Goal: Task Accomplishment & Management: Use online tool/utility

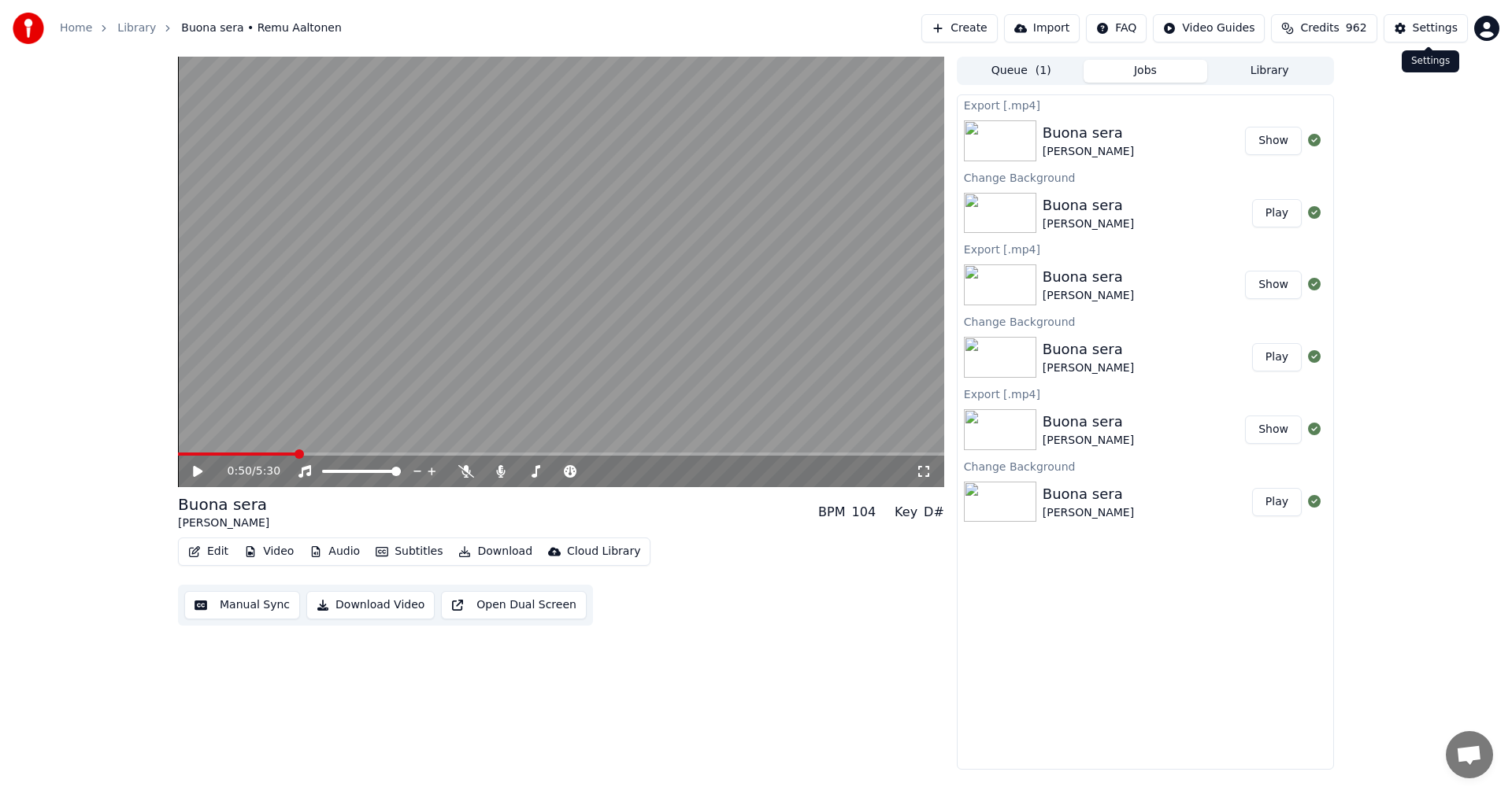
click at [1424, 26] on div "Settings" at bounding box center [1434, 27] width 45 height 16
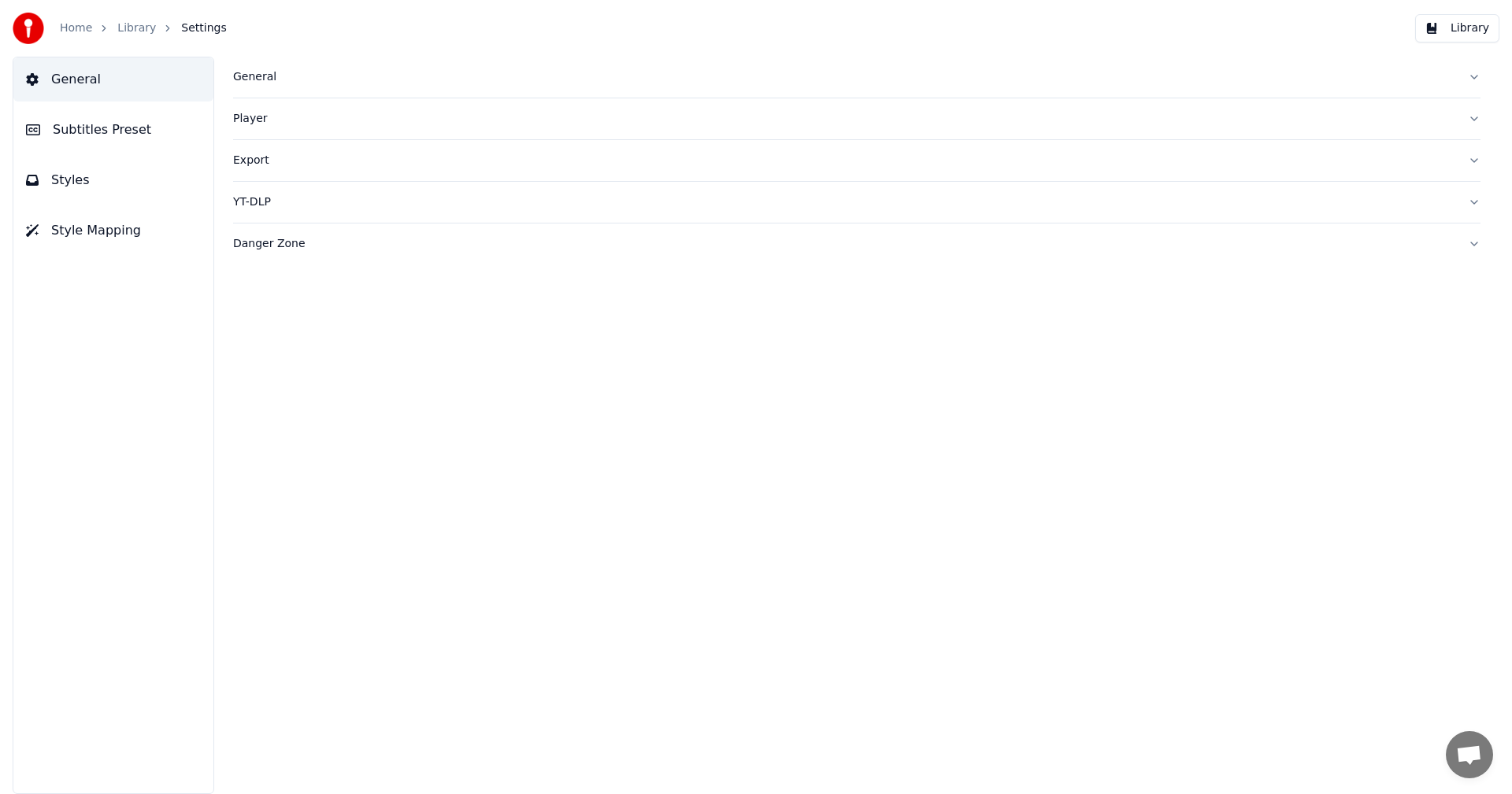
click at [247, 75] on div "General" at bounding box center [844, 77] width 1222 height 16
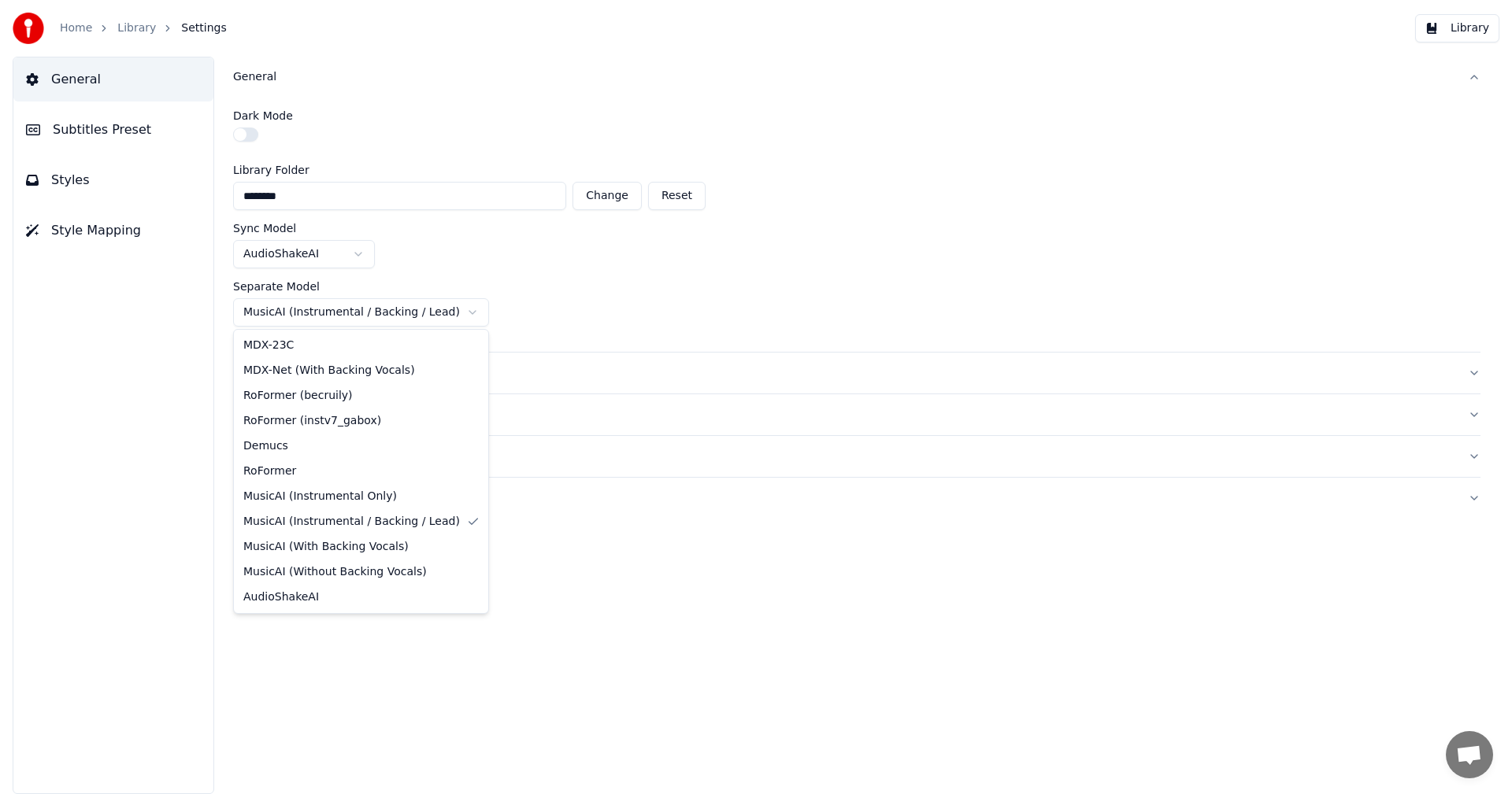
click at [444, 310] on html "Home Library Settings Library General Subtitles Preset Styles Style Mapping Gen…" at bounding box center [756, 397] width 1512 height 794
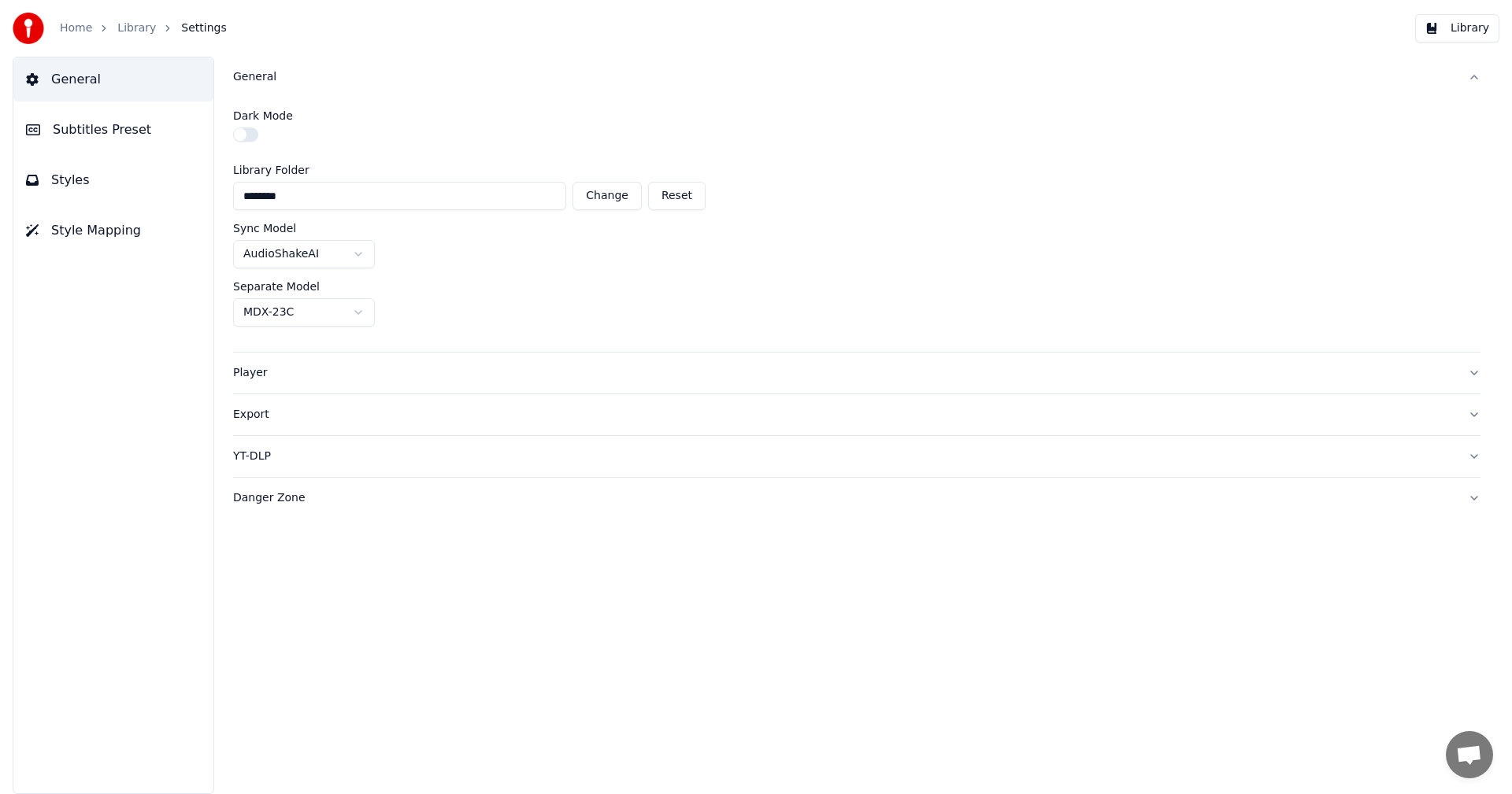
click at [696, 278] on div "Dark Mode Library Folder ******** Change Reset Sync Model AudioShakeAI Separate…" at bounding box center [856, 225] width 1247 height 255
click at [77, 29] on link "Home" at bounding box center [75, 27] width 32 height 16
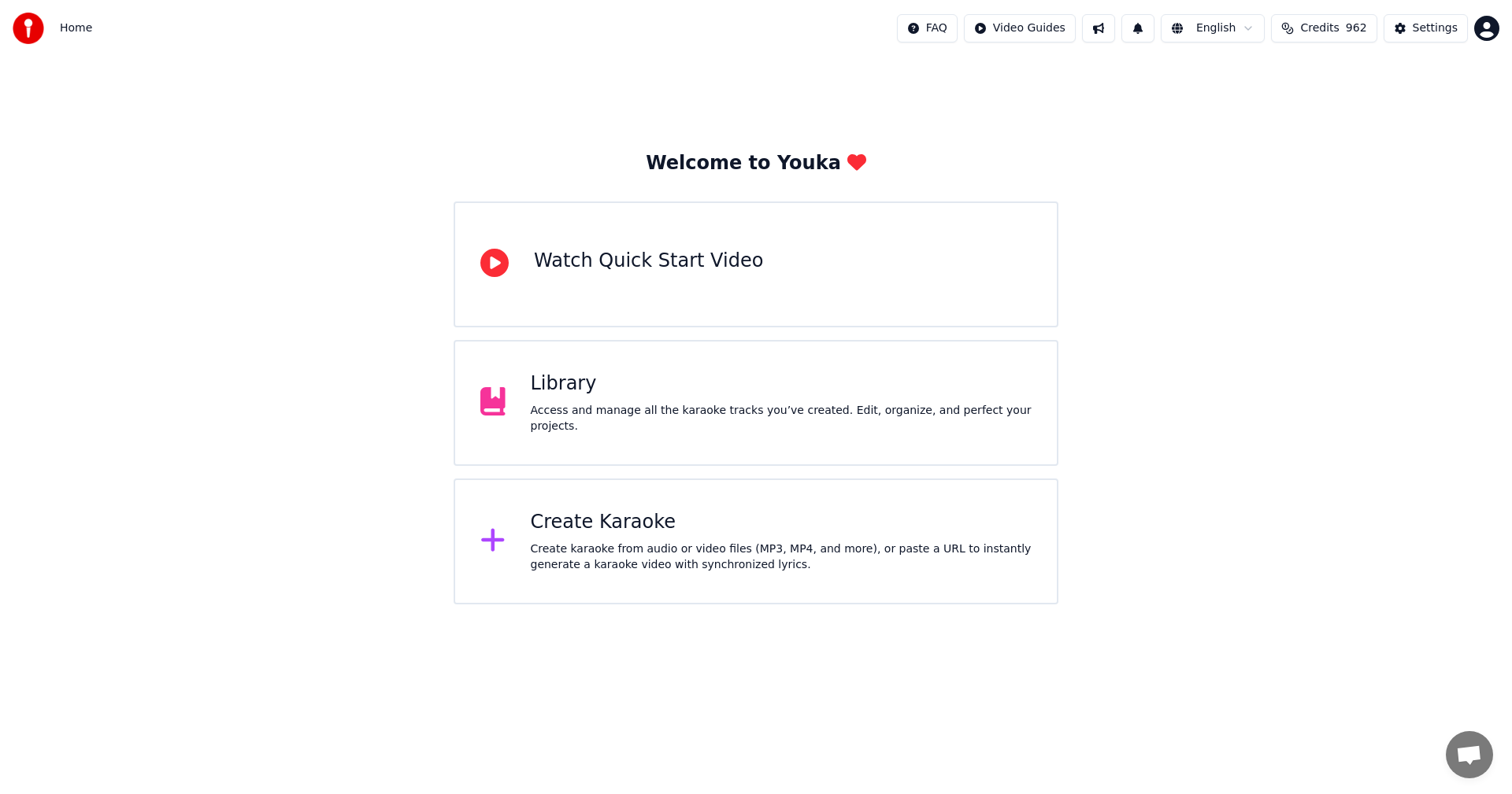
click at [586, 523] on div "Create Karaoke" at bounding box center [781, 522] width 501 height 25
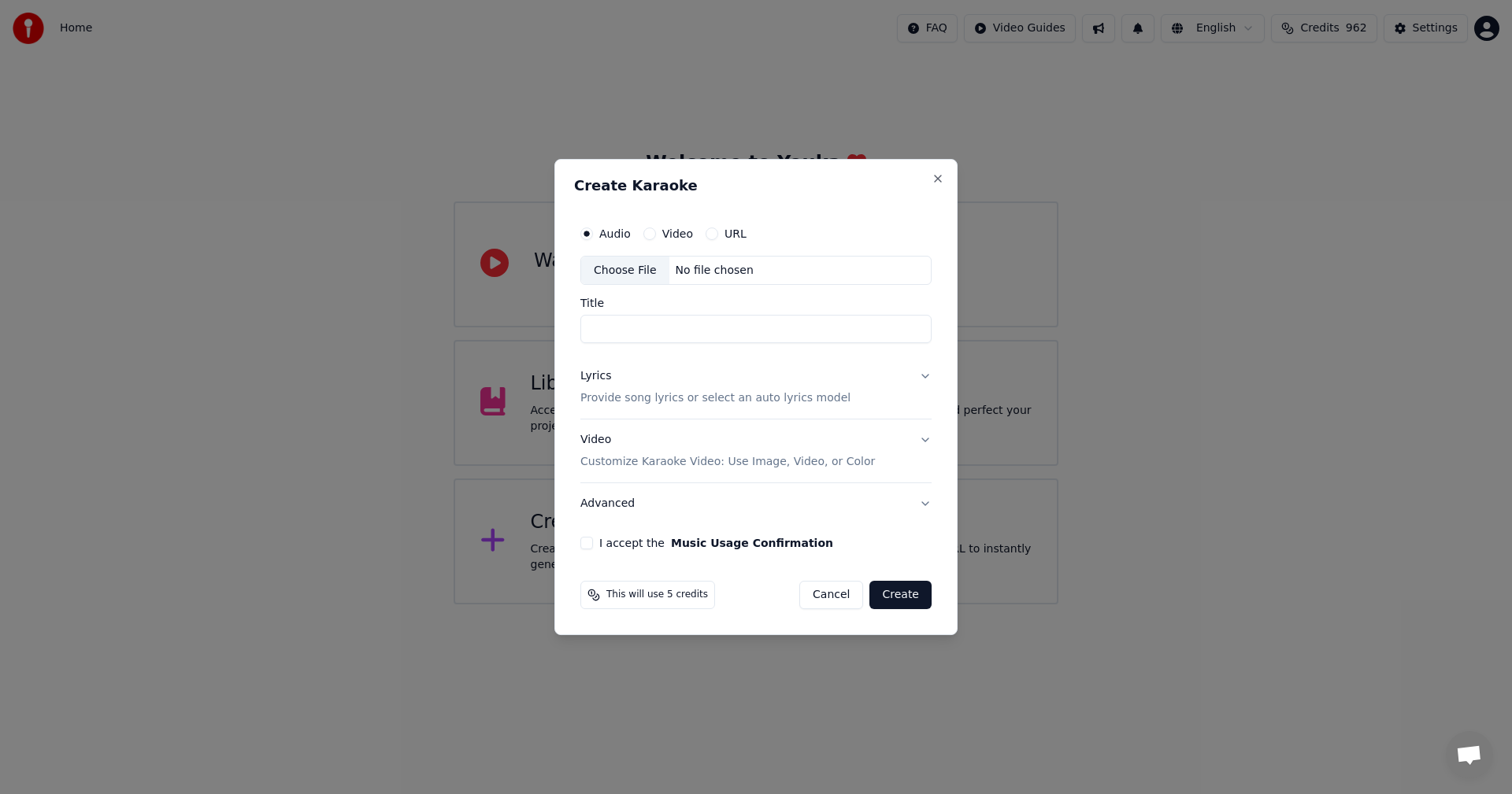
click at [631, 266] on div "Choose File" at bounding box center [625, 270] width 88 height 28
type input "**********"
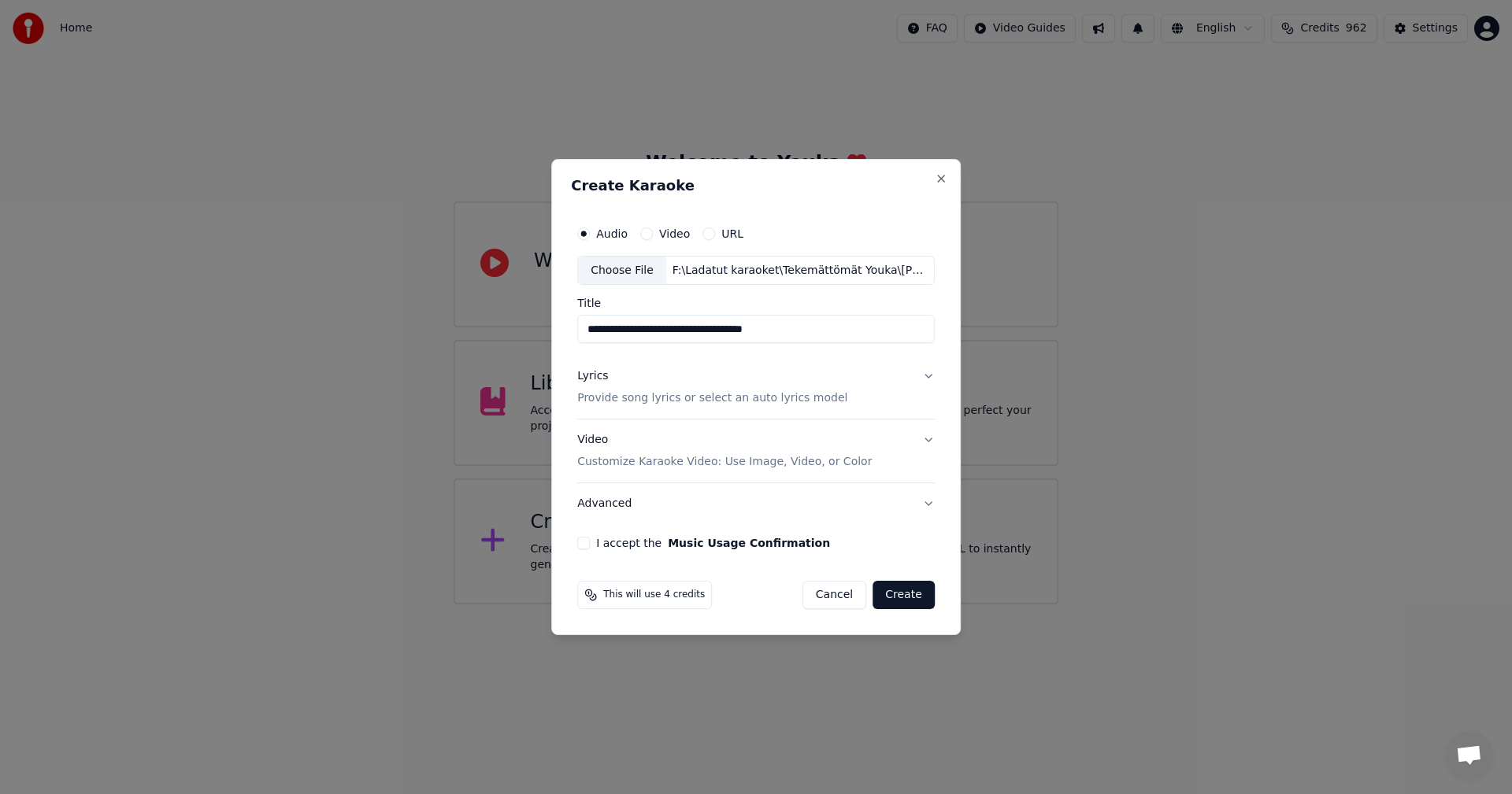
click at [925, 376] on button "Lyrics Provide song lyrics or select an auto lyrics model" at bounding box center [756, 387] width 357 height 63
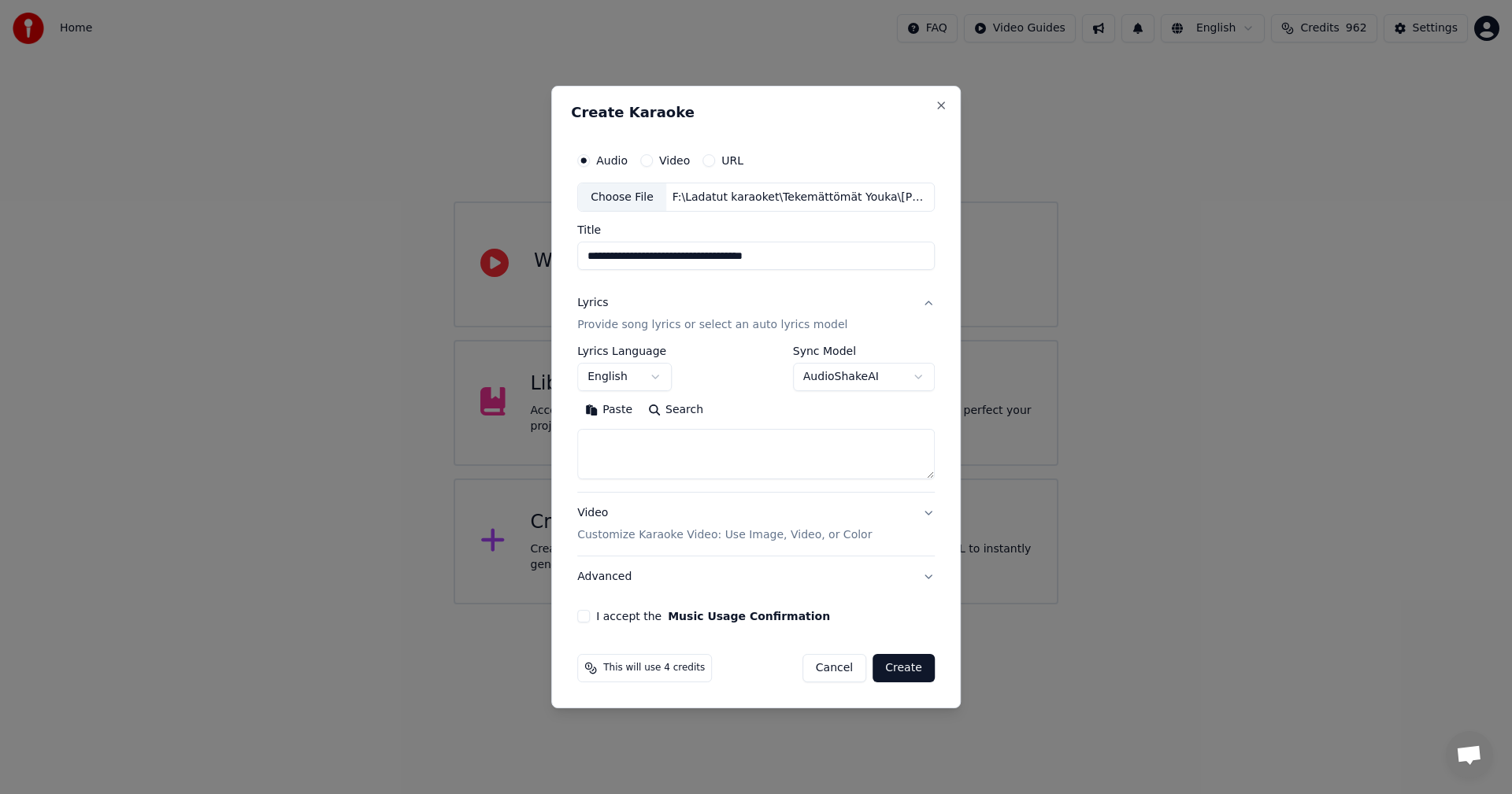
click at [622, 410] on button "Paste" at bounding box center [608, 410] width 63 height 25
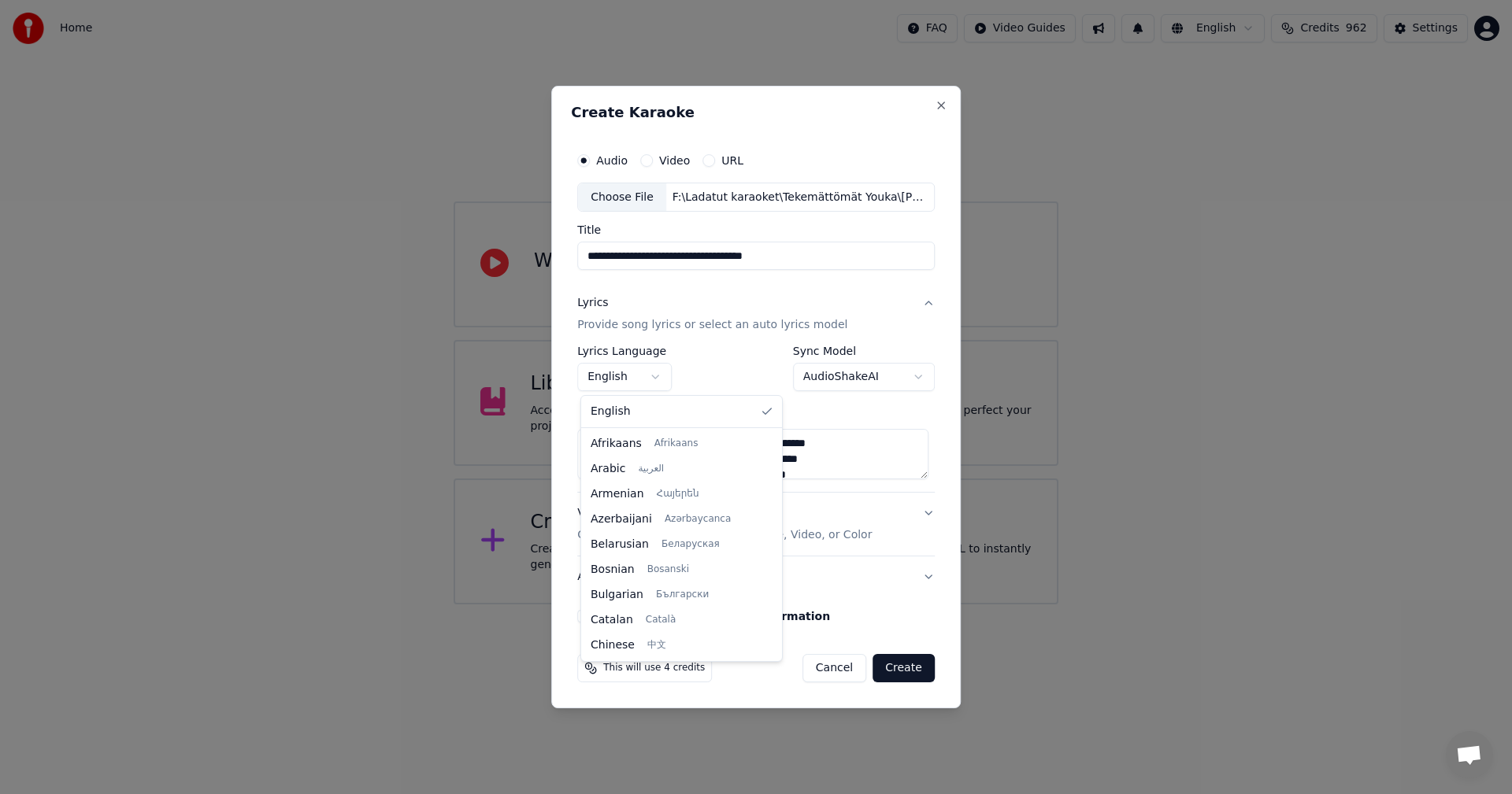
click at [657, 376] on body "**********" at bounding box center [756, 302] width 1512 height 604
type textarea "**********"
select select "**"
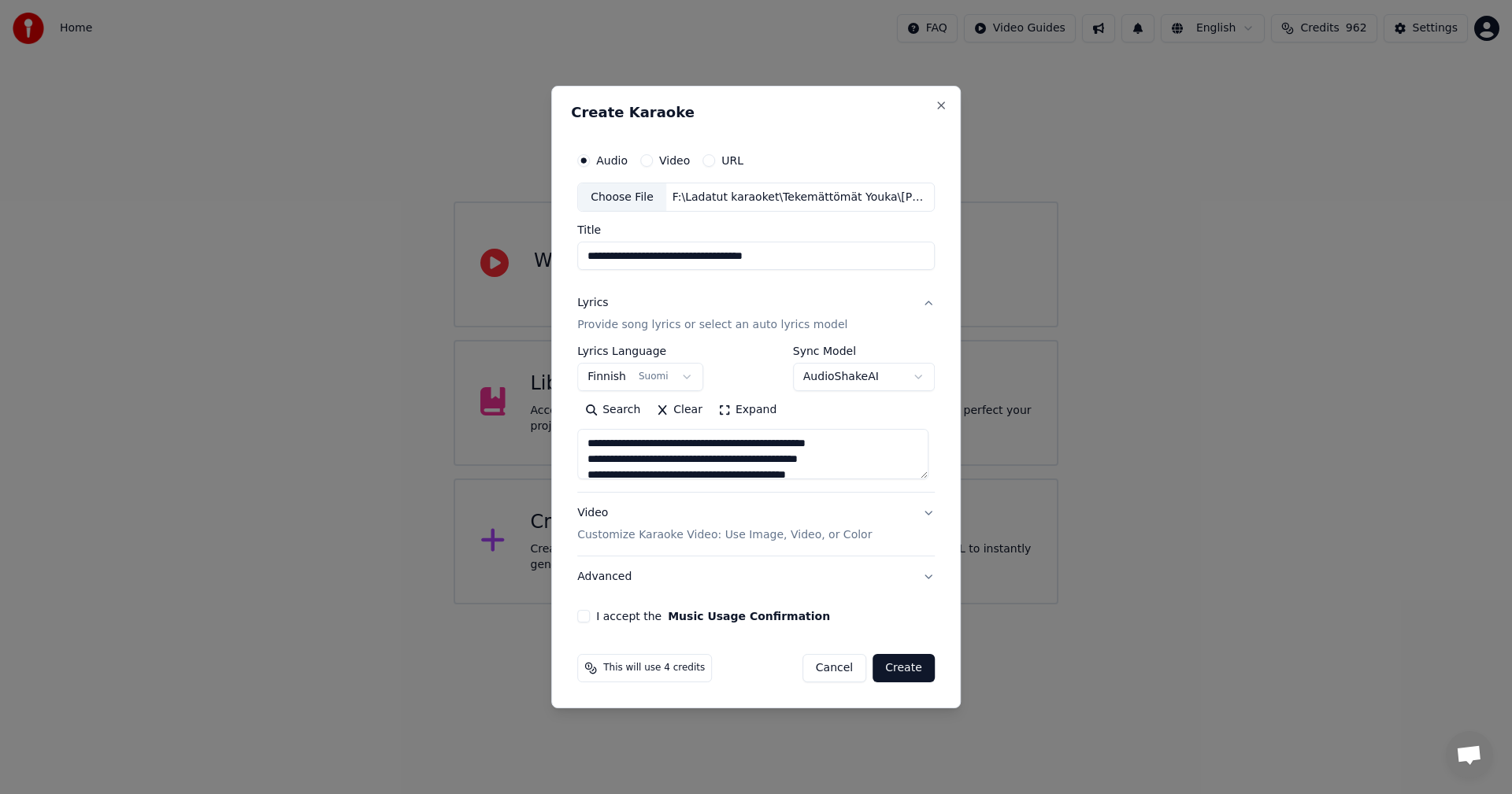
click at [588, 618] on button "I accept the Music Usage Confirmation" at bounding box center [584, 616] width 13 height 13
click at [913, 668] on button "Create" at bounding box center [904, 668] width 62 height 28
type textarea "**********"
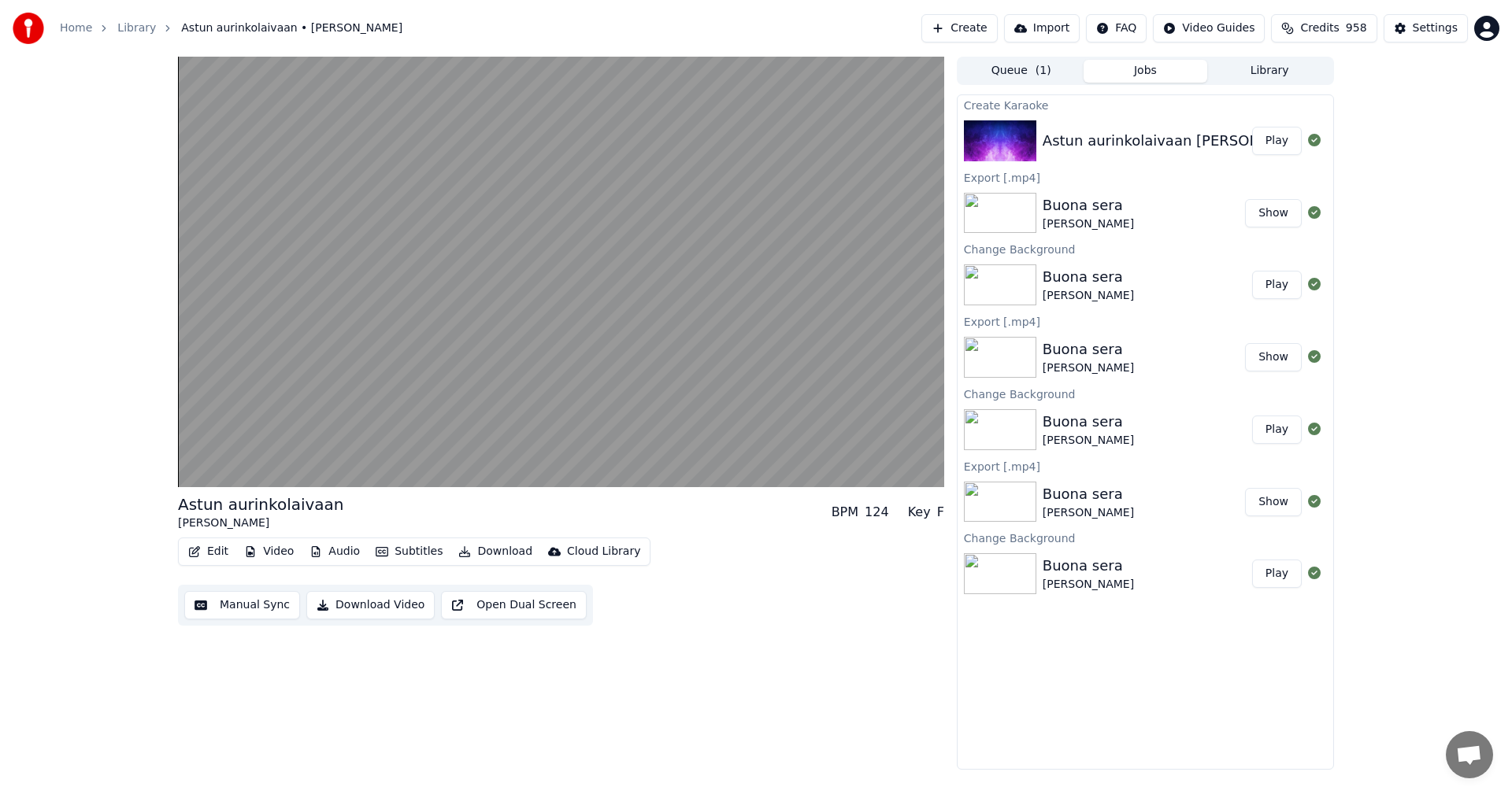
click at [266, 553] on button "Video" at bounding box center [268, 551] width 62 height 22
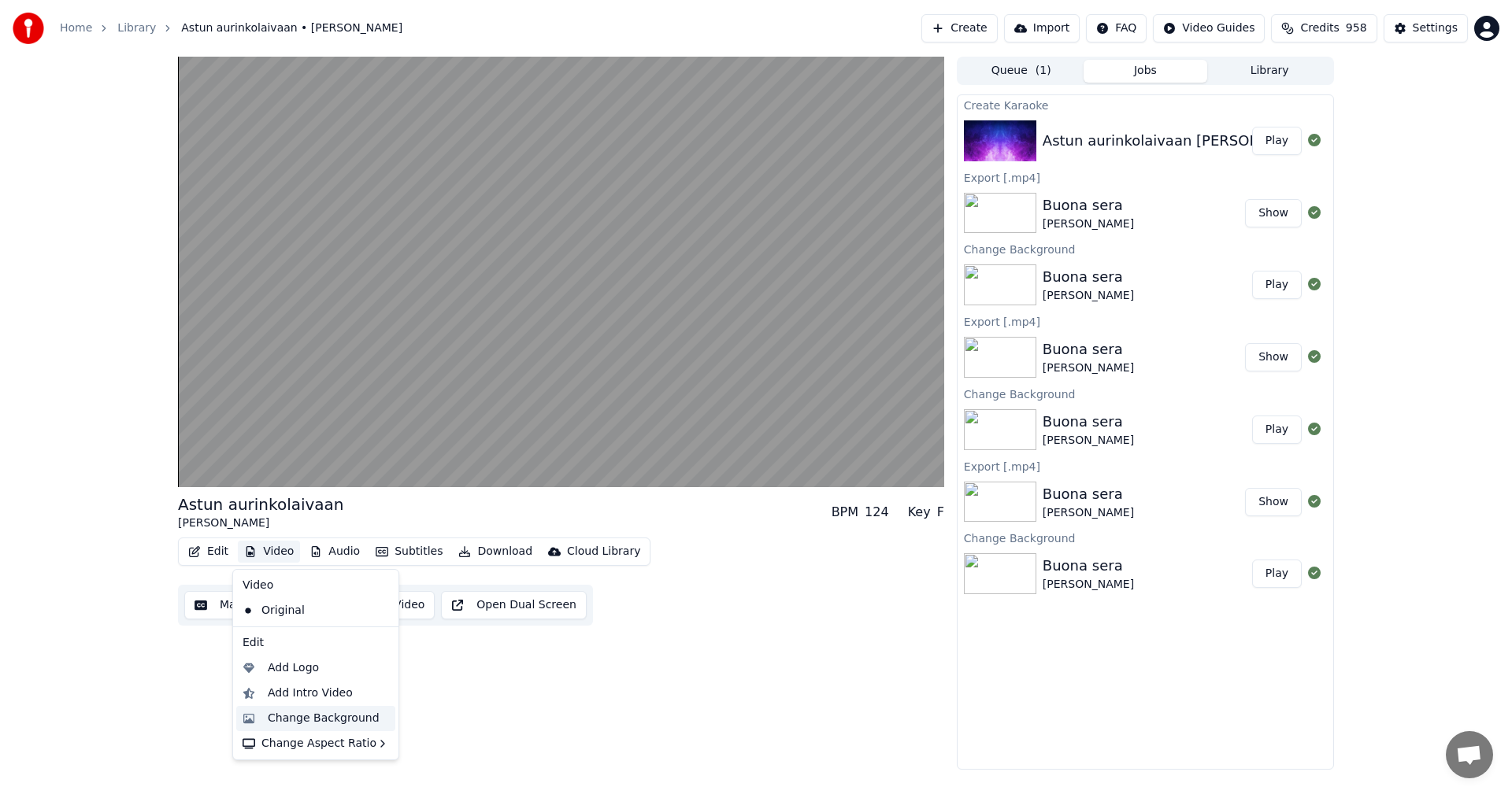
click at [296, 718] on div "Change Background" at bounding box center [323, 718] width 112 height 16
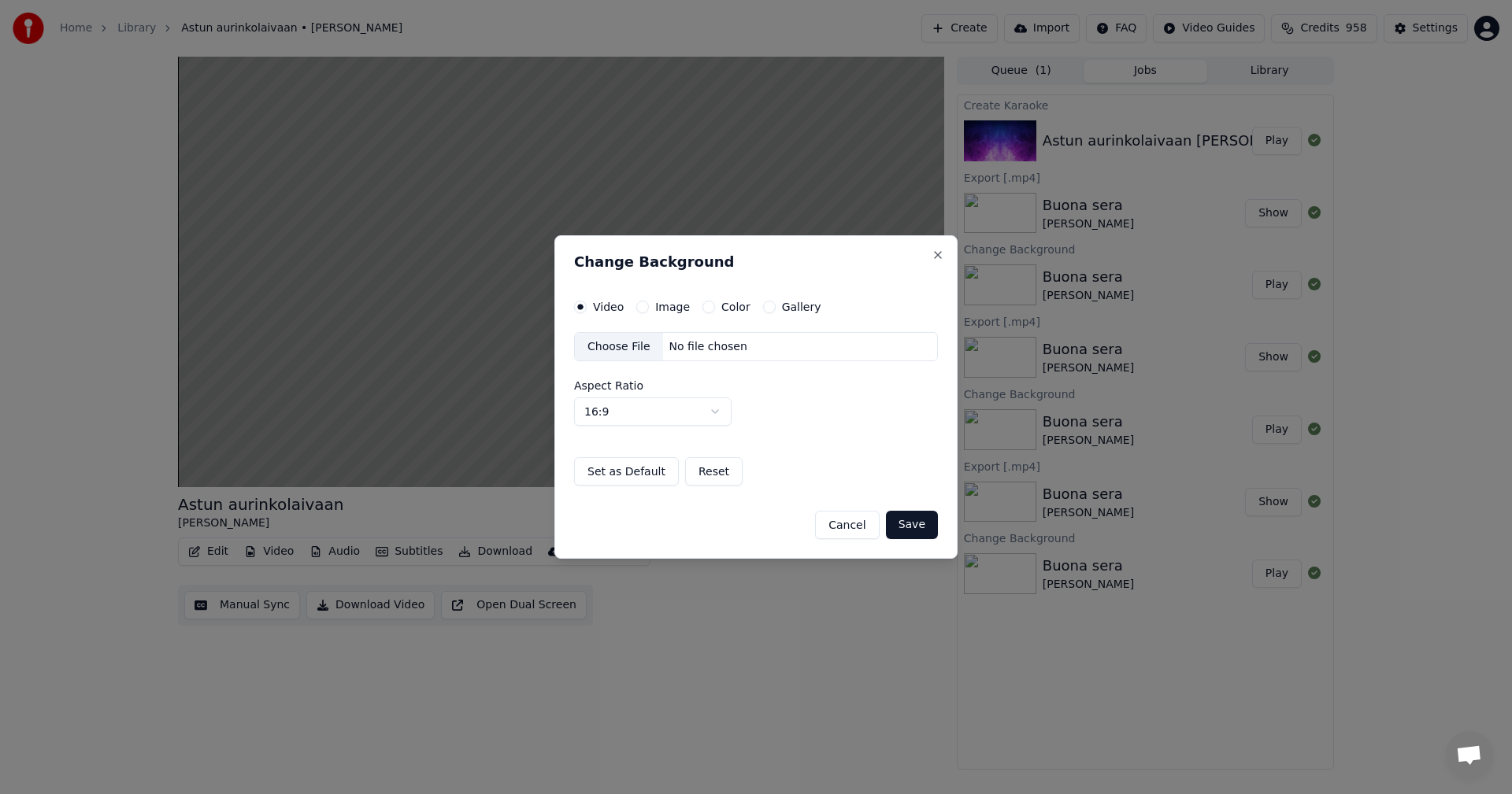
click at [645, 306] on button "Image" at bounding box center [642, 307] width 13 height 13
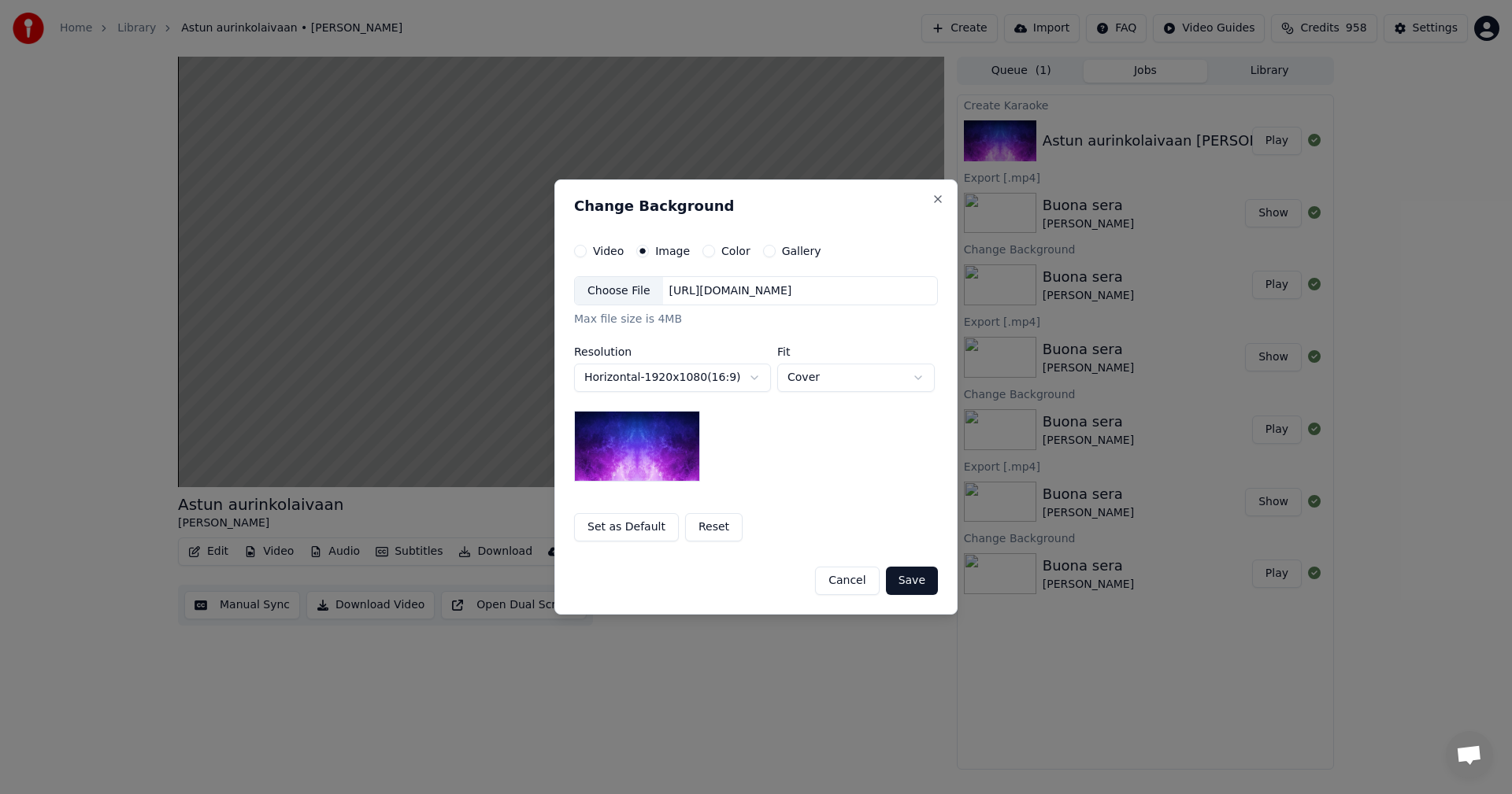
click at [620, 296] on div "Choose File" at bounding box center [619, 290] width 88 height 28
click at [926, 584] on button "Save" at bounding box center [912, 581] width 52 height 28
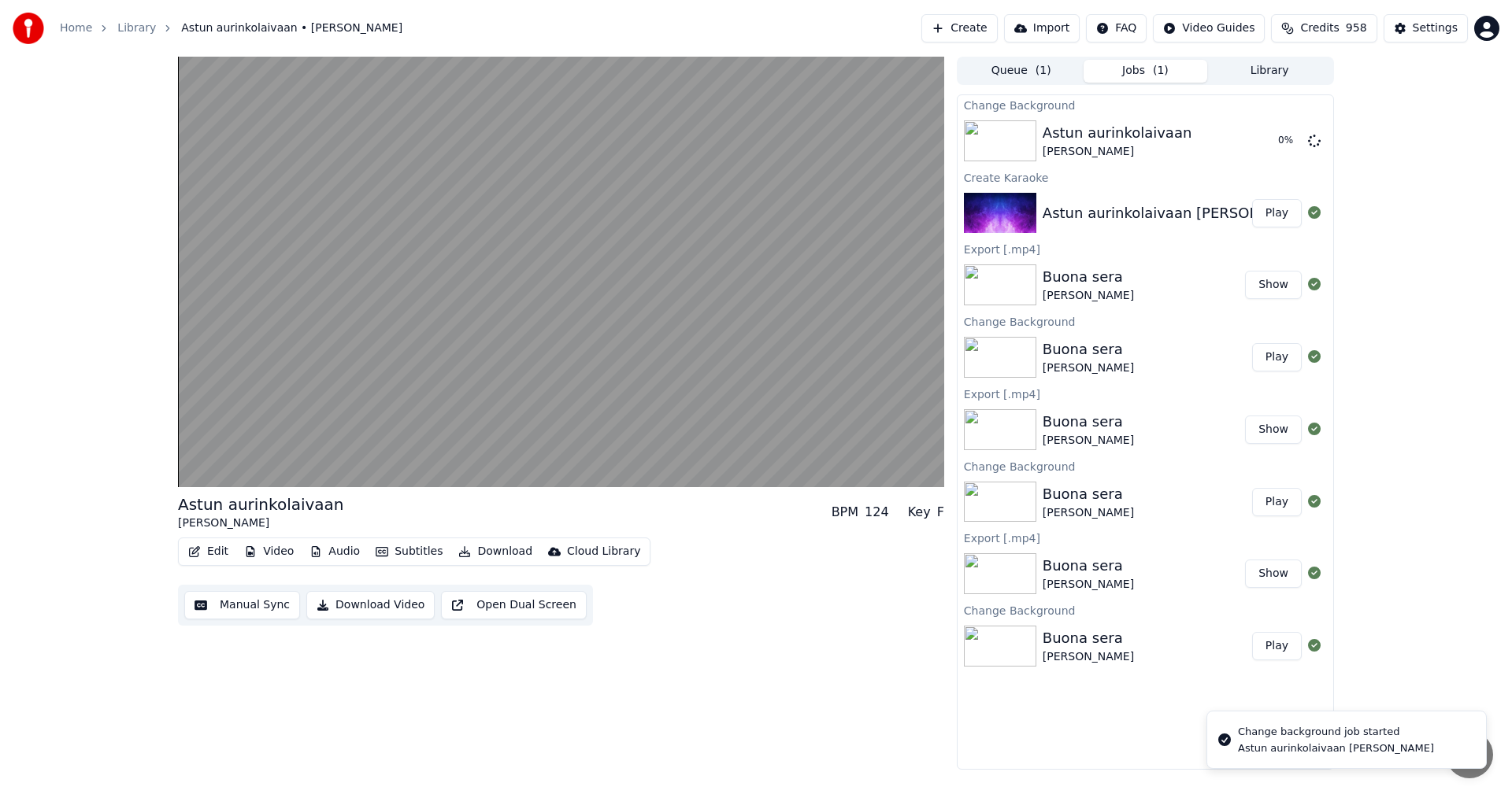
click at [165, 383] on div "Astun aurinkolaivaan [PERSON_NAME] BPM 124 Key F Edit Video Audio Subtitles Dow…" at bounding box center [756, 413] width 1512 height 712
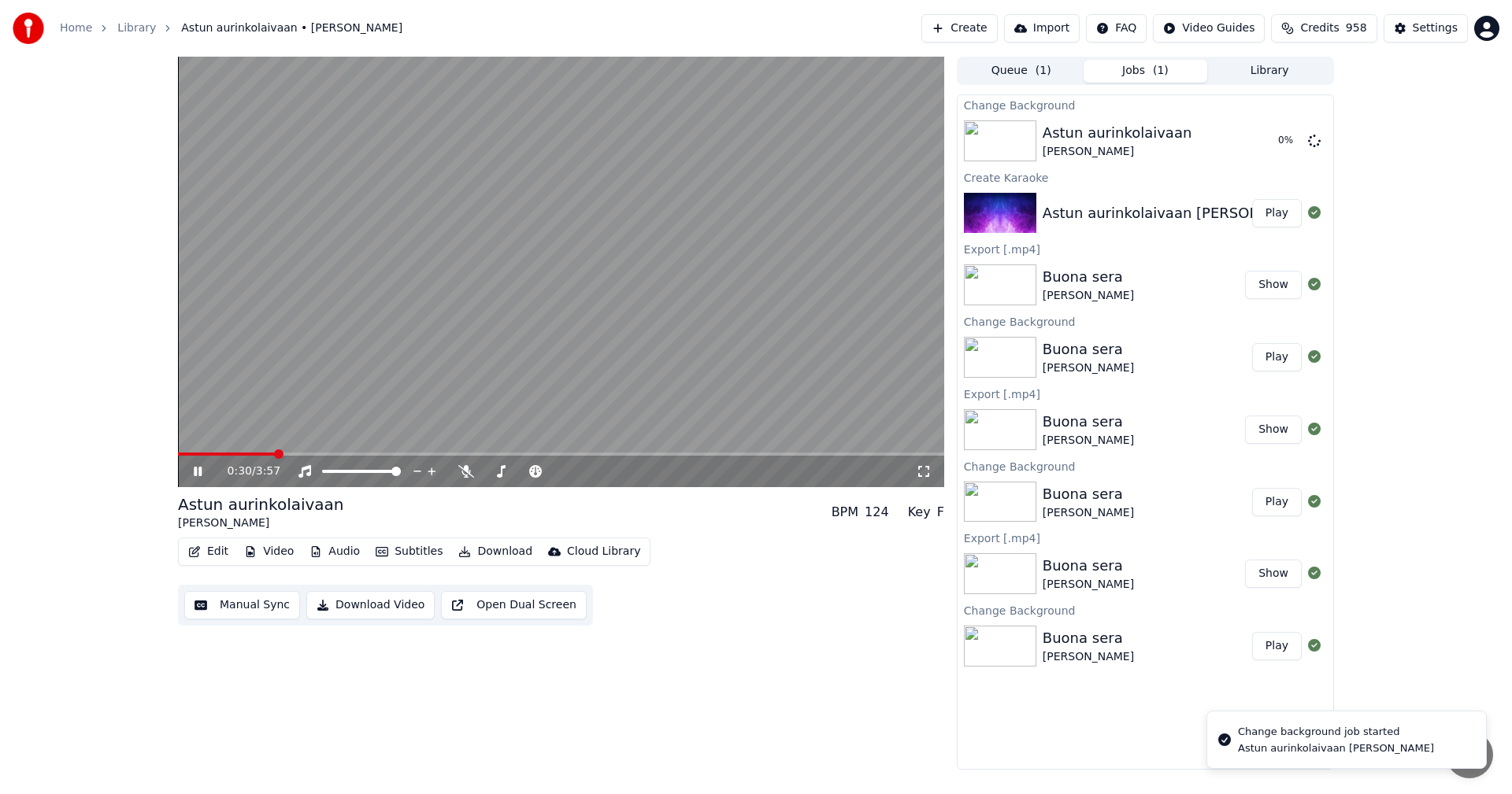
click at [201, 468] on icon at bounding box center [197, 472] width 8 height 9
click at [227, 556] on button "Edit" at bounding box center [208, 551] width 53 height 22
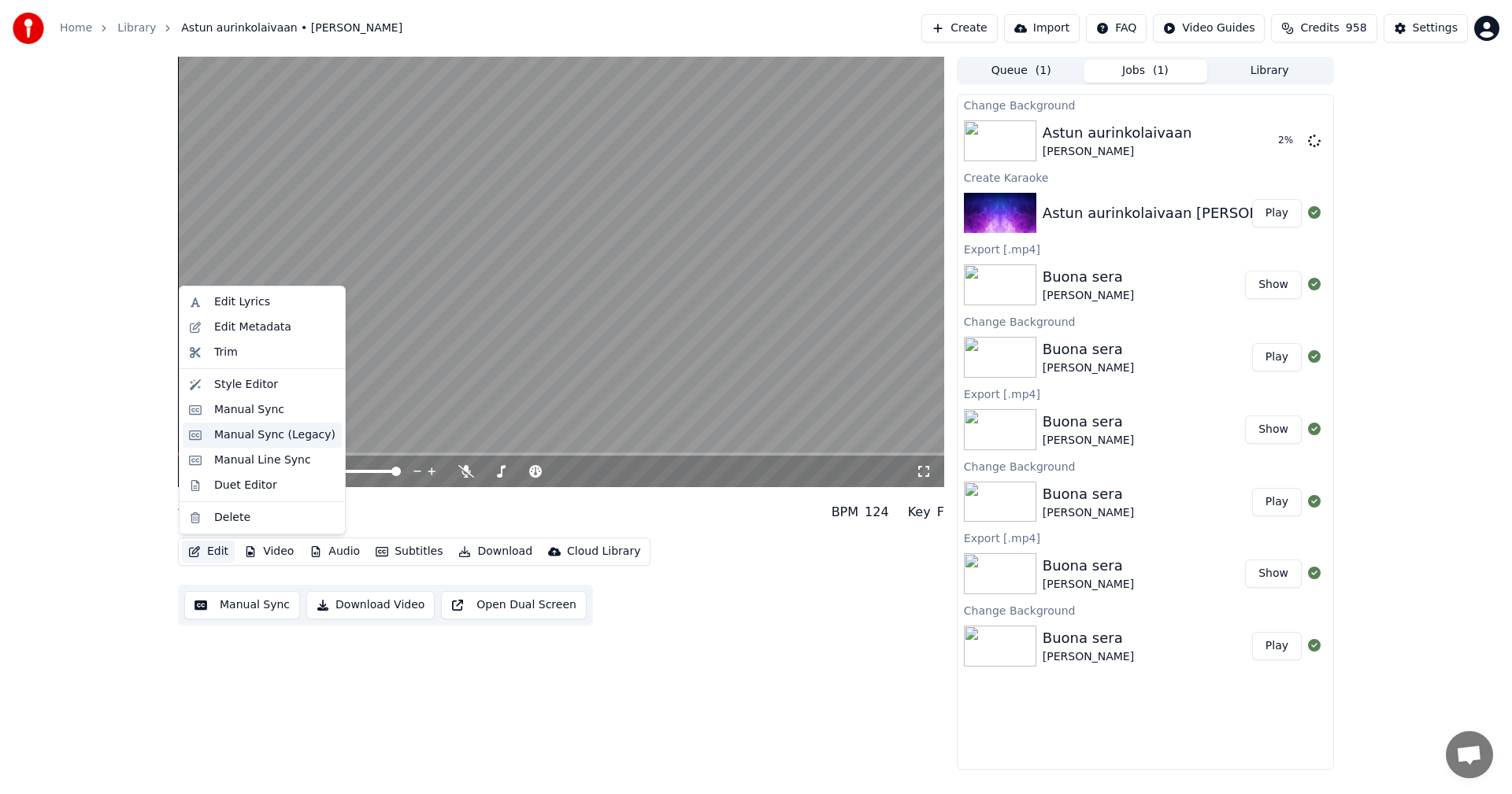
click at [232, 434] on div "Manual Sync (Legacy)" at bounding box center [275, 435] width 121 height 16
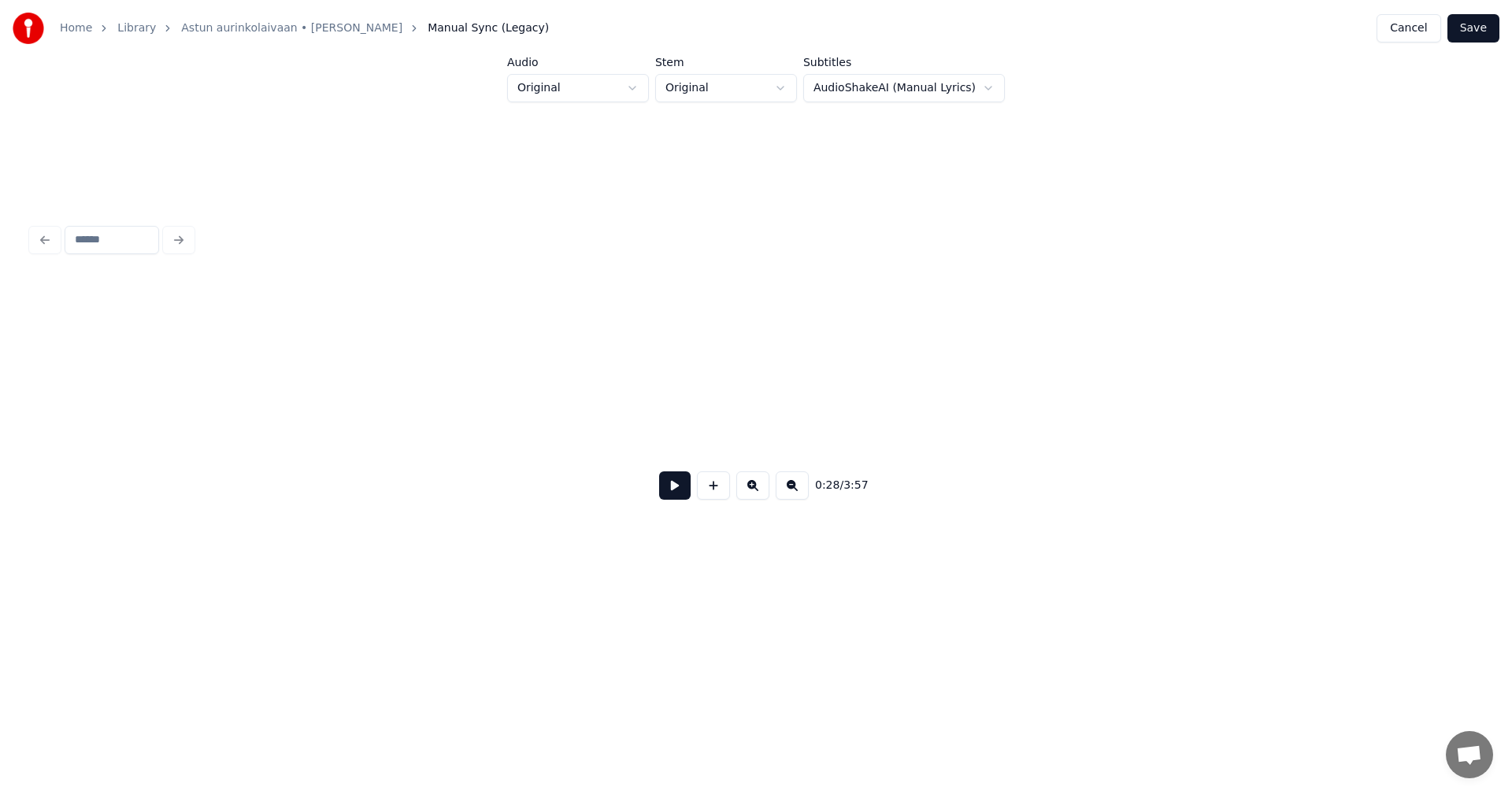
scroll to position [0, 7732]
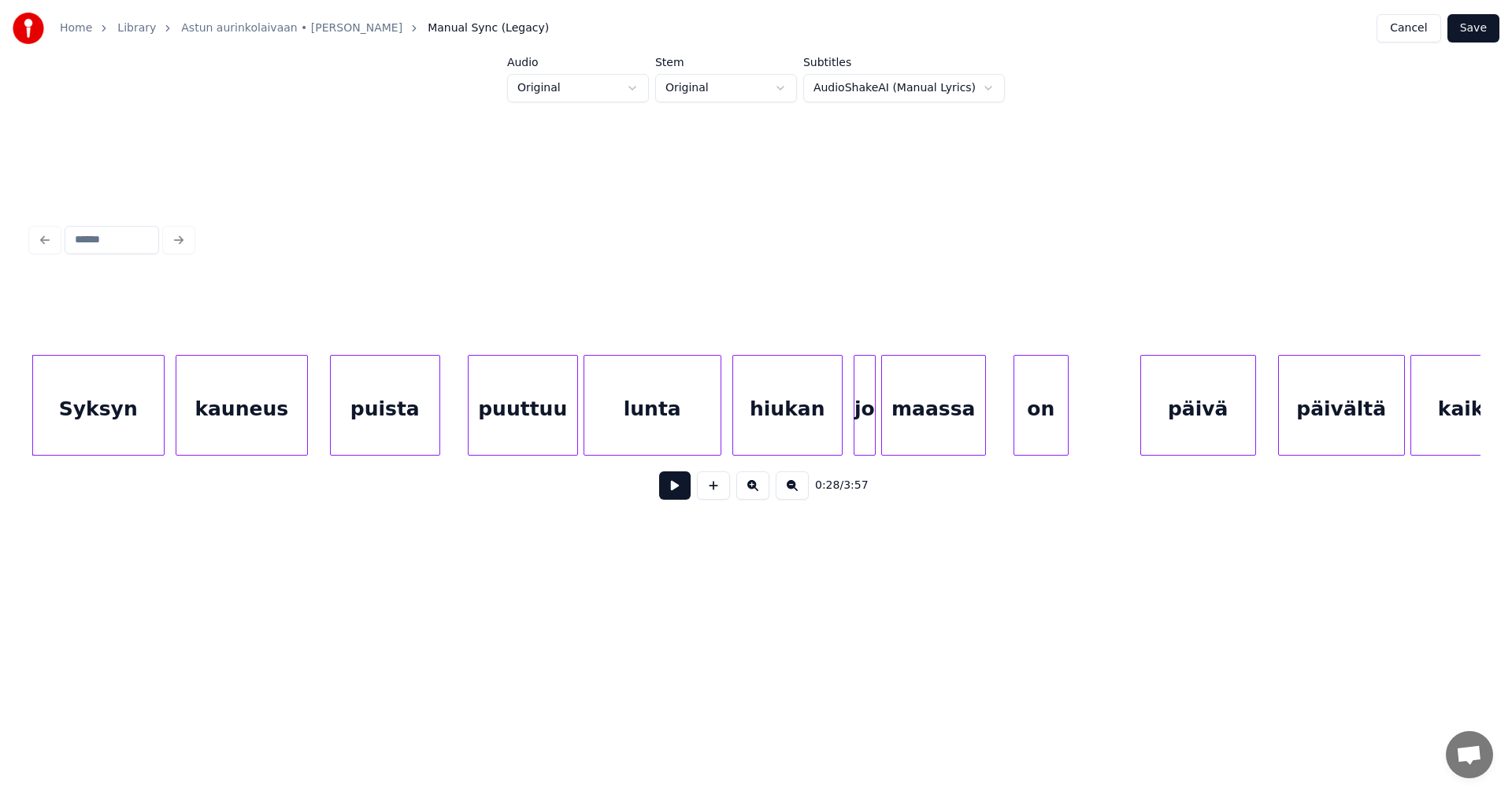
click at [676, 492] on button at bounding box center [674, 485] width 31 height 28
drag, startPoint x: 676, startPoint y: 492, endPoint x: 570, endPoint y: 419, distance: 128.7
click at [674, 491] on button at bounding box center [674, 485] width 31 height 28
click at [544, 402] on div "puuttuu" at bounding box center [522, 408] width 109 height 107
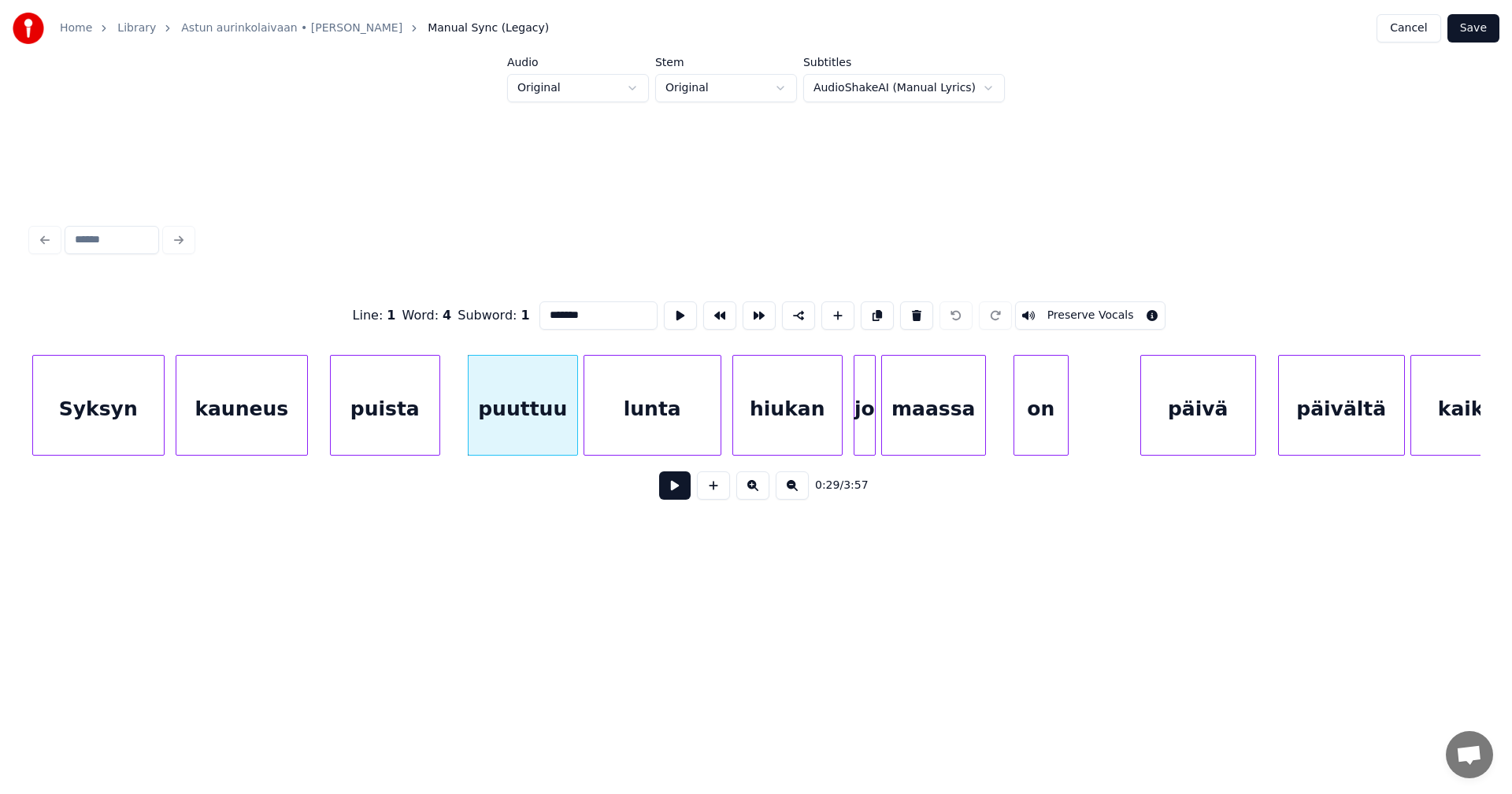
click at [672, 493] on button at bounding box center [674, 485] width 31 height 28
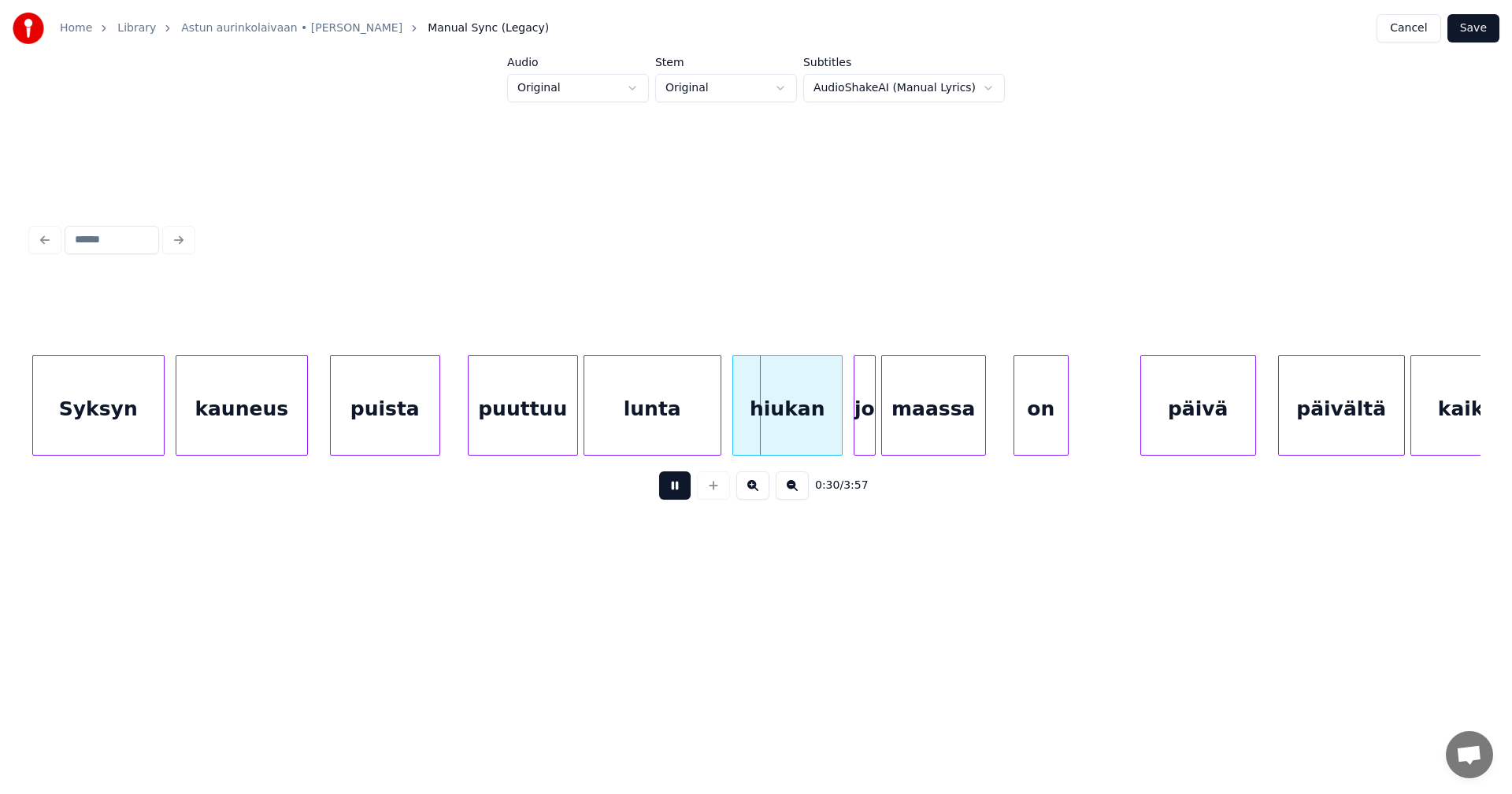
click at [672, 493] on button at bounding box center [674, 485] width 31 height 28
click at [682, 499] on button at bounding box center [674, 485] width 31 height 28
click at [1034, 429] on div "on" at bounding box center [1035, 408] width 53 height 107
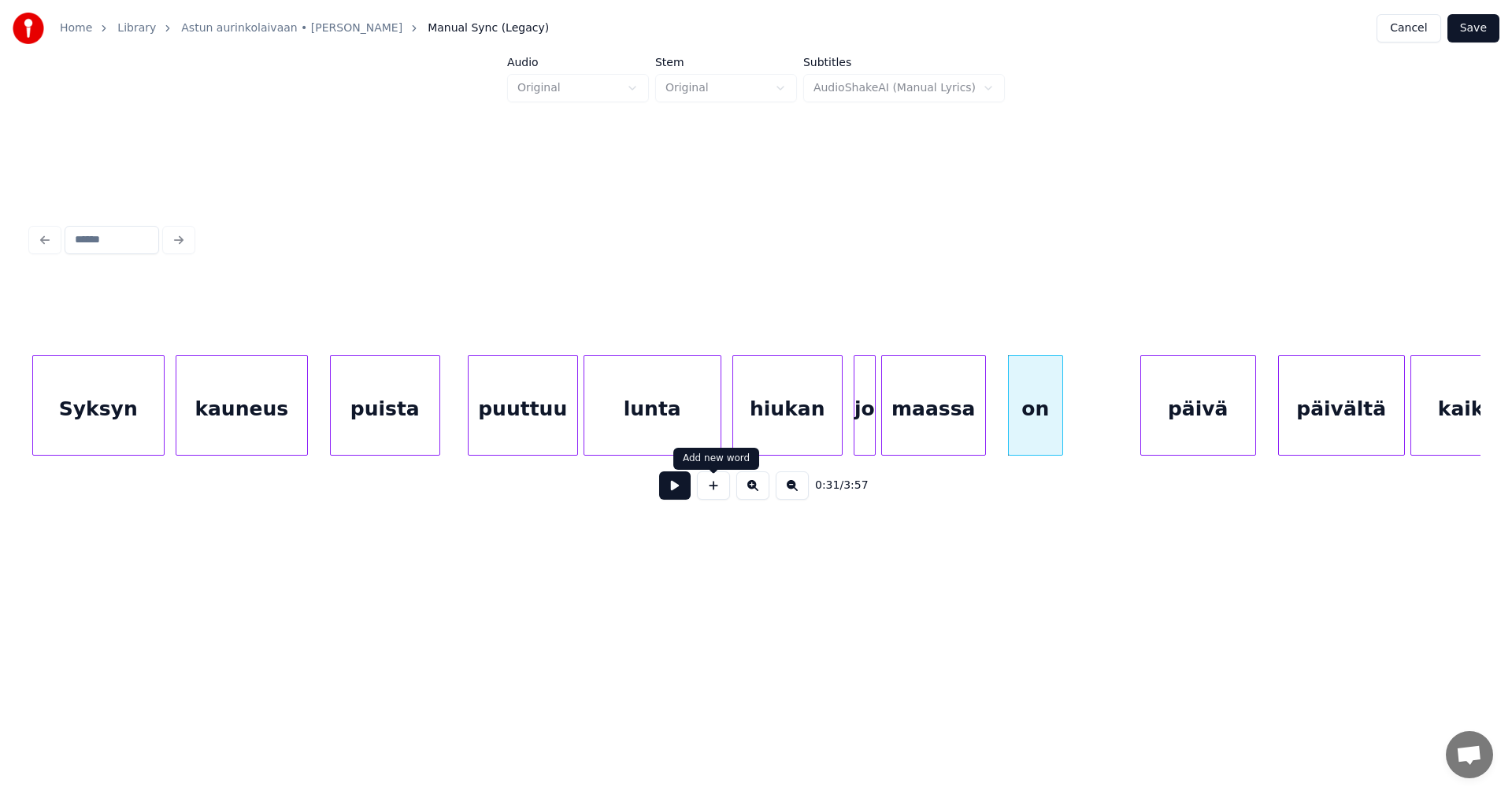
click at [685, 496] on button at bounding box center [674, 485] width 31 height 28
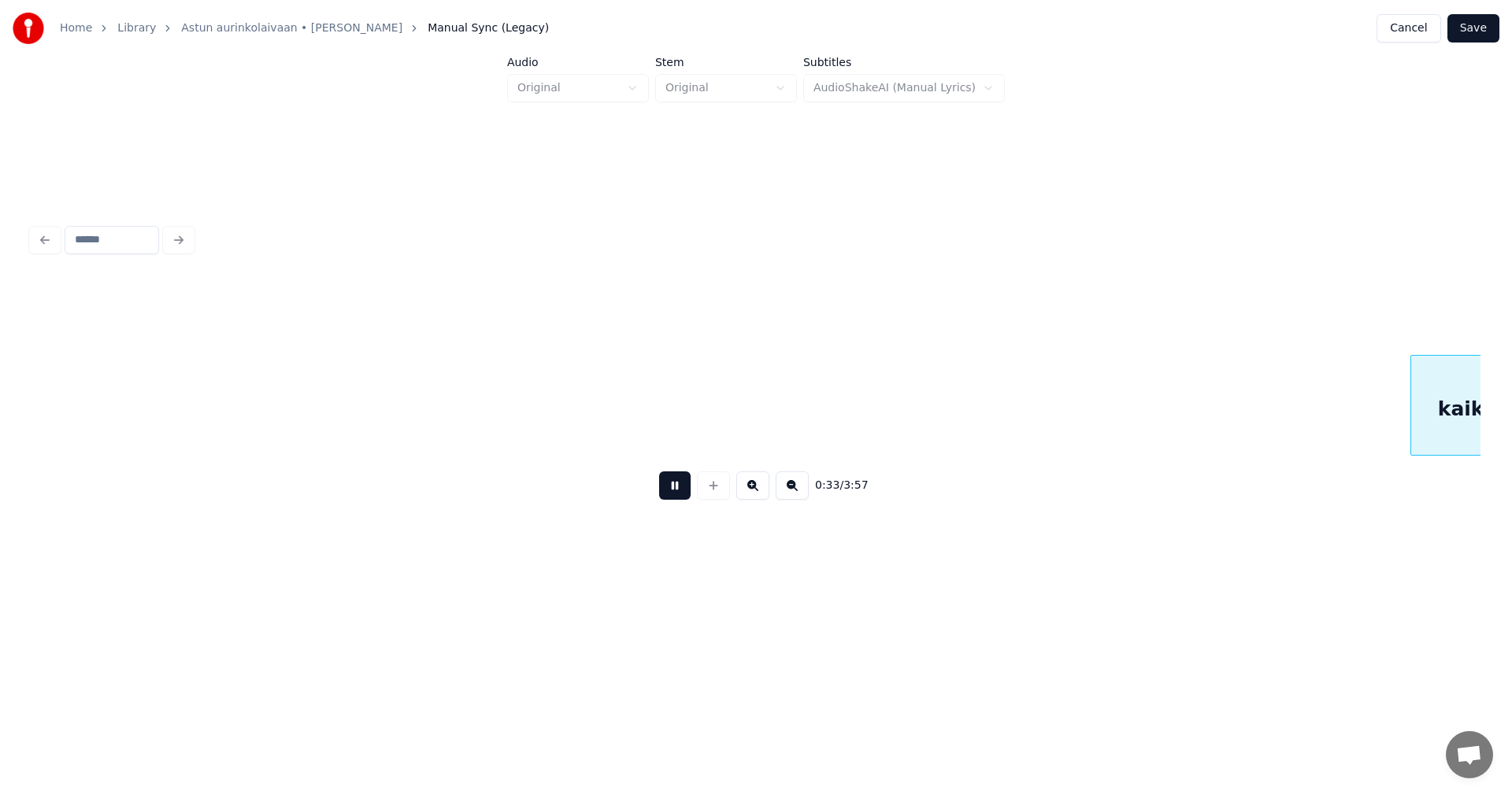
scroll to position [0, 9185]
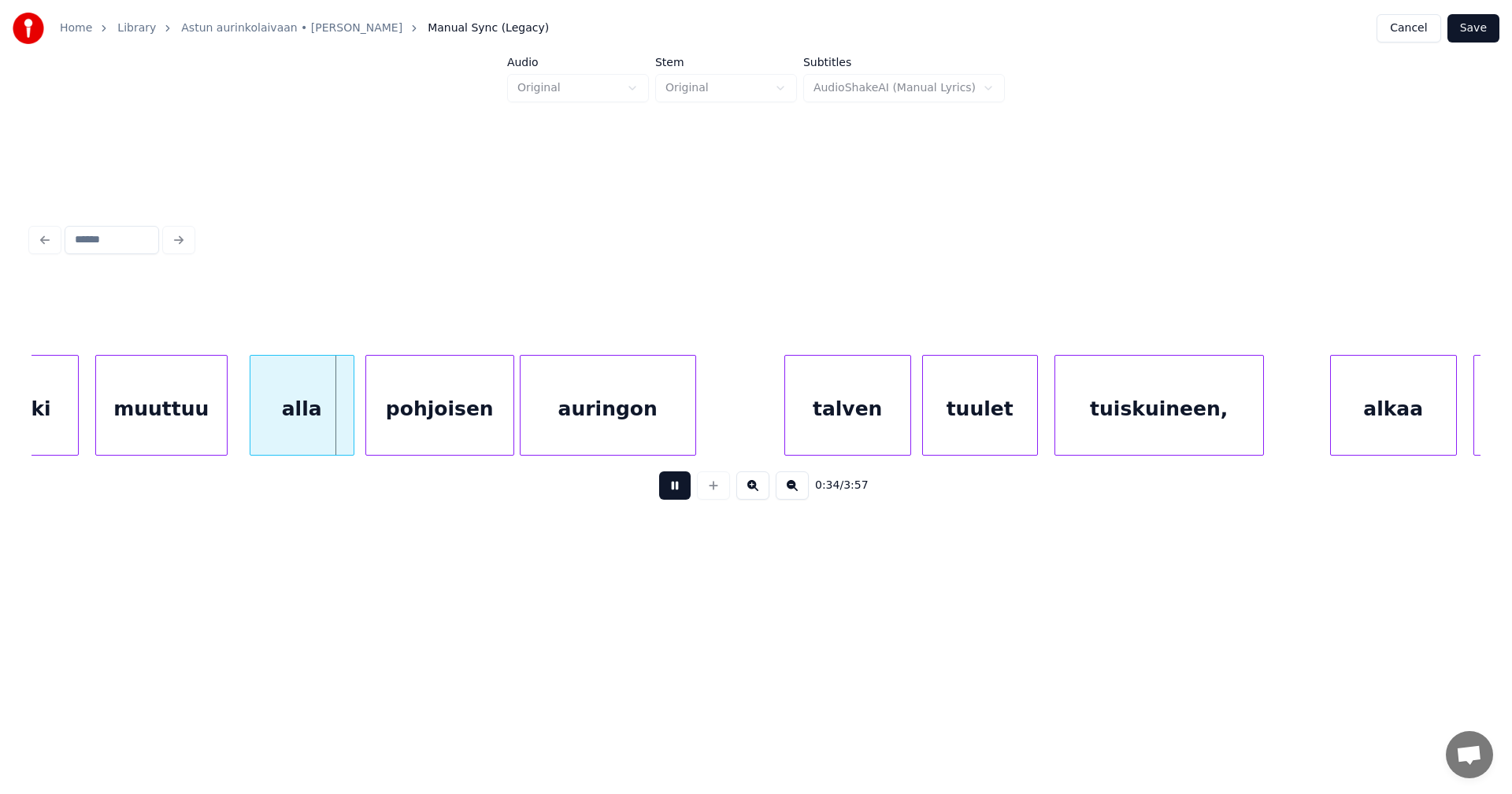
click at [685, 496] on button at bounding box center [674, 485] width 31 height 28
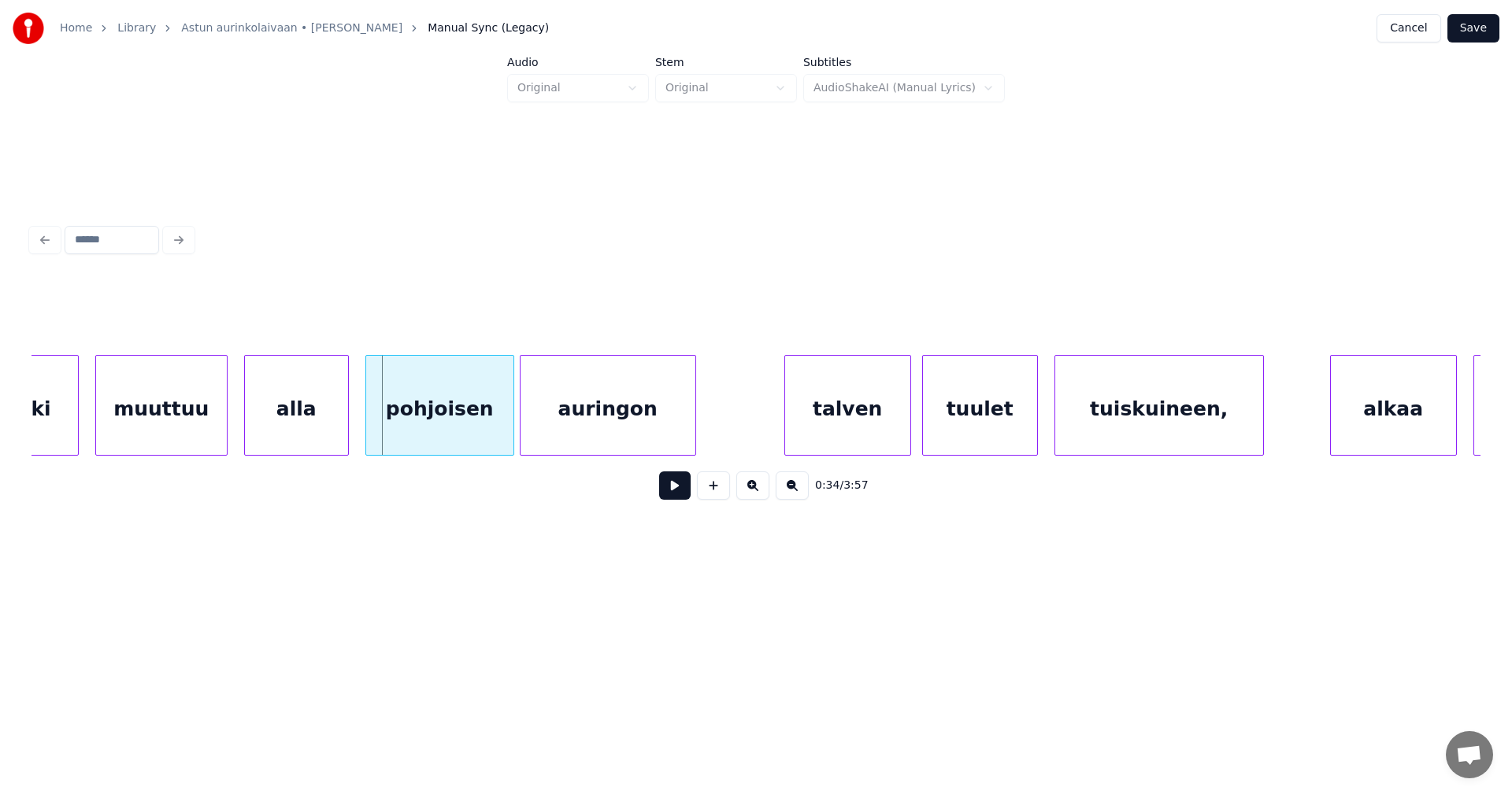
click at [330, 425] on div "alla" at bounding box center [296, 408] width 104 height 107
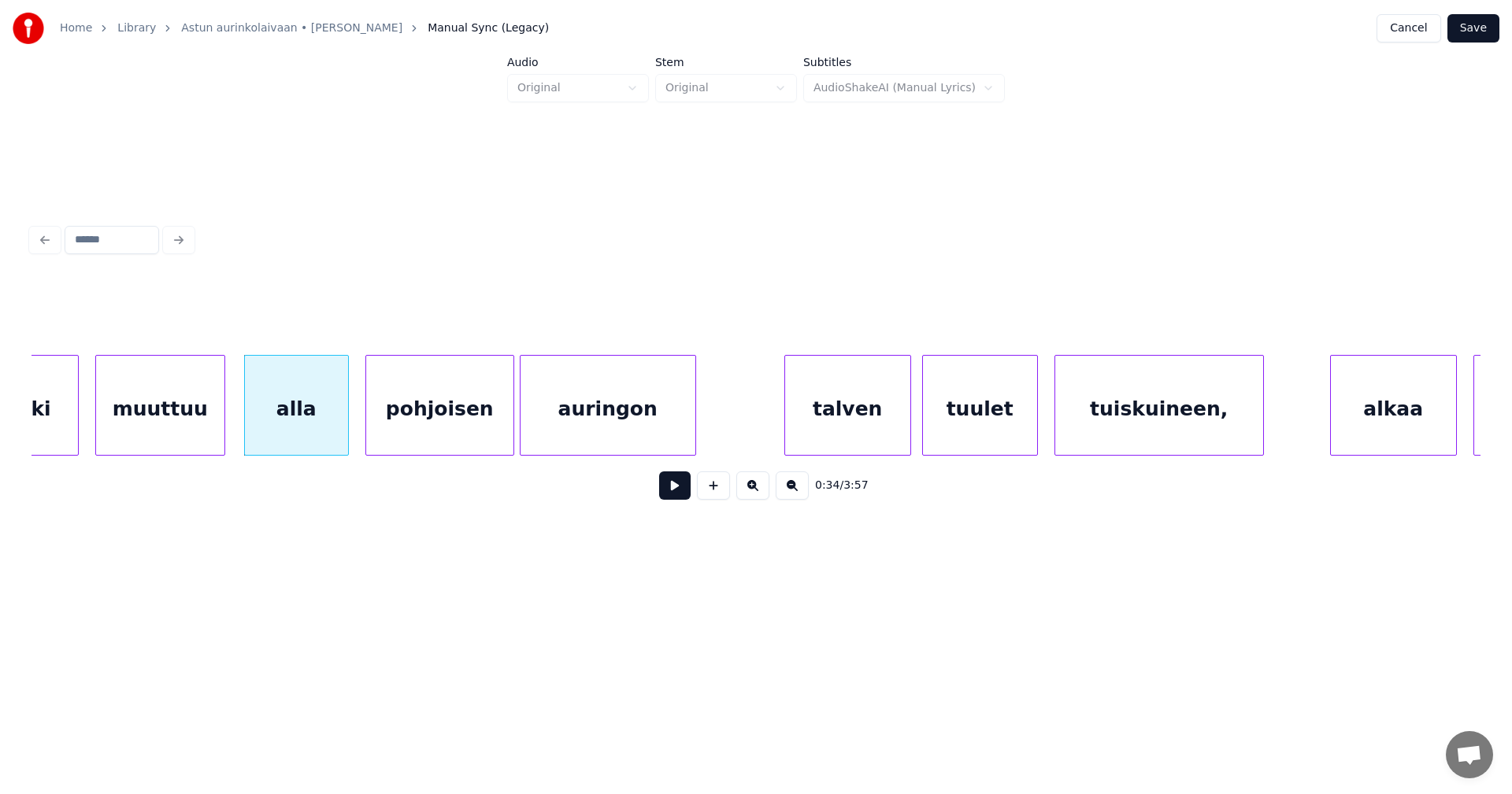
click at [222, 419] on div at bounding box center [222, 405] width 5 height 99
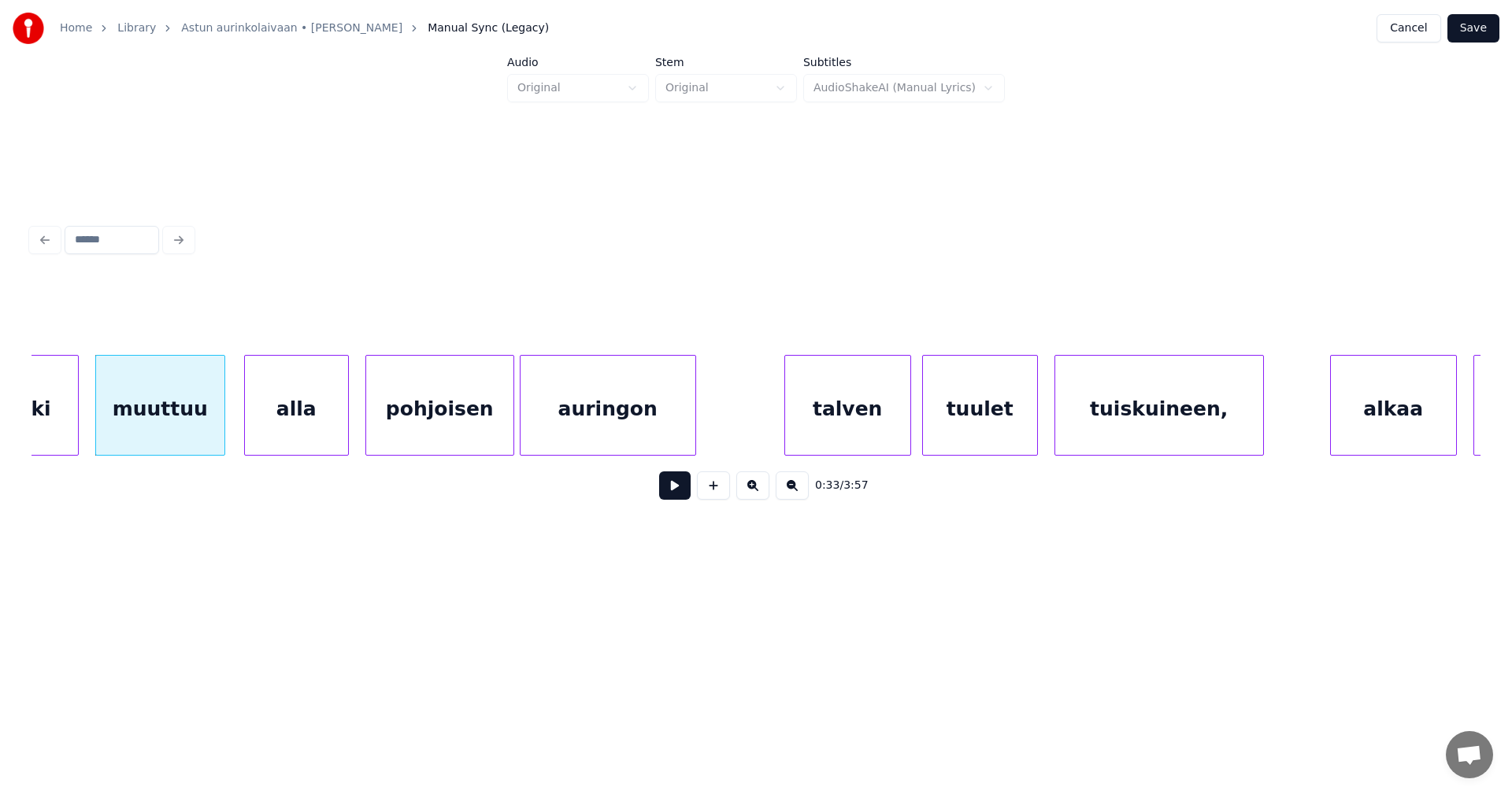
click at [681, 495] on button at bounding box center [674, 485] width 31 height 28
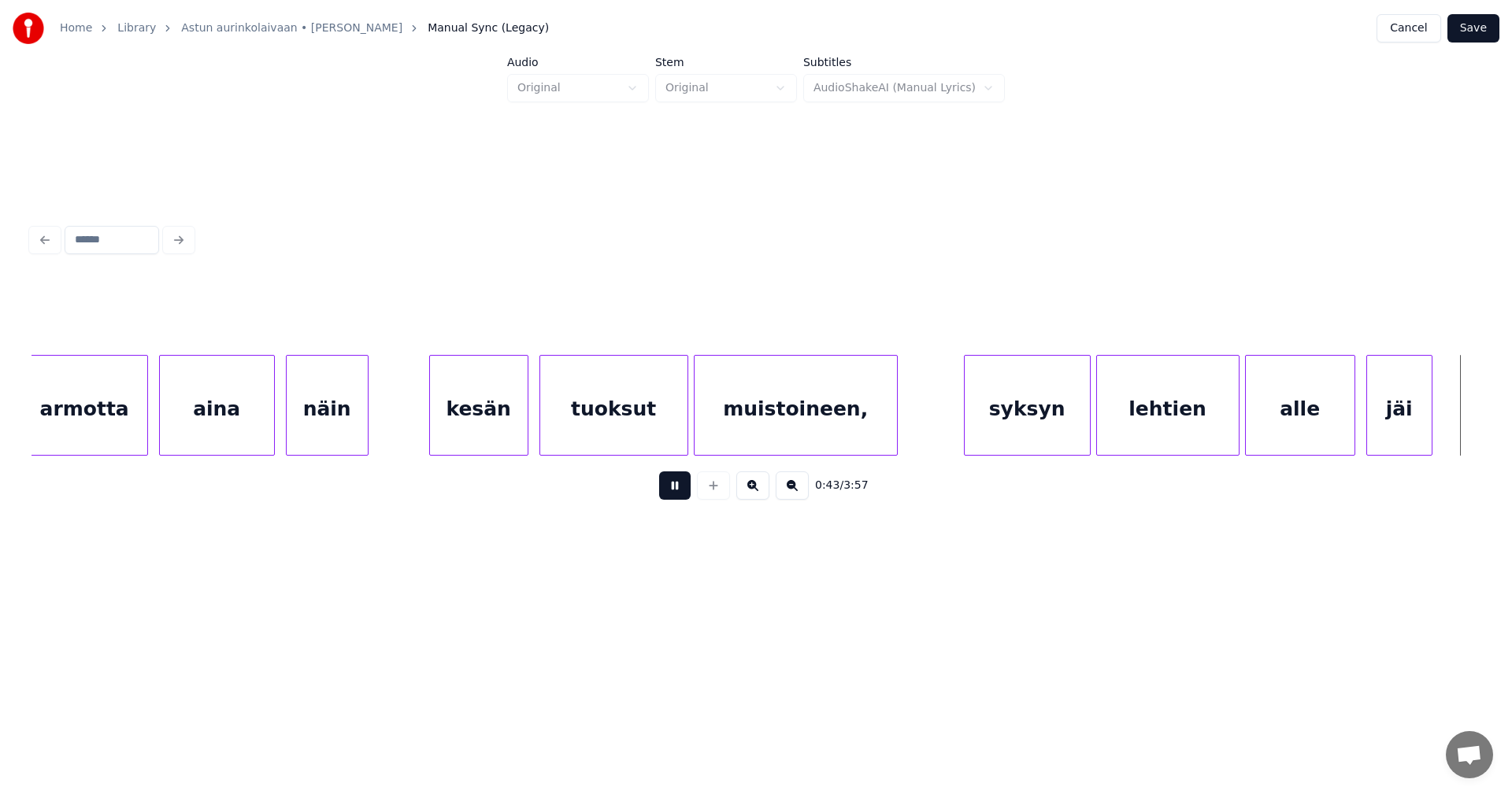
click at [681, 495] on button at bounding box center [674, 485] width 31 height 28
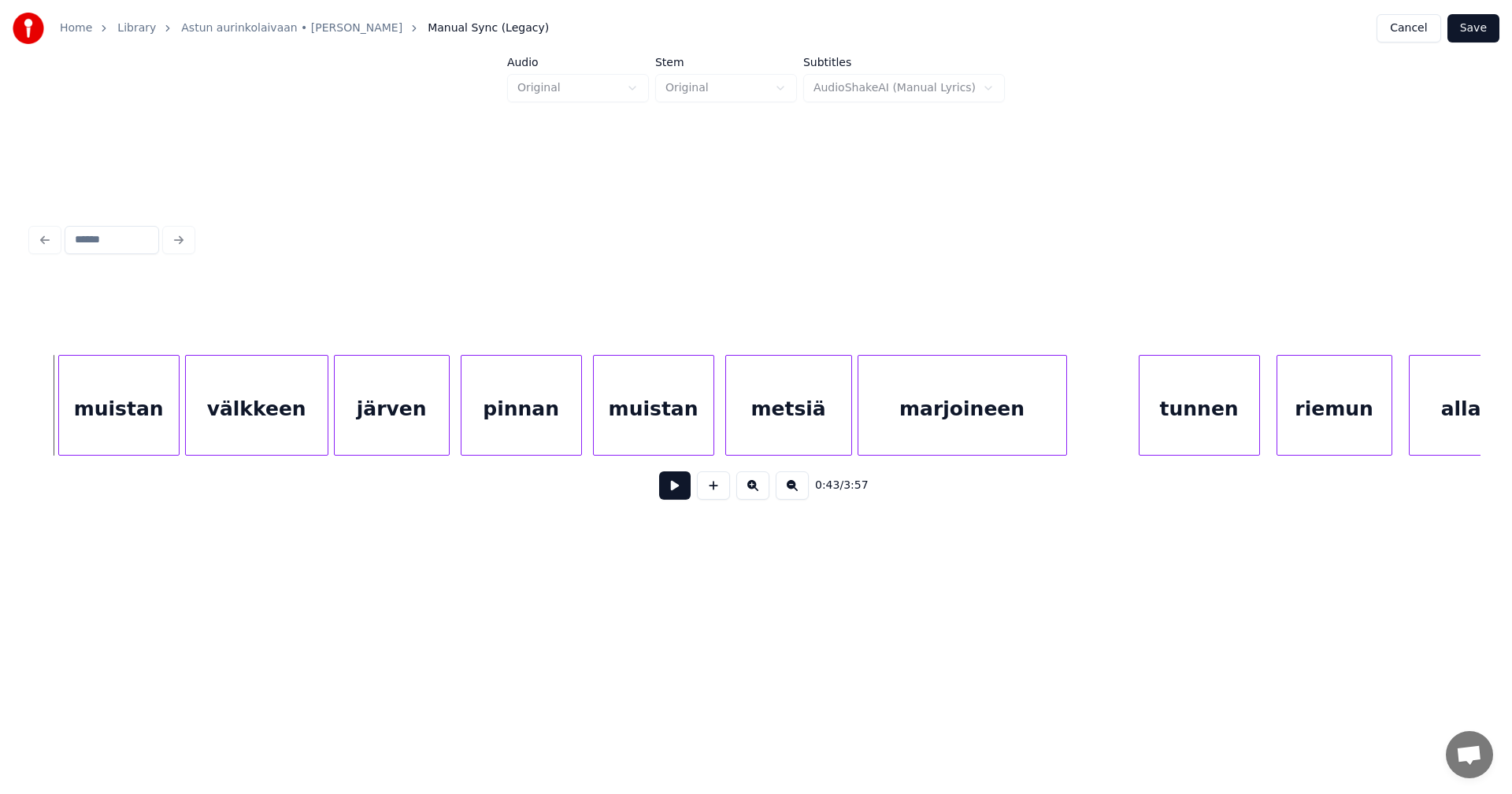
click at [1474, 21] on button "Save" at bounding box center [1473, 27] width 52 height 28
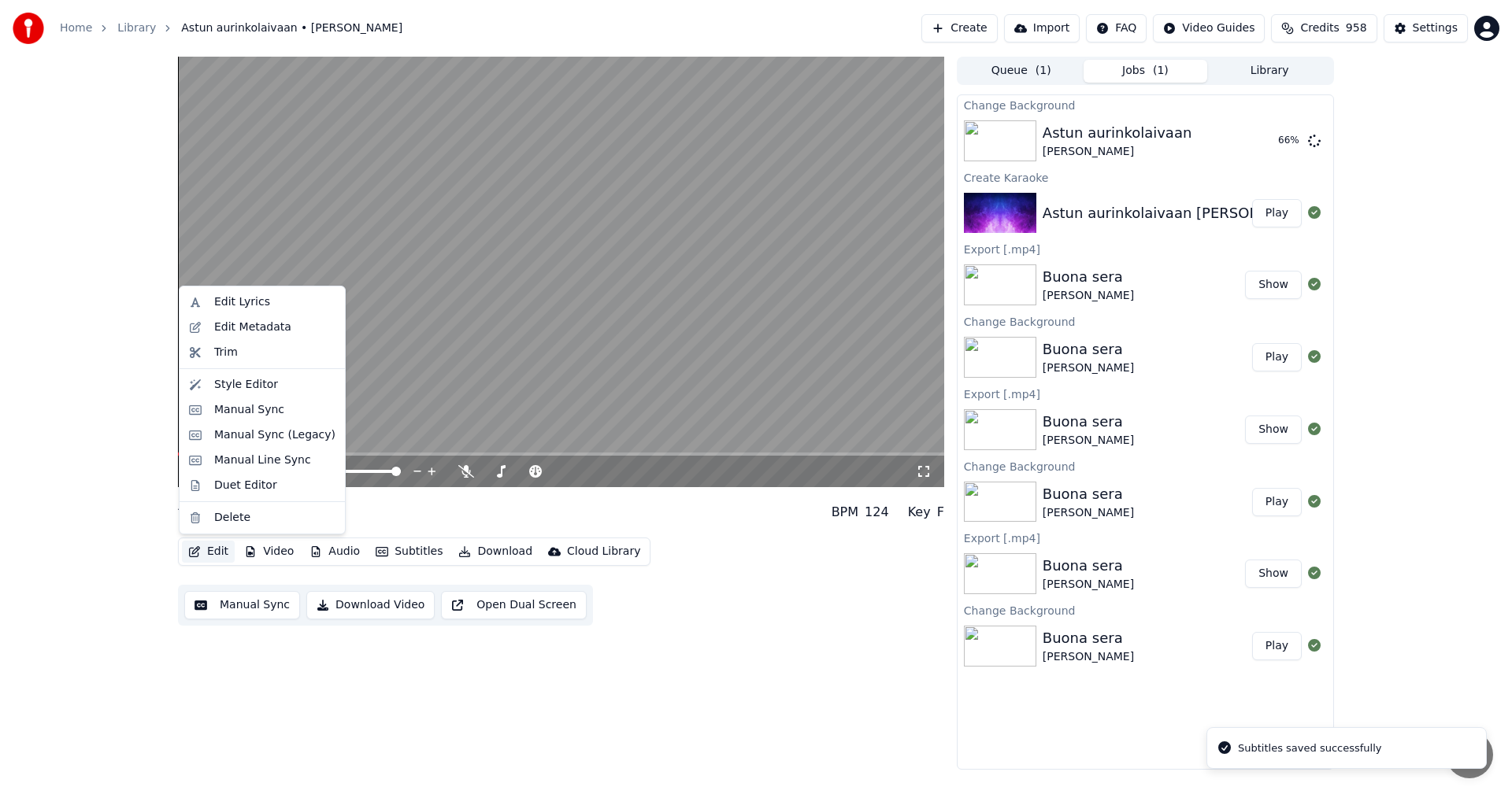
click at [215, 554] on button "Edit" at bounding box center [208, 551] width 53 height 22
click at [296, 439] on div "Manual Sync (Legacy)" at bounding box center [275, 435] width 121 height 16
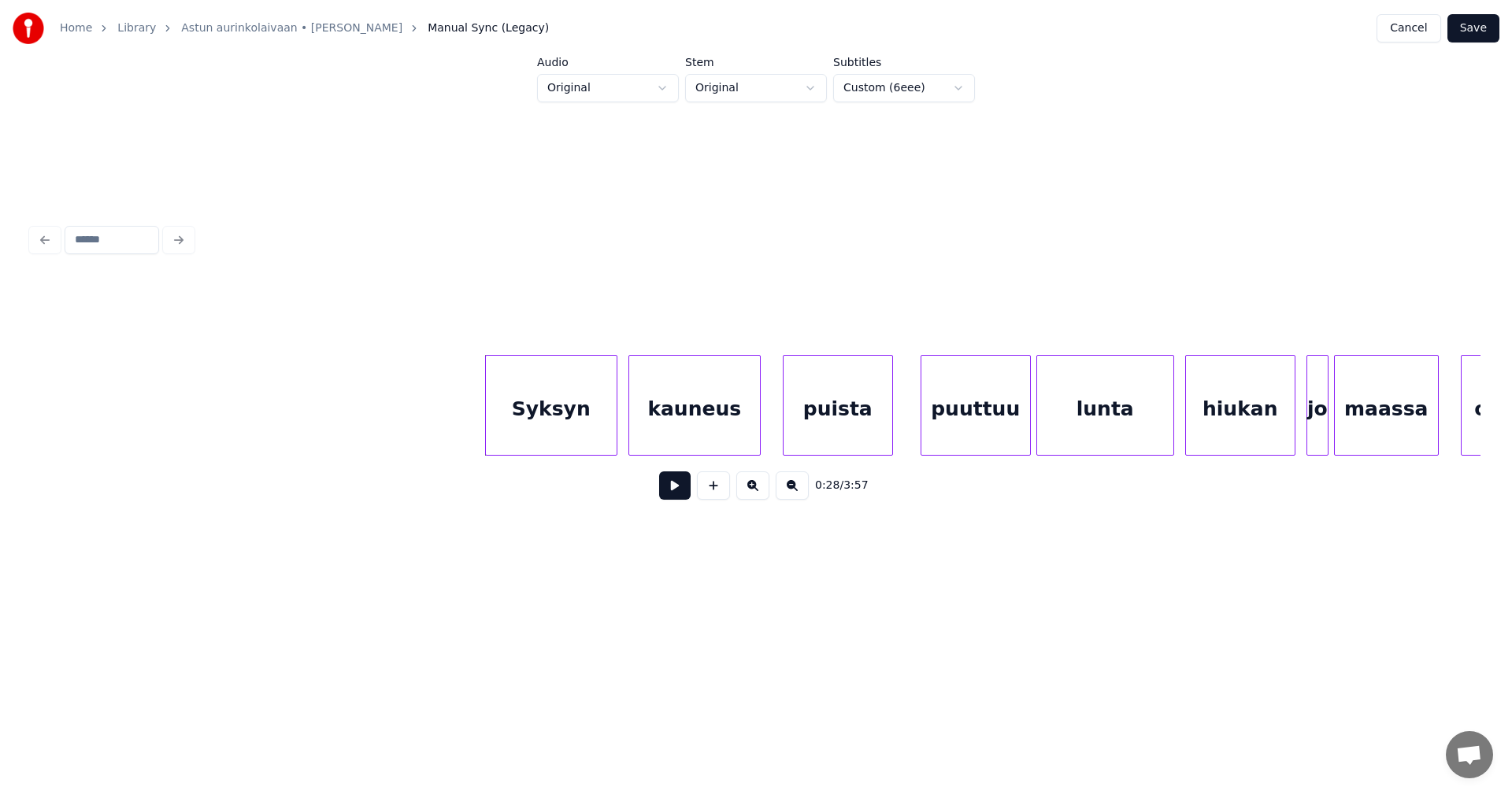
scroll to position [0, 7388]
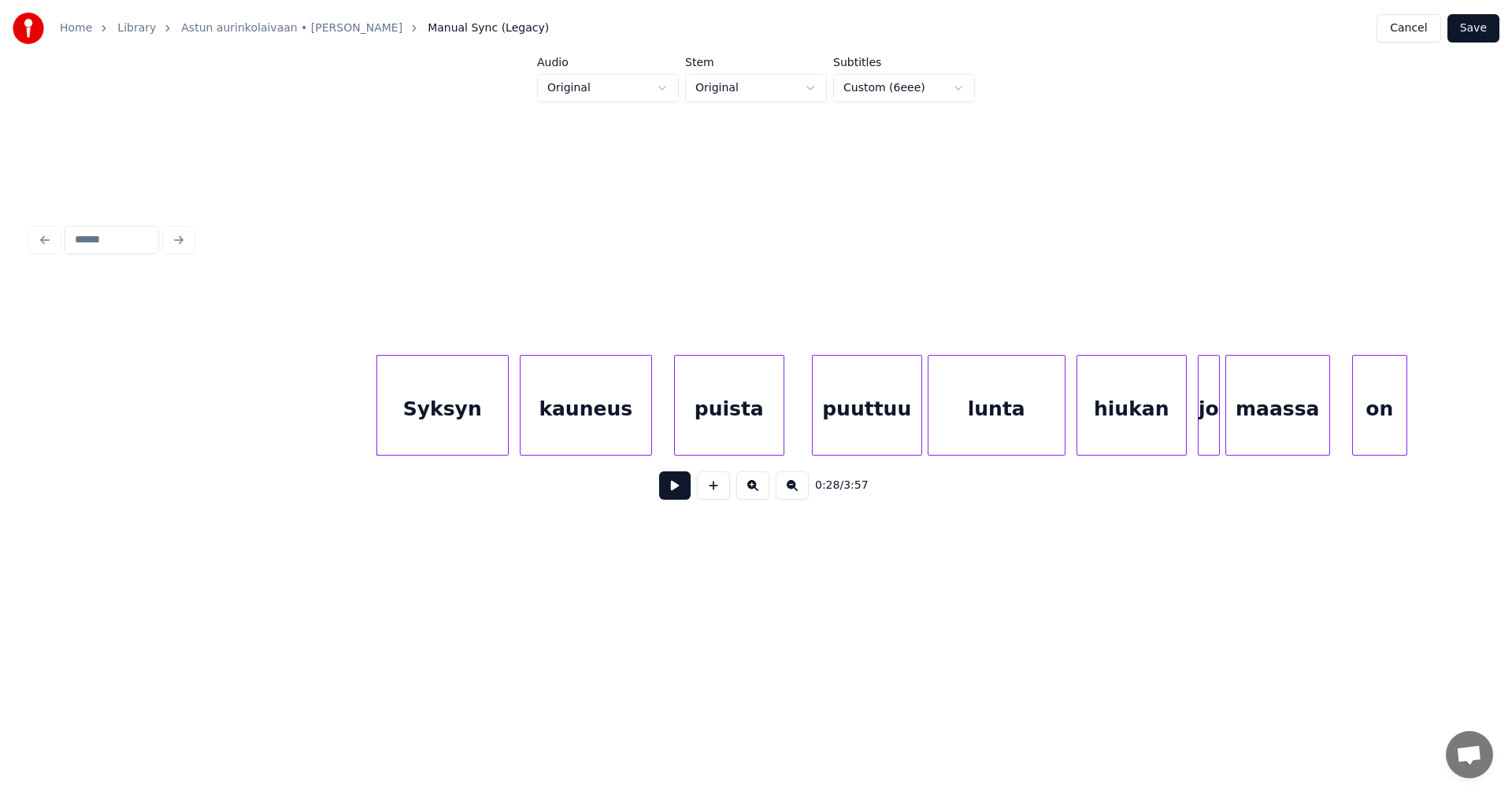
click at [442, 434] on div "Syksyn" at bounding box center [443, 408] width 131 height 107
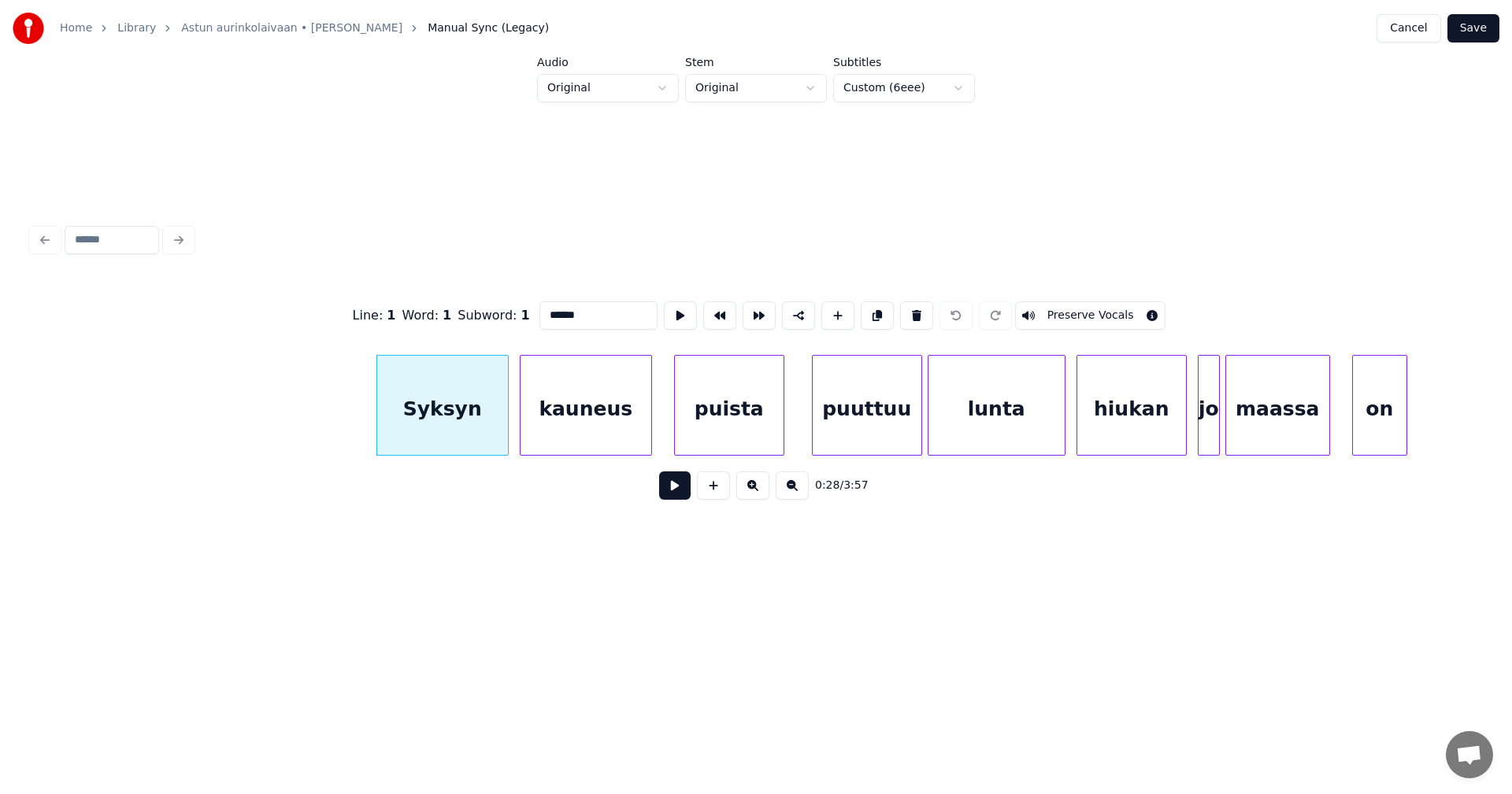
click at [678, 495] on button at bounding box center [674, 485] width 31 height 28
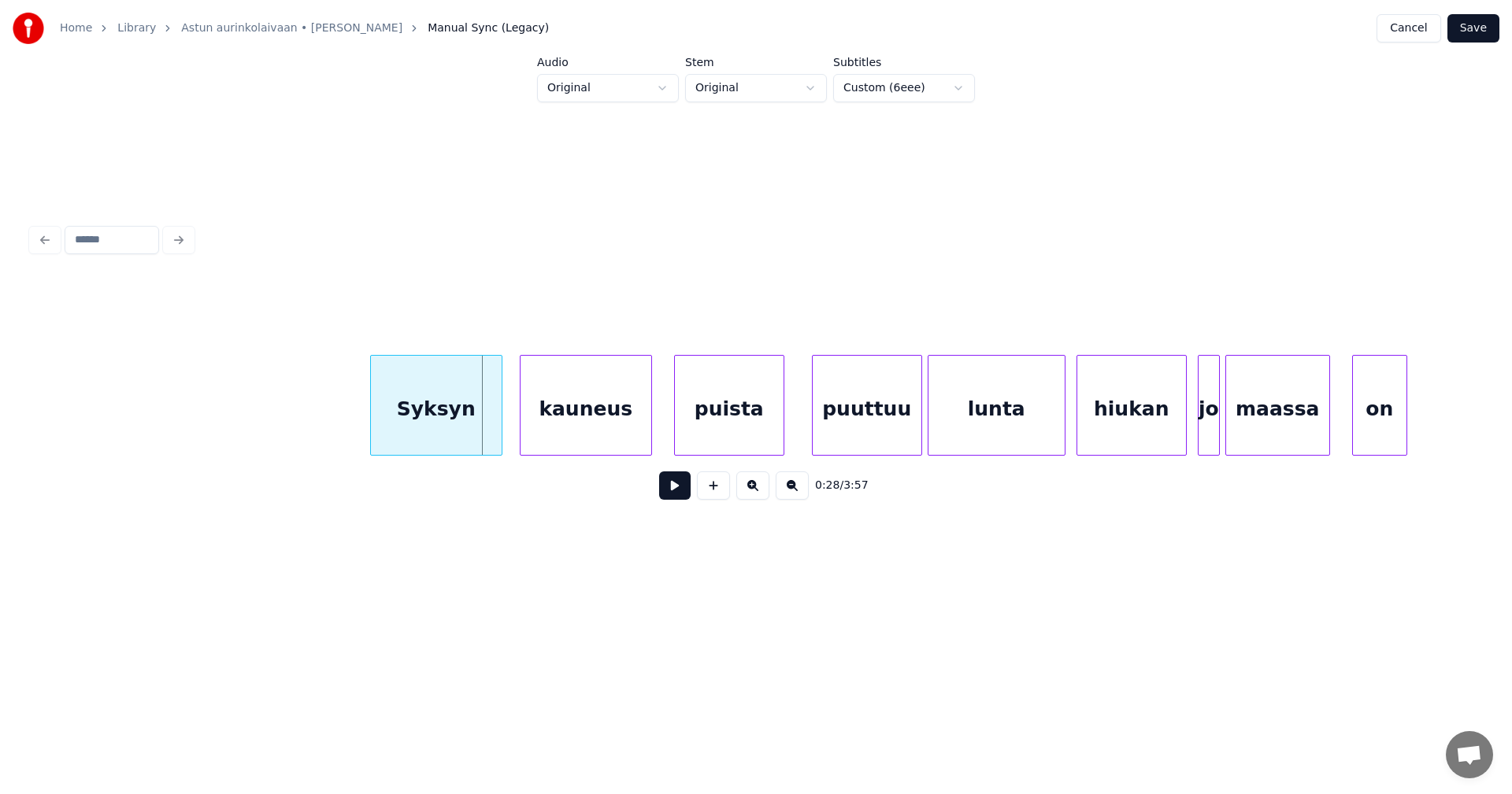
click at [483, 436] on div "Syksyn" at bounding box center [436, 408] width 131 height 107
click at [668, 500] on button at bounding box center [674, 485] width 31 height 28
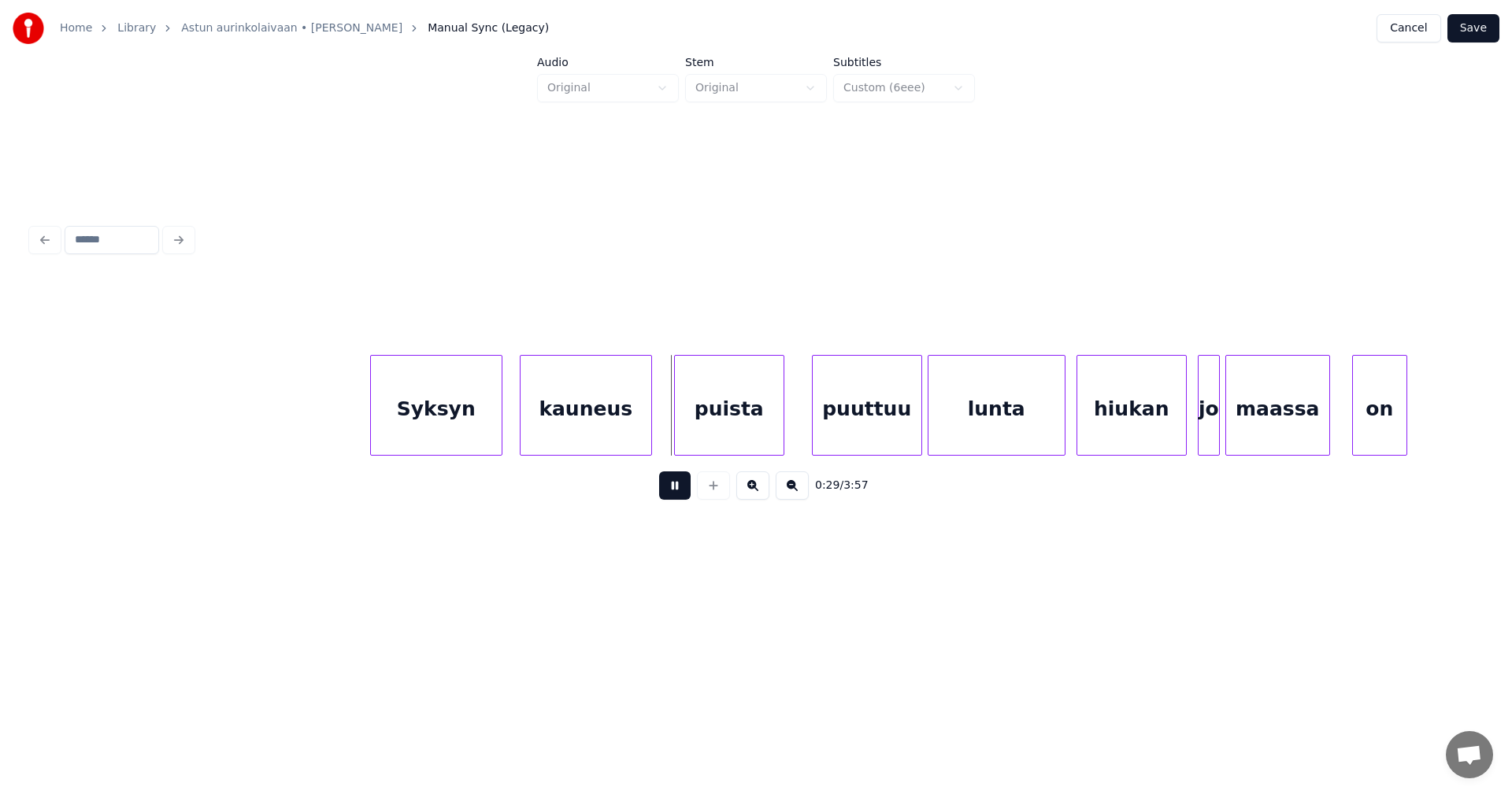
click at [670, 500] on button at bounding box center [674, 485] width 31 height 28
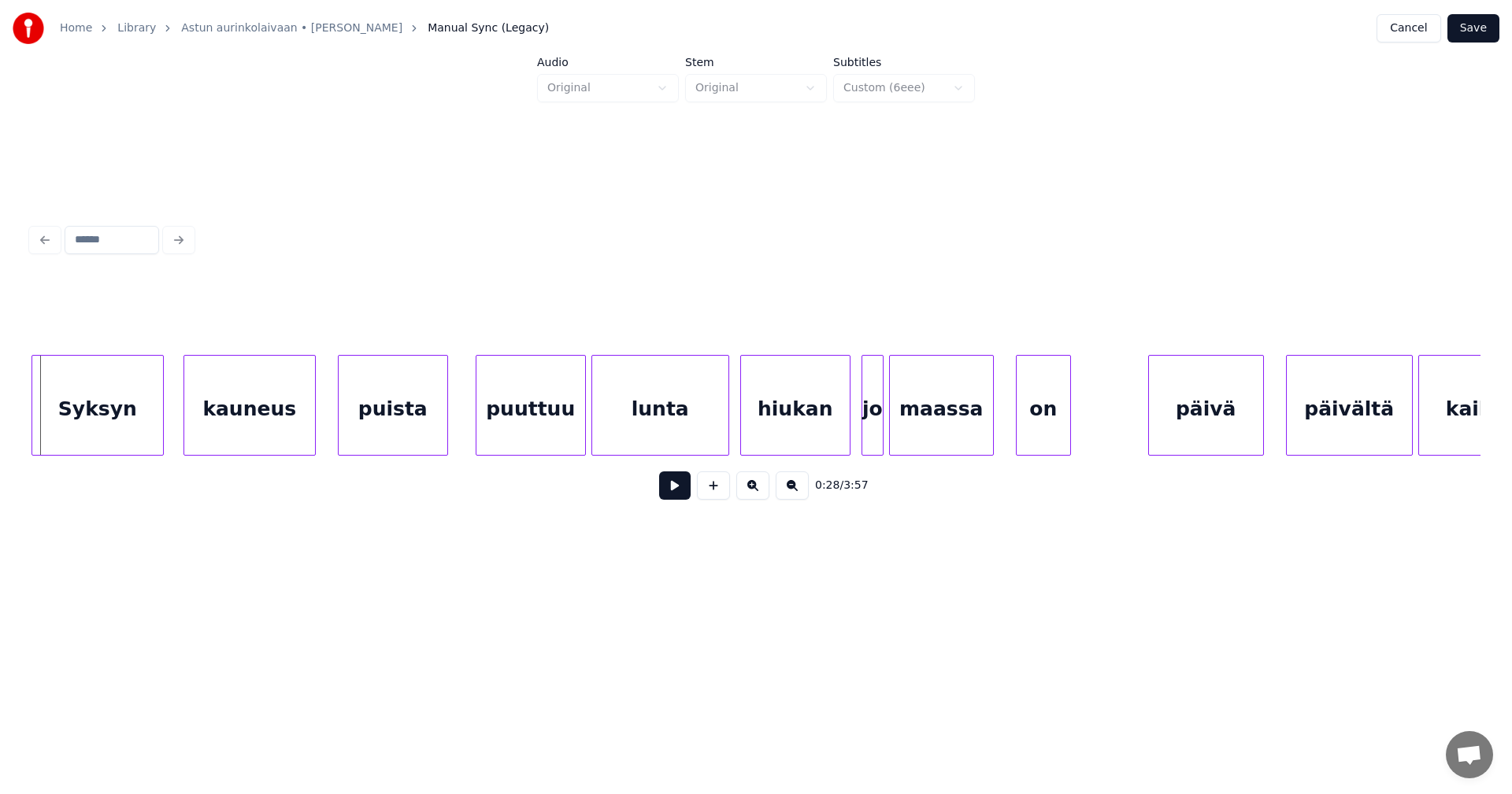
scroll to position [0, 7723]
click at [127, 428] on div "Syksyn" at bounding box center [98, 408] width 131 height 107
click at [1483, 34] on button "Save" at bounding box center [1473, 27] width 52 height 28
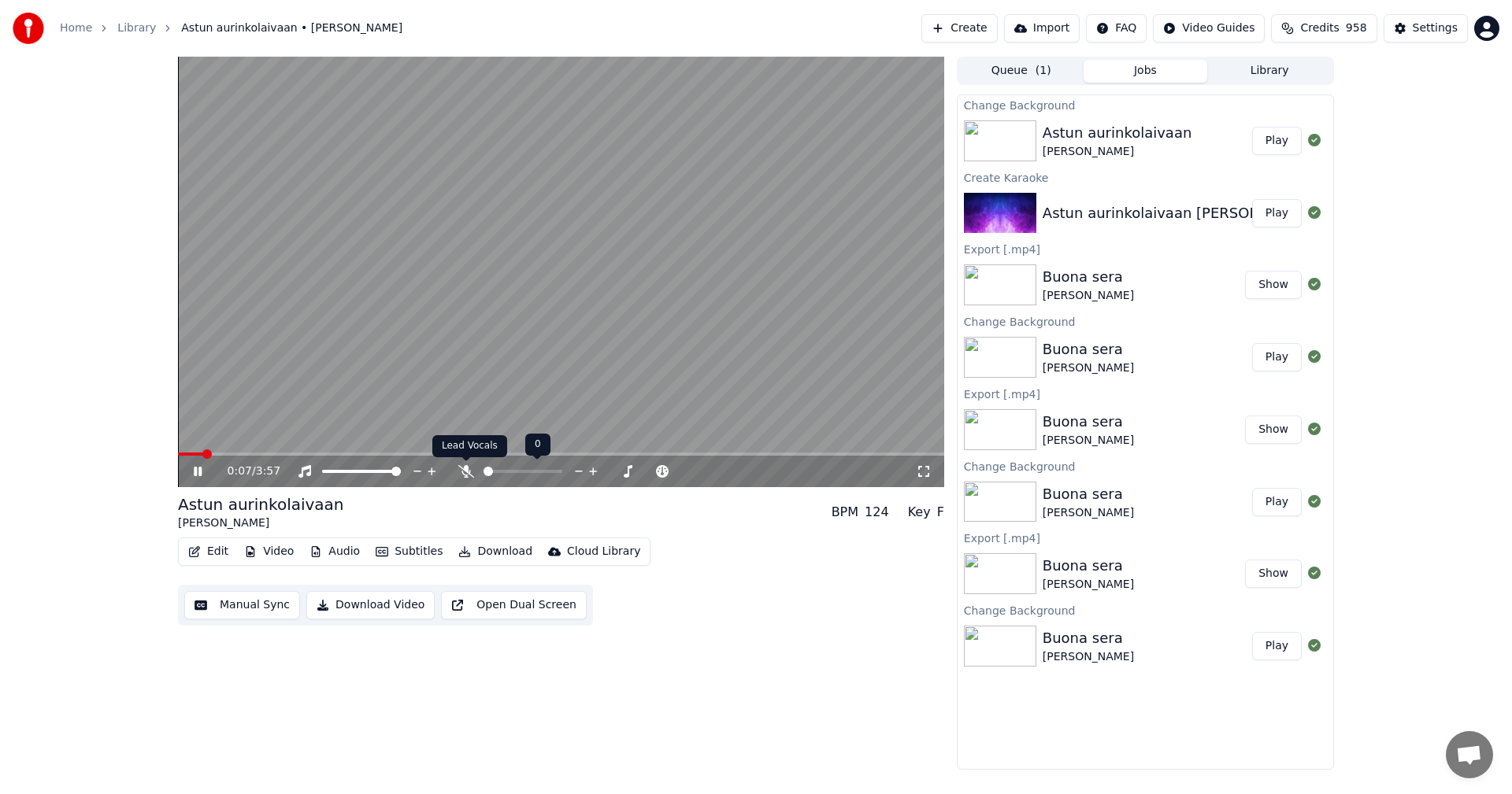
click at [469, 473] on icon at bounding box center [466, 472] width 16 height 13
click at [241, 455] on span at bounding box center [561, 453] width 766 height 3
click at [286, 455] on span at bounding box center [561, 453] width 766 height 3
click at [203, 474] on icon at bounding box center [209, 472] width 37 height 13
click at [217, 548] on button "Edit" at bounding box center [208, 551] width 53 height 22
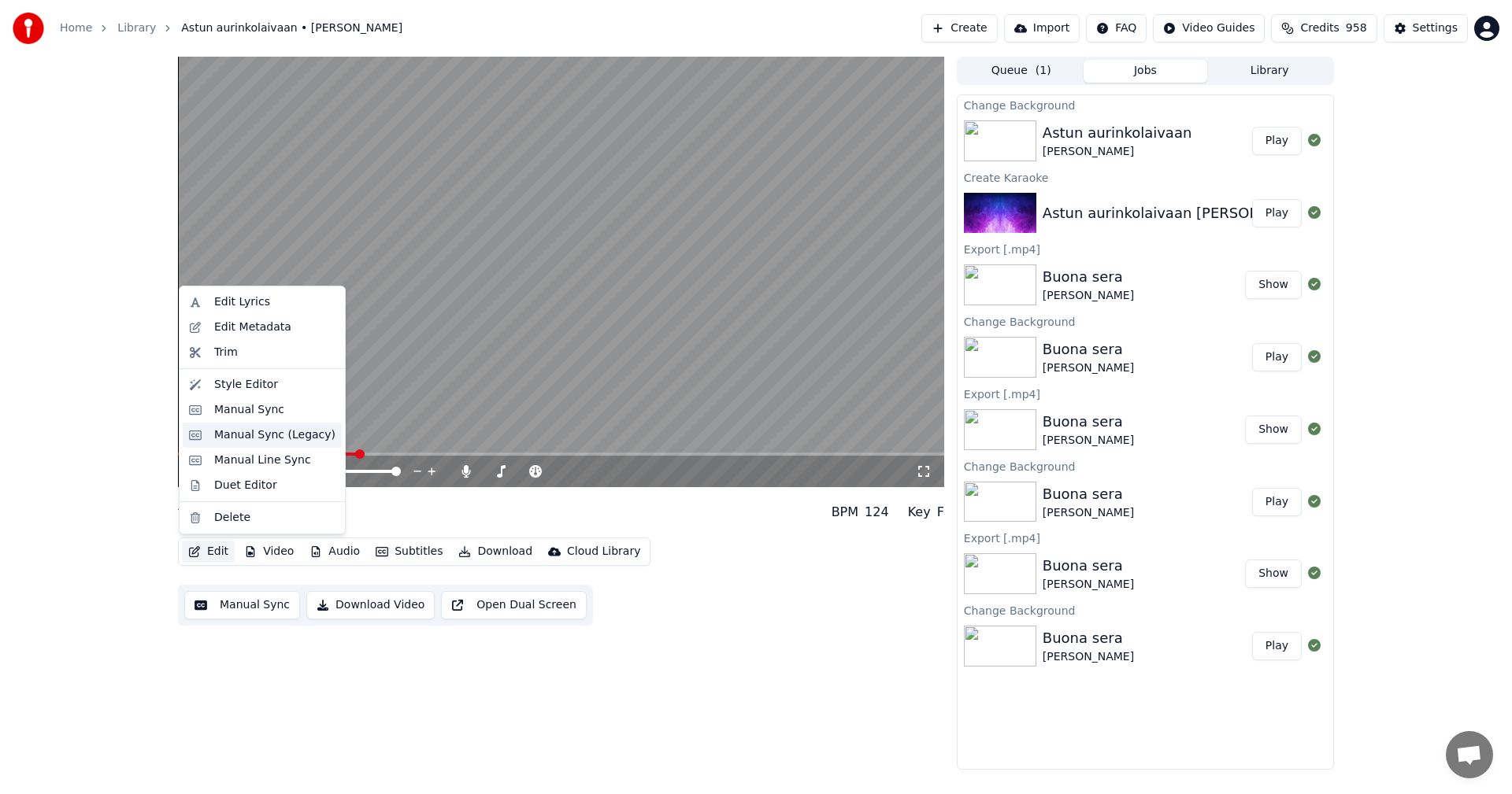
click at [262, 444] on div "Manual Sync (Legacy)" at bounding box center [262, 434] width 159 height 25
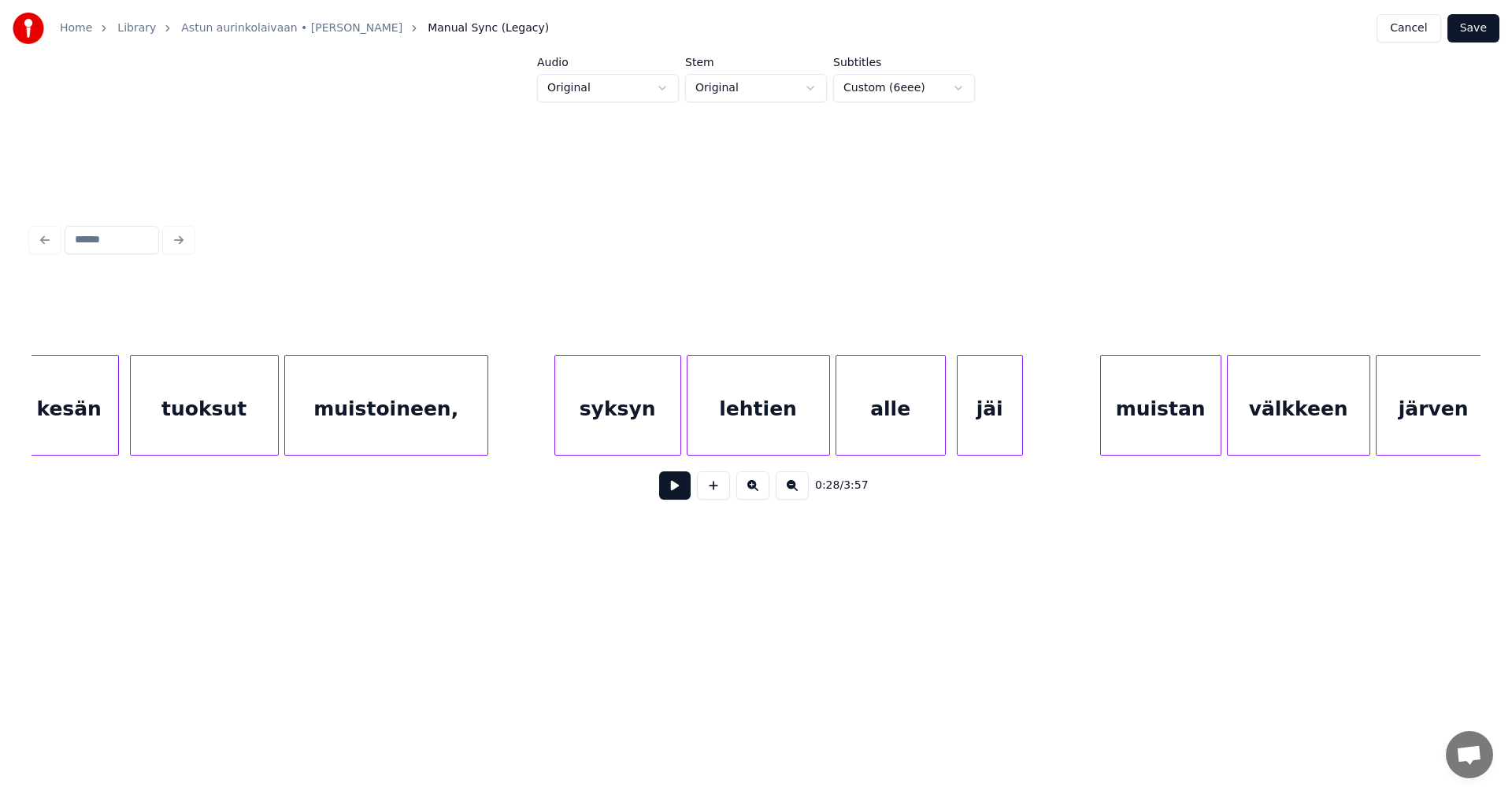
scroll to position [0, 11083]
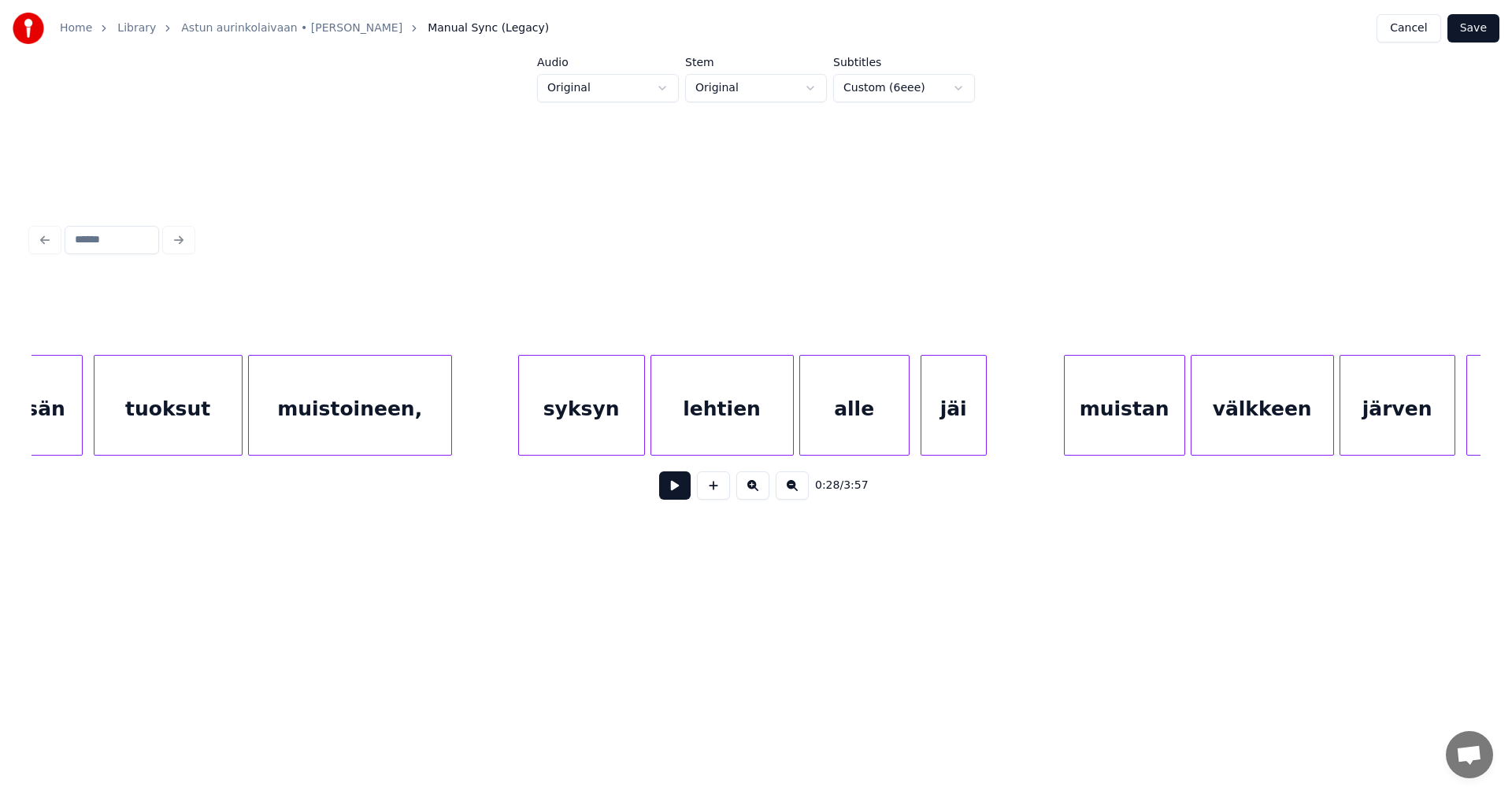
click at [570, 438] on div "syksyn" at bounding box center [581, 408] width 126 height 107
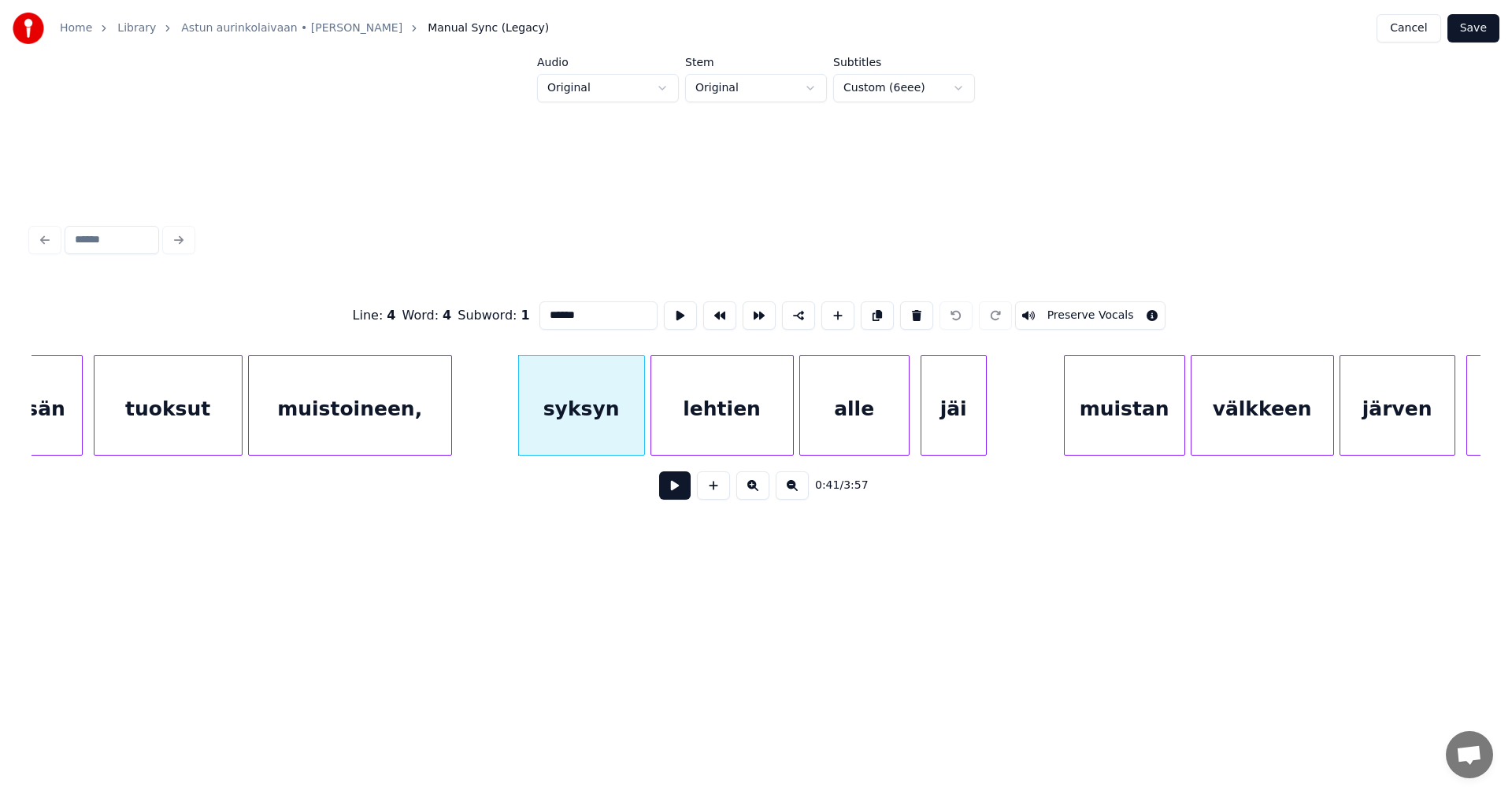
click at [682, 497] on button at bounding box center [674, 485] width 31 height 28
click at [681, 495] on button at bounding box center [674, 485] width 31 height 28
click at [636, 434] on div at bounding box center [637, 405] width 5 height 99
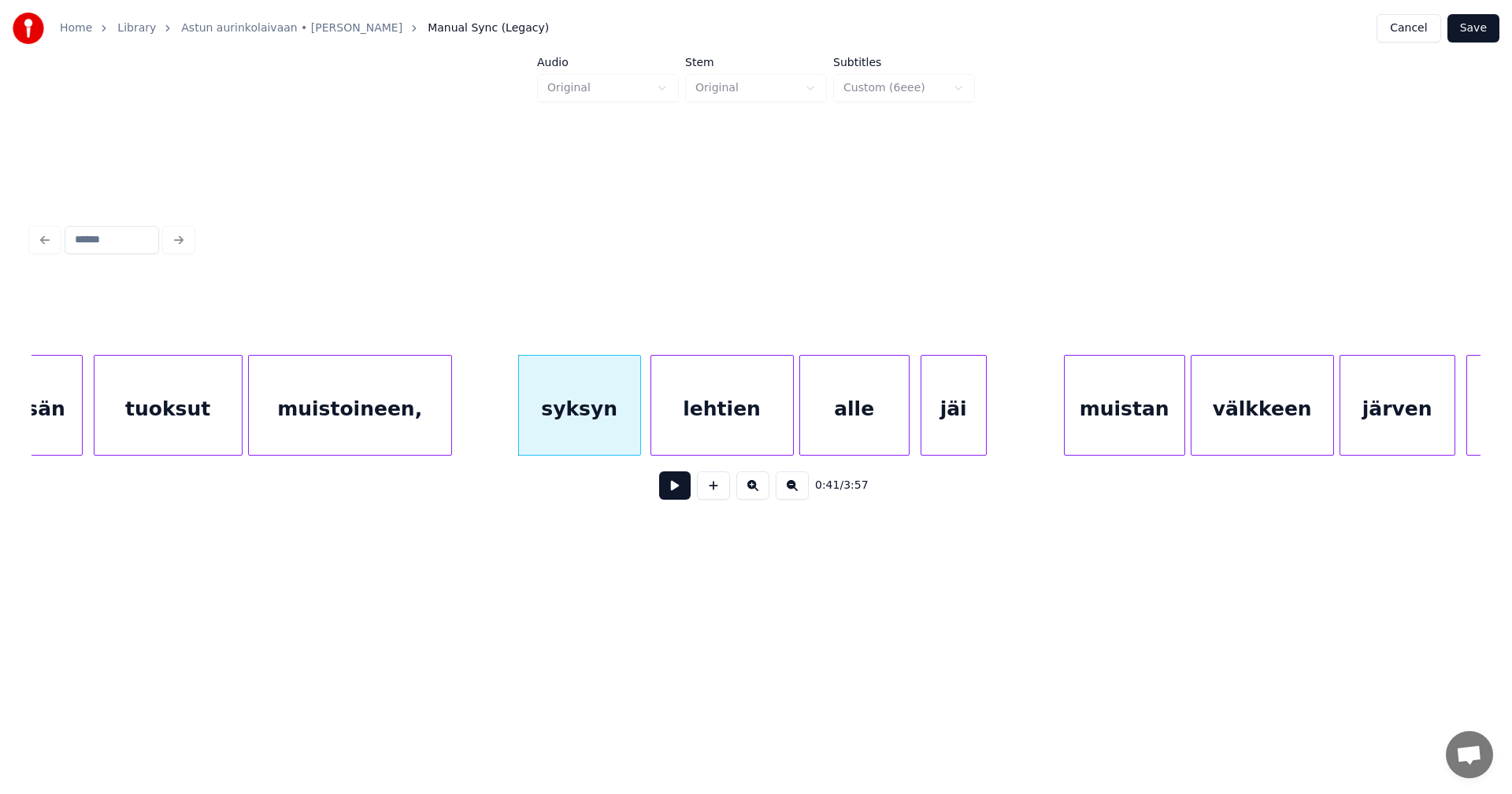
click at [702, 434] on div "lehtien" at bounding box center [722, 408] width 142 height 107
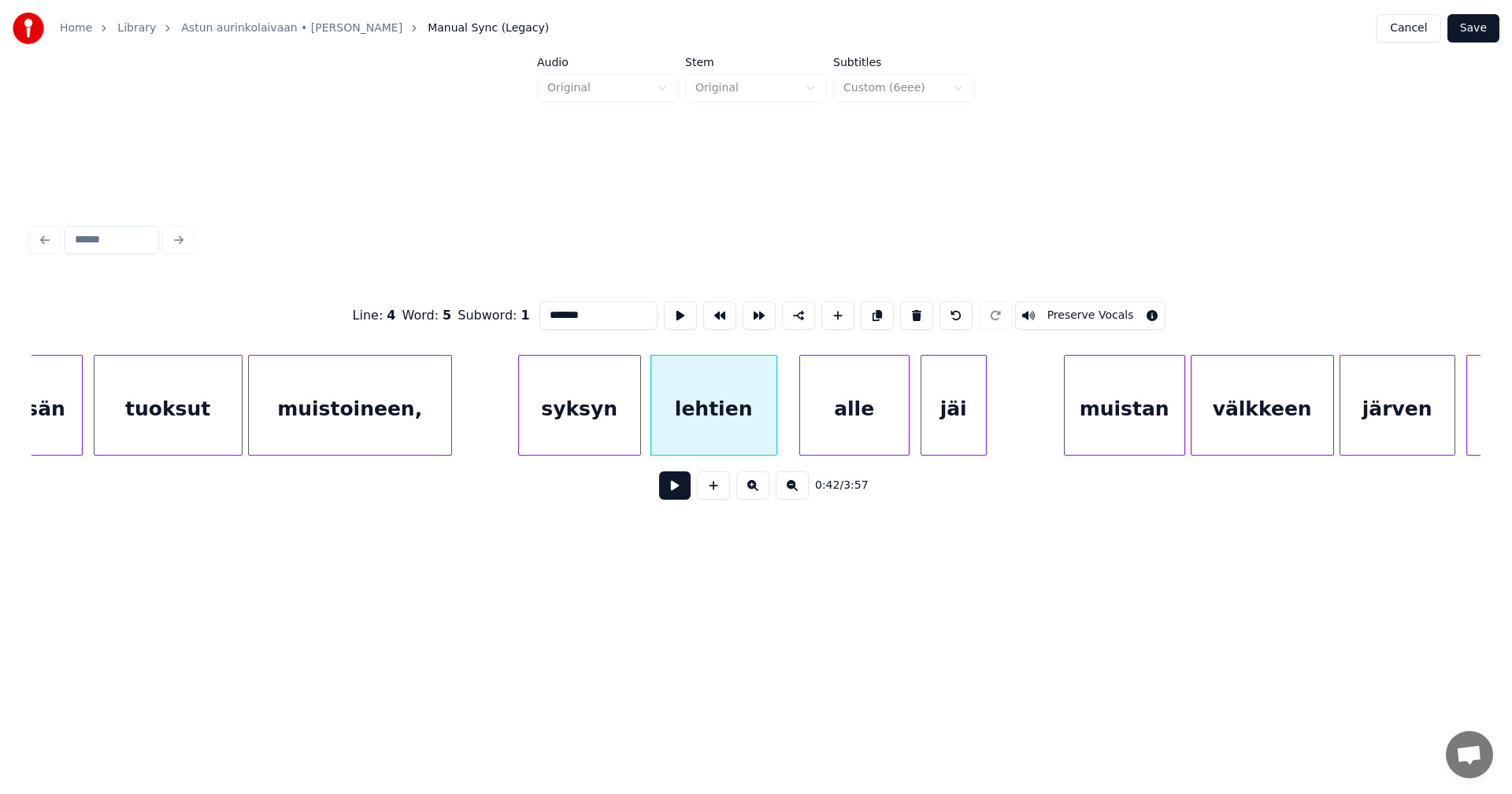
click at [776, 437] on div at bounding box center [773, 405] width 5 height 99
click at [821, 432] on div "alle" at bounding box center [846, 408] width 109 height 107
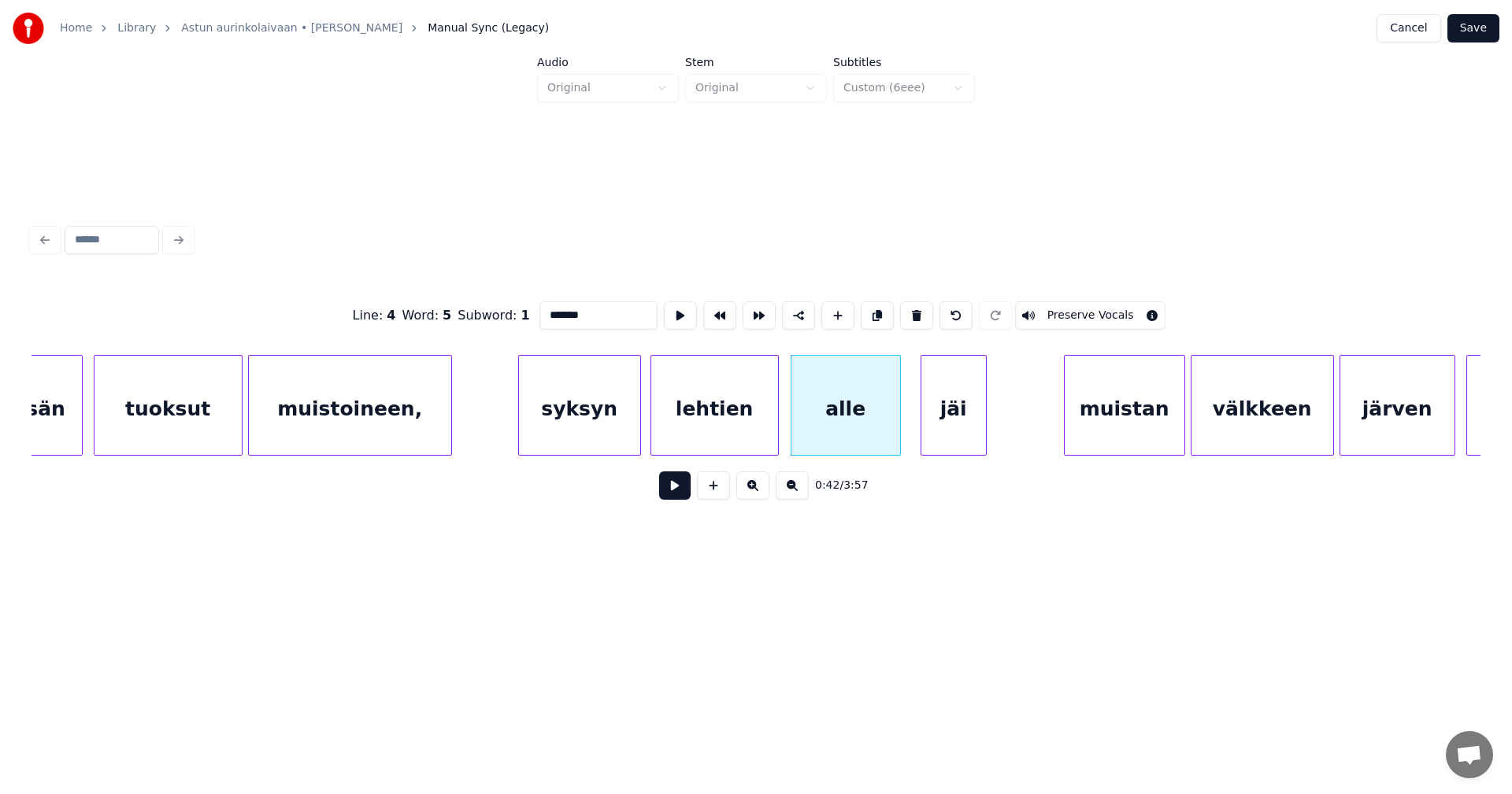
click at [696, 439] on div "lehtien" at bounding box center [715, 408] width 126 height 107
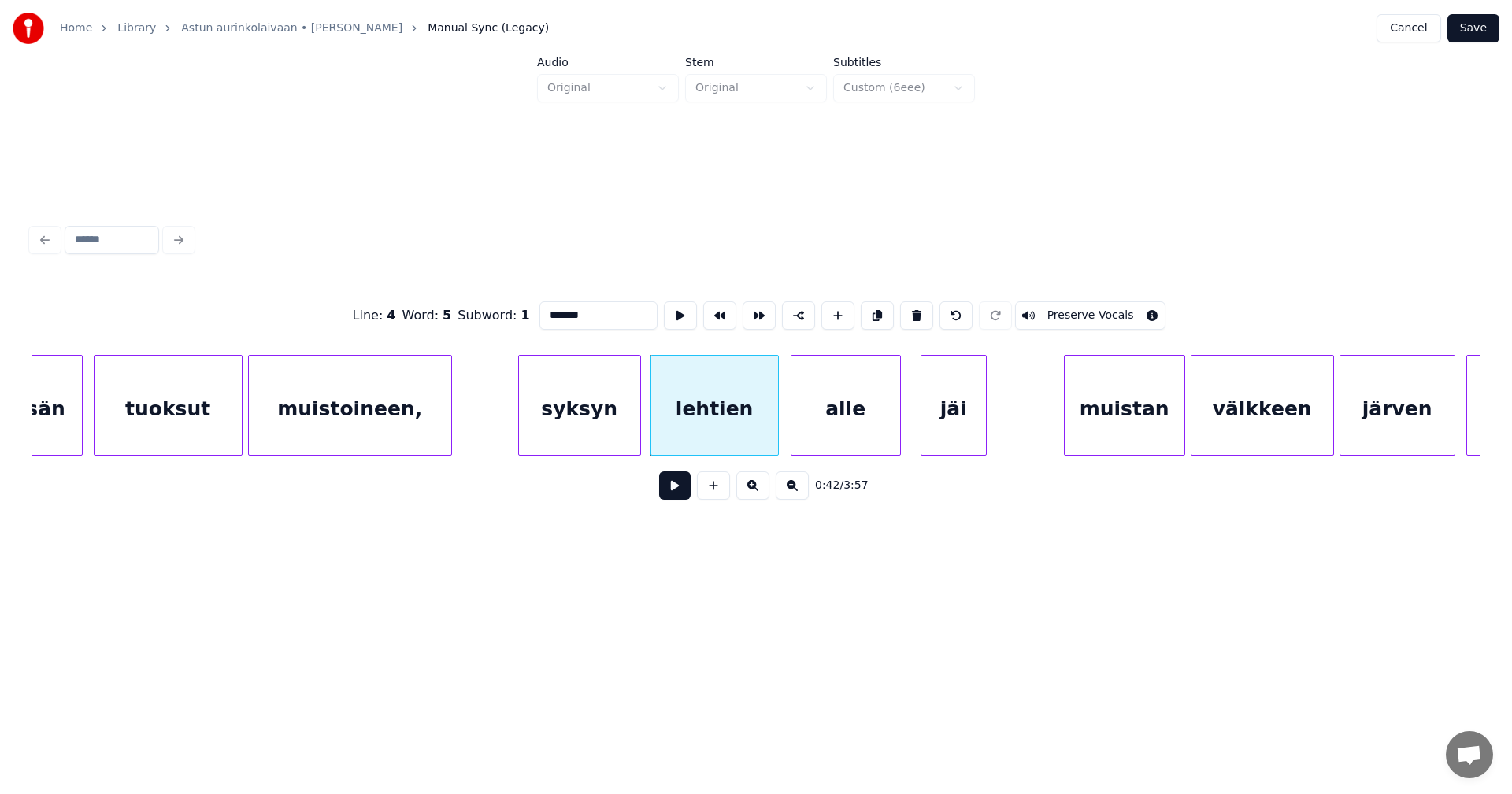
click at [672, 494] on button at bounding box center [674, 485] width 31 height 28
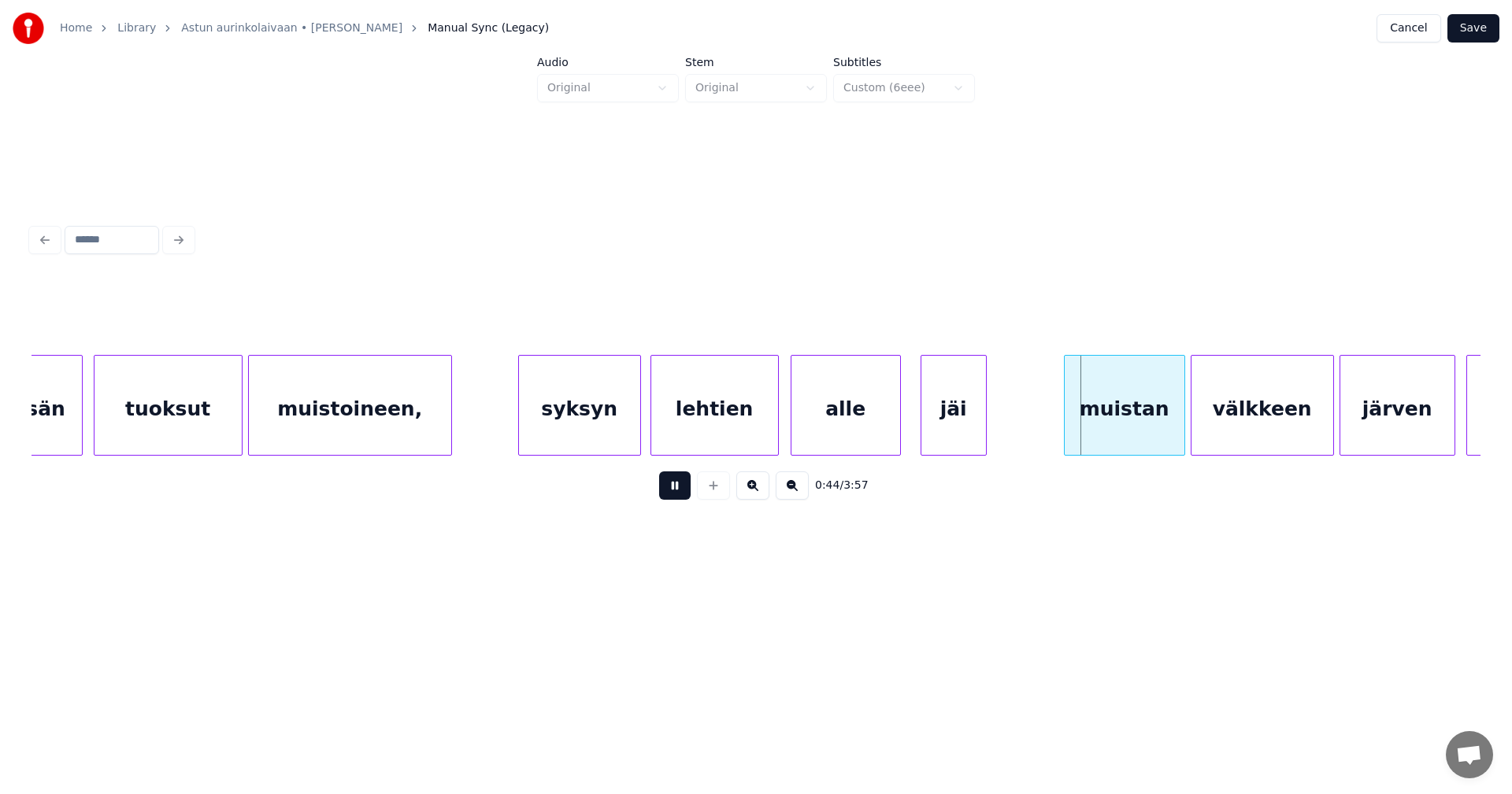
drag, startPoint x: 674, startPoint y: 494, endPoint x: 817, endPoint y: 475, distance: 144.3
click at [674, 494] on button at bounding box center [674, 485] width 31 height 28
click at [1108, 406] on div "muistan" at bounding box center [1115, 408] width 120 height 107
click at [674, 496] on button at bounding box center [674, 485] width 31 height 28
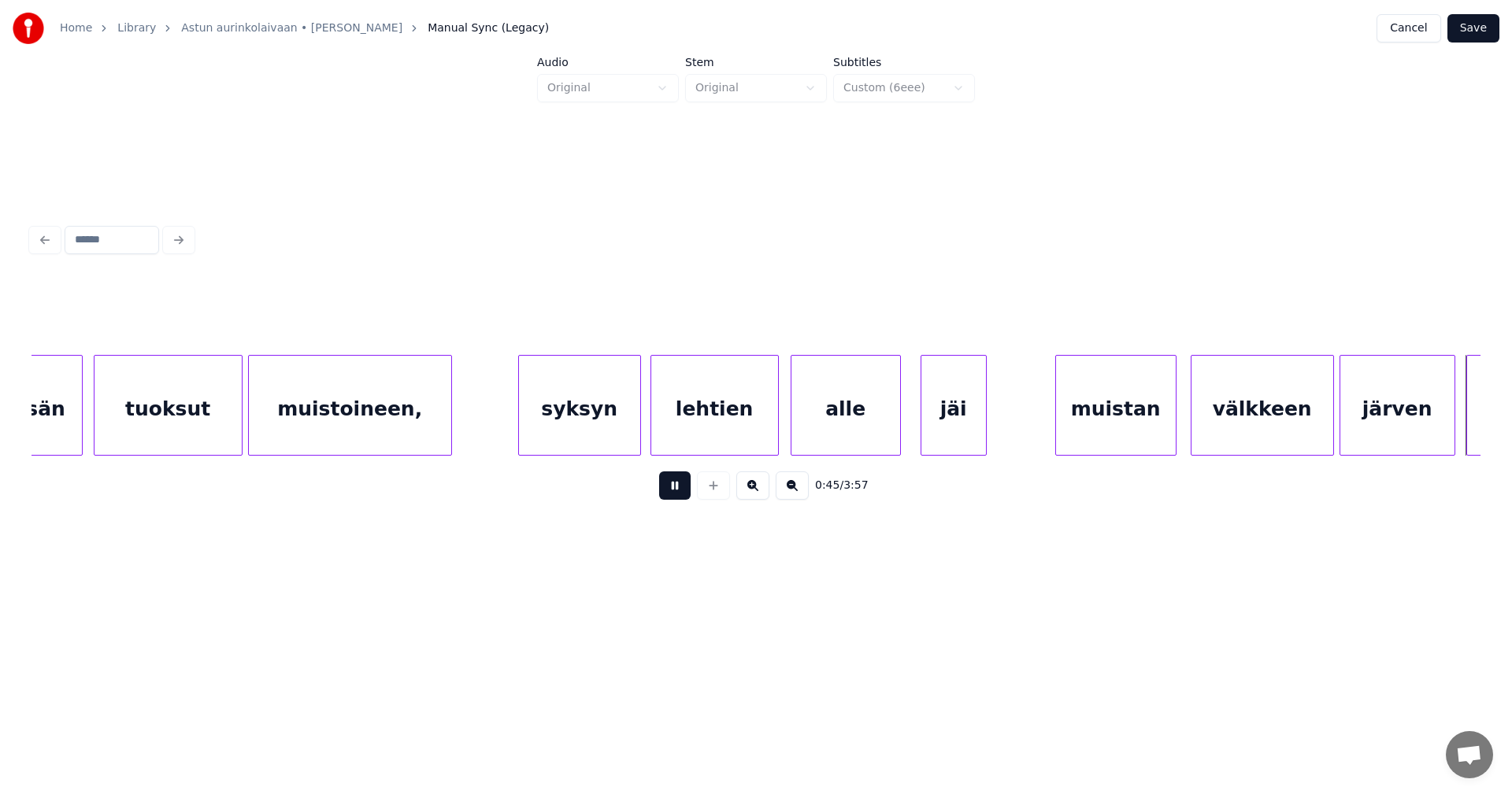
scroll to position [0, 12534]
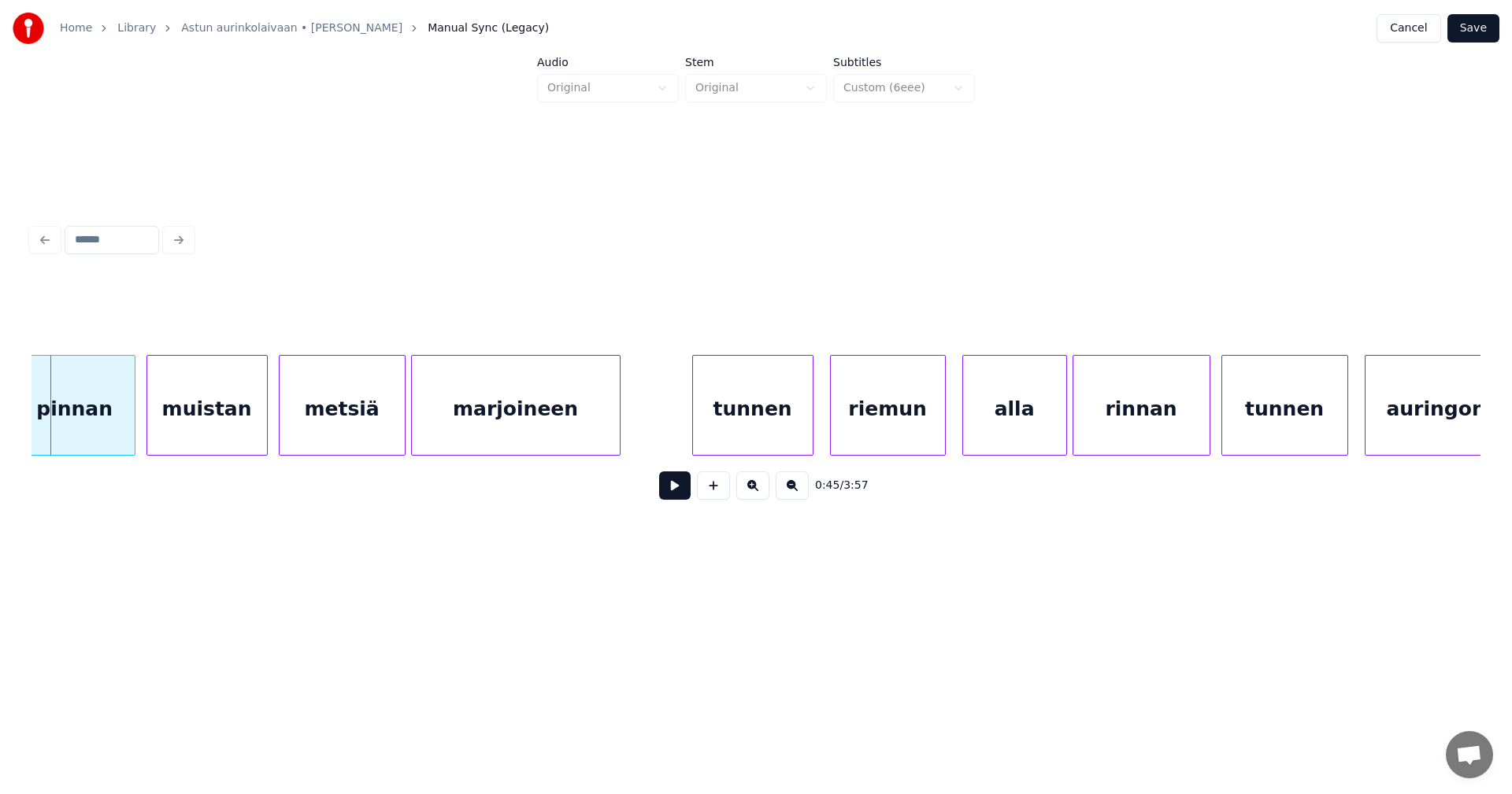
click at [674, 496] on button at bounding box center [674, 485] width 31 height 28
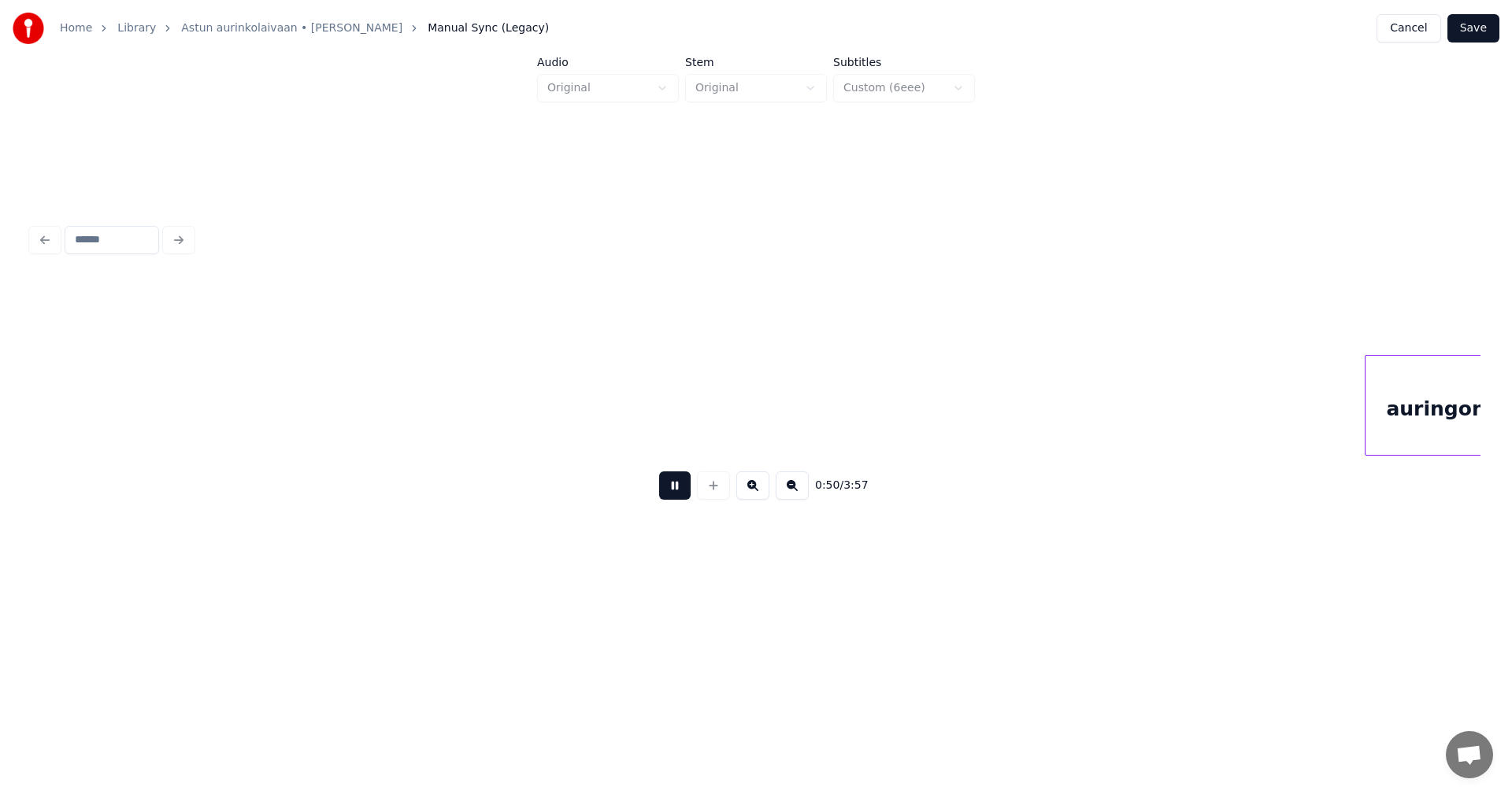
scroll to position [0, 13985]
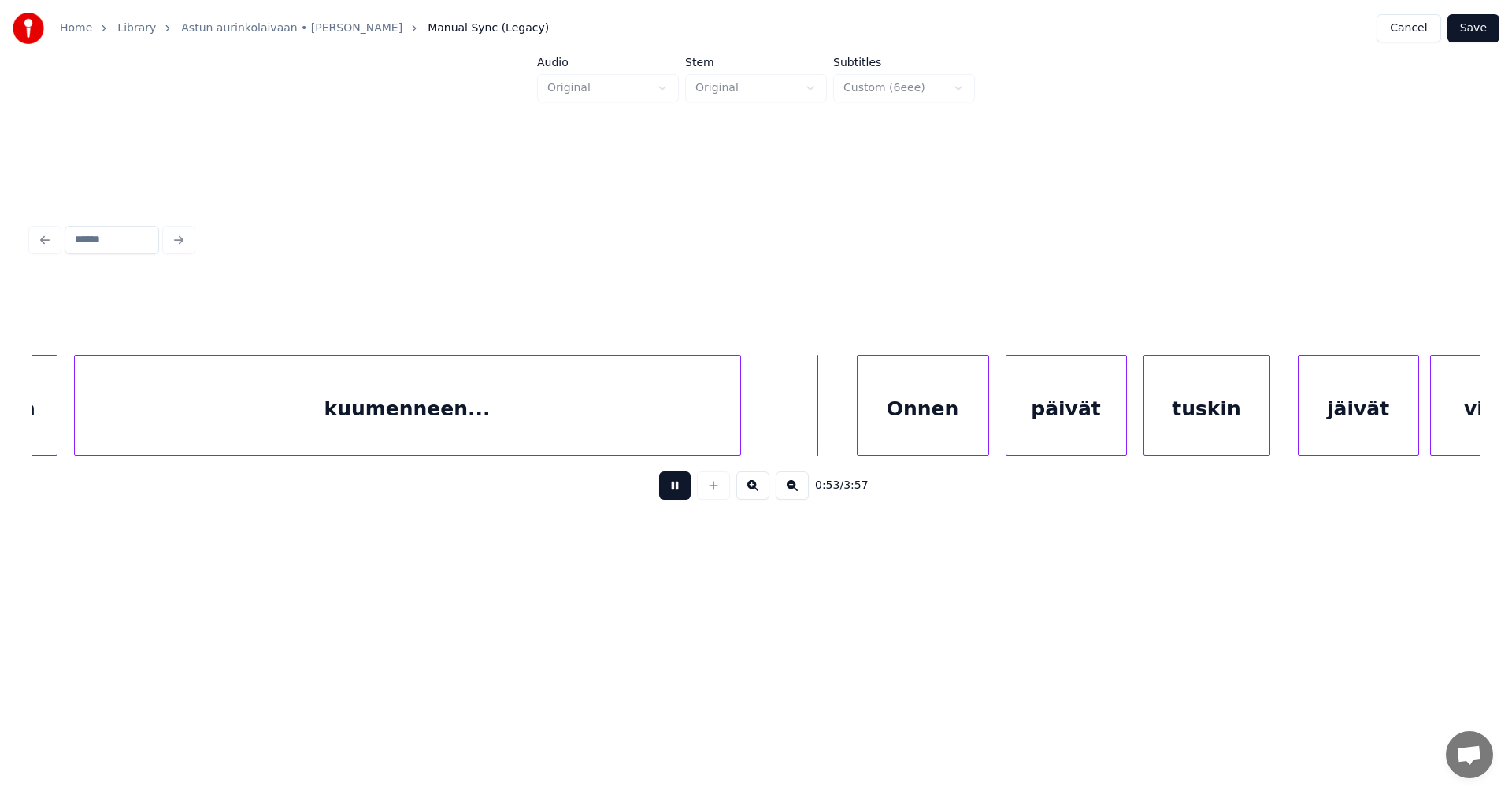
click at [674, 496] on button at bounding box center [674, 485] width 31 height 28
click at [914, 405] on div "Onnen" at bounding box center [914, 408] width 131 height 107
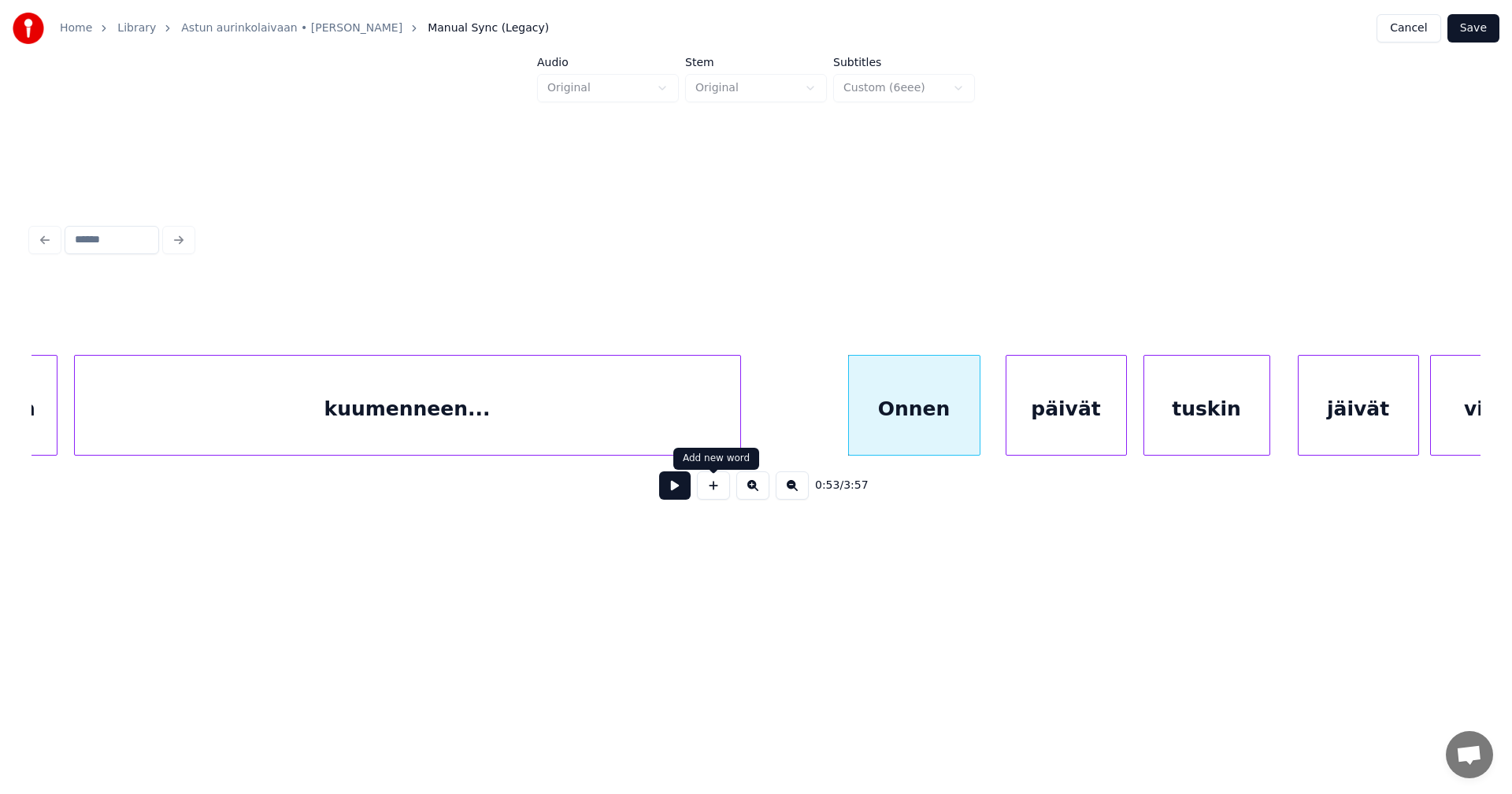
click at [674, 493] on button at bounding box center [674, 485] width 31 height 28
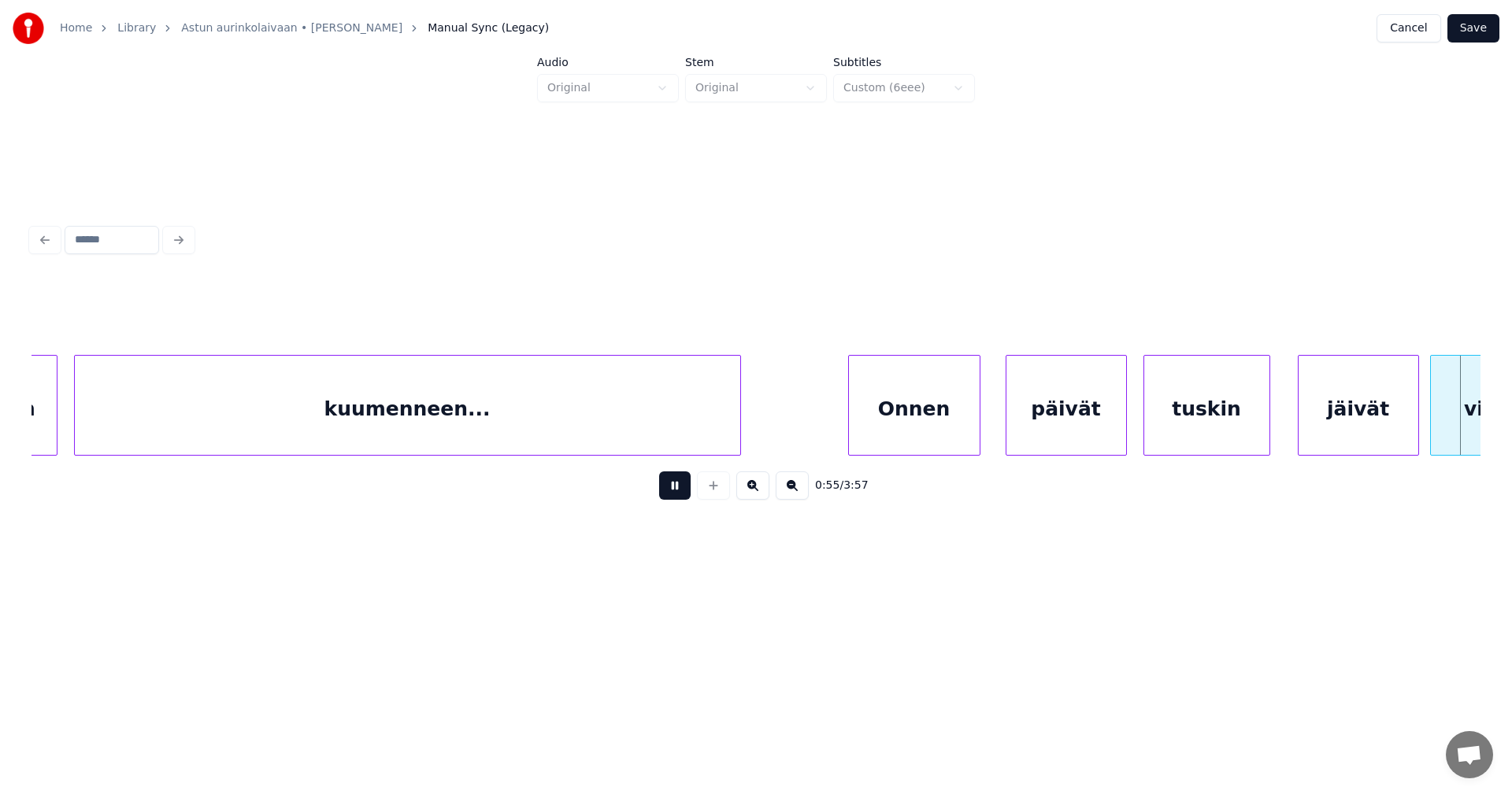
scroll to position [0, 15434]
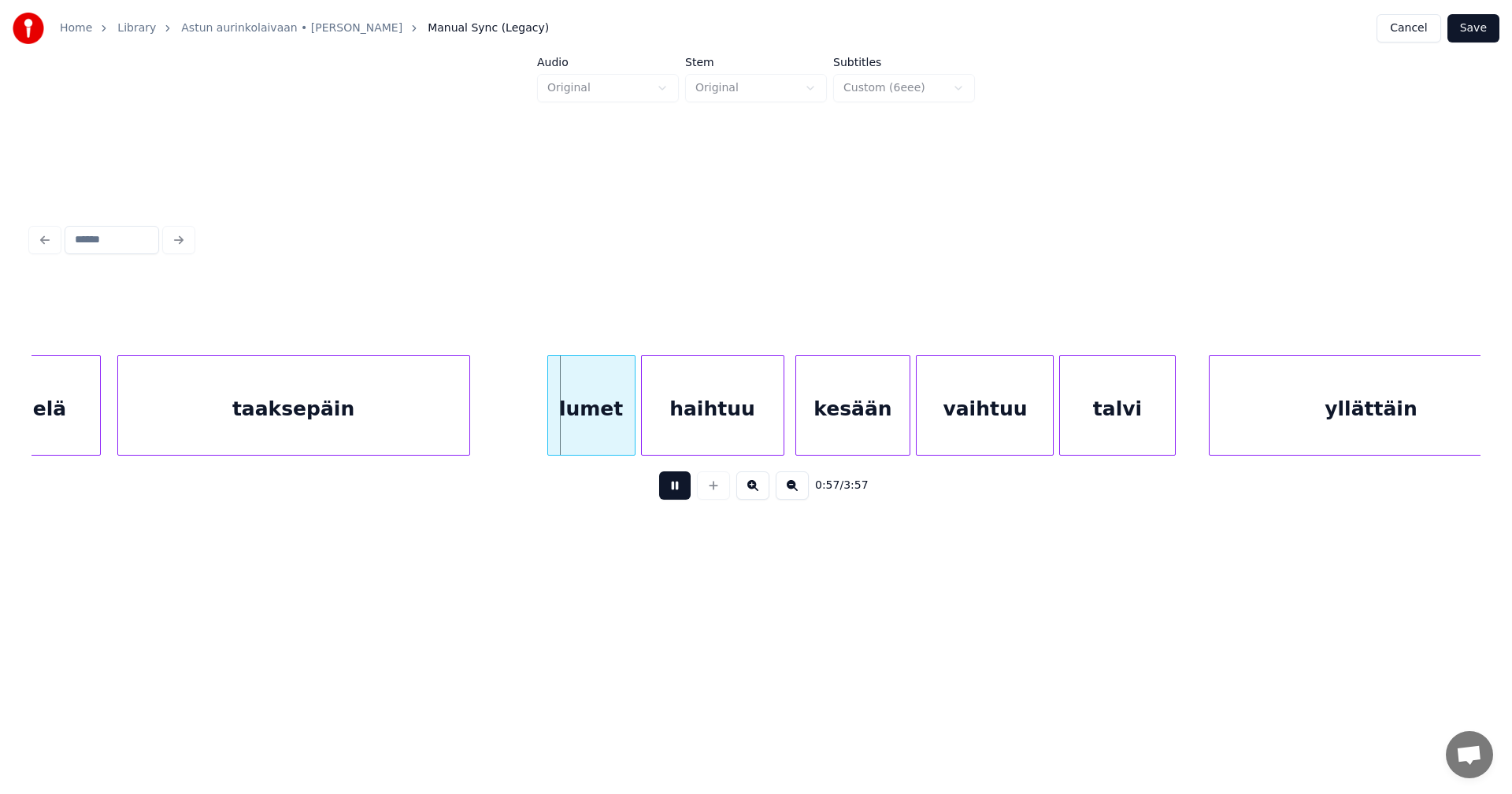
click at [675, 492] on button at bounding box center [674, 485] width 31 height 28
click at [601, 432] on div "lumet" at bounding box center [582, 408] width 87 height 107
click at [668, 489] on button at bounding box center [674, 485] width 31 height 28
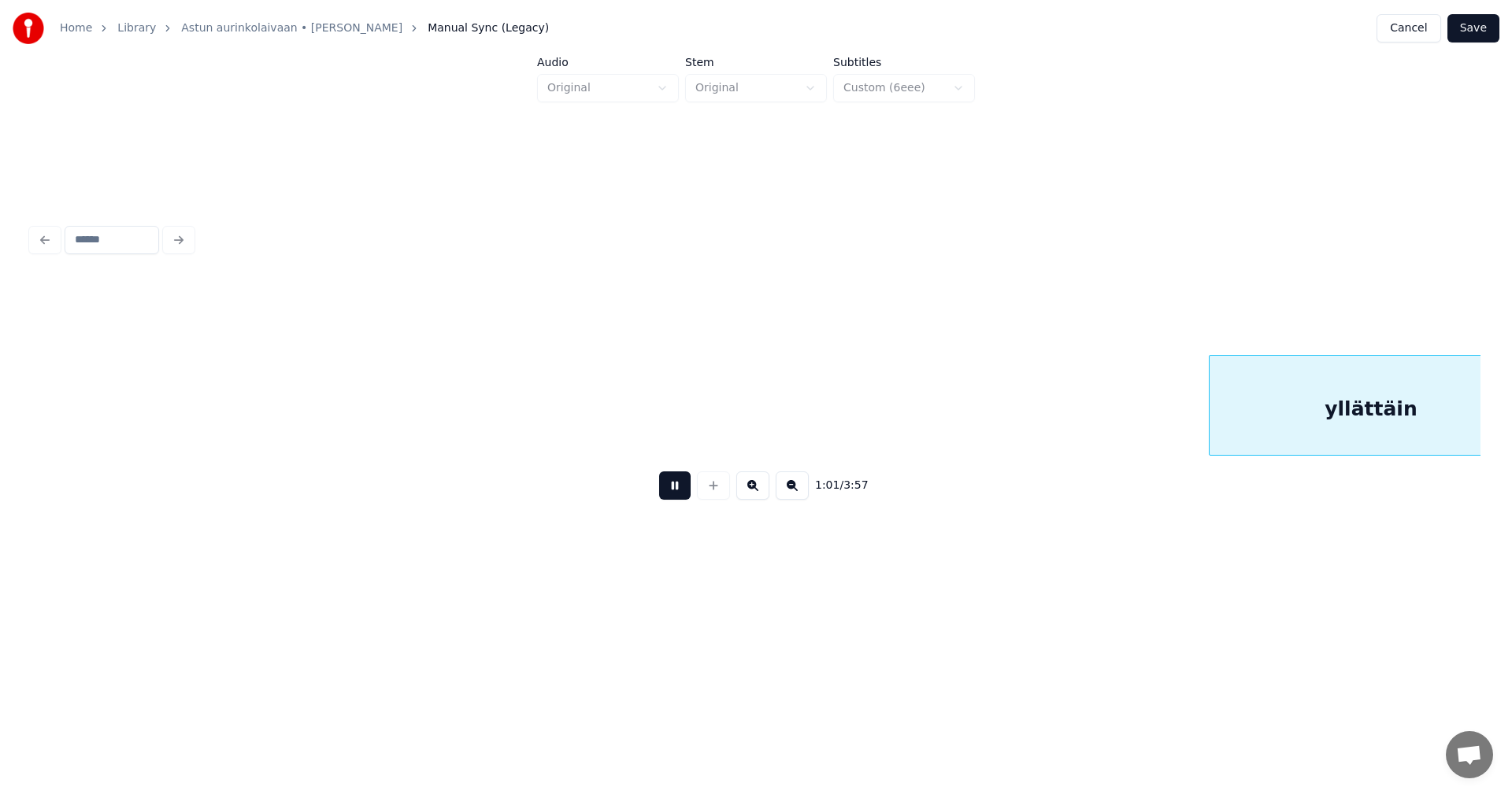
scroll to position [0, 16888]
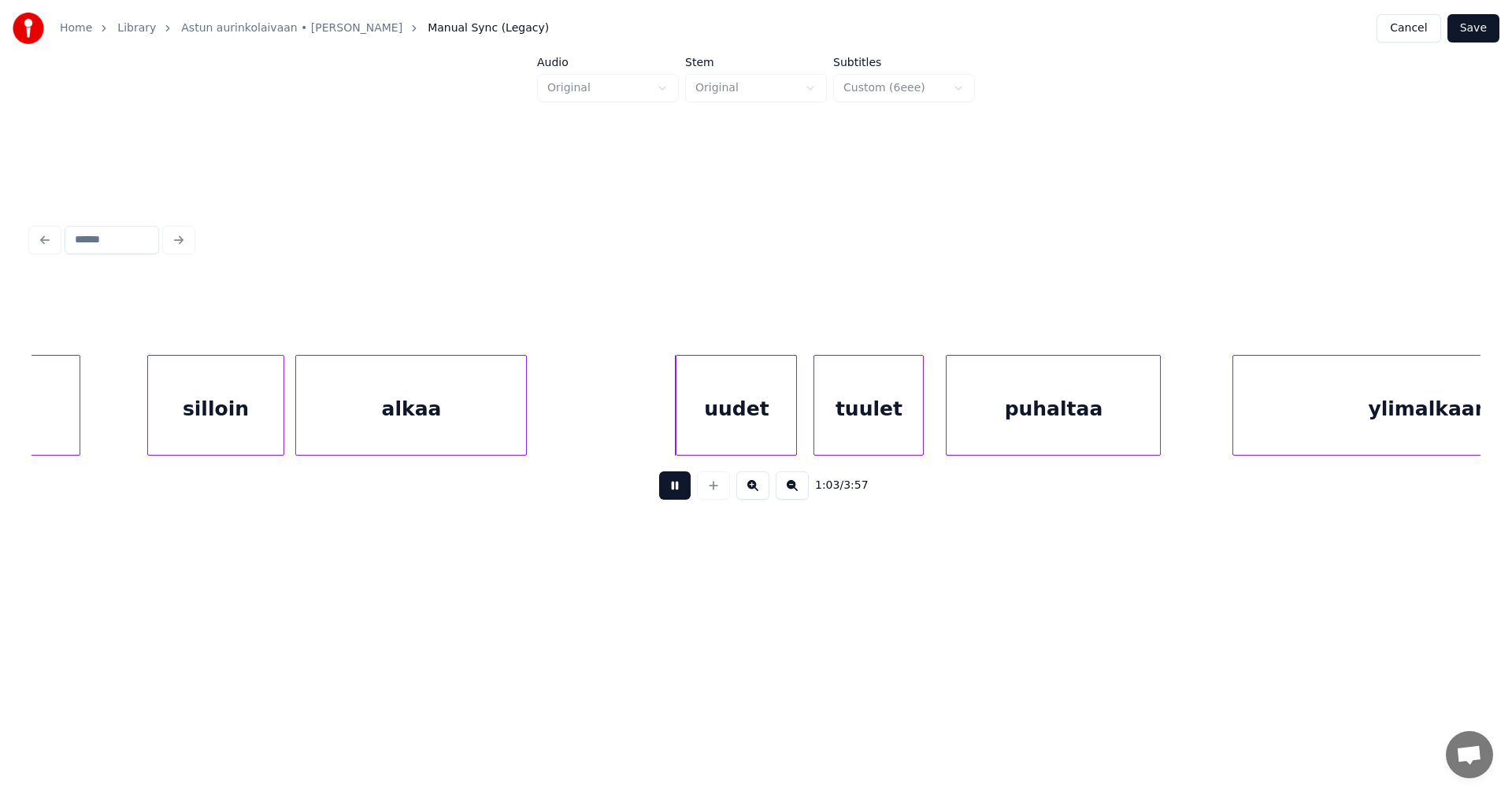
click at [671, 489] on button at bounding box center [674, 485] width 31 height 28
click at [729, 423] on div "uudet" at bounding box center [730, 408] width 120 height 107
click at [679, 496] on button at bounding box center [674, 485] width 31 height 28
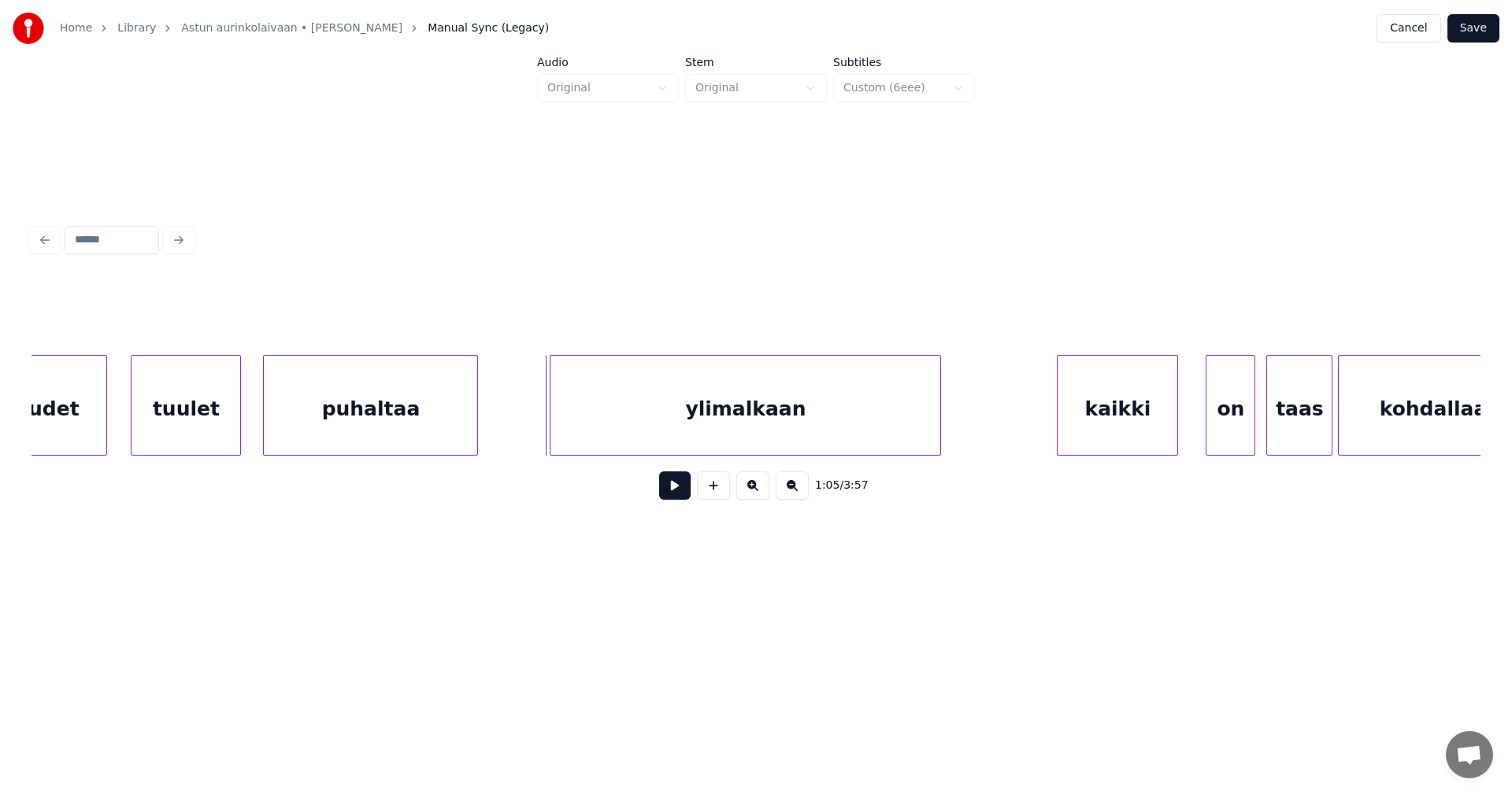
scroll to position [0, 17580]
click at [660, 432] on div "ylimalkaan" at bounding box center [729, 408] width 389 height 107
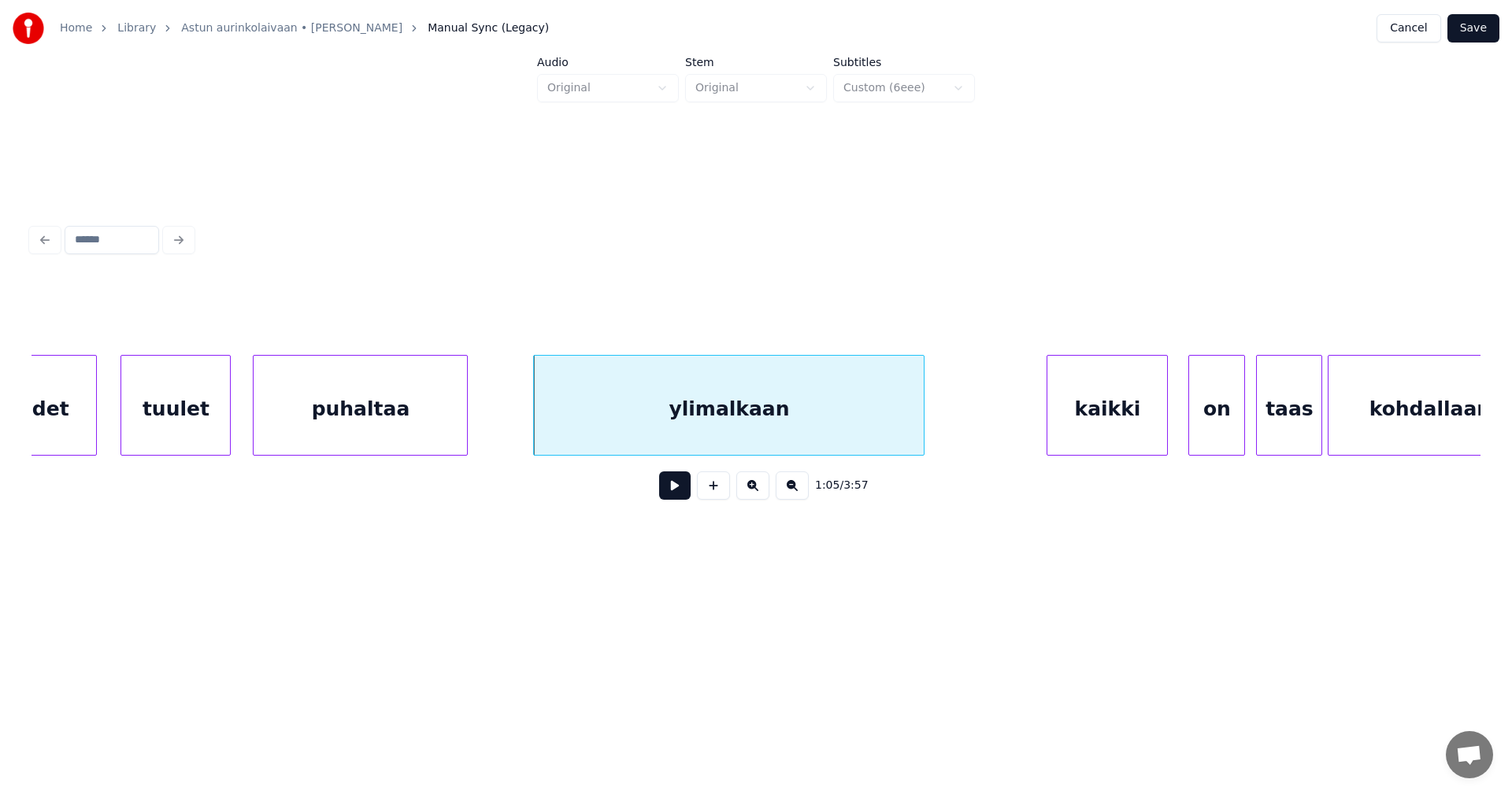
click at [1194, 428] on div at bounding box center [1190, 405] width 5 height 99
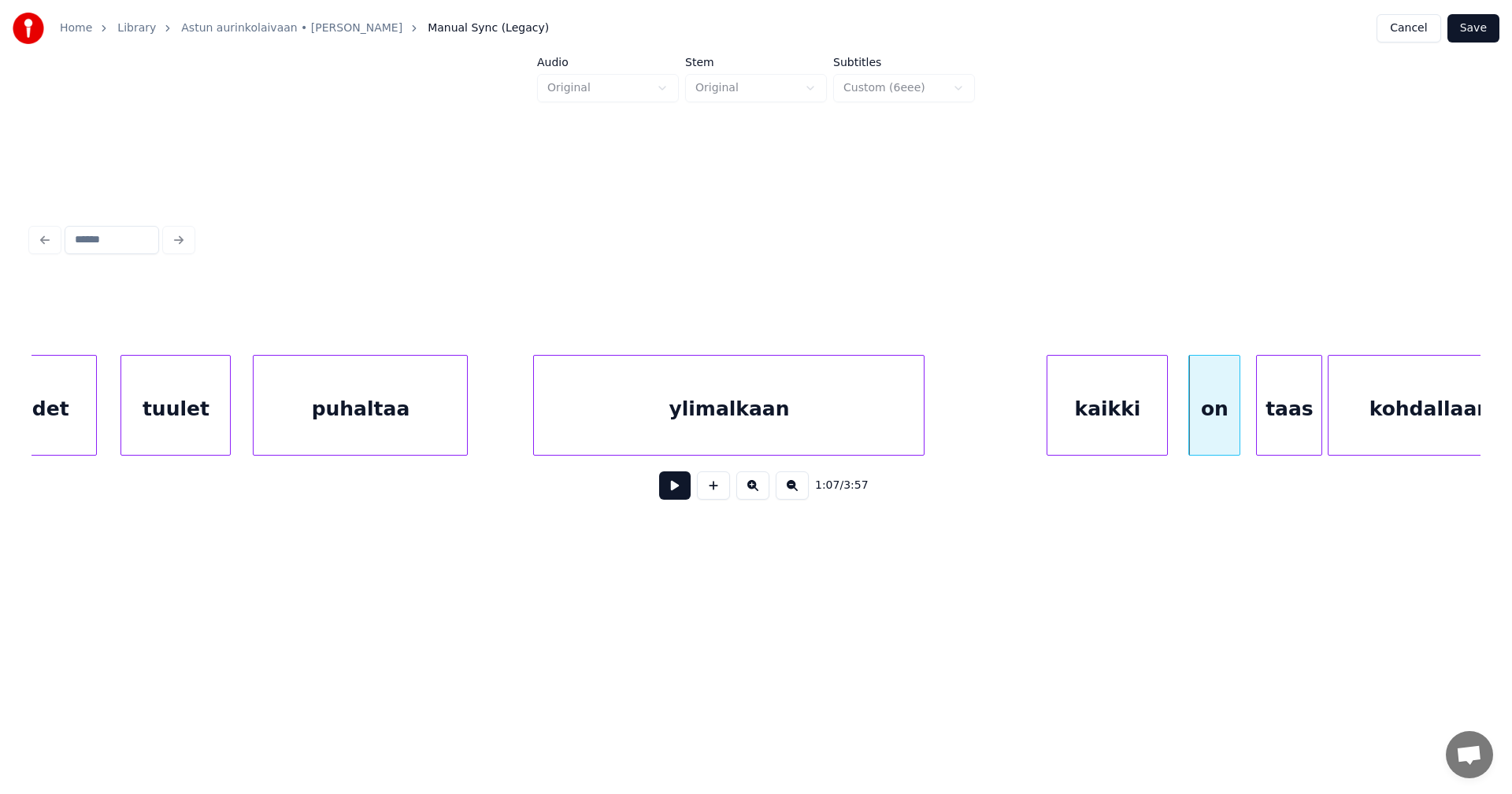
click at [1235, 427] on div at bounding box center [1236, 405] width 5 height 99
click at [1189, 429] on div at bounding box center [1190, 405] width 5 height 99
click at [678, 439] on div "ylimalkaan" at bounding box center [729, 408] width 389 height 107
type input "**********"
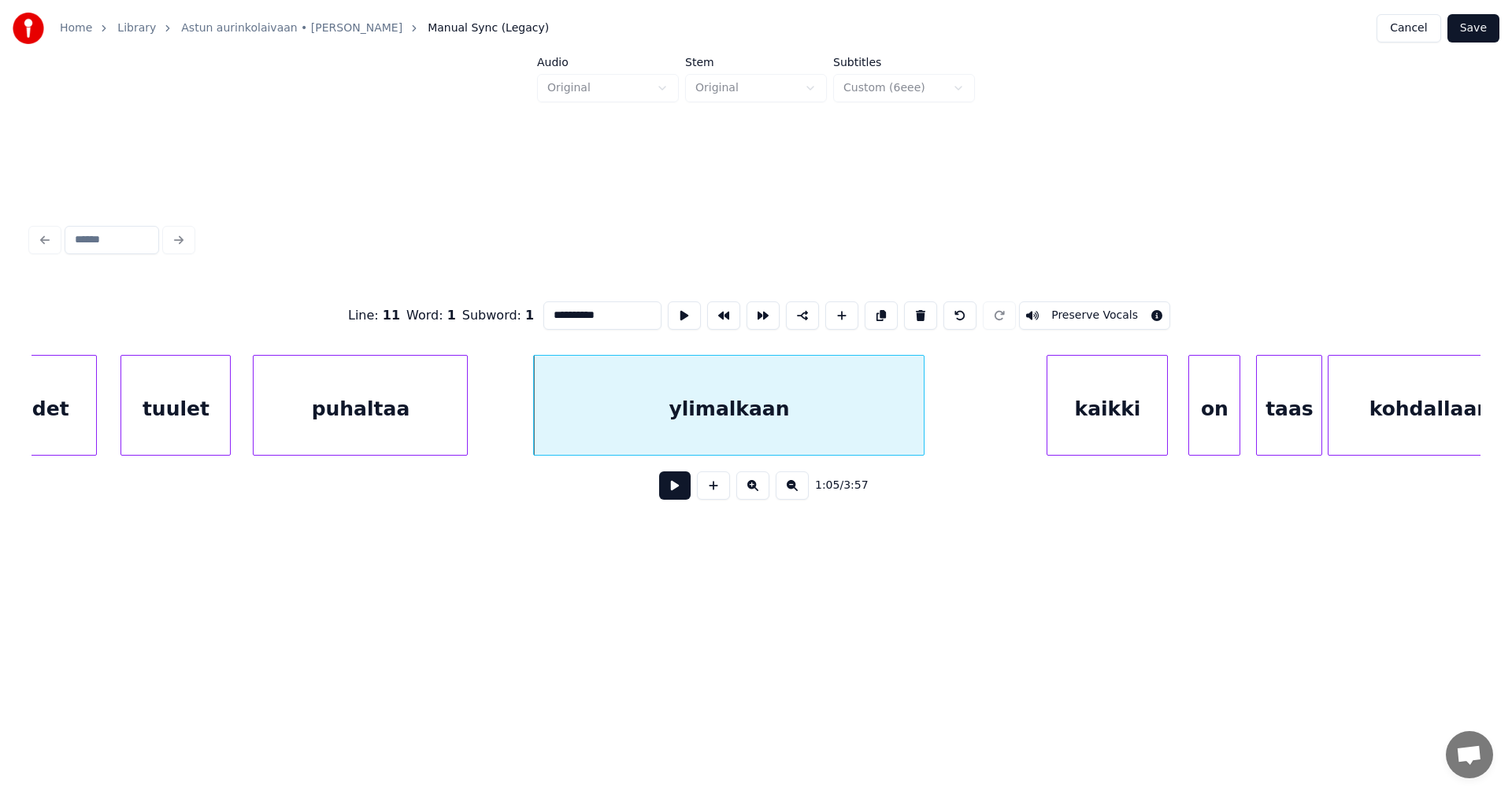
click at [676, 484] on button at bounding box center [674, 485] width 31 height 28
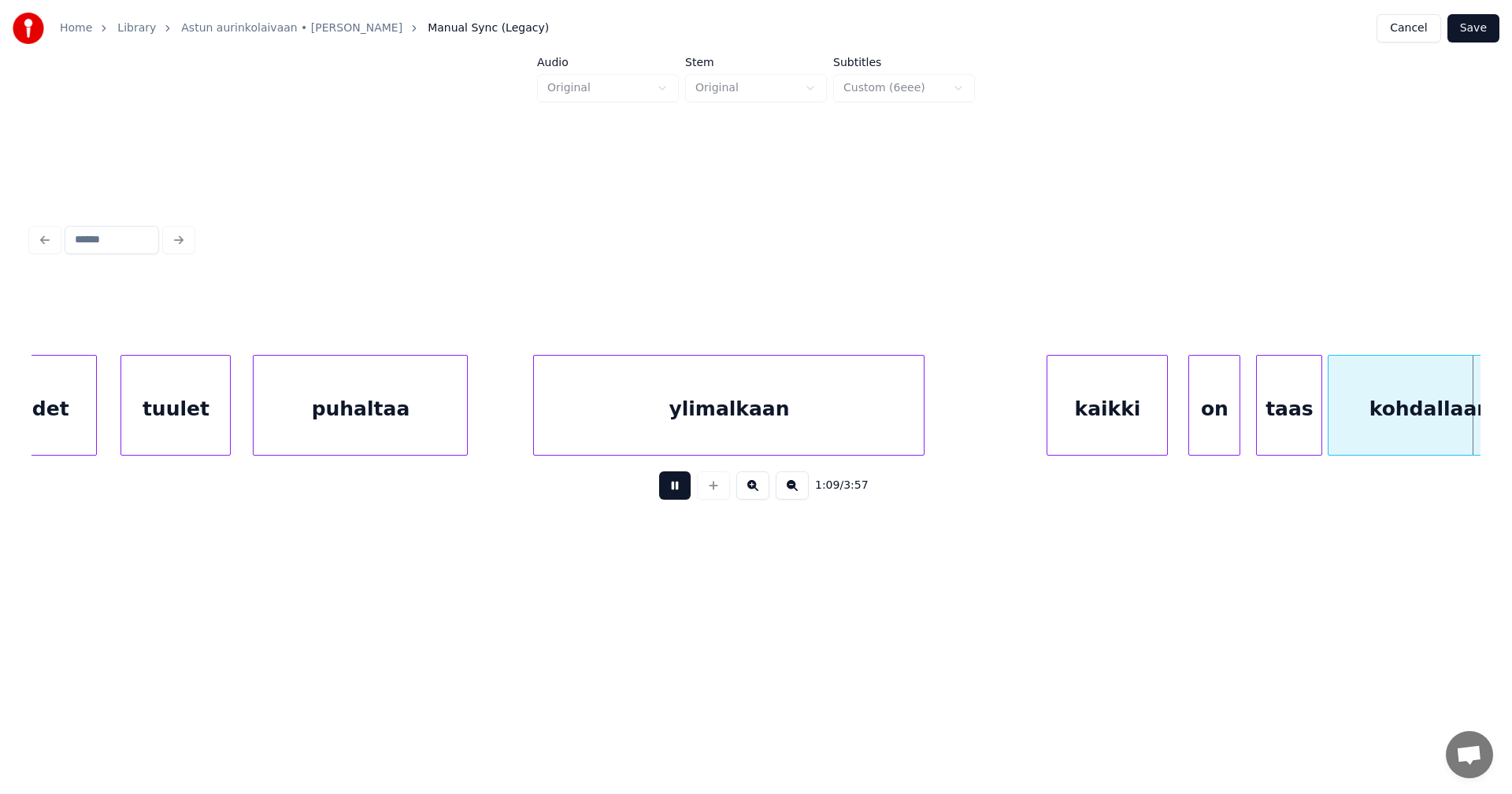
scroll to position [0, 19030]
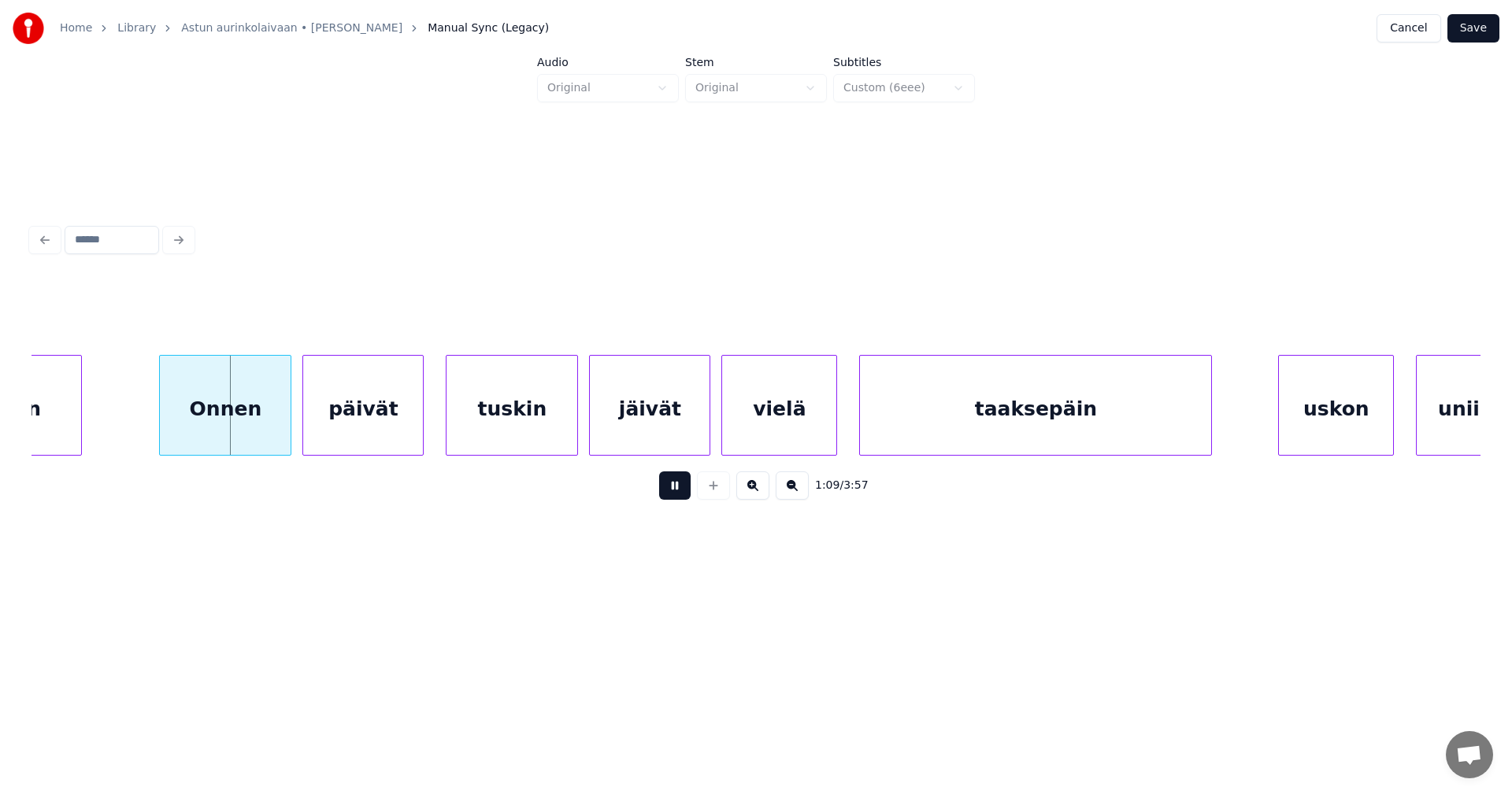
drag, startPoint x: 676, startPoint y: 486, endPoint x: 622, endPoint y: 485, distance: 54.0
click at [674, 486] on button at bounding box center [674, 485] width 31 height 28
click at [226, 419] on div "Onnen" at bounding box center [216, 408] width 131 height 107
click at [349, 422] on div "päivät" at bounding box center [359, 408] width 120 height 107
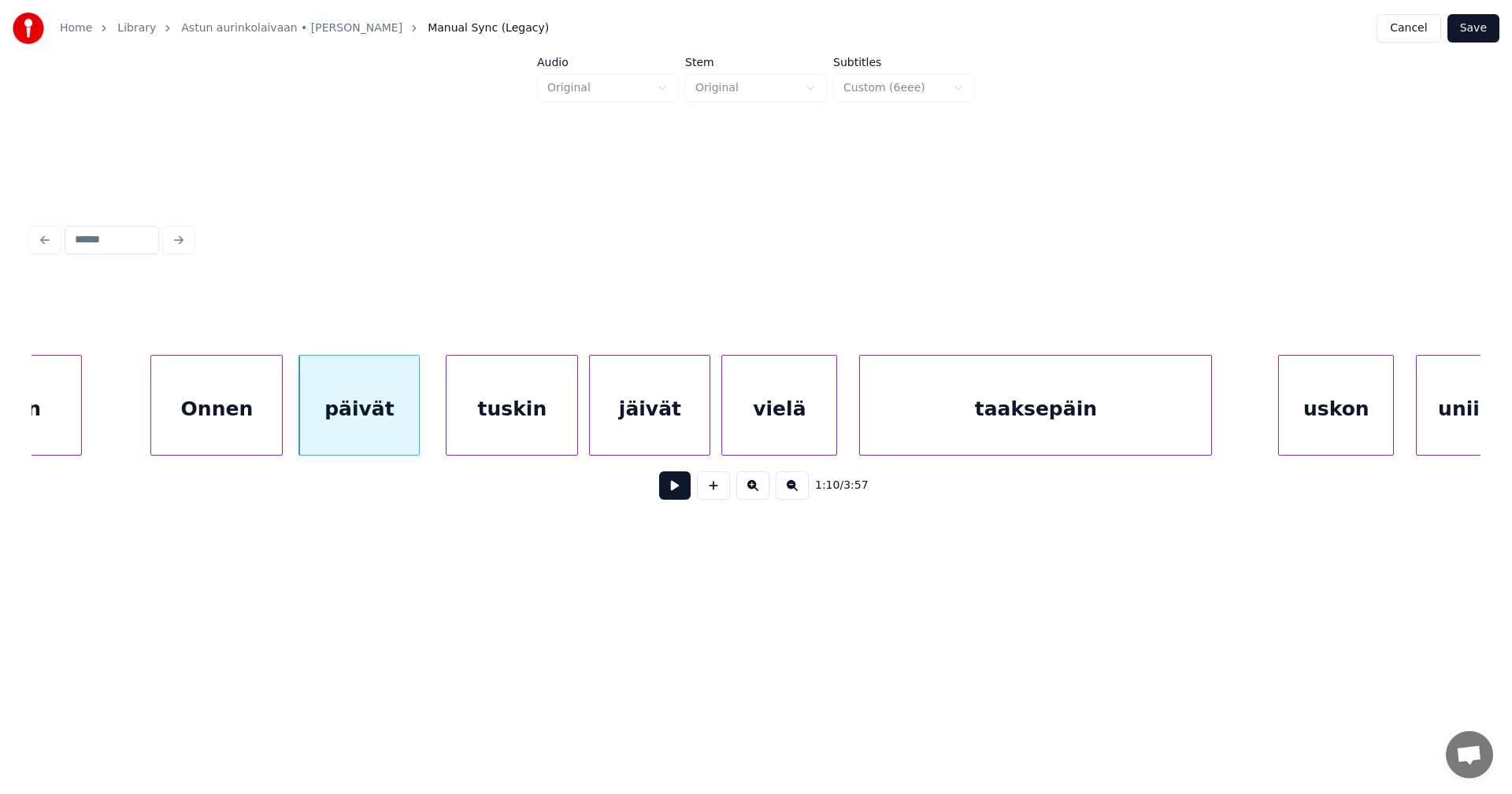
click at [674, 492] on button at bounding box center [674, 485] width 31 height 28
click at [674, 493] on button at bounding box center [674, 485] width 31 height 28
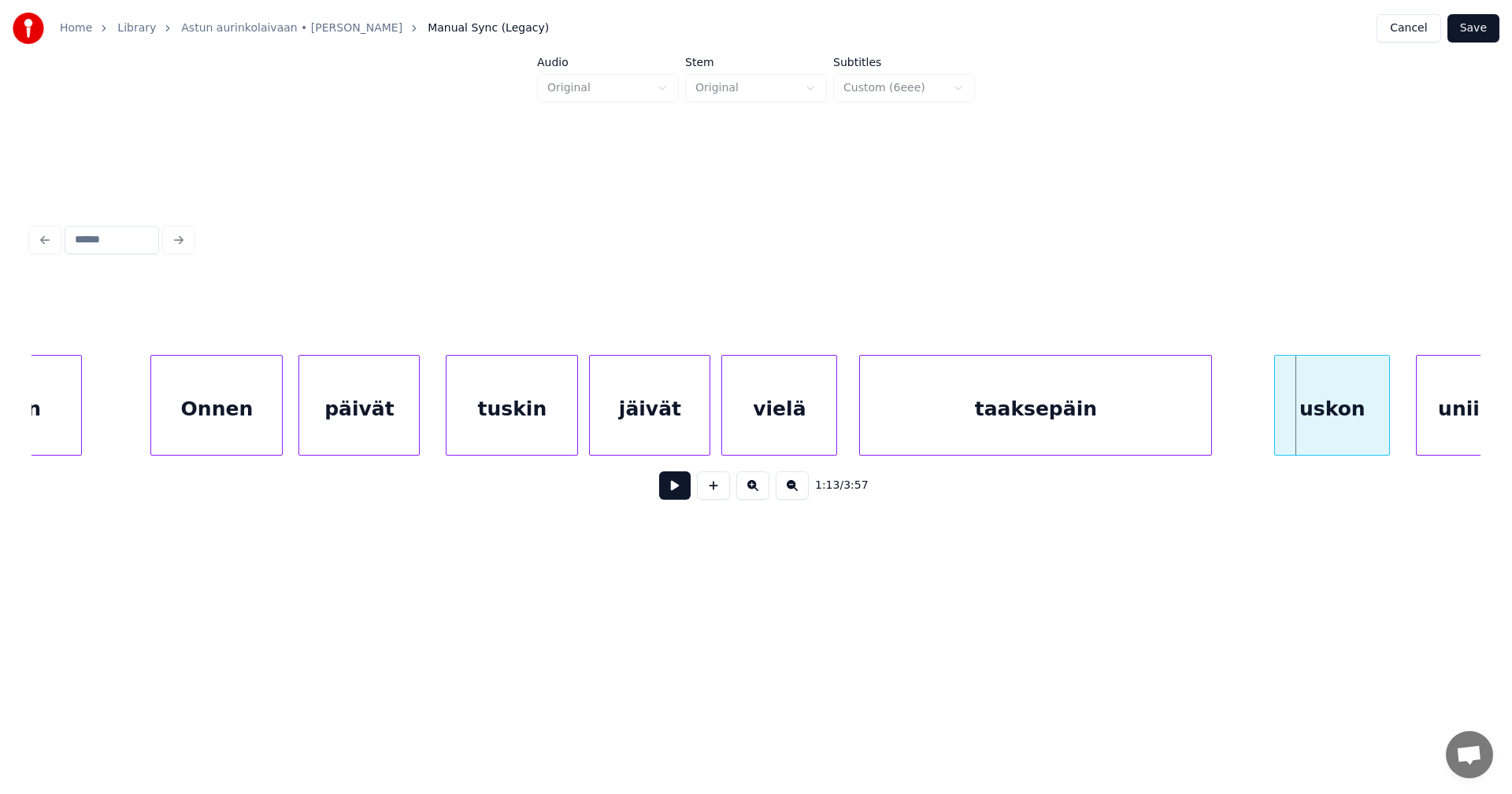
click at [1320, 433] on div "uskon" at bounding box center [1331, 408] width 115 height 107
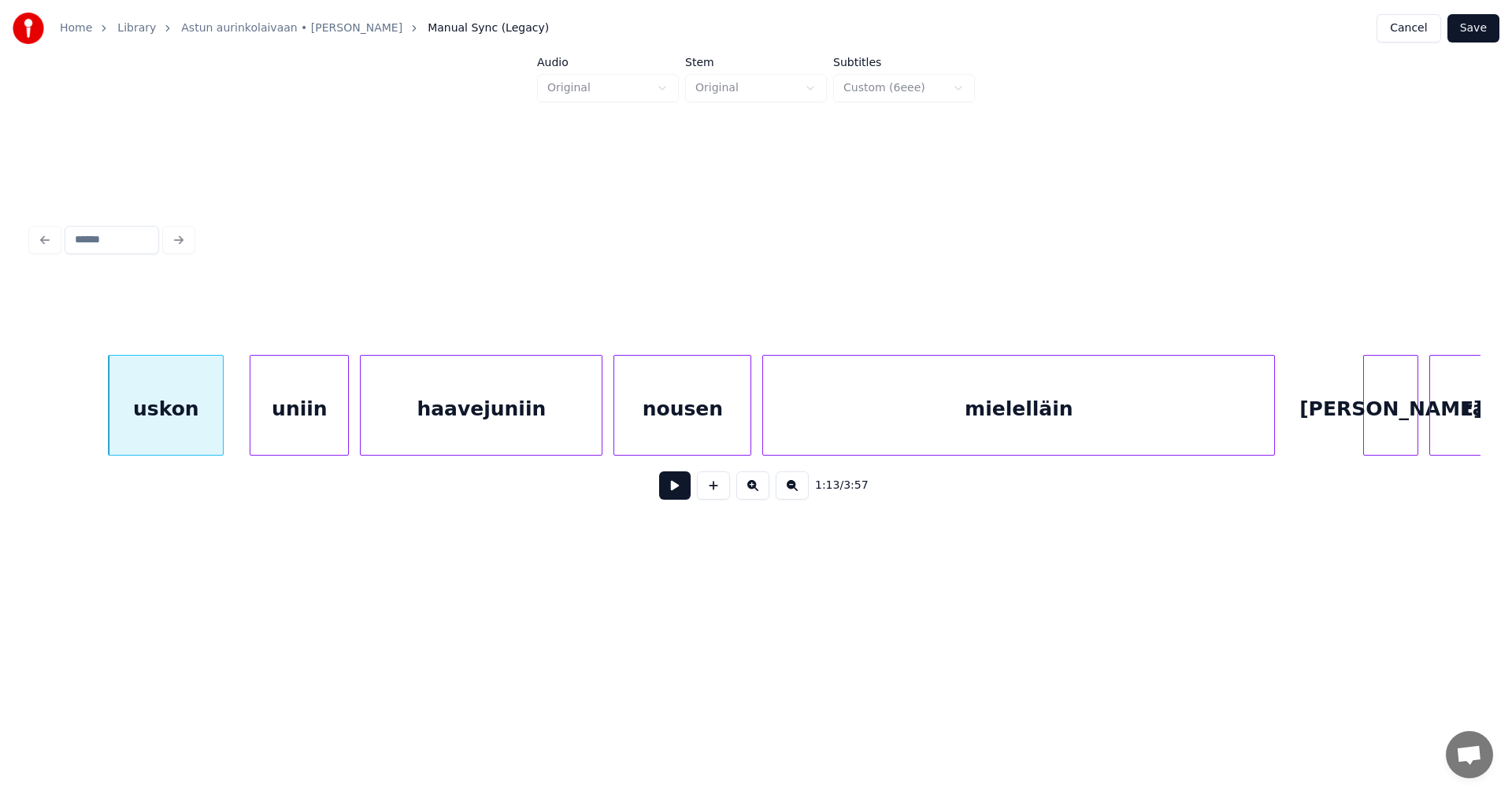
scroll to position [0, 20227]
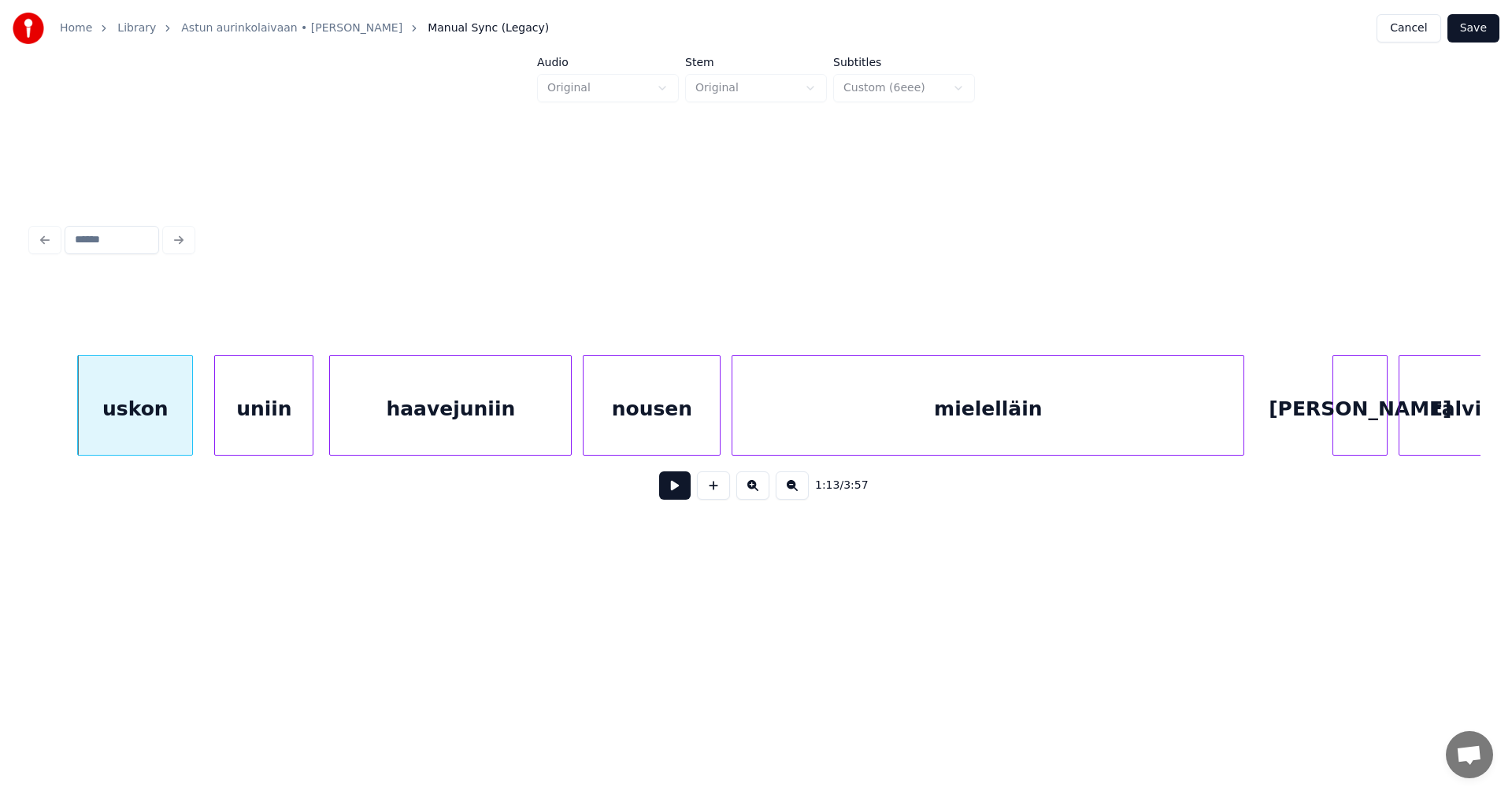
click at [276, 422] on div "uniin" at bounding box center [264, 408] width 98 height 107
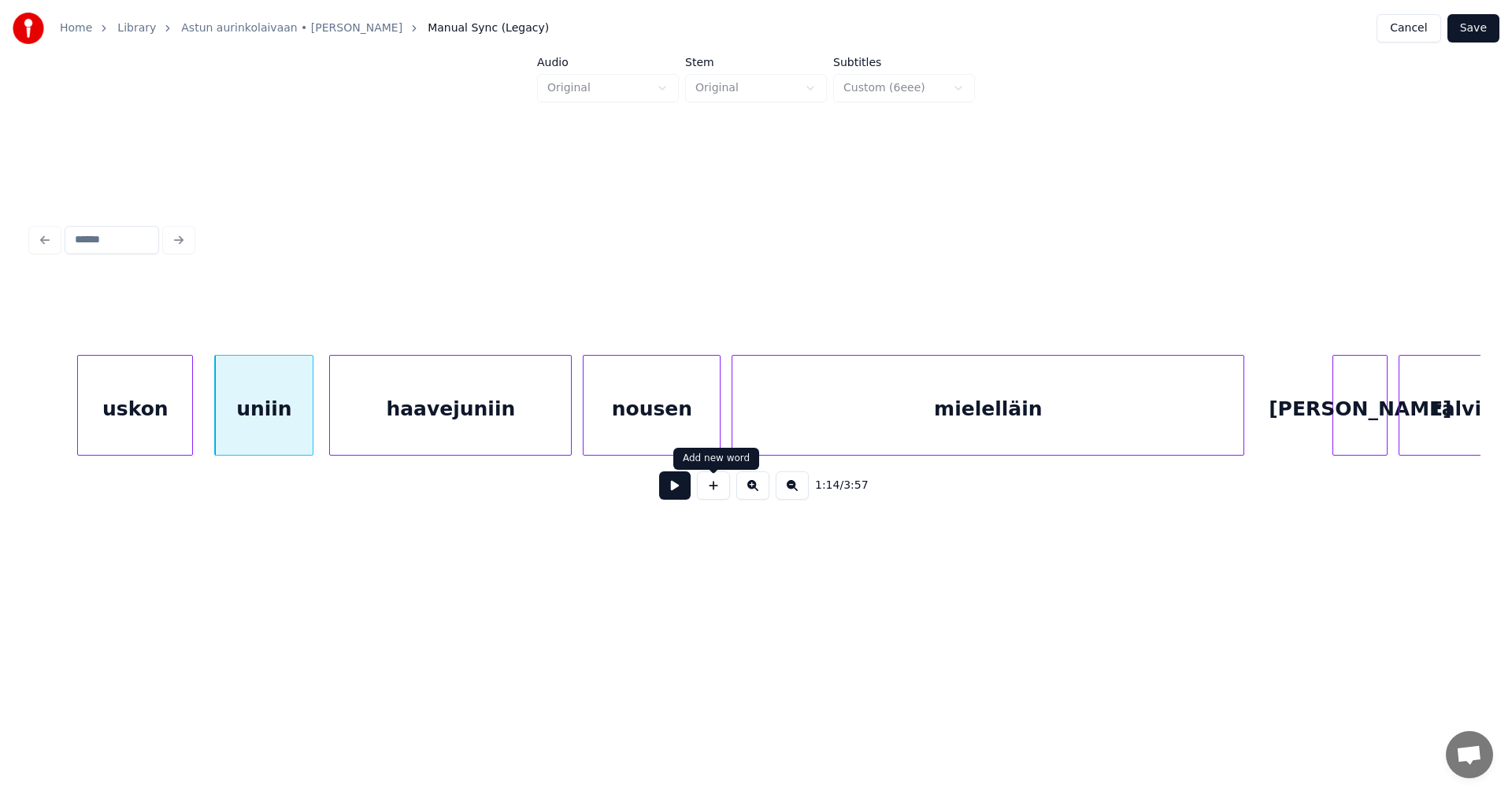
click at [674, 495] on button at bounding box center [674, 485] width 31 height 28
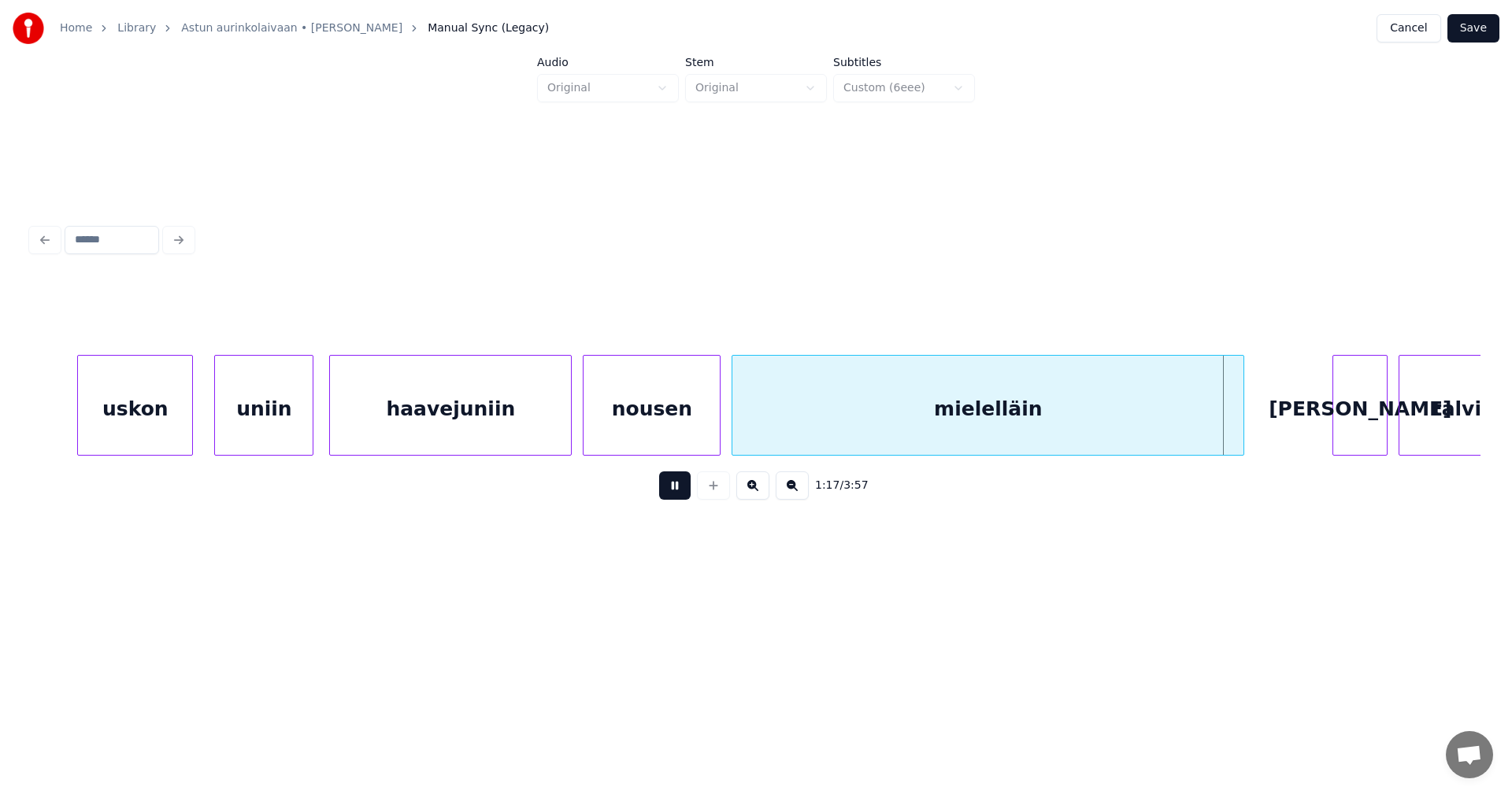
drag, startPoint x: 674, startPoint y: 495, endPoint x: 696, endPoint y: 481, distance: 26.1
click at [674, 495] on button at bounding box center [674, 485] width 31 height 28
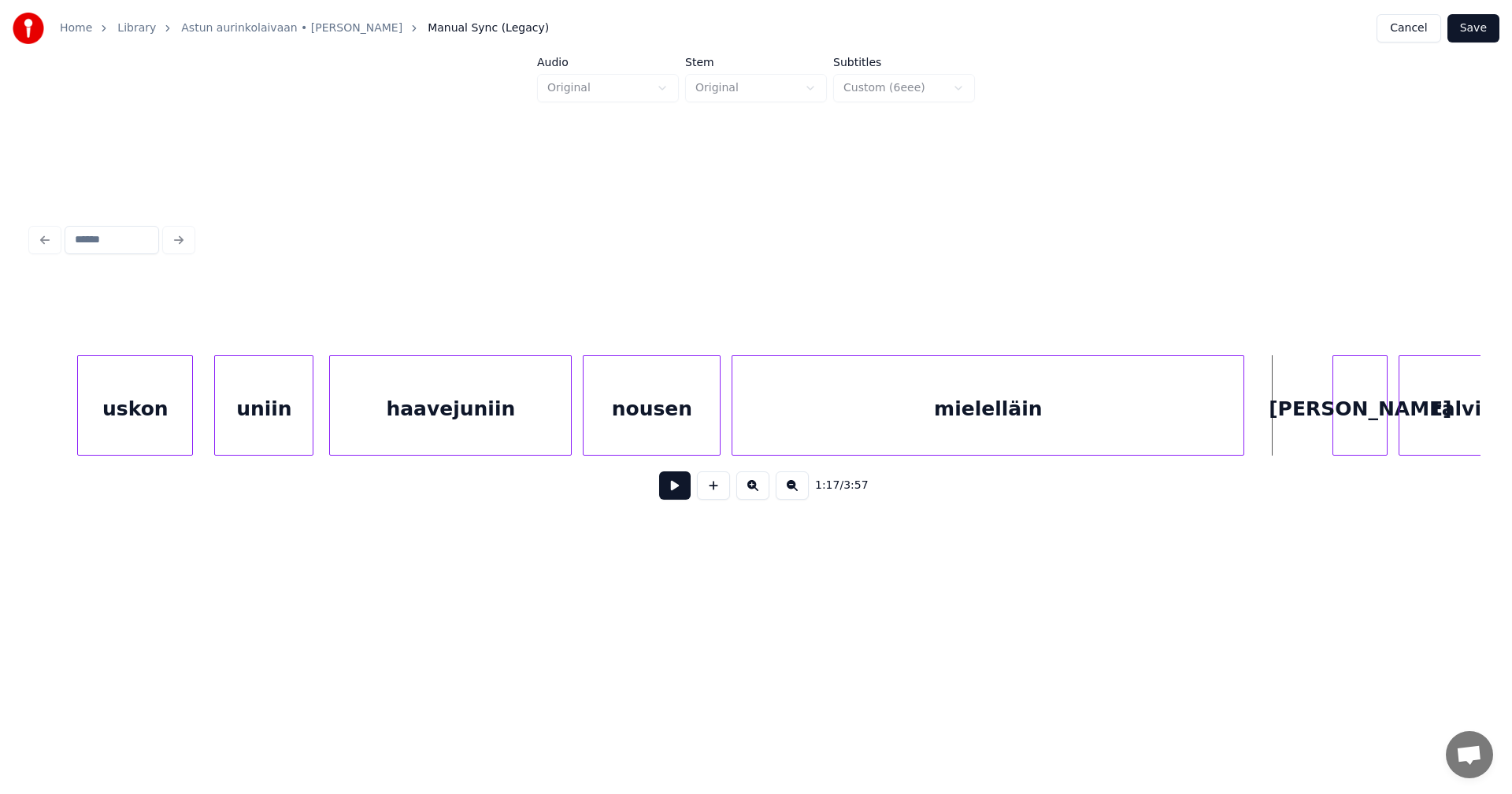
click at [816, 427] on div "mielelläin" at bounding box center [988, 408] width 511 height 107
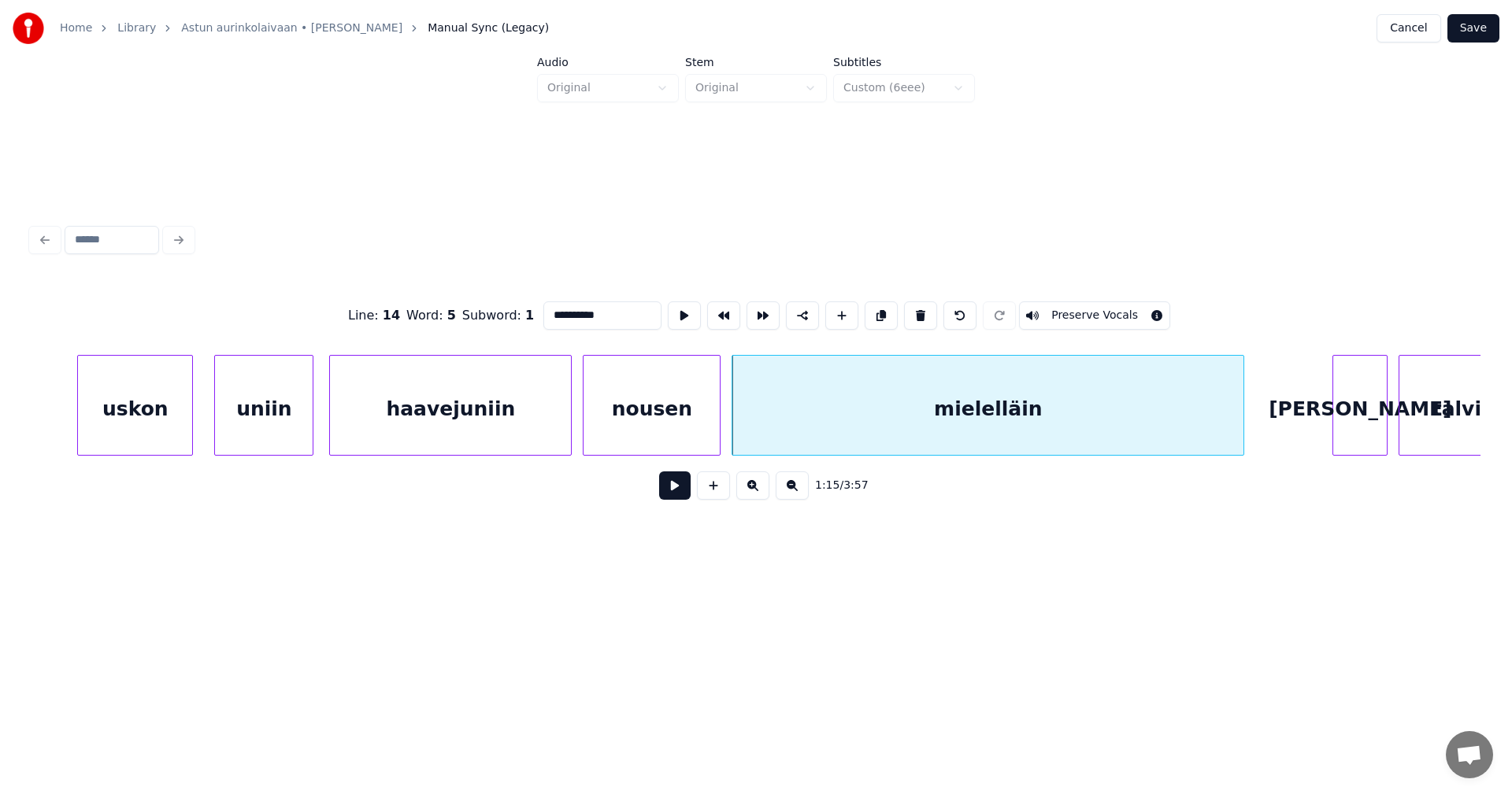
click at [611, 316] on input "**********" at bounding box center [602, 315] width 118 height 28
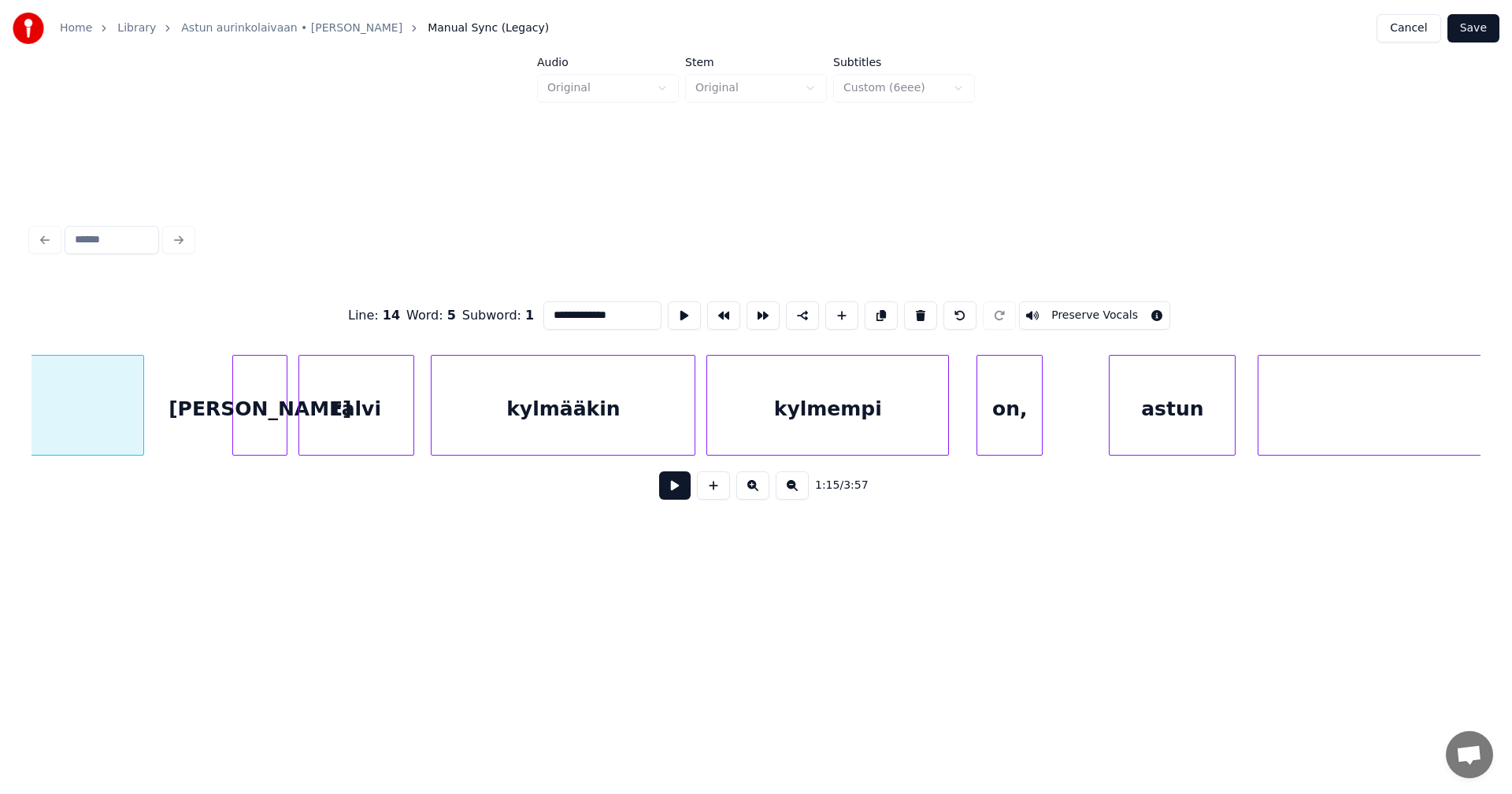
scroll to position [0, 21424]
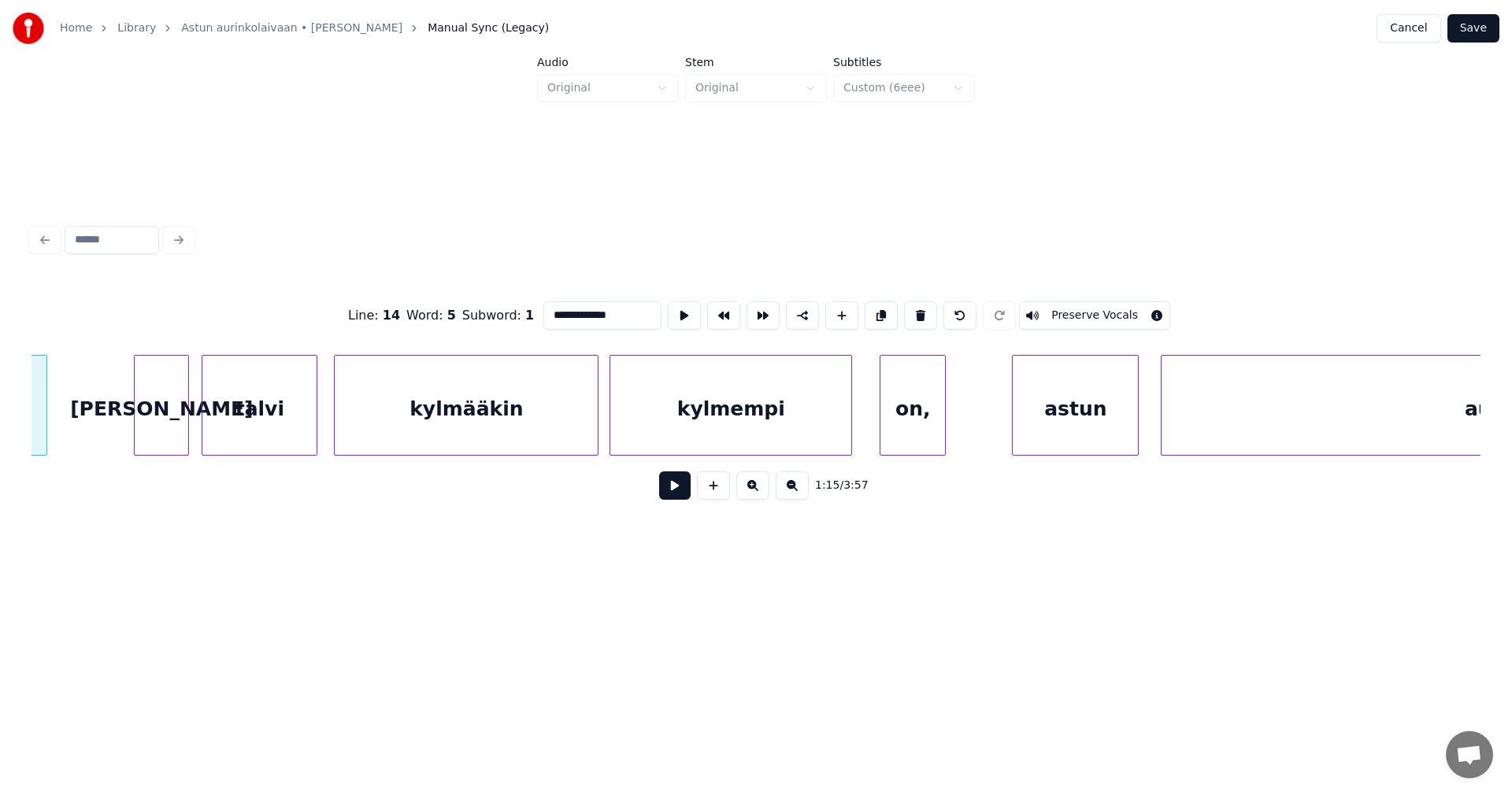
click at [181, 420] on div "[PERSON_NAME]" at bounding box center [161, 408] width 53 height 107
type input "**********"
click at [669, 495] on button at bounding box center [674, 485] width 31 height 28
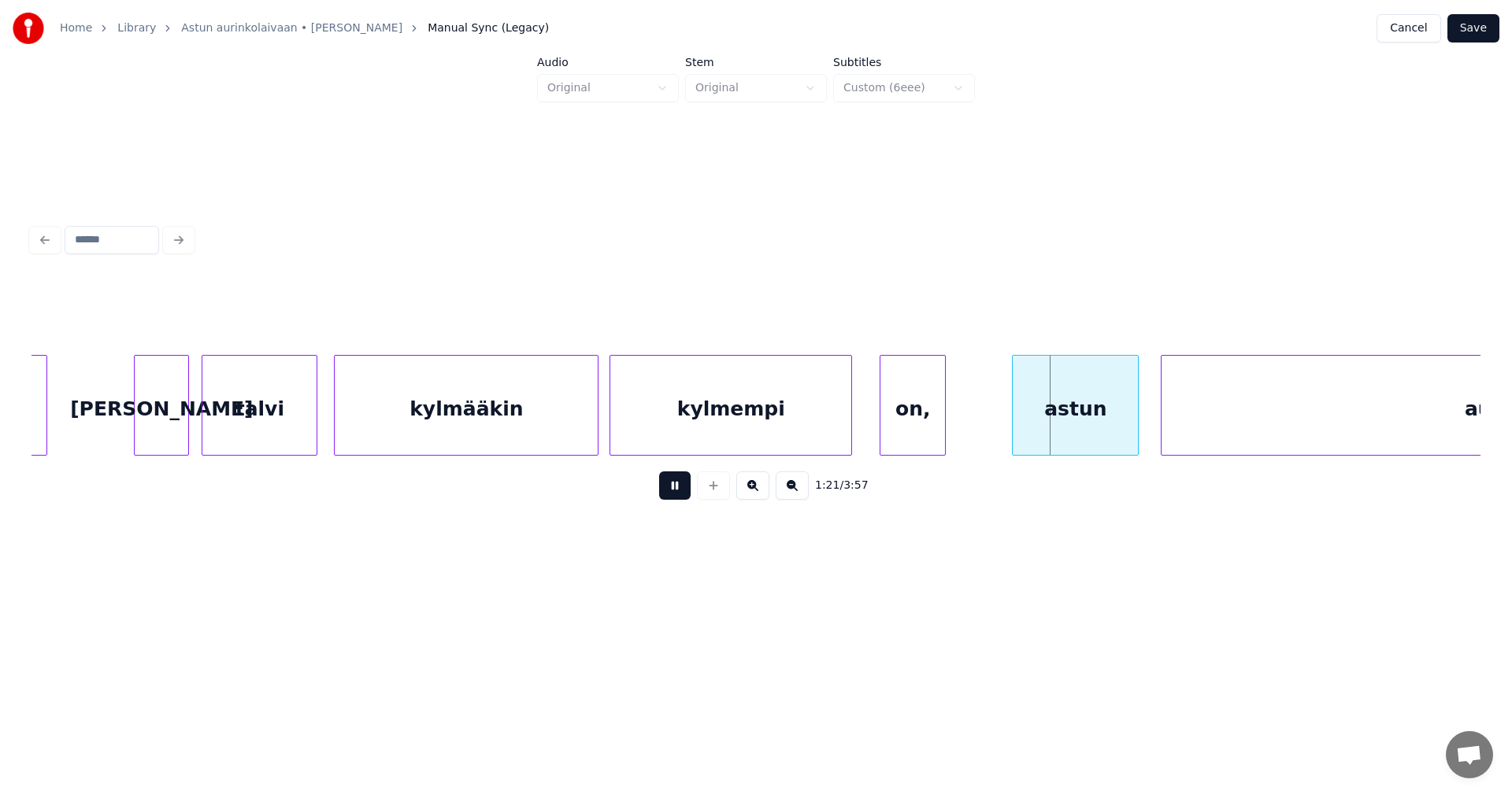
drag, startPoint x: 671, startPoint y: 495, endPoint x: 857, endPoint y: 445, distance: 192.6
click at [672, 495] on button at bounding box center [674, 485] width 31 height 28
click at [917, 420] on div "on," at bounding box center [907, 408] width 64 height 107
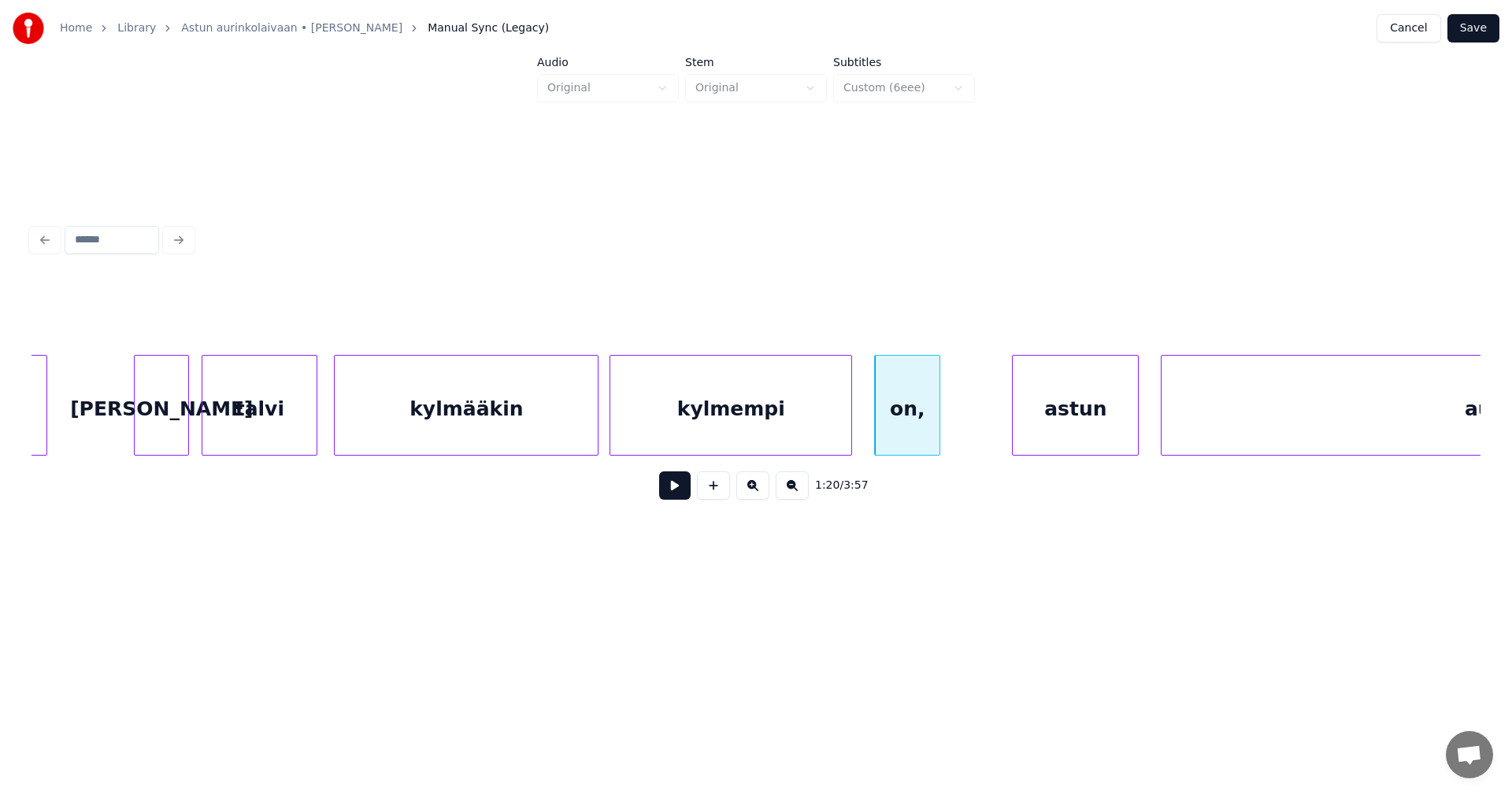
click at [683, 497] on button at bounding box center [674, 485] width 31 height 28
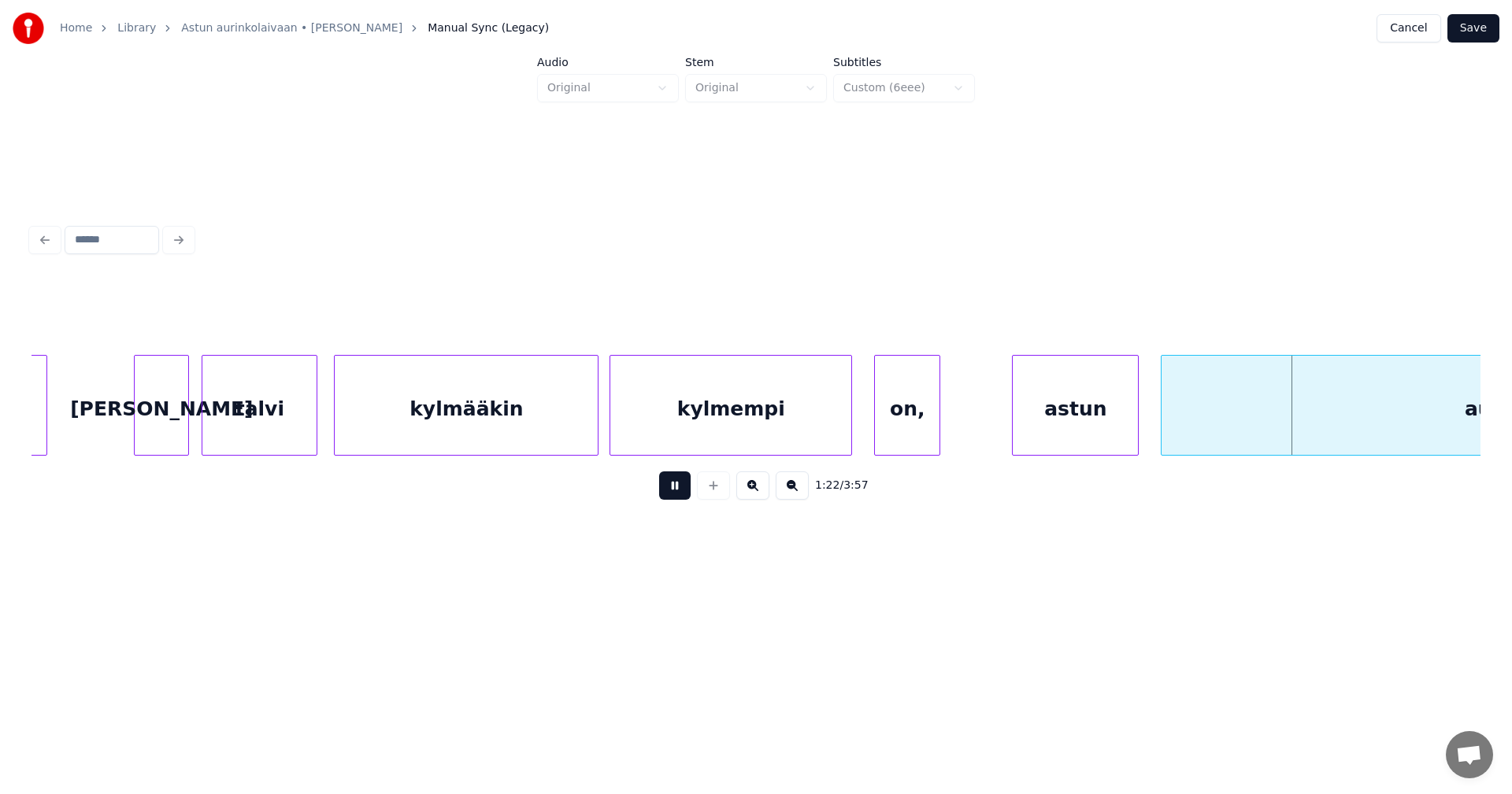
click at [683, 497] on button at bounding box center [674, 485] width 31 height 28
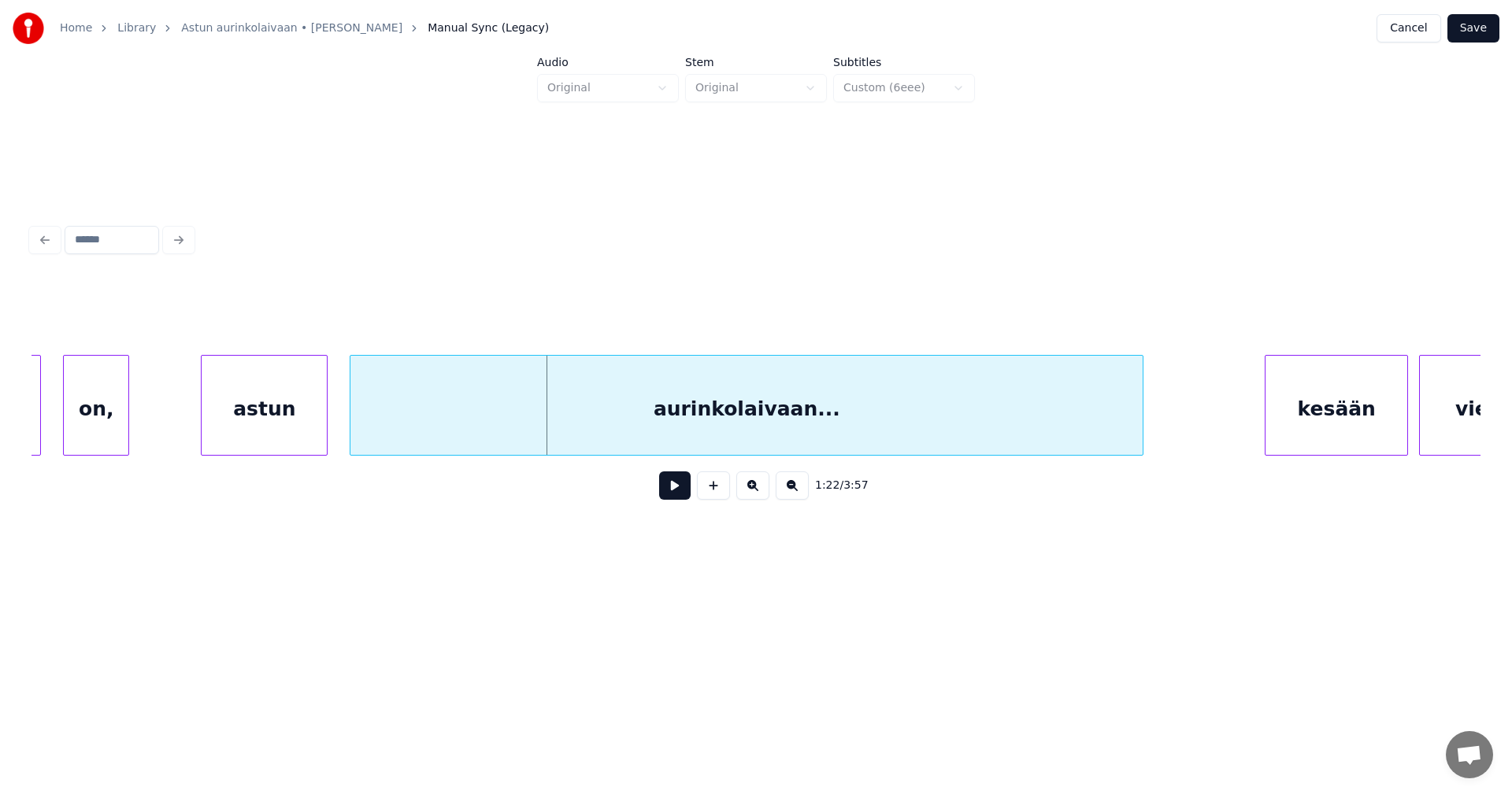
scroll to position [0, 22242]
click at [339, 422] on div at bounding box center [341, 405] width 5 height 99
click at [669, 494] on button at bounding box center [674, 485] width 31 height 28
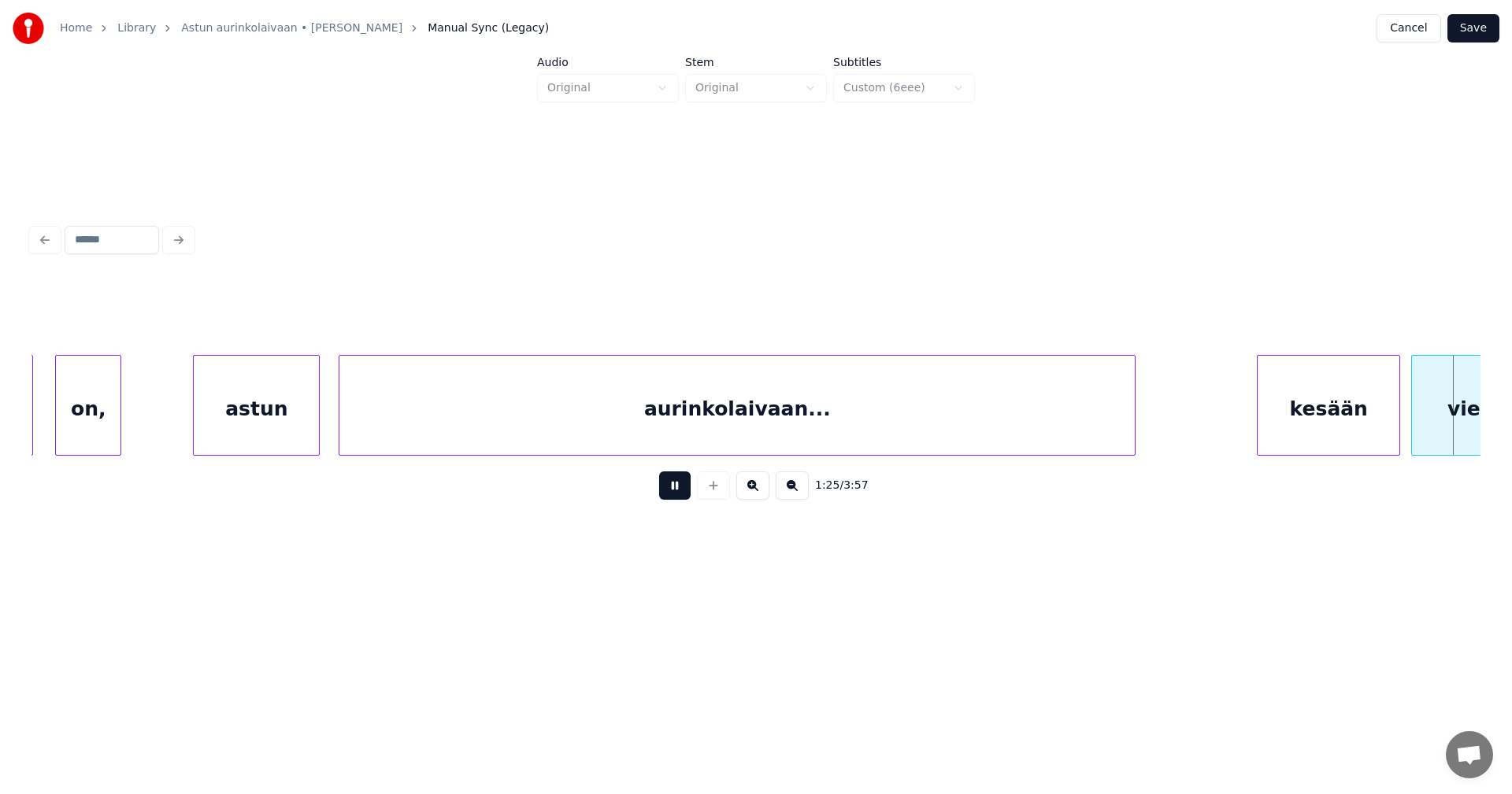
scroll to position [0, 23691]
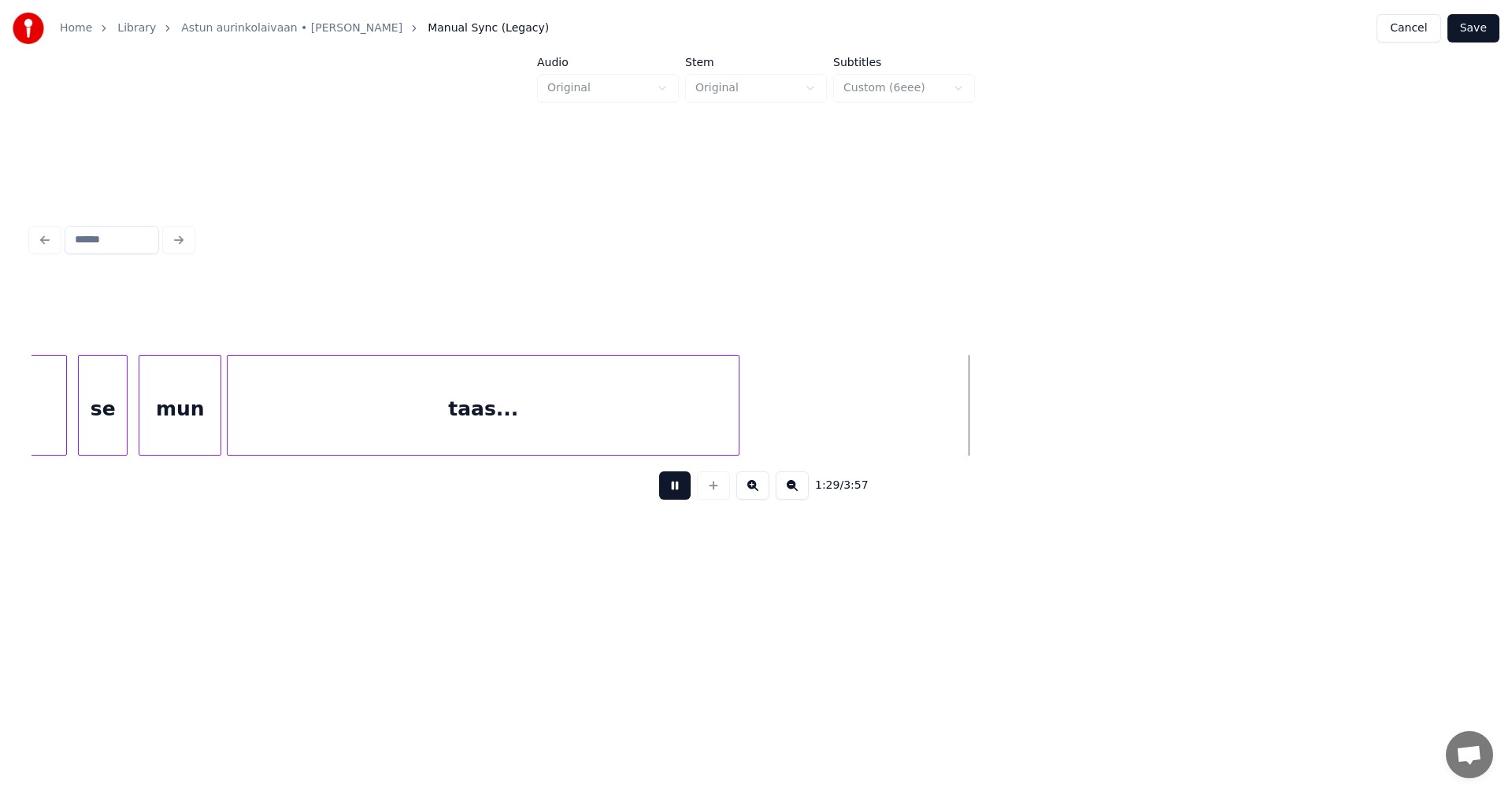
click at [672, 495] on button at bounding box center [674, 485] width 31 height 28
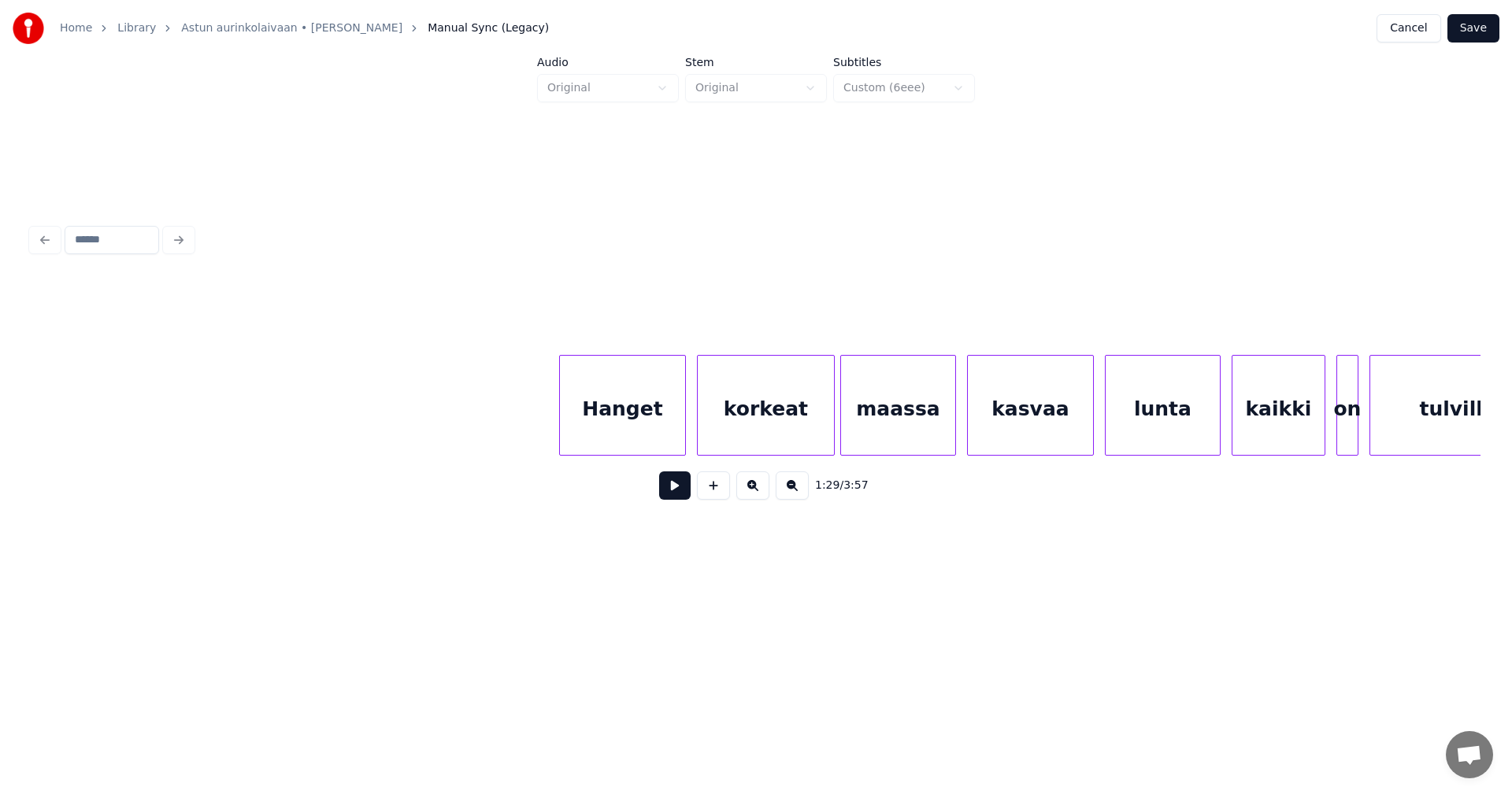
scroll to position [0, 33896]
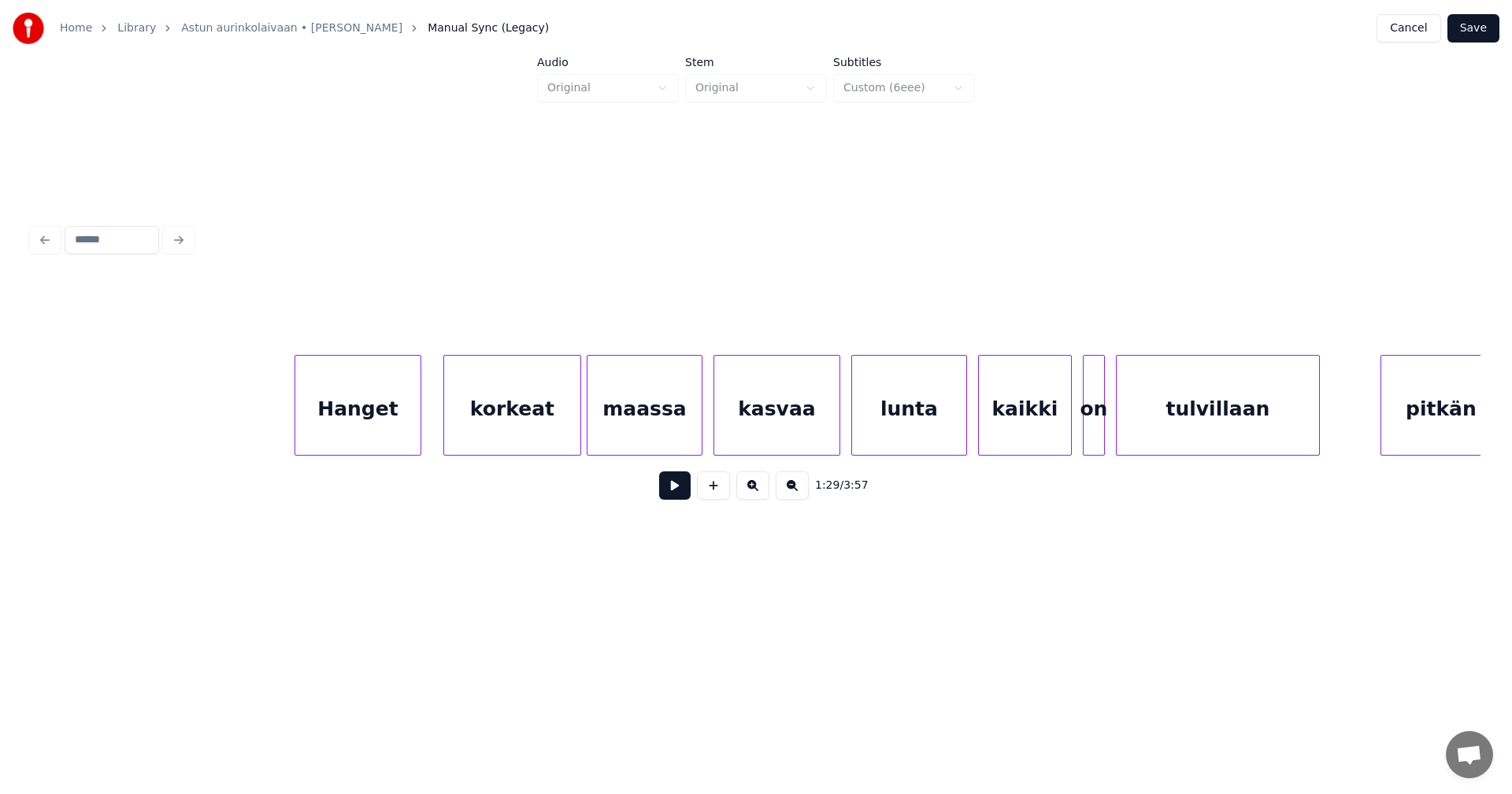
click at [394, 421] on div "Hanget" at bounding box center [357, 408] width 126 height 107
click at [395, 419] on div "Hanget" at bounding box center [355, 408] width 126 height 107
click at [495, 422] on div "korkeat" at bounding box center [510, 408] width 137 height 107
click at [559, 422] on div at bounding box center [557, 405] width 5 height 99
click at [626, 433] on div "maassa" at bounding box center [637, 408] width 115 height 107
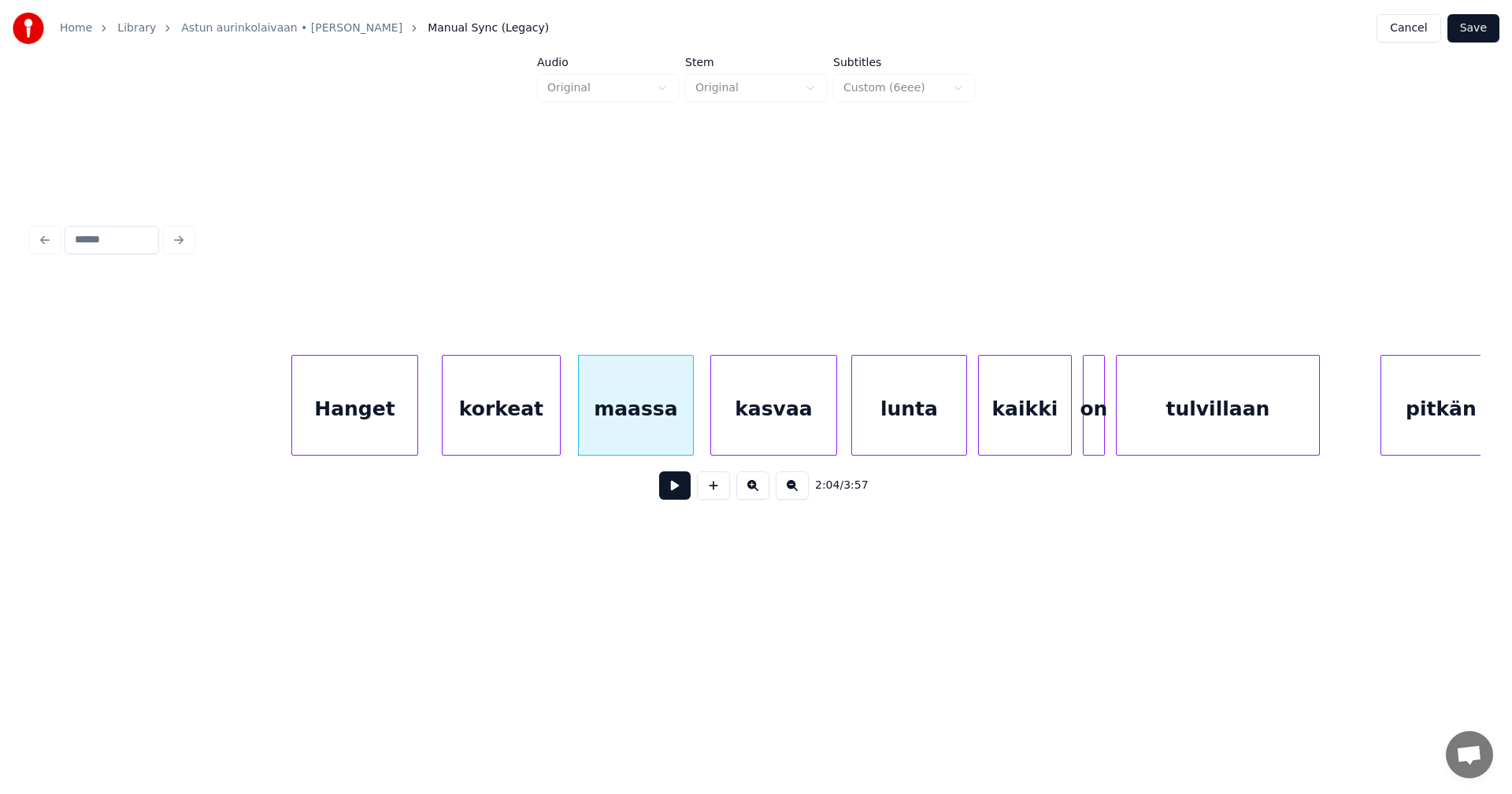
click at [760, 422] on div "kasvaa" at bounding box center [773, 408] width 126 height 107
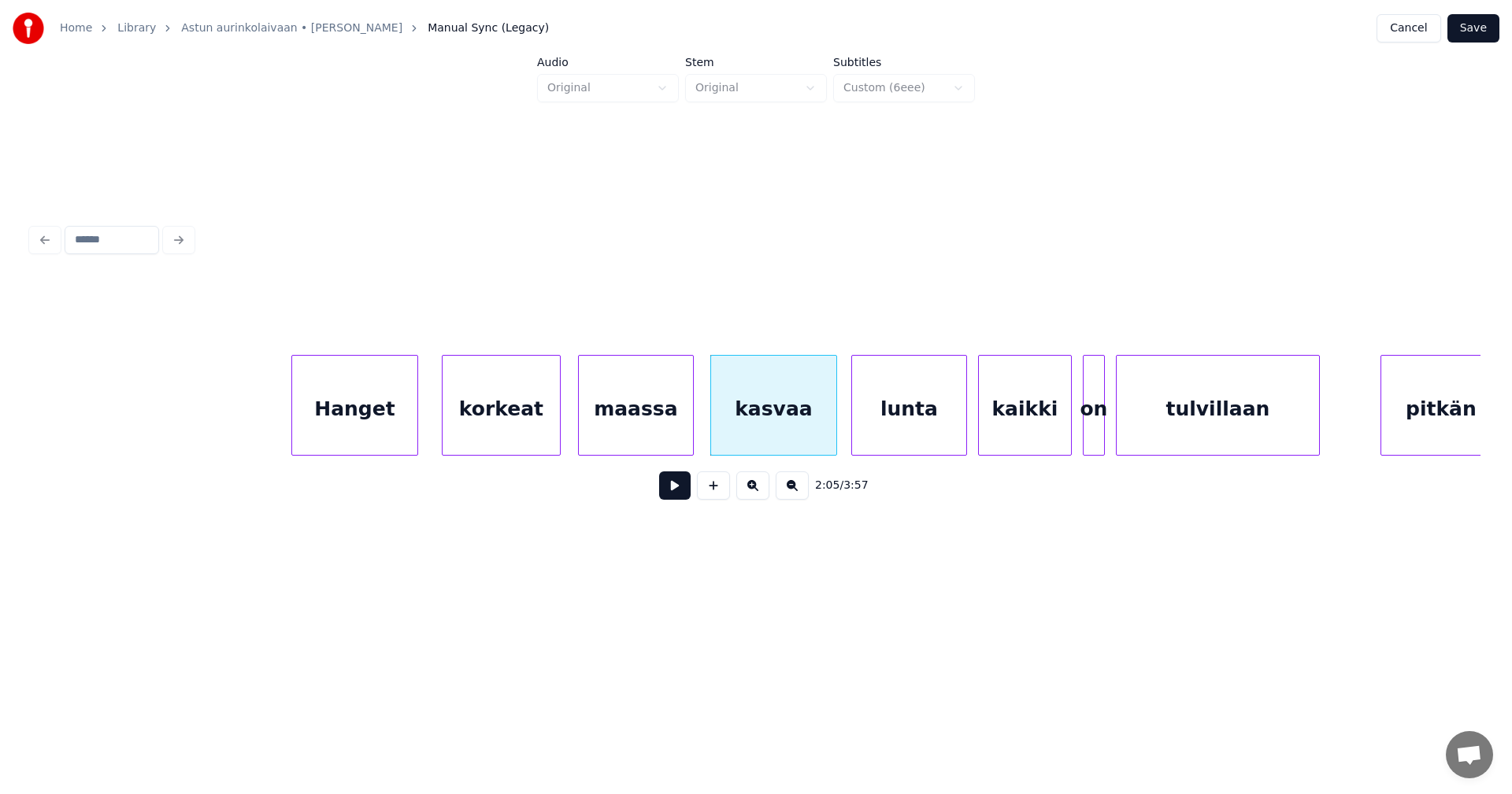
click at [1001, 414] on div "kaikki" at bounding box center [1024, 408] width 93 height 107
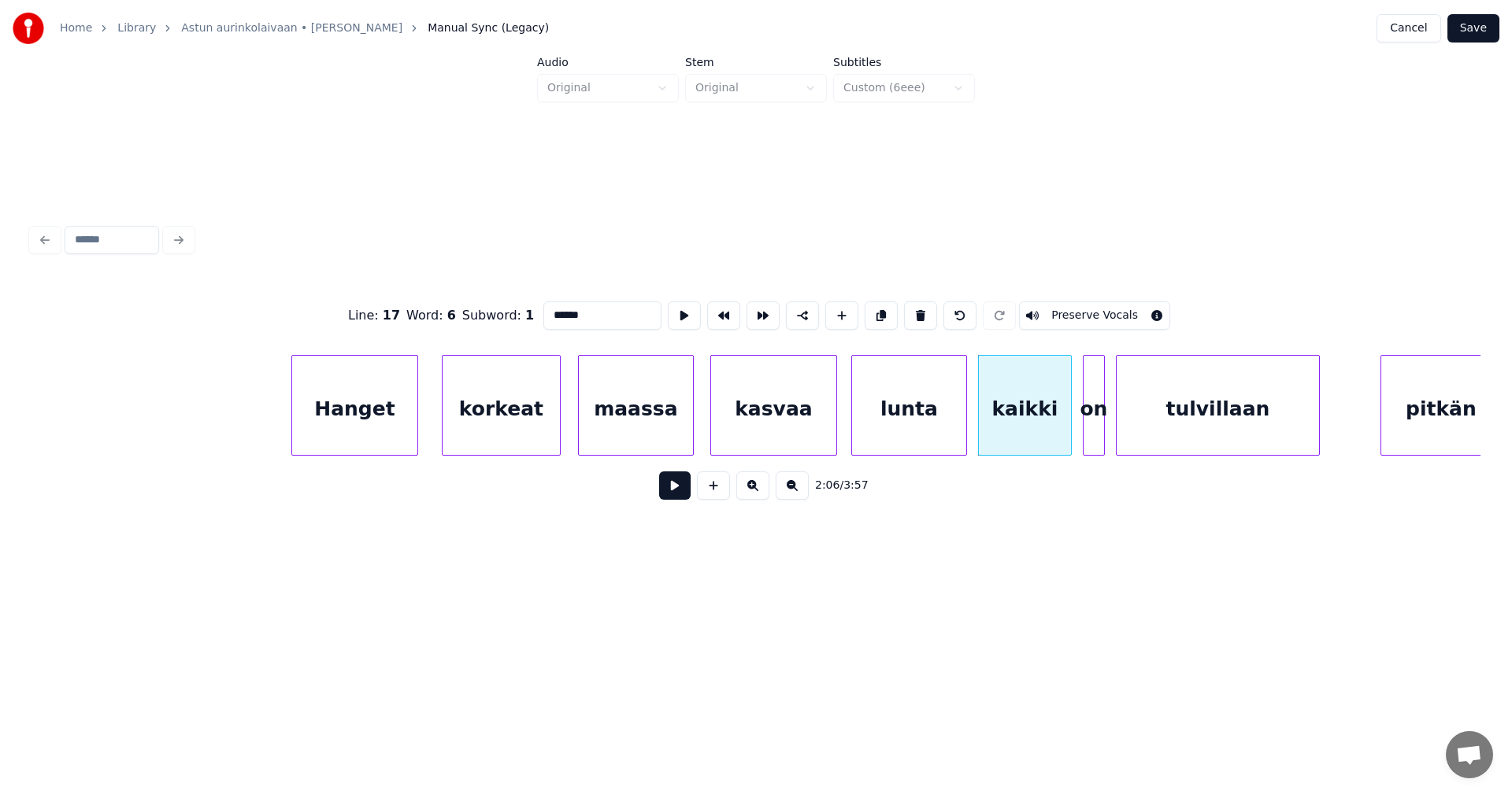
click at [676, 491] on button at bounding box center [674, 485] width 31 height 28
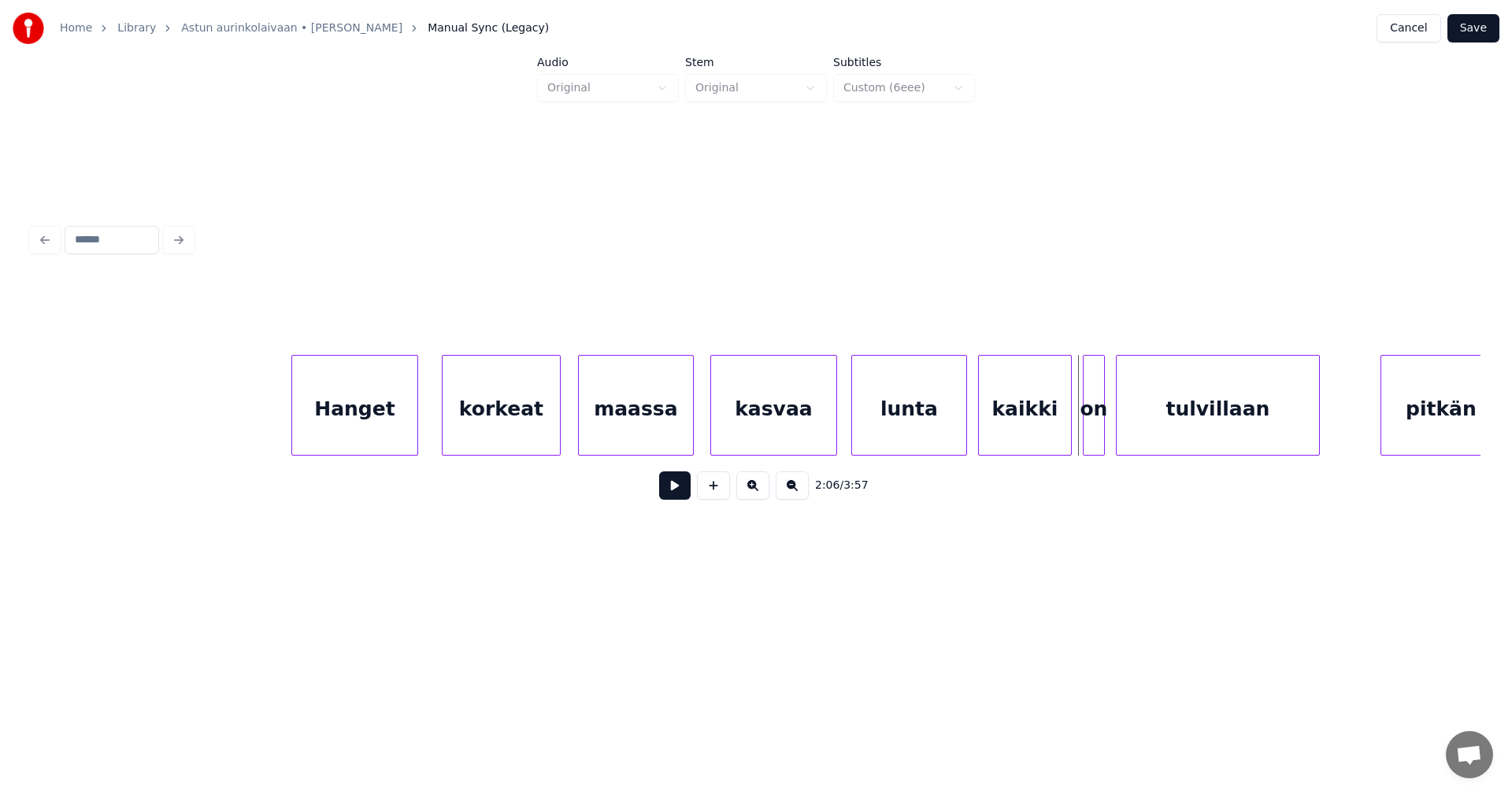
click at [389, 422] on div "Hanget" at bounding box center [355, 408] width 126 height 107
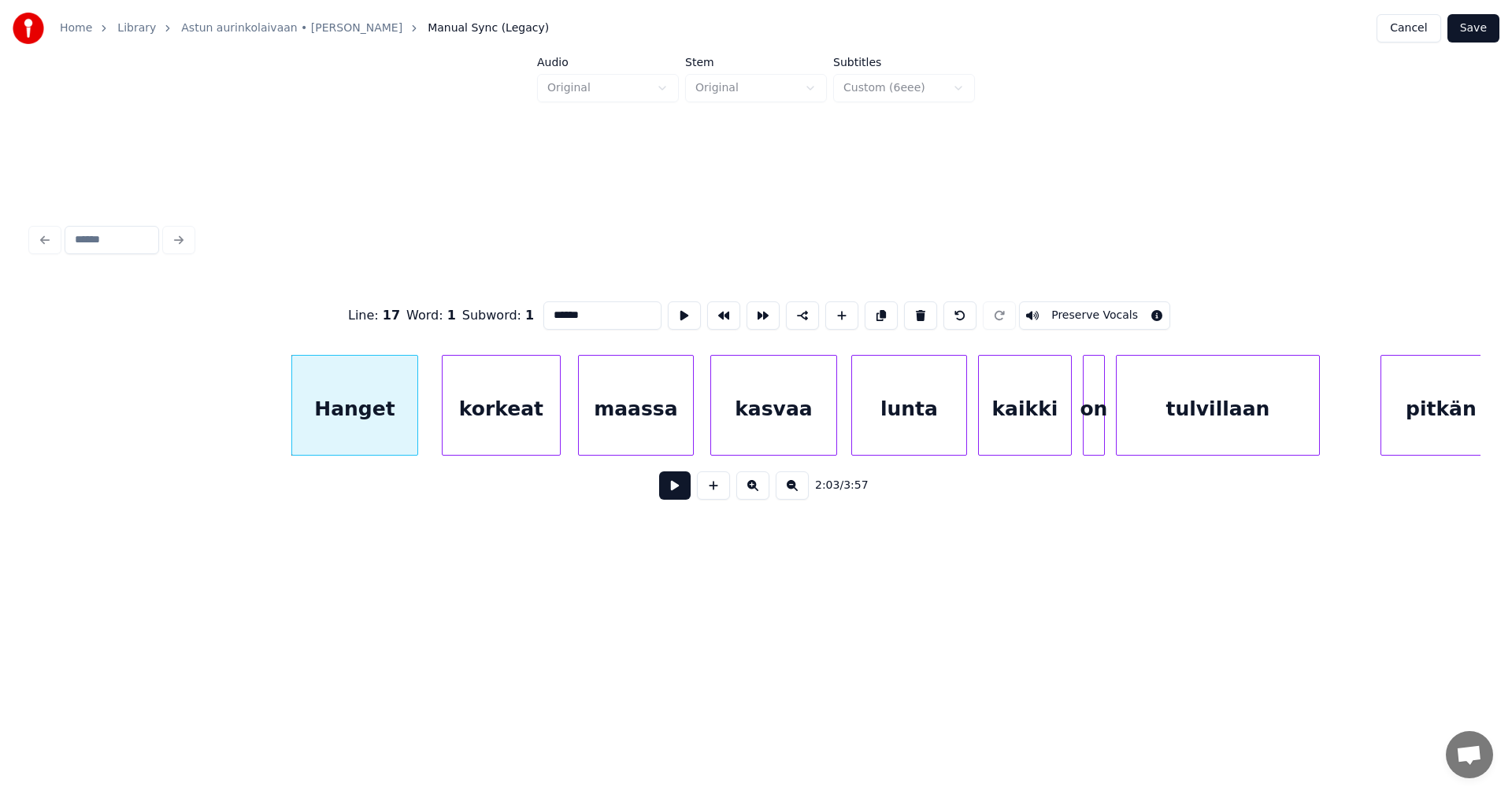
click at [674, 490] on button at bounding box center [674, 485] width 31 height 28
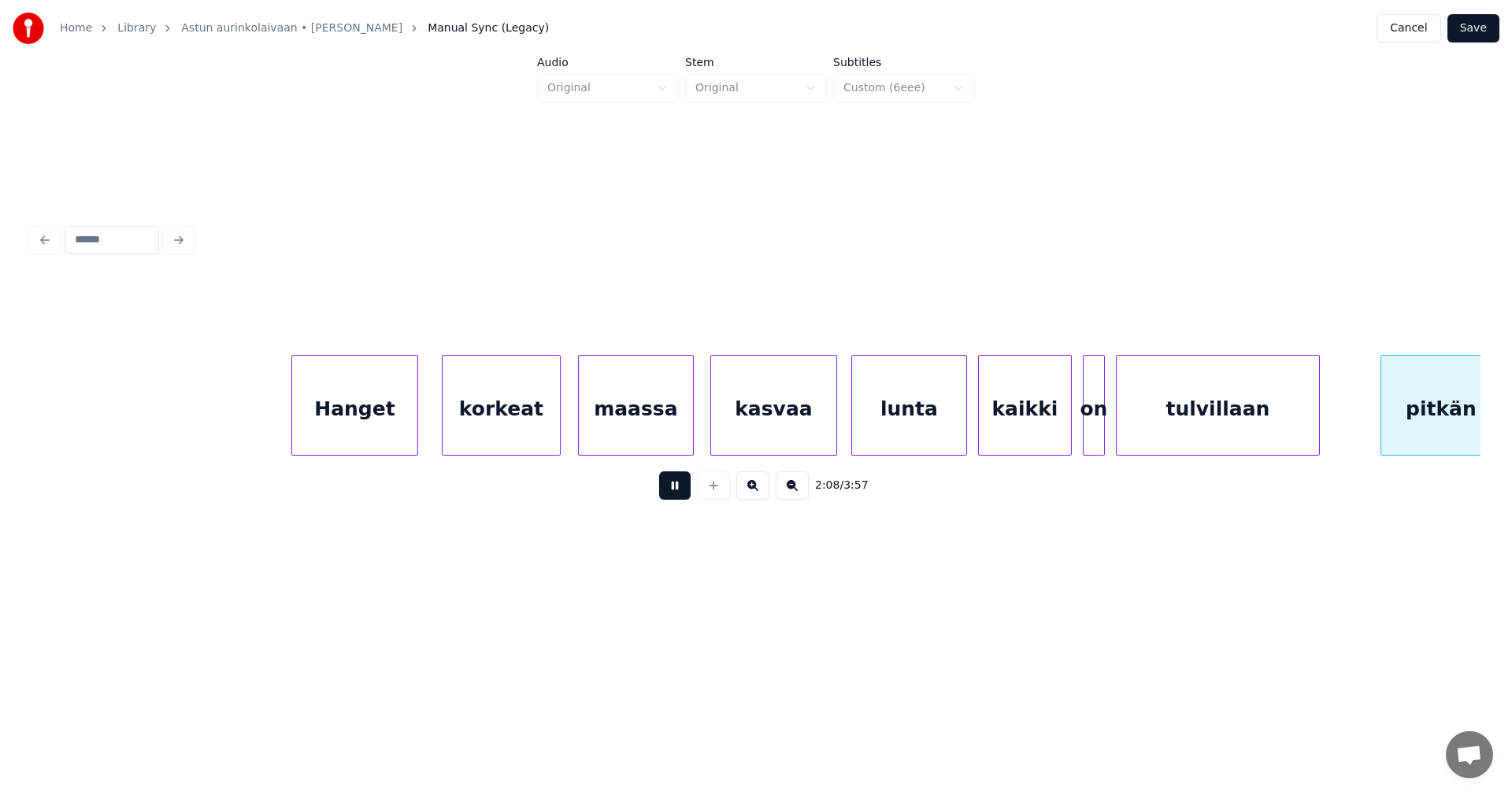
scroll to position [0, 35350]
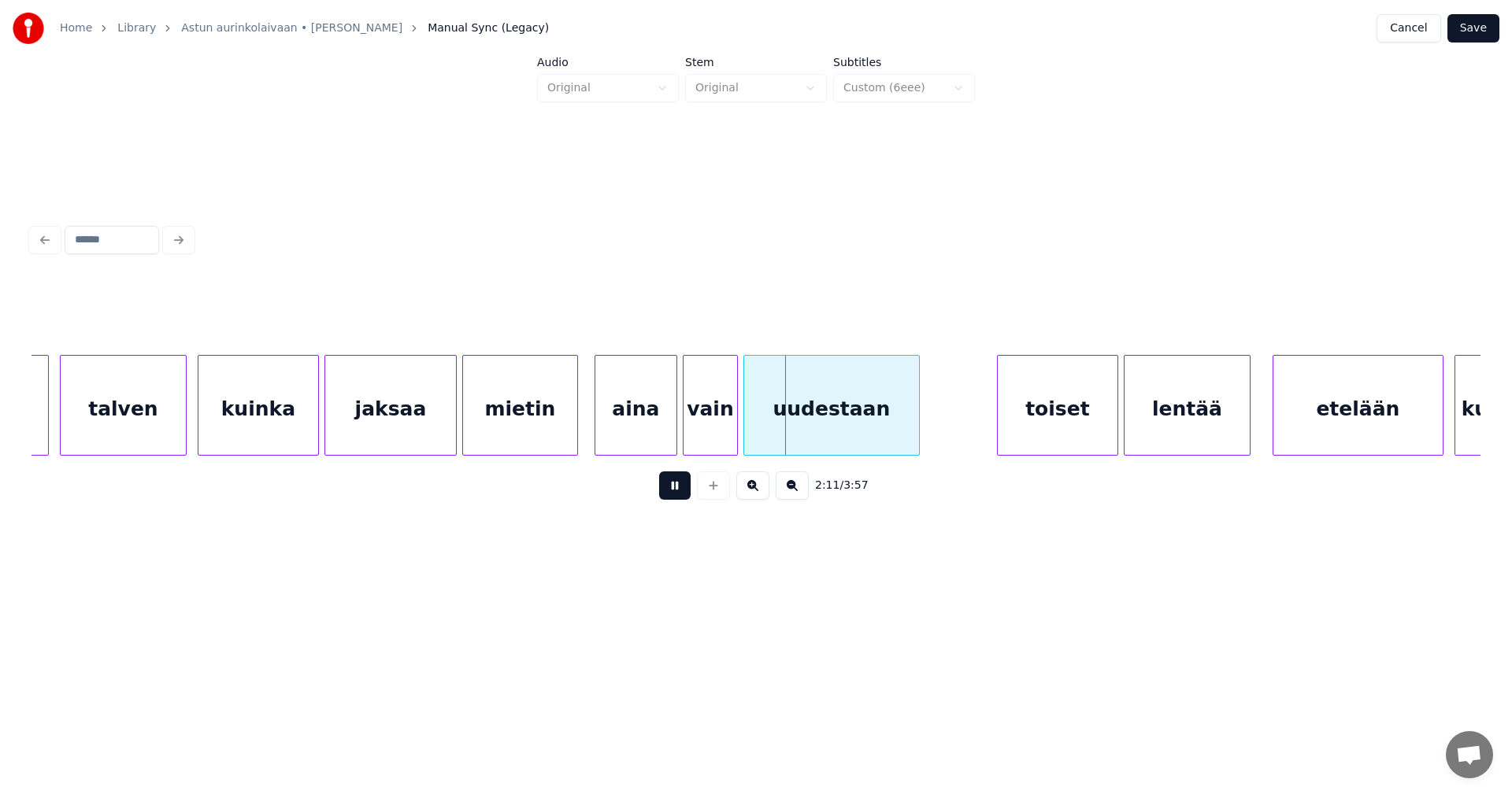
click at [674, 490] on button at bounding box center [674, 485] width 31 height 28
click at [647, 433] on div "aina" at bounding box center [630, 408] width 81 height 107
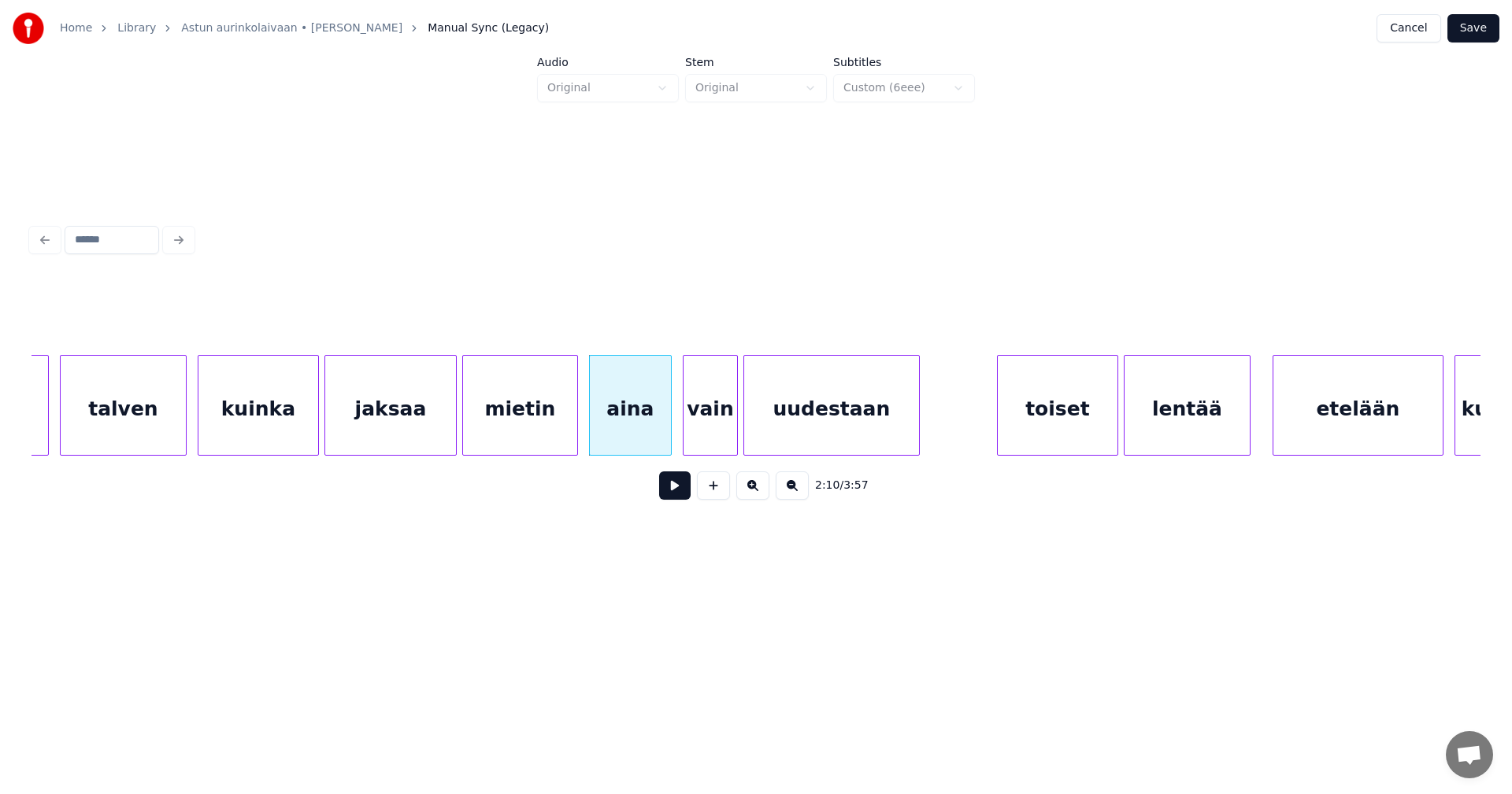
click at [577, 431] on div "mietin" at bounding box center [520, 406] width 115 height 101
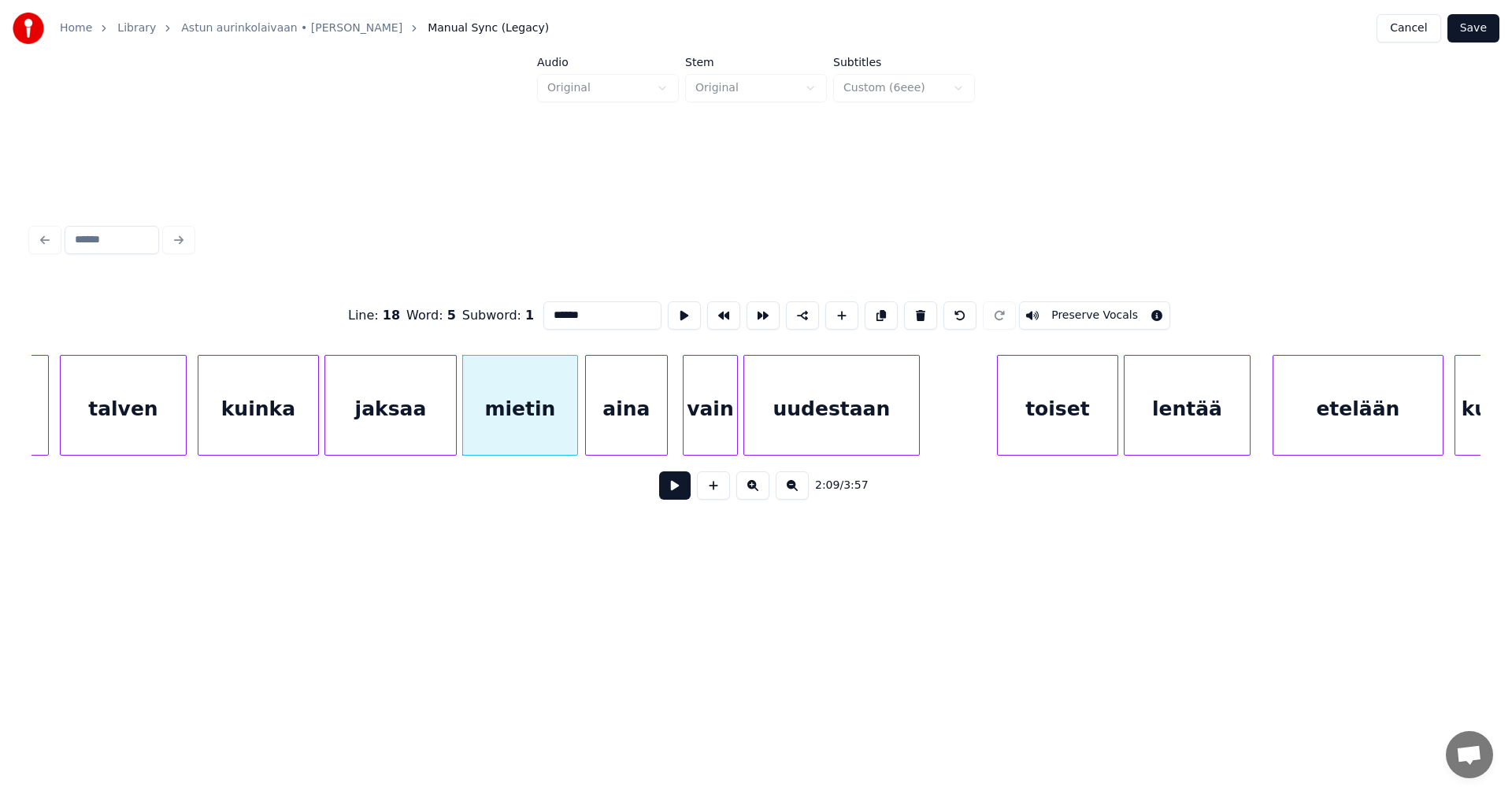
click at [603, 428] on div "aina" at bounding box center [626, 408] width 81 height 107
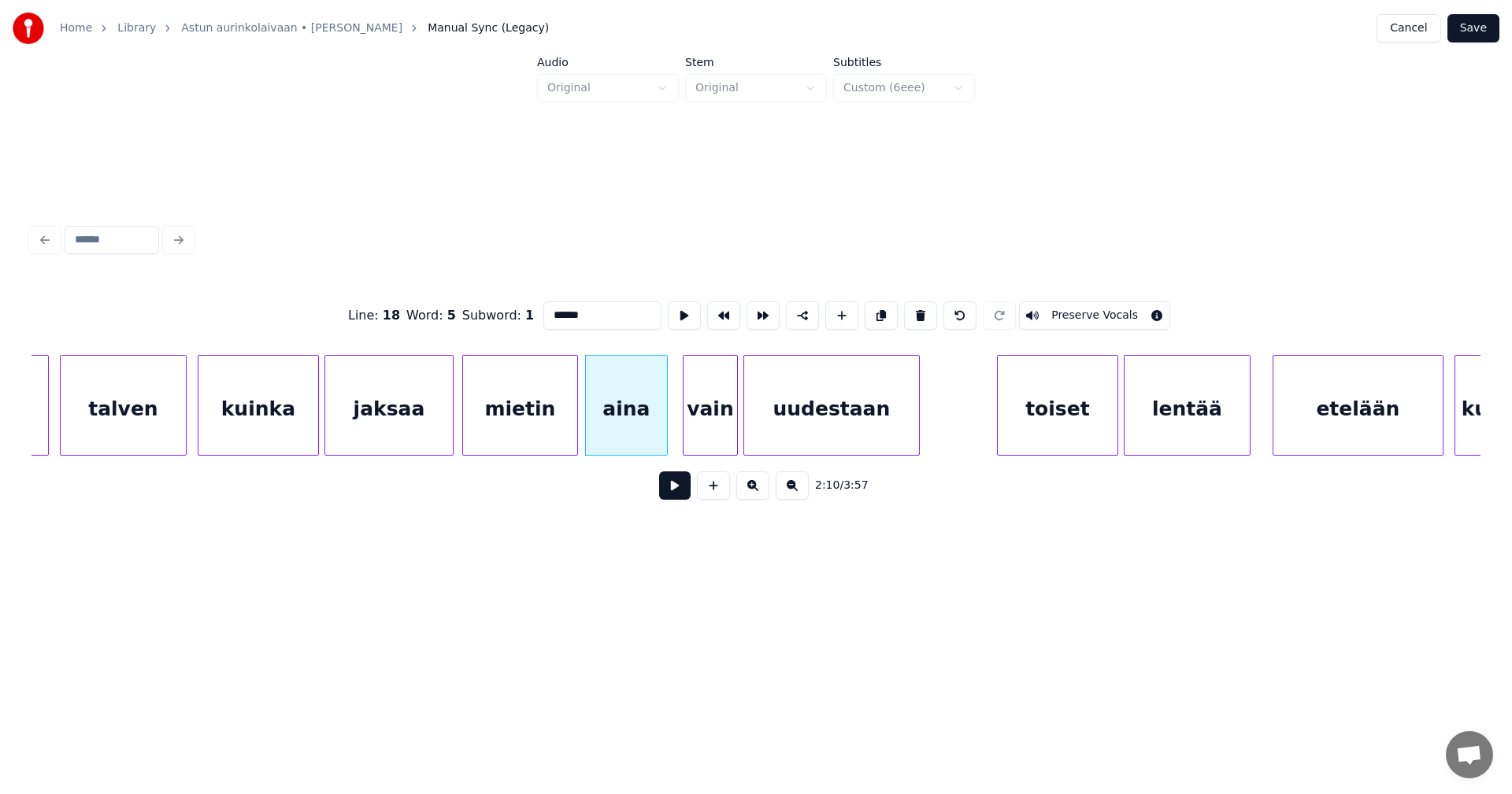
click at [448, 436] on div at bounding box center [450, 405] width 5 height 99
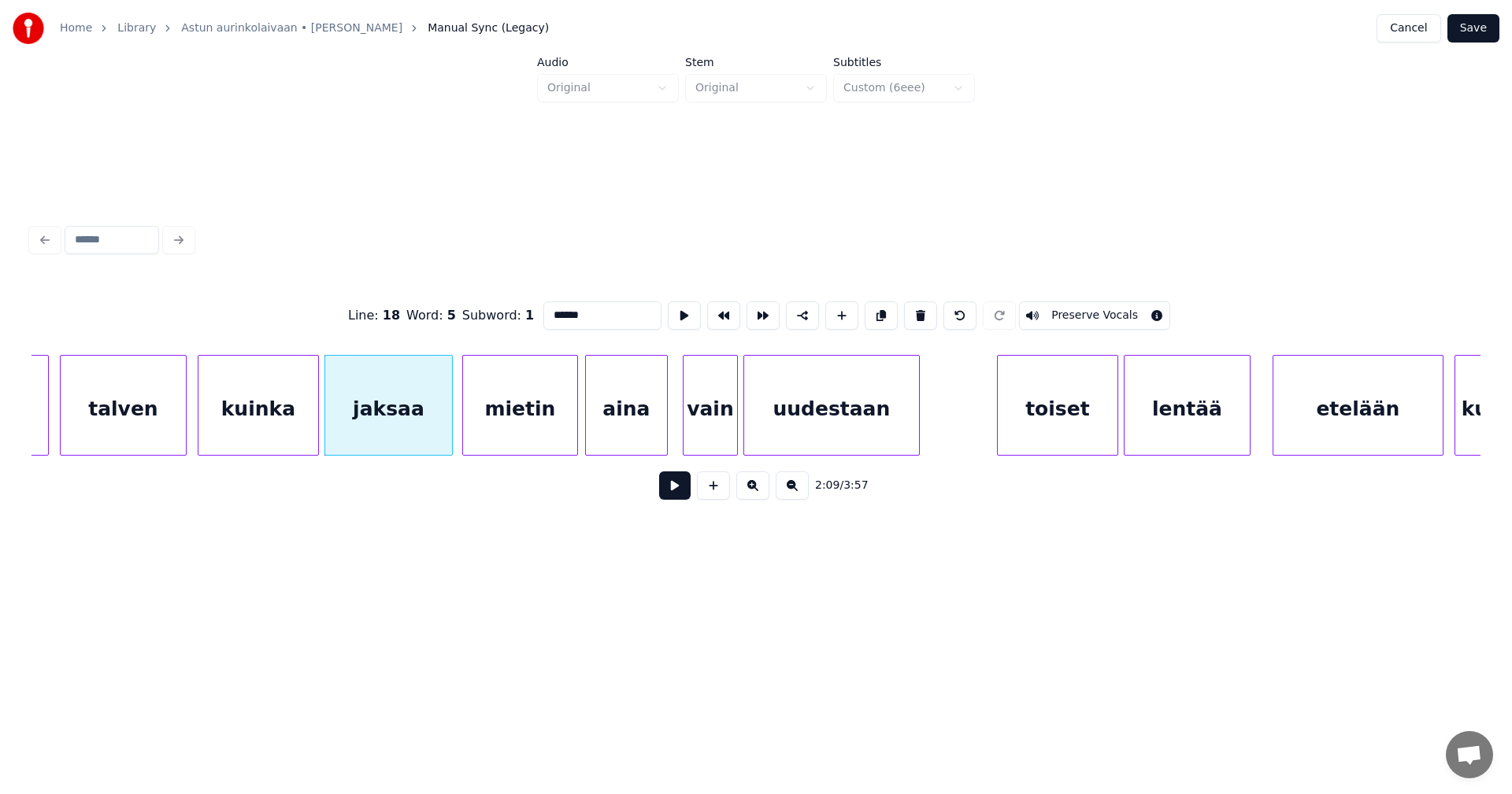
click at [674, 493] on button at bounding box center [674, 485] width 31 height 28
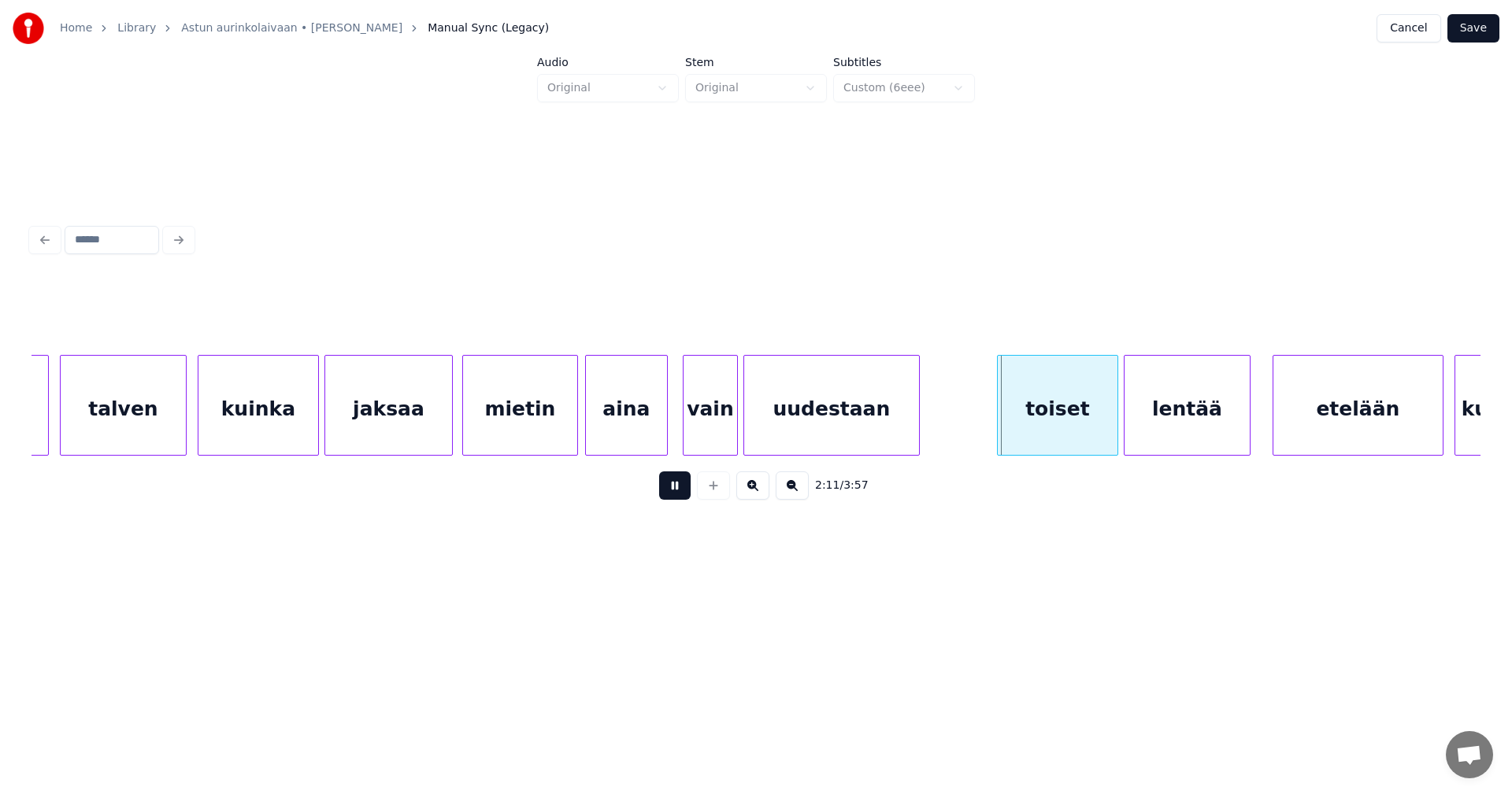
click at [674, 493] on button at bounding box center [674, 485] width 31 height 28
click at [1038, 413] on div "toiset" at bounding box center [1052, 408] width 120 height 107
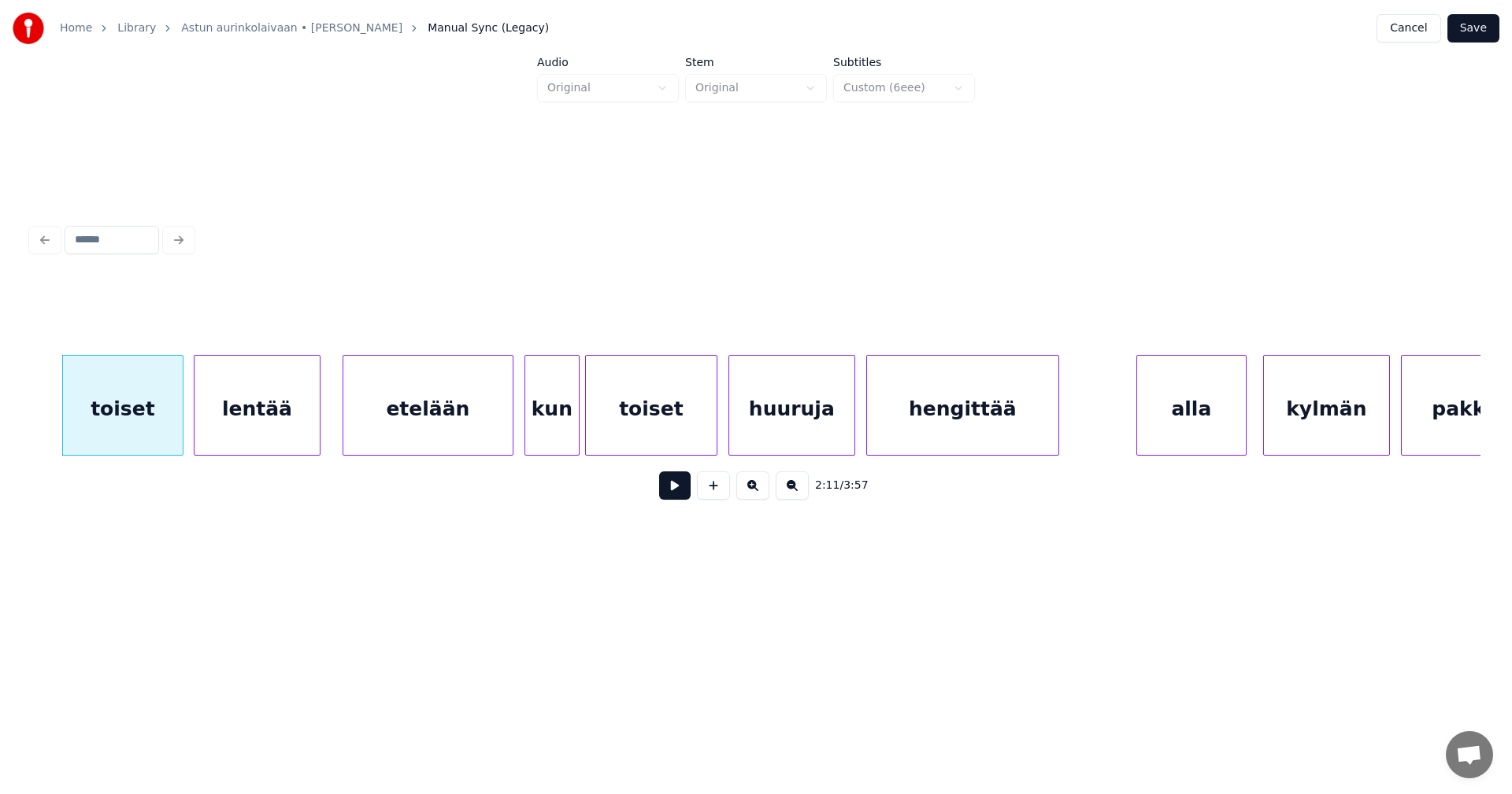
scroll to position [0, 36294]
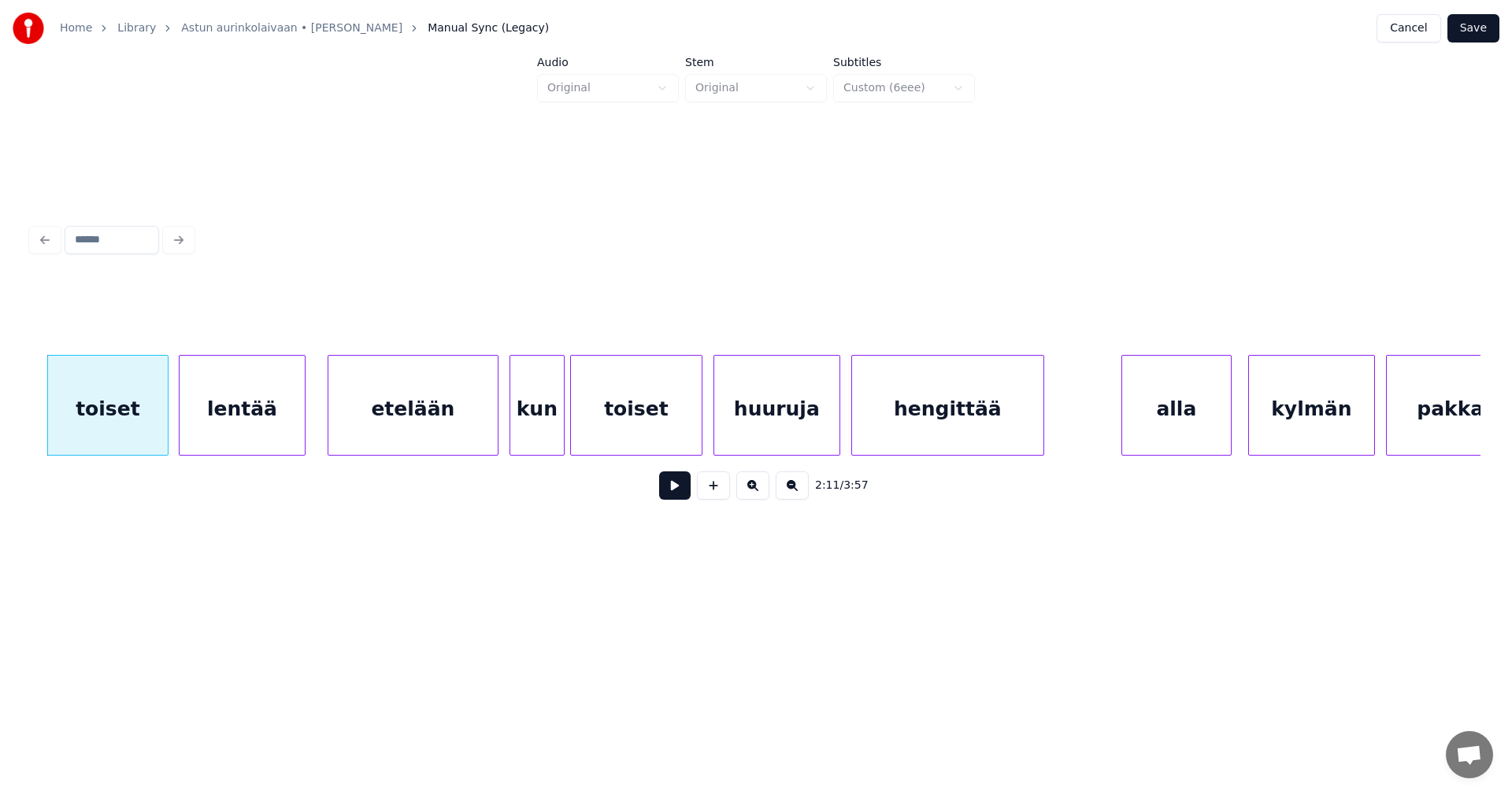
click at [676, 489] on button at bounding box center [674, 485] width 31 height 28
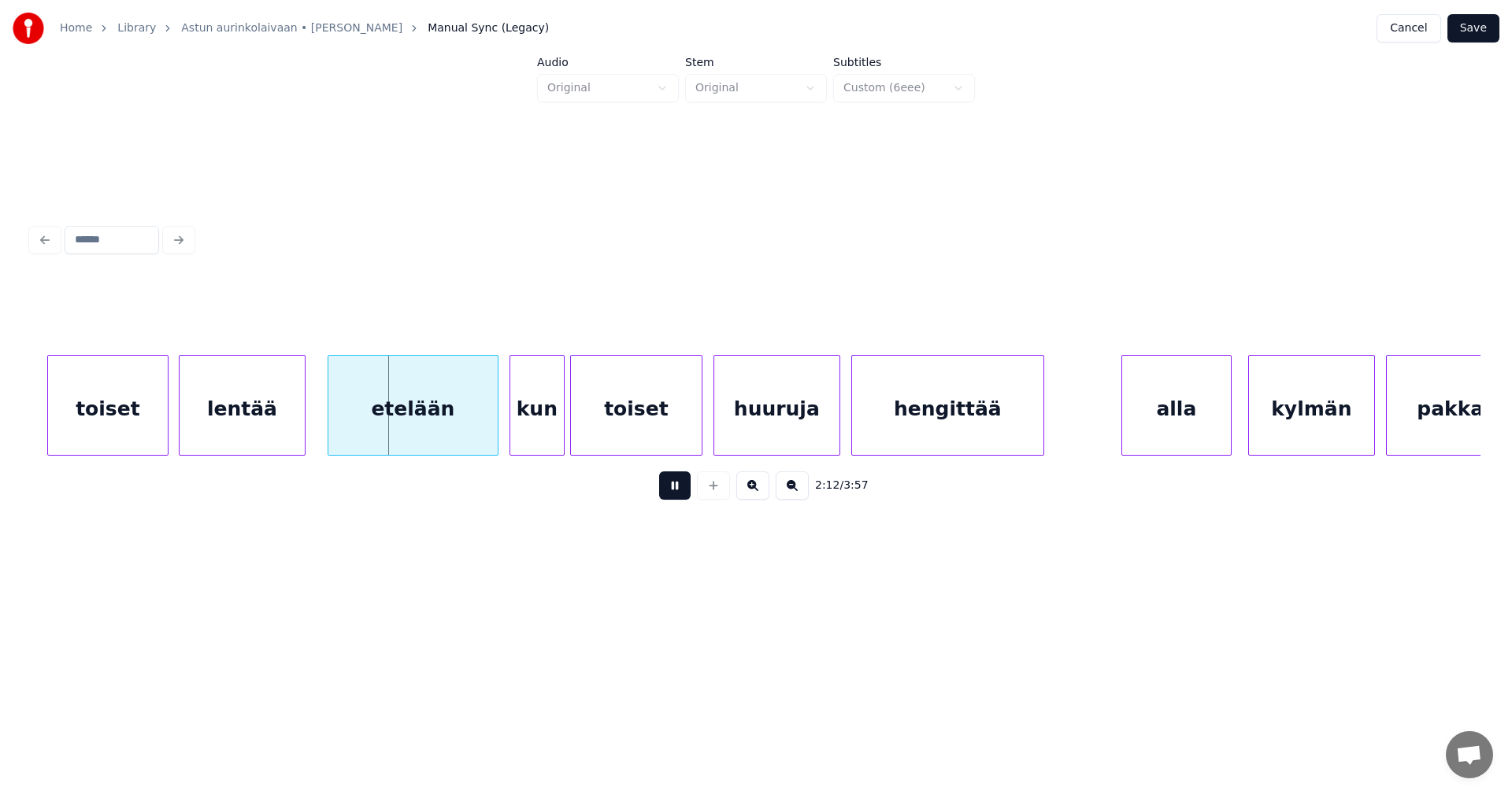
drag, startPoint x: 675, startPoint y: 489, endPoint x: 480, endPoint y: 457, distance: 197.6
click at [674, 488] on button at bounding box center [674, 485] width 31 height 28
click at [445, 433] on div "etelään" at bounding box center [406, 408] width 170 height 107
click at [671, 492] on button at bounding box center [674, 485] width 31 height 28
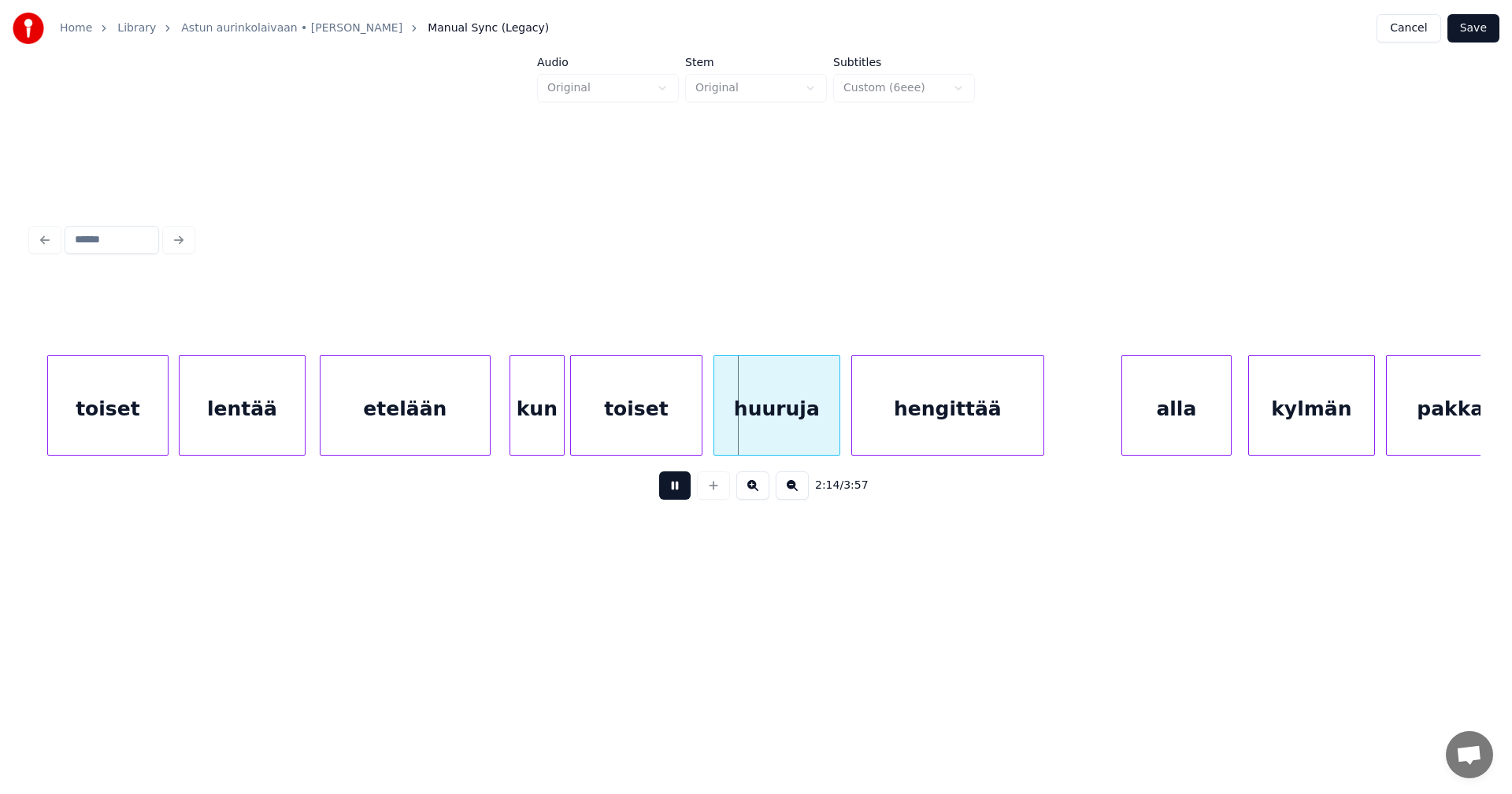
click at [671, 492] on button at bounding box center [674, 485] width 31 height 28
click at [555, 431] on div at bounding box center [557, 405] width 5 height 99
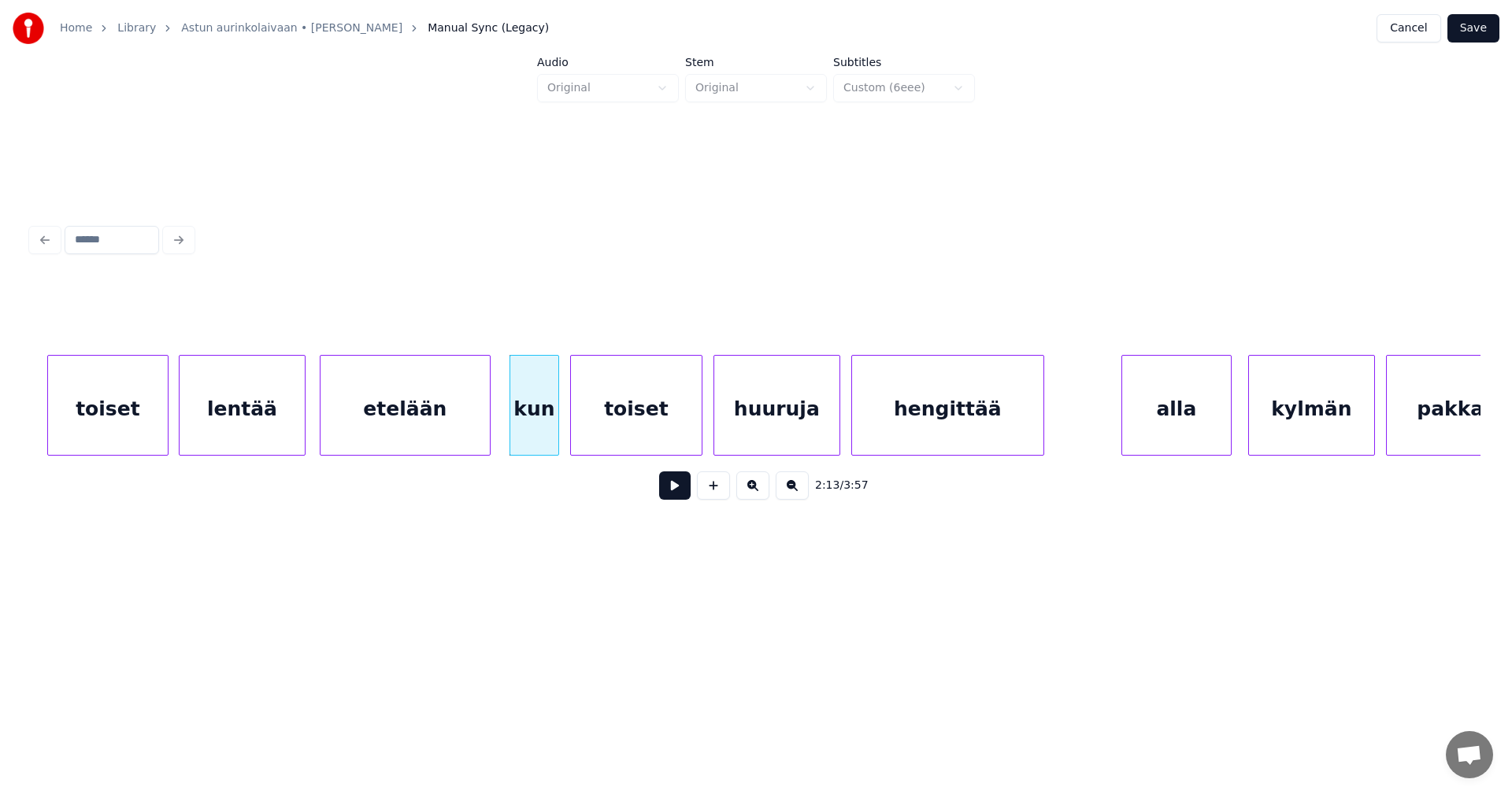
click at [678, 485] on button at bounding box center [674, 485] width 31 height 28
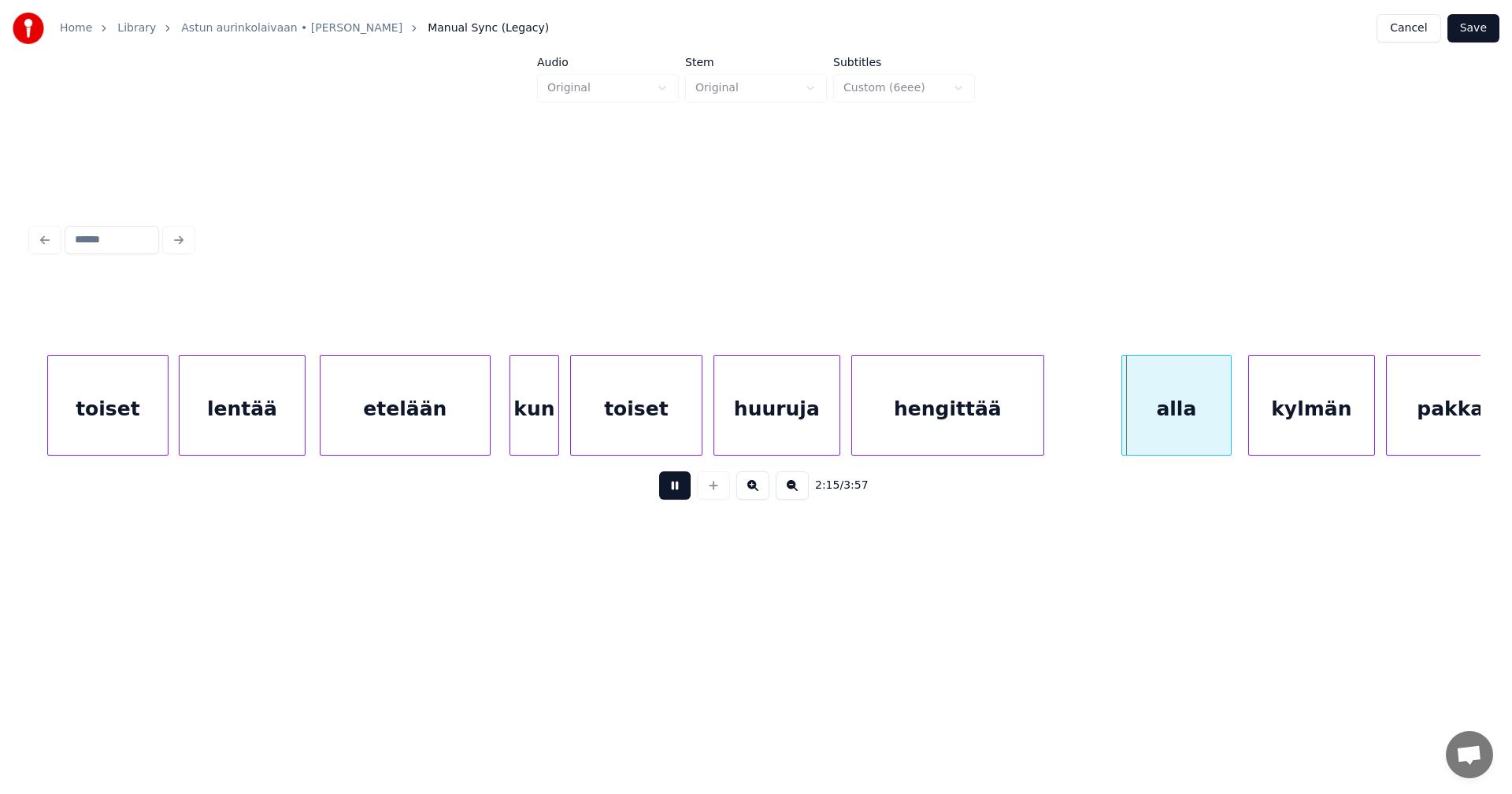
click at [677, 490] on button at bounding box center [674, 485] width 31 height 28
click at [1158, 430] on div "alla" at bounding box center [1170, 408] width 109 height 107
click at [677, 497] on button at bounding box center [674, 485] width 31 height 28
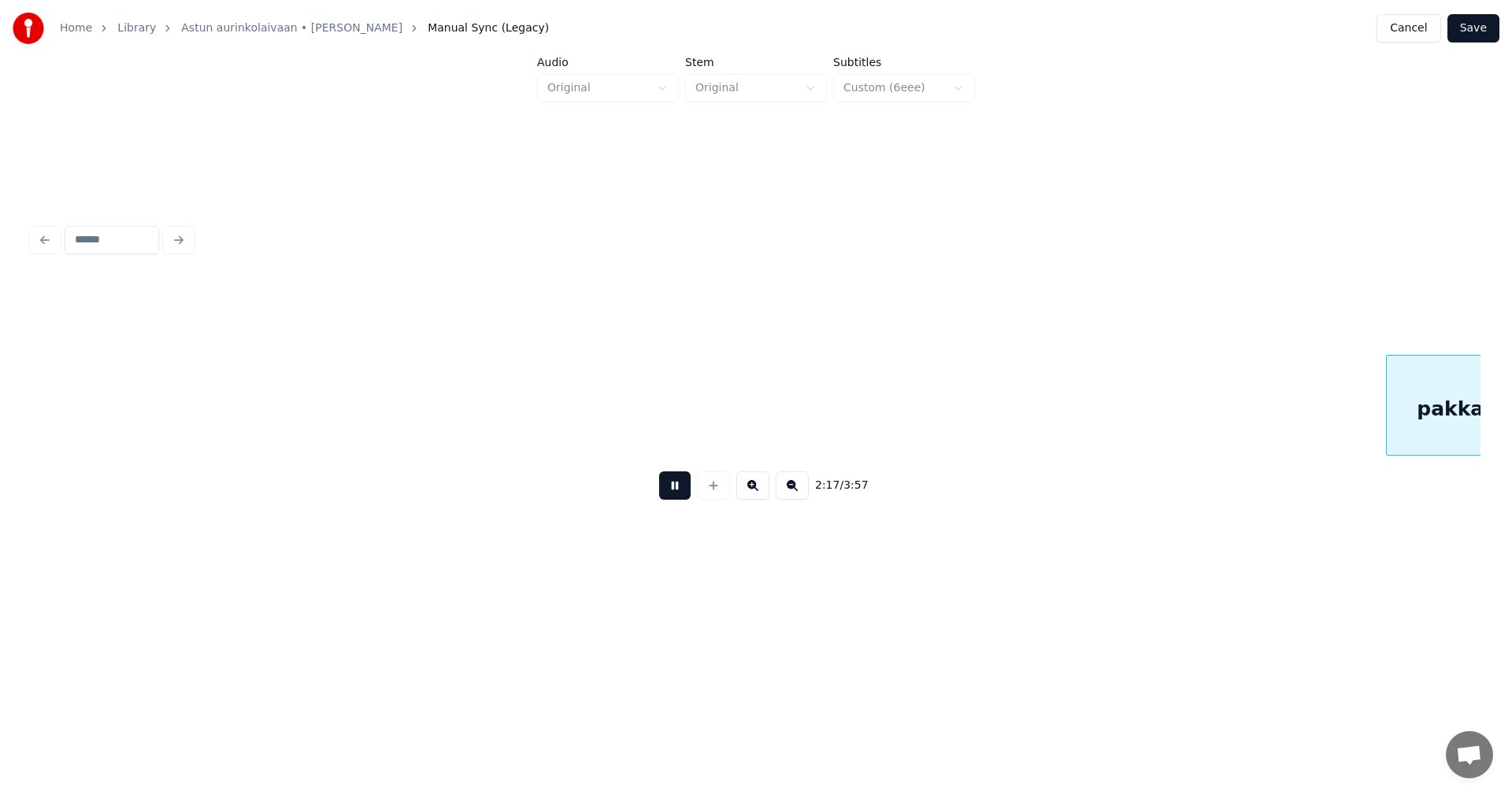
scroll to position [0, 37743]
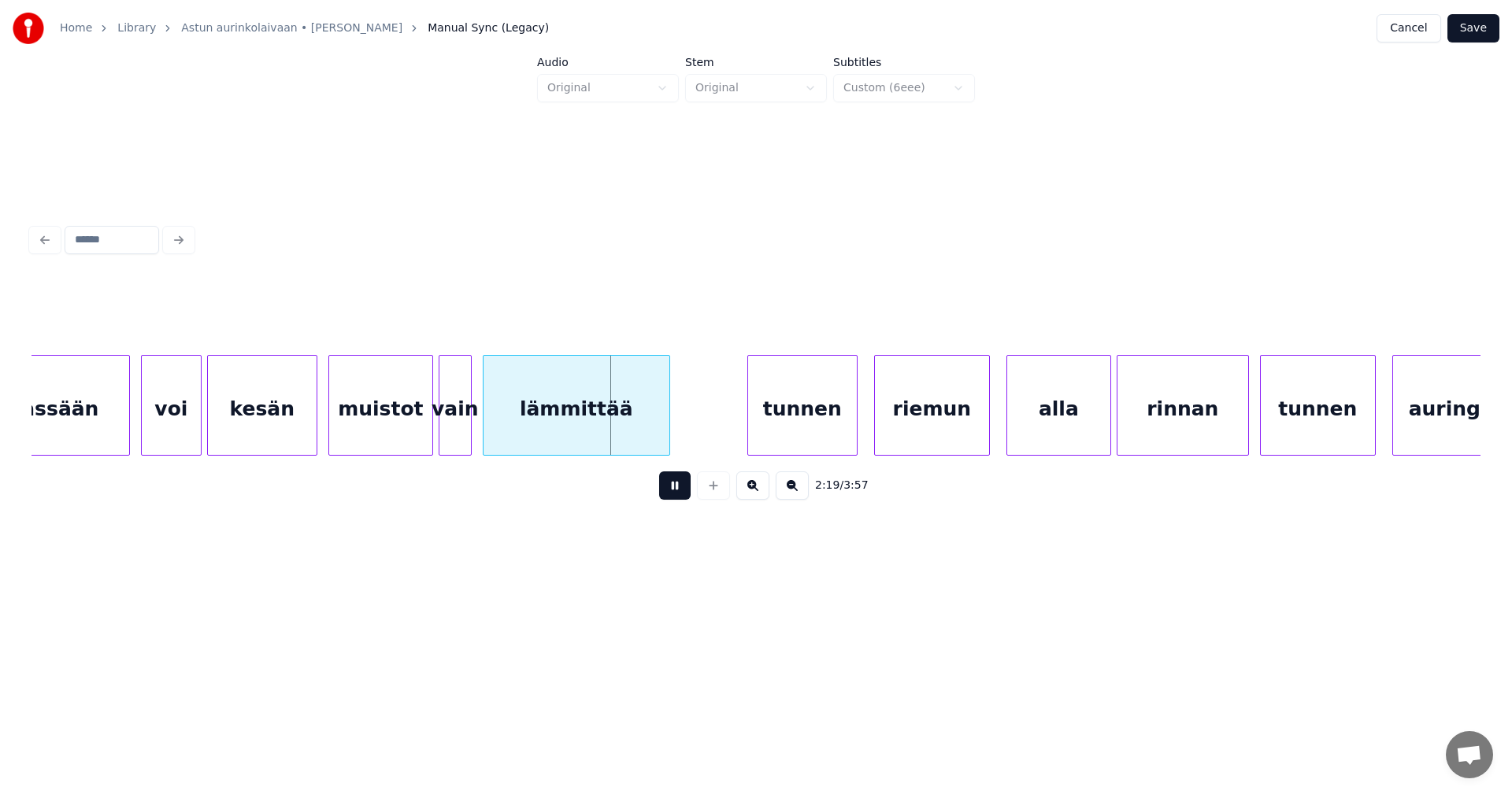
click at [677, 497] on button at bounding box center [674, 485] width 31 height 28
click at [421, 433] on div at bounding box center [422, 405] width 5 height 99
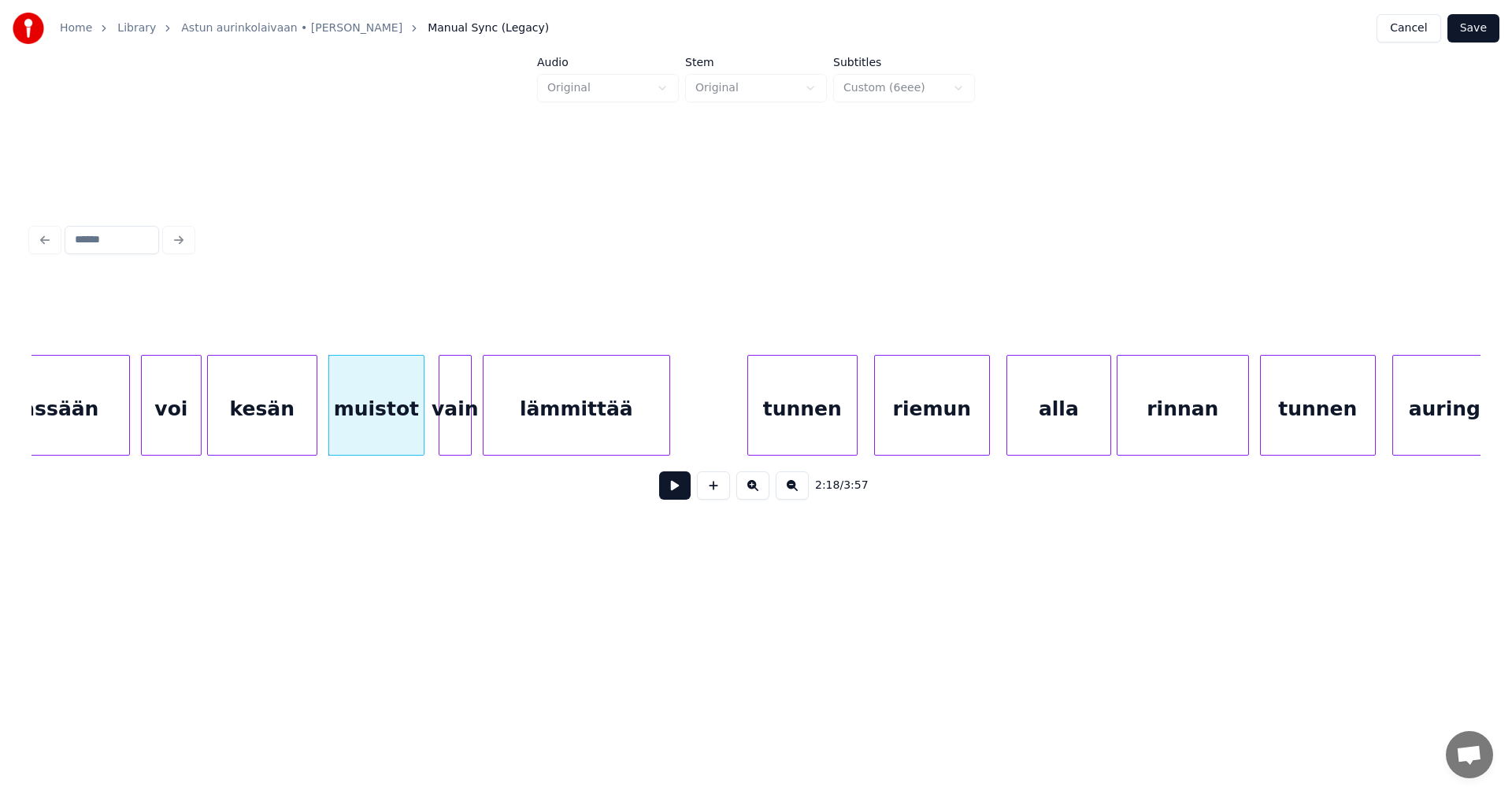
click at [405, 433] on div "muistot" at bounding box center [376, 408] width 94 height 107
click at [679, 495] on button at bounding box center [674, 485] width 31 height 28
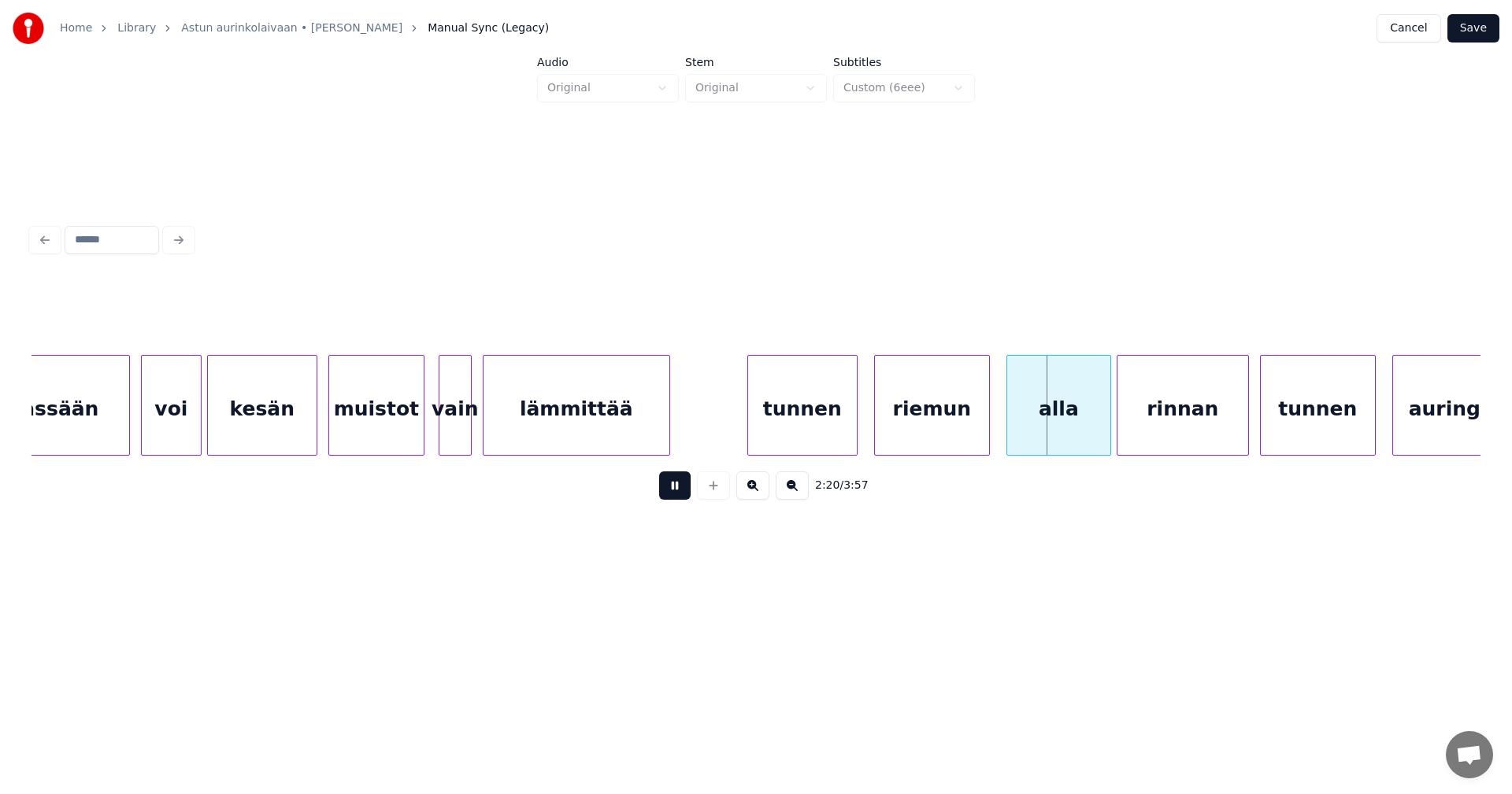
click at [679, 495] on button at bounding box center [674, 485] width 31 height 28
click at [978, 435] on div at bounding box center [980, 405] width 5 height 99
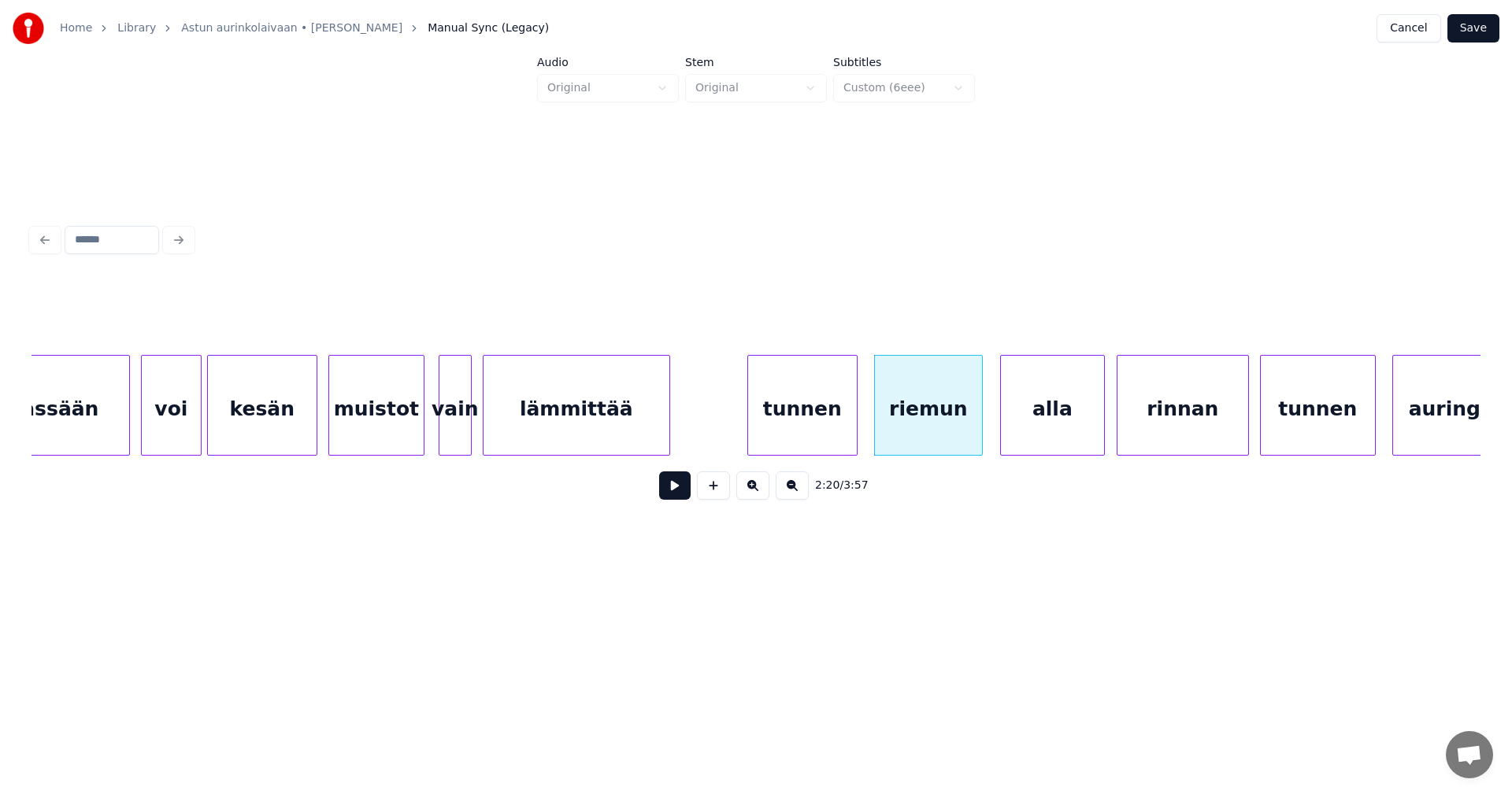
click at [1037, 433] on div "alla" at bounding box center [1052, 408] width 104 height 107
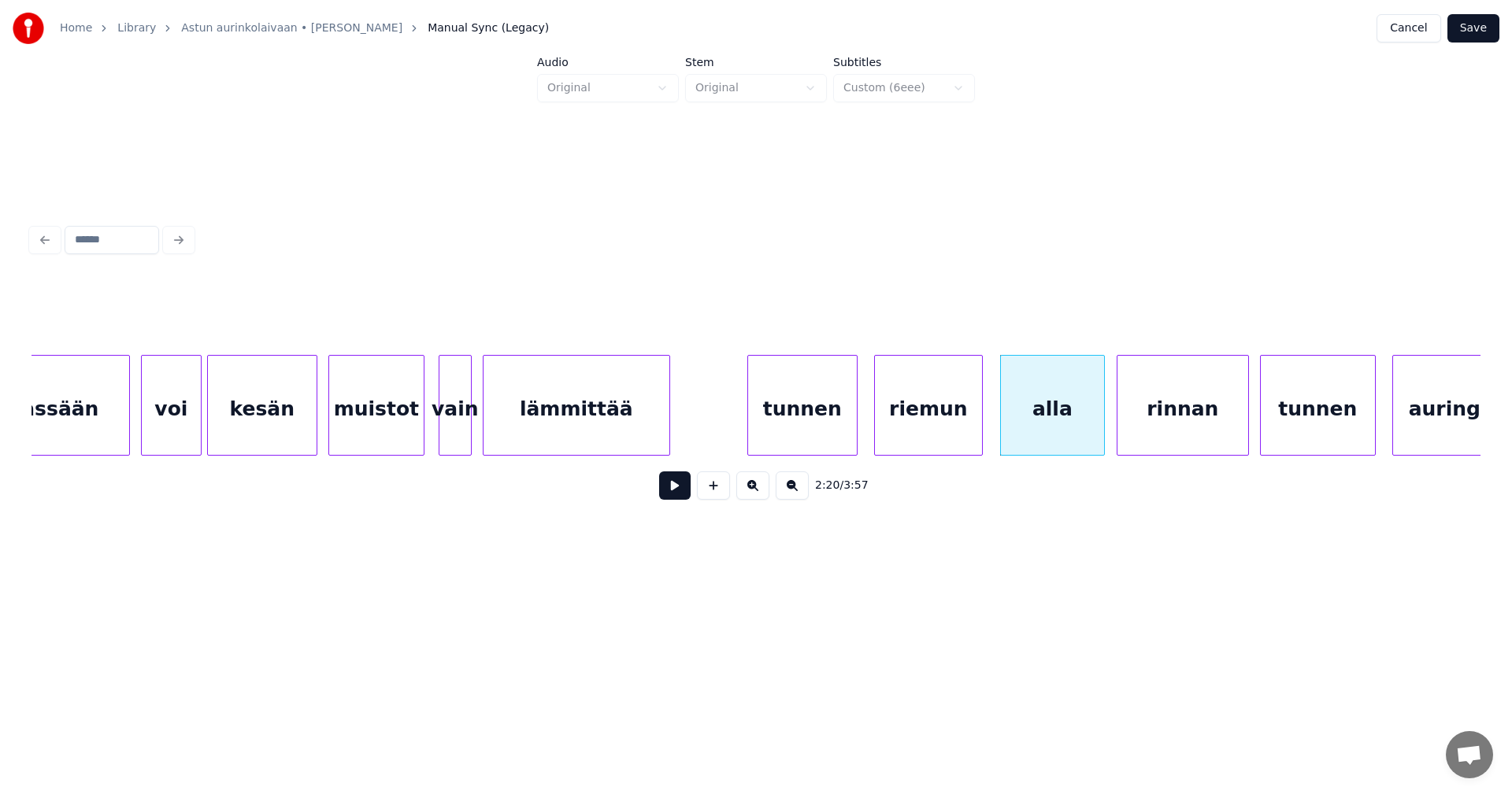
click at [685, 497] on button at bounding box center [674, 485] width 31 height 28
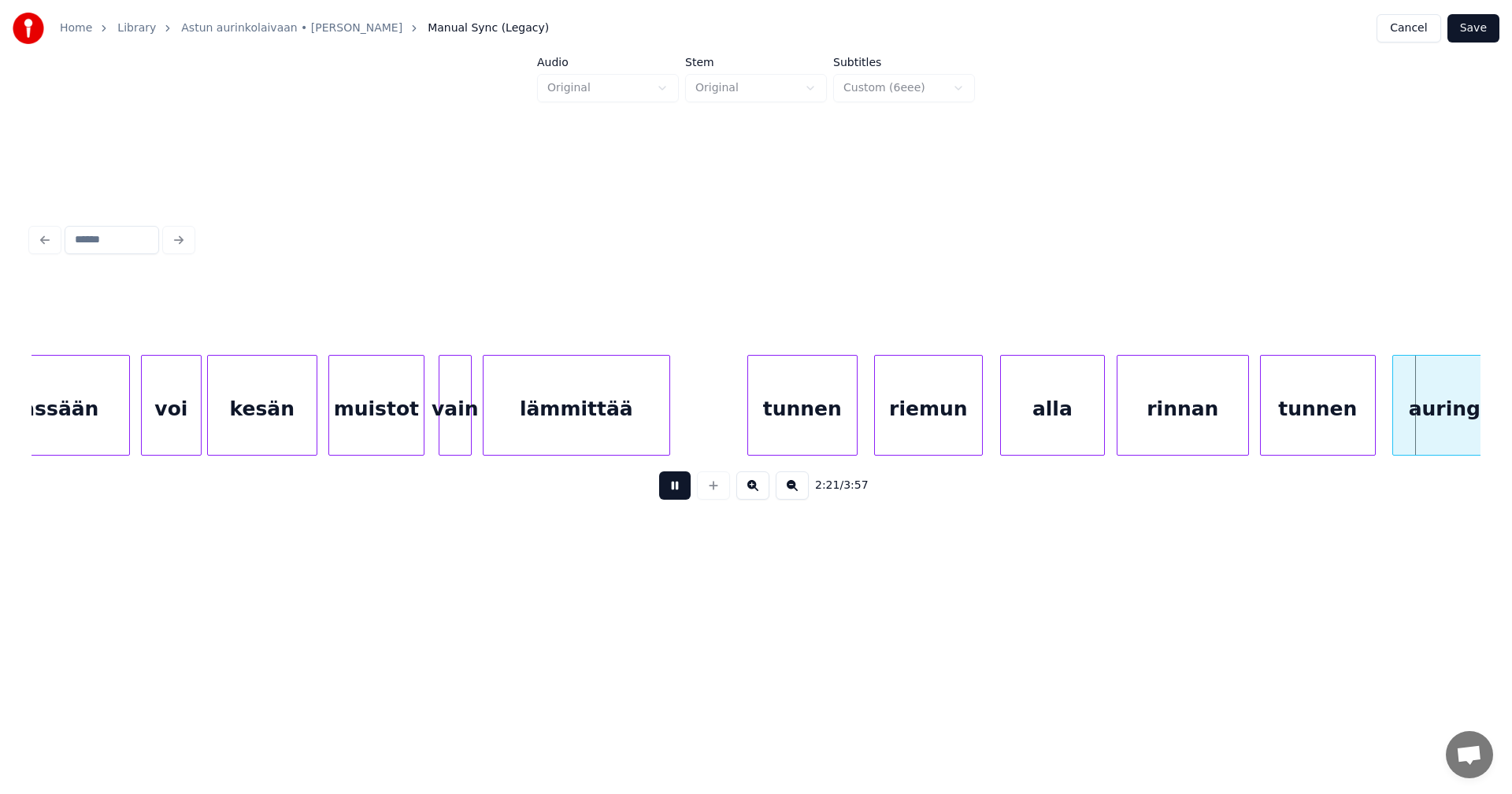
click at [685, 497] on button at bounding box center [674, 485] width 31 height 28
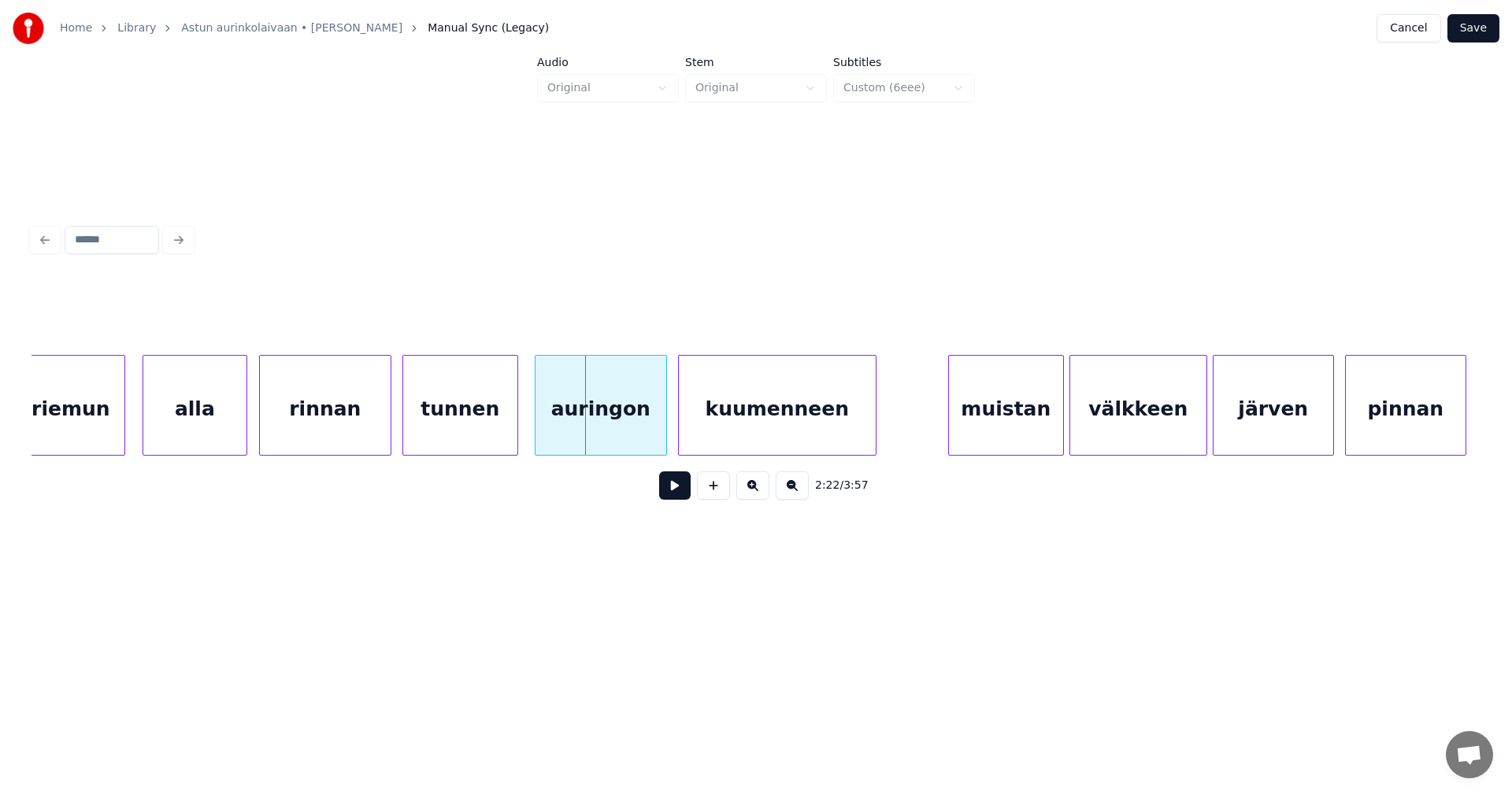
scroll to position [0, 38625]
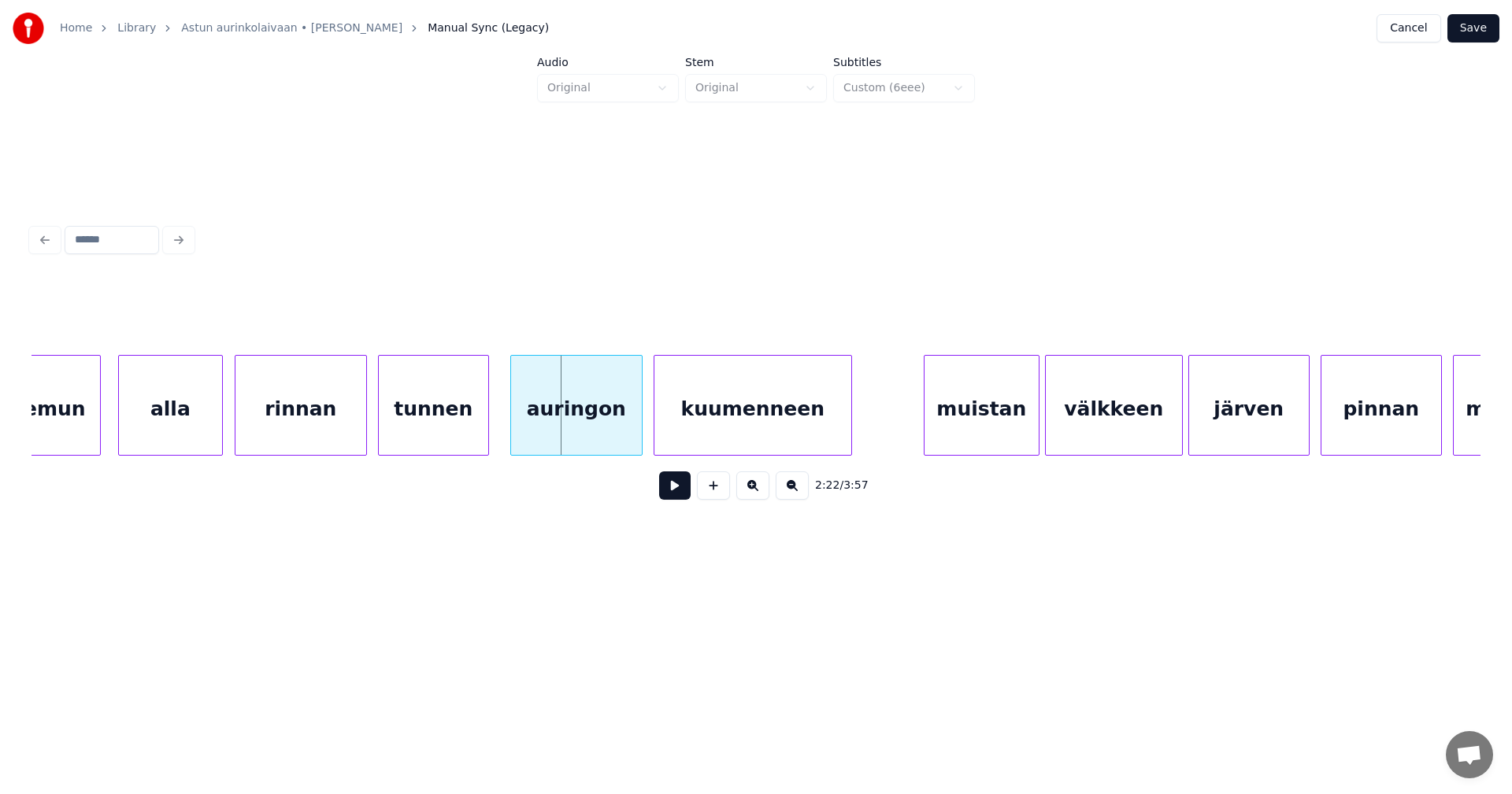
click at [486, 431] on div at bounding box center [486, 405] width 5 height 99
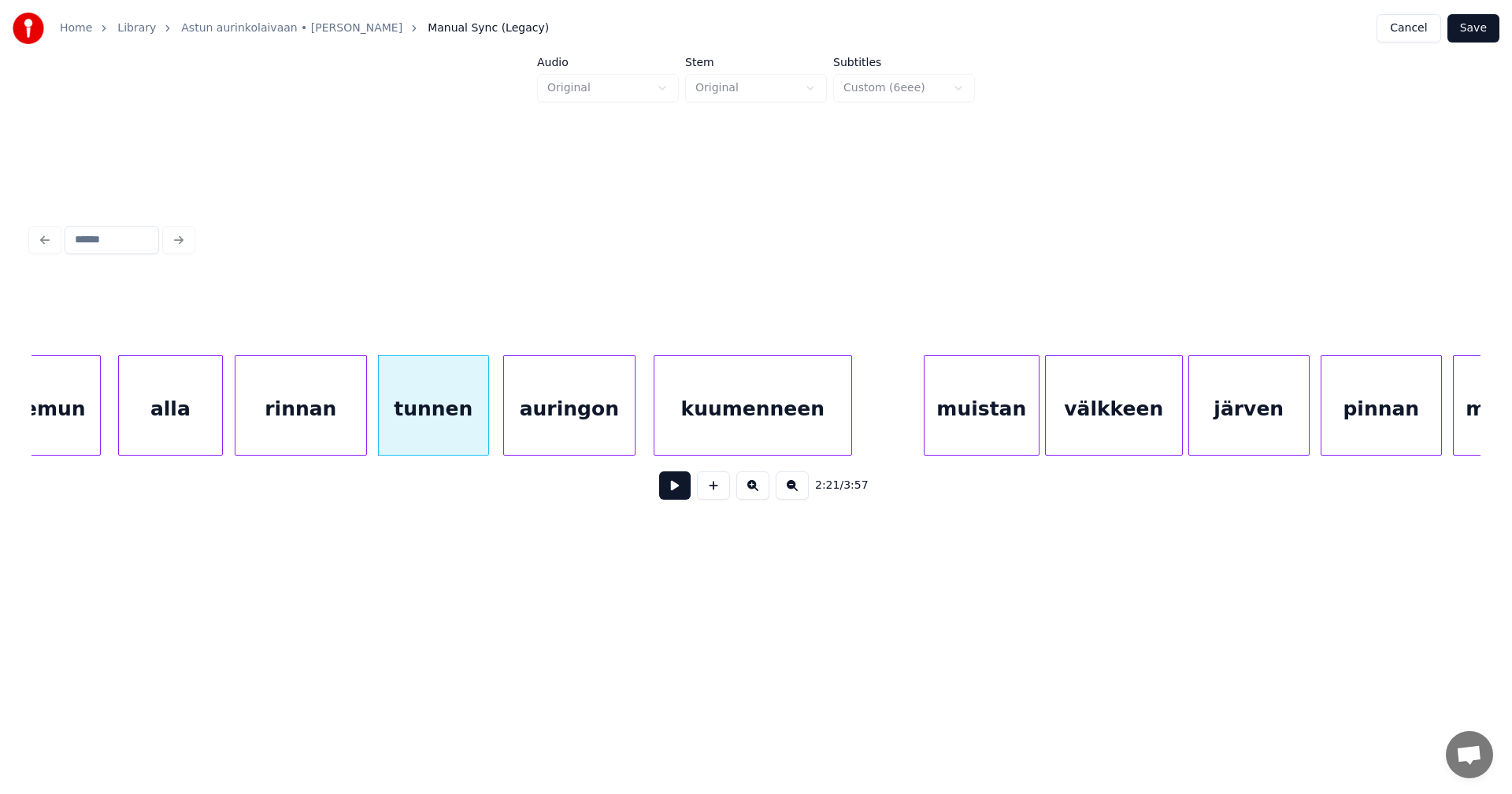
click at [545, 431] on div "auringon" at bounding box center [569, 408] width 131 height 107
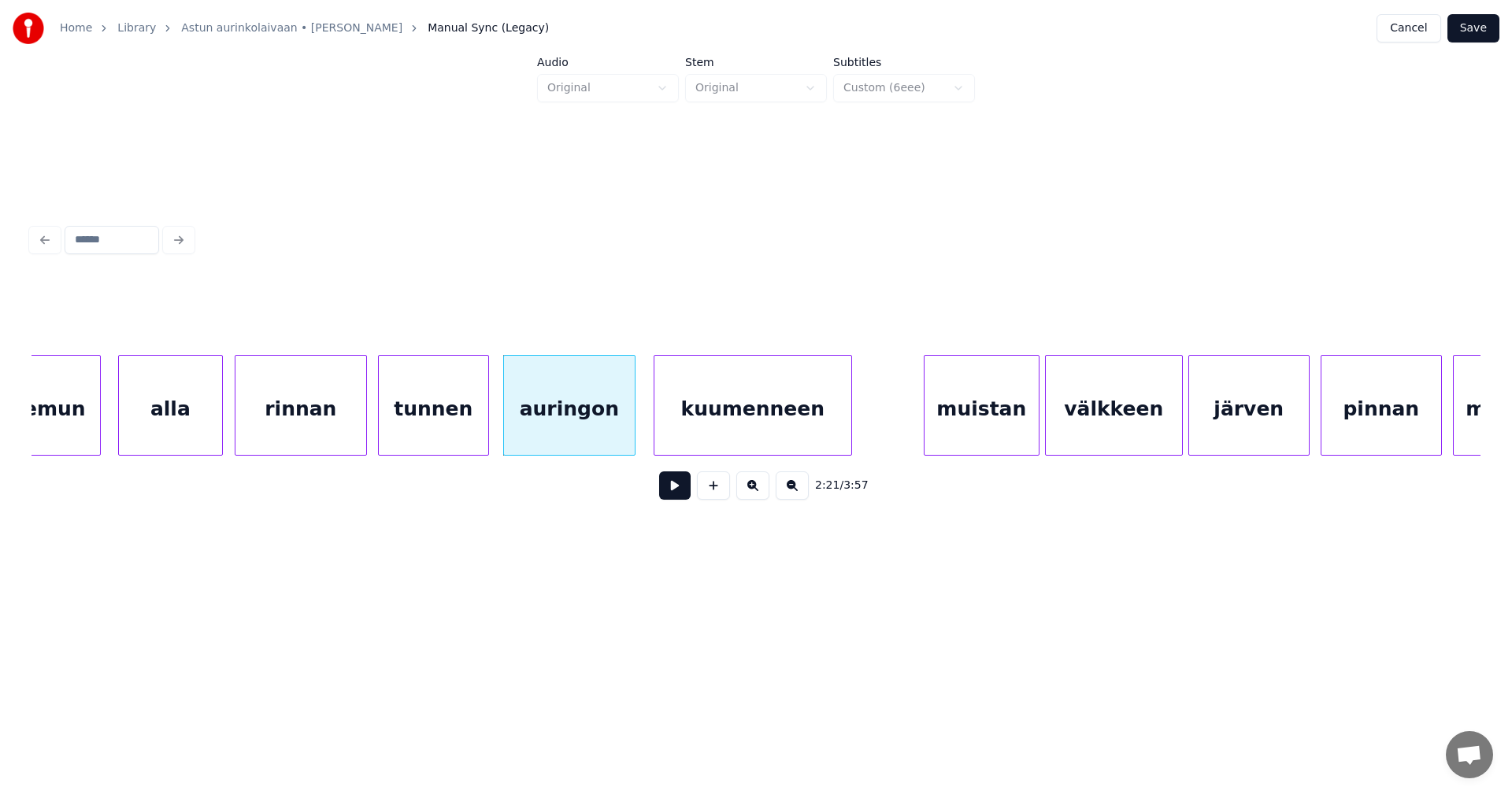
click at [674, 494] on button at bounding box center [674, 485] width 31 height 28
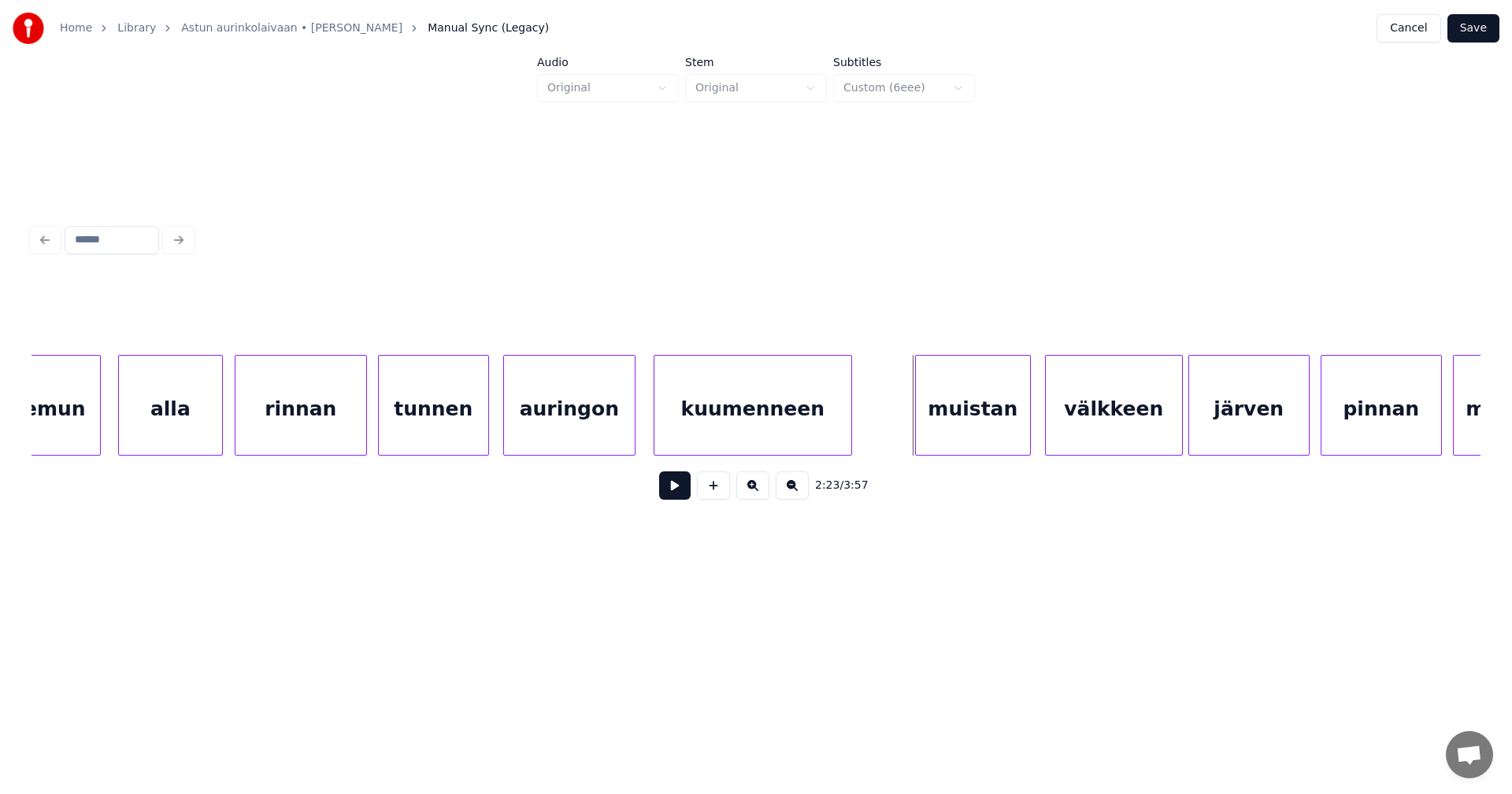
click at [937, 433] on div "muistan" at bounding box center [972, 408] width 115 height 107
click at [682, 495] on button at bounding box center [674, 485] width 31 height 28
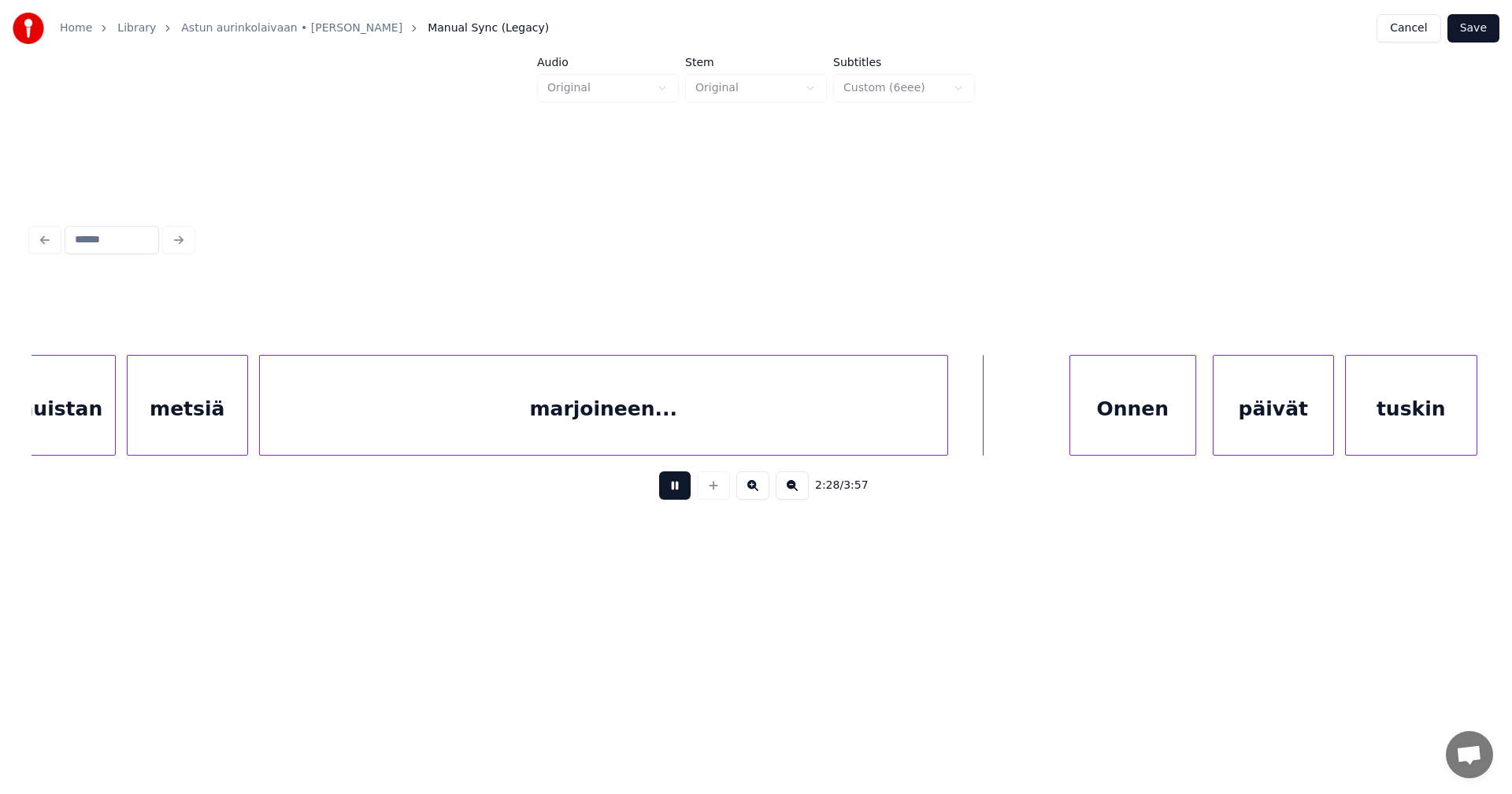
drag, startPoint x: 682, startPoint y: 495, endPoint x: 724, endPoint y: 490, distance: 42.3
click at [684, 492] on button at bounding box center [674, 485] width 31 height 28
click at [1122, 431] on div "Onnen" at bounding box center [1123, 408] width 126 height 107
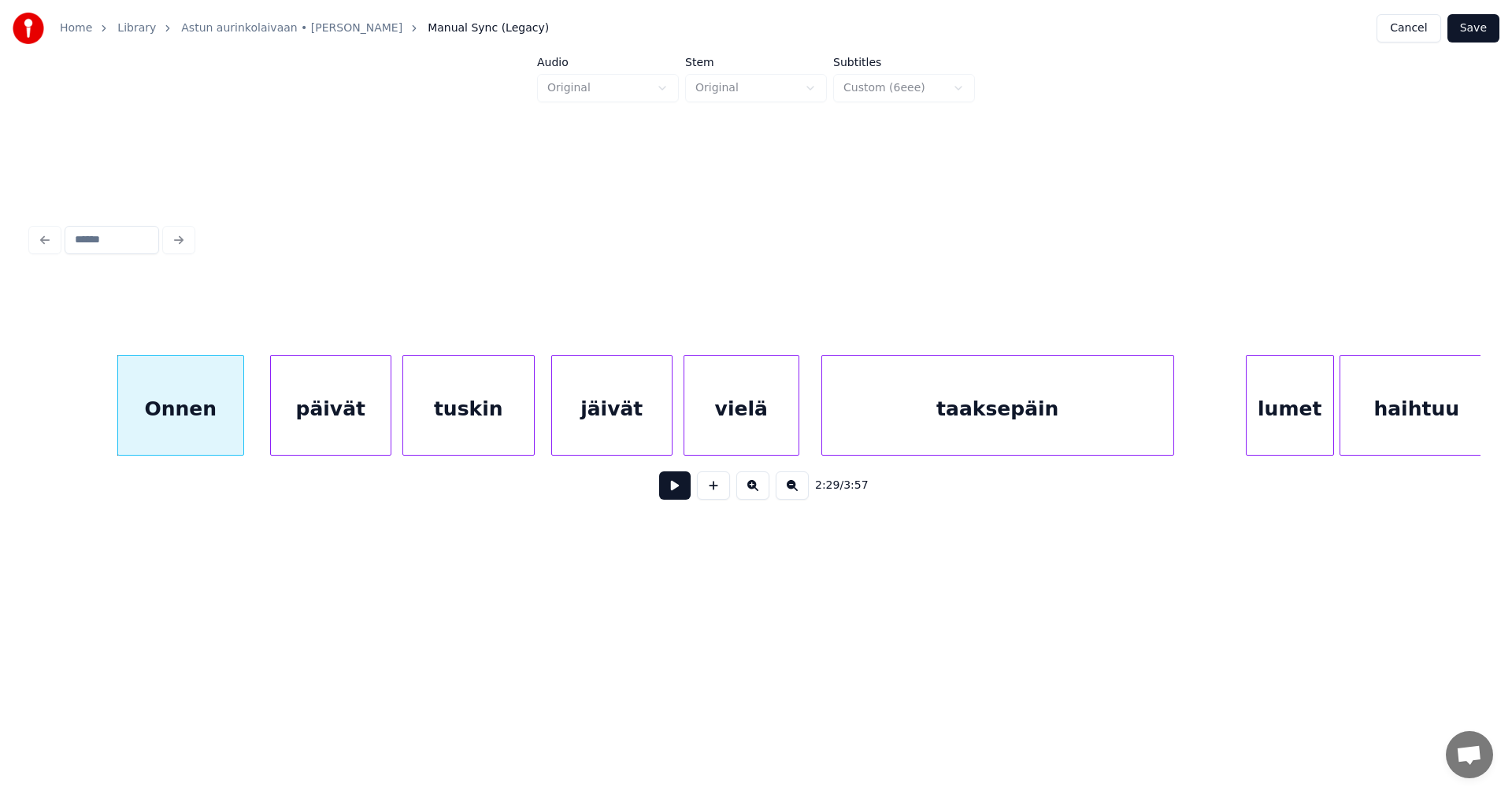
scroll to position [0, 41022]
click at [375, 435] on div "päivät" at bounding box center [328, 408] width 120 height 107
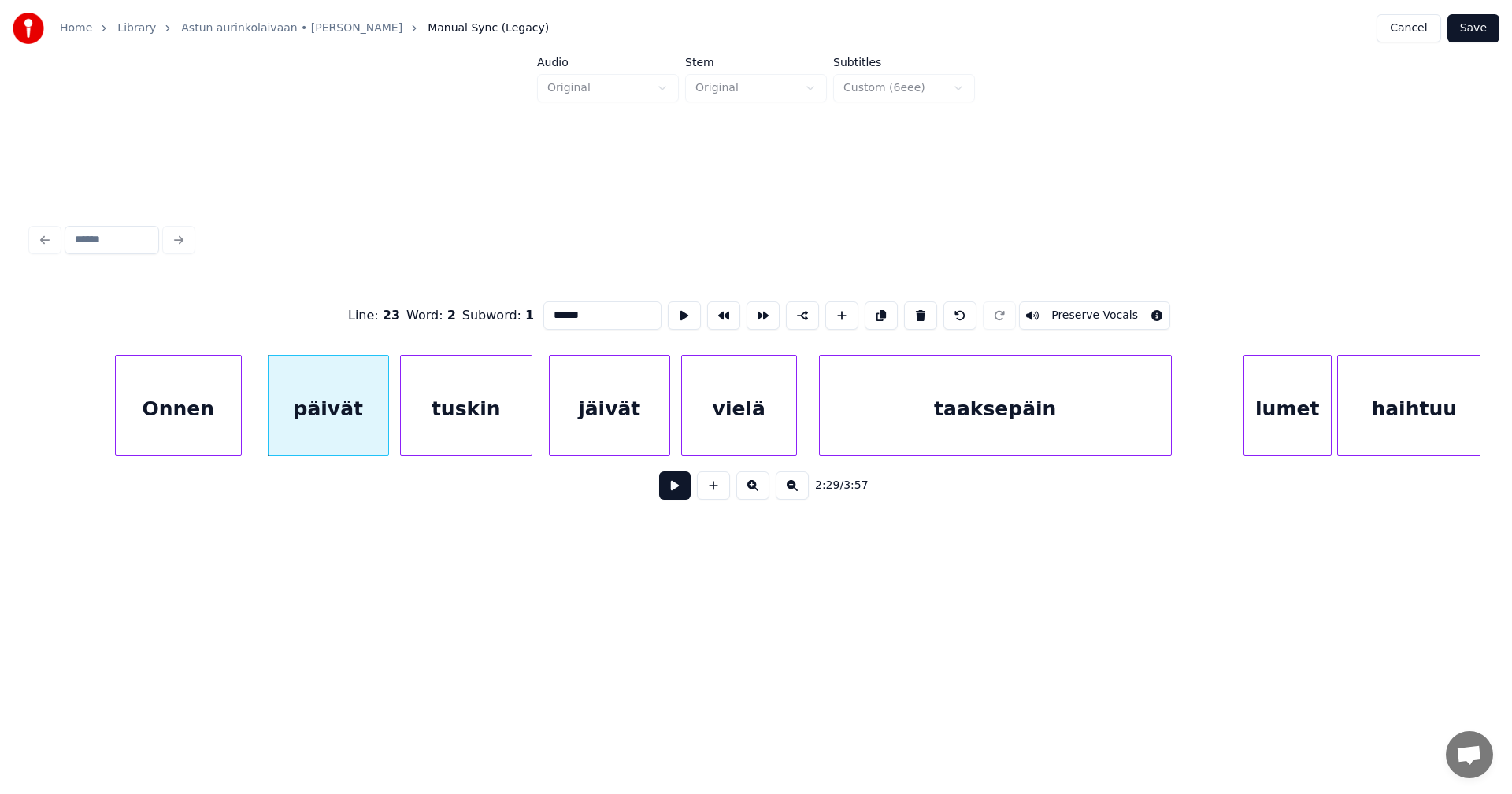
click at [684, 496] on button at bounding box center [674, 485] width 31 height 28
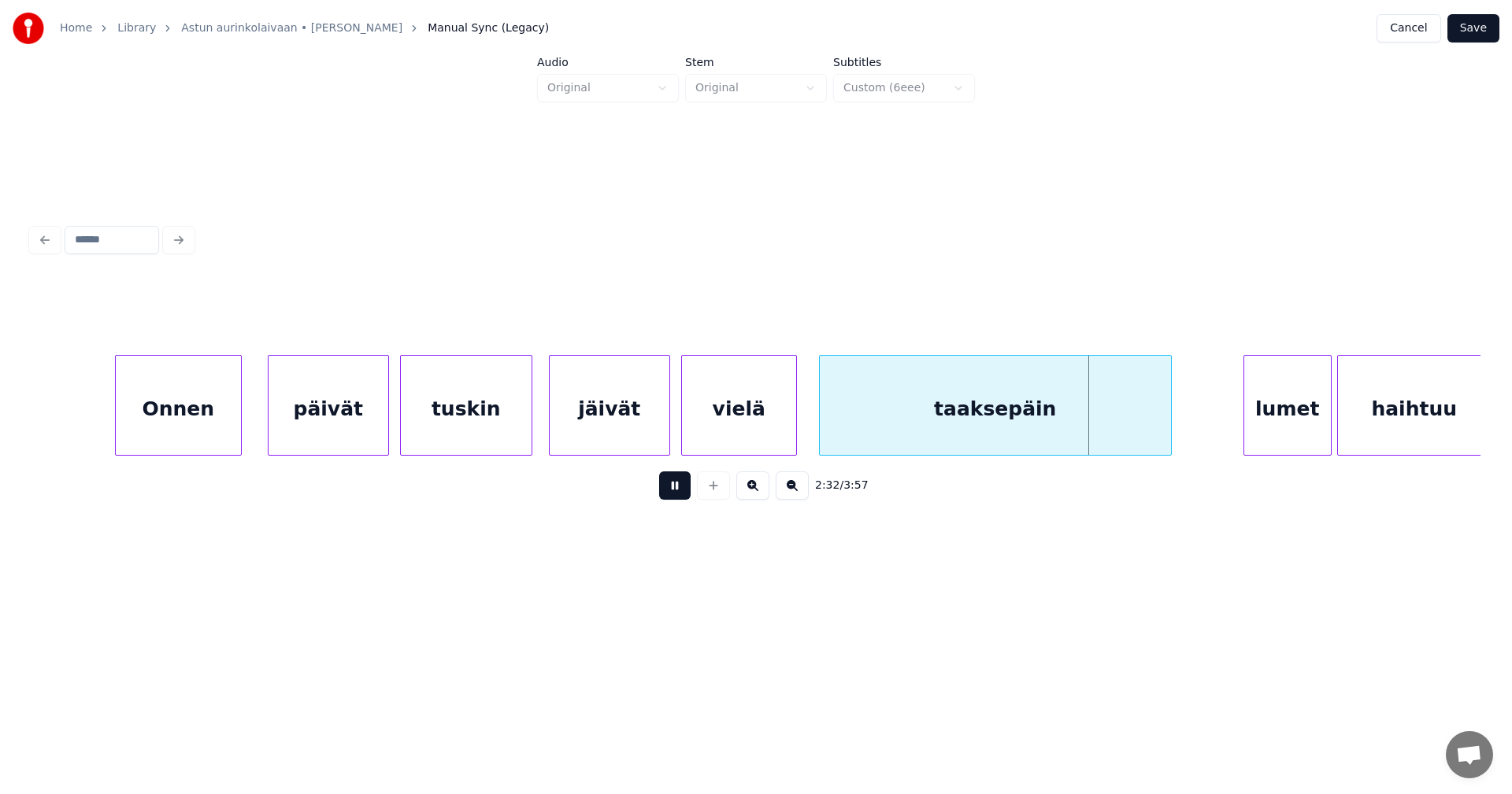
click at [683, 496] on button at bounding box center [674, 485] width 31 height 28
click at [1302, 432] on div "lumet" at bounding box center [1276, 408] width 87 height 107
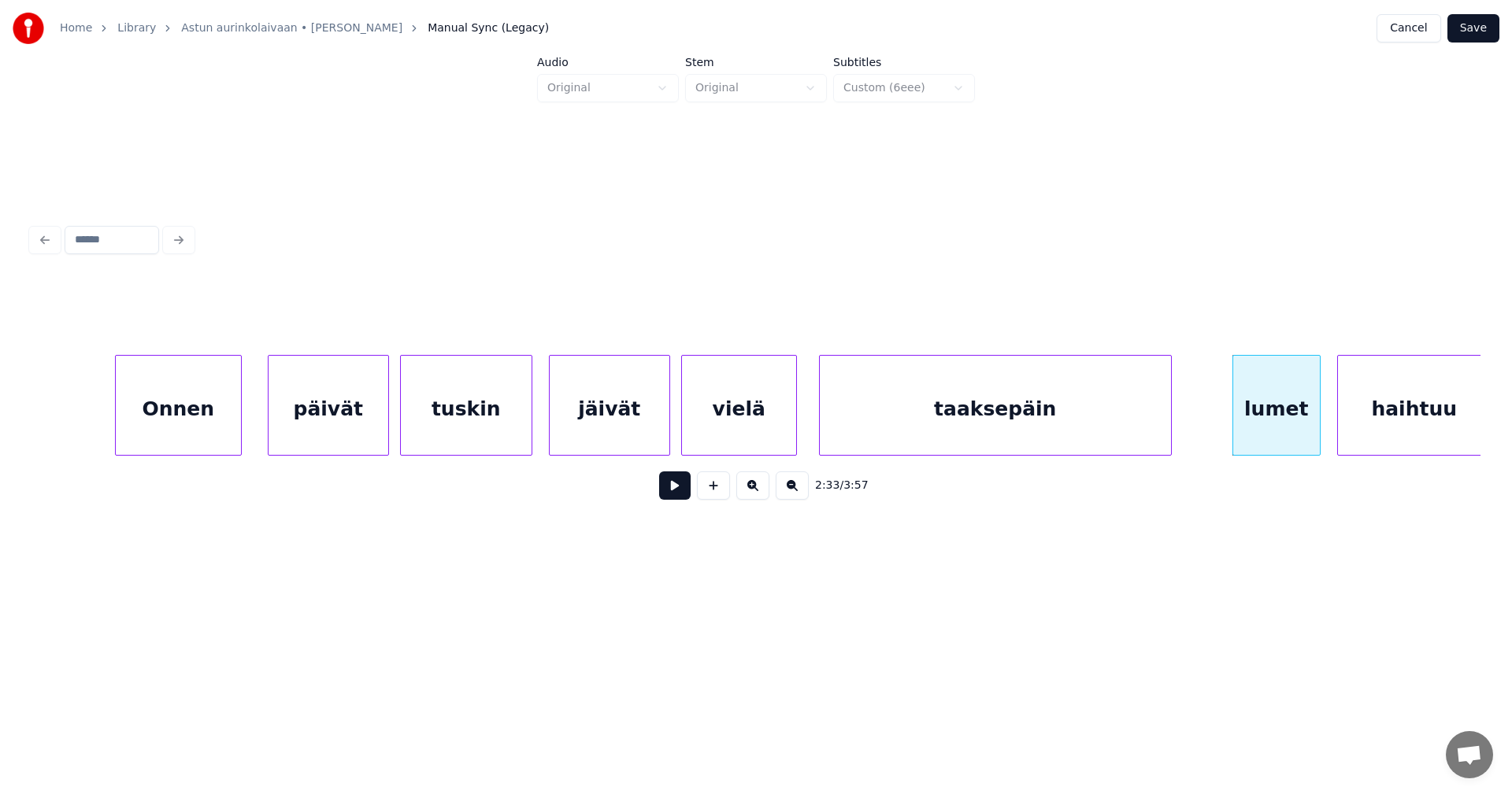
click at [678, 495] on button at bounding box center [674, 485] width 31 height 28
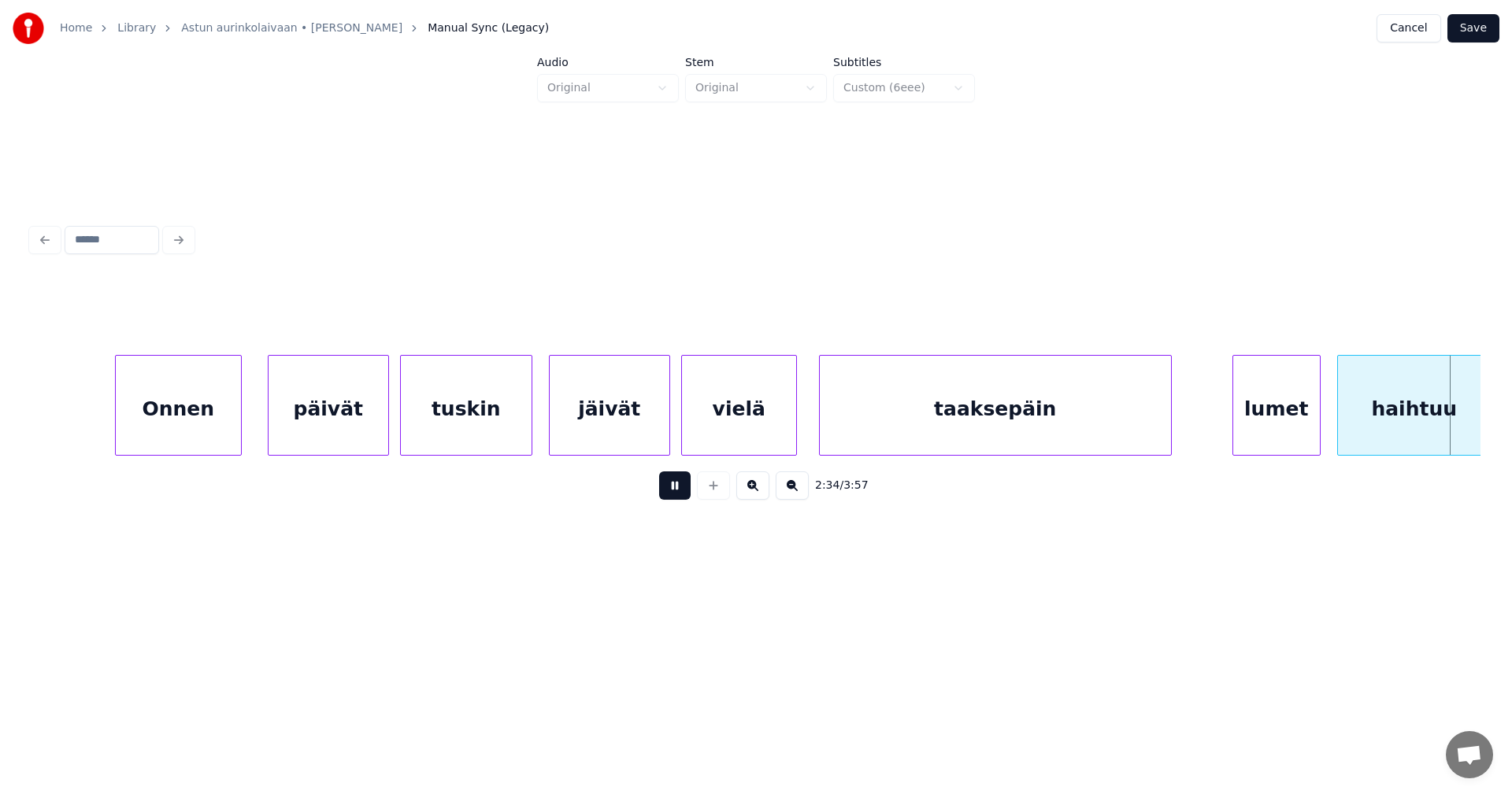
scroll to position [0, 42472]
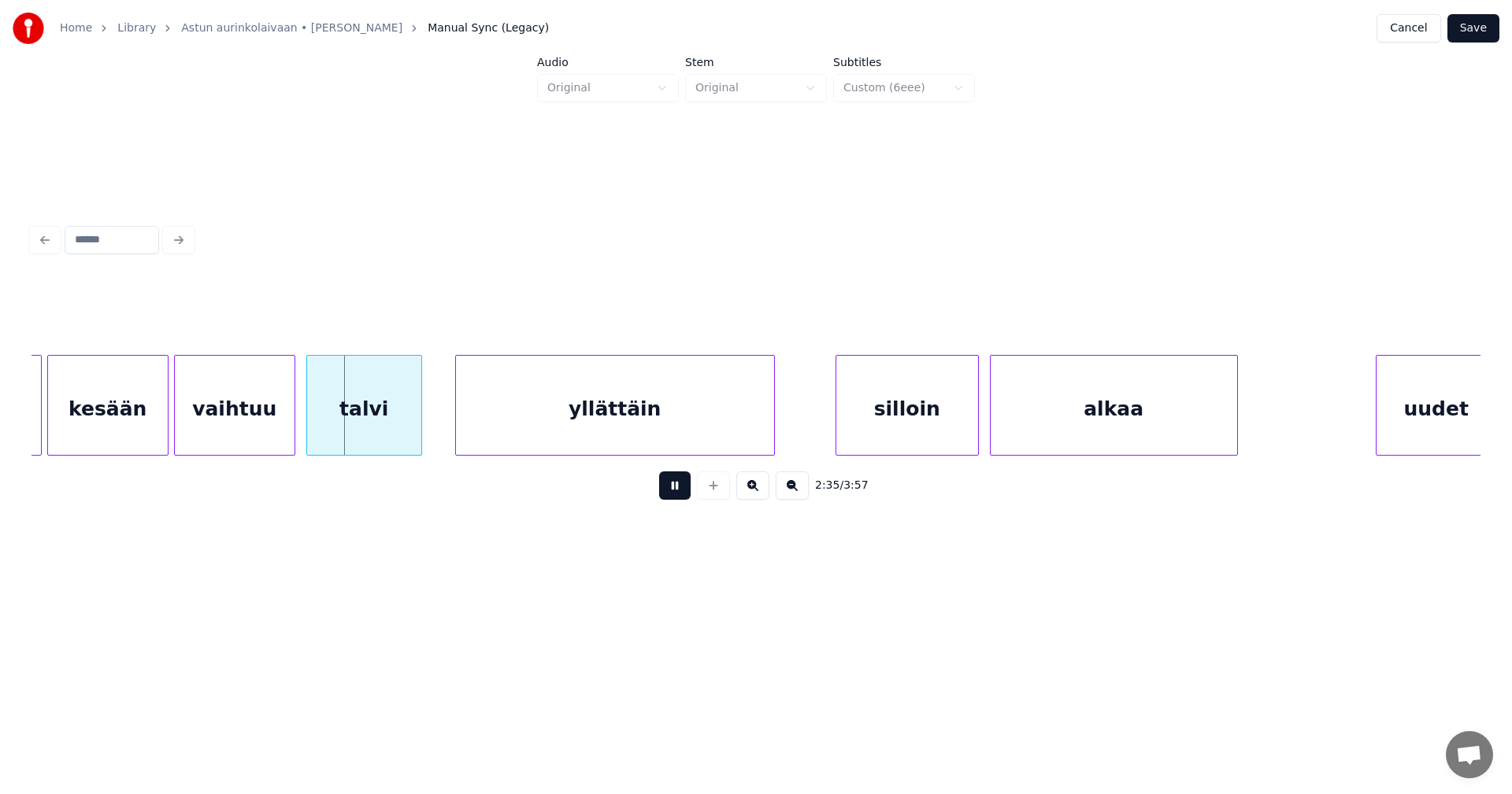
click at [678, 495] on button at bounding box center [674, 485] width 31 height 28
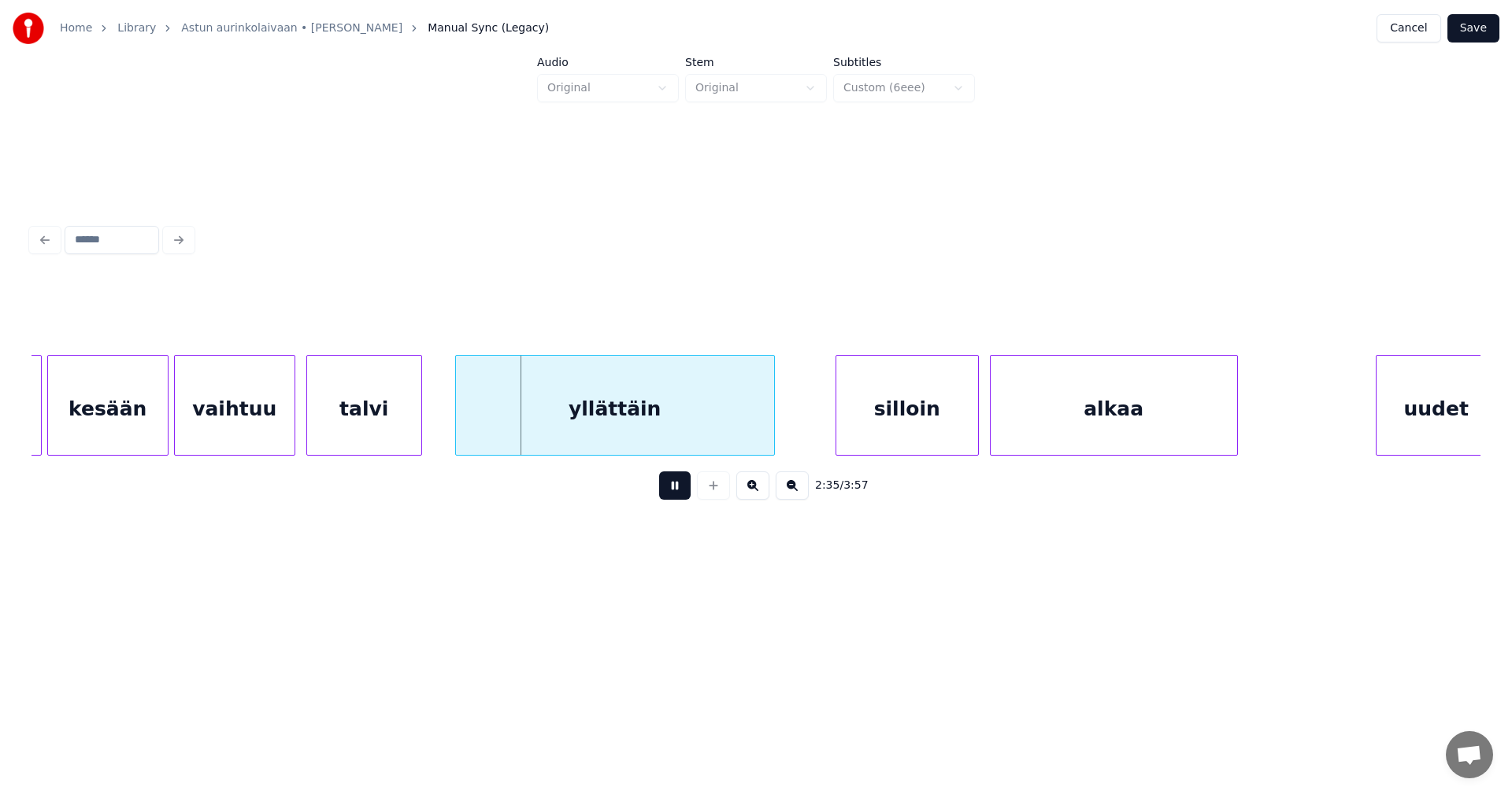
click at [678, 495] on button at bounding box center [674, 485] width 31 height 28
click at [646, 445] on div "yllättäin" at bounding box center [606, 408] width 318 height 107
click at [670, 491] on button at bounding box center [674, 485] width 31 height 28
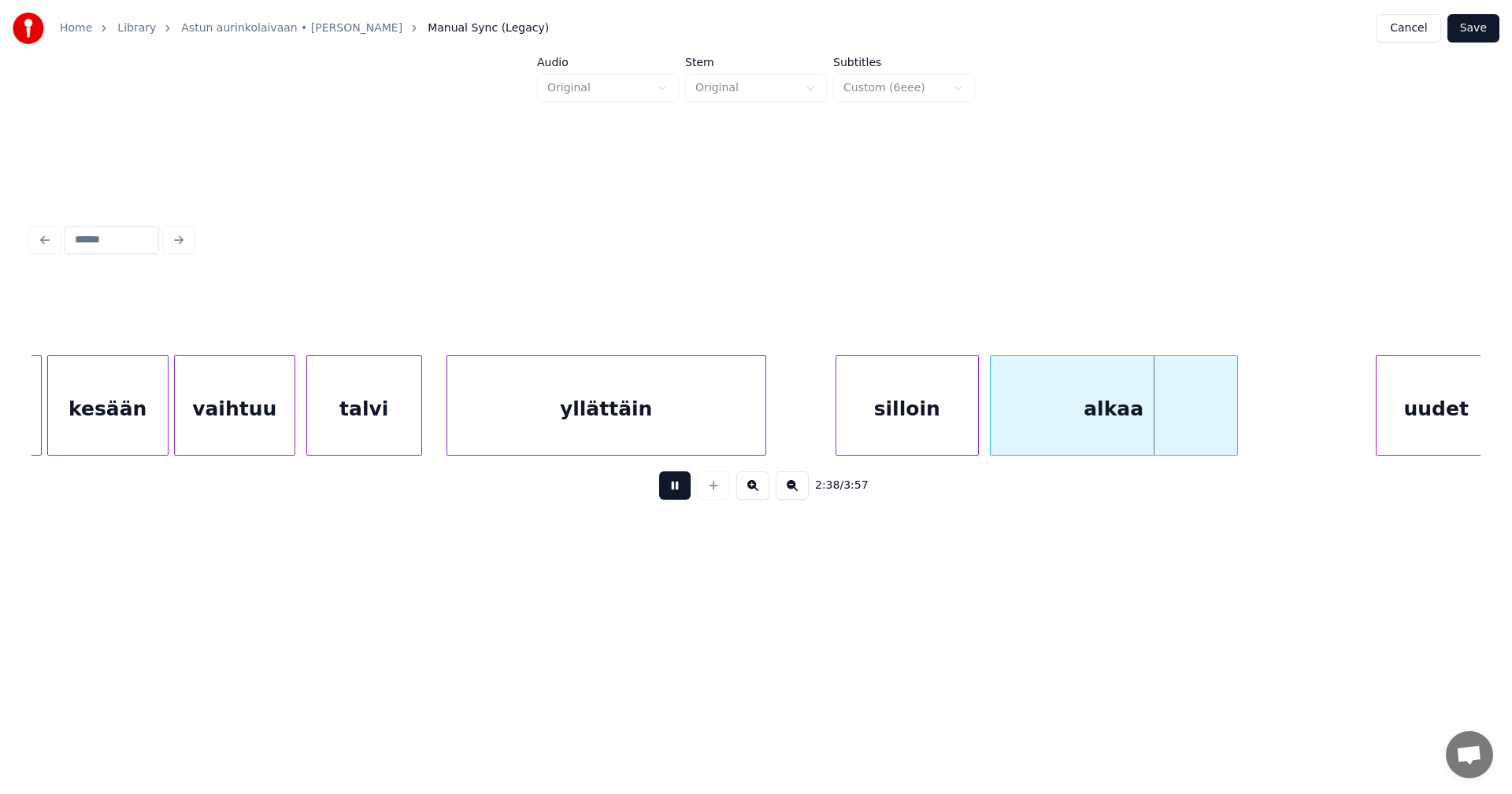
drag, startPoint x: 671, startPoint y: 491, endPoint x: 921, endPoint y: 431, distance: 257.1
click at [672, 491] on button at bounding box center [674, 485] width 31 height 28
click at [937, 421] on div "silloin" at bounding box center [906, 408] width 142 height 107
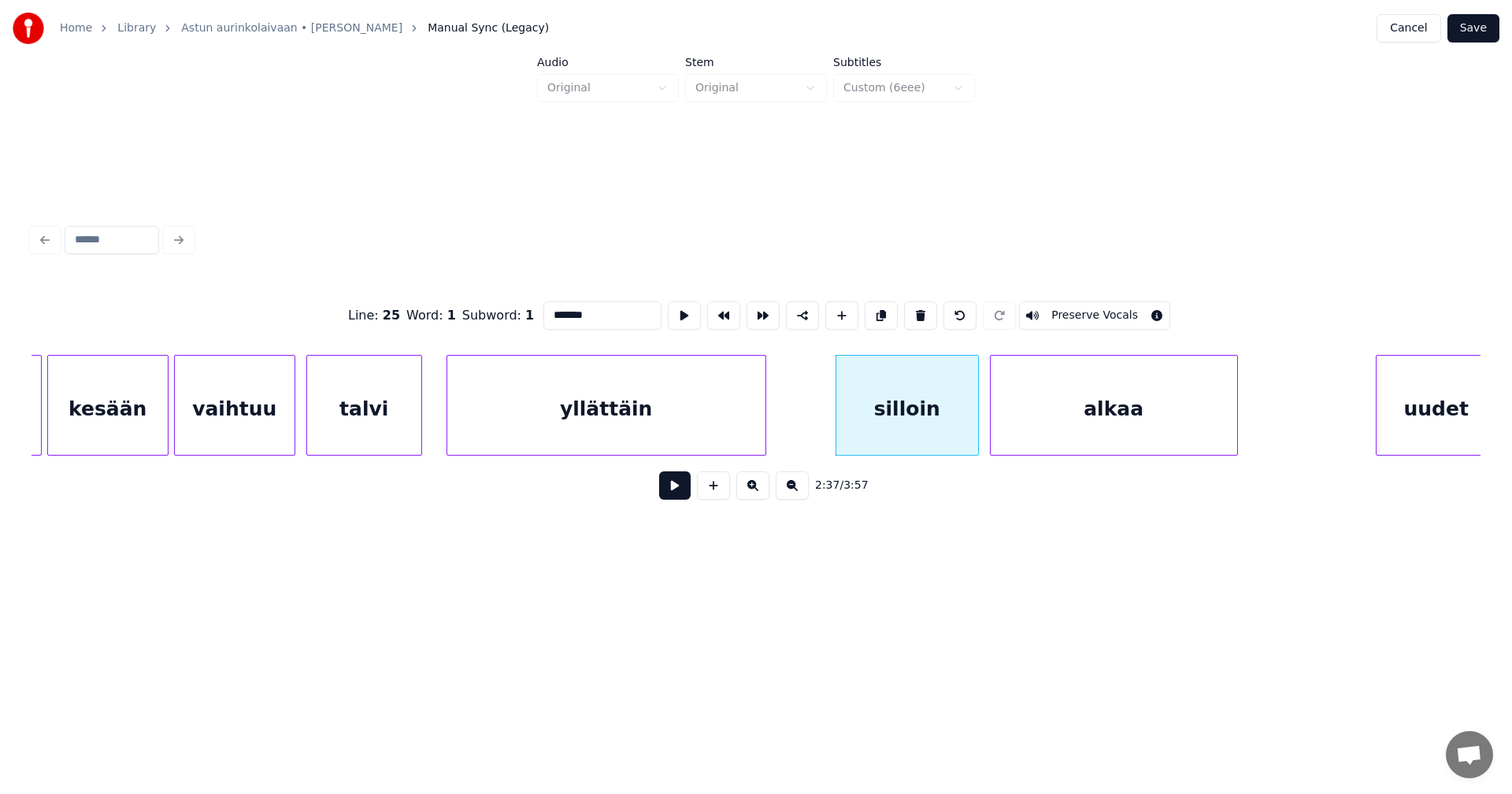
click at [674, 494] on button at bounding box center [674, 485] width 31 height 28
click at [674, 493] on button at bounding box center [674, 485] width 31 height 28
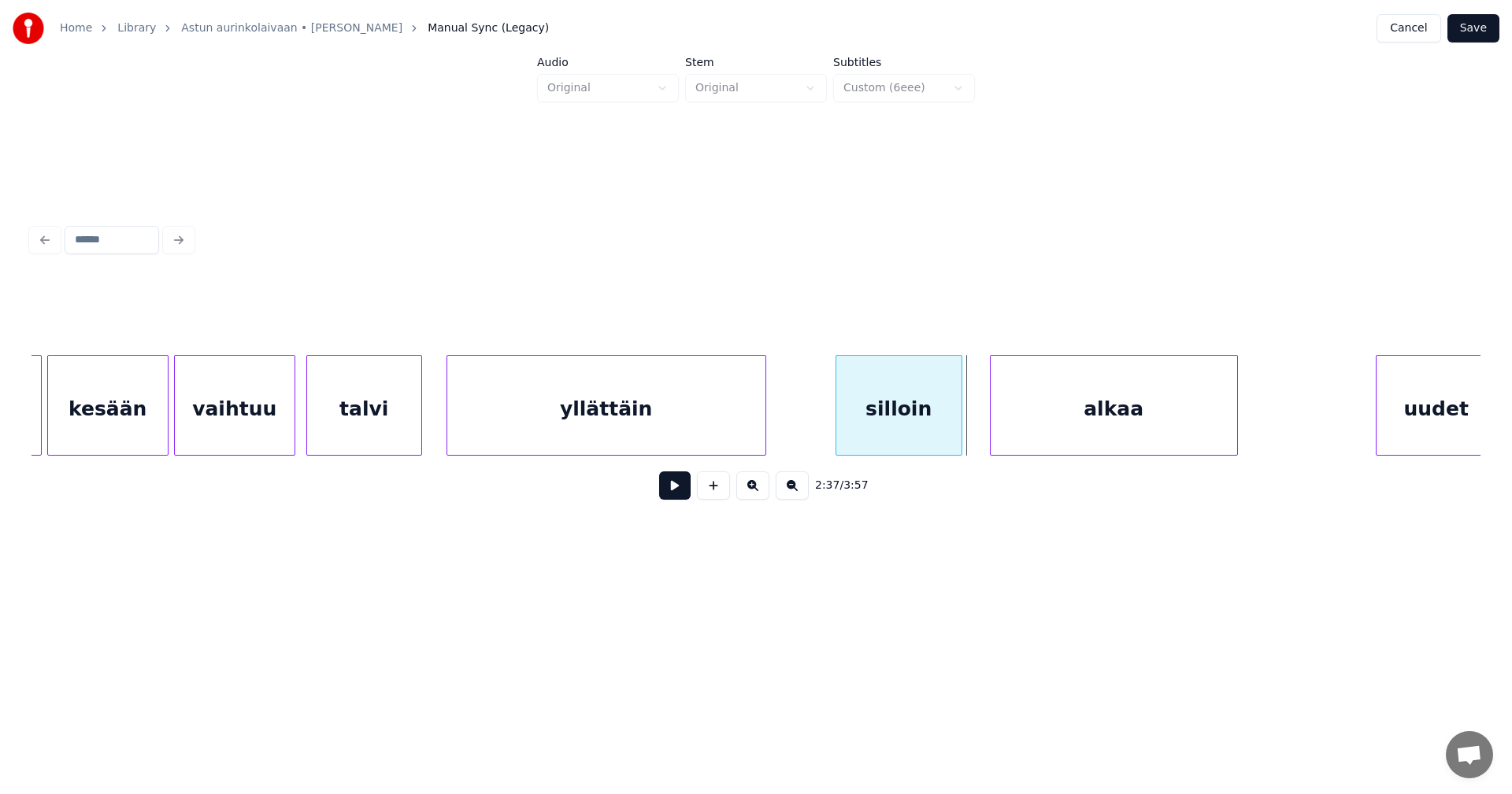
click at [959, 443] on div at bounding box center [959, 405] width 5 height 99
click at [973, 433] on div at bounding box center [973, 405] width 5 height 99
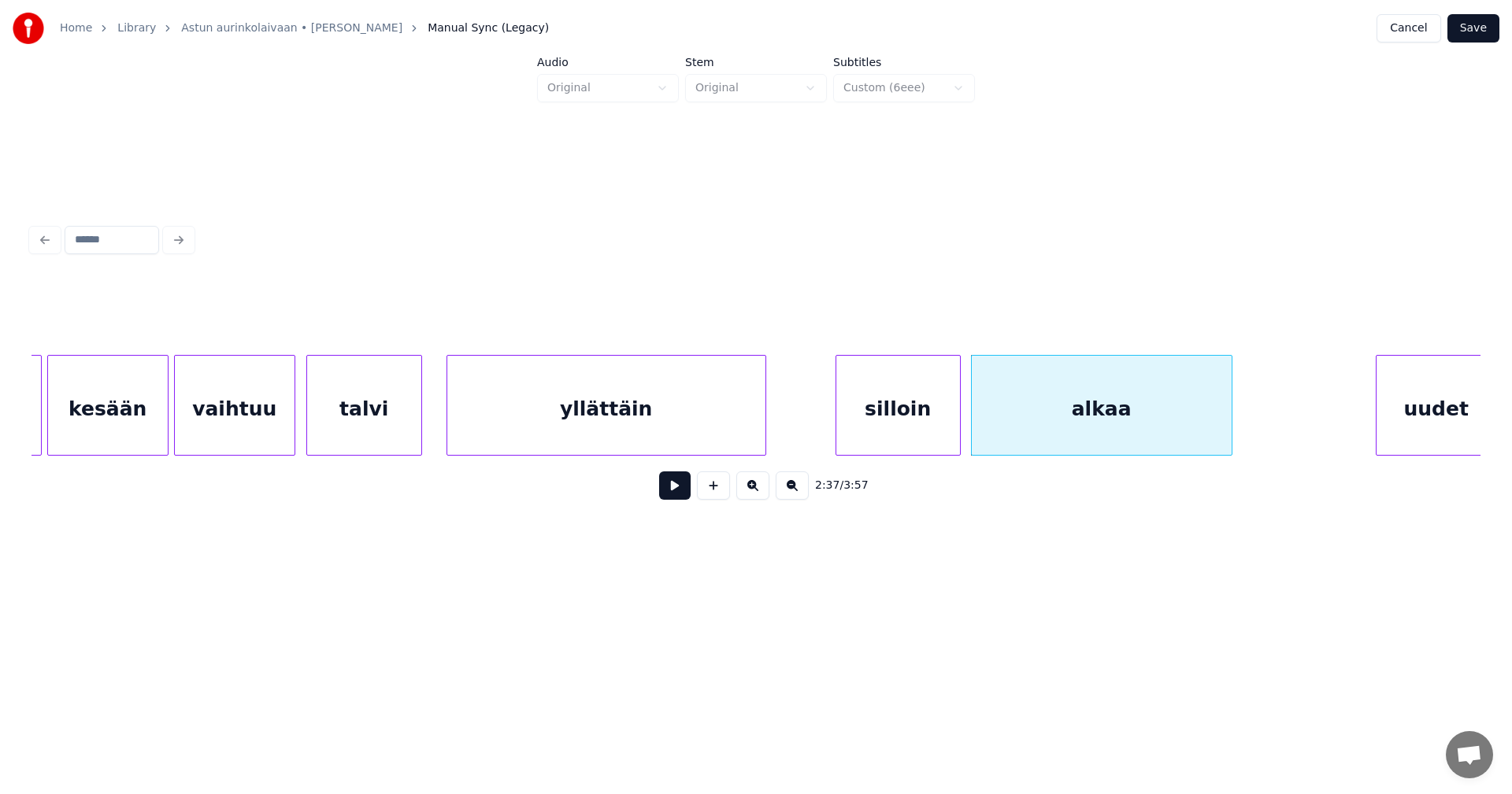
click at [1229, 428] on div at bounding box center [1229, 405] width 5 height 99
click at [676, 495] on button at bounding box center [674, 485] width 31 height 28
click at [982, 419] on div at bounding box center [984, 405] width 5 height 99
click at [964, 423] on div at bounding box center [962, 405] width 5 height 99
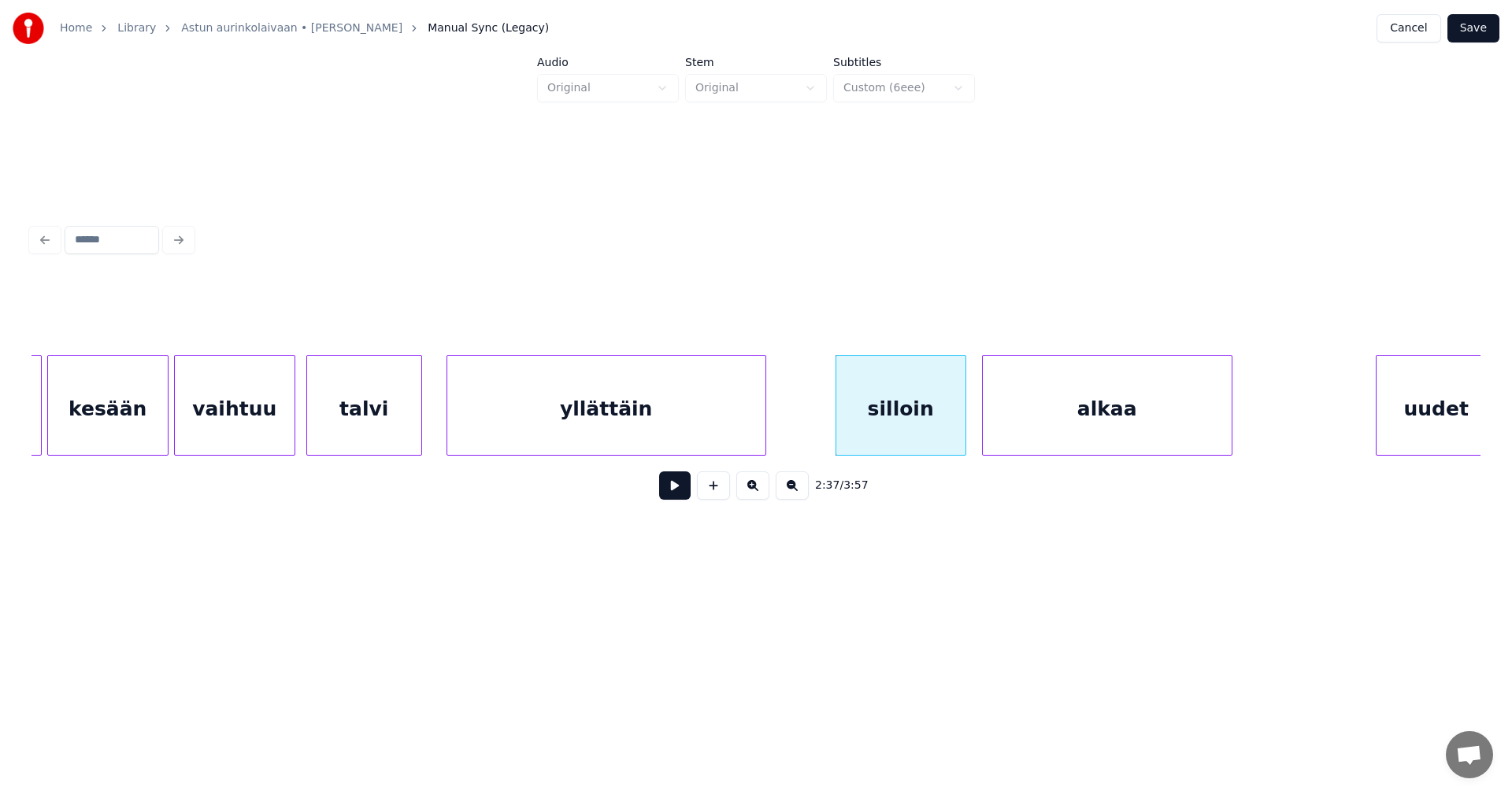
click at [683, 498] on button at bounding box center [674, 485] width 31 height 28
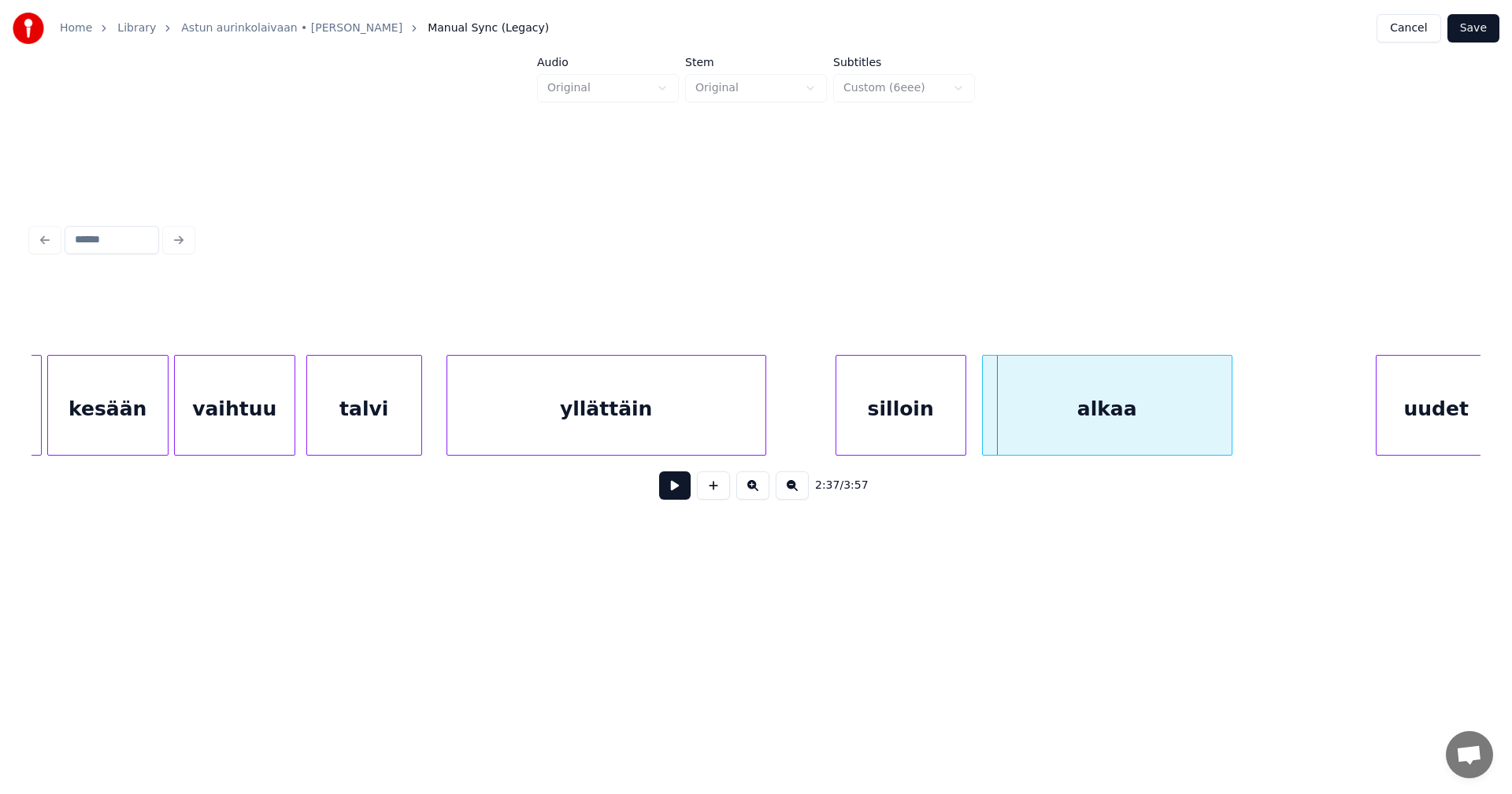
click at [1036, 418] on div "alkaa" at bounding box center [1107, 408] width 249 height 107
click at [685, 500] on button at bounding box center [674, 485] width 31 height 28
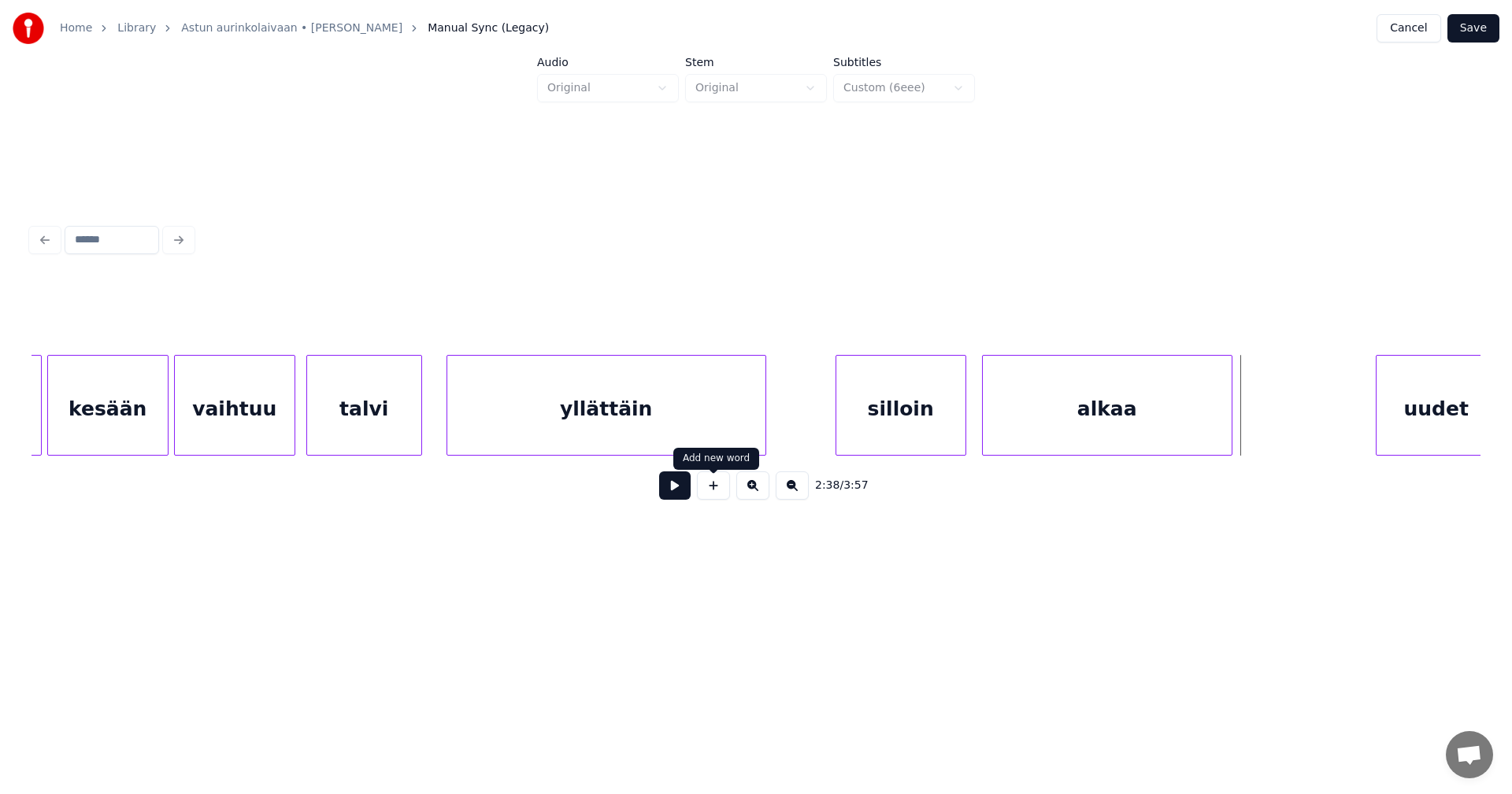
click at [1058, 420] on div "alkaa" at bounding box center [1107, 408] width 249 height 107
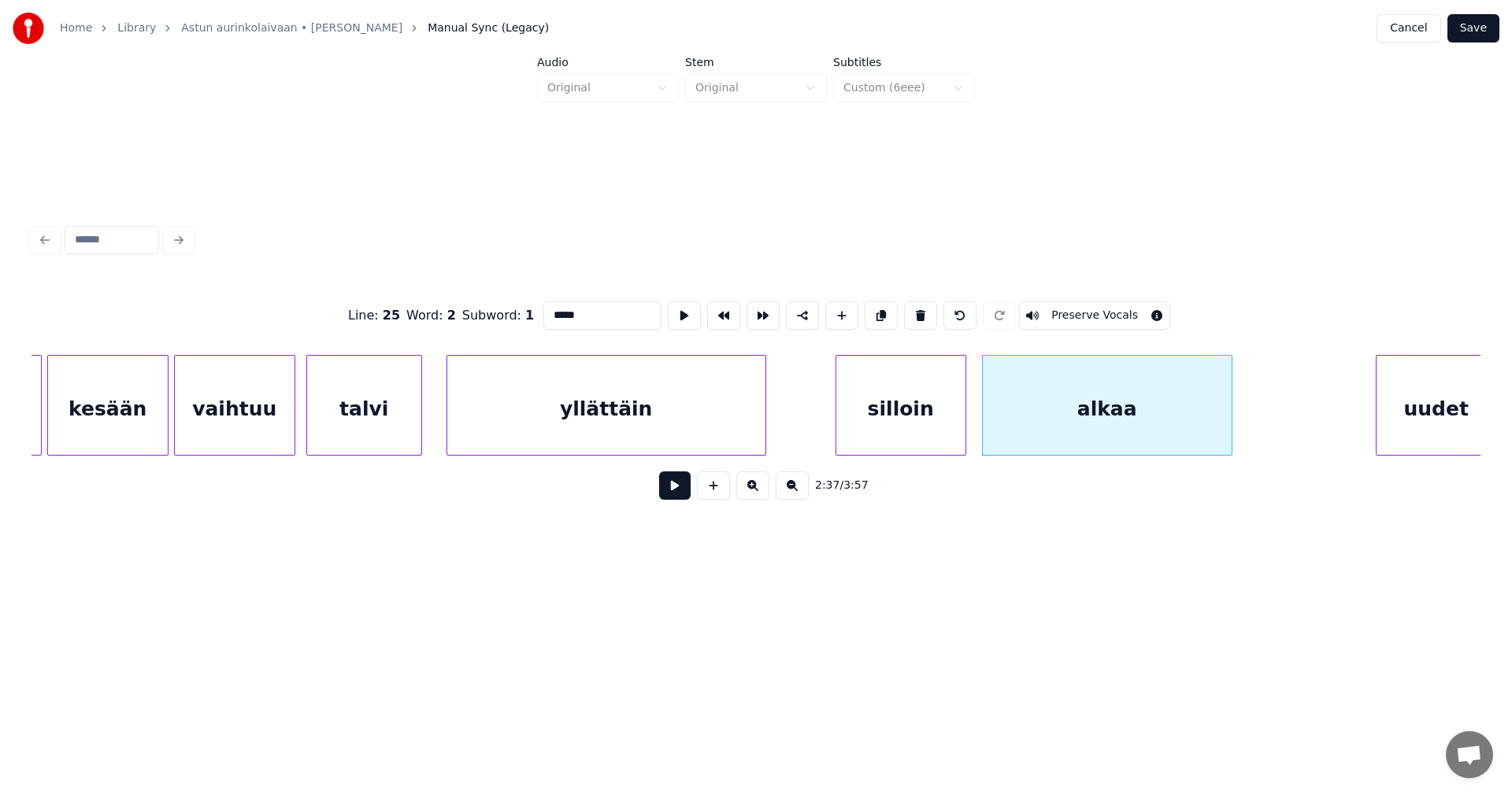
click at [689, 493] on button at bounding box center [674, 485] width 31 height 28
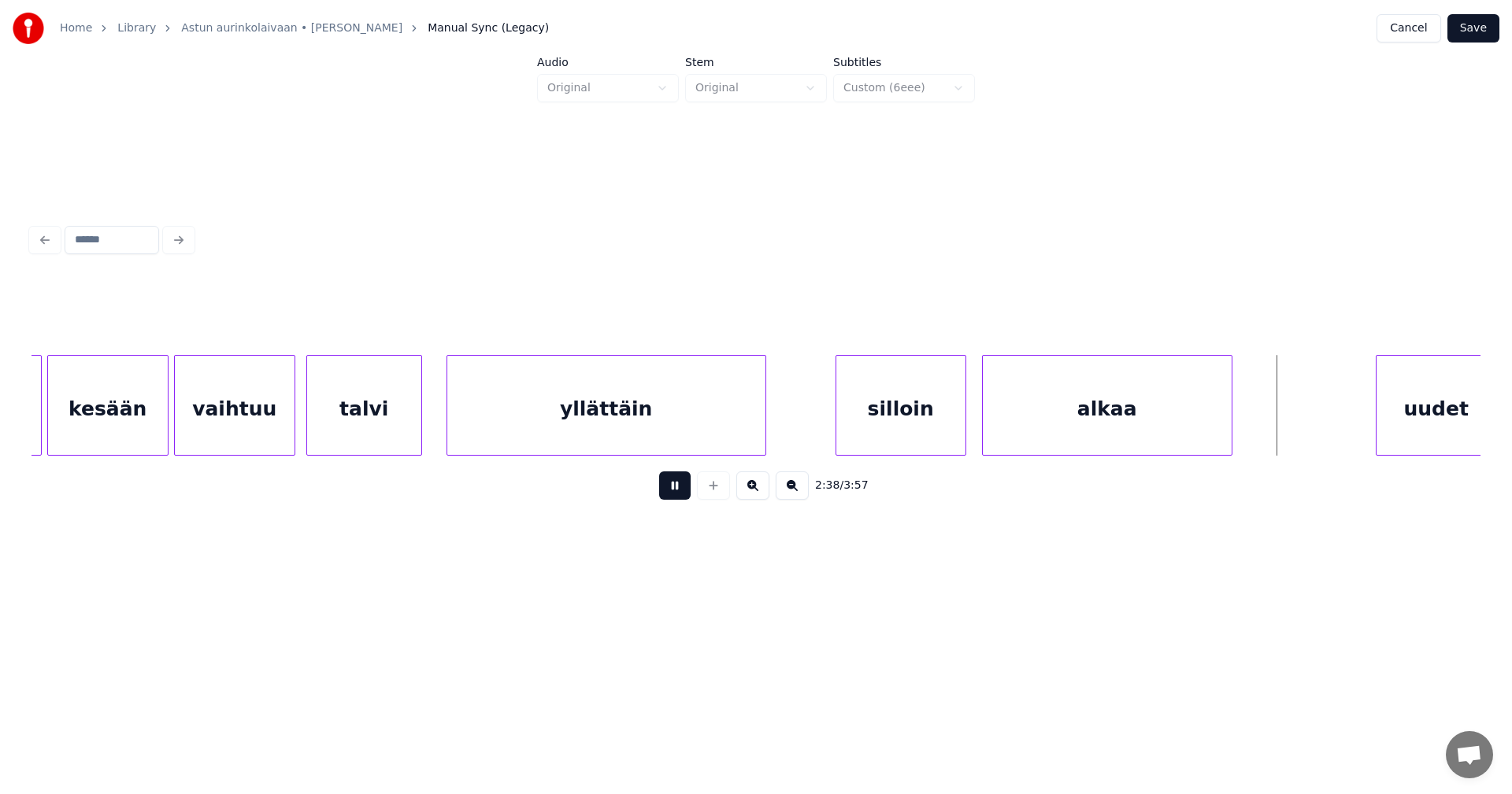
click at [689, 493] on button at bounding box center [674, 485] width 31 height 28
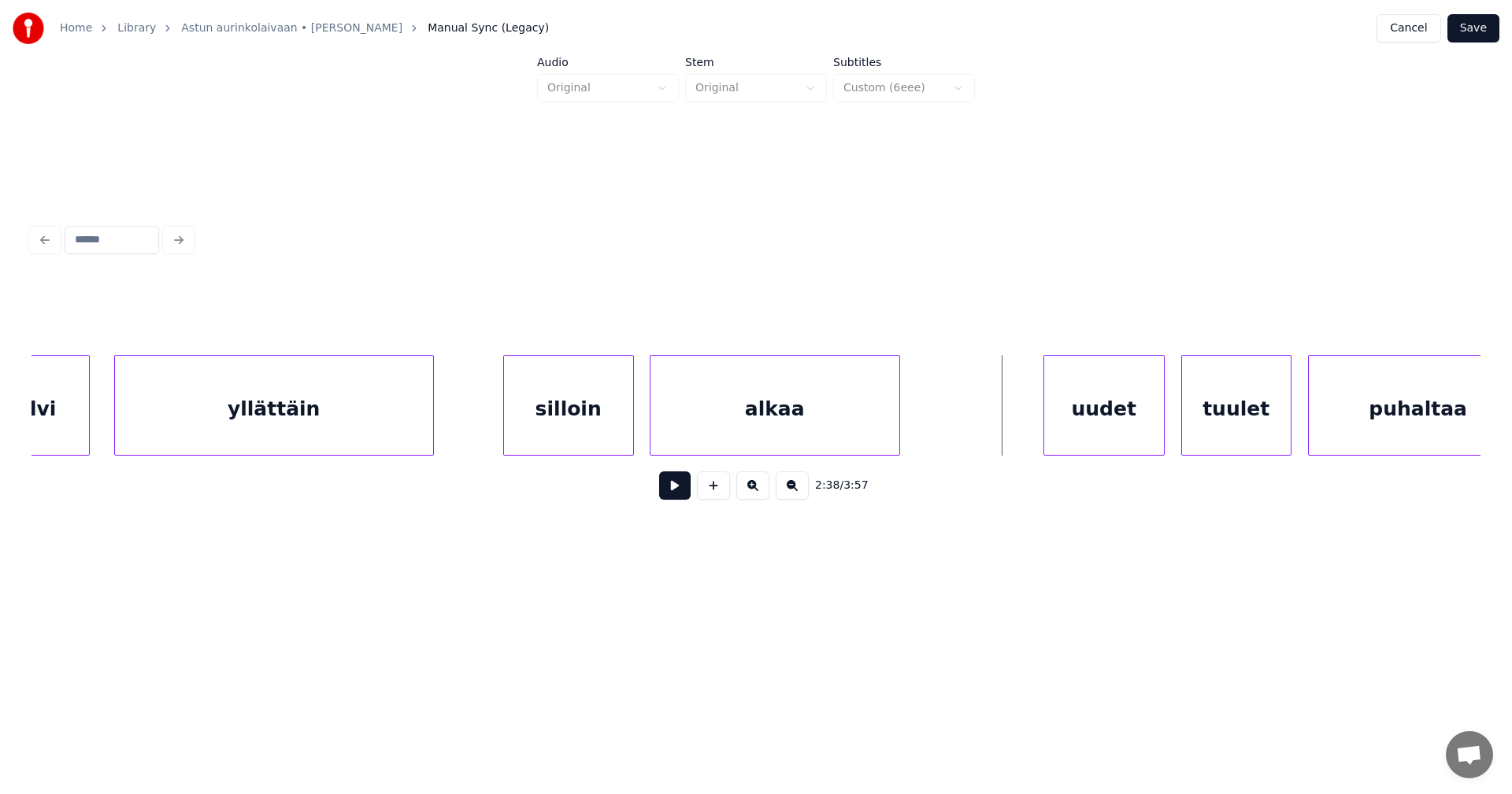
scroll to position [0, 42818]
click at [754, 433] on div "alkaa" at bounding box center [770, 408] width 249 height 107
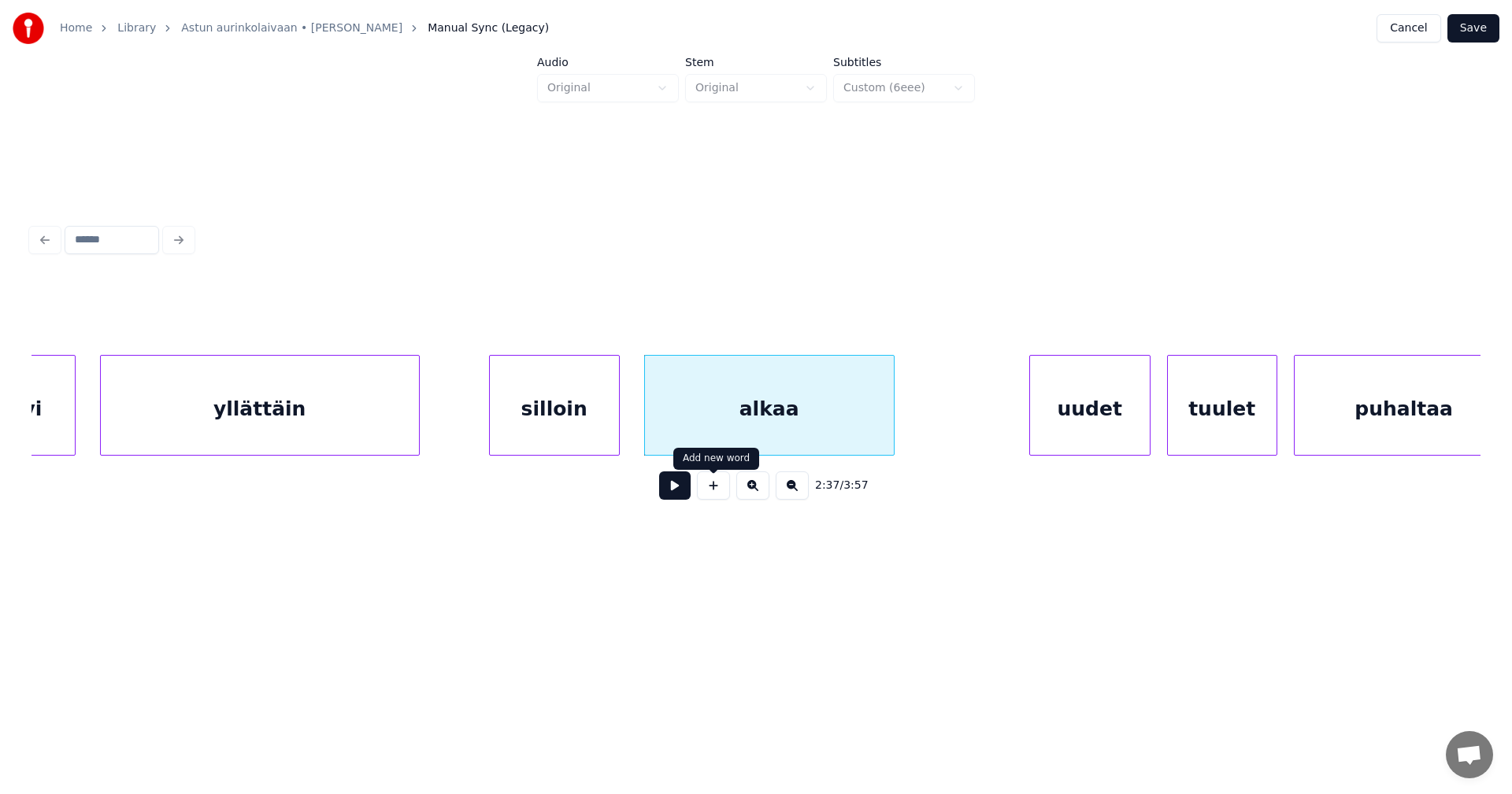
click at [688, 487] on button at bounding box center [674, 485] width 31 height 28
click at [619, 433] on div at bounding box center [619, 405] width 5 height 99
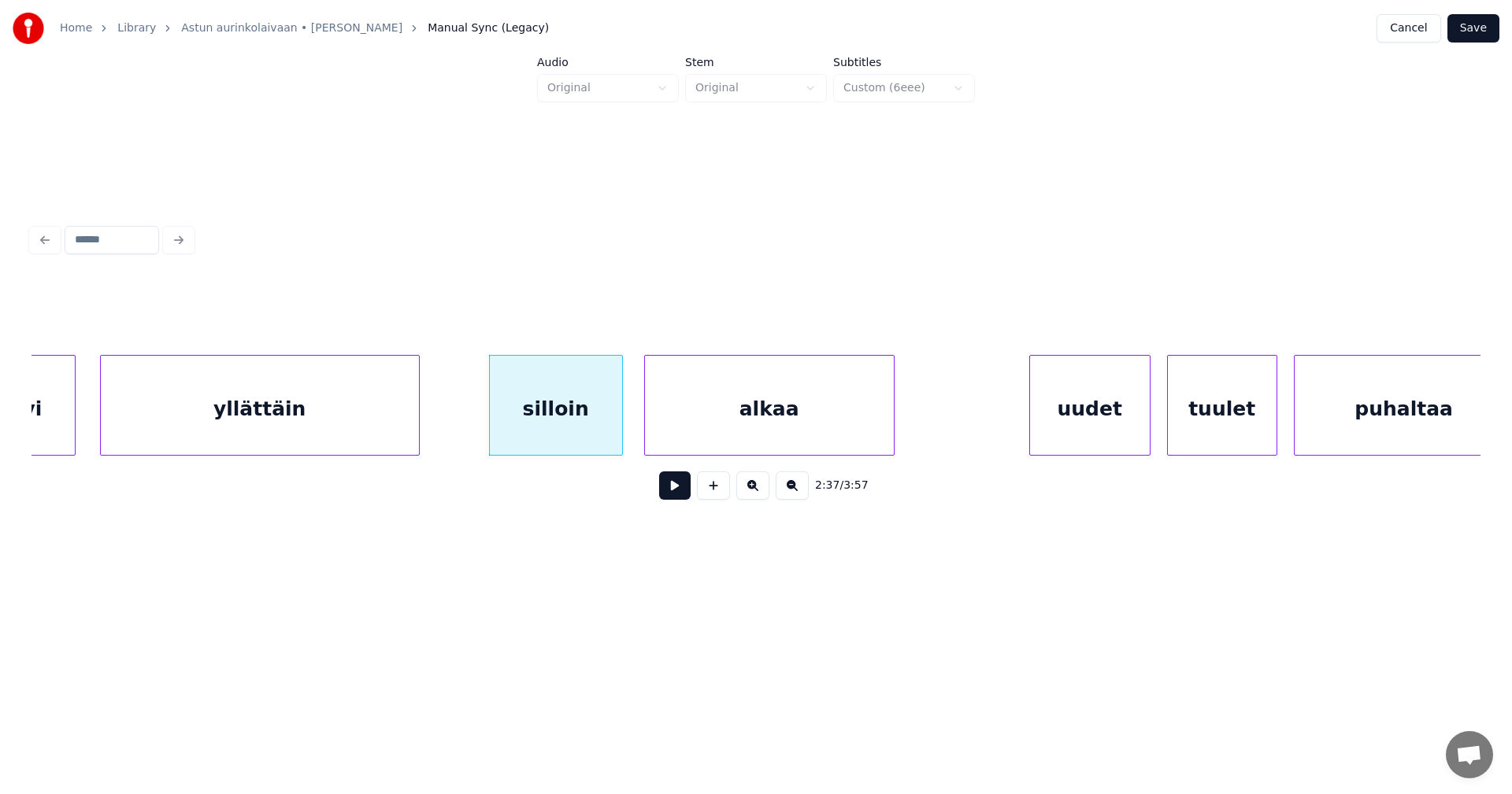
click at [676, 493] on button at bounding box center [674, 485] width 31 height 28
click at [1069, 410] on div "uudet" at bounding box center [1076, 408] width 120 height 107
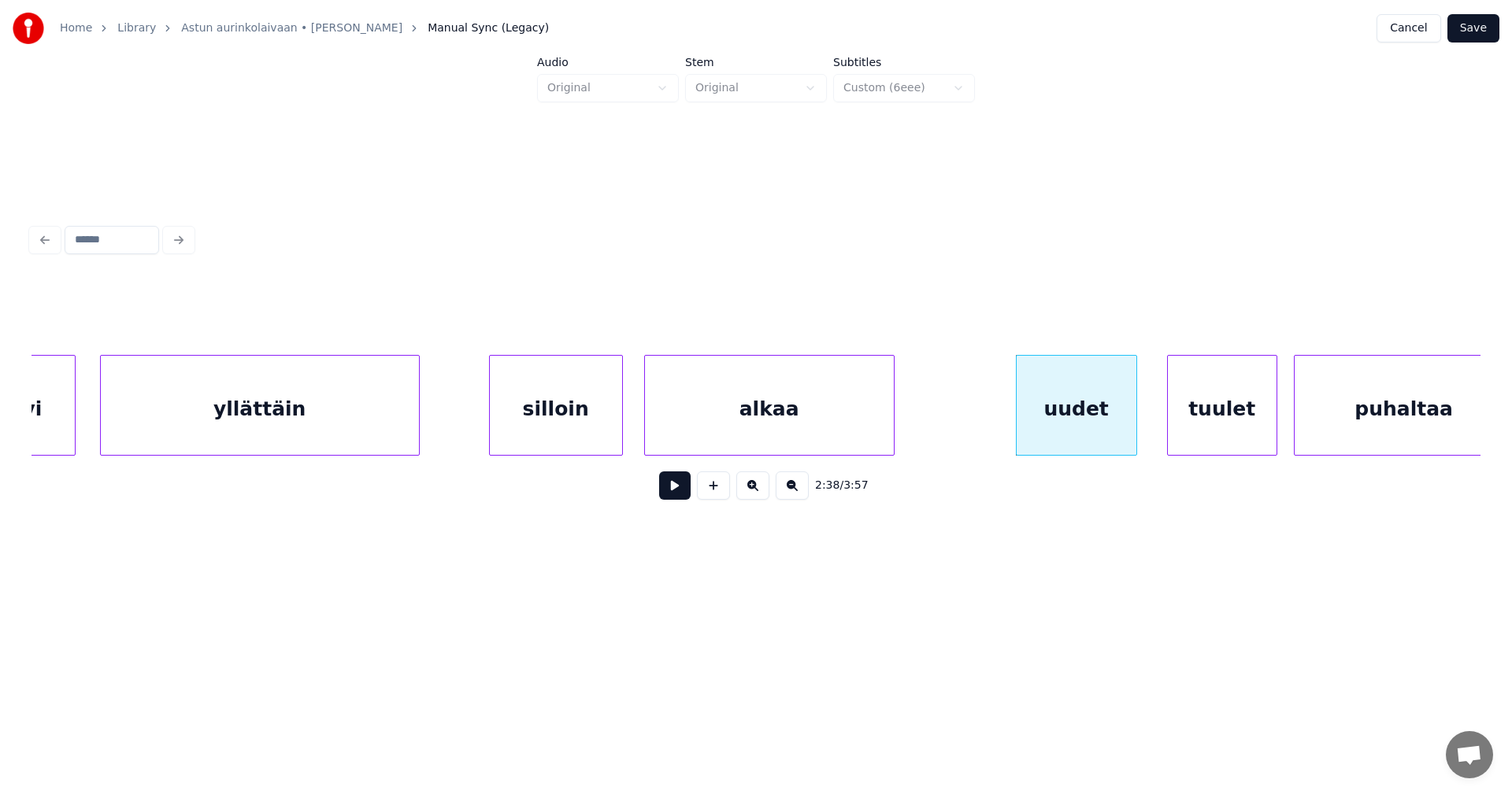
click at [684, 493] on button at bounding box center [674, 485] width 31 height 28
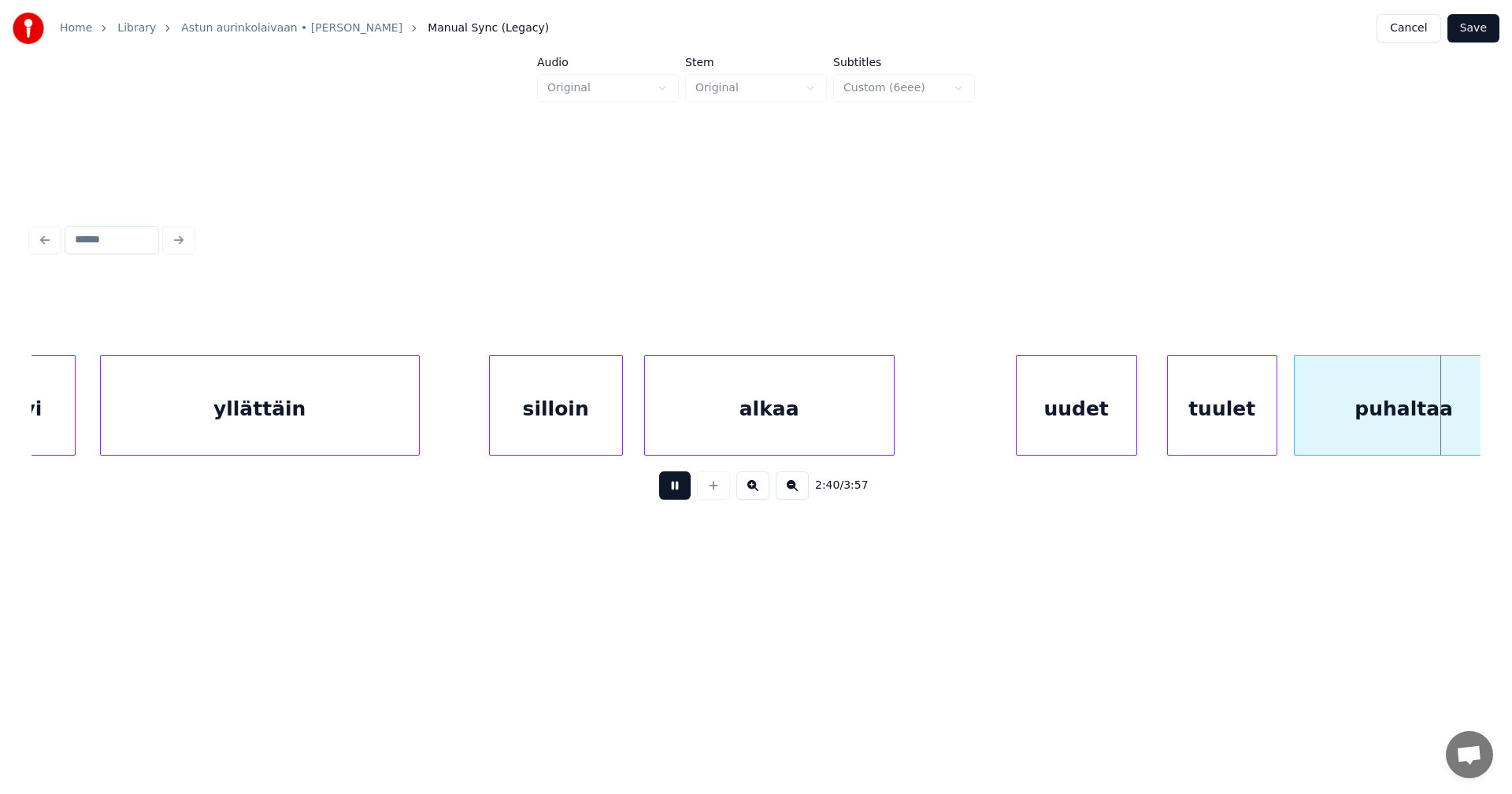
scroll to position [0, 44267]
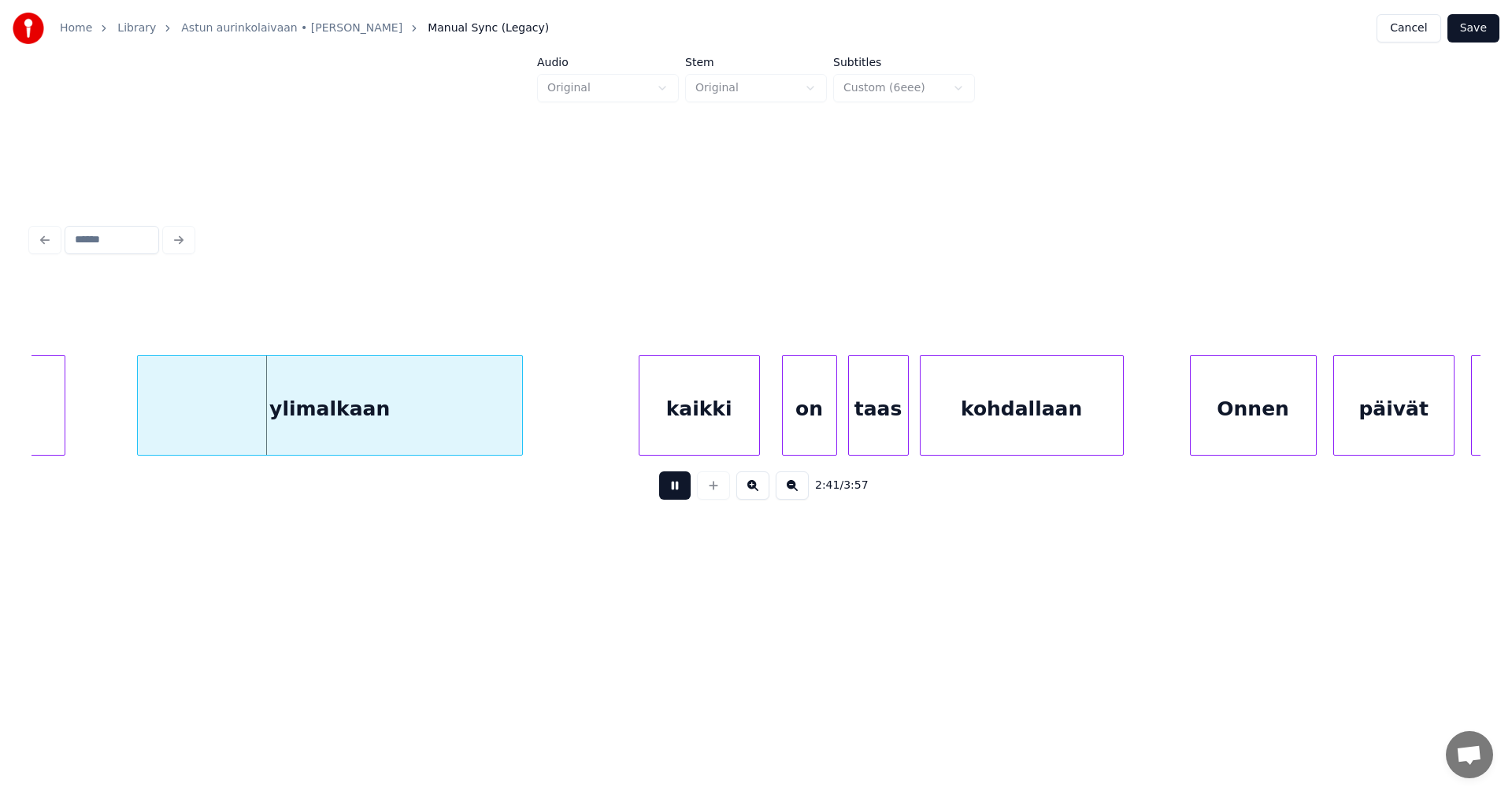
drag, startPoint x: 684, startPoint y: 493, endPoint x: 561, endPoint y: 452, distance: 129.7
click at [684, 492] on button at bounding box center [674, 485] width 31 height 28
click at [467, 431] on div "ylimalkaan" at bounding box center [321, 408] width 384 height 107
click at [674, 496] on button at bounding box center [674, 485] width 31 height 28
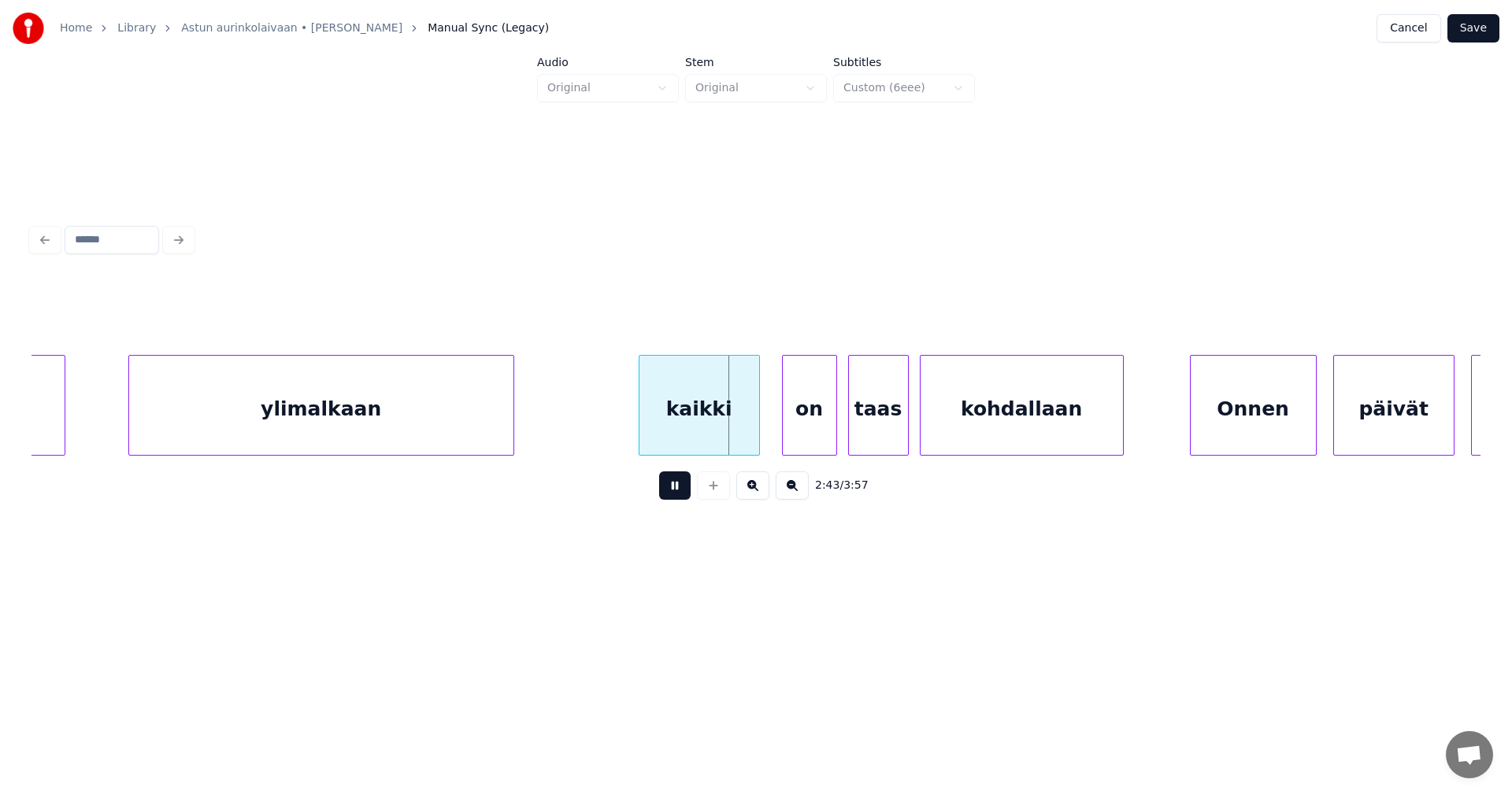
click at [674, 496] on button at bounding box center [674, 485] width 31 height 28
click at [751, 431] on div at bounding box center [751, 405] width 5 height 99
click at [796, 433] on div "on" at bounding box center [801, 408] width 53 height 107
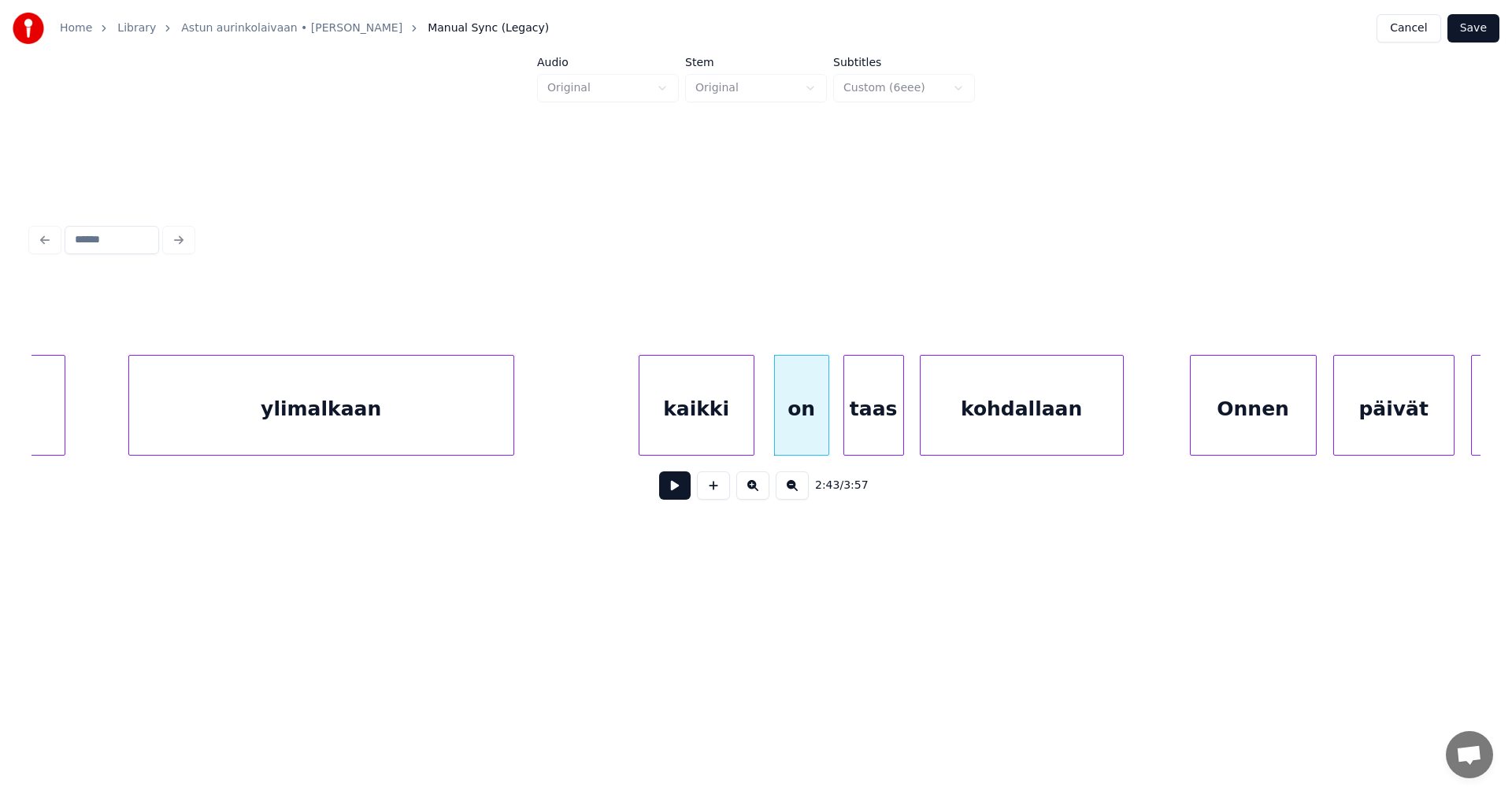
click at [869, 430] on div "taas" at bounding box center [873, 408] width 59 height 107
click at [681, 497] on button at bounding box center [674, 485] width 31 height 28
click at [683, 497] on button at bounding box center [674, 485] width 31 height 28
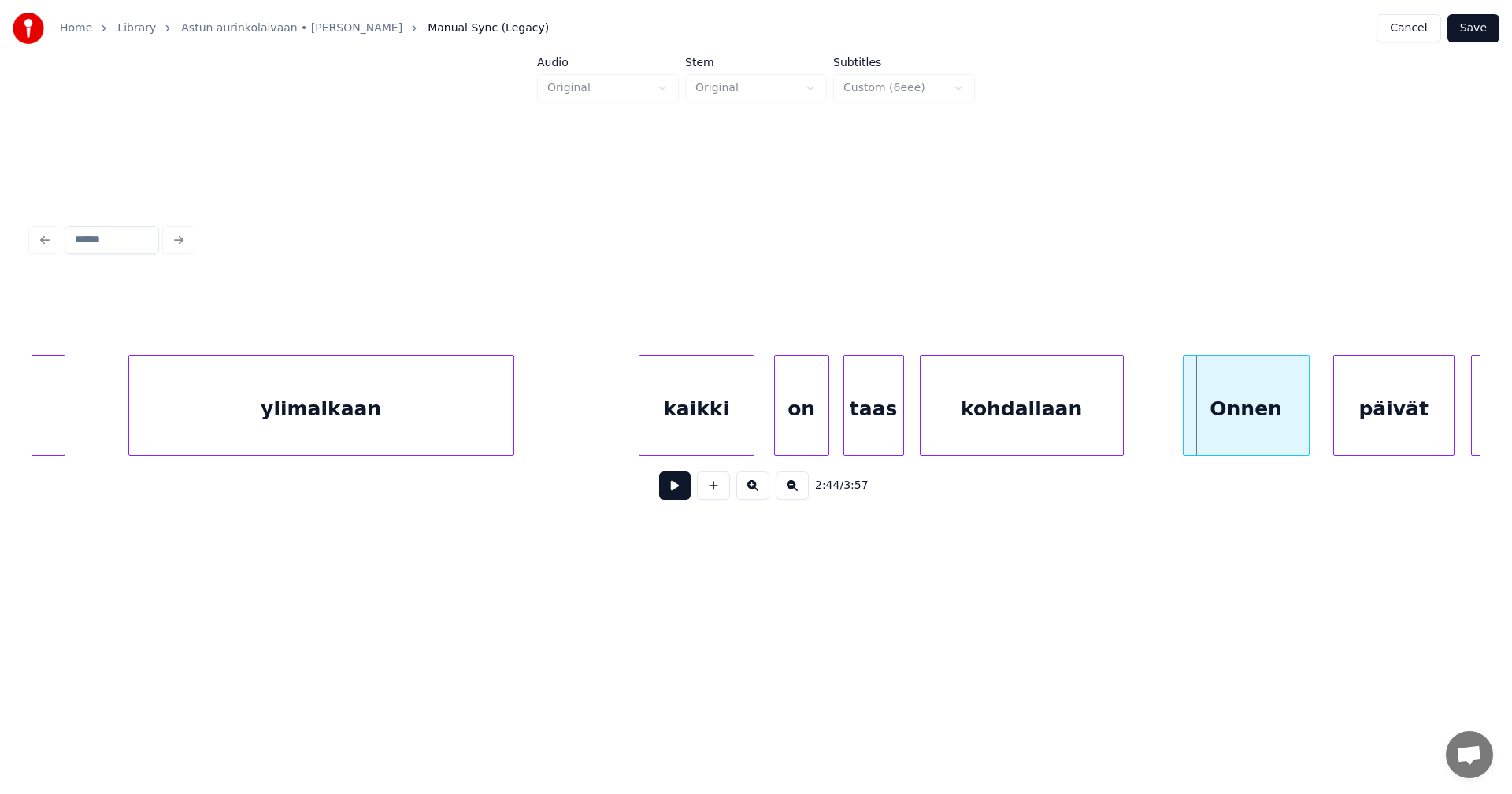
click at [1233, 426] on div "Onnen" at bounding box center [1245, 408] width 126 height 107
click at [1359, 419] on div "päivät" at bounding box center [1388, 408] width 120 height 107
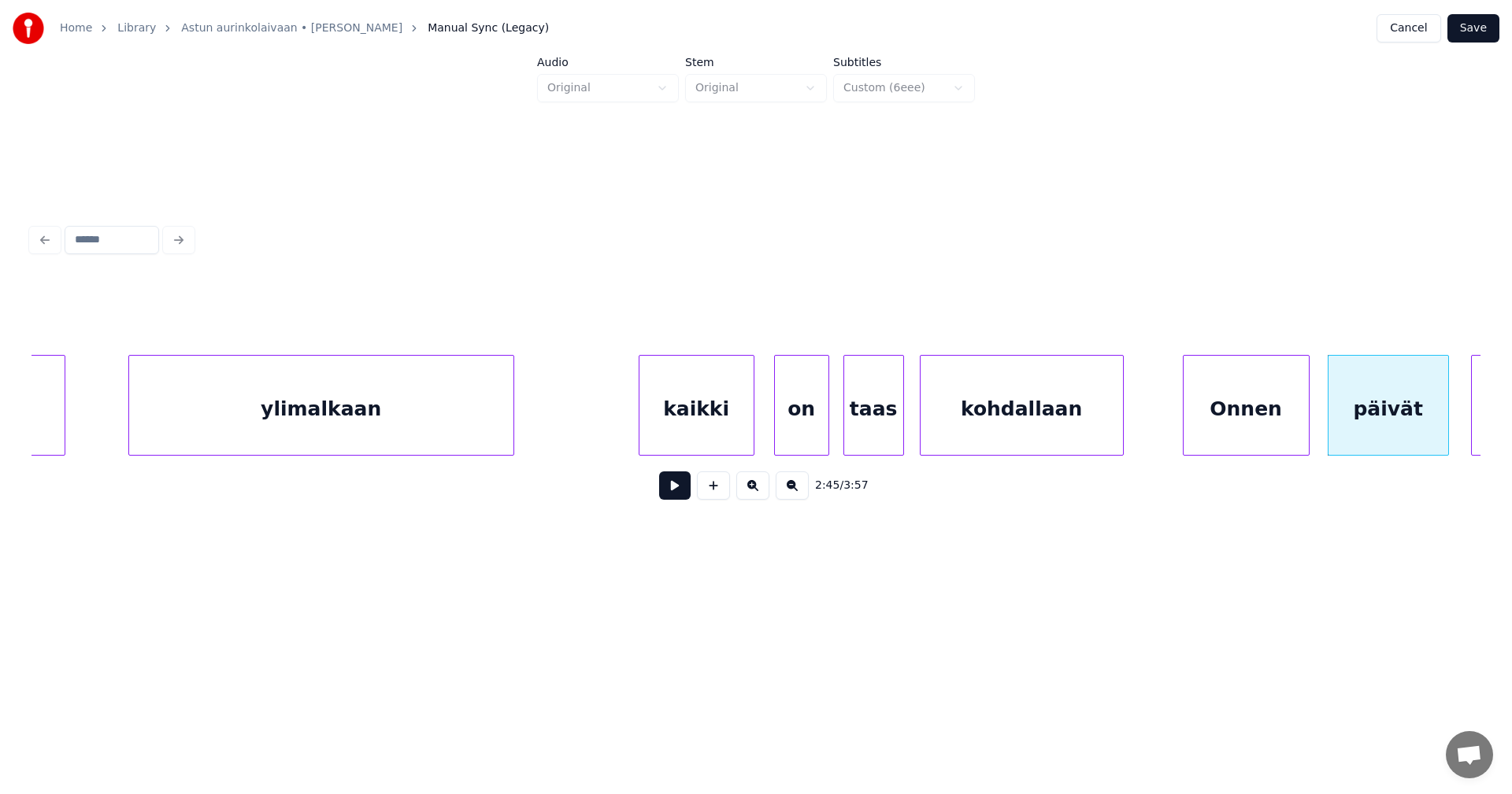
click at [678, 496] on button at bounding box center [674, 485] width 31 height 28
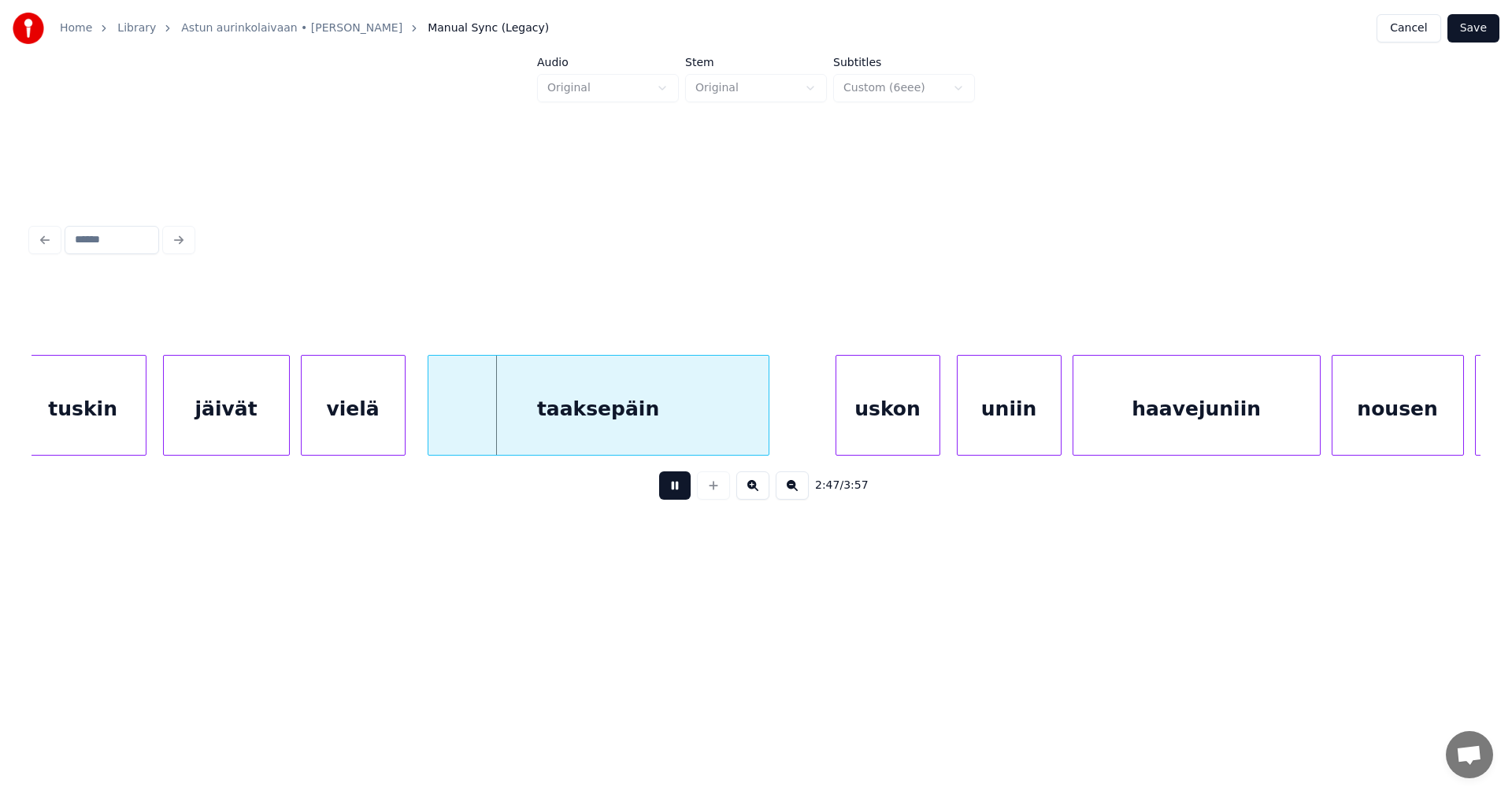
click at [679, 496] on button at bounding box center [674, 485] width 31 height 28
click at [261, 439] on div "jäivät" at bounding box center [226, 408] width 126 height 107
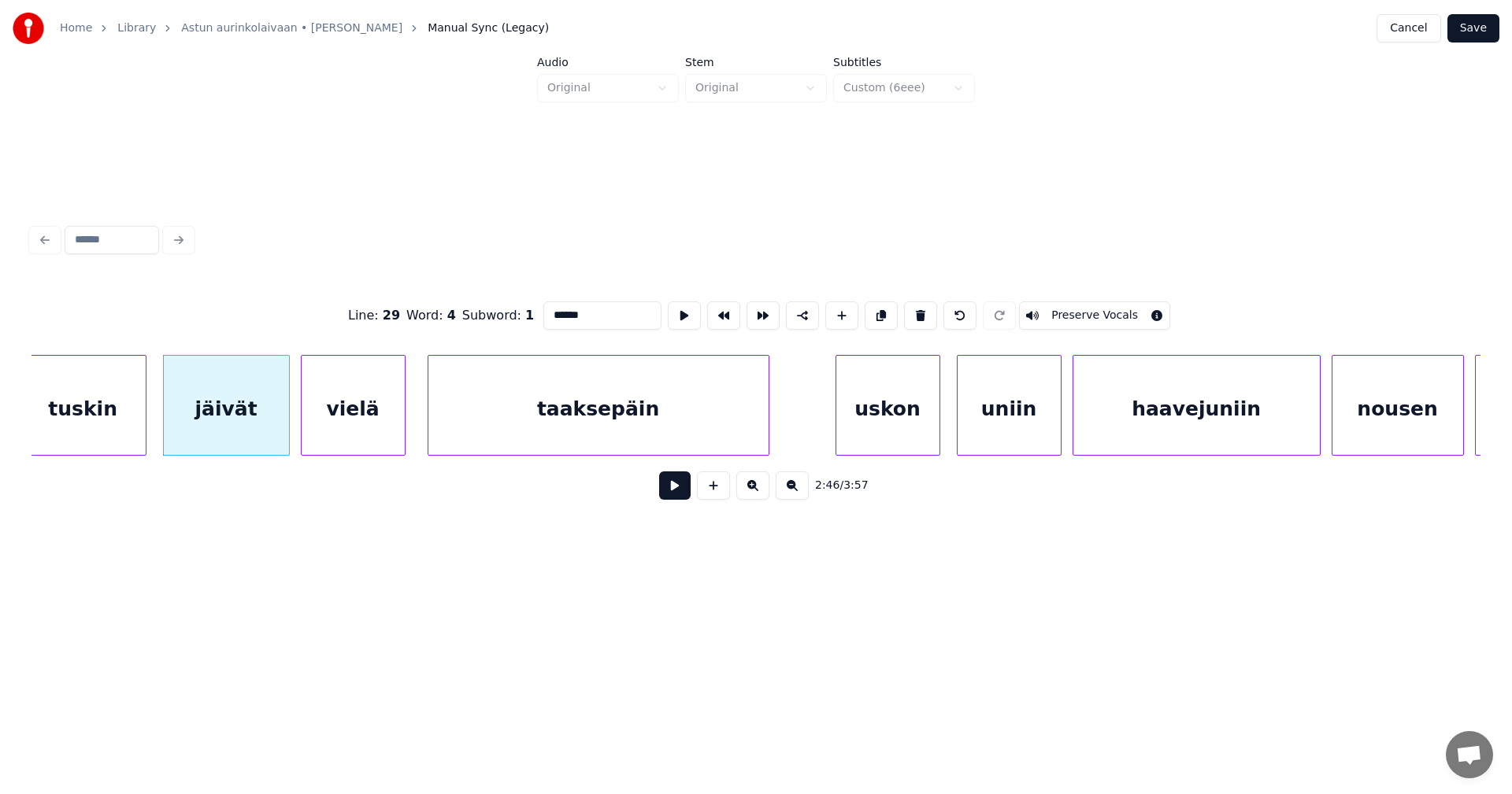
click at [682, 495] on button at bounding box center [674, 485] width 31 height 28
click at [676, 494] on button at bounding box center [674, 485] width 31 height 28
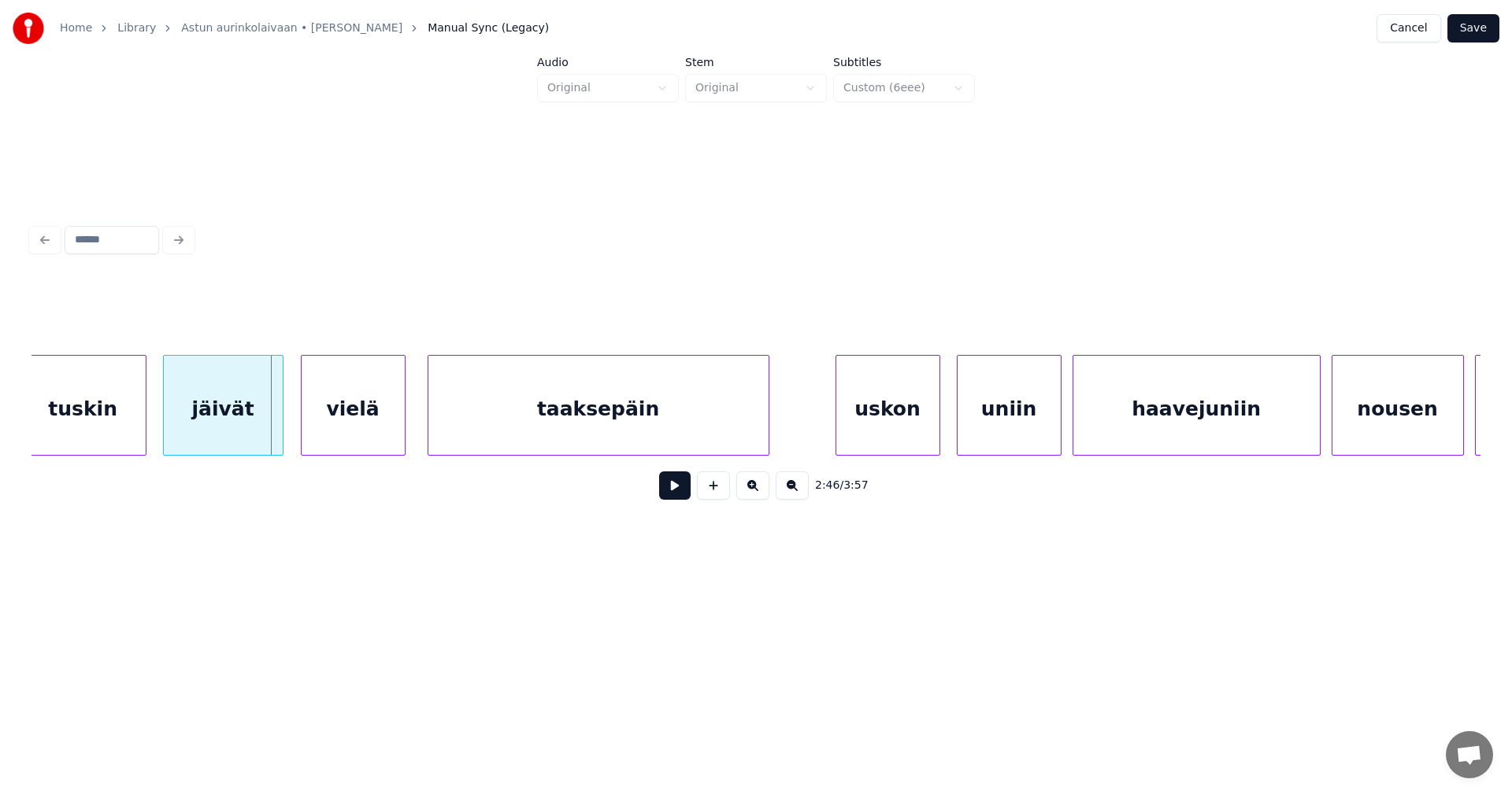
click at [282, 431] on div at bounding box center [279, 405] width 5 height 99
click at [344, 439] on div "vielä" at bounding box center [348, 408] width 104 height 107
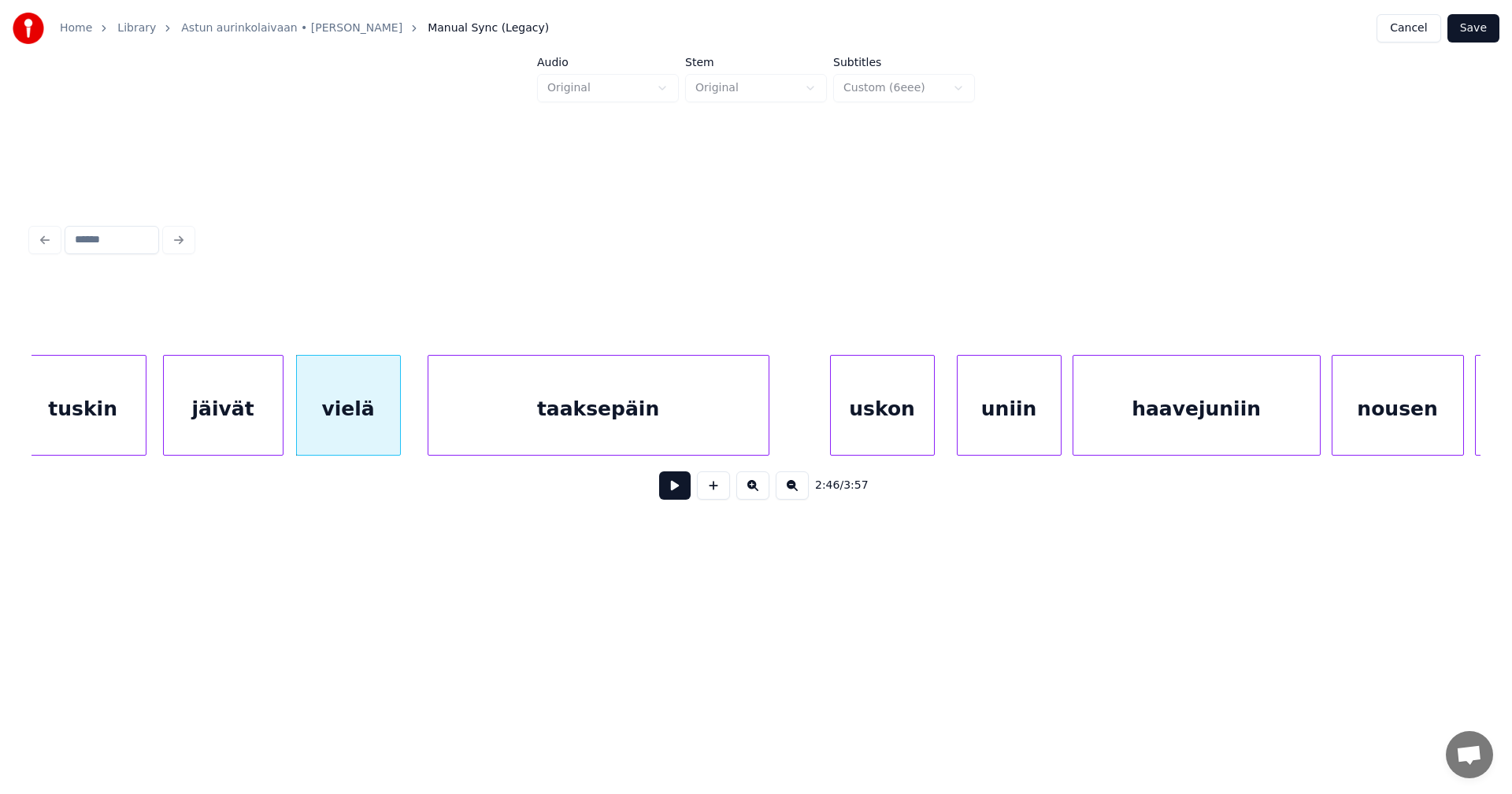
click at [879, 428] on div "uskon" at bounding box center [882, 408] width 104 height 107
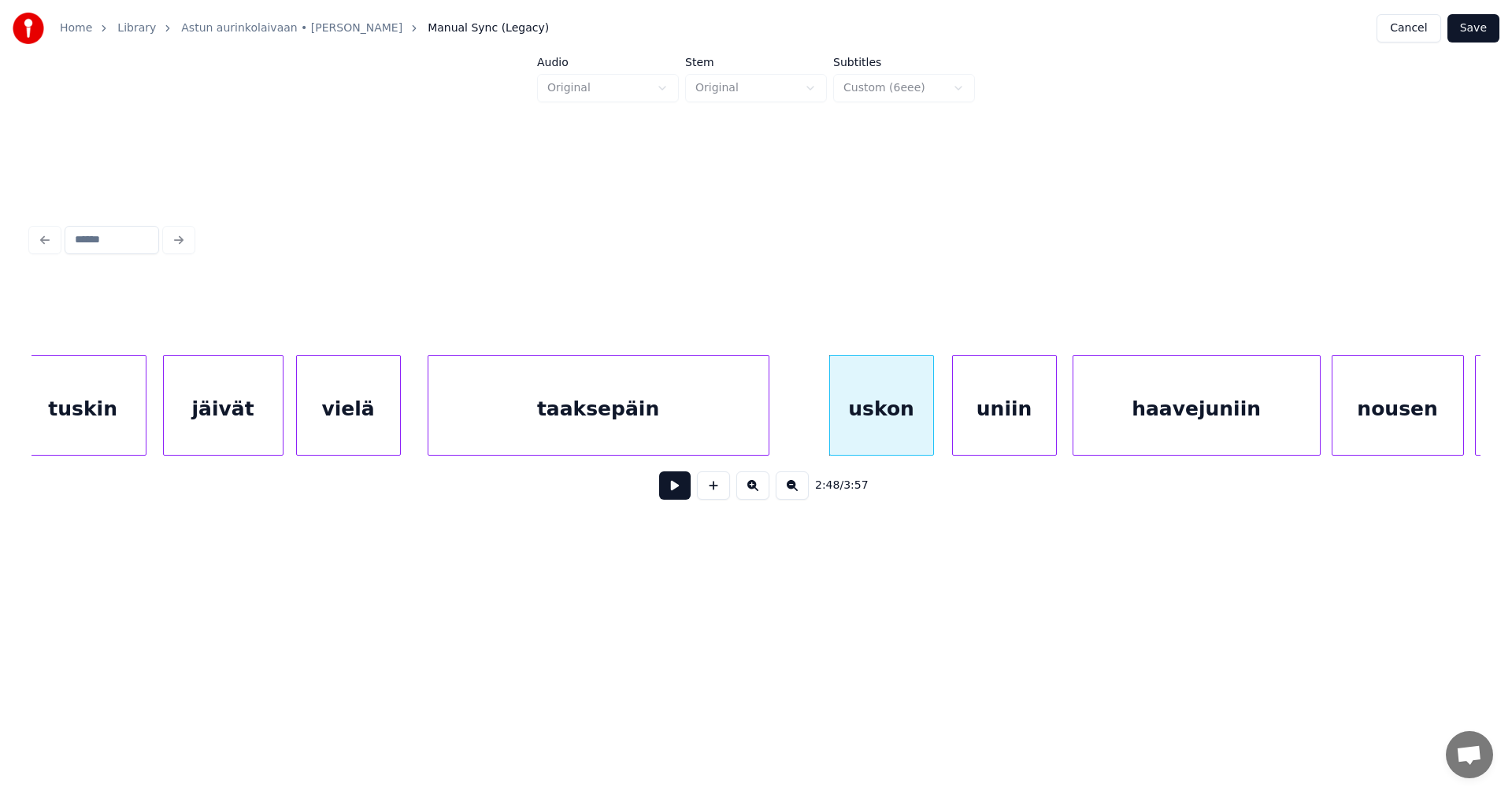
click at [991, 430] on div "uniin" at bounding box center [1004, 408] width 104 height 107
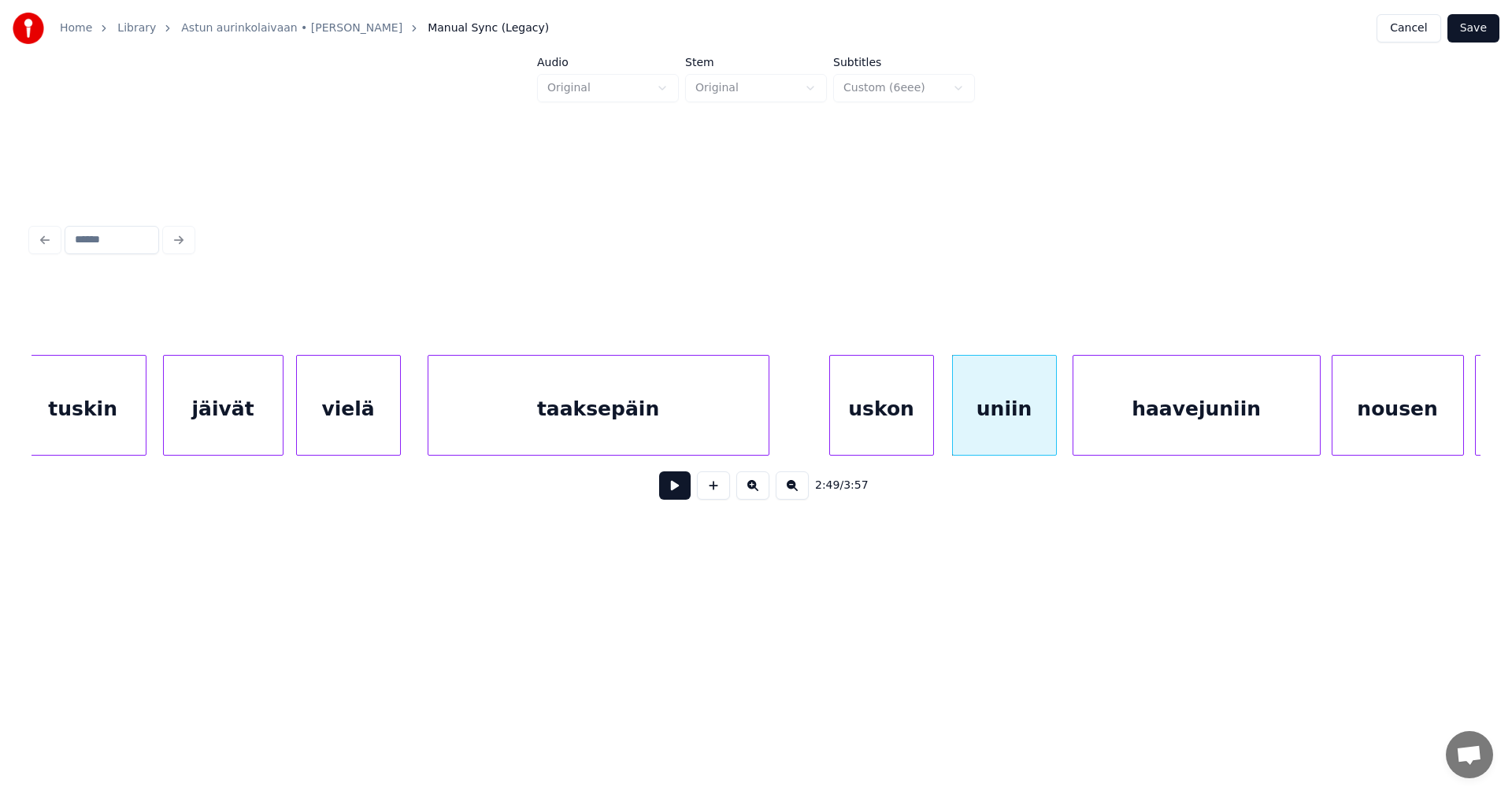
click at [672, 495] on button at bounding box center [674, 485] width 31 height 28
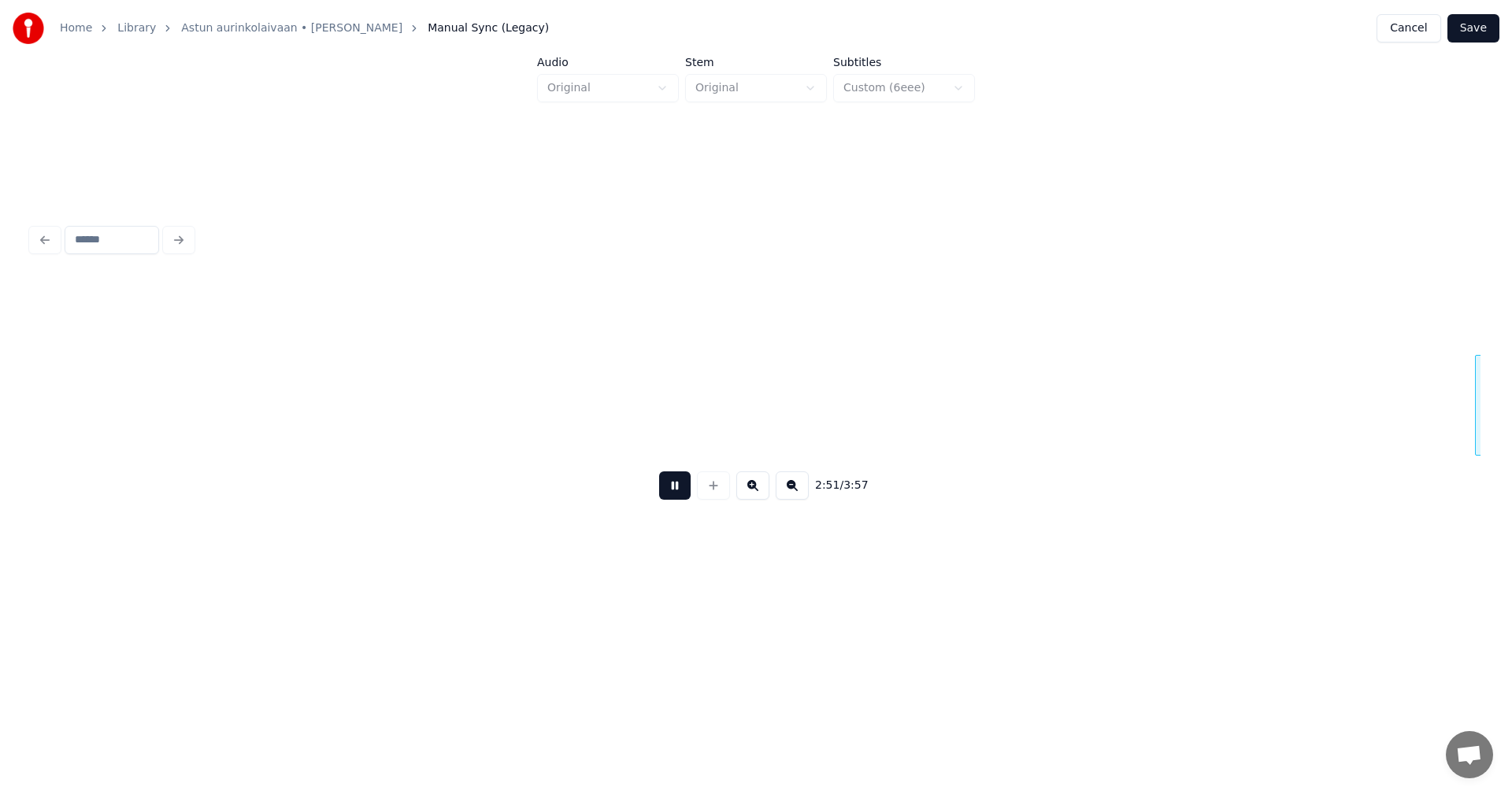
scroll to position [0, 47167]
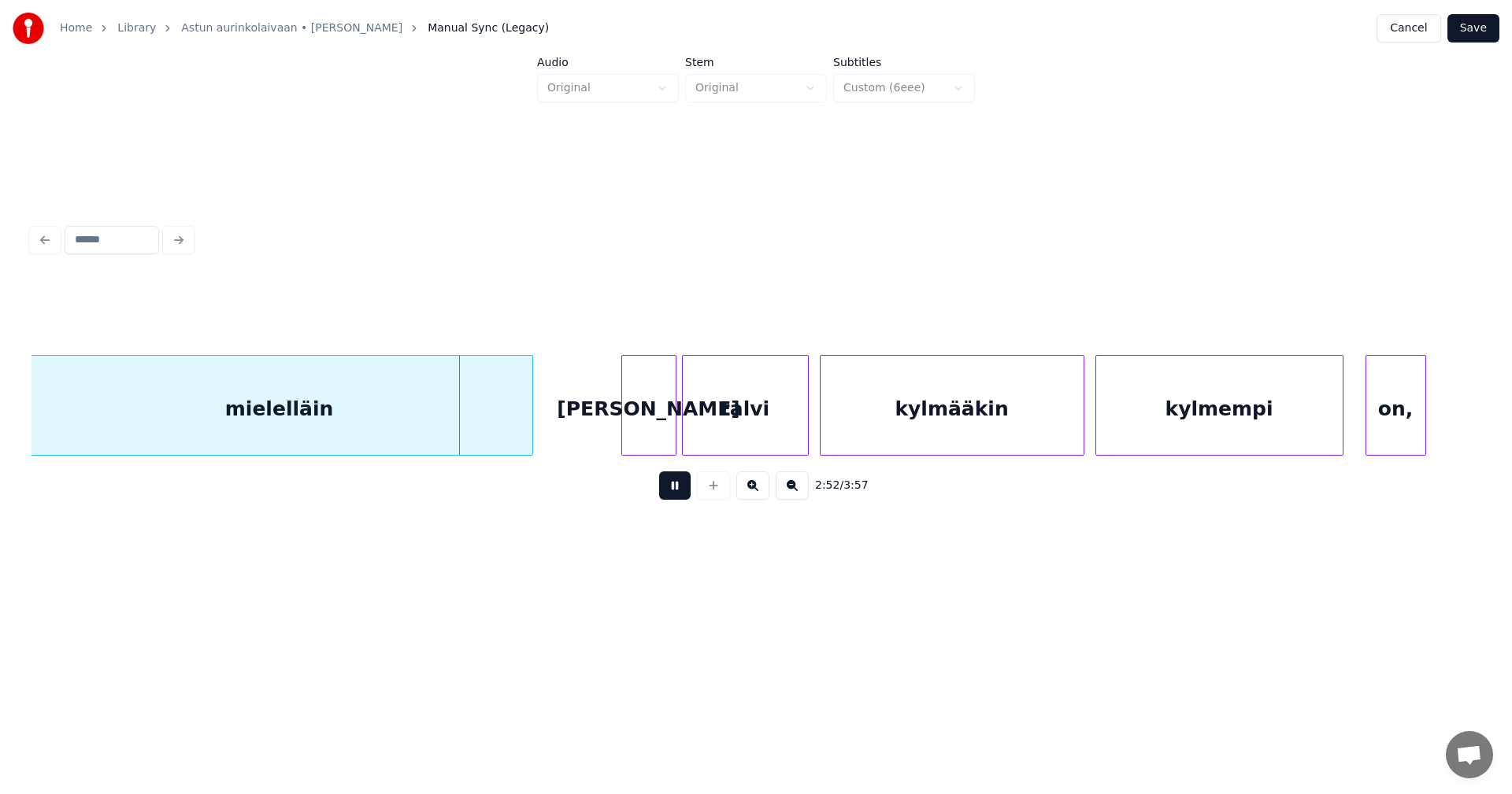
click at [674, 495] on button at bounding box center [674, 485] width 31 height 28
click at [489, 419] on div "mielelläin" at bounding box center [279, 408] width 506 height 107
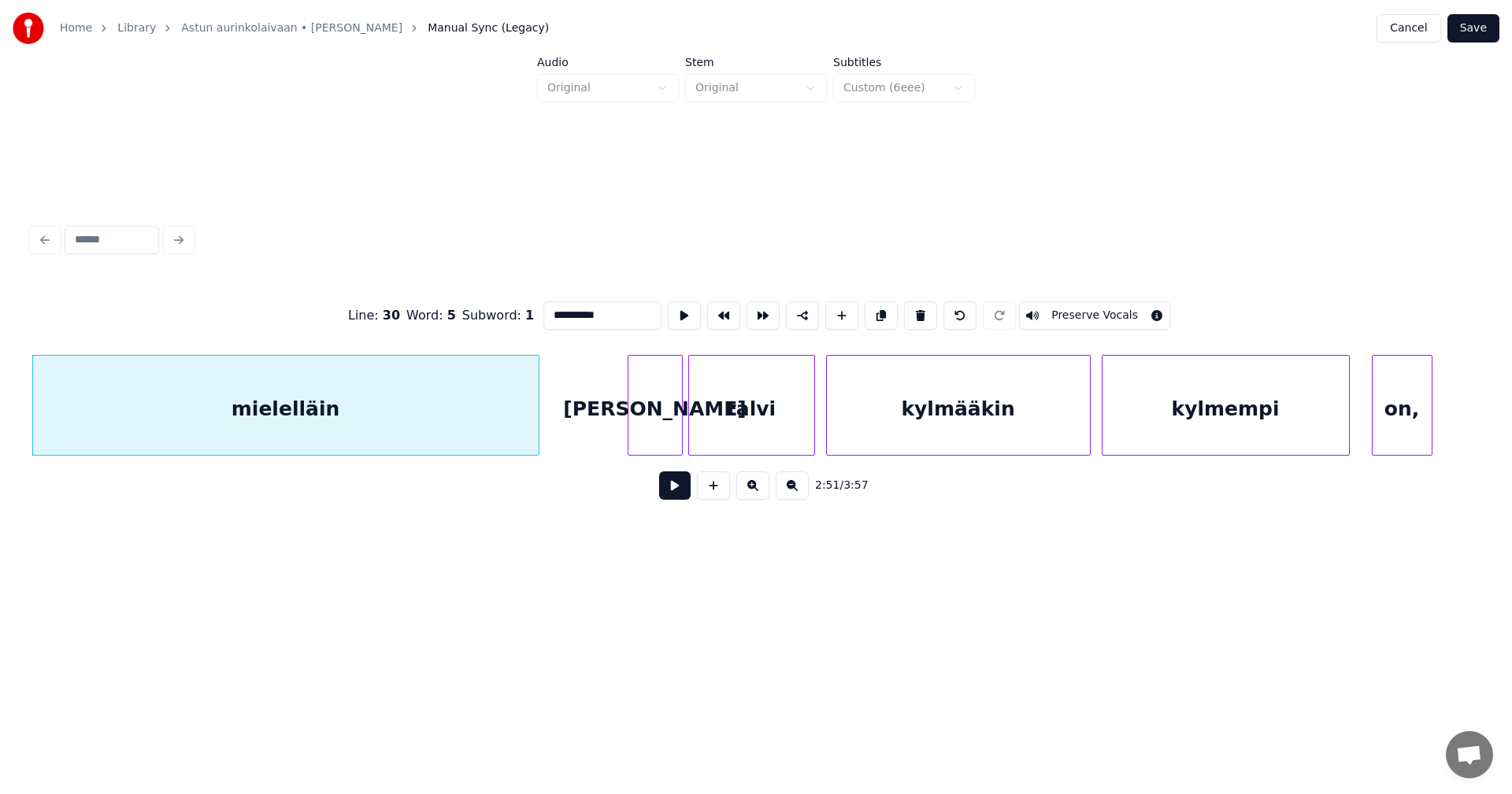
click at [593, 312] on input "**********" at bounding box center [602, 315] width 118 height 28
click at [656, 433] on div "[PERSON_NAME]" at bounding box center [649, 408] width 53 height 107
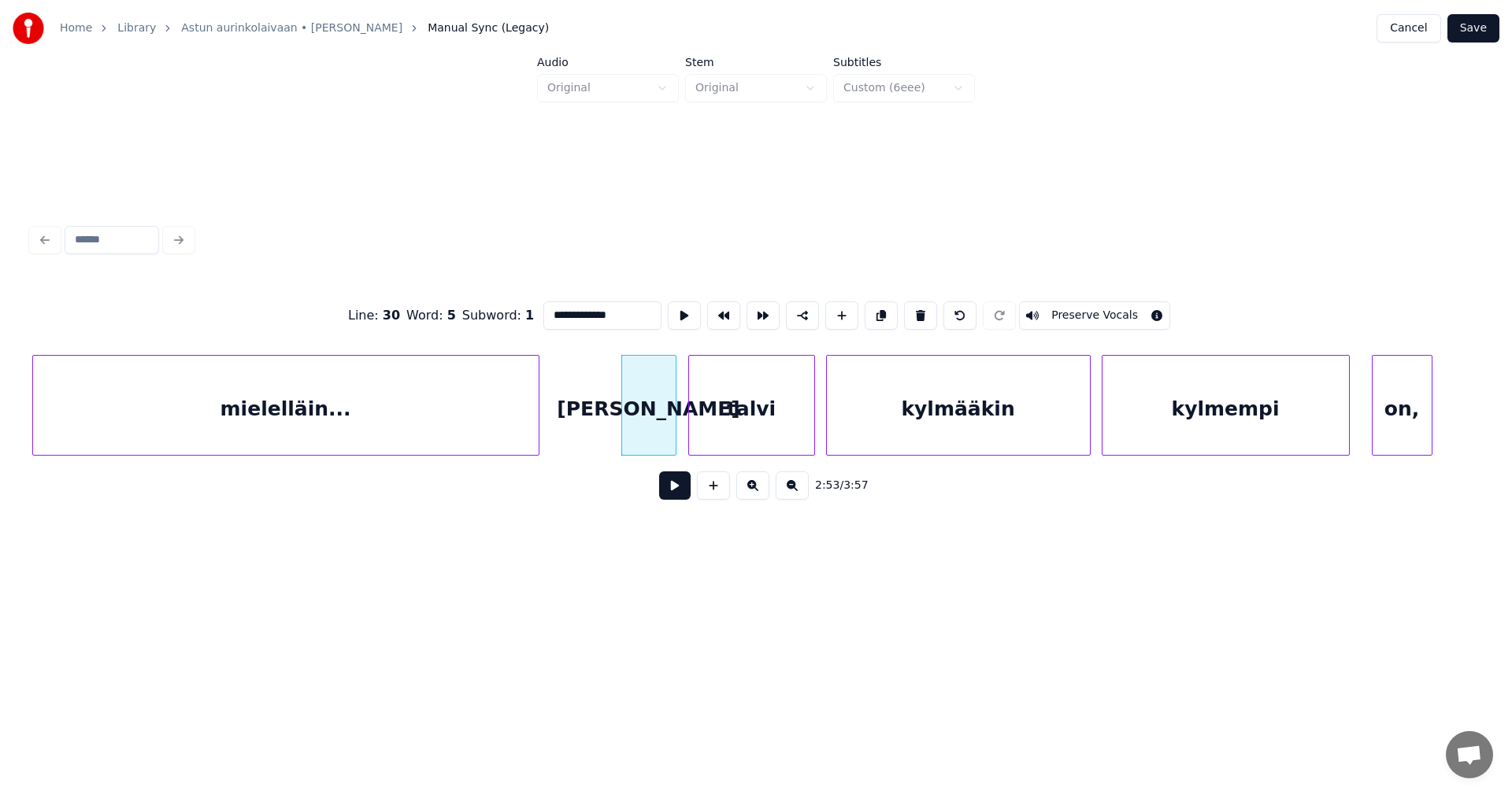
type input "**********"
click at [680, 495] on button at bounding box center [674, 485] width 31 height 28
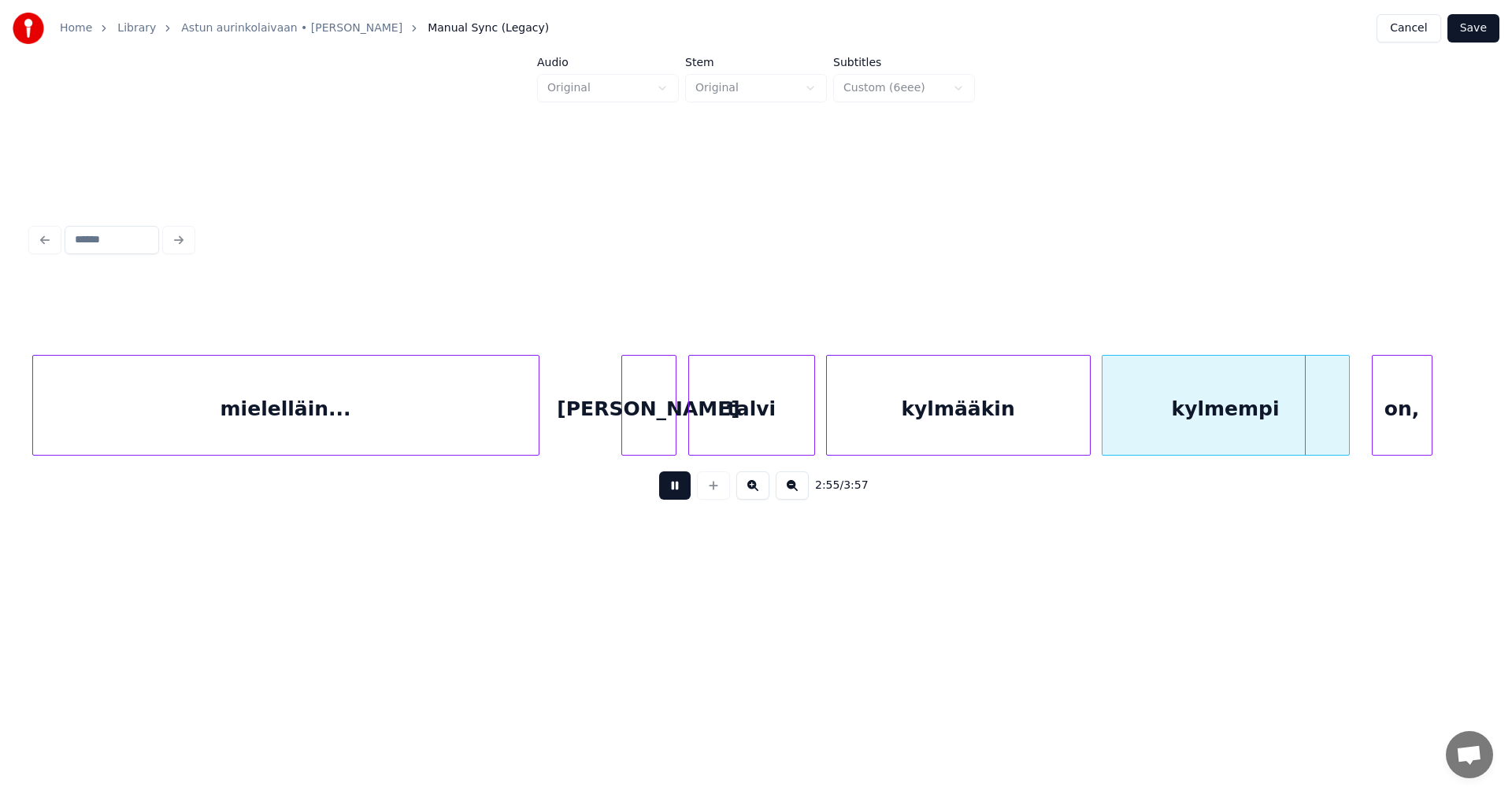
click at [680, 496] on button at bounding box center [674, 485] width 31 height 28
click at [1392, 424] on div "on," at bounding box center [1393, 408] width 59 height 107
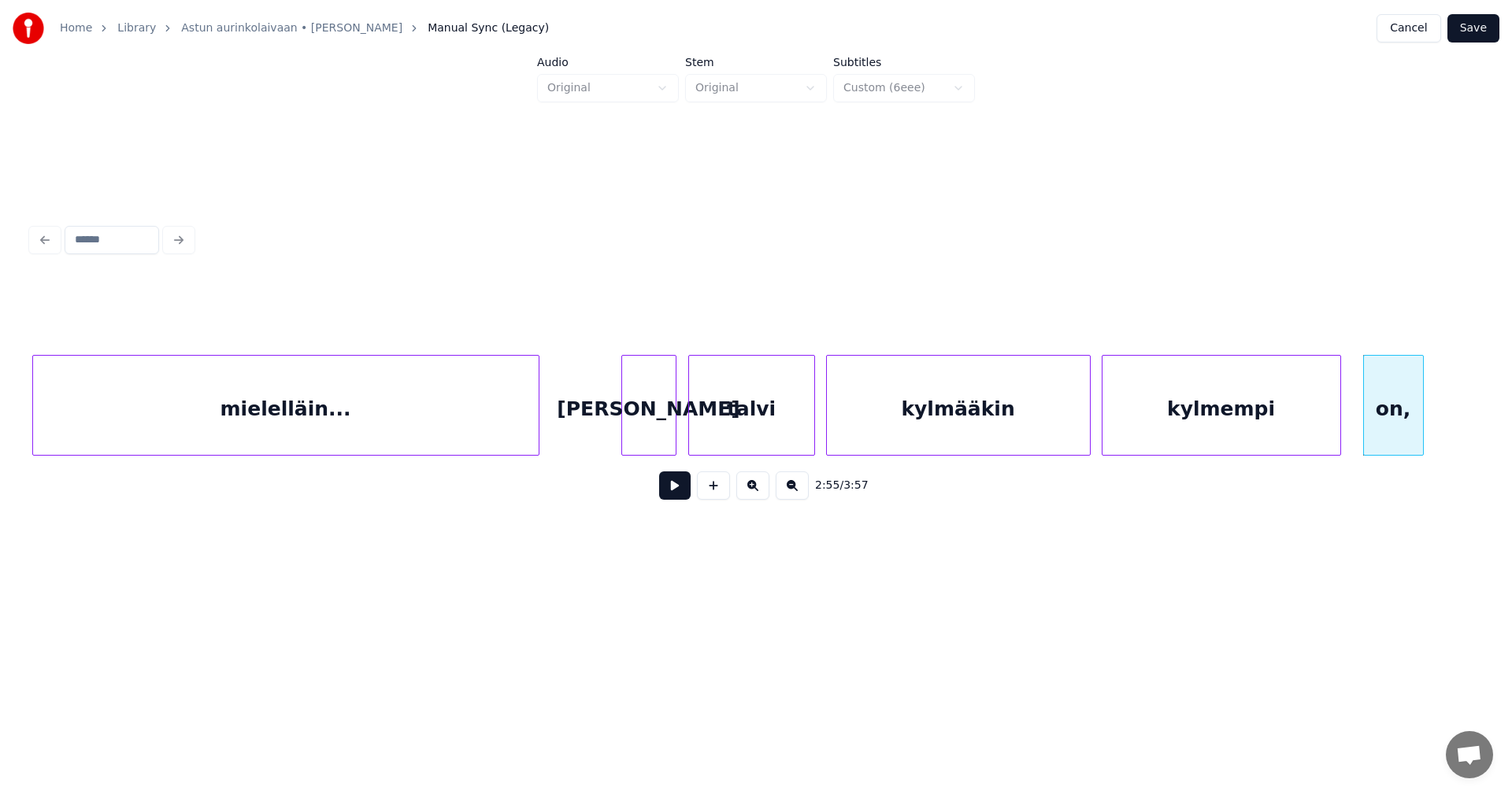
click at [1340, 428] on div at bounding box center [1337, 405] width 5 height 99
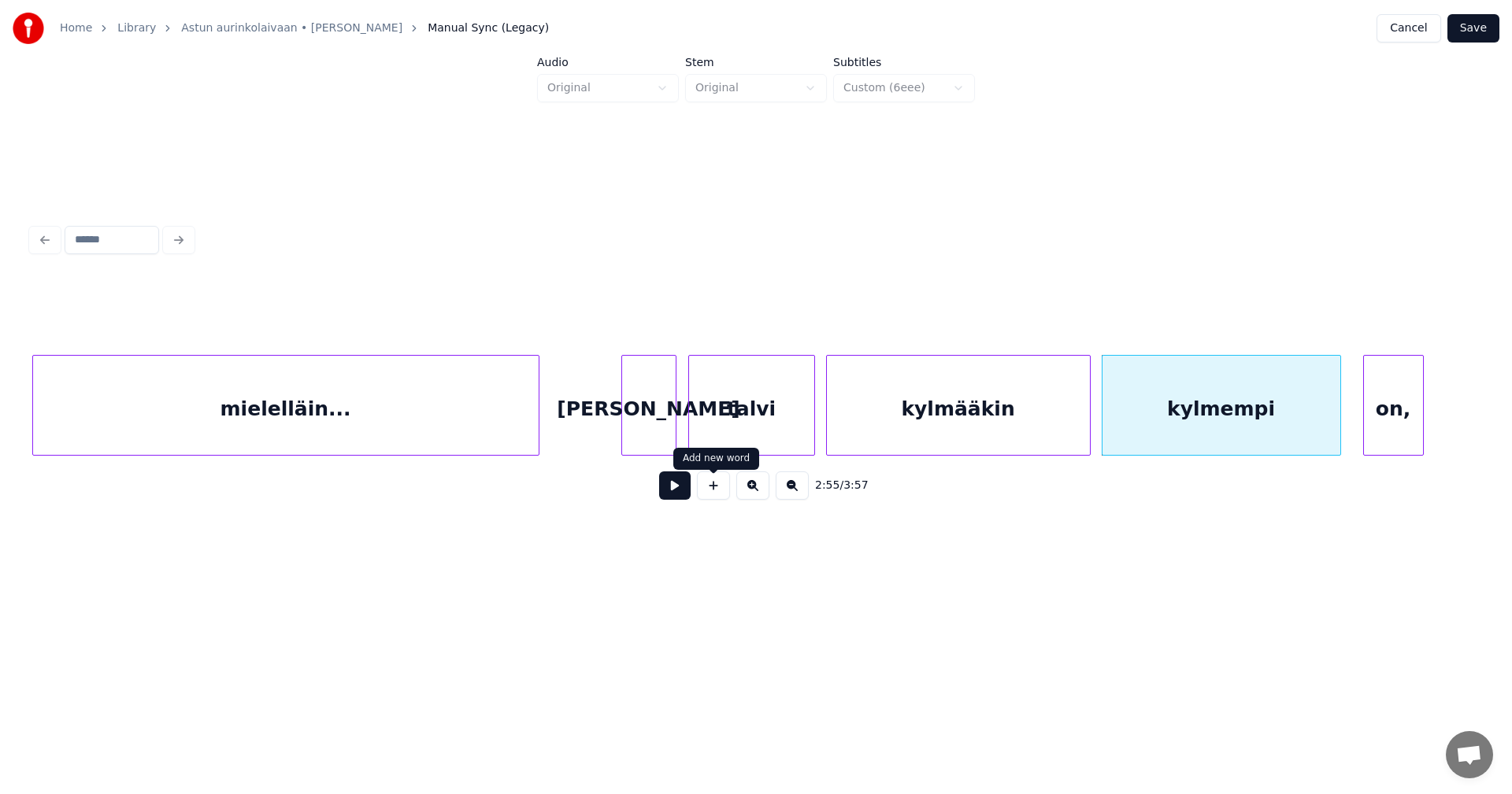
click at [680, 491] on button at bounding box center [674, 485] width 31 height 28
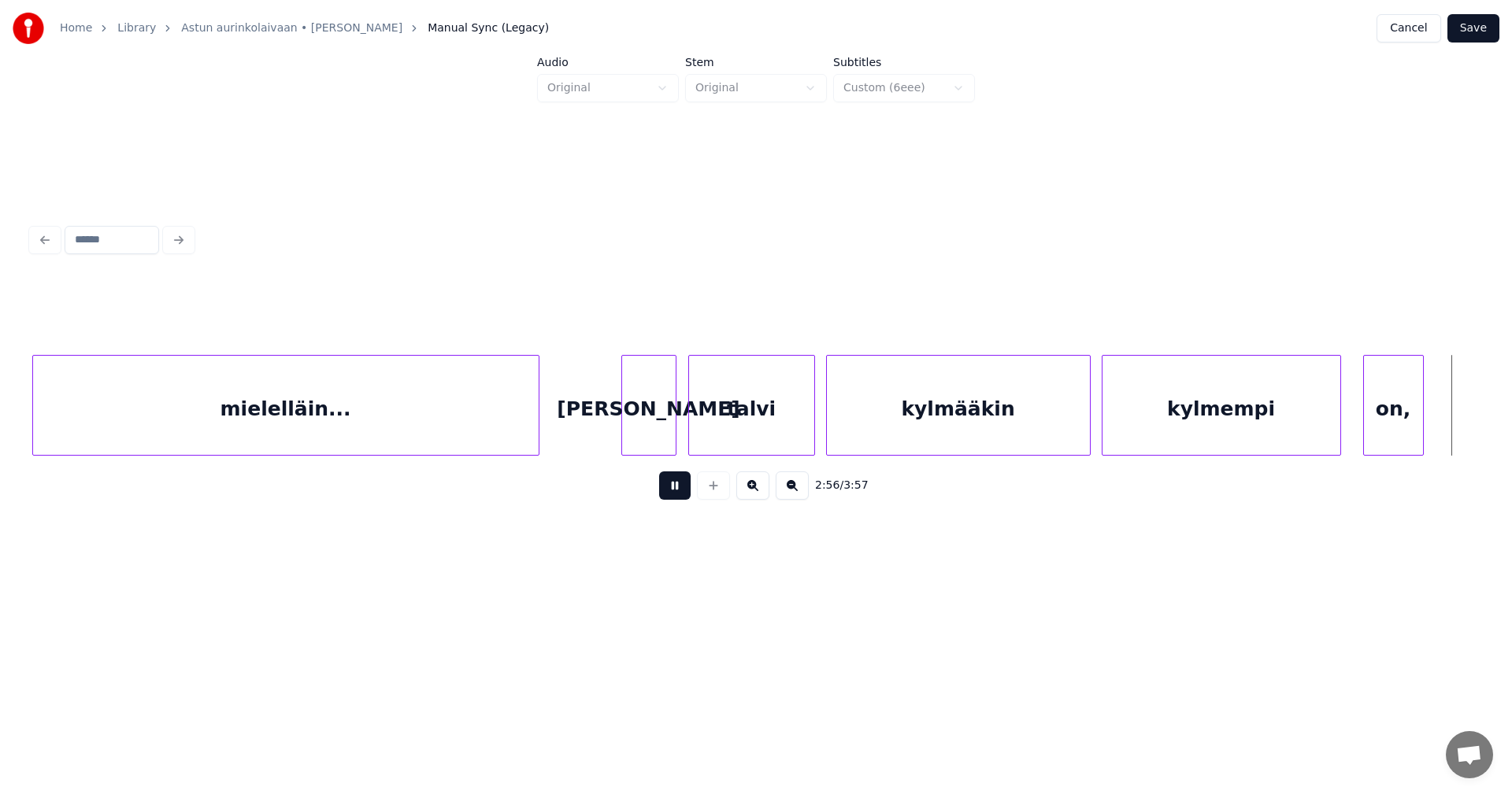
scroll to position [0, 48612]
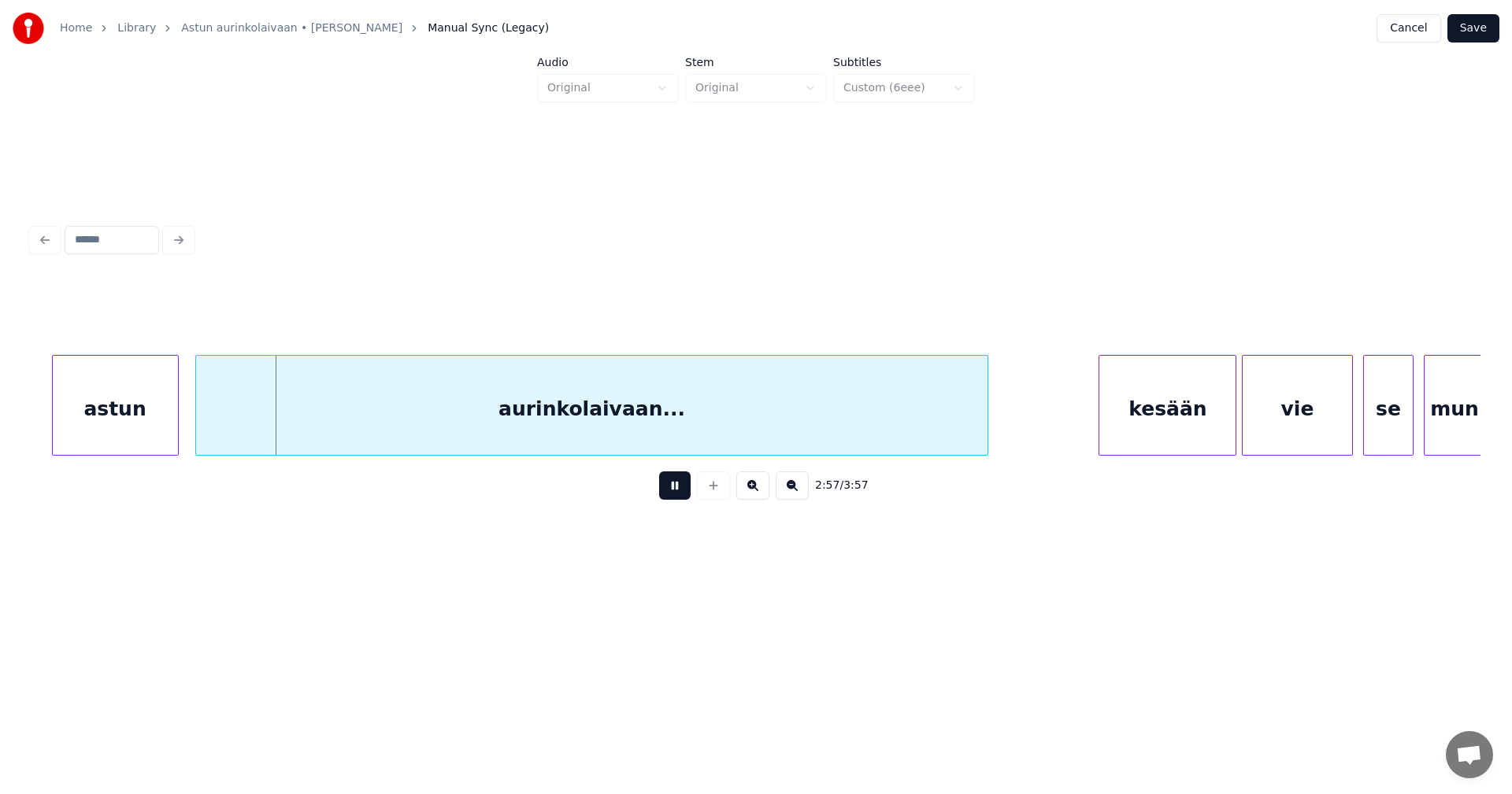
drag, startPoint x: 680, startPoint y: 491, endPoint x: 250, endPoint y: 454, distance: 431.6
click at [674, 488] on button at bounding box center [674, 485] width 31 height 28
click at [94, 427] on div "astun" at bounding box center [104, 408] width 126 height 107
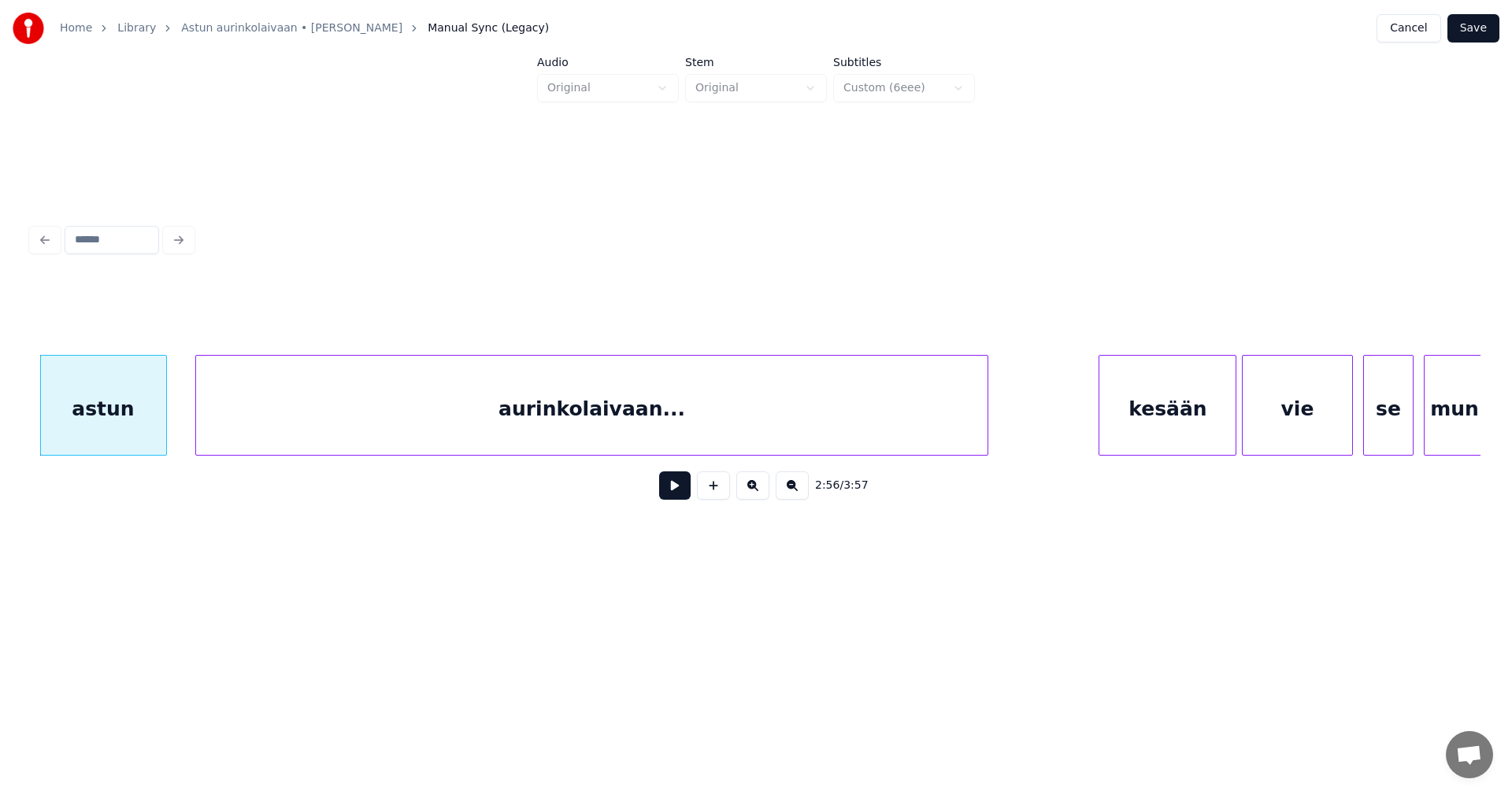
click at [673, 496] on button at bounding box center [674, 485] width 31 height 28
click at [1131, 421] on div "kesään" at bounding box center [1161, 408] width 137 height 107
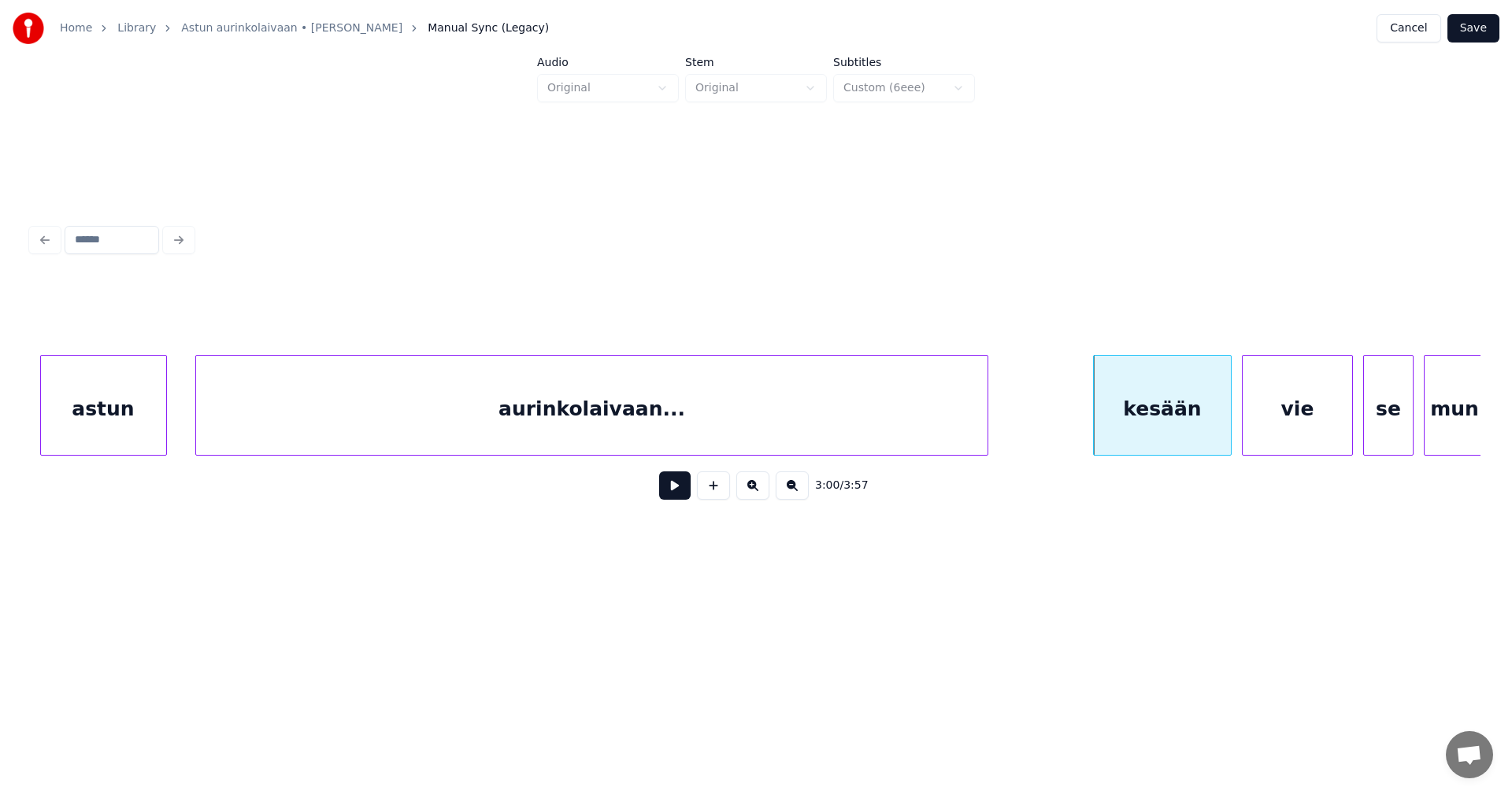
click at [684, 493] on button at bounding box center [674, 485] width 31 height 28
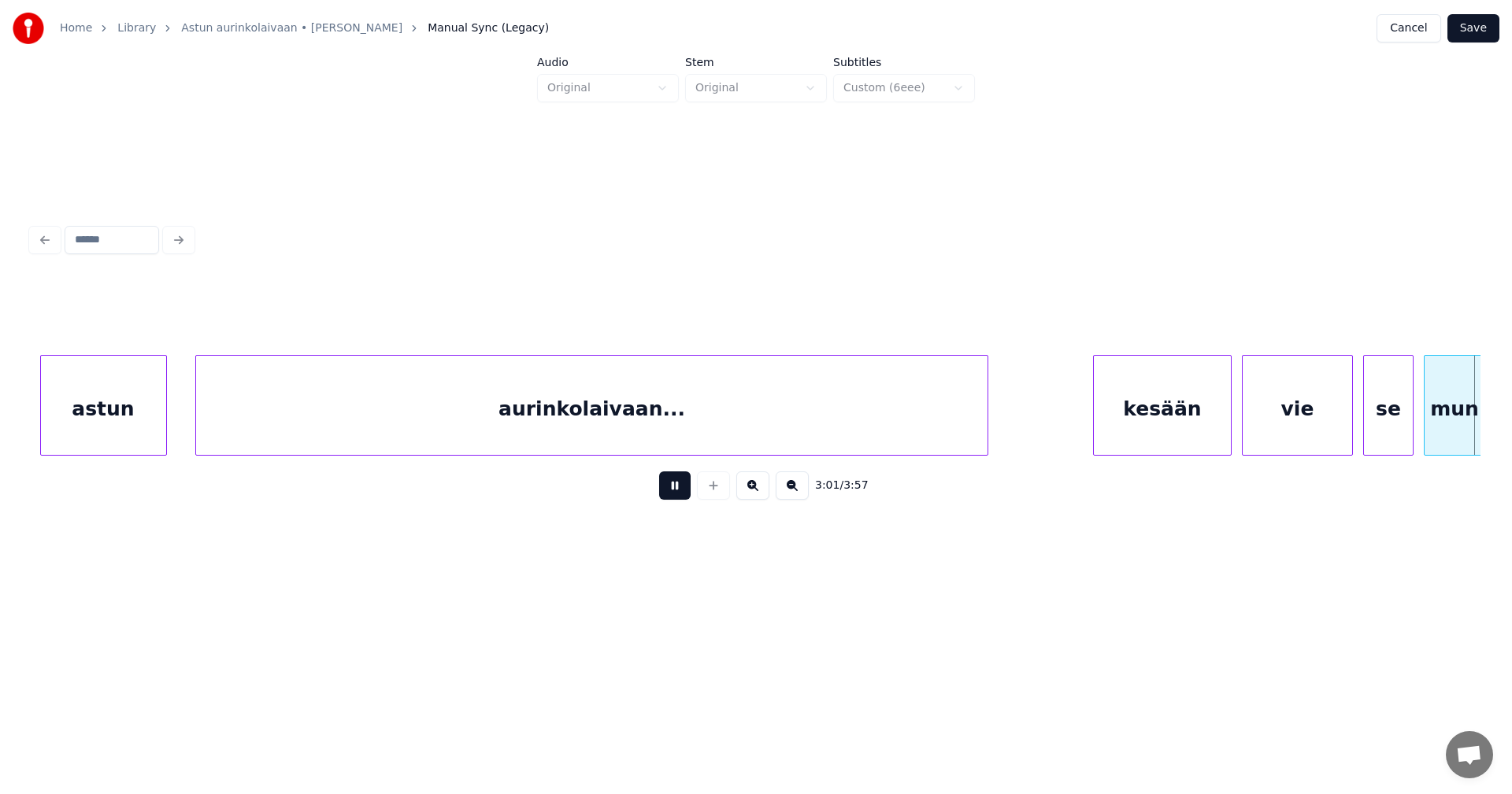
scroll to position [0, 50064]
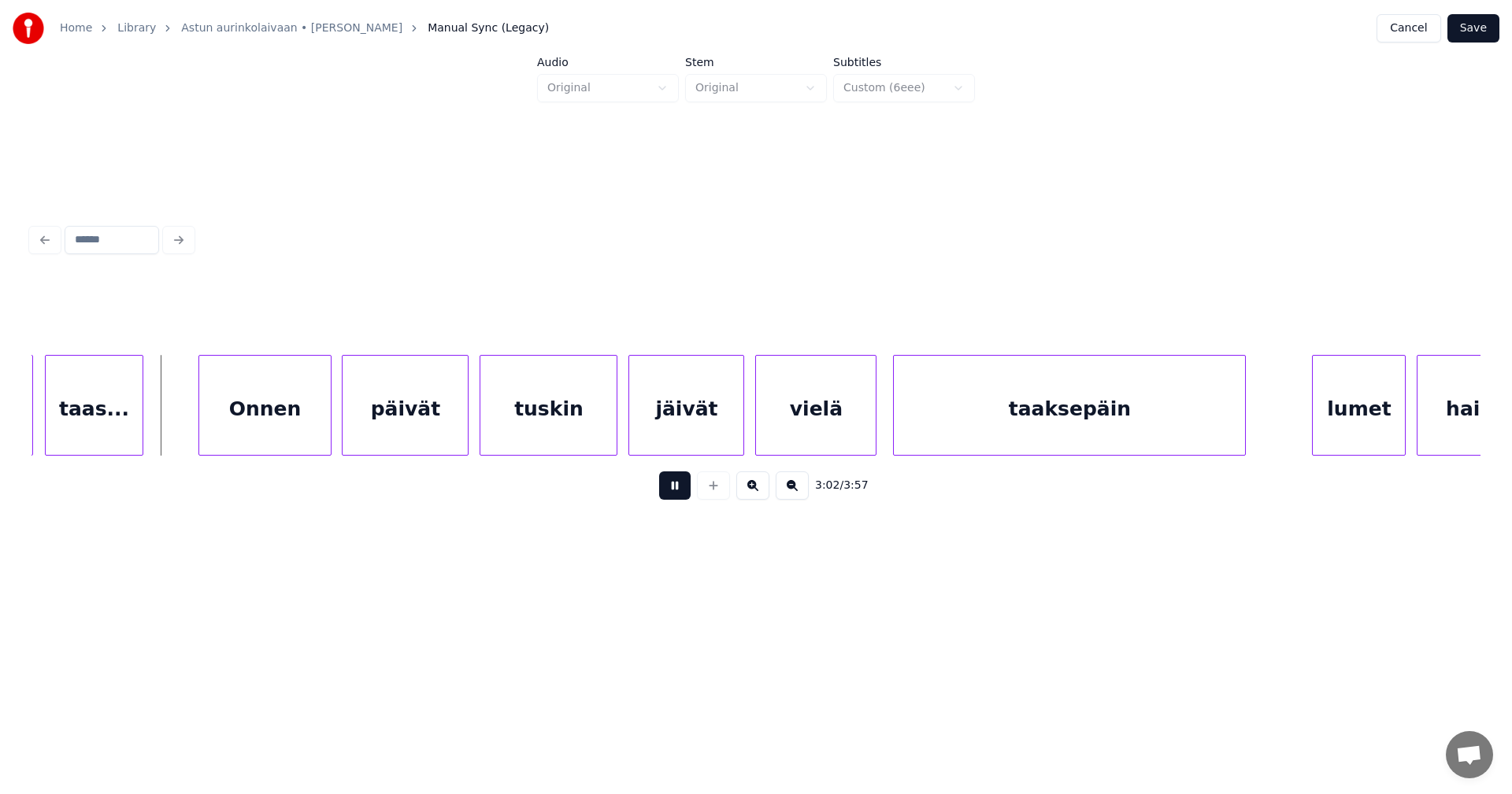
click at [684, 493] on button at bounding box center [674, 485] width 31 height 28
click at [260, 439] on div "Onnen" at bounding box center [255, 408] width 131 height 107
click at [383, 436] on div "päivät" at bounding box center [400, 408] width 126 height 107
click at [583, 439] on div "tuskin" at bounding box center [548, 408] width 137 height 107
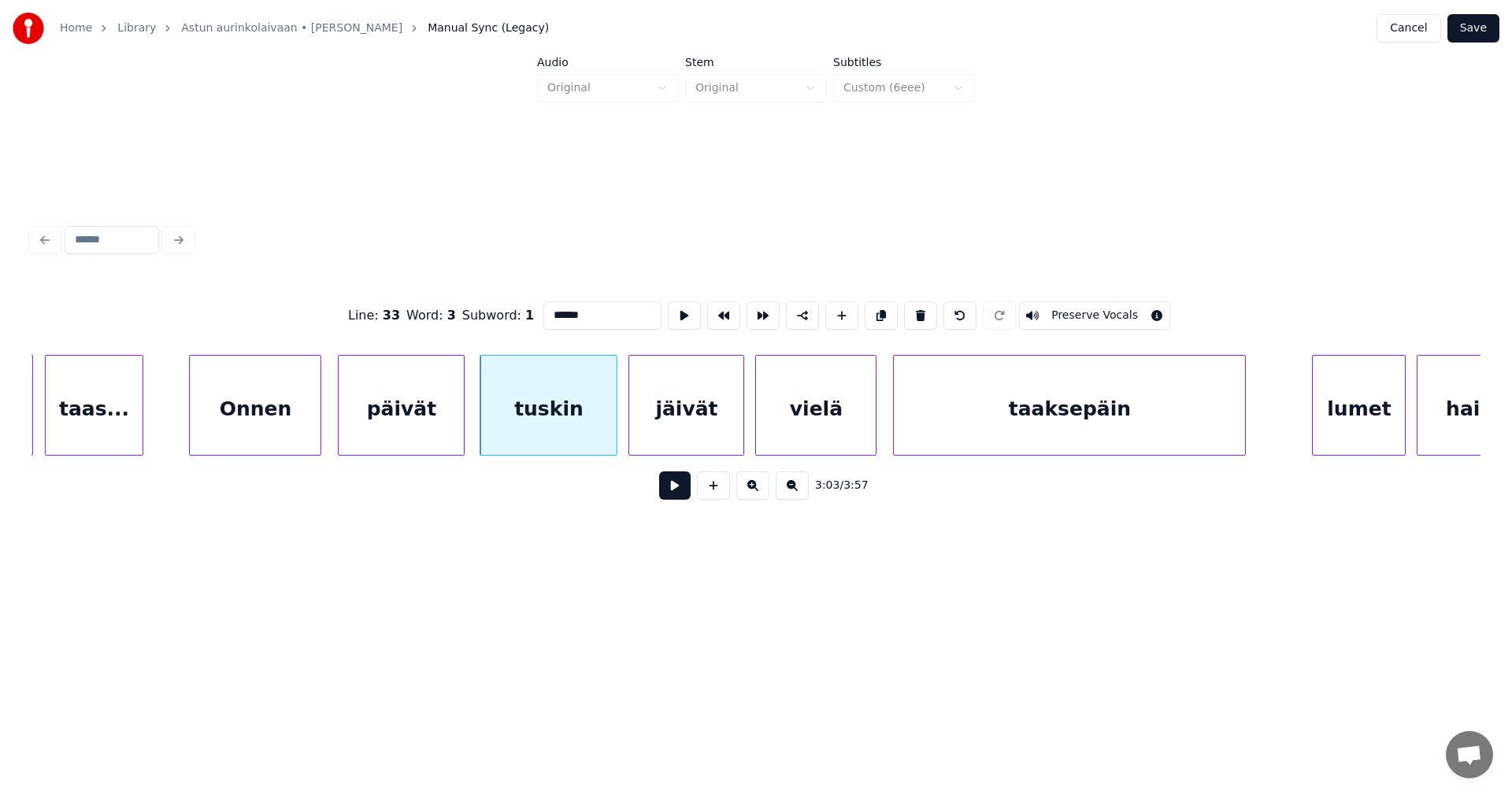
click at [674, 491] on button at bounding box center [674, 485] width 31 height 28
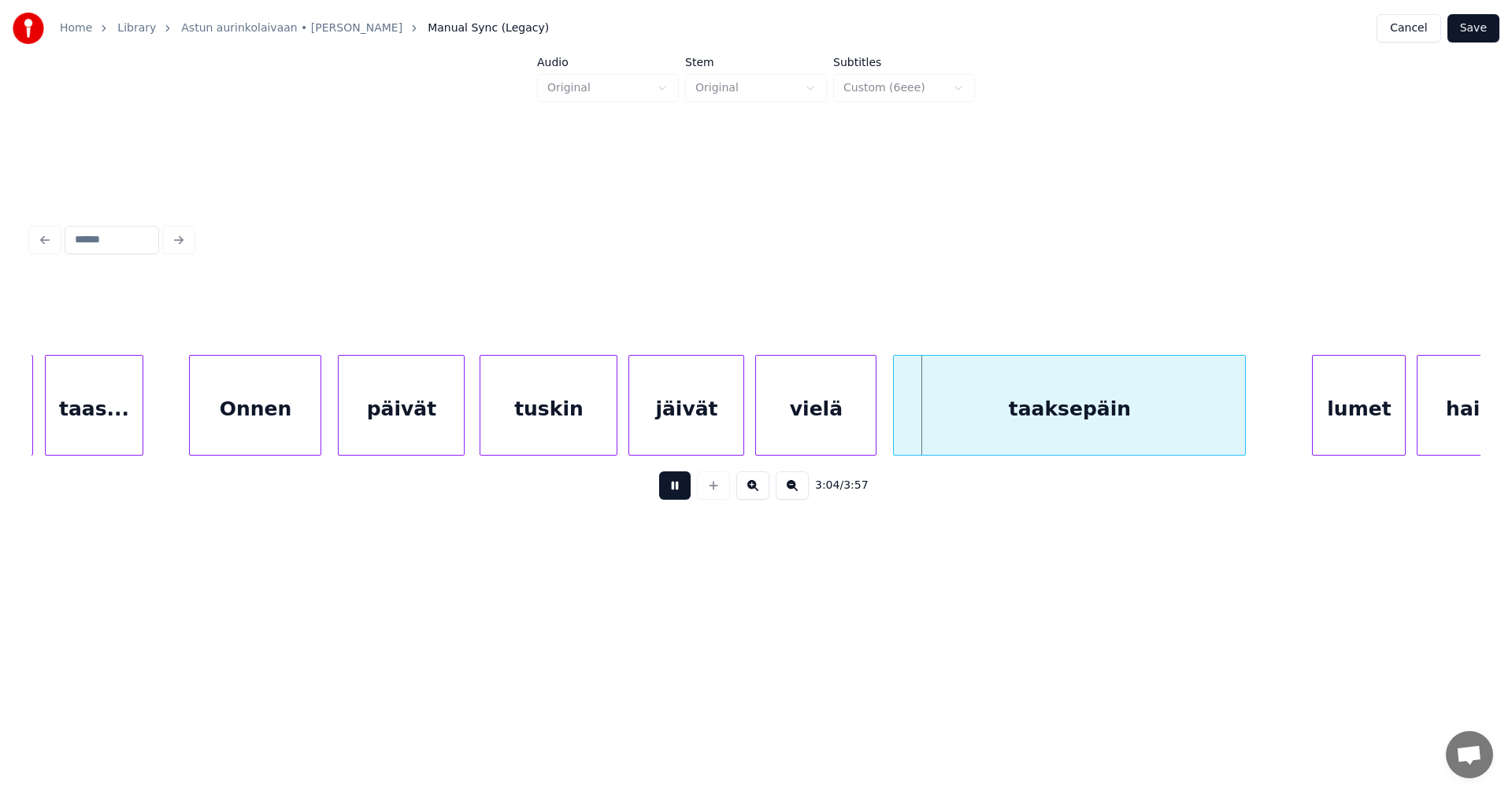
click at [674, 491] on button at bounding box center [674, 485] width 31 height 28
click at [873, 430] on div at bounding box center [871, 405] width 5 height 99
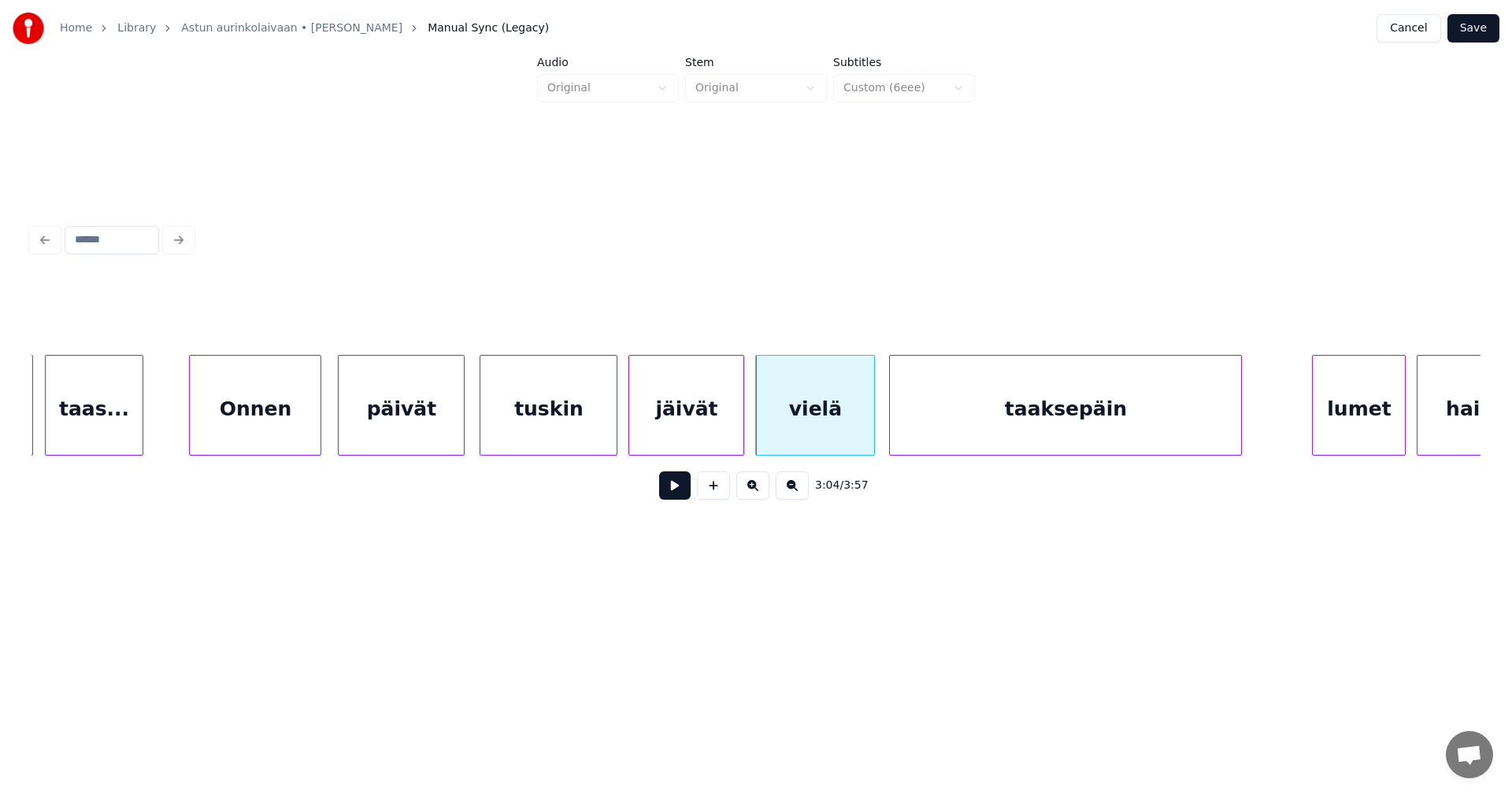
click at [936, 432] on div "taaksepäin" at bounding box center [1065, 408] width 351 height 107
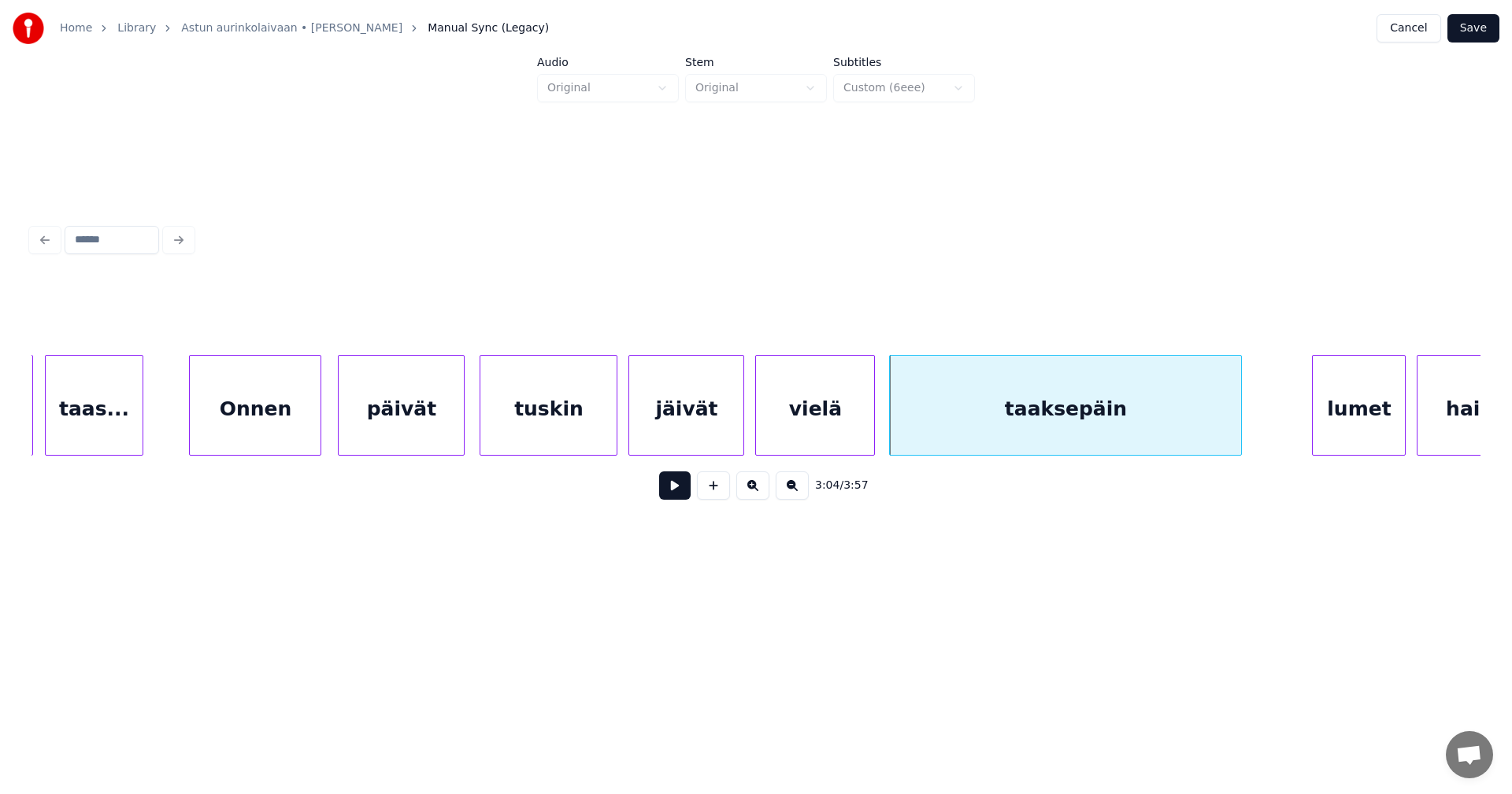
click at [685, 494] on button at bounding box center [674, 485] width 31 height 28
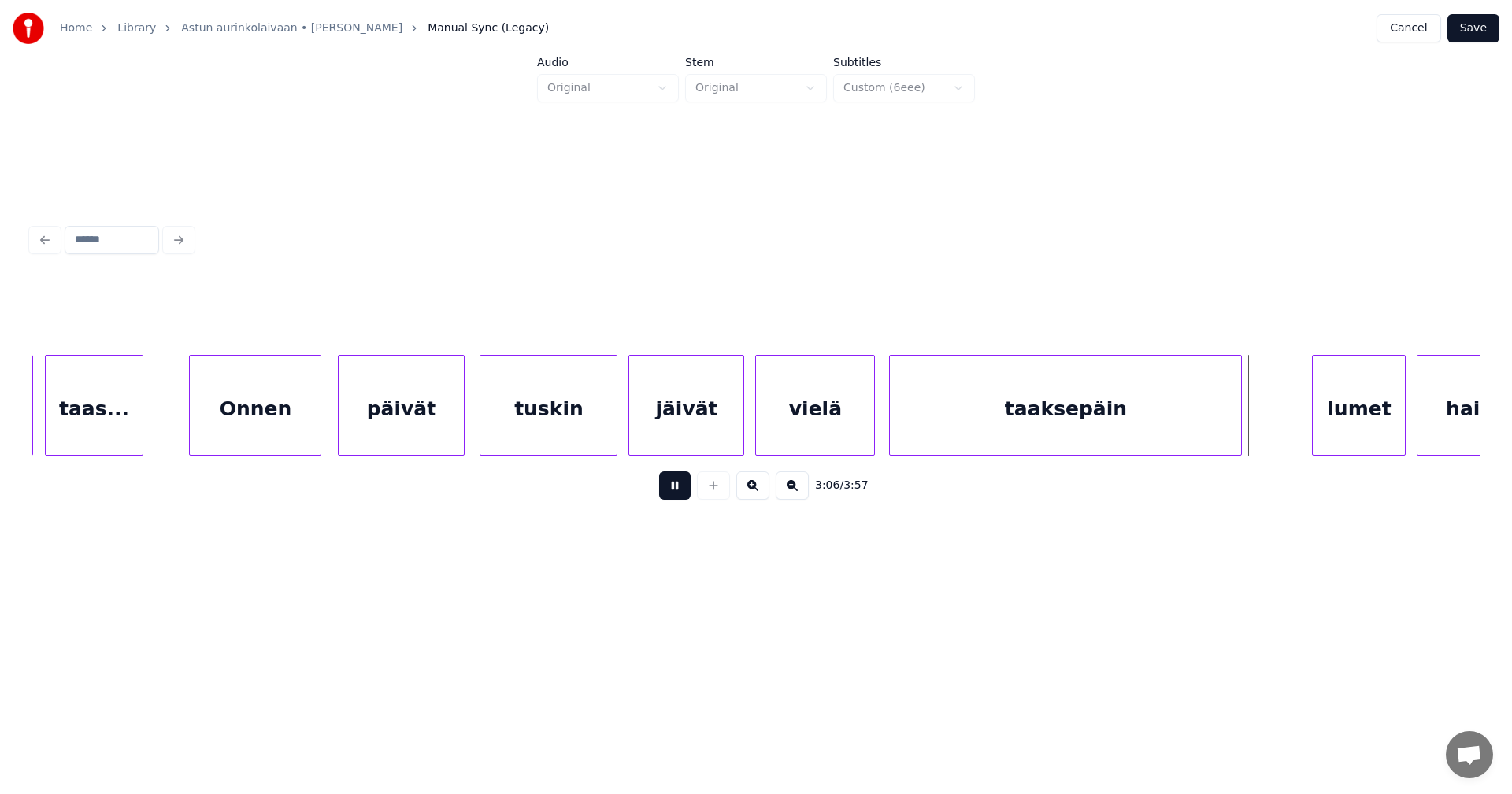
drag, startPoint x: 685, startPoint y: 494, endPoint x: 702, endPoint y: 494, distance: 17.0
click at [685, 494] on button at bounding box center [674, 485] width 31 height 28
click at [1361, 422] on div "lumet" at bounding box center [1346, 408] width 93 height 107
click at [667, 495] on button at bounding box center [674, 485] width 31 height 28
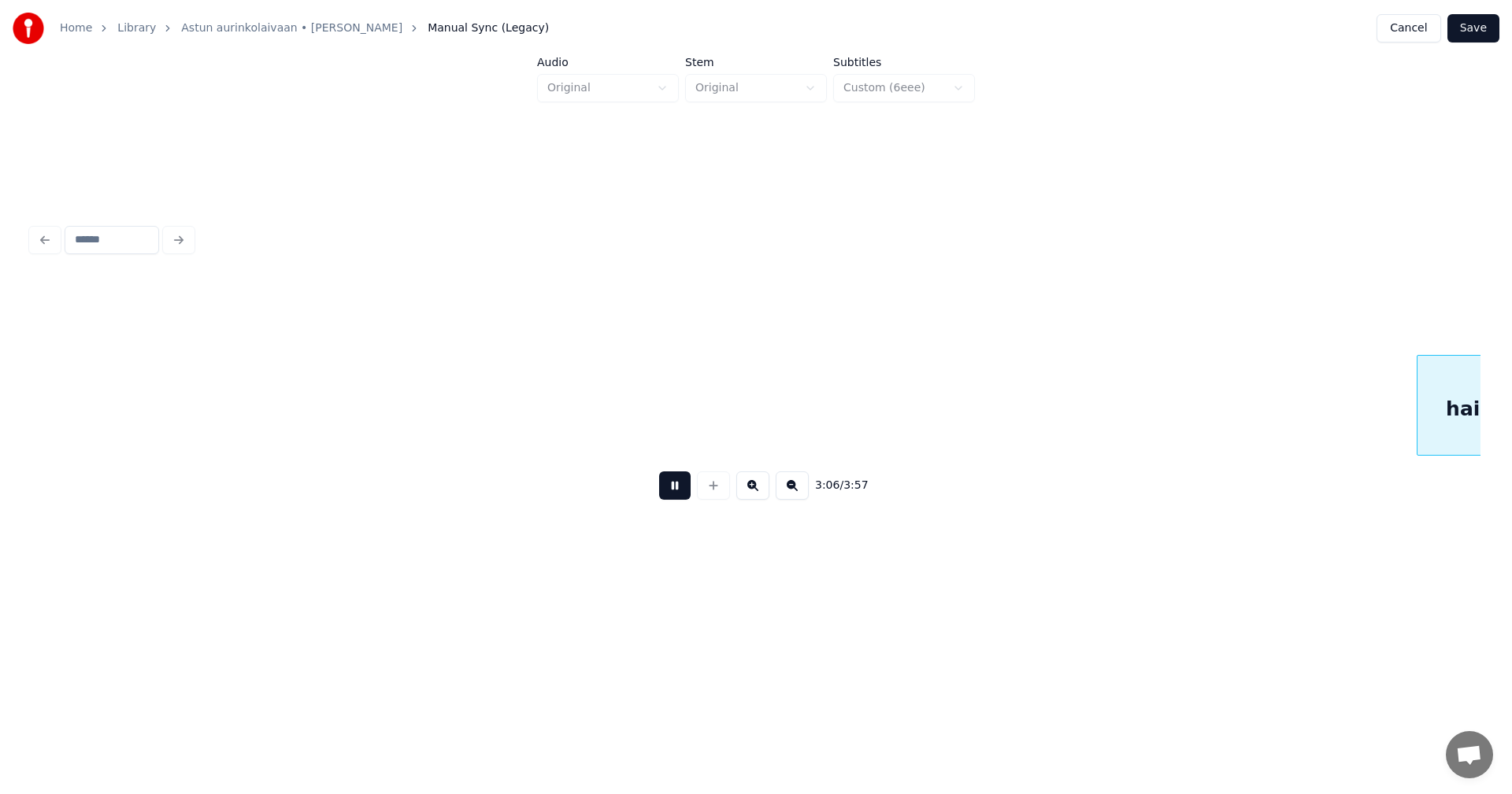
scroll to position [0, 51513]
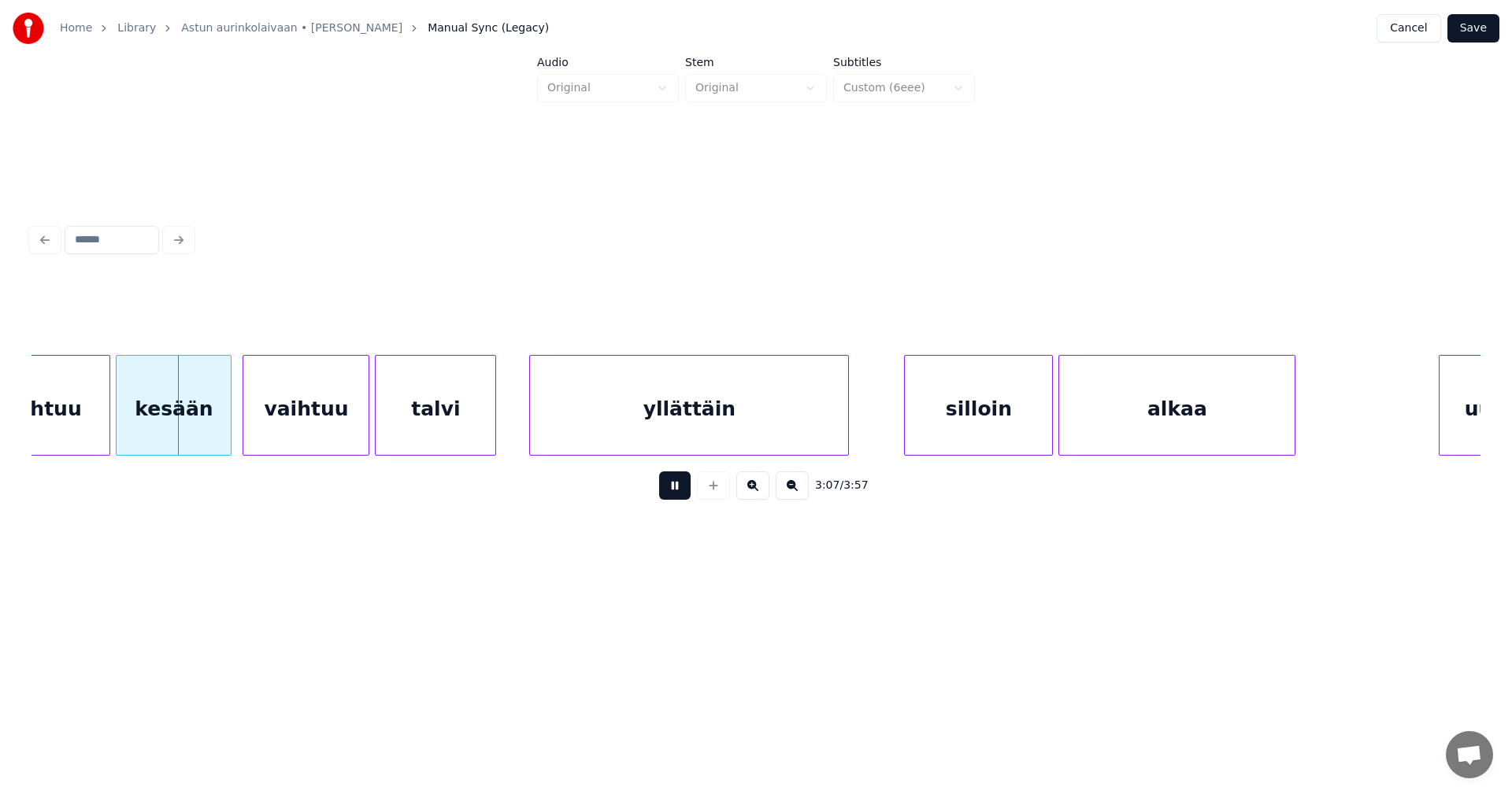
click at [667, 495] on button at bounding box center [674, 485] width 31 height 28
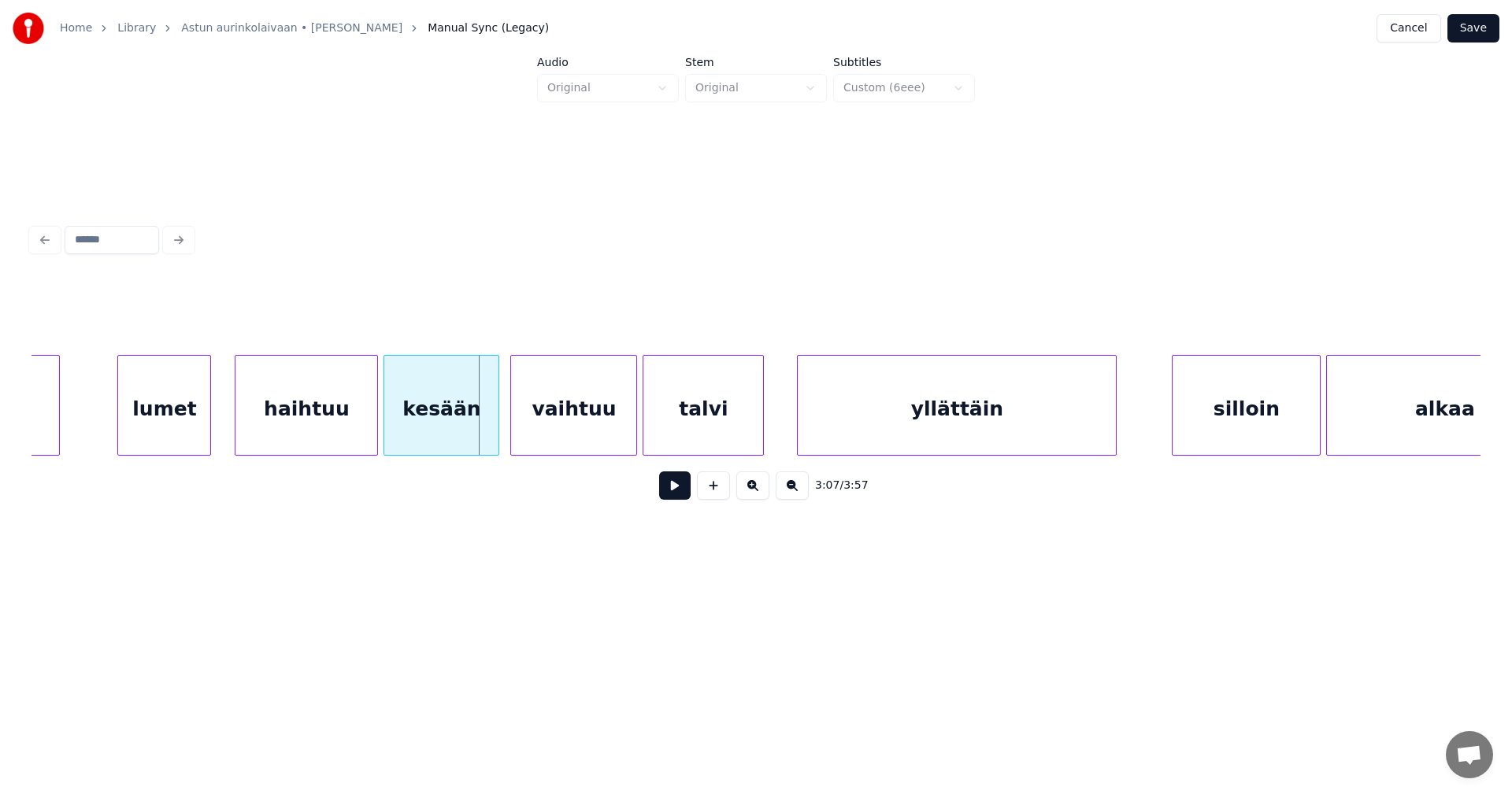
scroll to position [0, 51229]
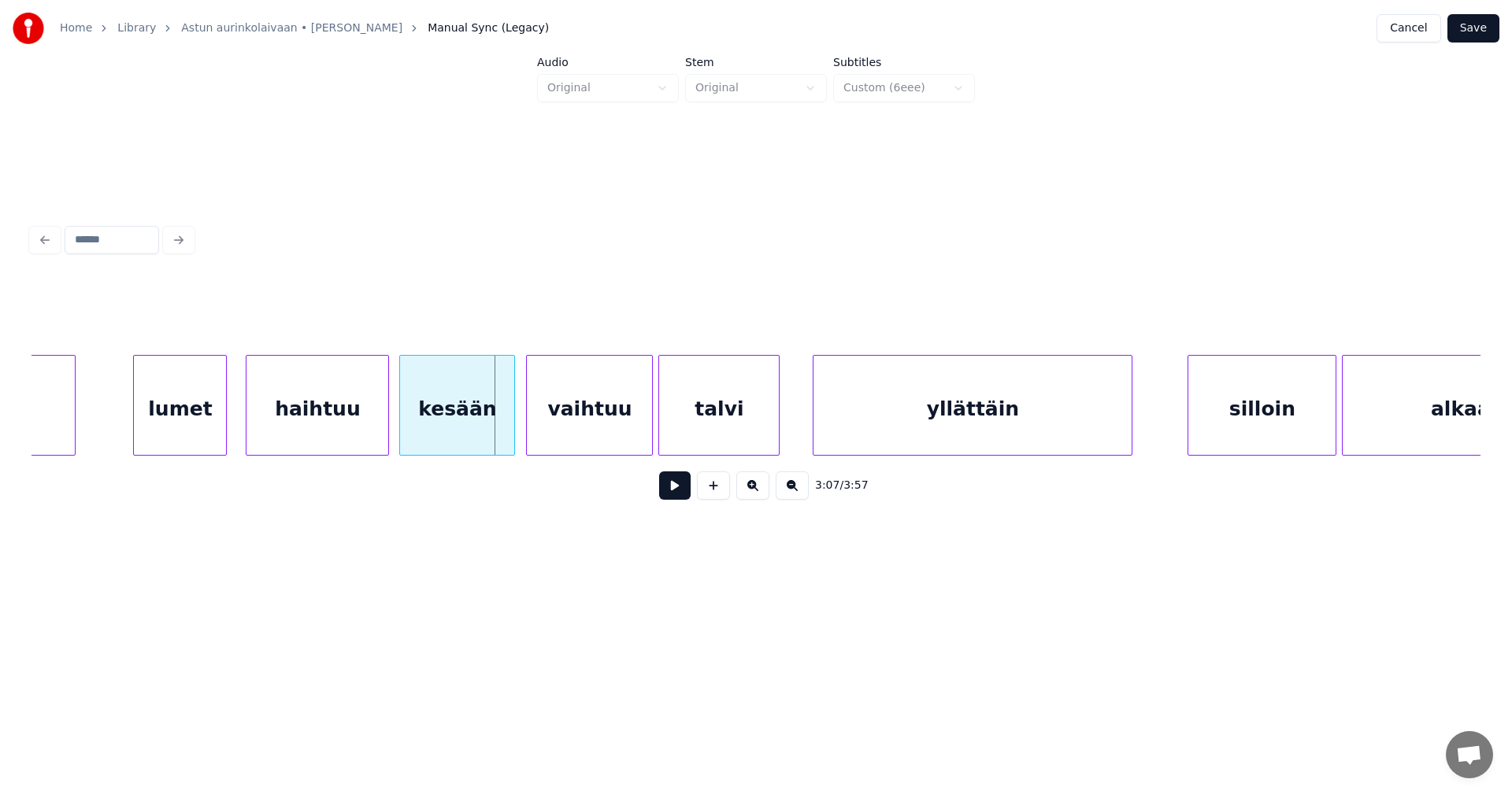
click at [313, 431] on div "haihtuu" at bounding box center [317, 408] width 142 height 107
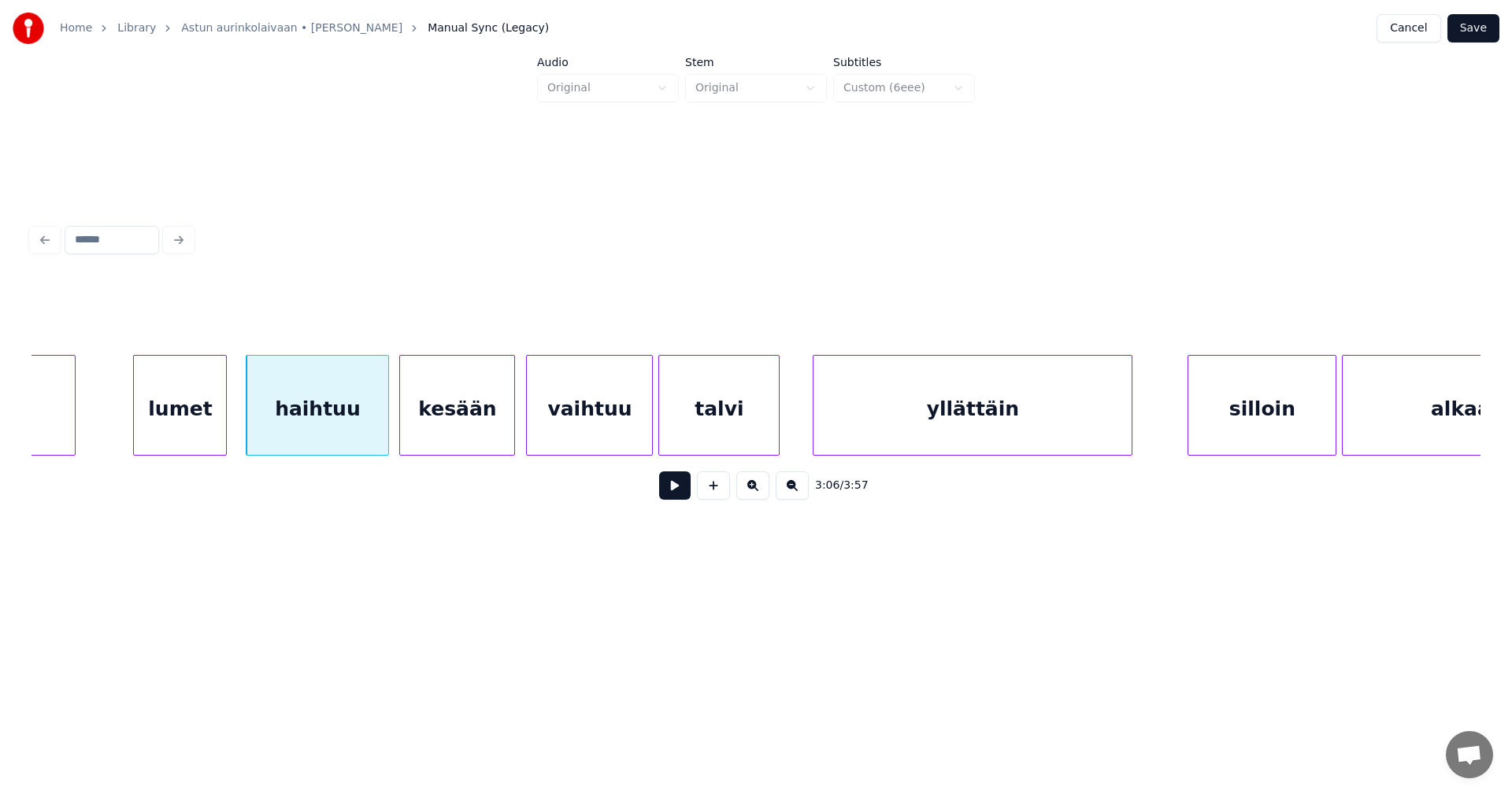
click at [674, 497] on button at bounding box center [674, 485] width 31 height 28
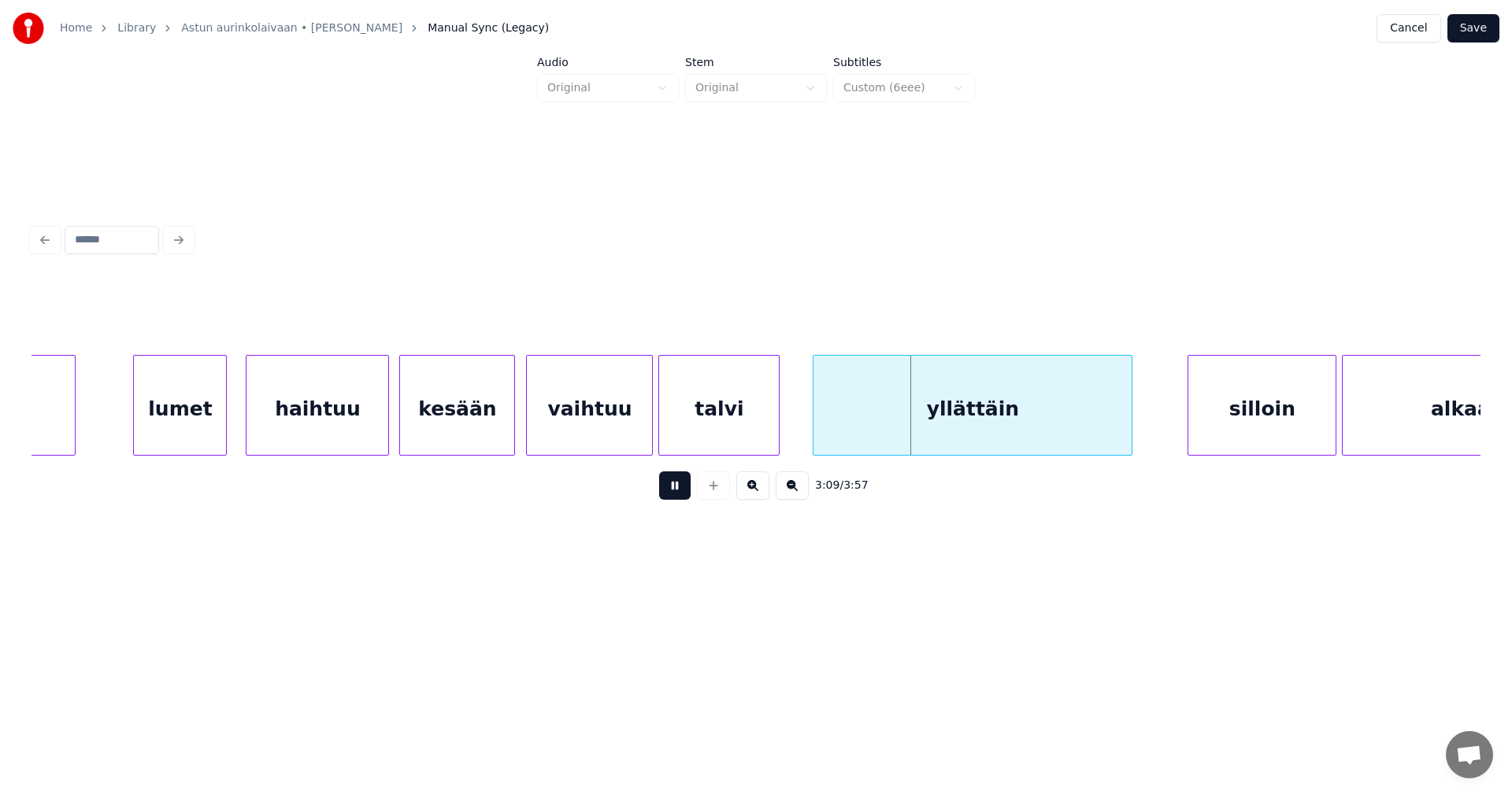
drag, startPoint x: 674, startPoint y: 495, endPoint x: 672, endPoint y: 474, distance: 21.1
click at [674, 484] on button at bounding box center [674, 485] width 31 height 28
click at [645, 433] on div at bounding box center [645, 405] width 5 height 99
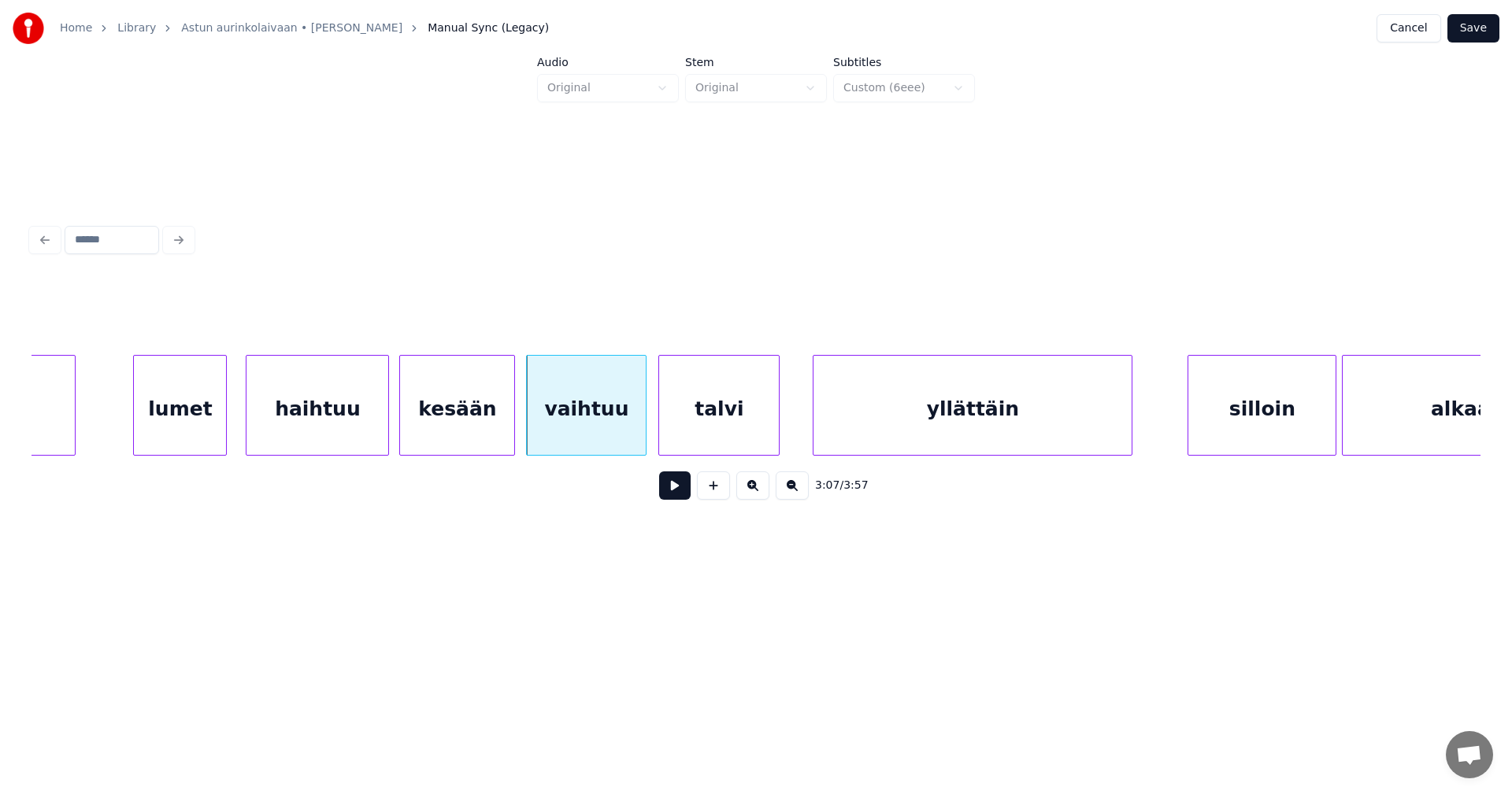
click at [674, 489] on button at bounding box center [674, 485] width 31 height 28
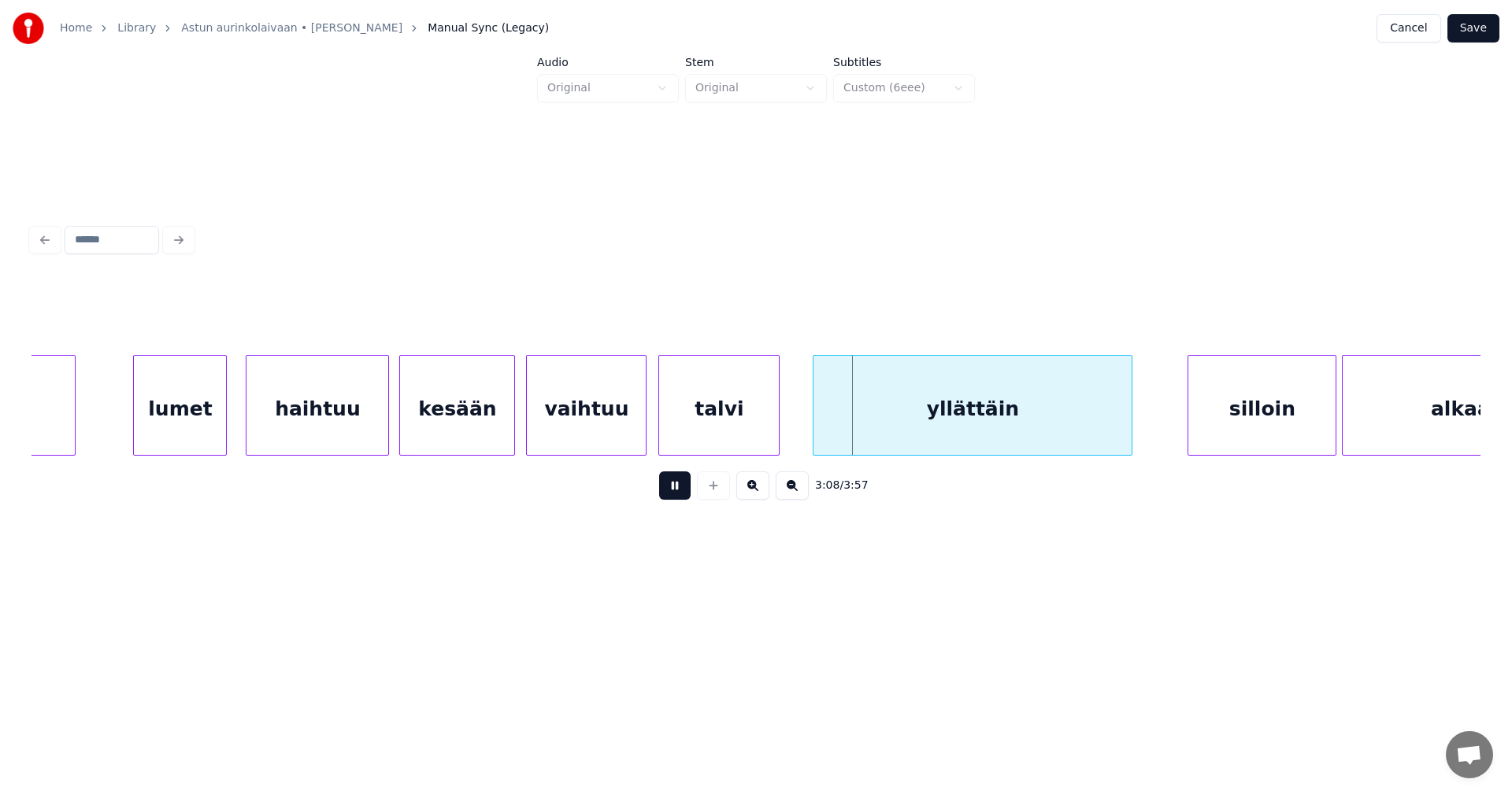
drag, startPoint x: 674, startPoint y: 489, endPoint x: 556, endPoint y: 439, distance: 128.2
click at [659, 480] on button at bounding box center [674, 485] width 31 height 28
click at [506, 423] on div at bounding box center [508, 405] width 5 height 99
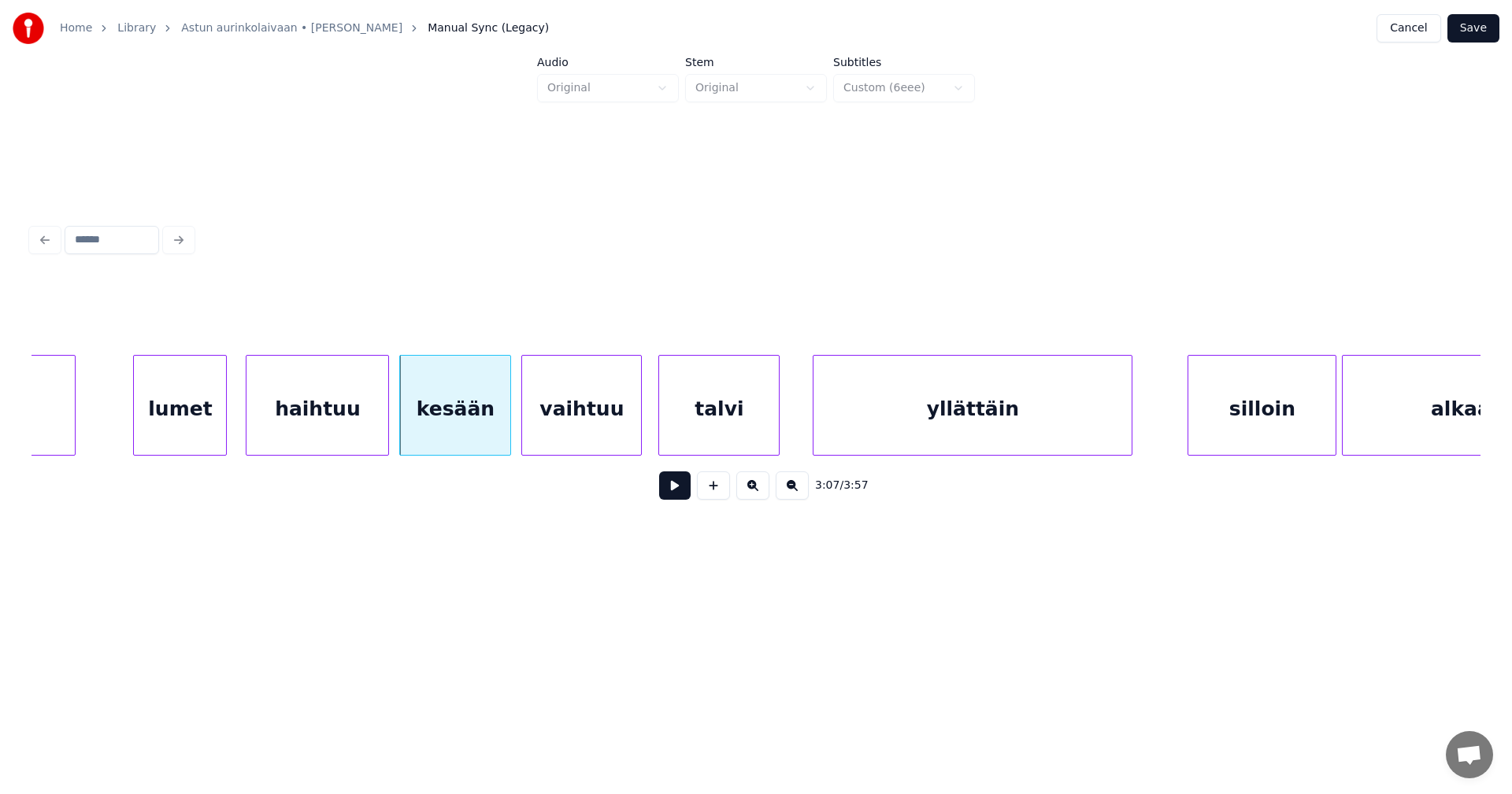
click at [558, 426] on div "vaihtuu" at bounding box center [582, 408] width 119 height 107
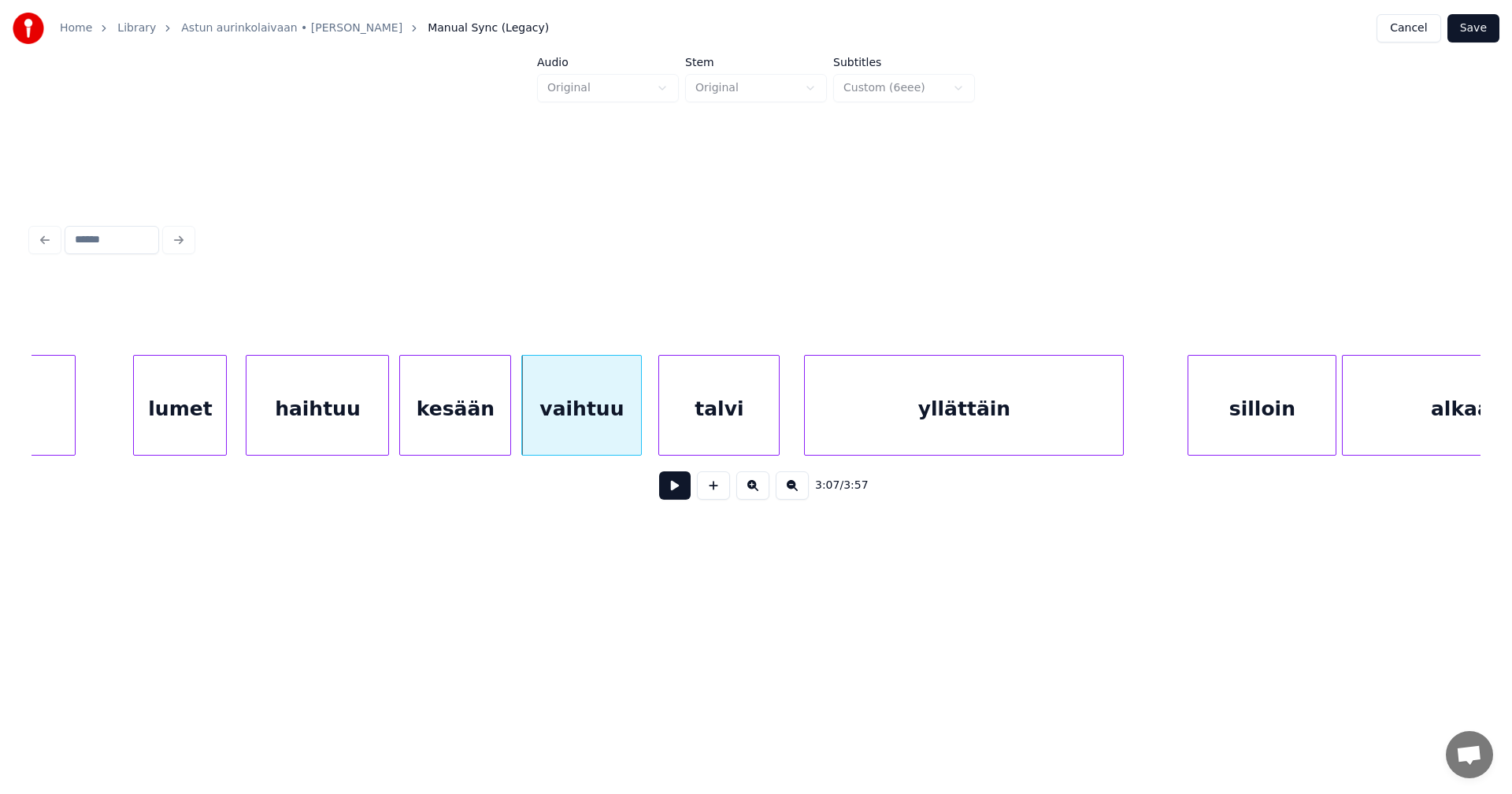
click at [844, 432] on div "yllättäin" at bounding box center [963, 408] width 318 height 107
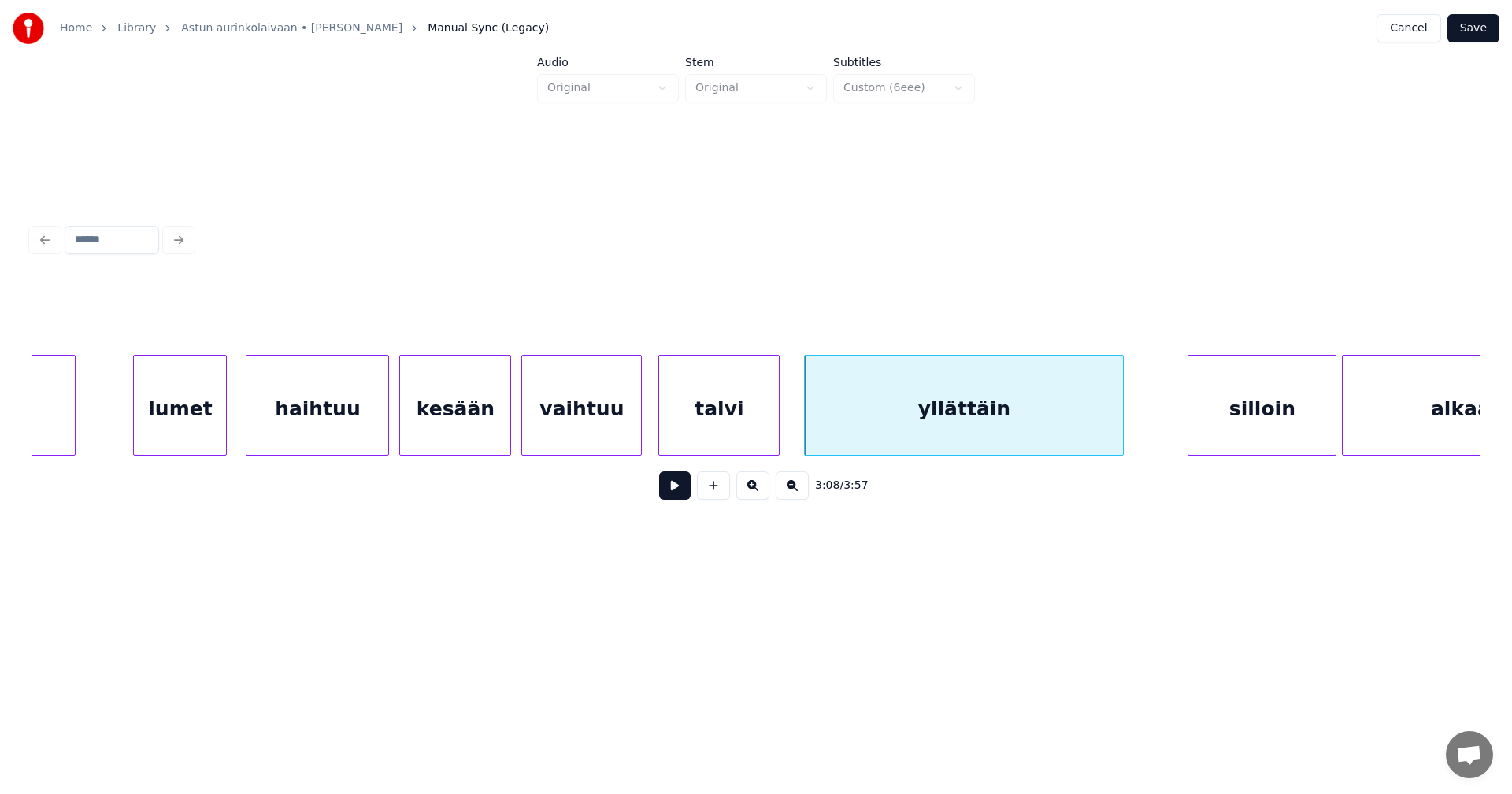
click at [1217, 427] on div "silloin" at bounding box center [1262, 408] width 148 height 107
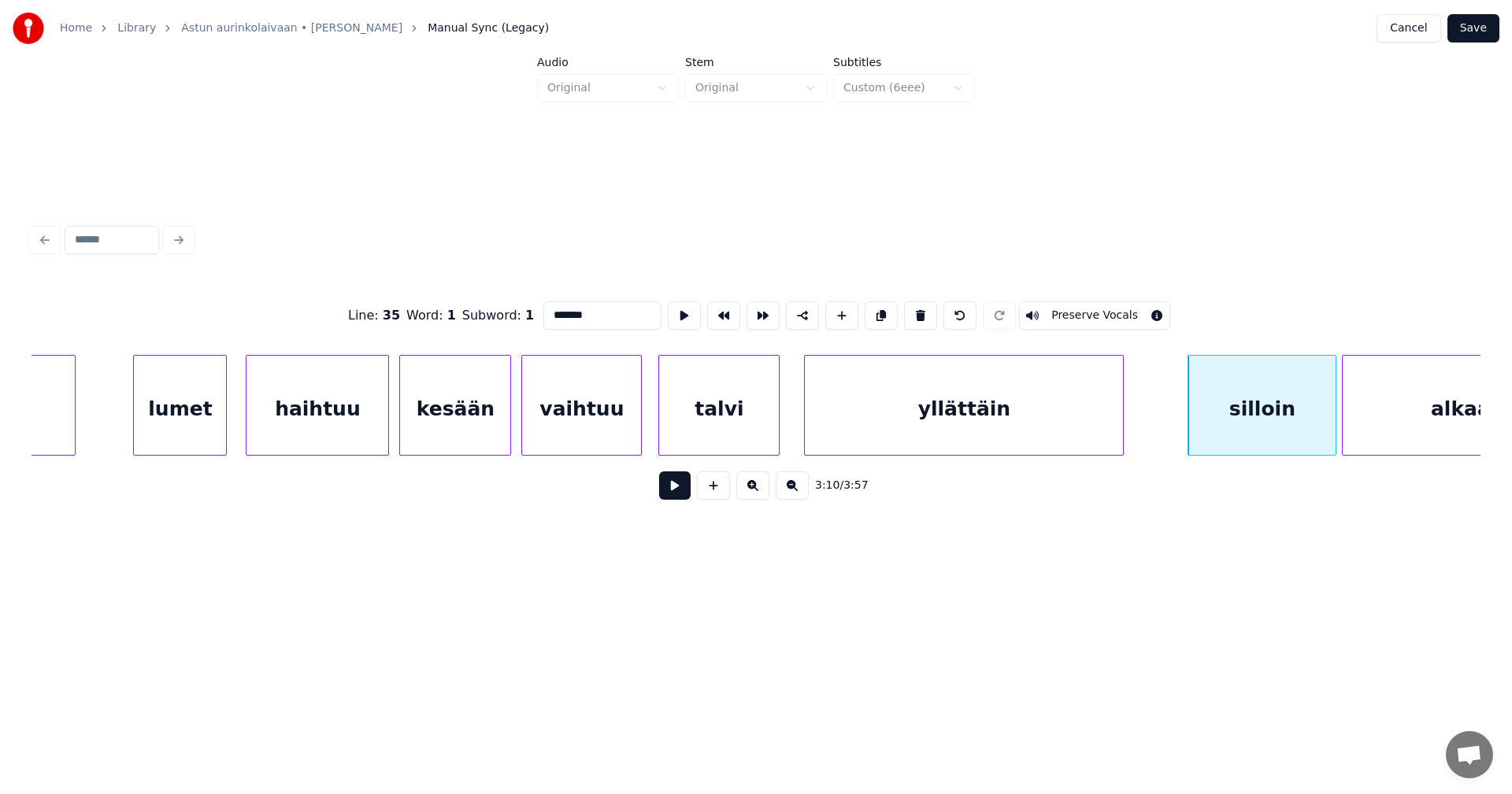
click at [686, 495] on button at bounding box center [674, 485] width 31 height 28
drag, startPoint x: 686, startPoint y: 495, endPoint x: 1010, endPoint y: 462, distance: 325.7
click at [686, 495] on button at bounding box center [674, 485] width 31 height 28
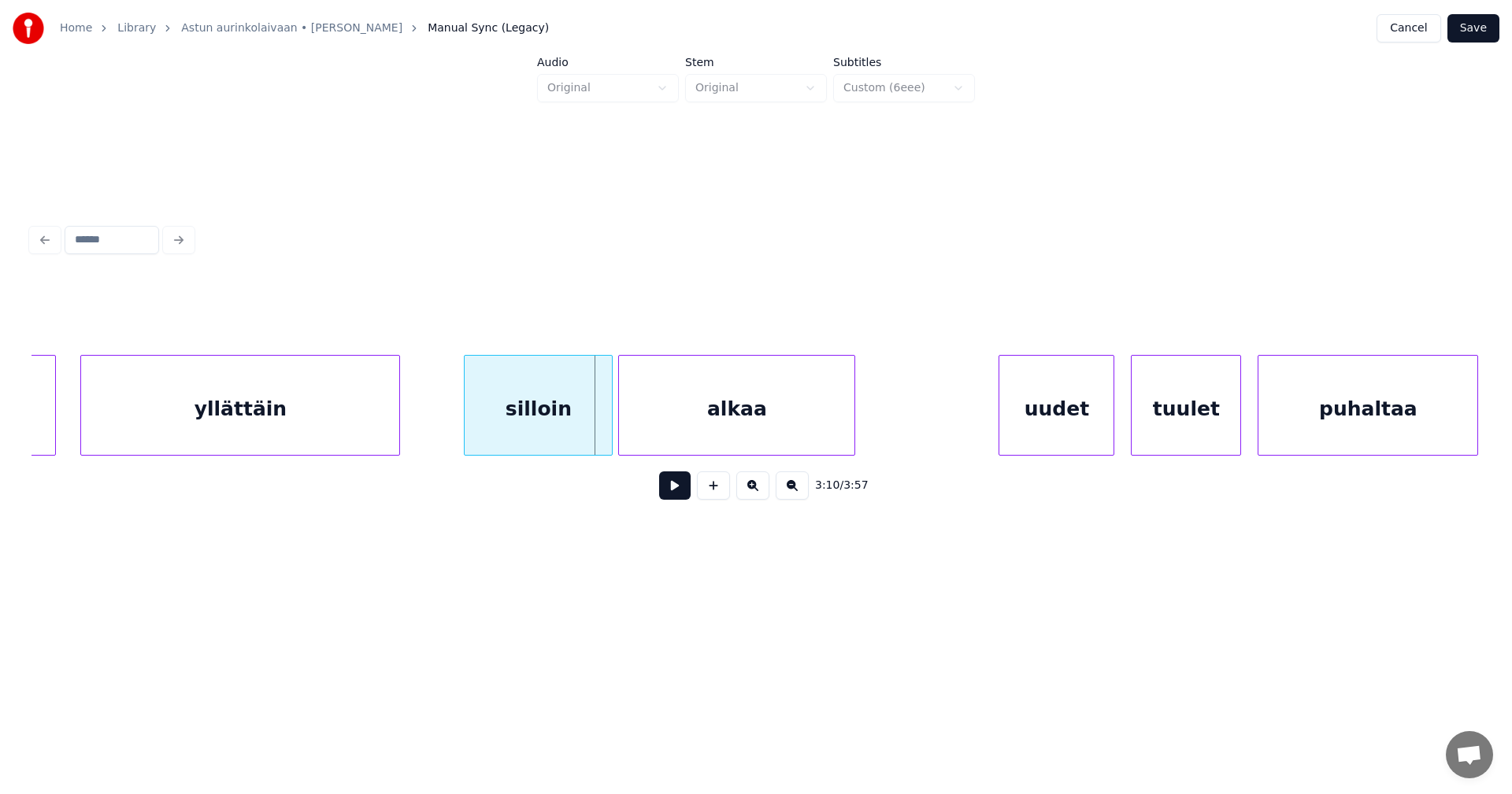
scroll to position [0, 51954]
click at [568, 428] on div "silloin" at bounding box center [532, 408] width 148 height 107
click at [585, 426] on div at bounding box center [586, 405] width 5 height 99
click at [608, 428] on div at bounding box center [606, 405] width 5 height 99
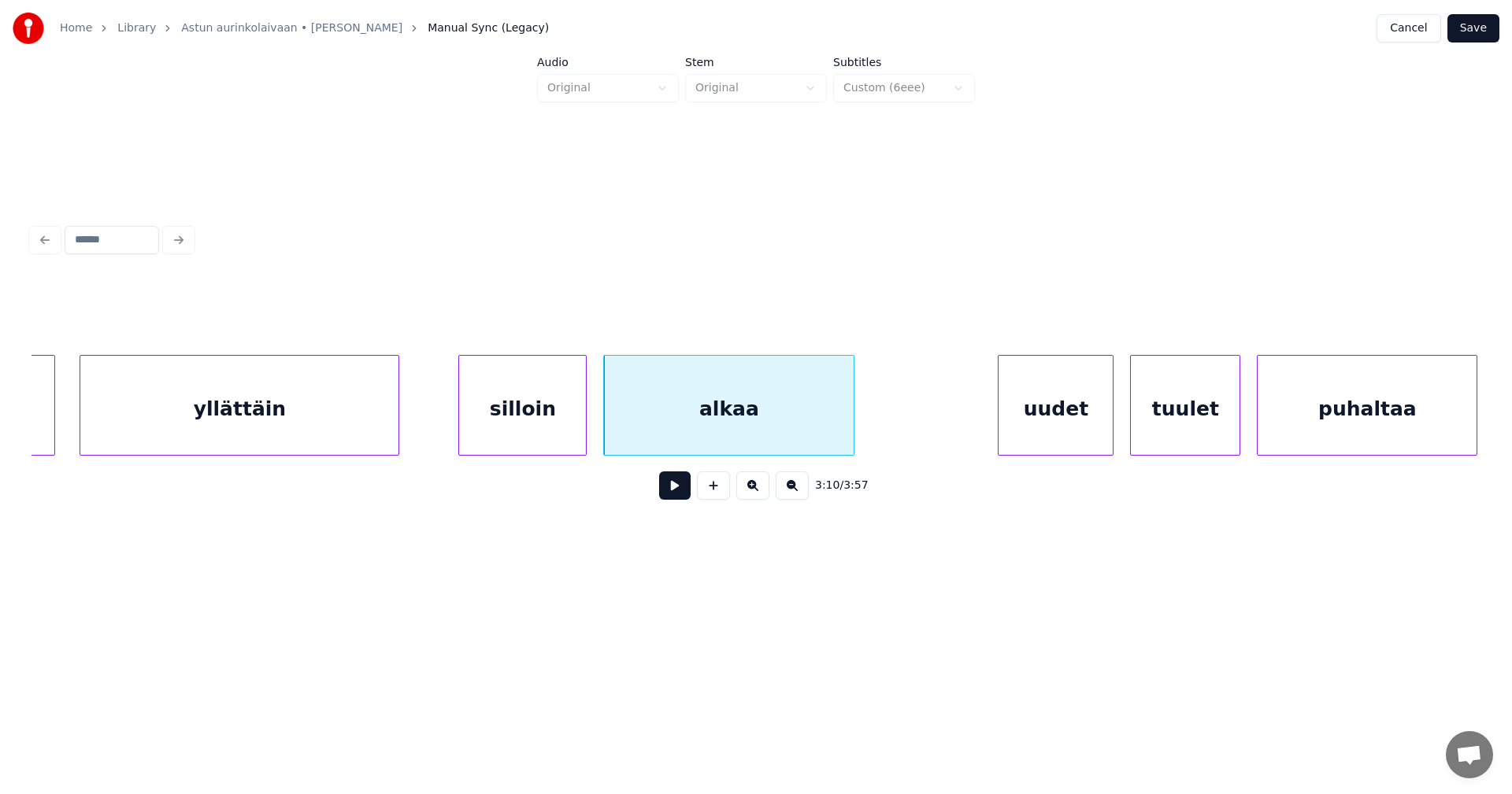
click at [672, 490] on button at bounding box center [674, 485] width 31 height 28
click at [614, 421] on div at bounding box center [614, 405] width 5 height 99
click at [677, 492] on button at bounding box center [674, 485] width 31 height 28
drag, startPoint x: 677, startPoint y: 492, endPoint x: 659, endPoint y: 475, distance: 24.8
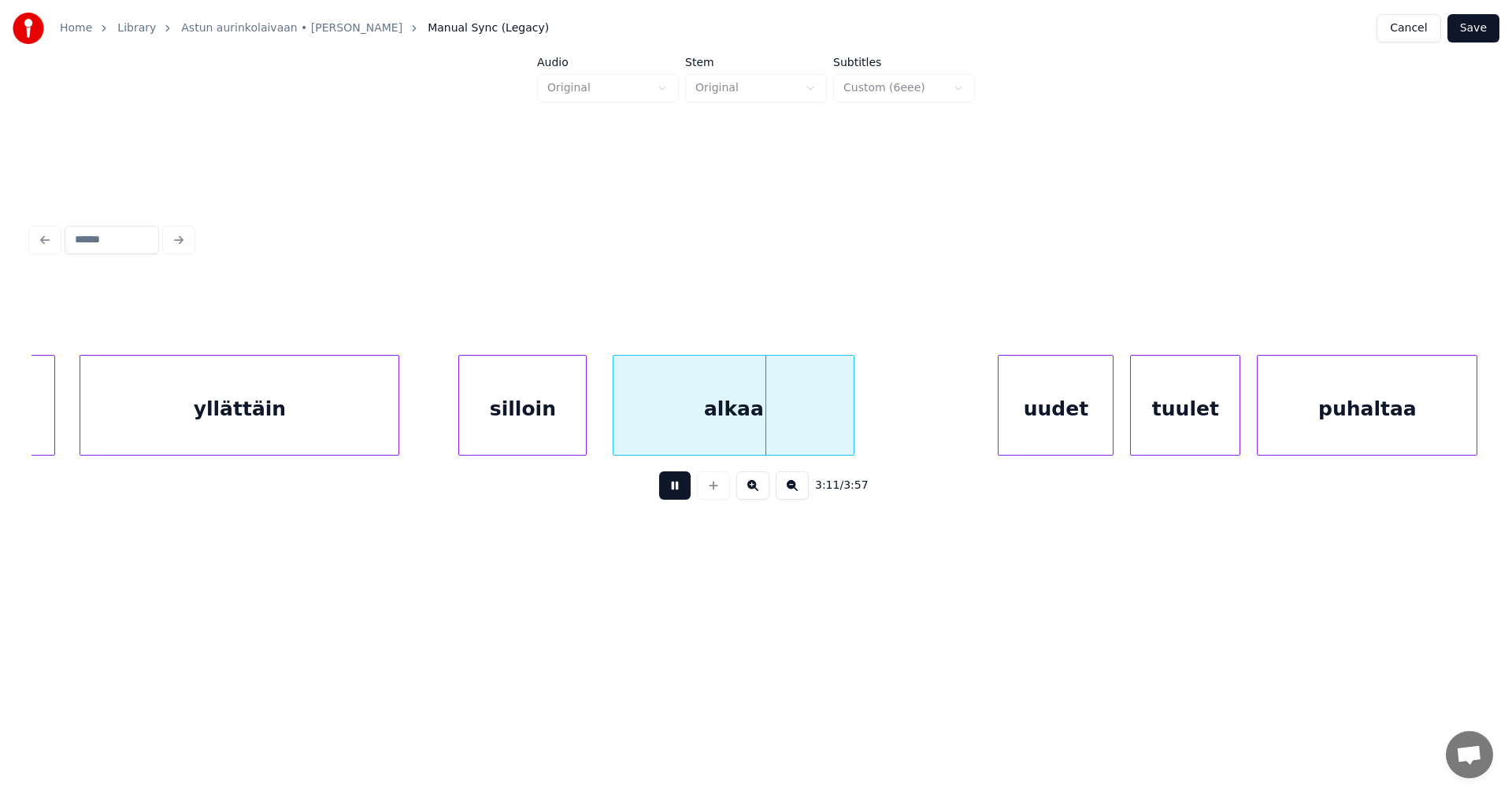
click at [675, 489] on button at bounding box center [674, 485] width 31 height 28
click at [590, 432] on div at bounding box center [590, 405] width 5 height 99
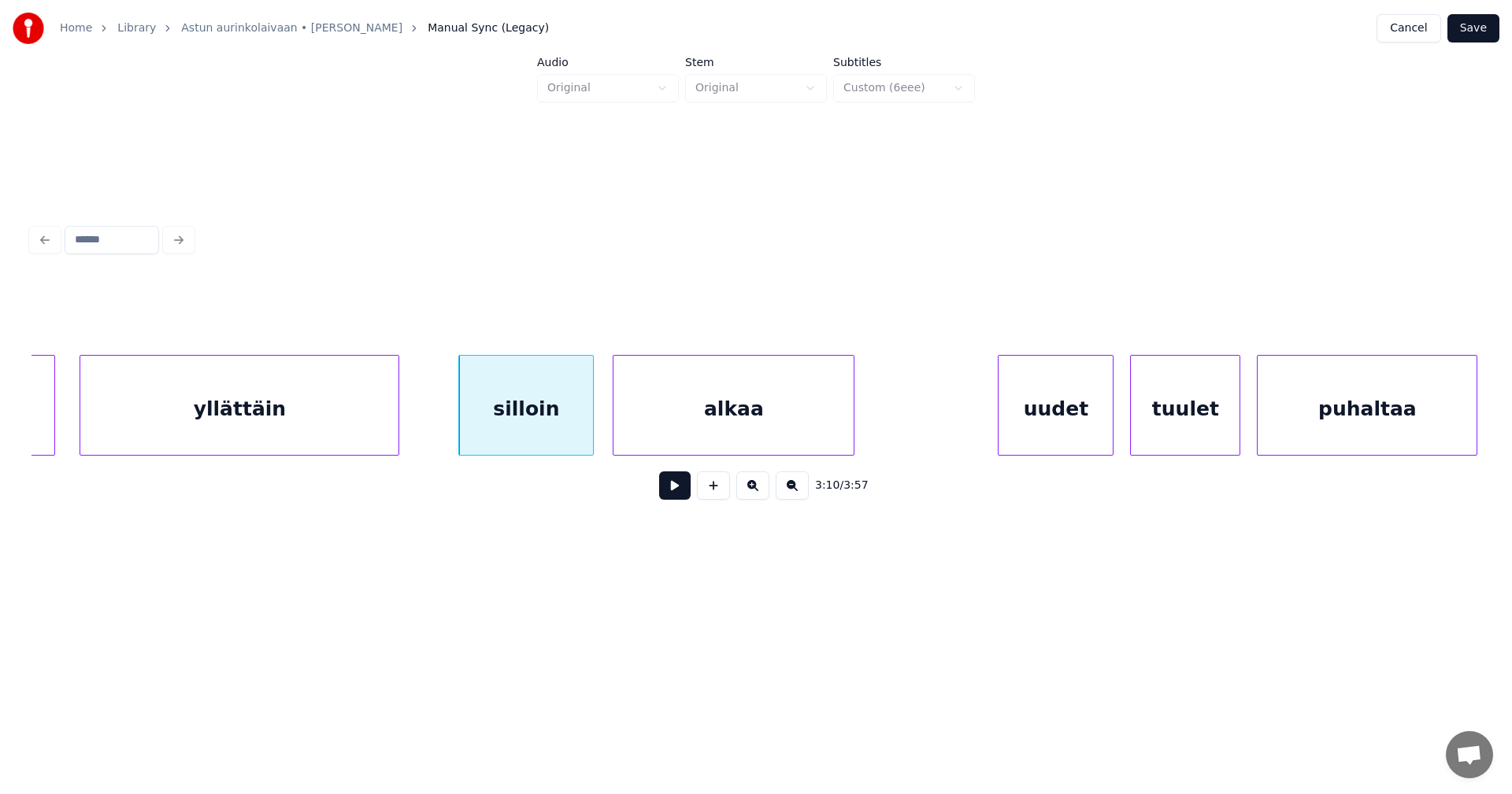
click at [673, 484] on button at bounding box center [674, 485] width 31 height 28
click at [673, 485] on button at bounding box center [674, 485] width 31 height 28
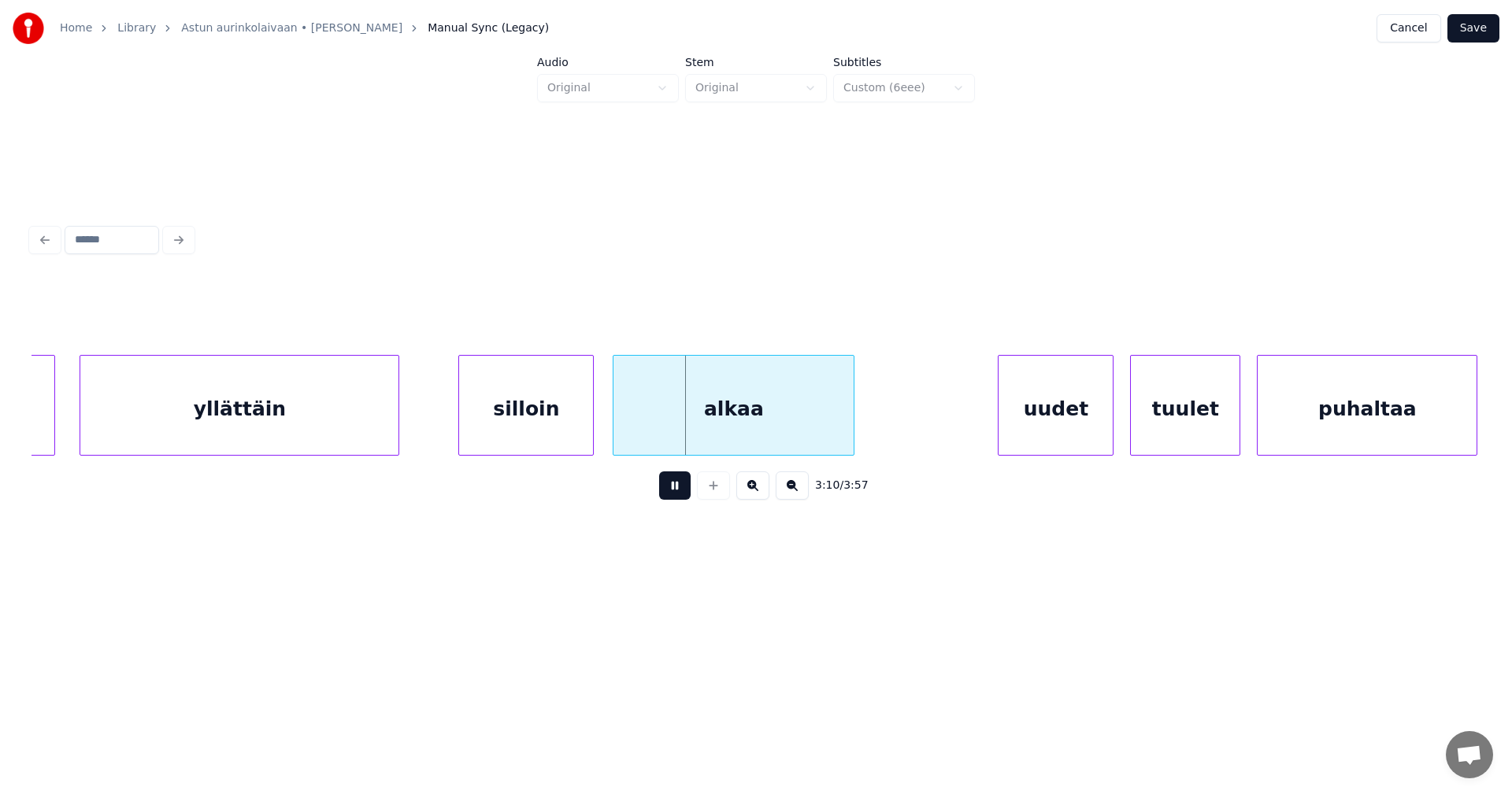
drag, startPoint x: 673, startPoint y: 485, endPoint x: 623, endPoint y: 428, distance: 75.8
click at [663, 473] on div "3:10 / 3:57" at bounding box center [755, 484] width 1449 height 60
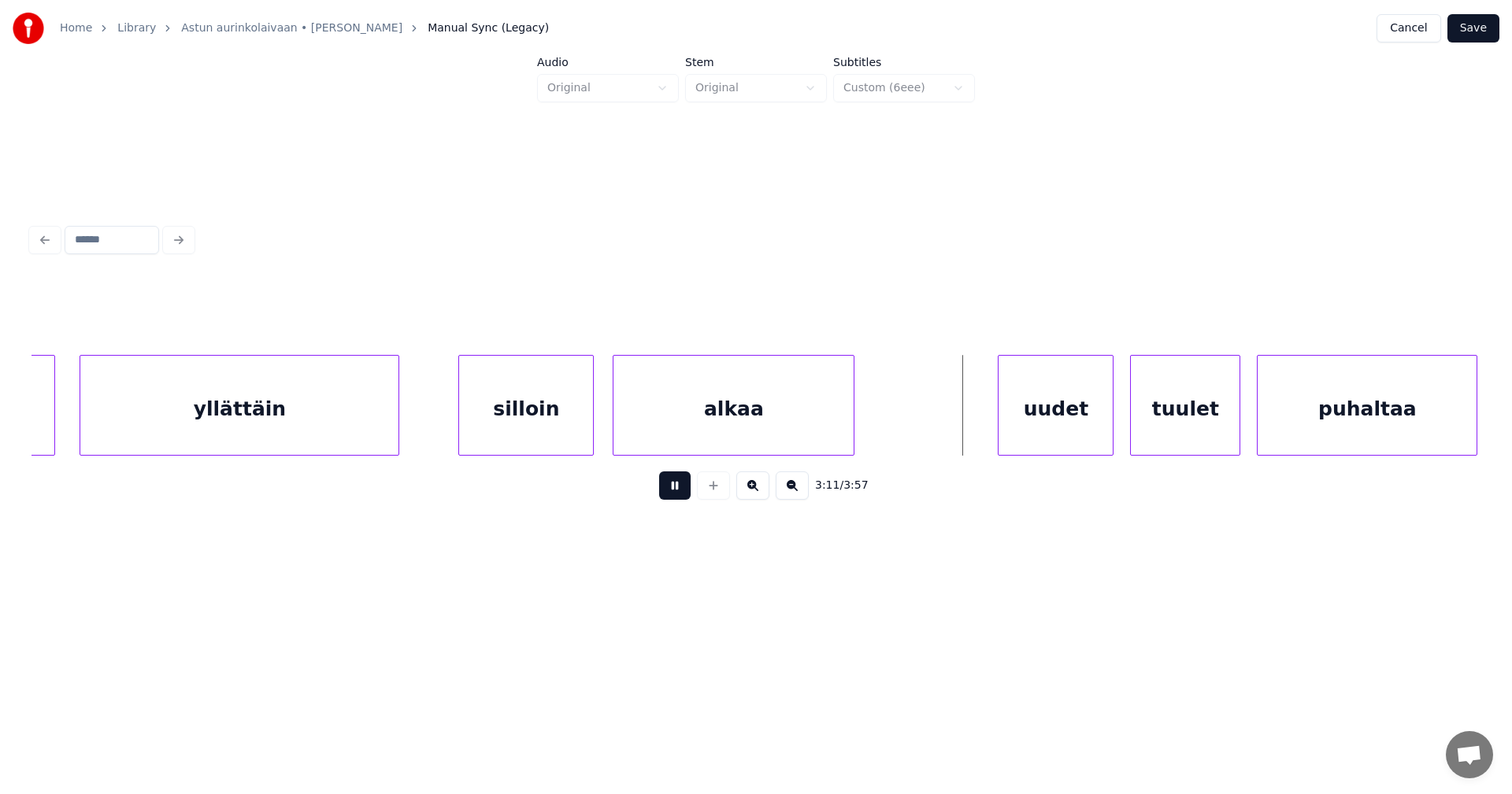
click at [674, 487] on button at bounding box center [674, 485] width 31 height 28
click at [608, 420] on div at bounding box center [610, 405] width 5 height 99
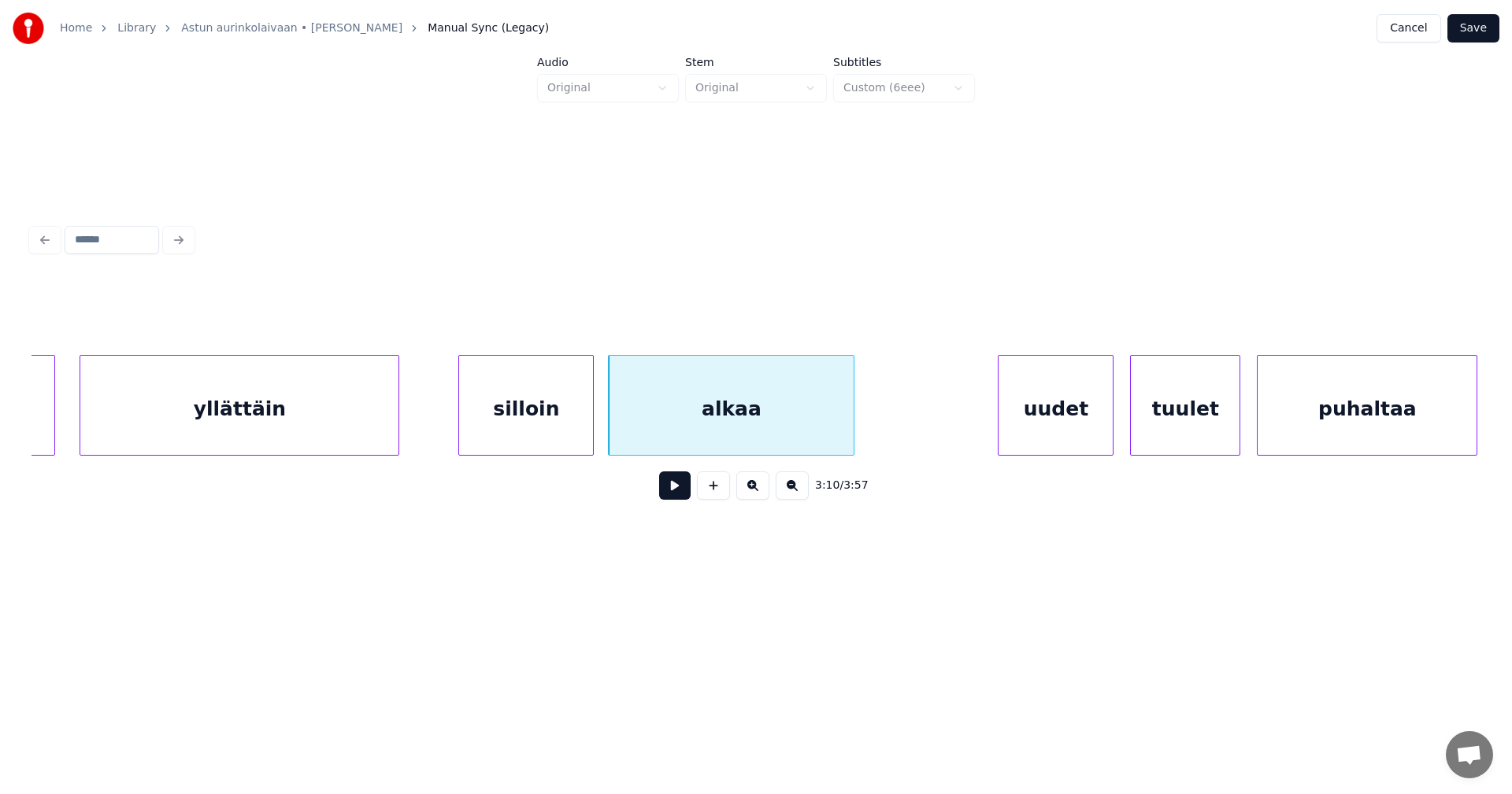
click at [675, 488] on button at bounding box center [674, 485] width 31 height 28
click at [548, 422] on div "silloin" at bounding box center [526, 408] width 134 height 107
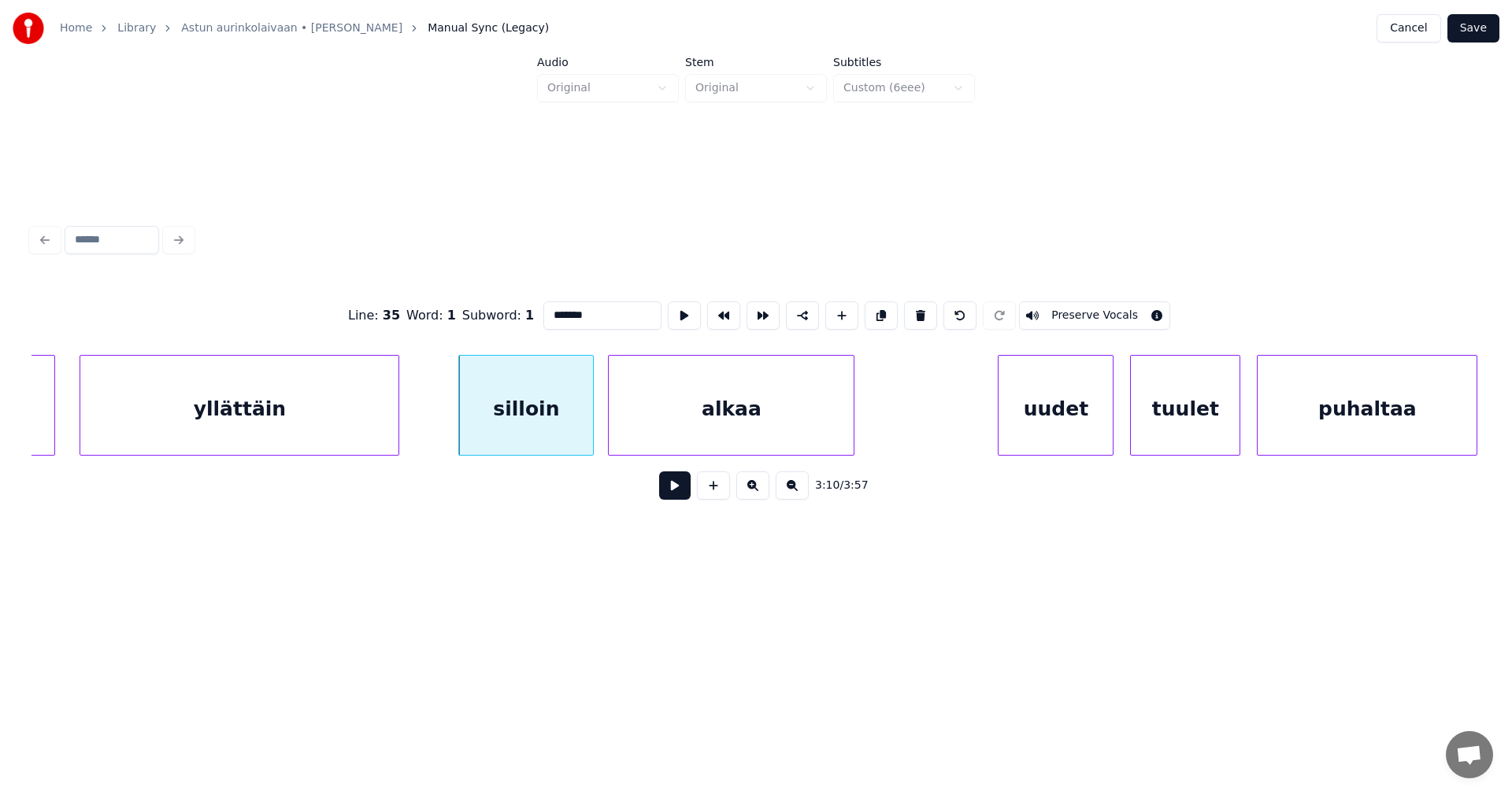
click at [672, 489] on button at bounding box center [674, 485] width 31 height 28
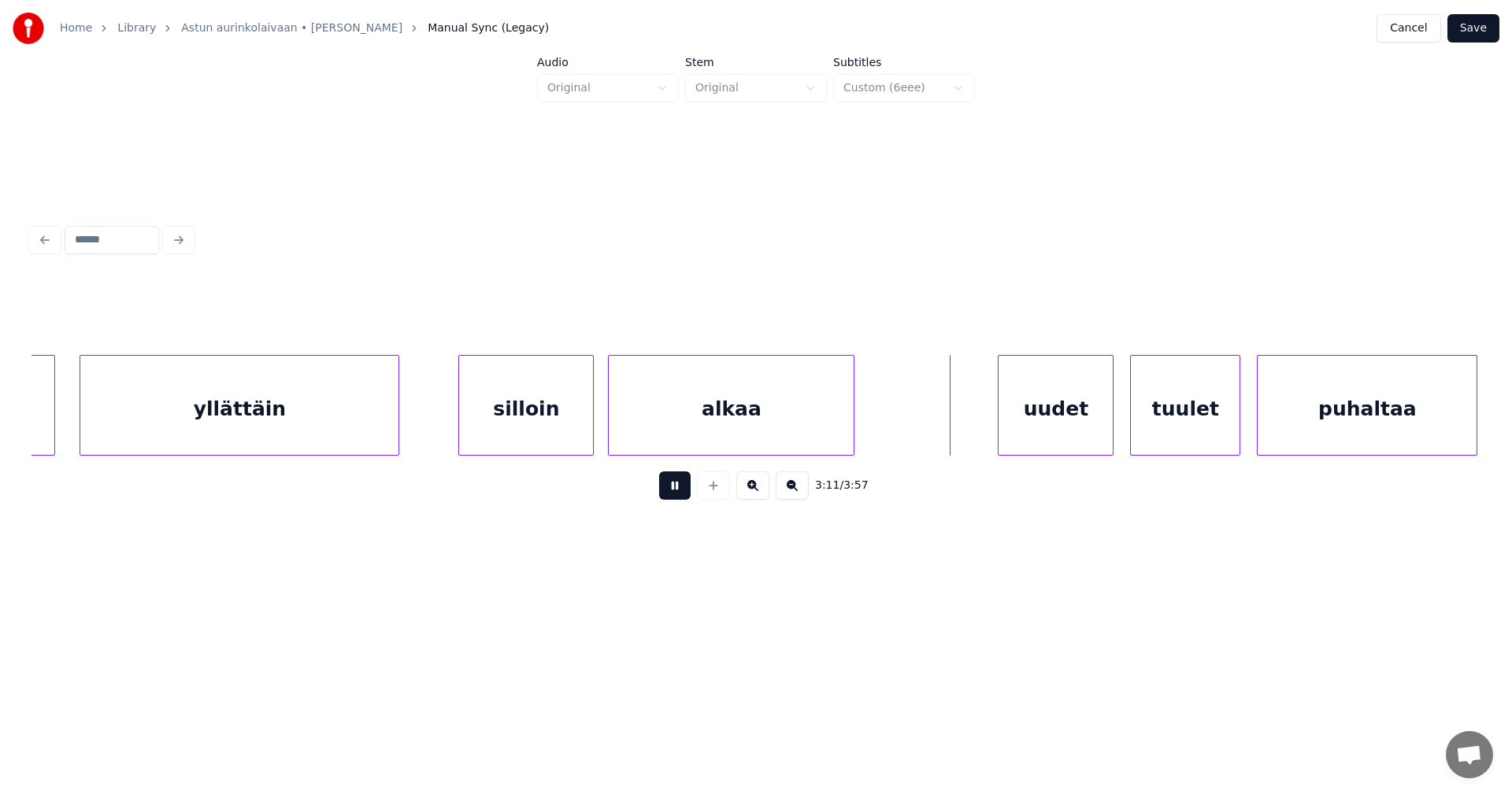
click at [672, 489] on button at bounding box center [674, 485] width 31 height 28
click at [1018, 419] on div "uudet" at bounding box center [1044, 408] width 115 height 107
click at [1093, 417] on div at bounding box center [1092, 405] width 5 height 99
click at [1170, 422] on div "tuulet" at bounding box center [1179, 408] width 109 height 107
click at [681, 492] on button at bounding box center [674, 485] width 31 height 28
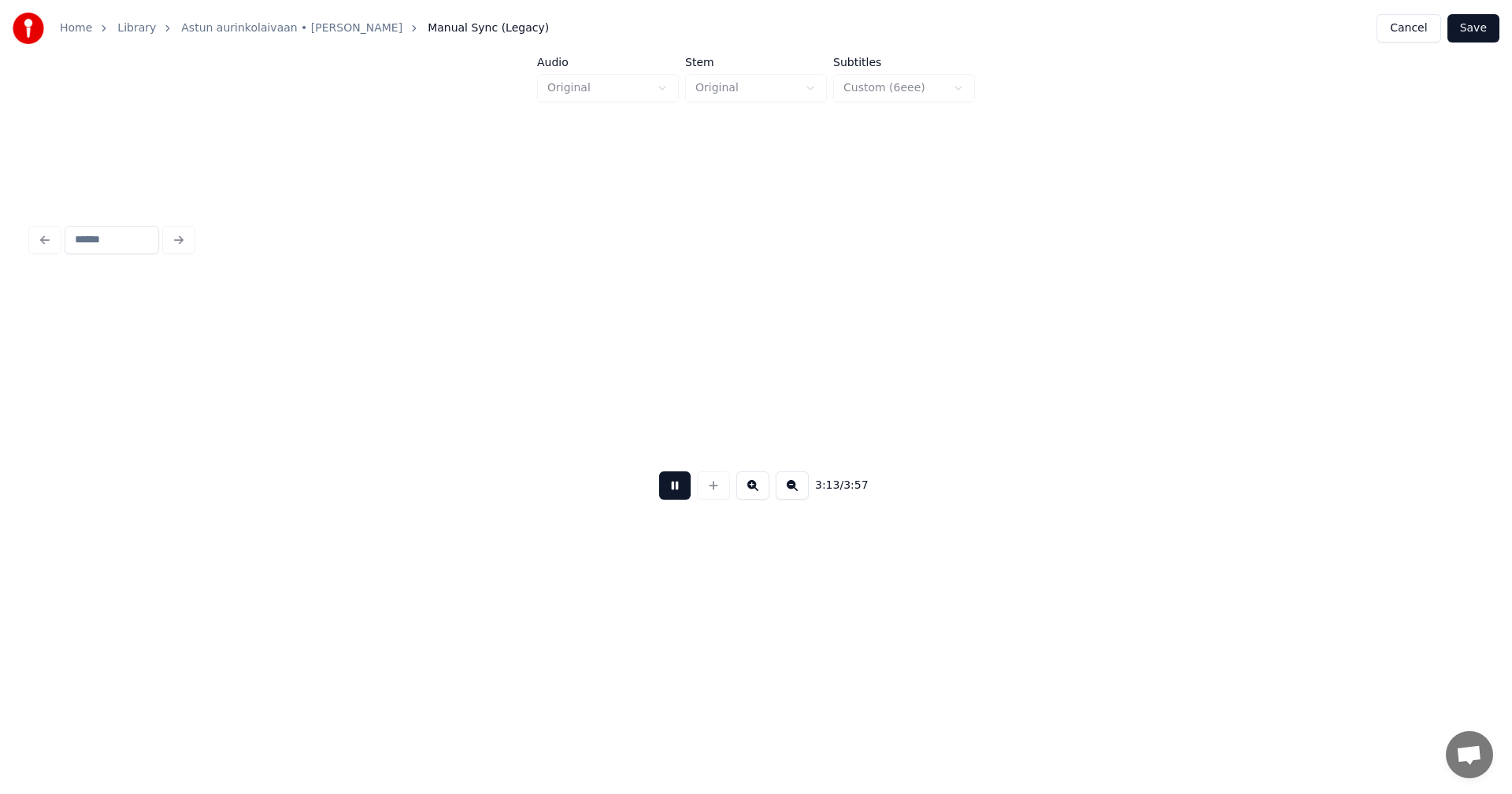
scroll to position [0, 53405]
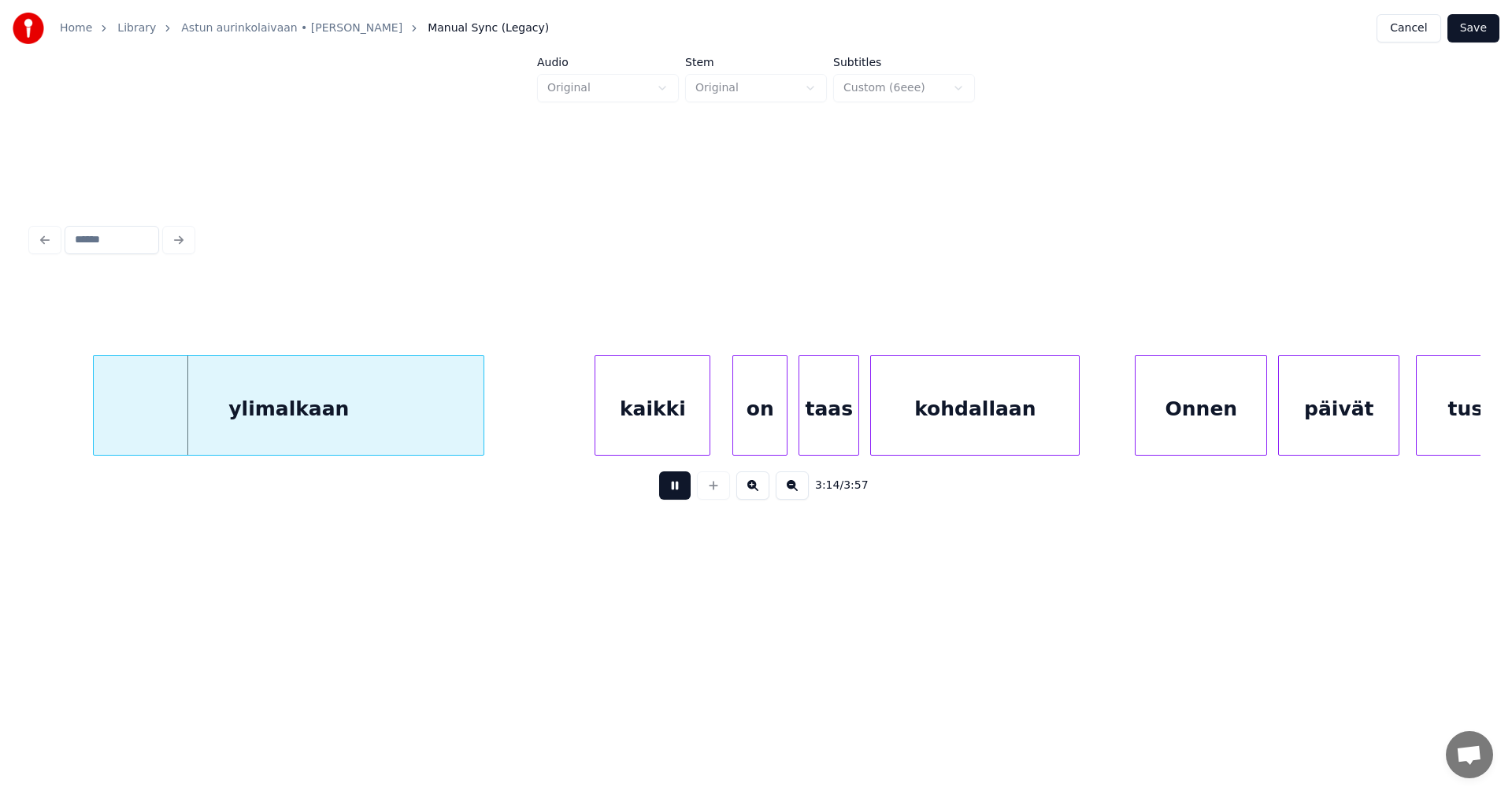
drag, startPoint x: 681, startPoint y: 492, endPoint x: 625, endPoint y: 481, distance: 57.1
click at [680, 492] on button at bounding box center [674, 485] width 31 height 28
click at [345, 434] on div "ylimalkaan" at bounding box center [281, 408] width 389 height 107
click at [656, 435] on div "kaikki" at bounding box center [648, 408] width 115 height 107
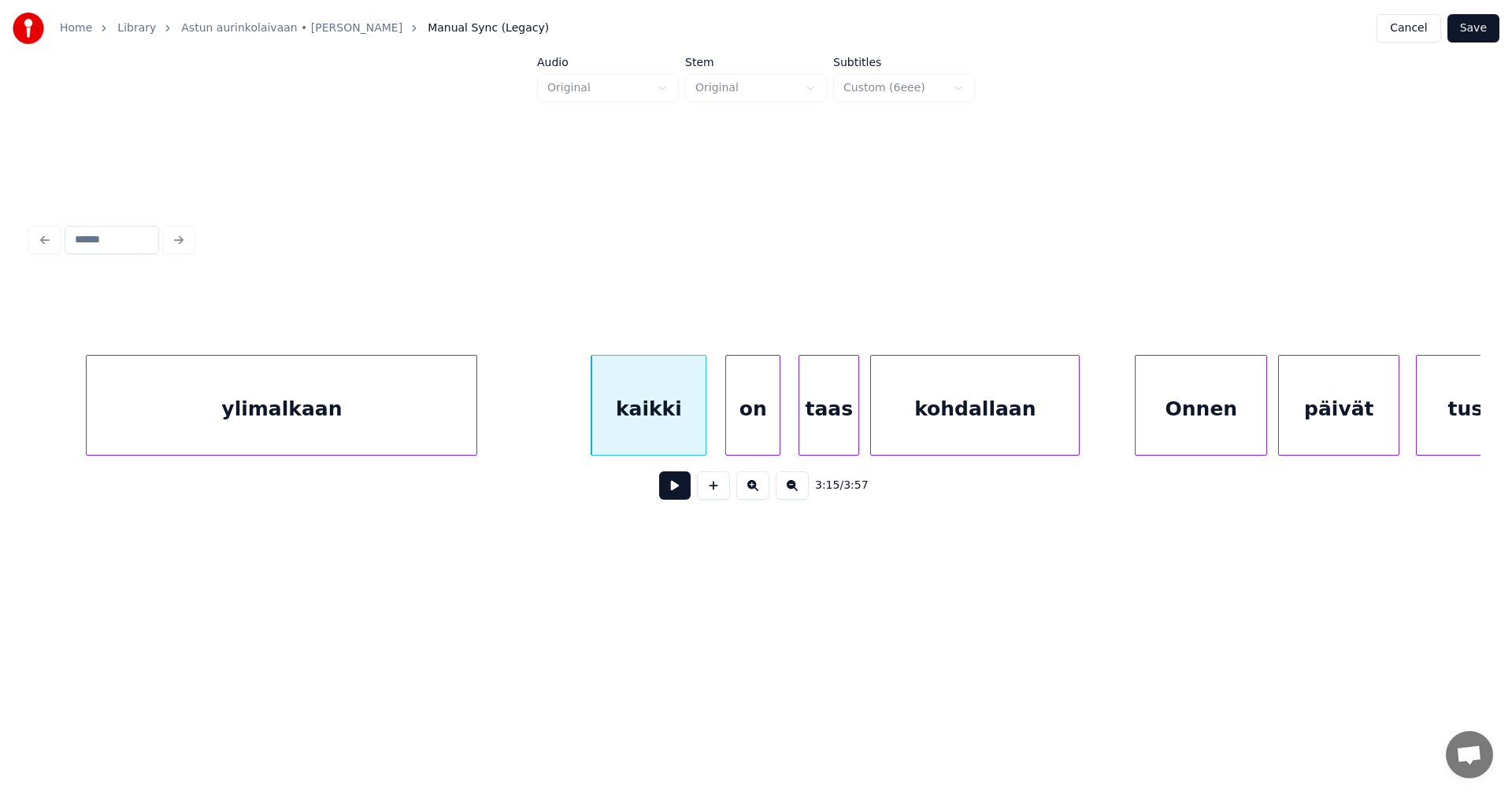
click at [749, 428] on div "on" at bounding box center [752, 408] width 53 height 107
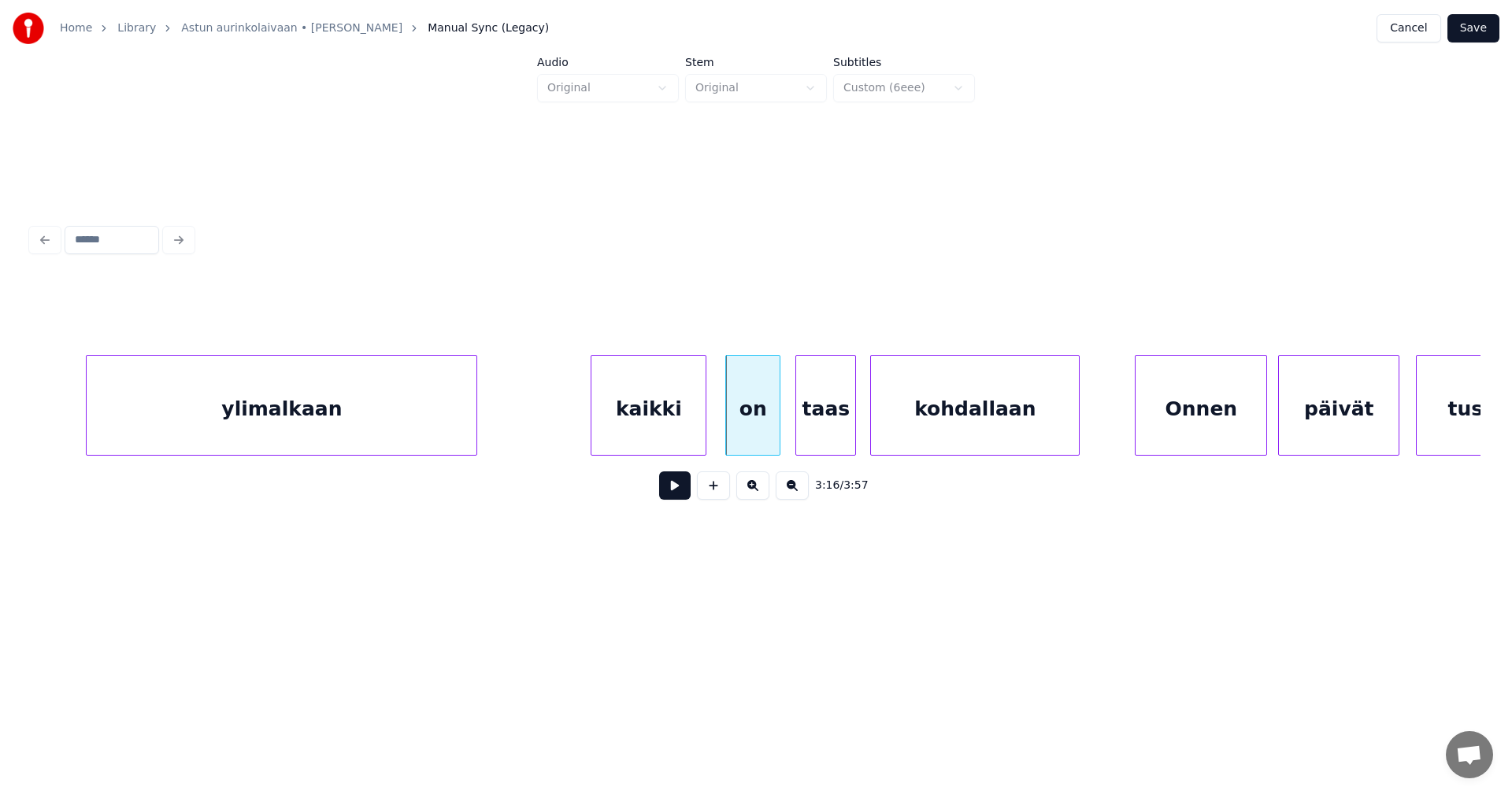
click at [840, 432] on div "taas" at bounding box center [826, 408] width 59 height 107
click at [681, 496] on button at bounding box center [674, 485] width 31 height 28
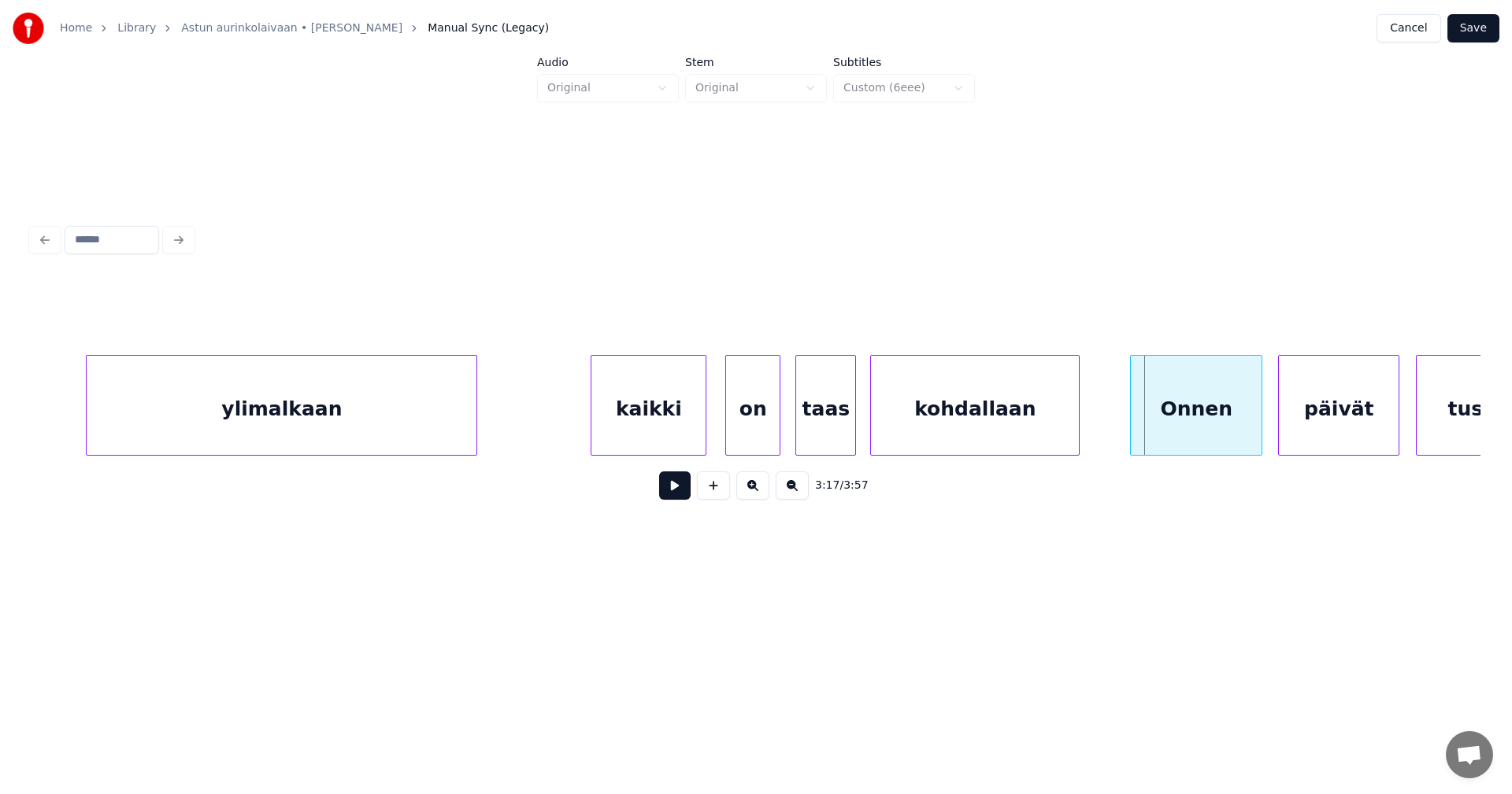
click at [1167, 405] on div "Onnen" at bounding box center [1196, 408] width 131 height 107
click at [684, 498] on button at bounding box center [674, 485] width 31 height 28
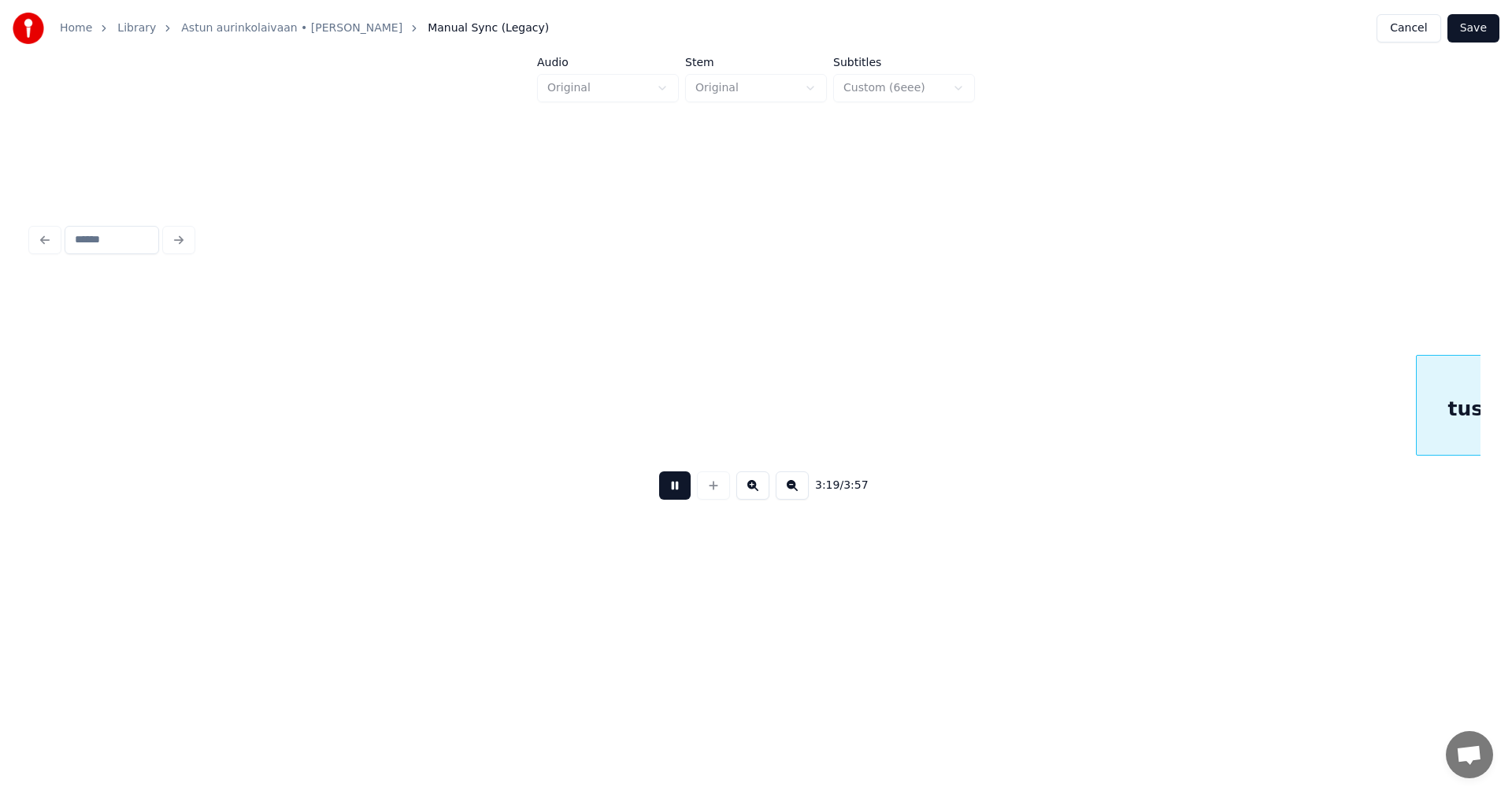
scroll to position [0, 54857]
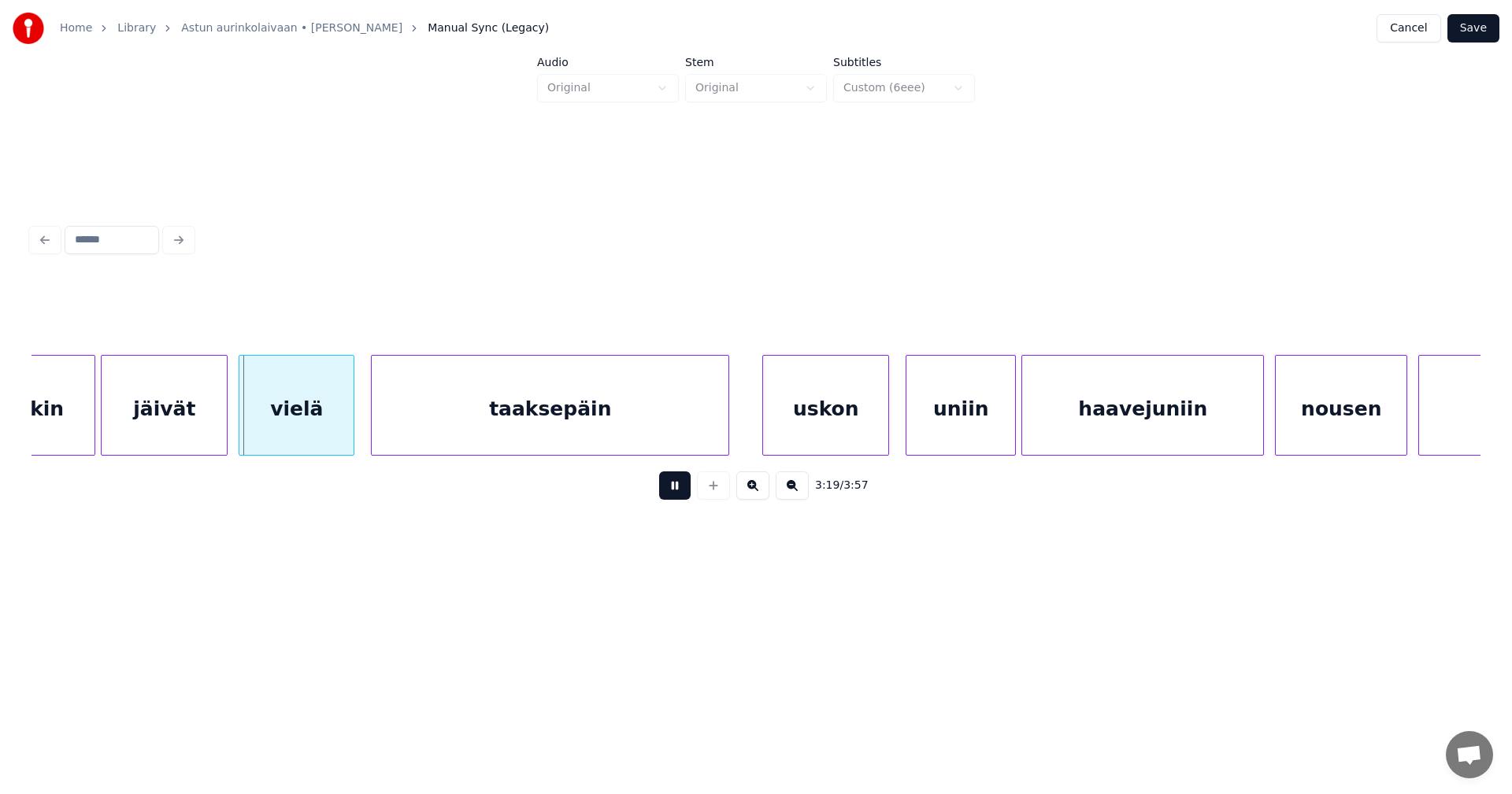
click at [684, 498] on button at bounding box center [674, 485] width 31 height 28
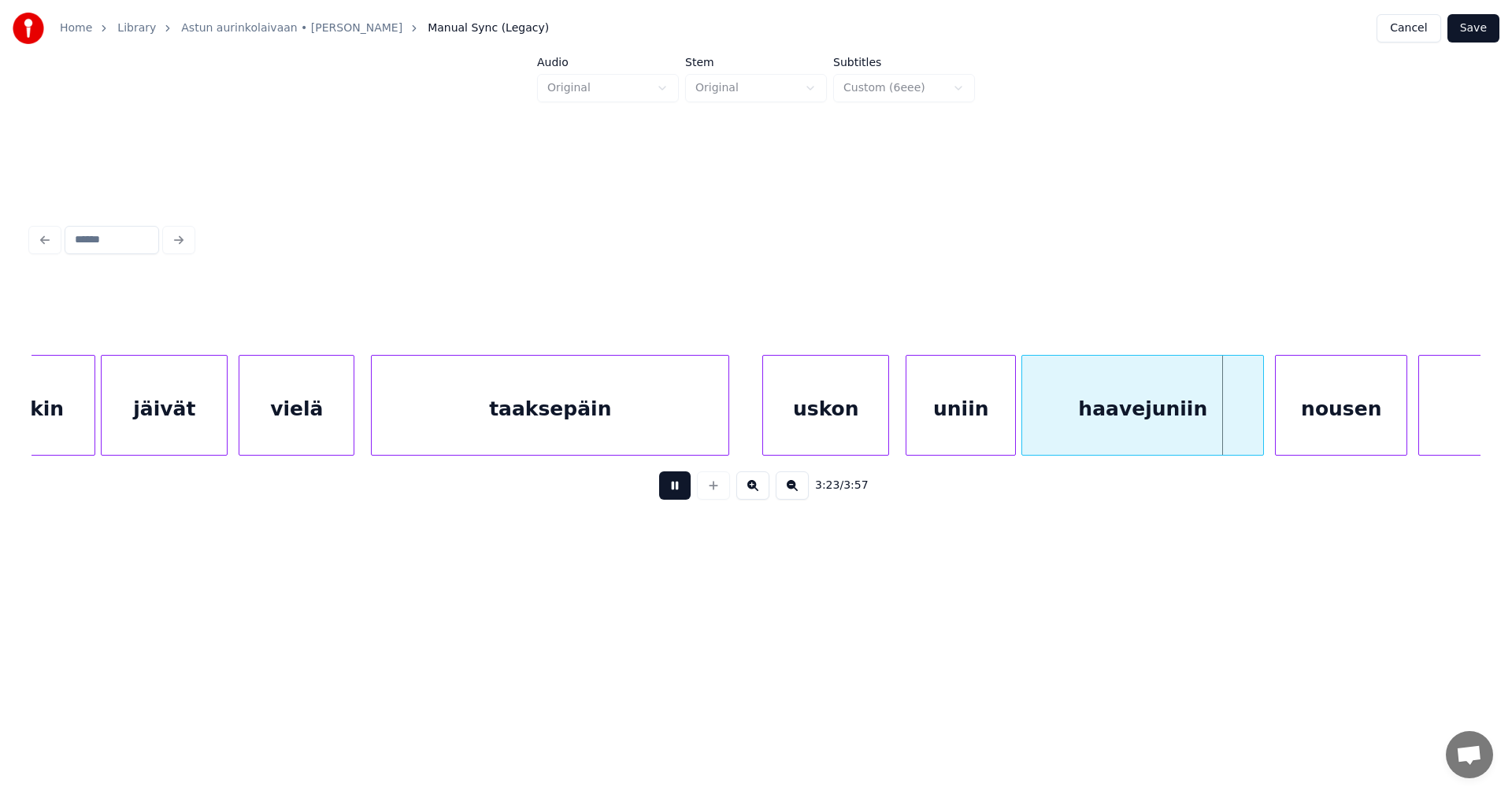
click at [684, 495] on button at bounding box center [674, 485] width 31 height 28
click at [937, 413] on div "uniin" at bounding box center [960, 408] width 109 height 107
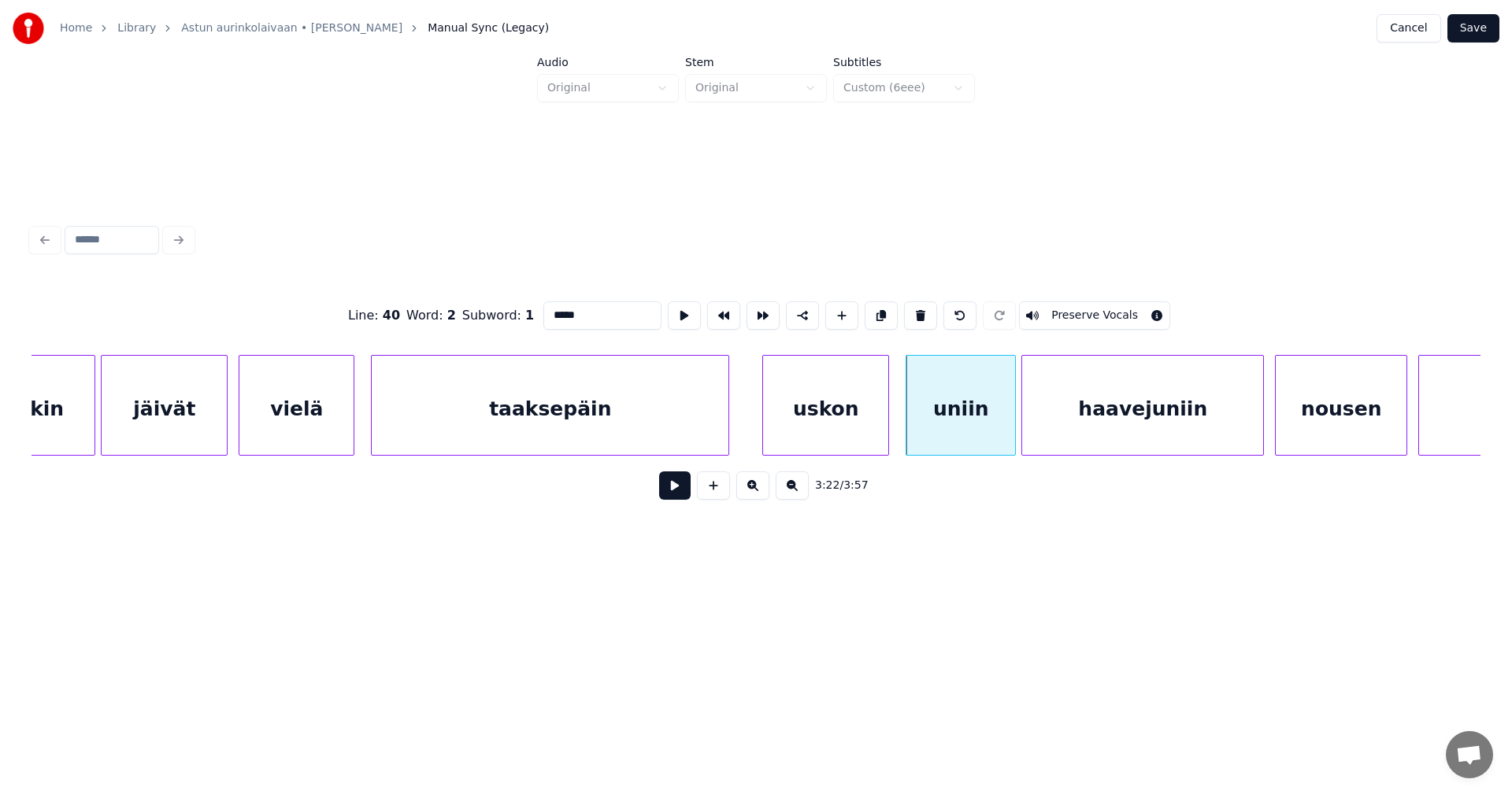
click at [674, 496] on button at bounding box center [674, 485] width 31 height 28
click at [676, 495] on button at bounding box center [674, 485] width 31 height 28
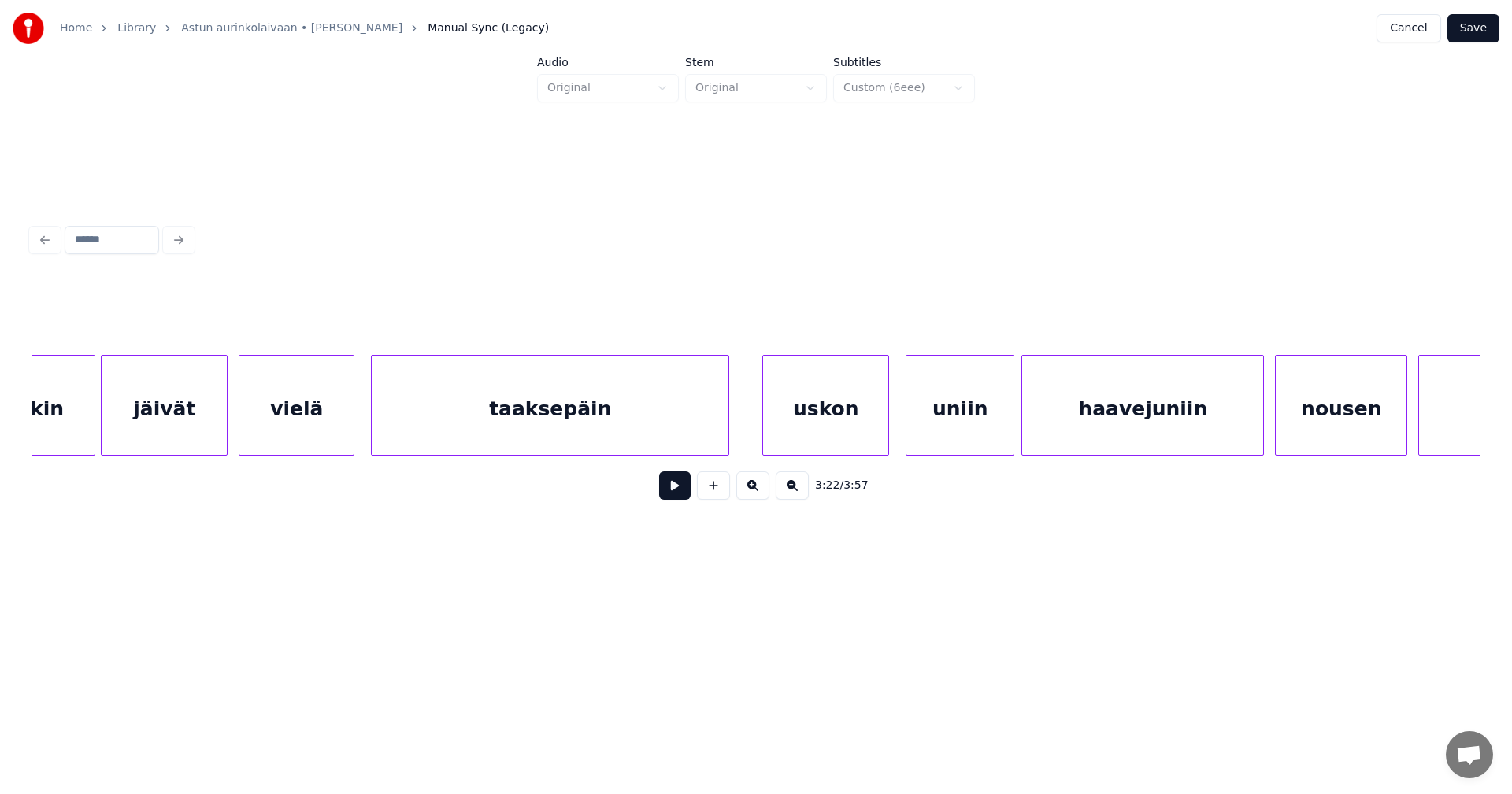
click at [1011, 421] on div at bounding box center [1011, 405] width 5 height 99
click at [677, 493] on button at bounding box center [674, 485] width 31 height 28
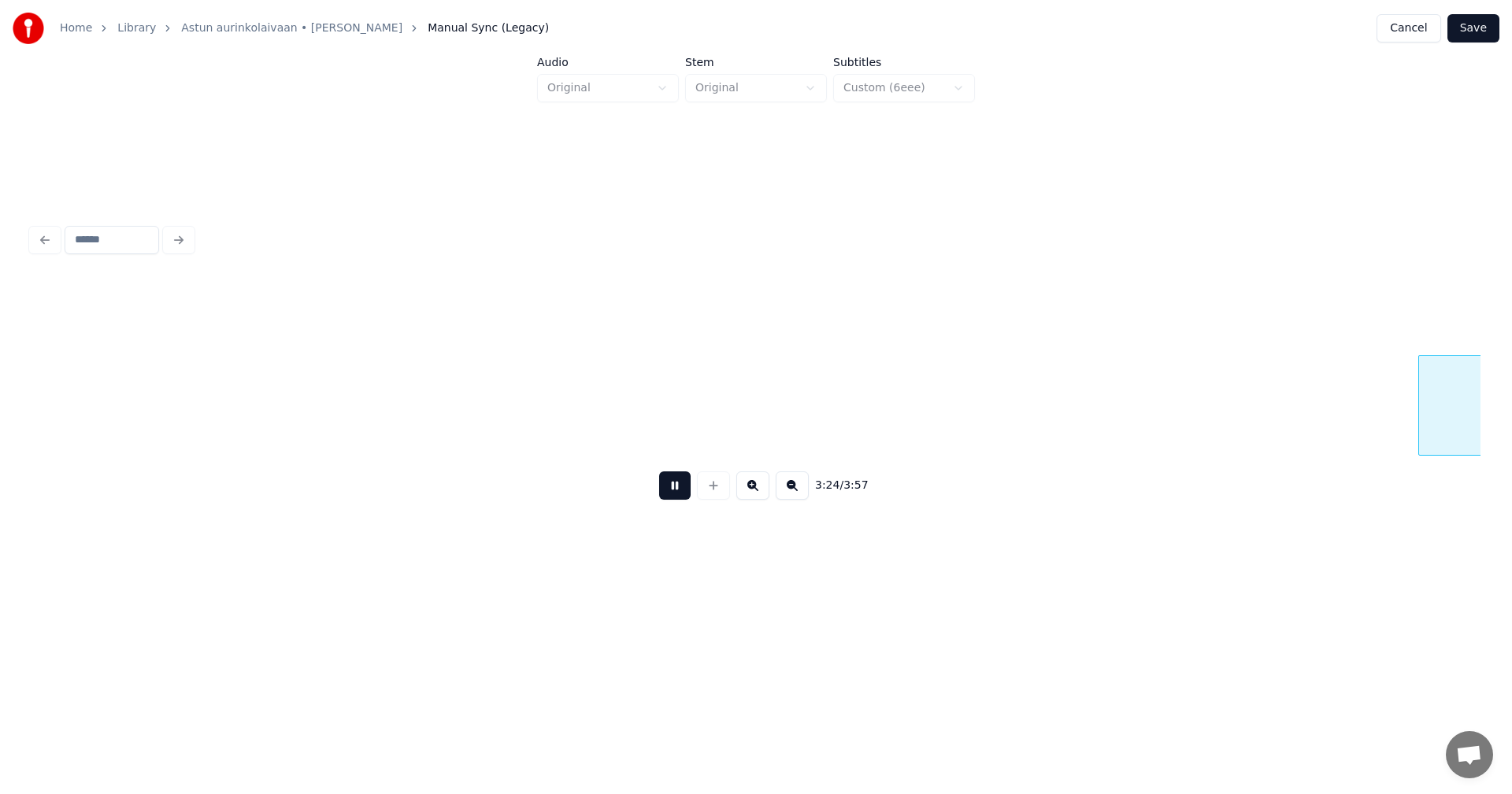
scroll to position [0, 56307]
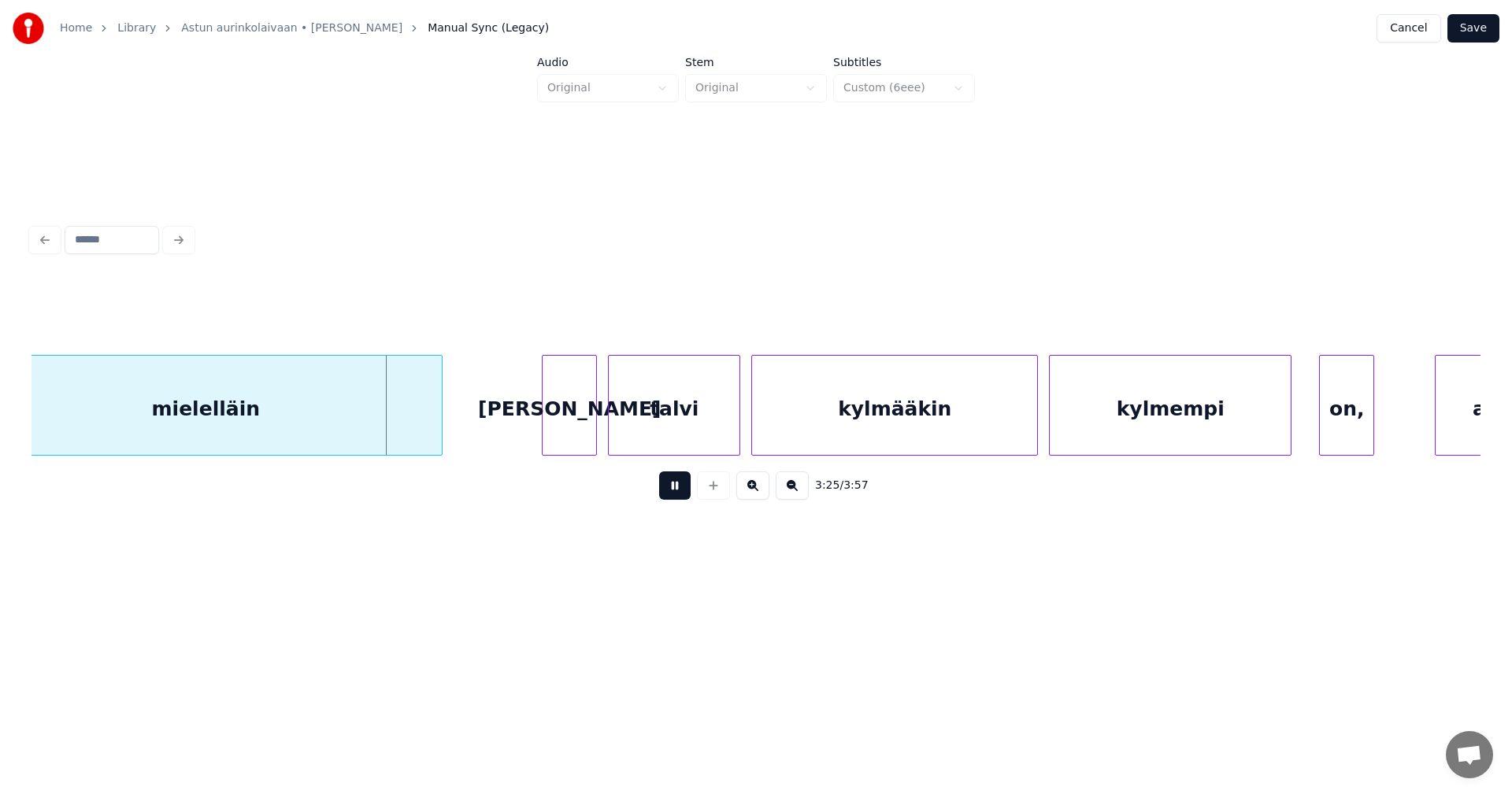
click at [677, 493] on button at bounding box center [674, 485] width 31 height 28
click at [576, 434] on div "[PERSON_NAME]" at bounding box center [562, 408] width 53 height 107
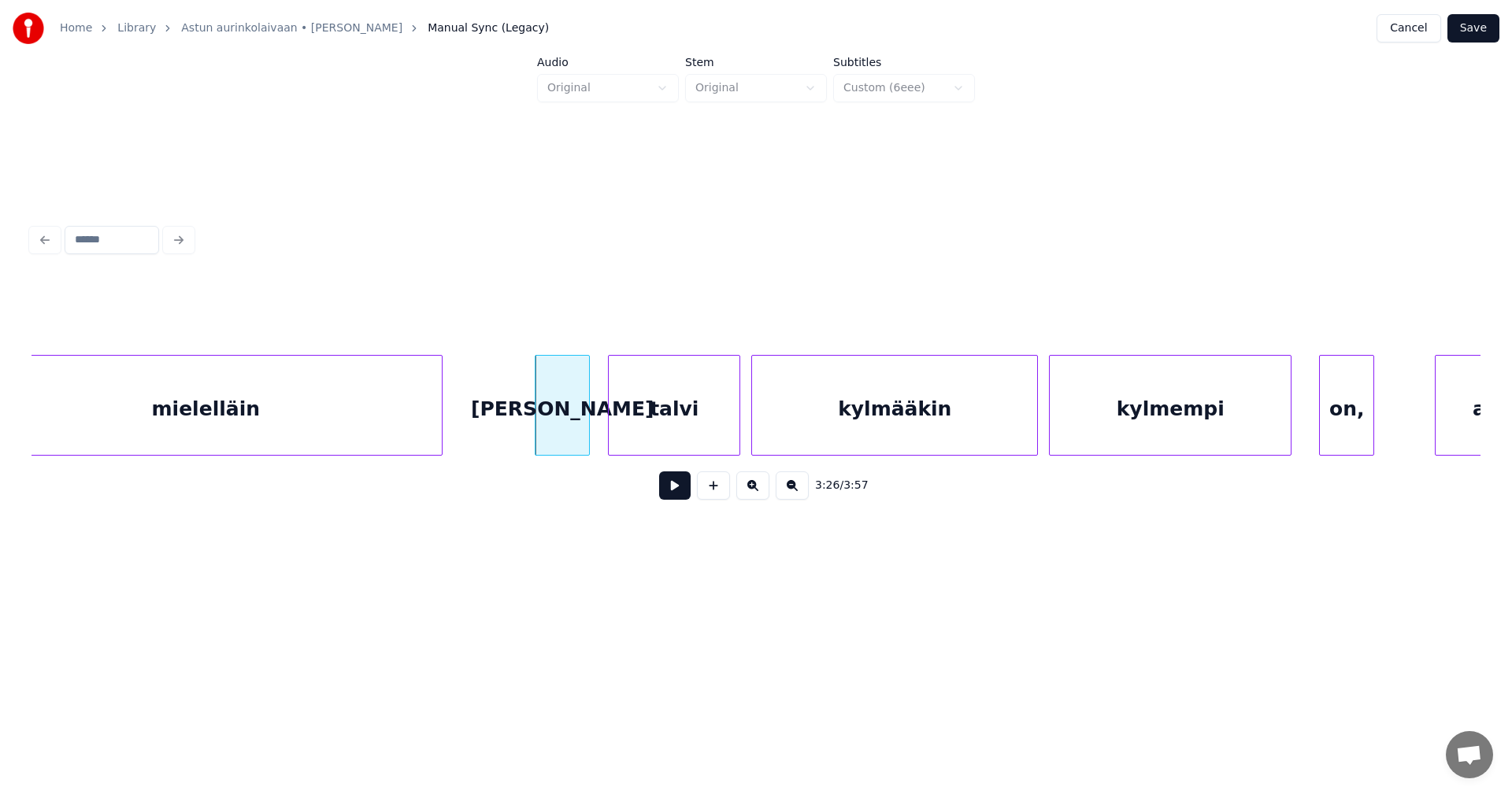
click at [674, 489] on button at bounding box center [674, 485] width 31 height 28
click at [674, 491] on button at bounding box center [674, 485] width 31 height 28
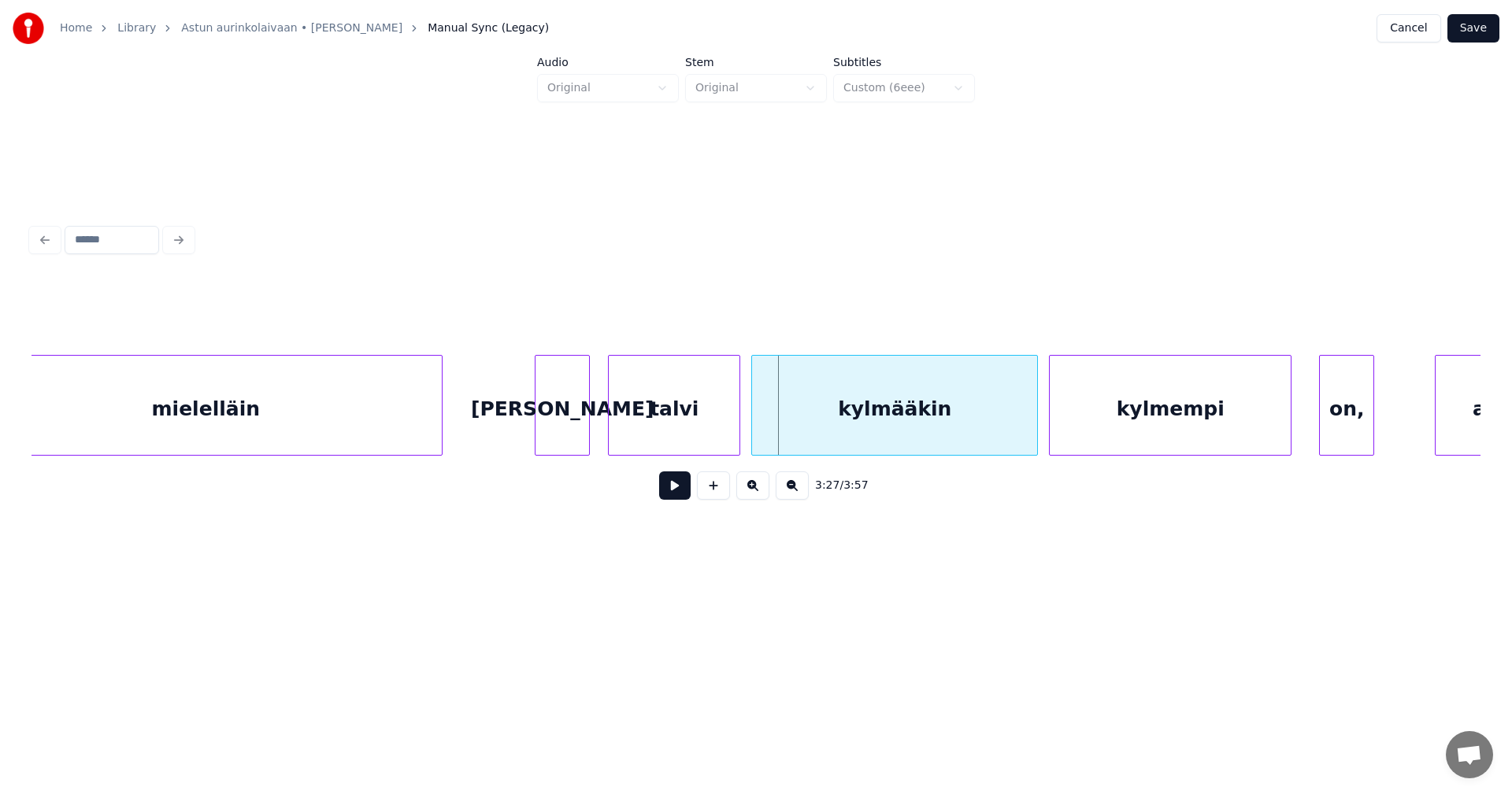
click at [685, 438] on div "talvi" at bounding box center [674, 408] width 131 height 107
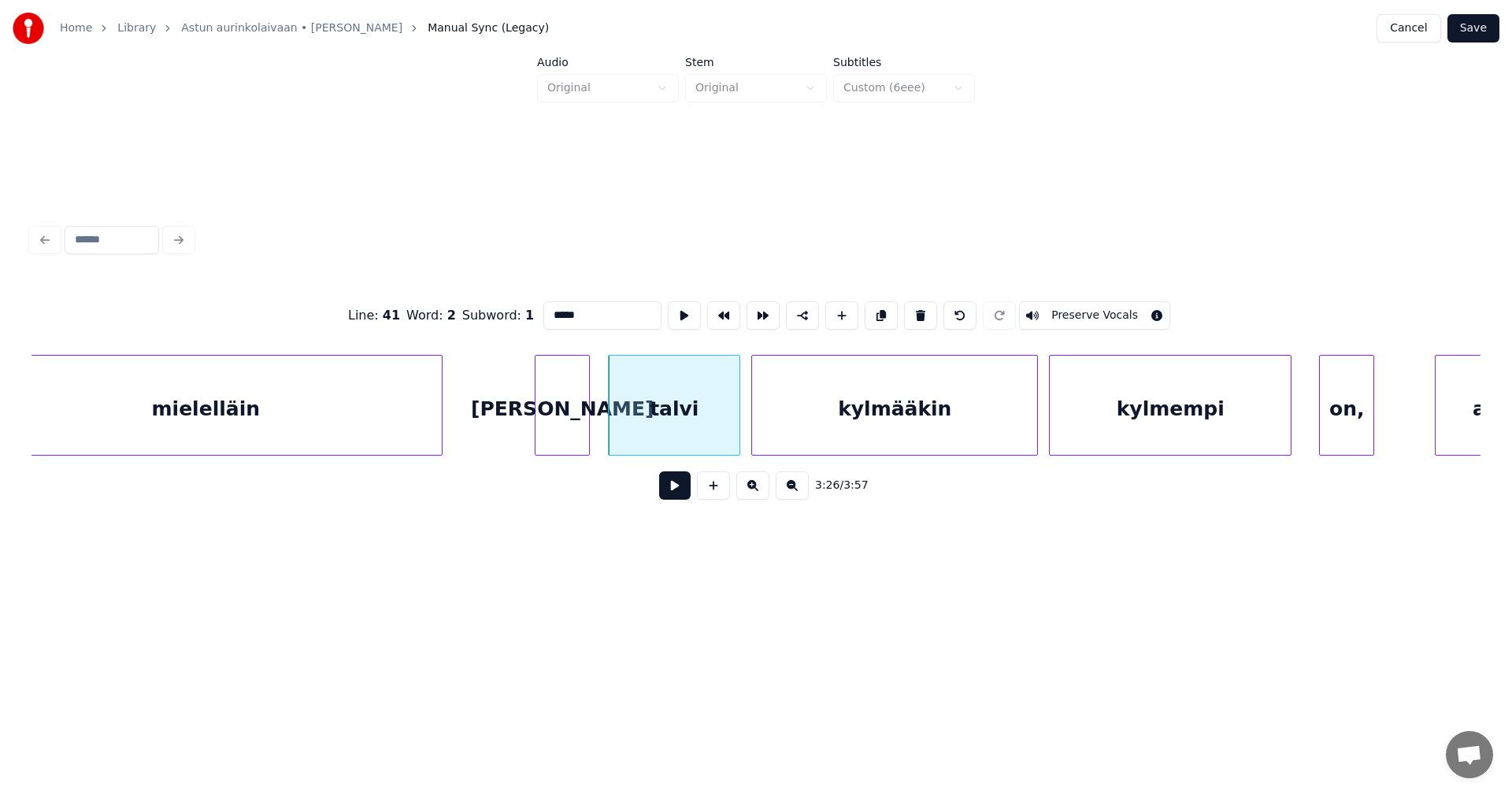
click at [680, 484] on button at bounding box center [674, 485] width 31 height 28
click at [679, 485] on button at bounding box center [674, 485] width 31 height 28
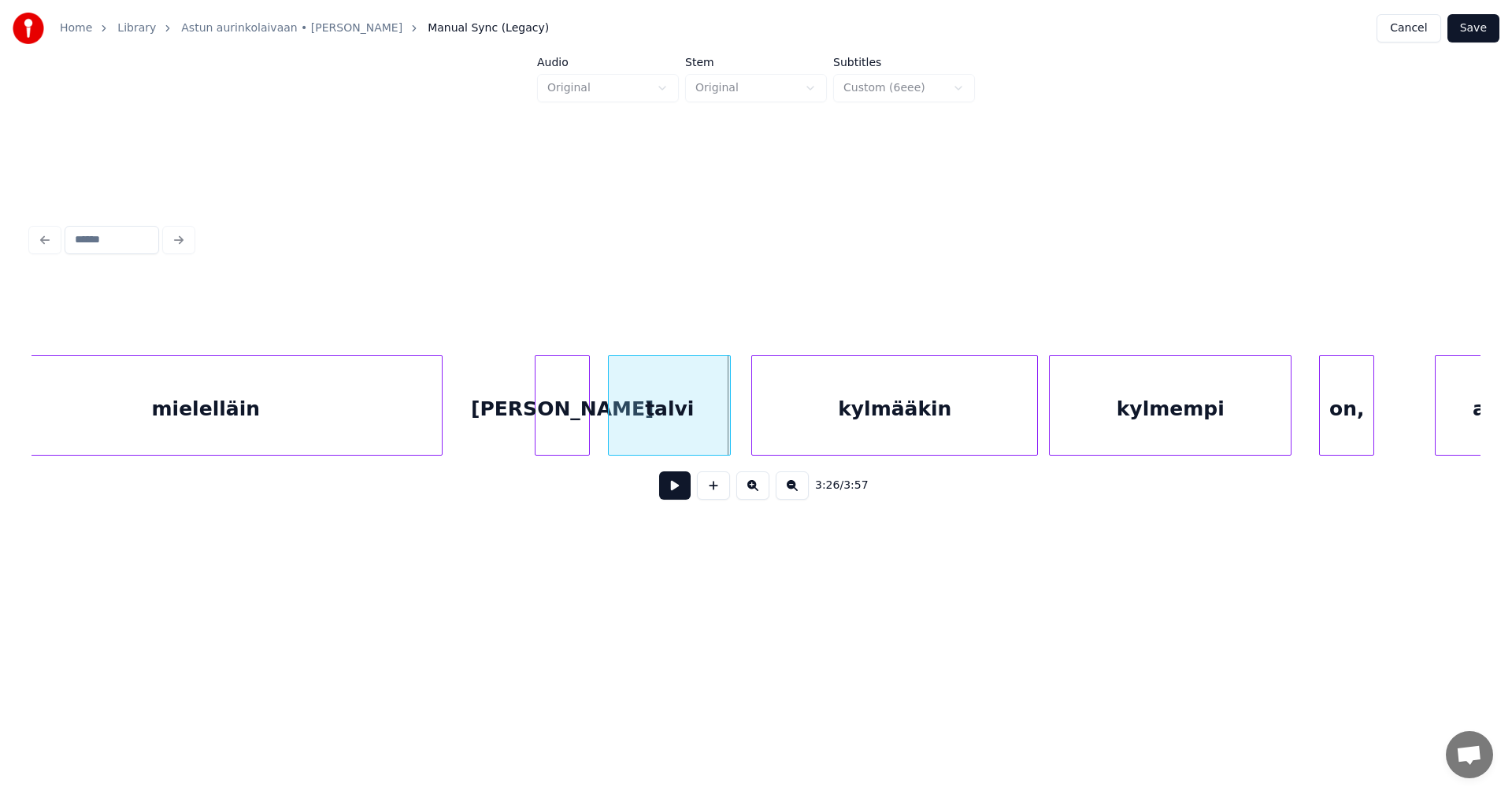
click at [729, 433] on div at bounding box center [727, 405] width 5 height 99
click at [685, 492] on button at bounding box center [674, 485] width 31 height 28
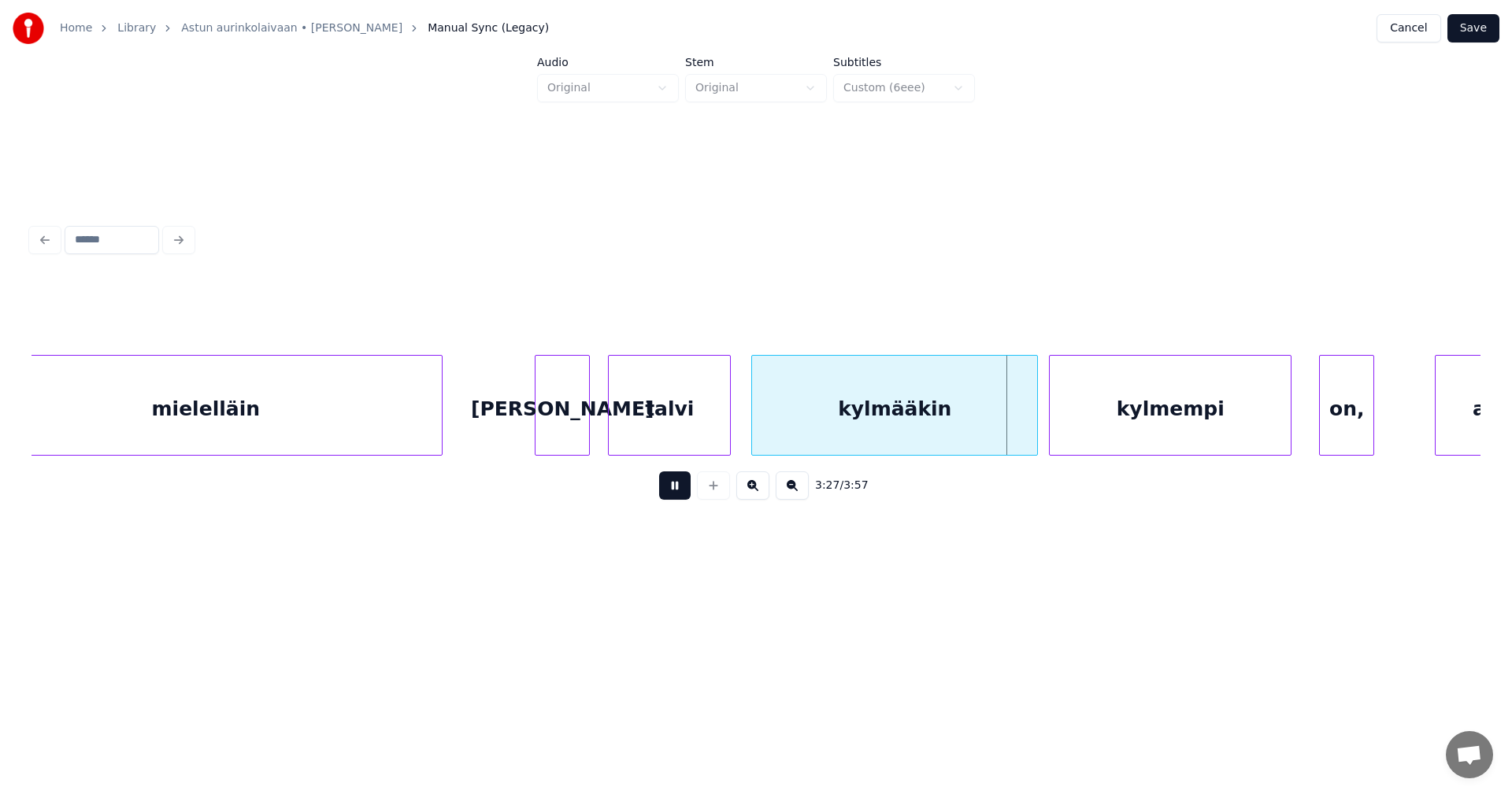
drag, startPoint x: 685, startPoint y: 492, endPoint x: 888, endPoint y: 439, distance: 209.8
click at [693, 491] on div "3:27 / 3:57" at bounding box center [755, 485] width 1423 height 35
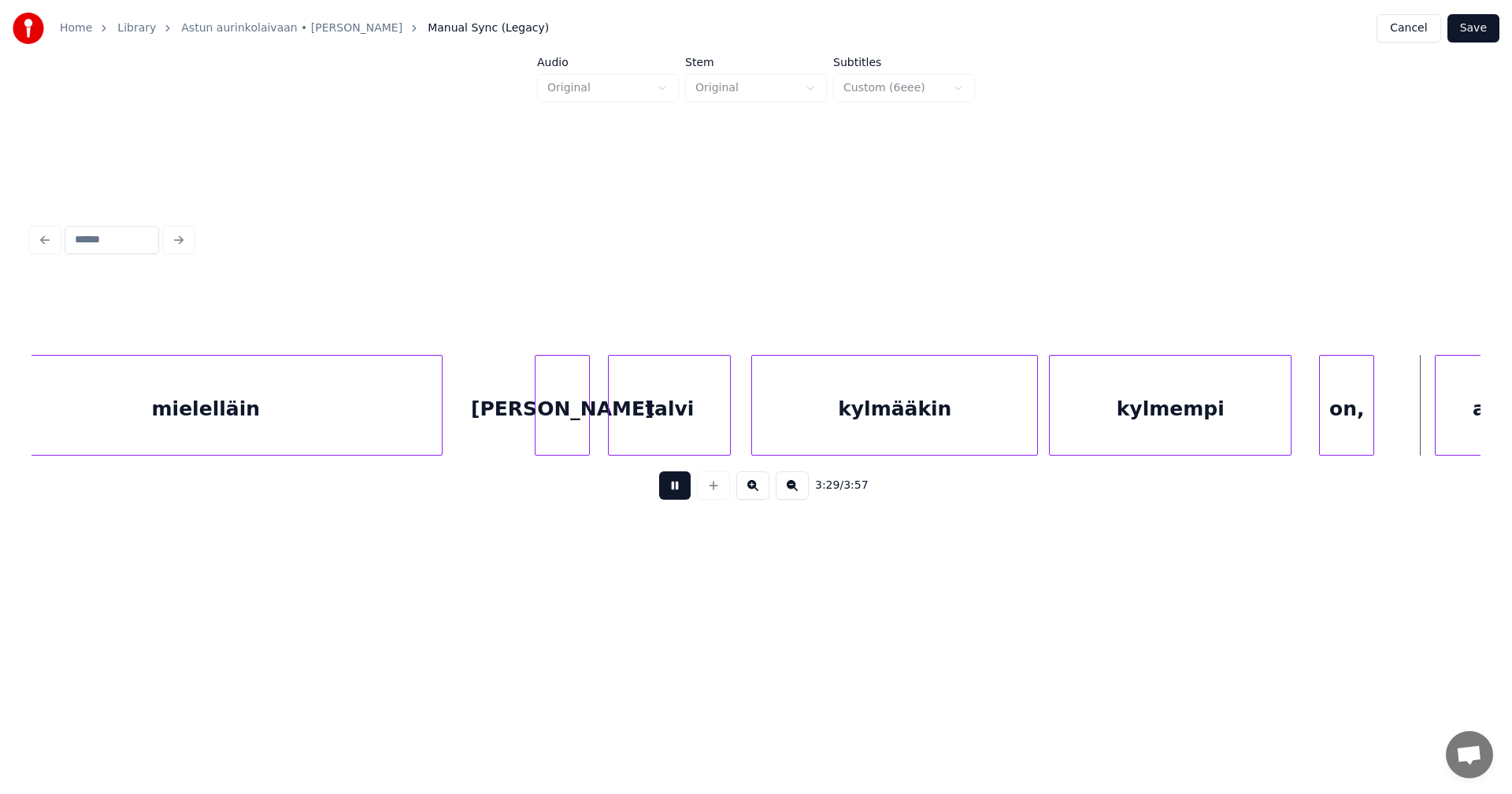
click at [677, 490] on button at bounding box center [674, 485] width 31 height 28
click at [1032, 426] on div at bounding box center [1029, 405] width 5 height 99
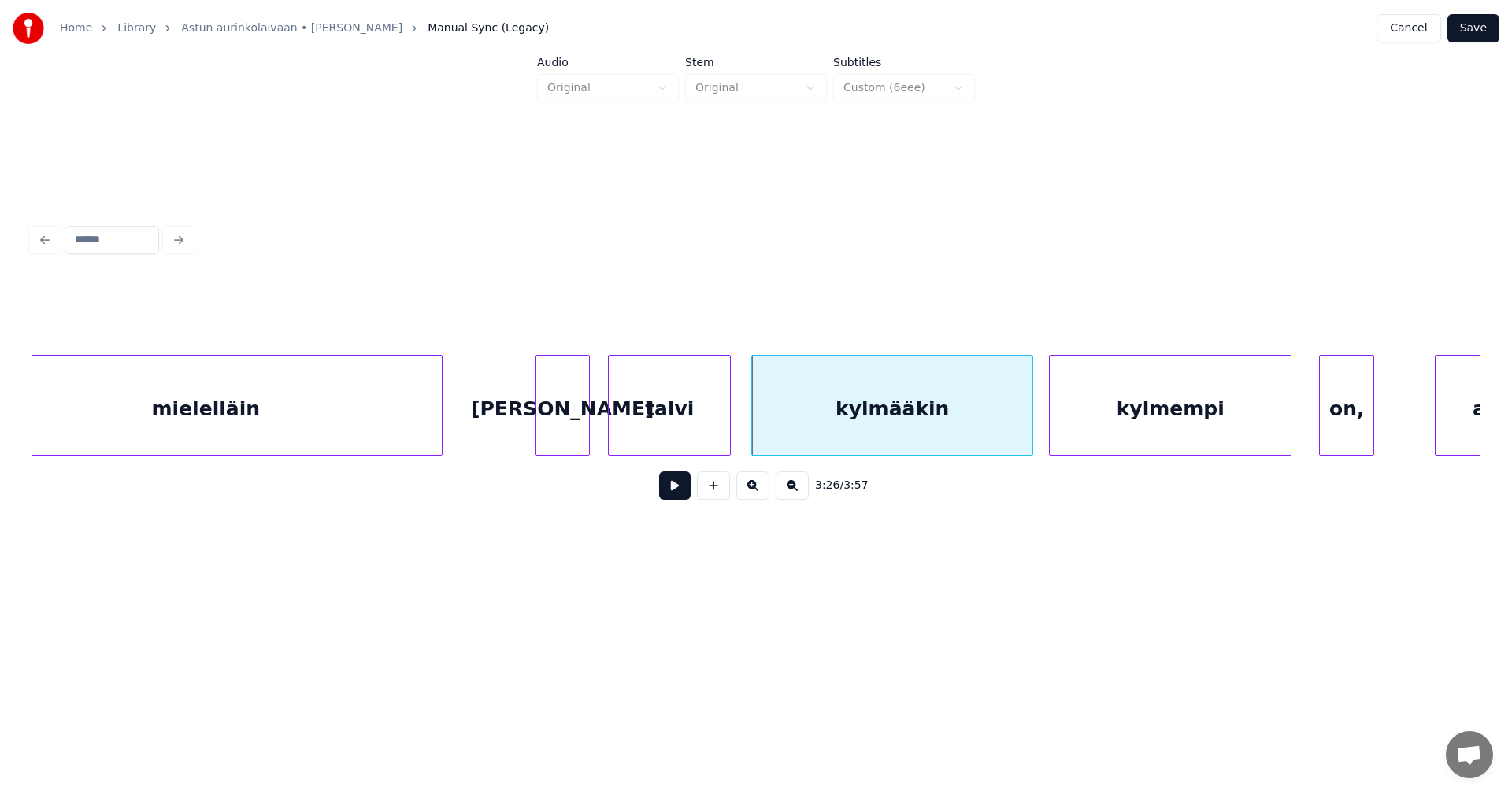
click at [1089, 424] on div "kylmempi" at bounding box center [1169, 408] width 241 height 107
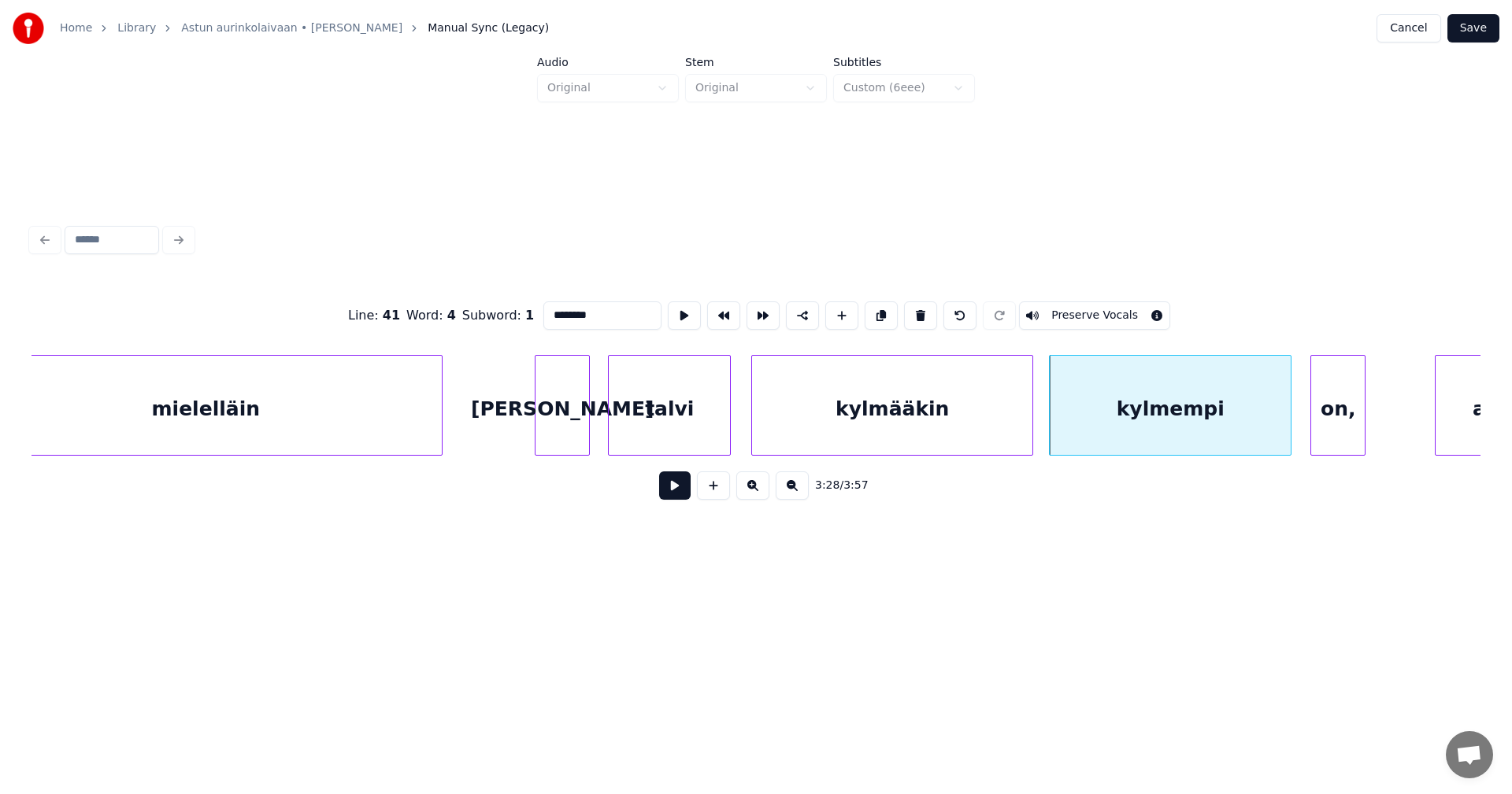
click at [1334, 424] on div "on," at bounding box center [1338, 408] width 53 height 107
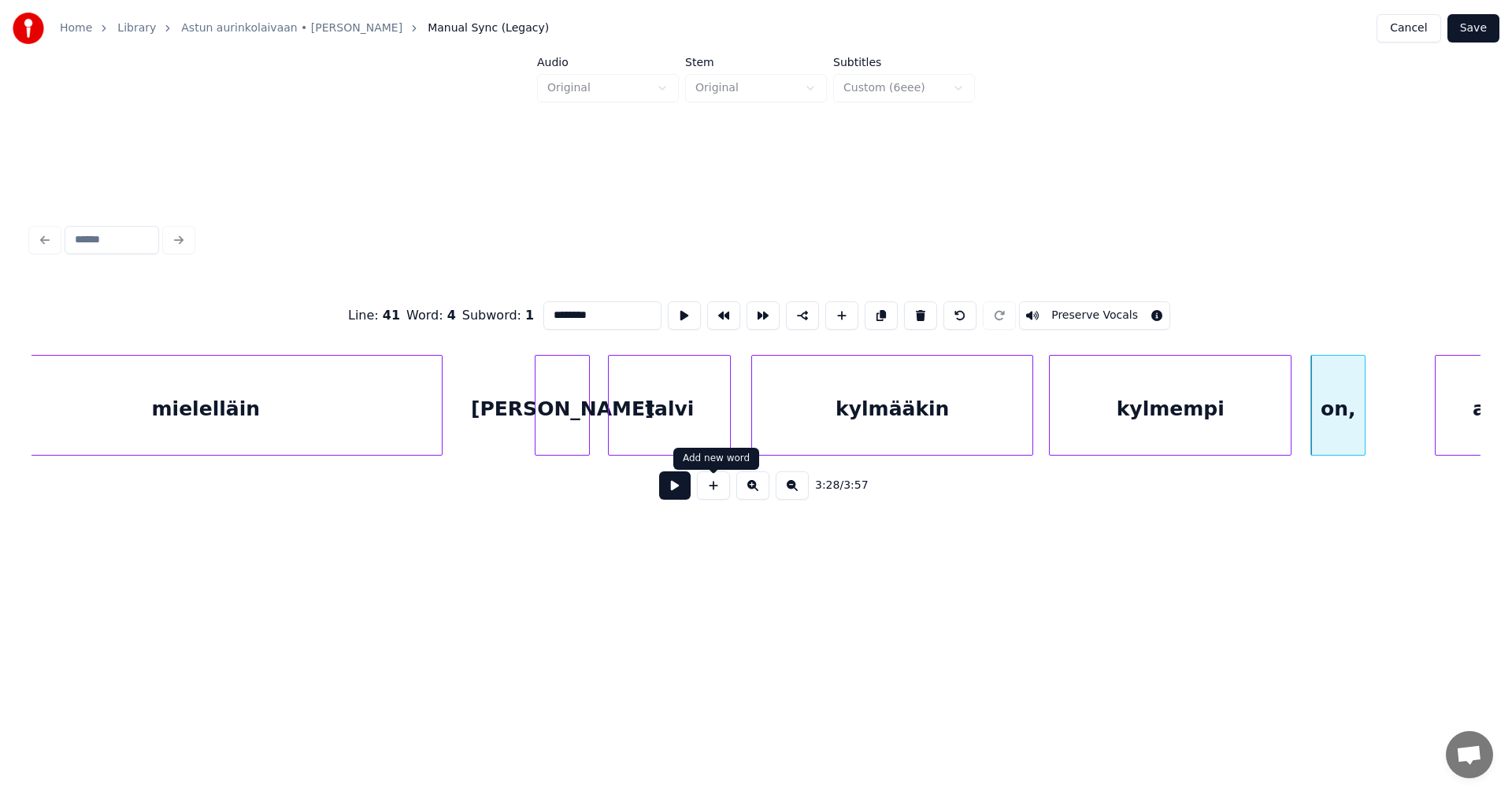
click at [684, 490] on button at bounding box center [674, 485] width 31 height 28
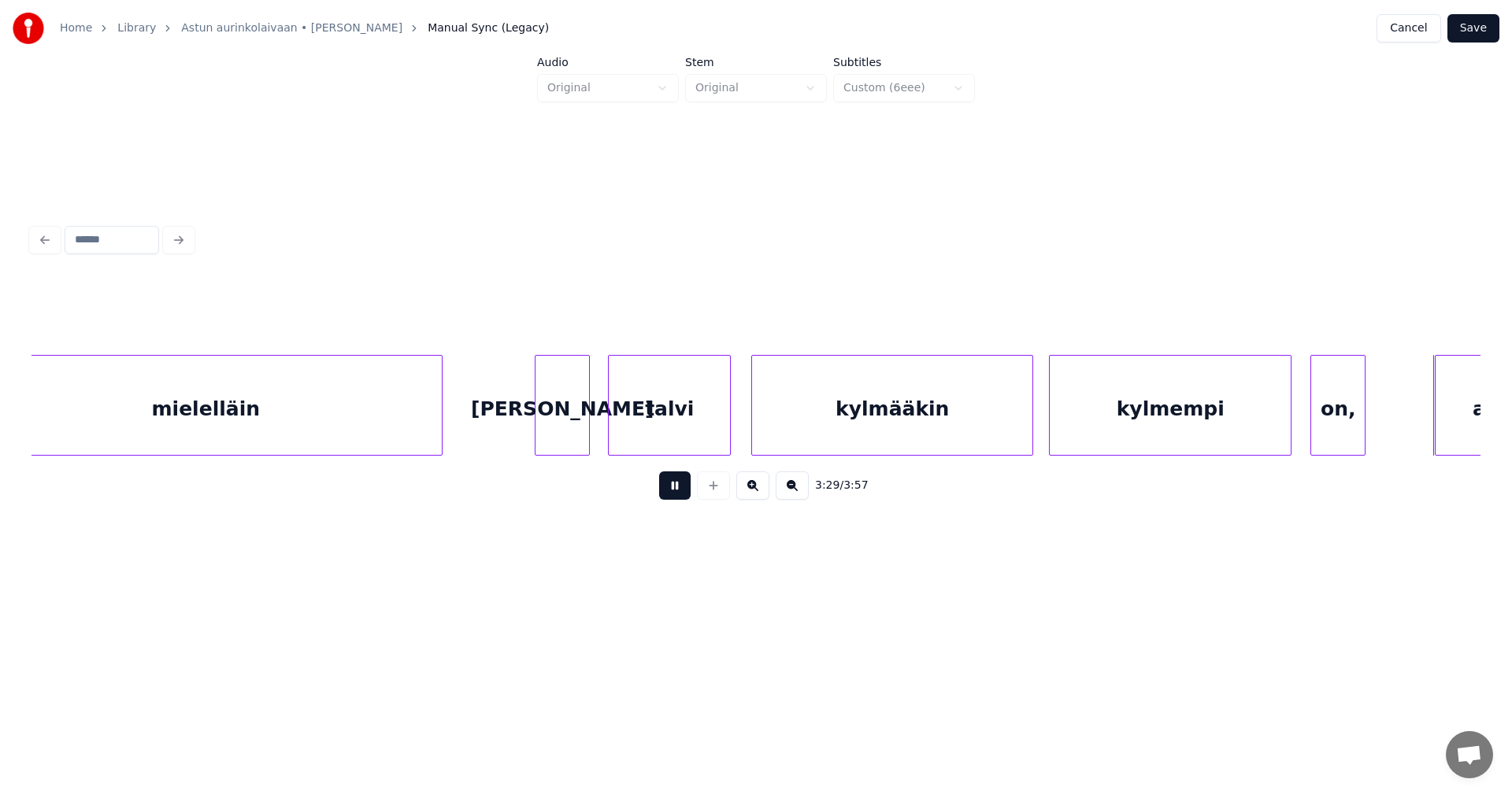
click at [684, 490] on button at bounding box center [674, 485] width 31 height 28
click at [1331, 428] on div "on," at bounding box center [1333, 408] width 53 height 107
click at [1326, 425] on div "on," at bounding box center [1331, 408] width 53 height 107
click at [678, 490] on button at bounding box center [674, 485] width 31 height 28
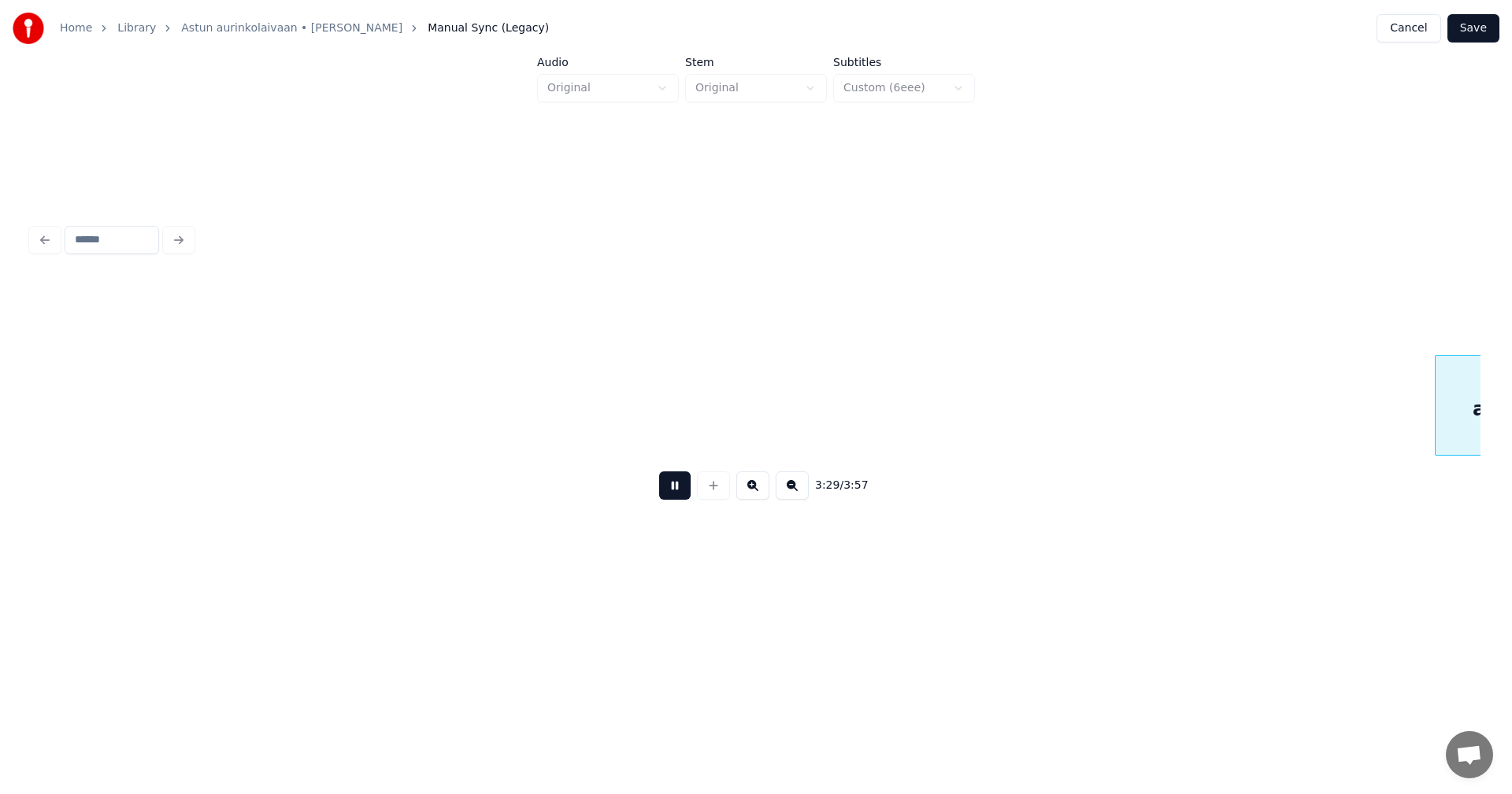
scroll to position [0, 57758]
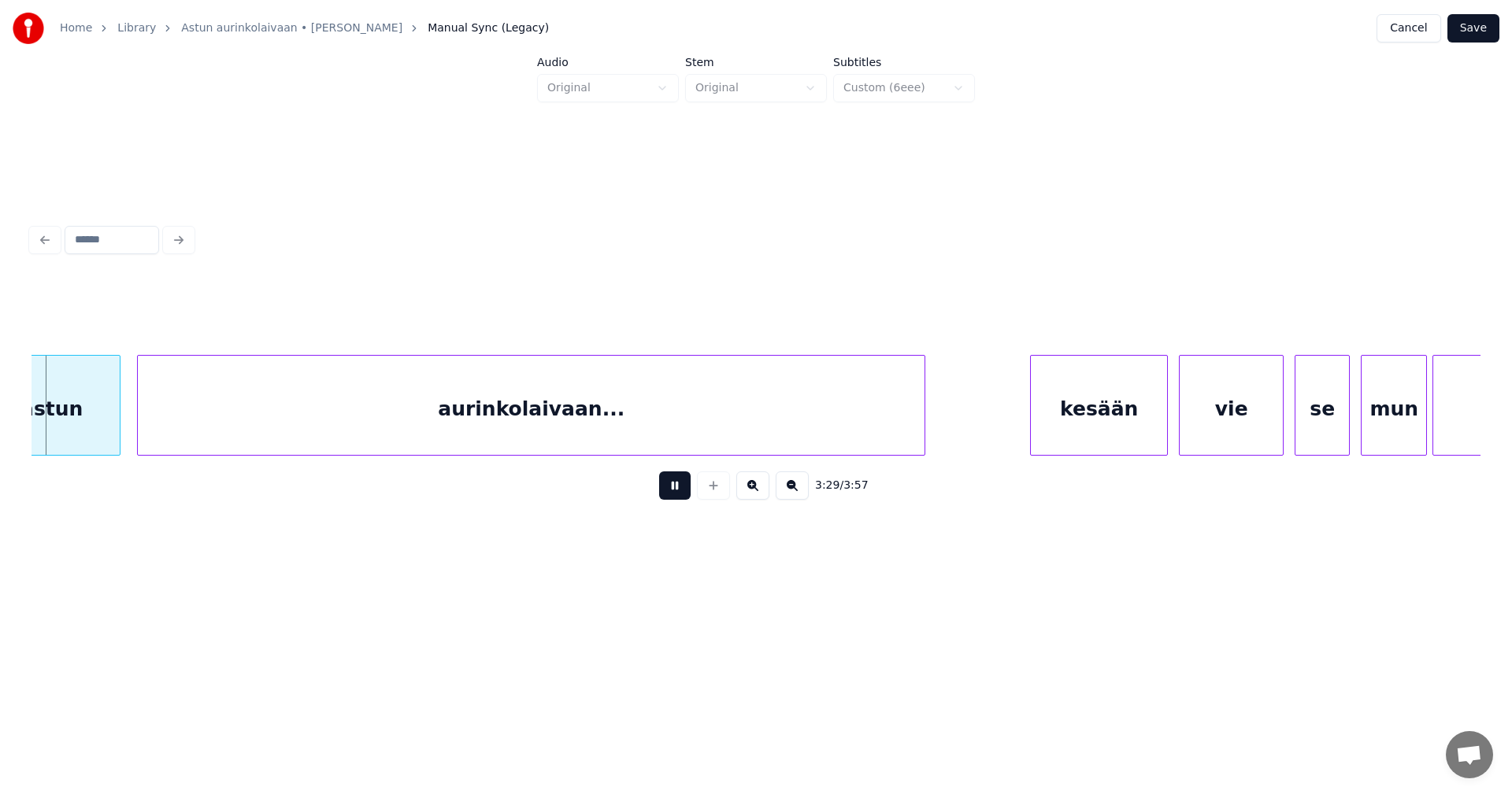
click at [678, 490] on button at bounding box center [674, 485] width 31 height 28
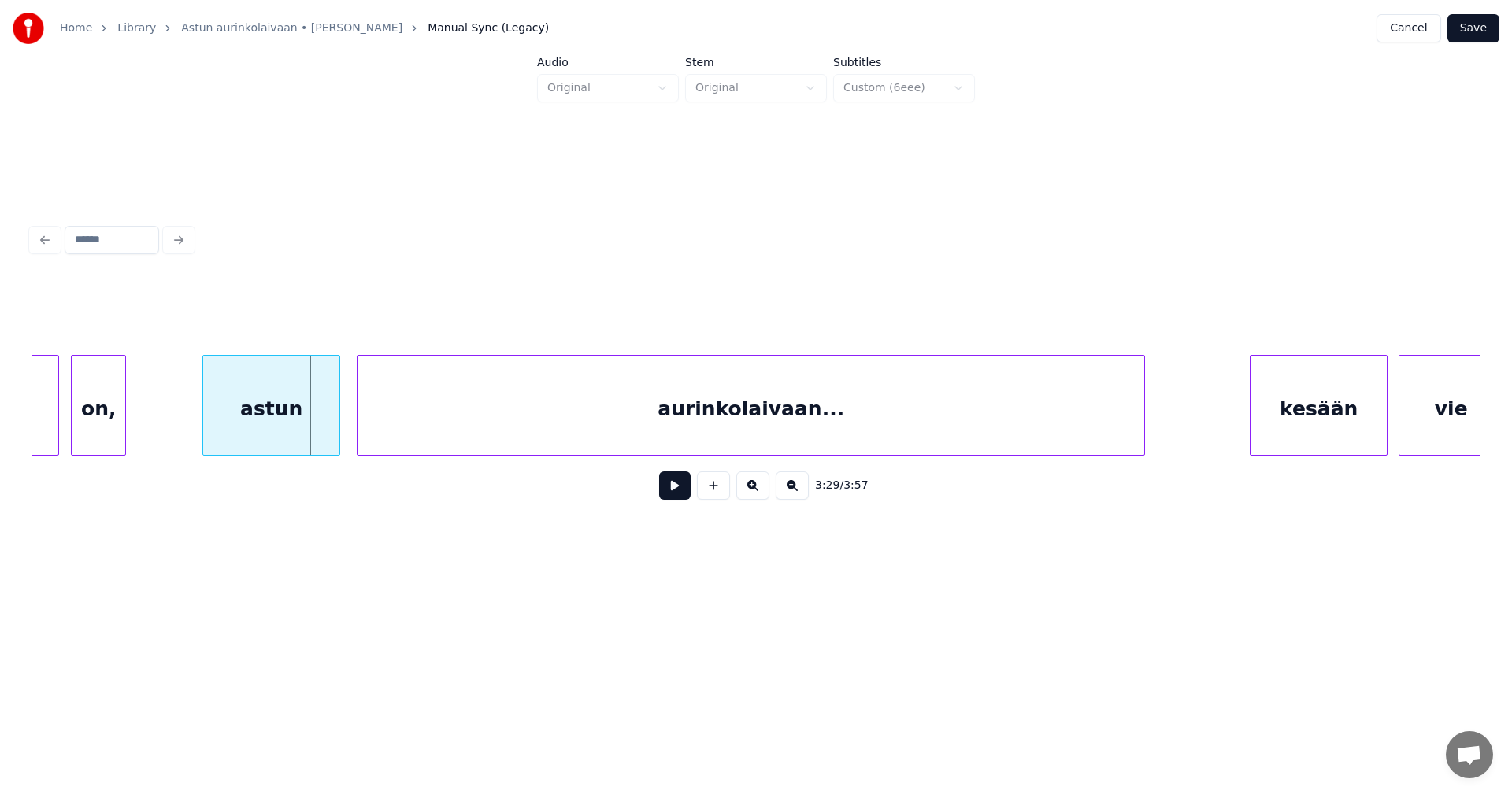
scroll to position [0, 57538]
click at [249, 433] on div "astun" at bounding box center [263, 408] width 137 height 107
click at [680, 492] on button at bounding box center [674, 485] width 31 height 28
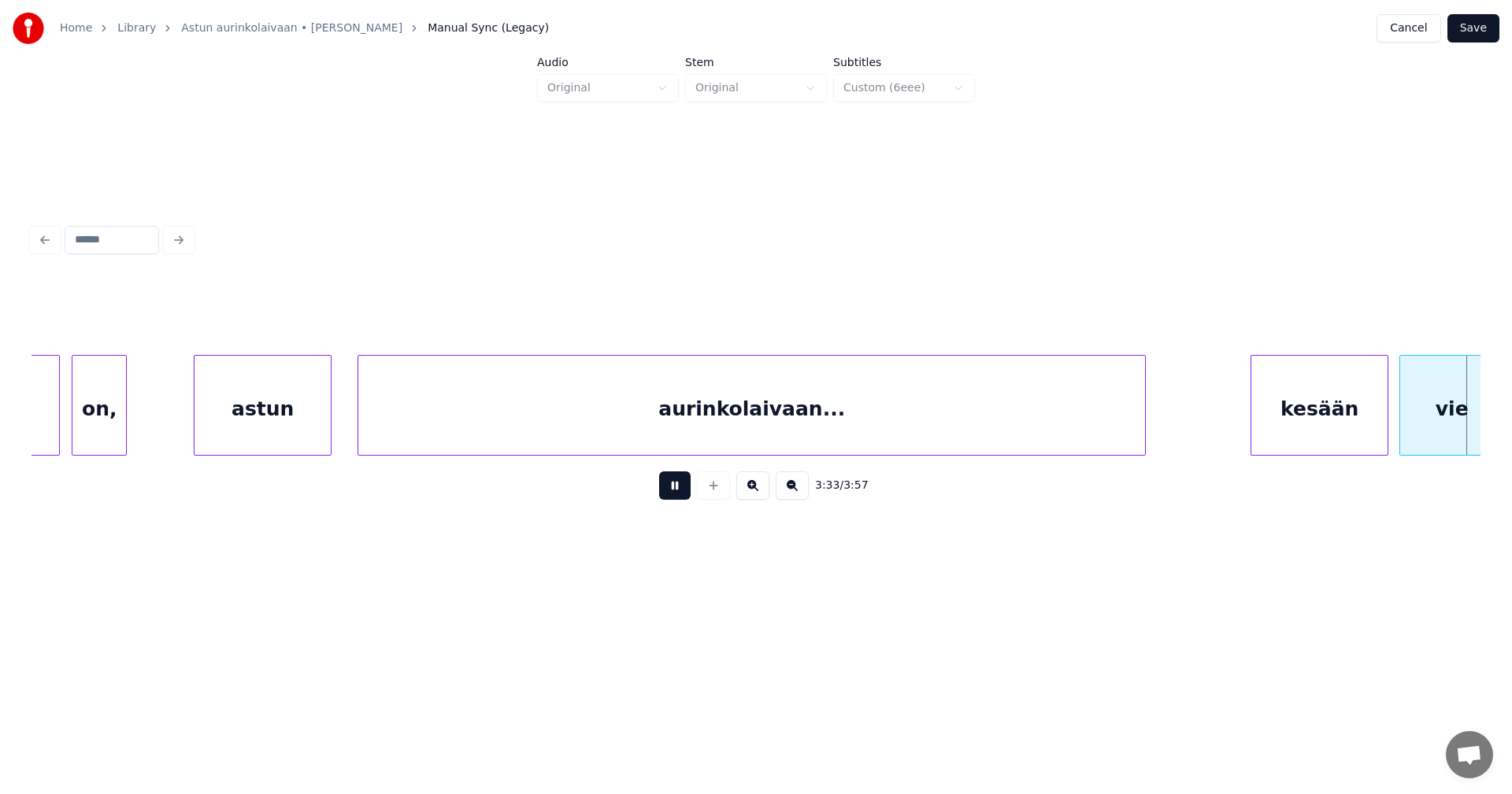
scroll to position [0, 58989]
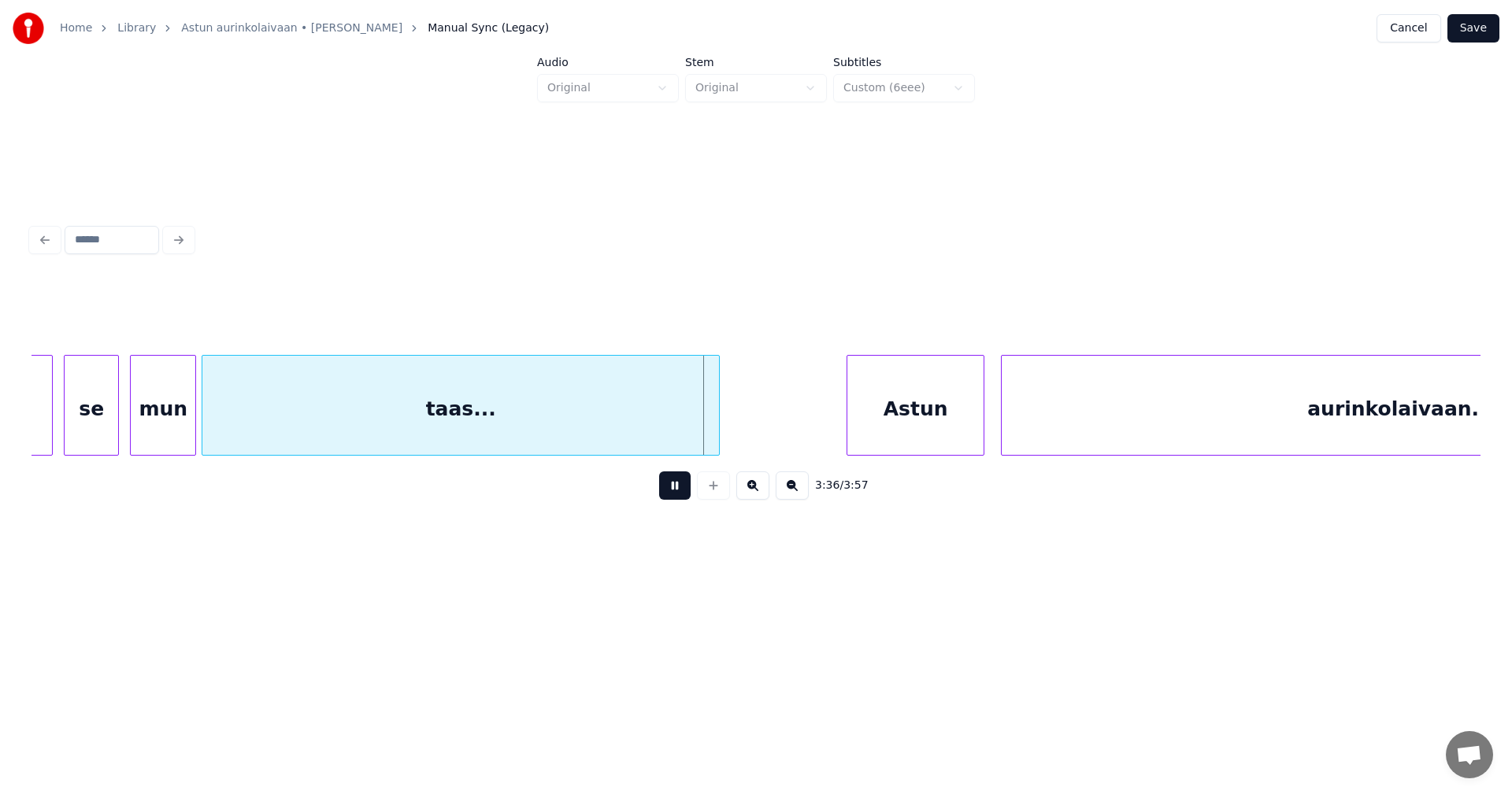
drag, startPoint x: 678, startPoint y: 492, endPoint x: 696, endPoint y: 484, distance: 19.7
click at [679, 490] on button at bounding box center [674, 485] width 31 height 28
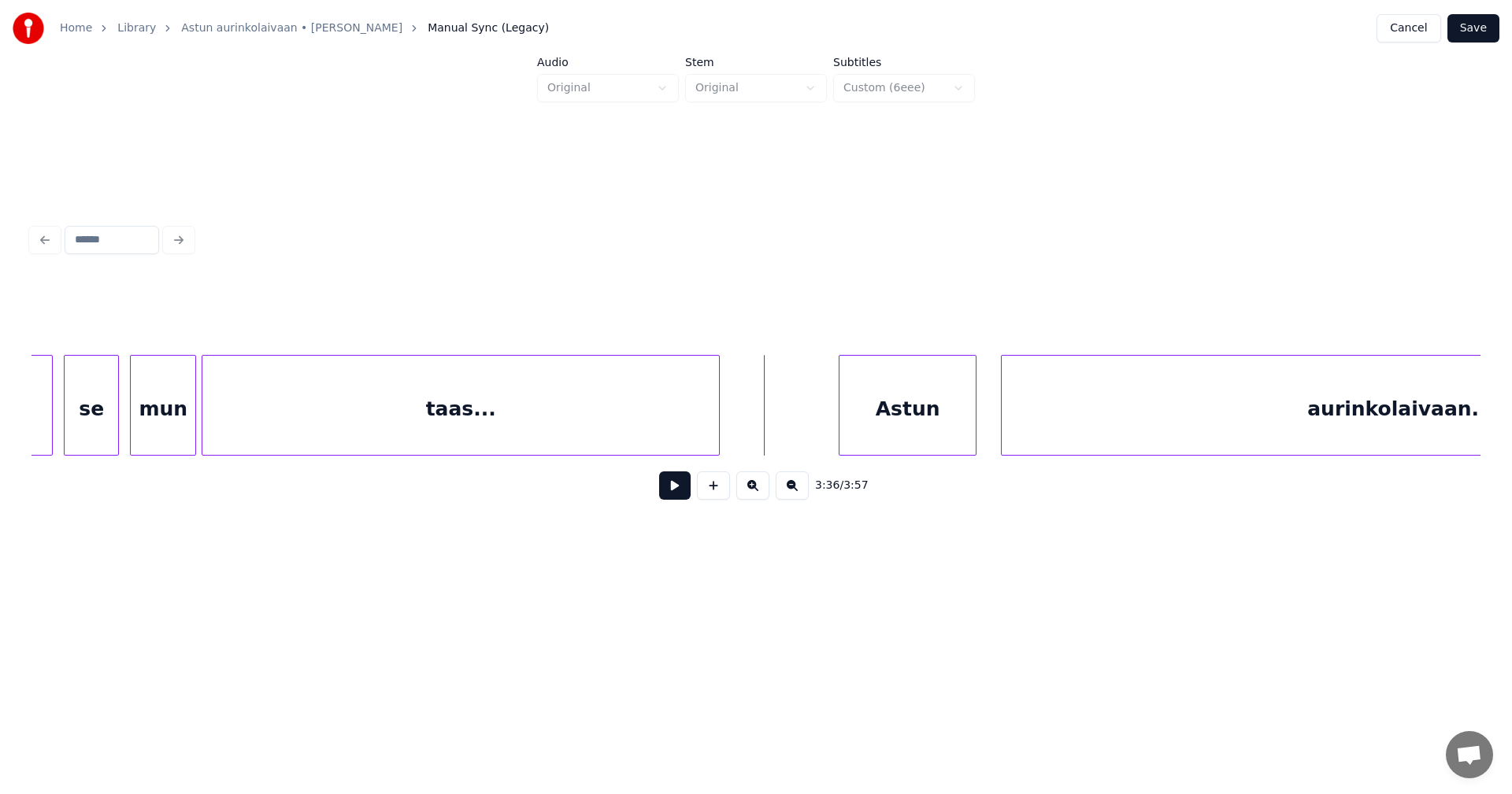
click at [935, 408] on div "Astun" at bounding box center [907, 408] width 137 height 107
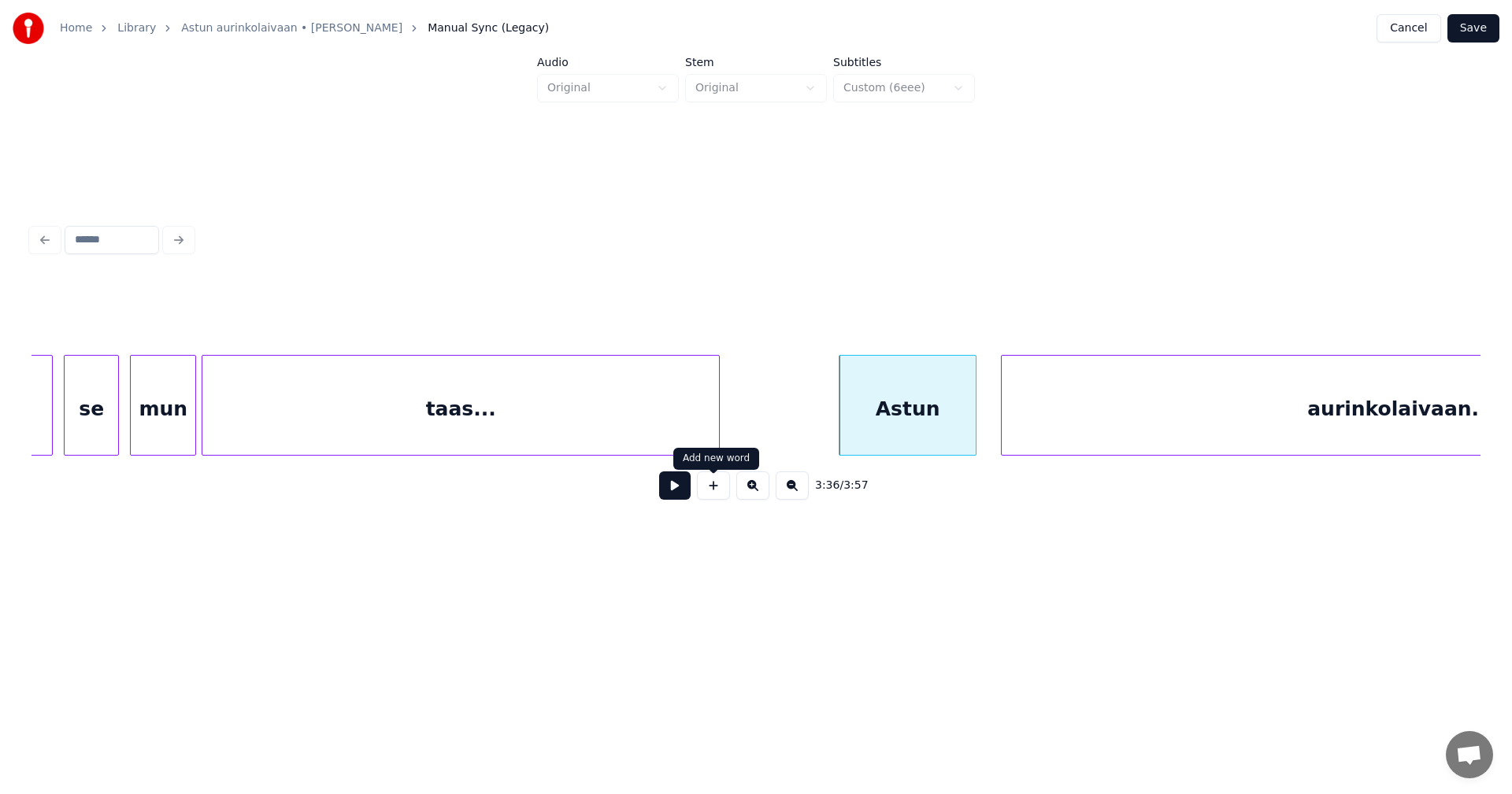
click at [678, 495] on button at bounding box center [674, 485] width 31 height 28
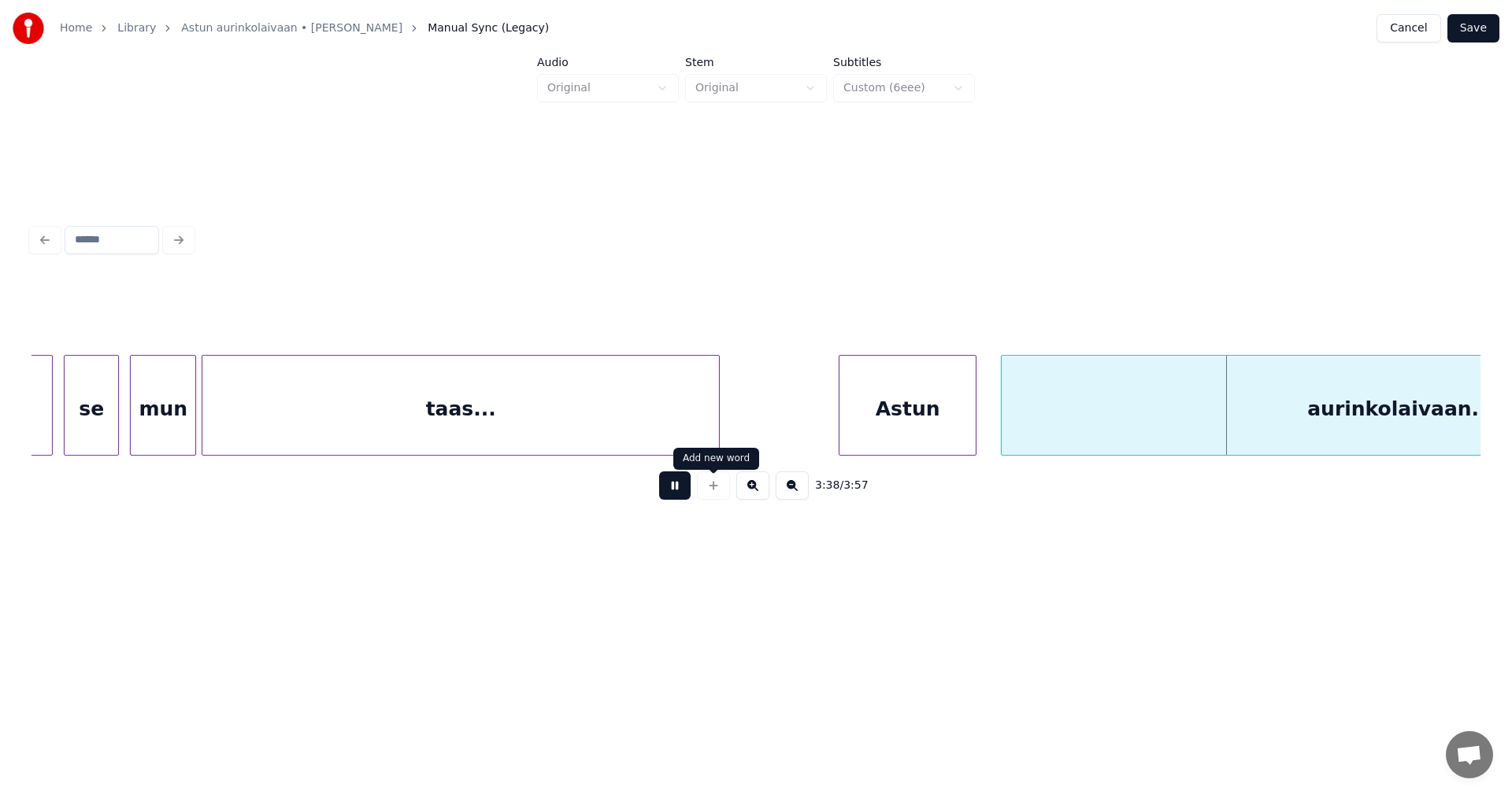
click at [683, 495] on button at bounding box center [674, 485] width 31 height 28
click at [998, 425] on div at bounding box center [997, 405] width 5 height 99
click at [681, 497] on button at bounding box center [674, 485] width 31 height 28
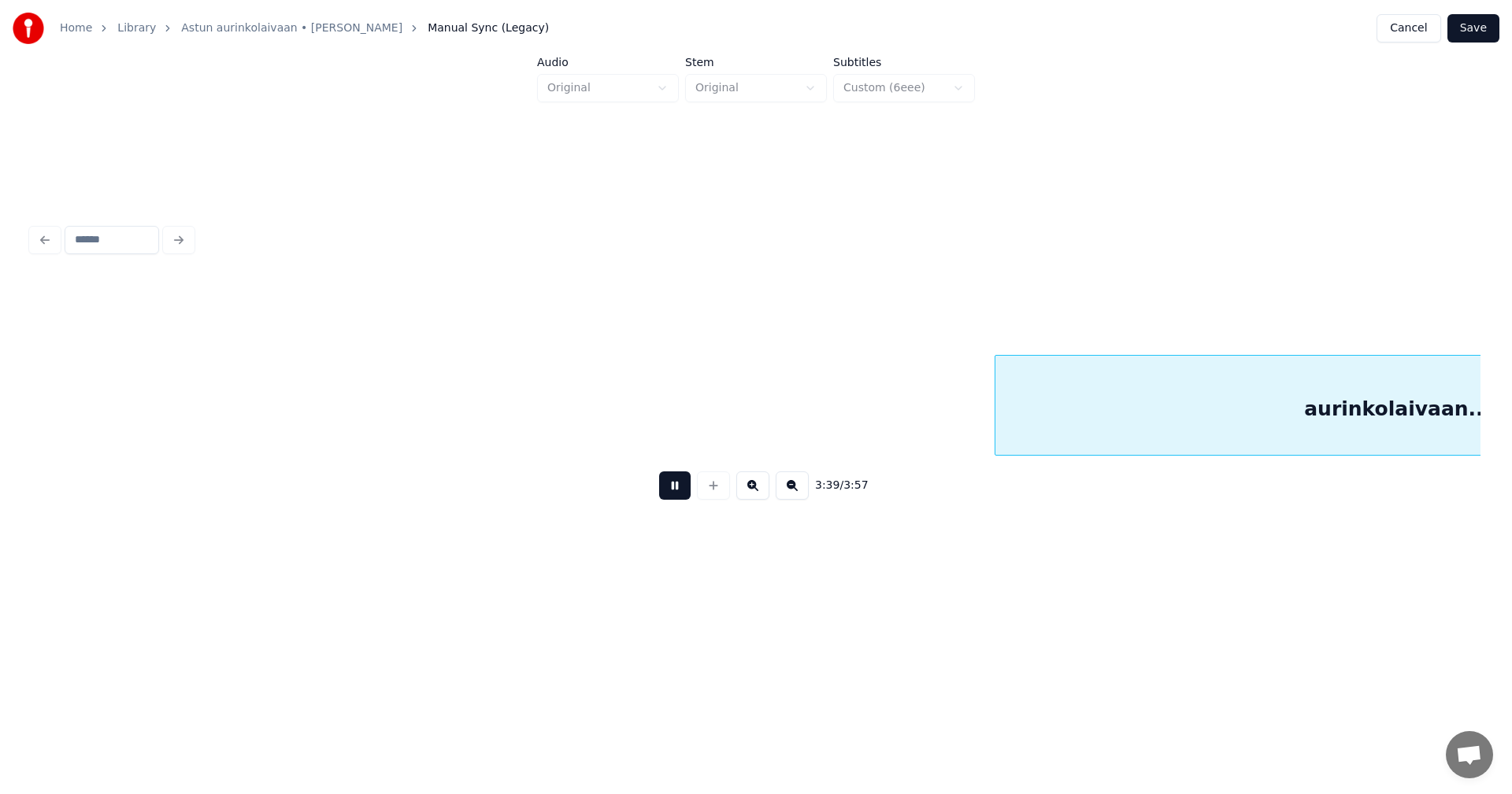
scroll to position [0, 60441]
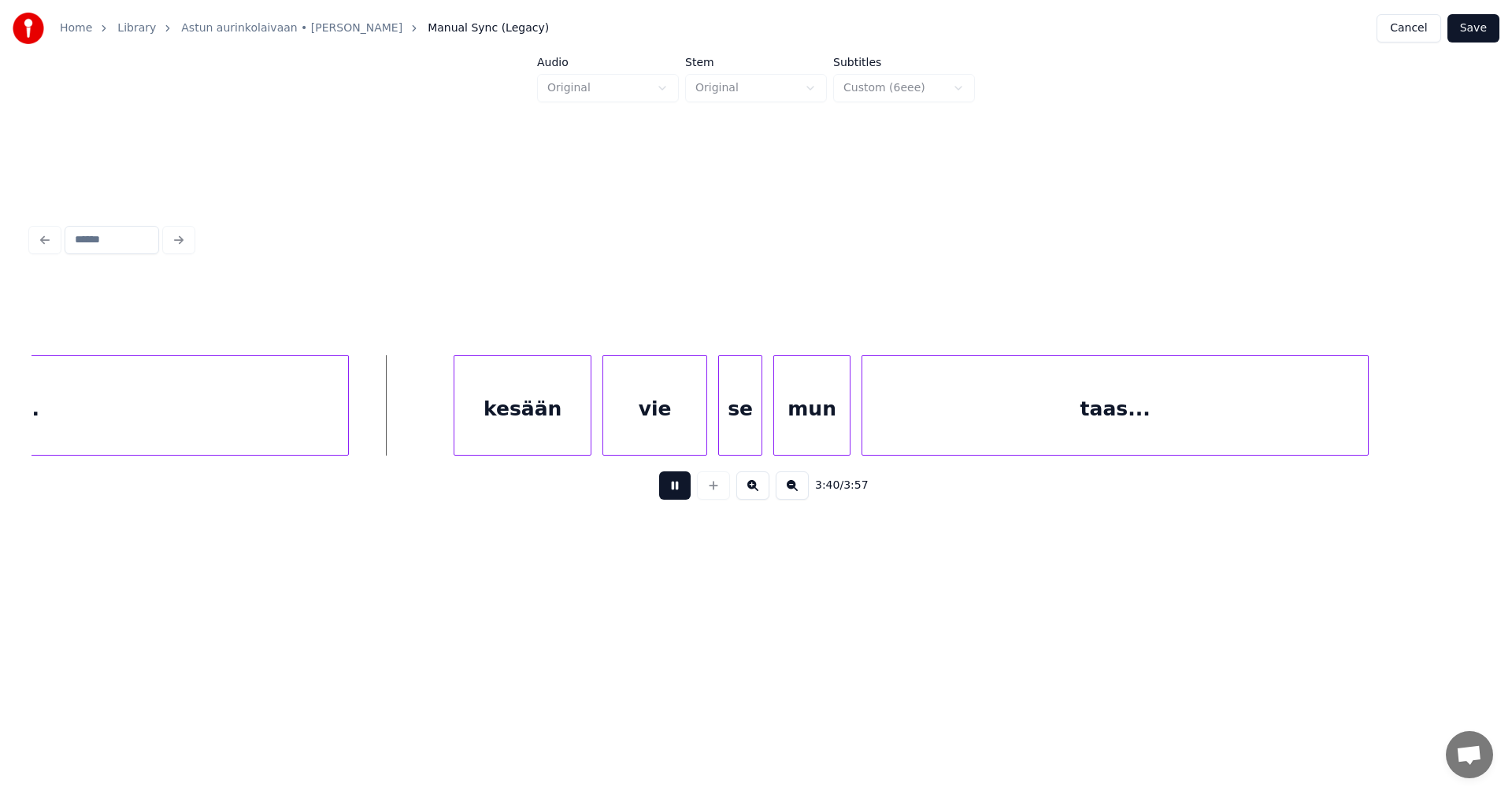
drag, startPoint x: 681, startPoint y: 497, endPoint x: 649, endPoint y: 480, distance: 36.2
click at [681, 495] on button at bounding box center [674, 485] width 31 height 28
click at [542, 425] on div "kesään" at bounding box center [517, 408] width 137 height 107
click at [670, 491] on button at bounding box center [674, 485] width 31 height 28
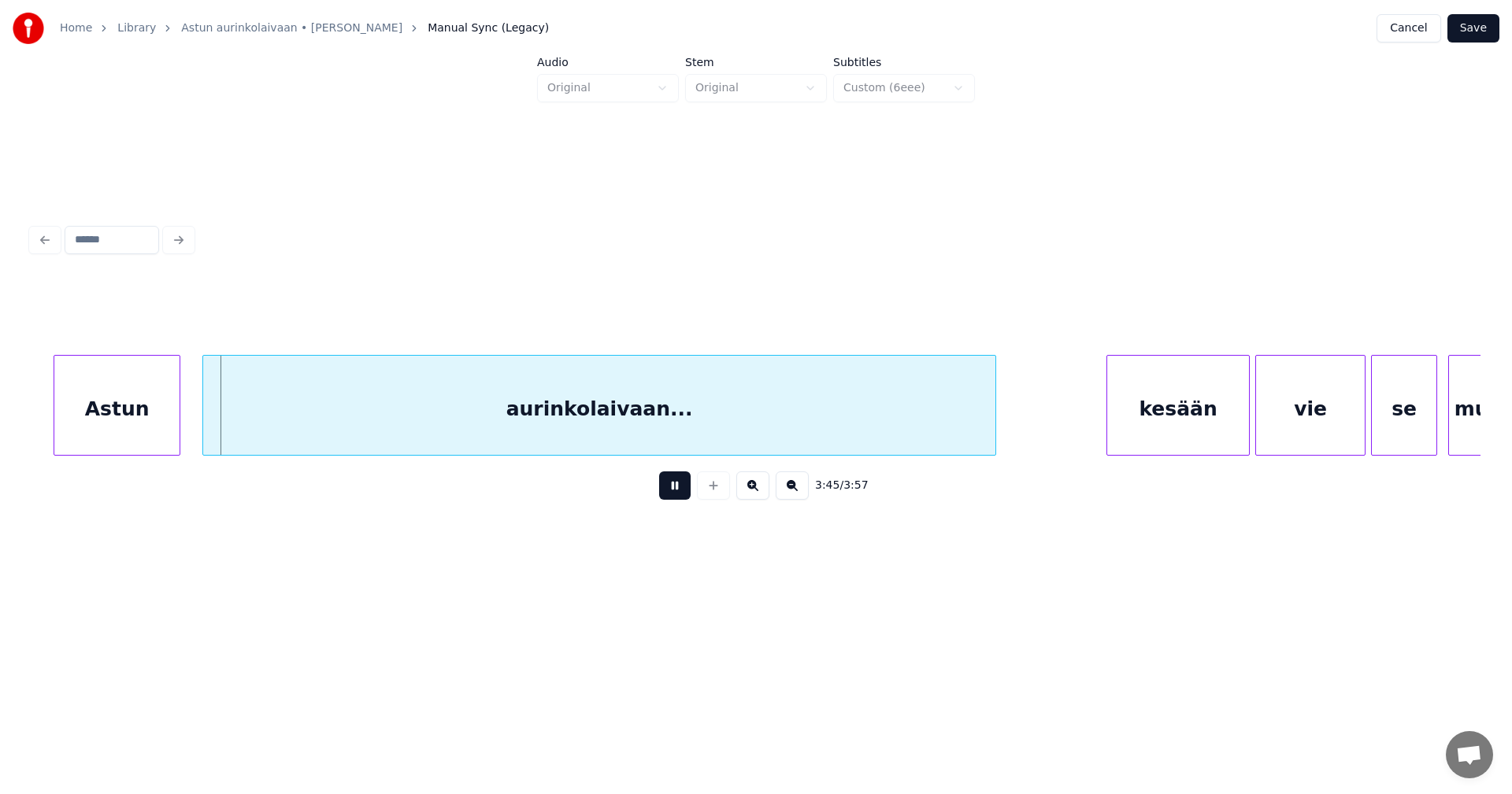
drag, startPoint x: 671, startPoint y: 491, endPoint x: 299, endPoint y: 473, distance: 372.4
click at [666, 490] on button at bounding box center [674, 485] width 31 height 28
click at [129, 426] on div "Astun" at bounding box center [105, 408] width 126 height 107
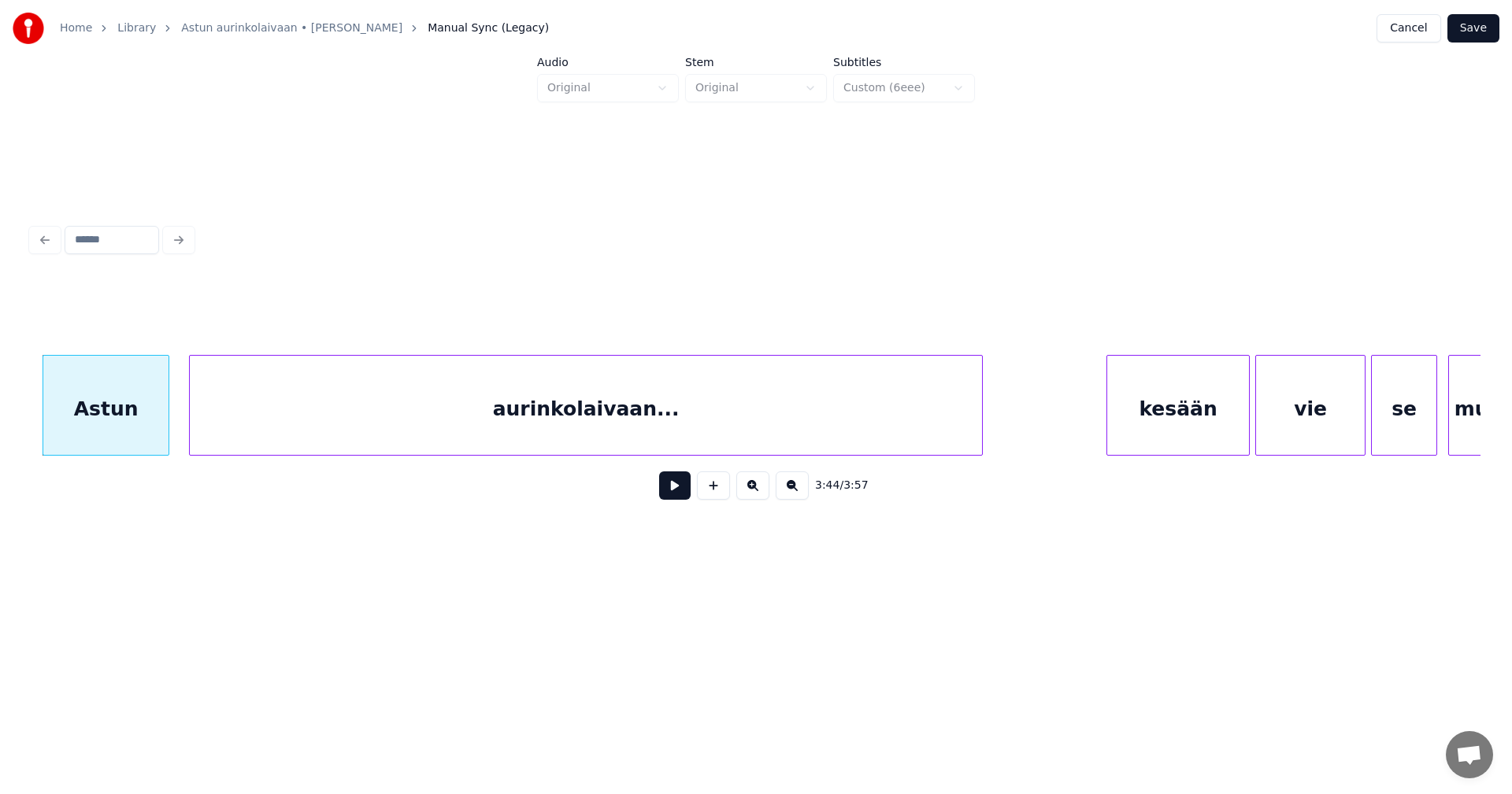
click at [271, 428] on div "aurinkolaivaan..." at bounding box center [586, 408] width 792 height 107
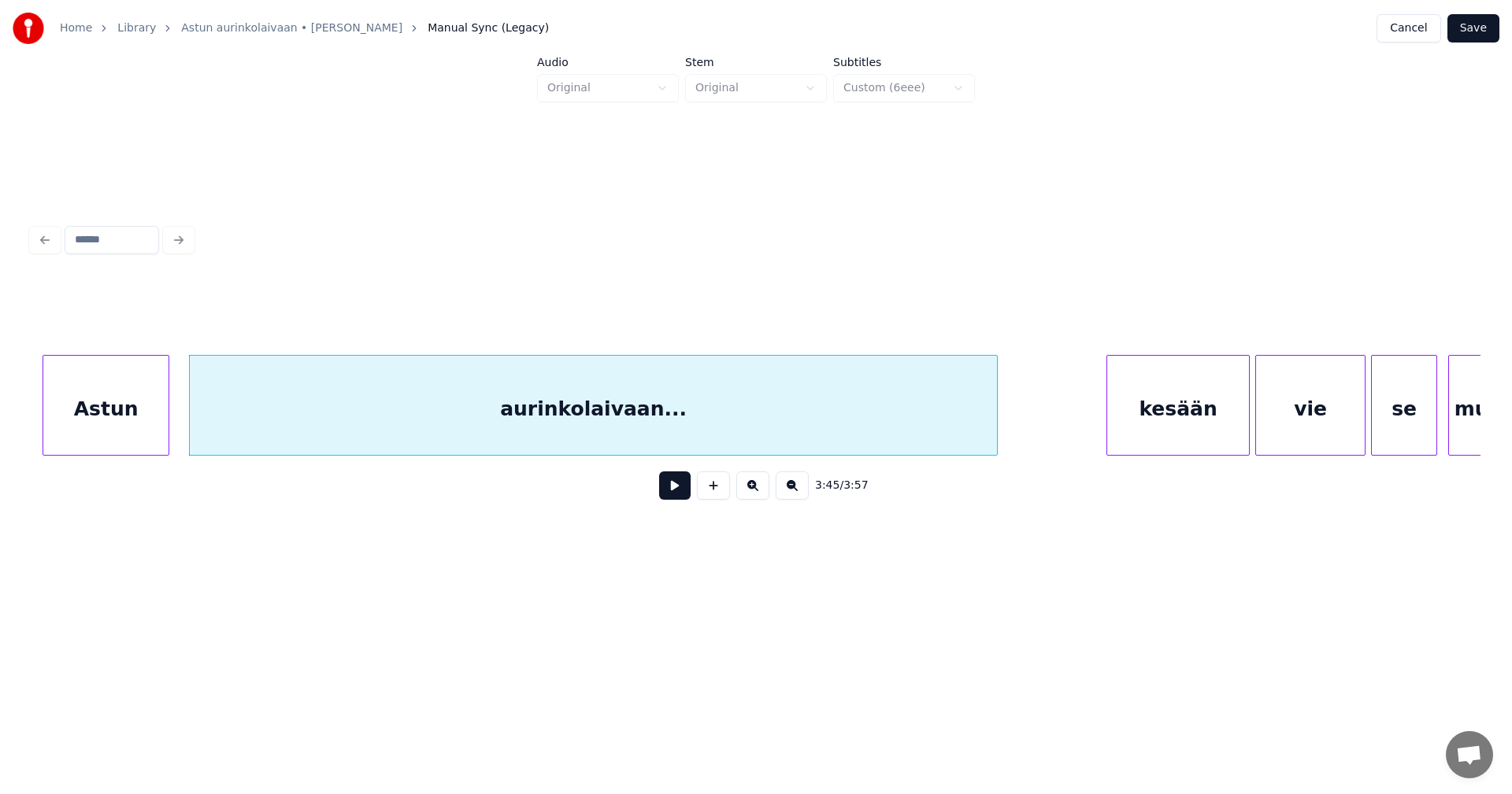
click at [996, 425] on div at bounding box center [994, 405] width 5 height 99
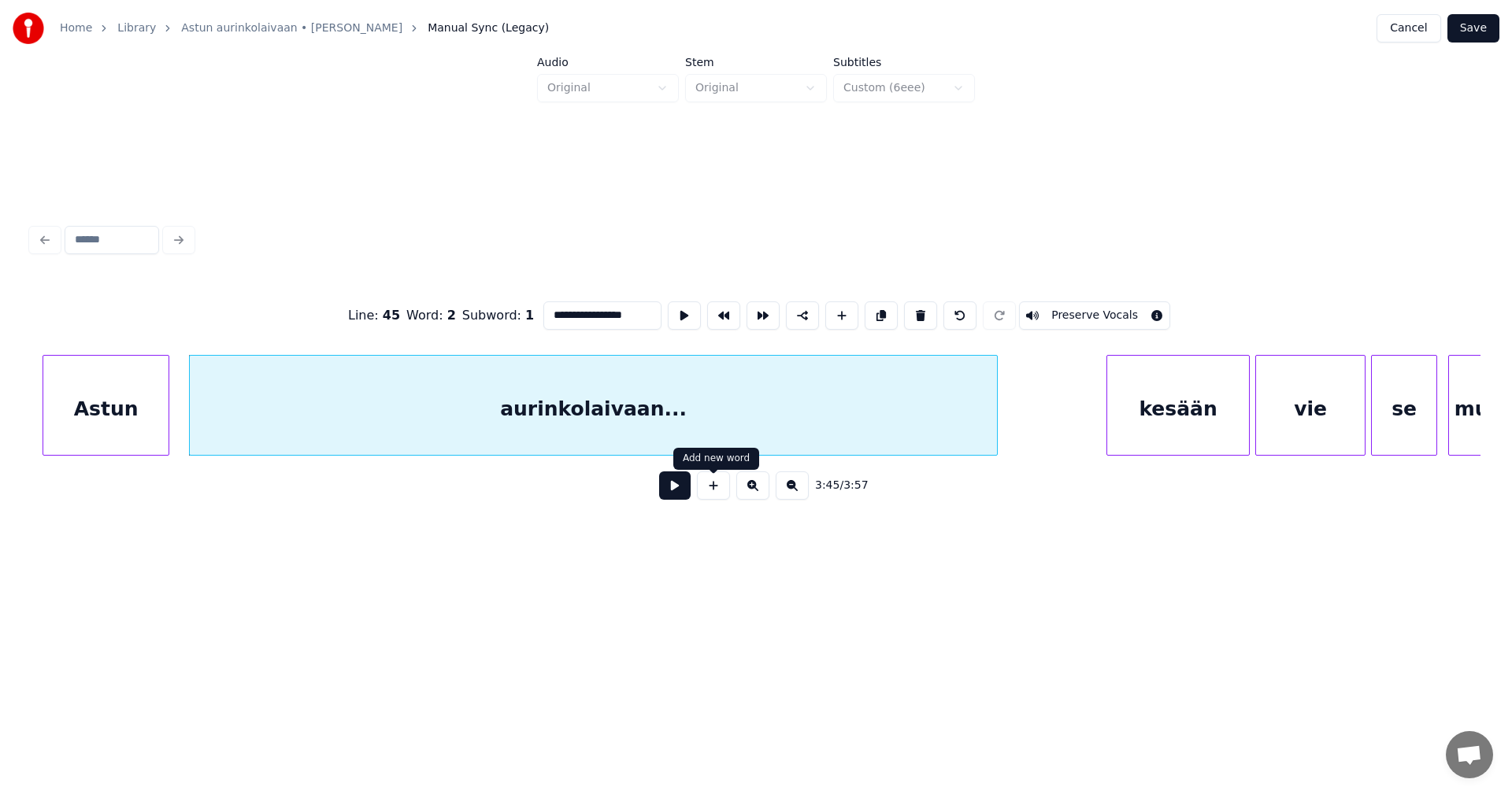
click at [679, 492] on button at bounding box center [674, 485] width 31 height 28
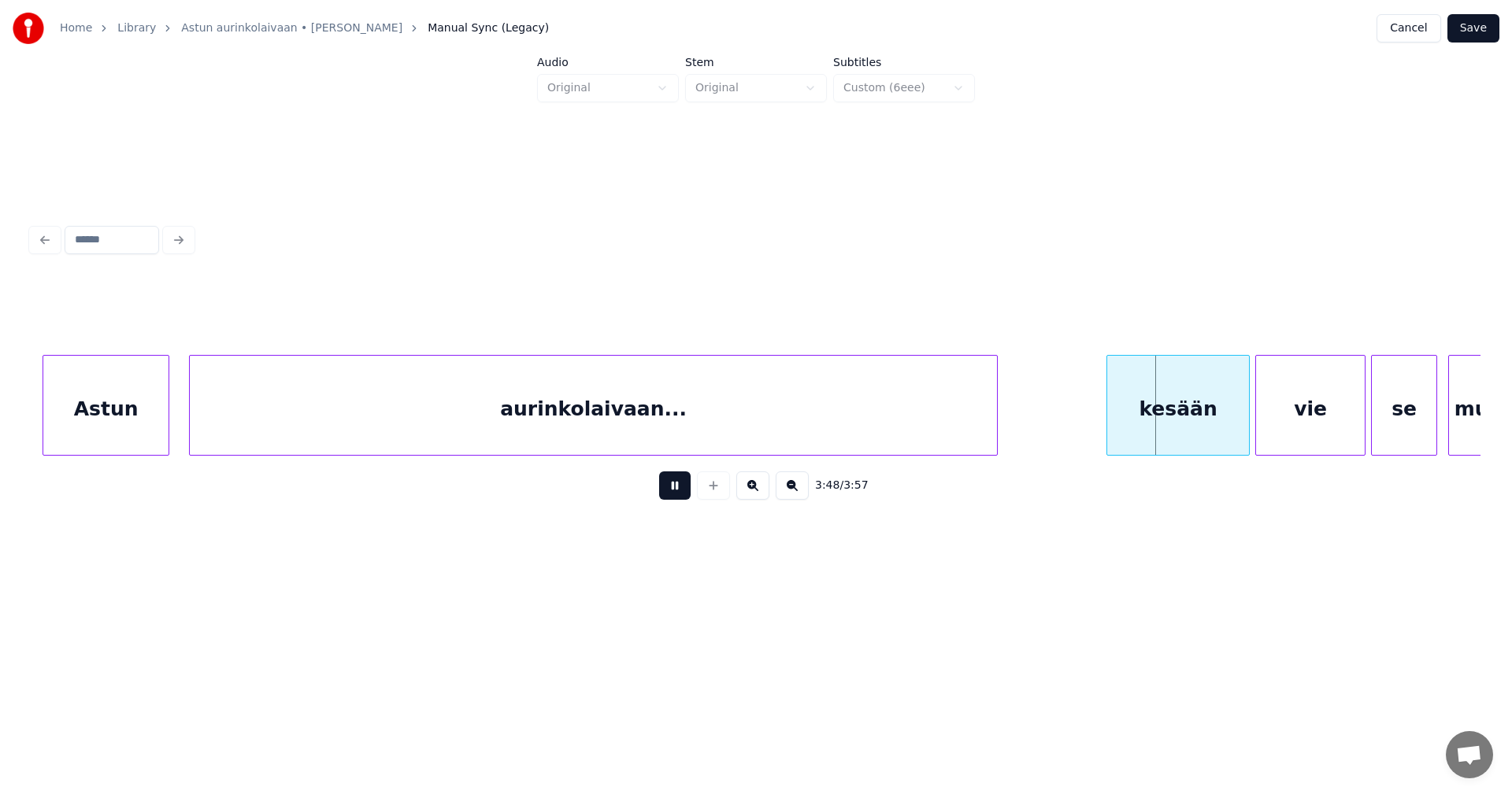
click at [679, 492] on button at bounding box center [674, 485] width 31 height 28
click at [1242, 422] on div at bounding box center [1241, 405] width 5 height 99
click at [681, 498] on button at bounding box center [674, 485] width 31 height 28
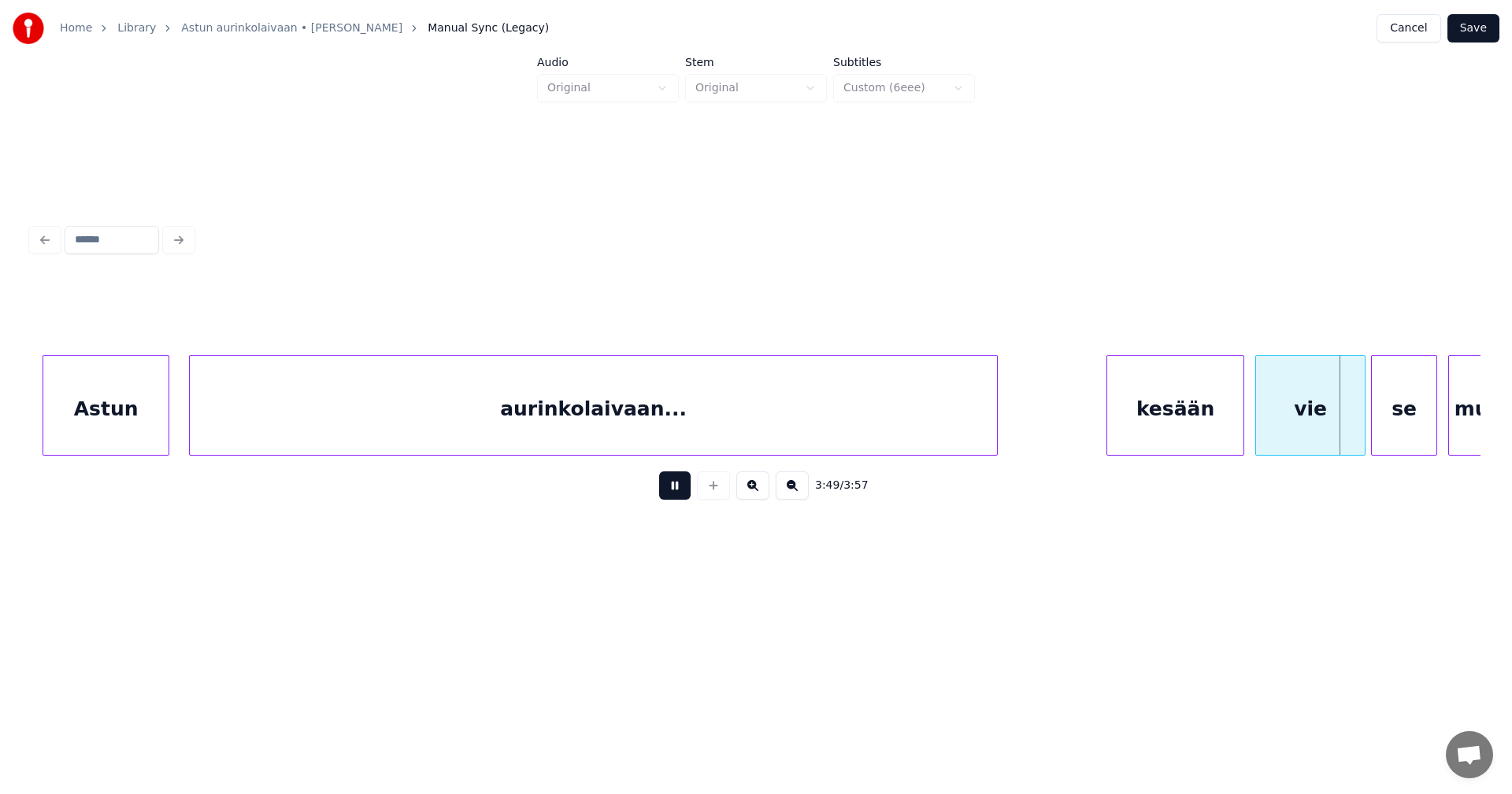
click at [681, 498] on button at bounding box center [674, 485] width 31 height 28
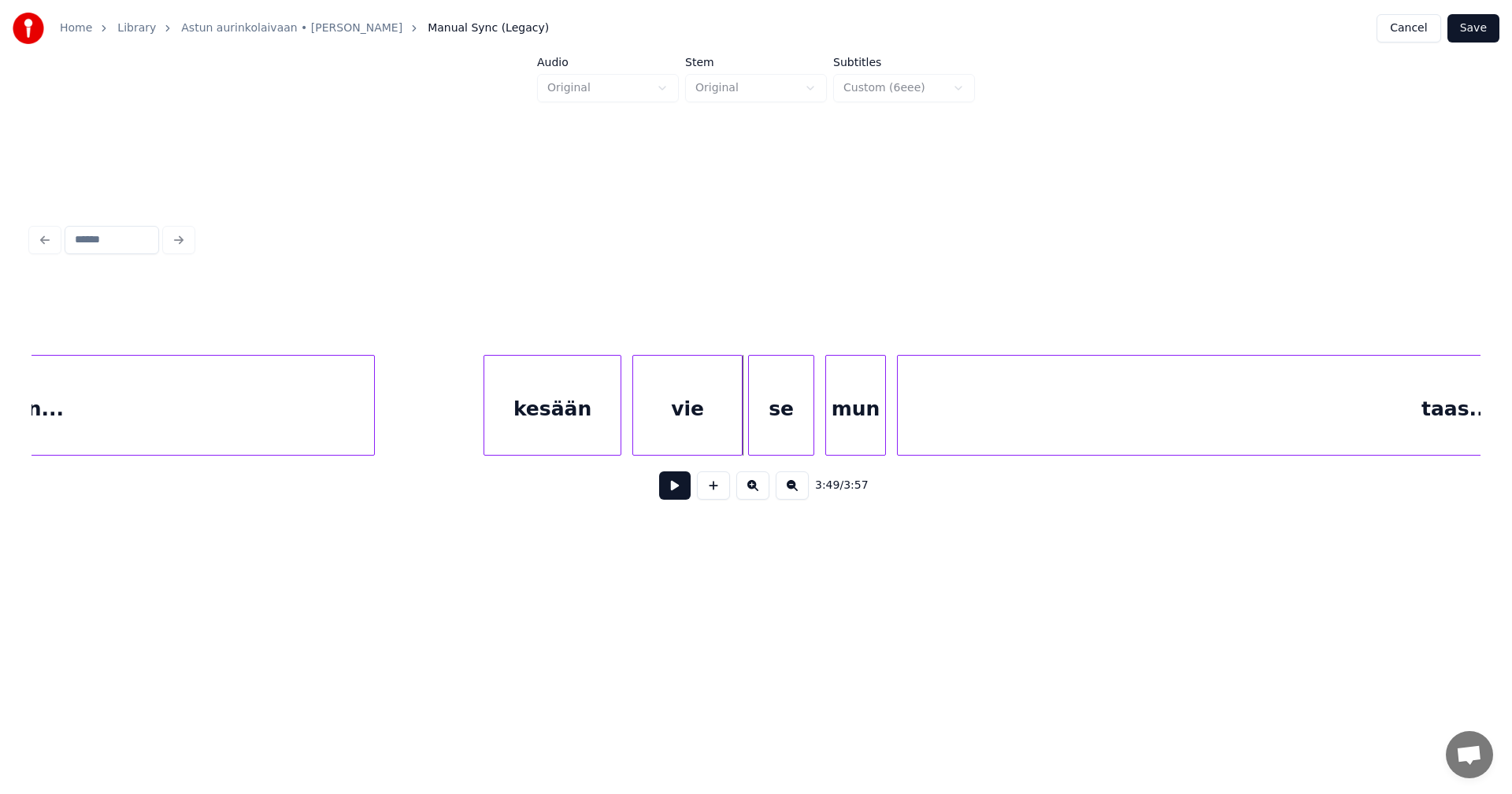
scroll to position [0, 62555]
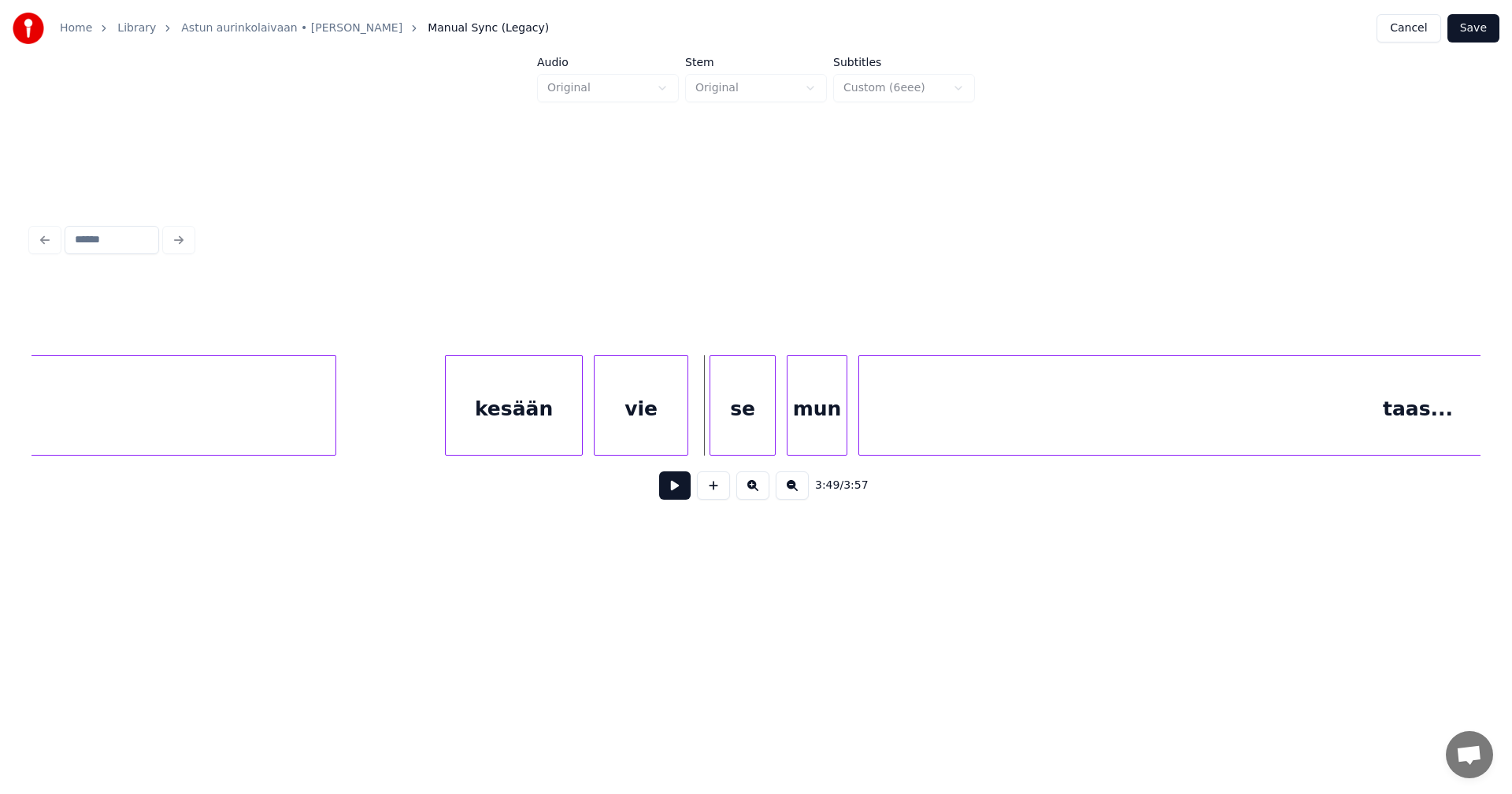
click at [685, 437] on div at bounding box center [685, 405] width 5 height 99
click at [729, 432] on div "se" at bounding box center [735, 408] width 64 height 107
click at [684, 491] on button at bounding box center [674, 485] width 31 height 28
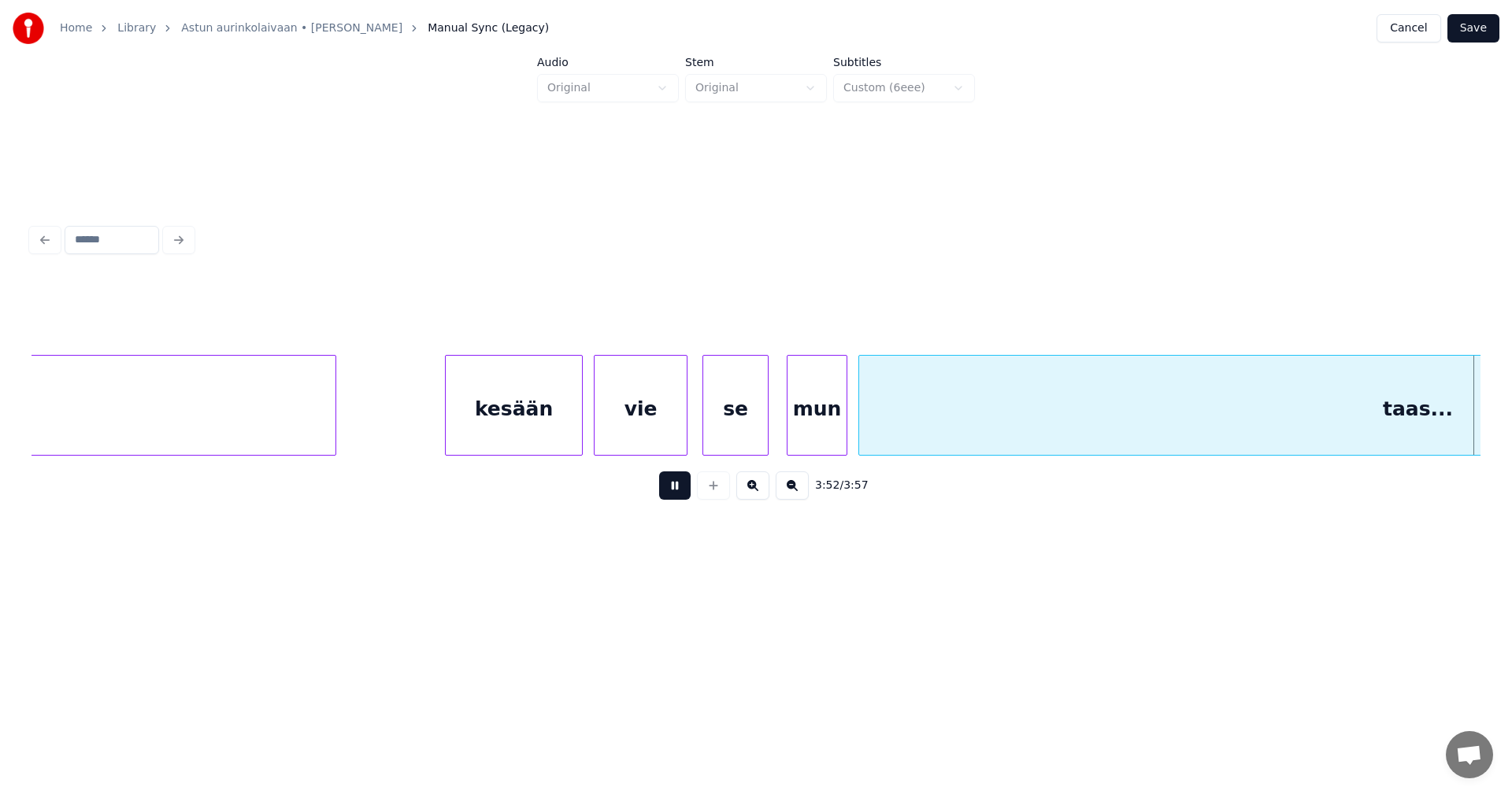
scroll to position [0, 63955]
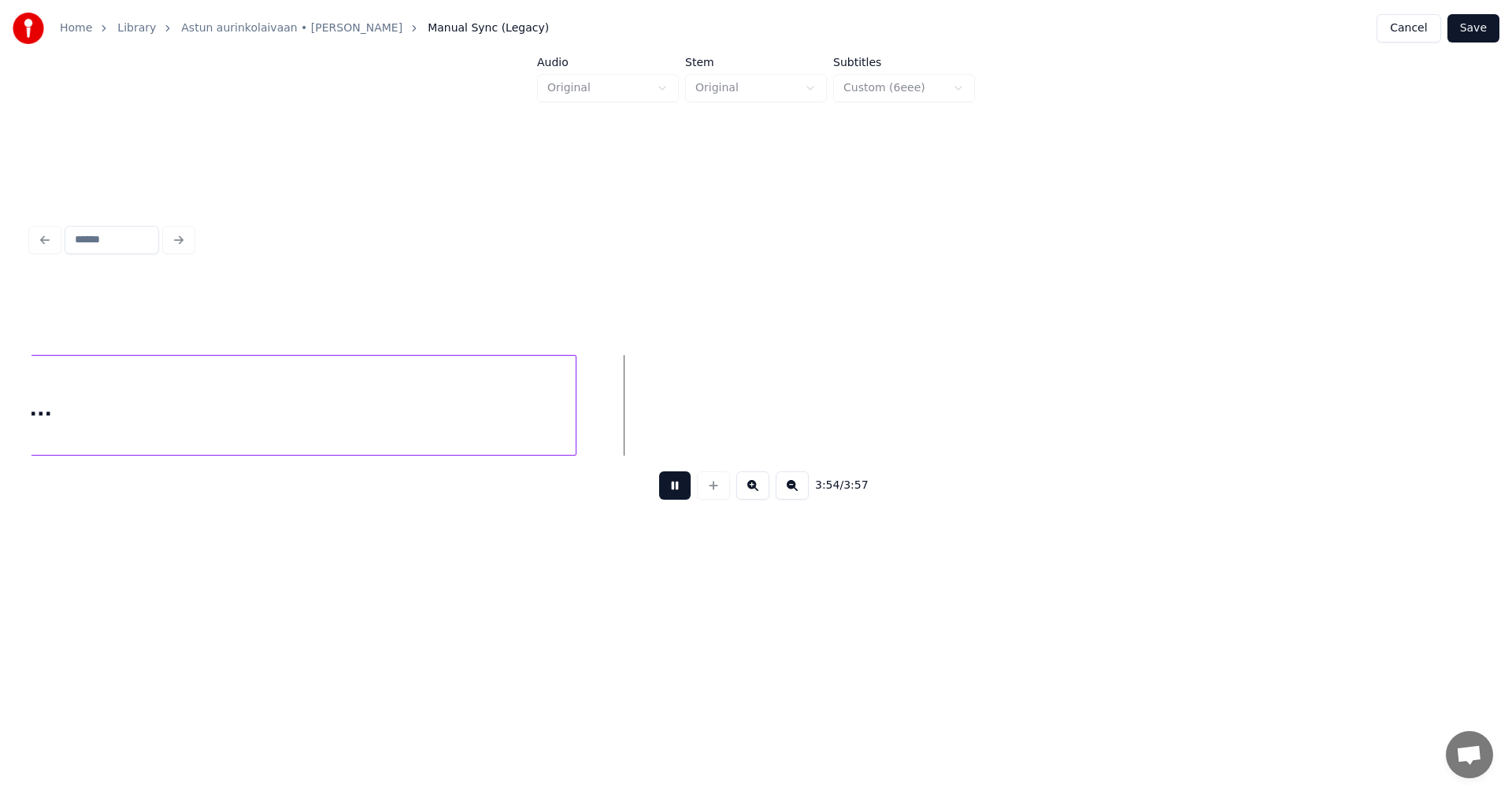
click at [684, 491] on button at bounding box center [674, 485] width 31 height 28
click at [1467, 32] on button "Save" at bounding box center [1473, 27] width 52 height 28
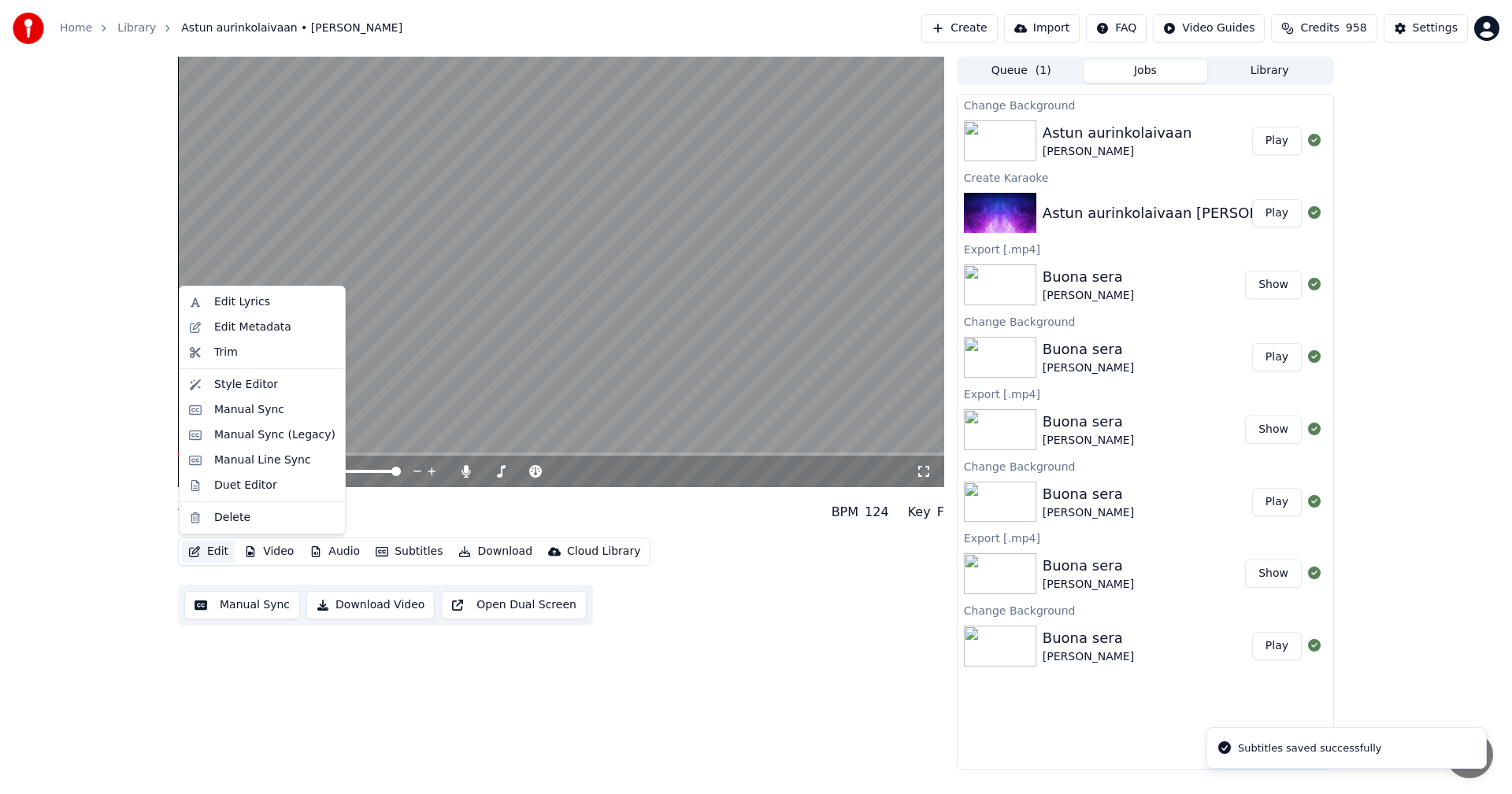
click at [216, 556] on button "Edit" at bounding box center [208, 551] width 53 height 22
click at [278, 440] on div "Manual Sync (Legacy)" at bounding box center [275, 435] width 121 height 16
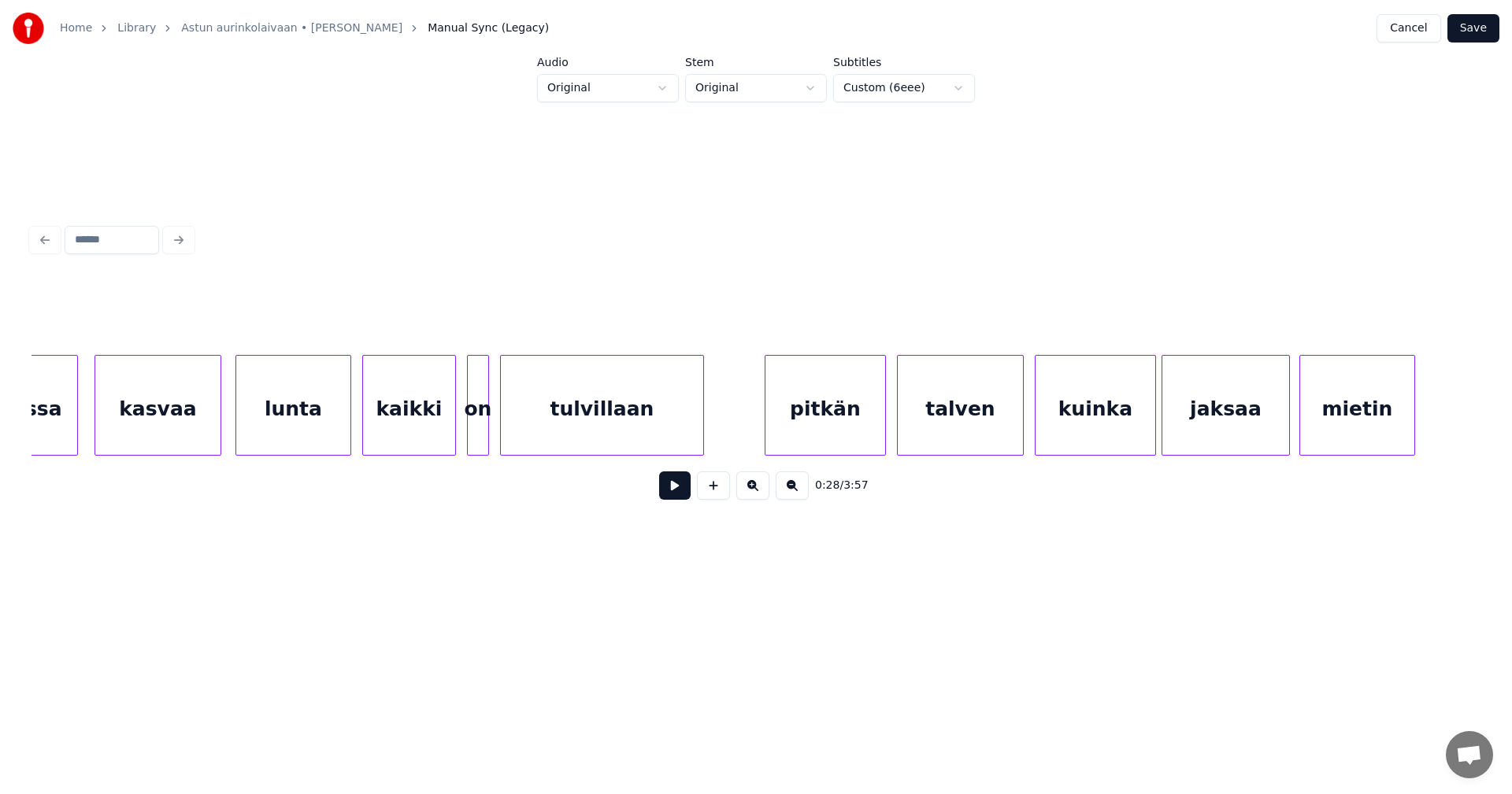
scroll to position [0, 34440]
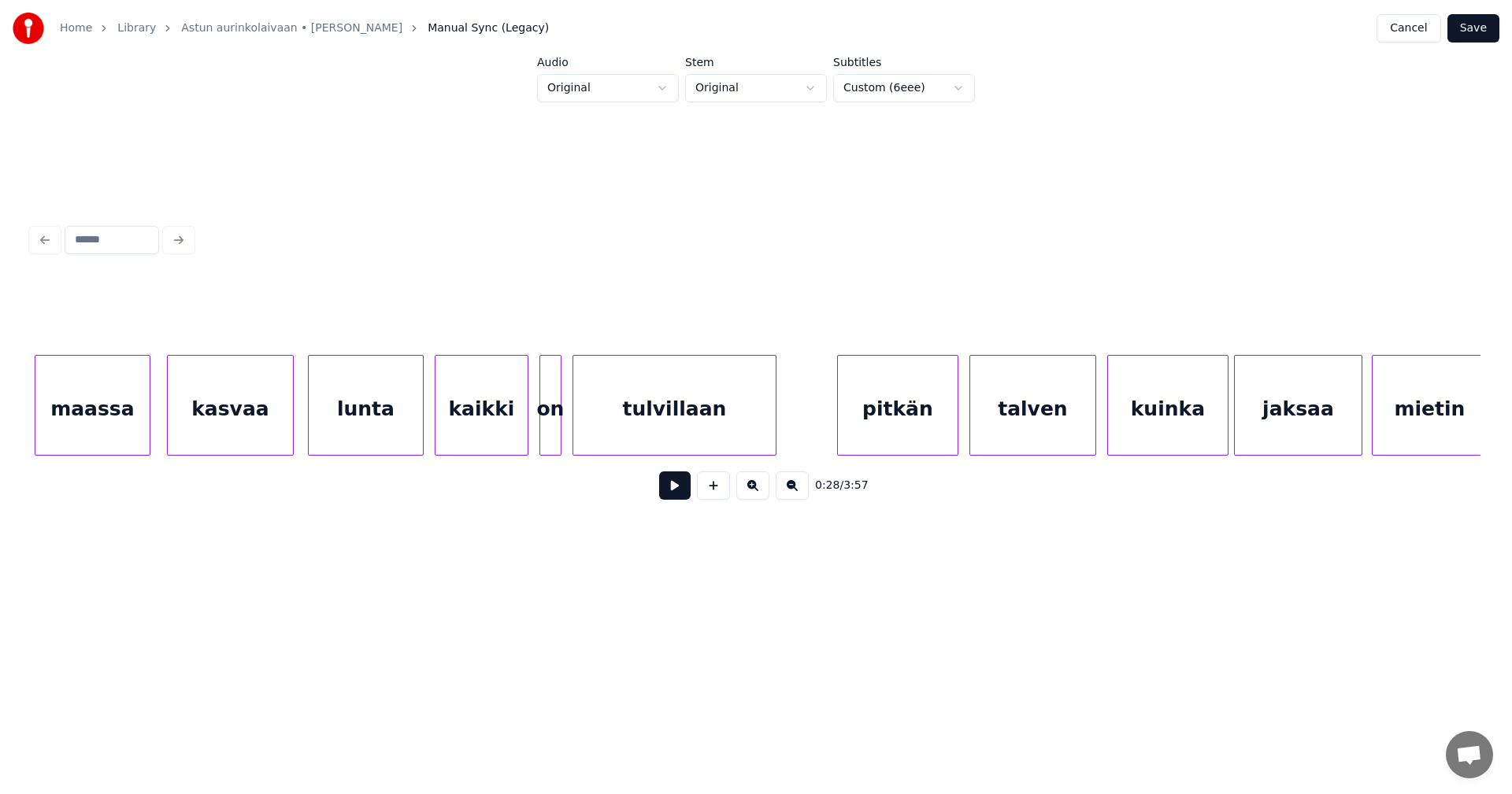
click at [366, 419] on div "lunta" at bounding box center [366, 408] width 115 height 107
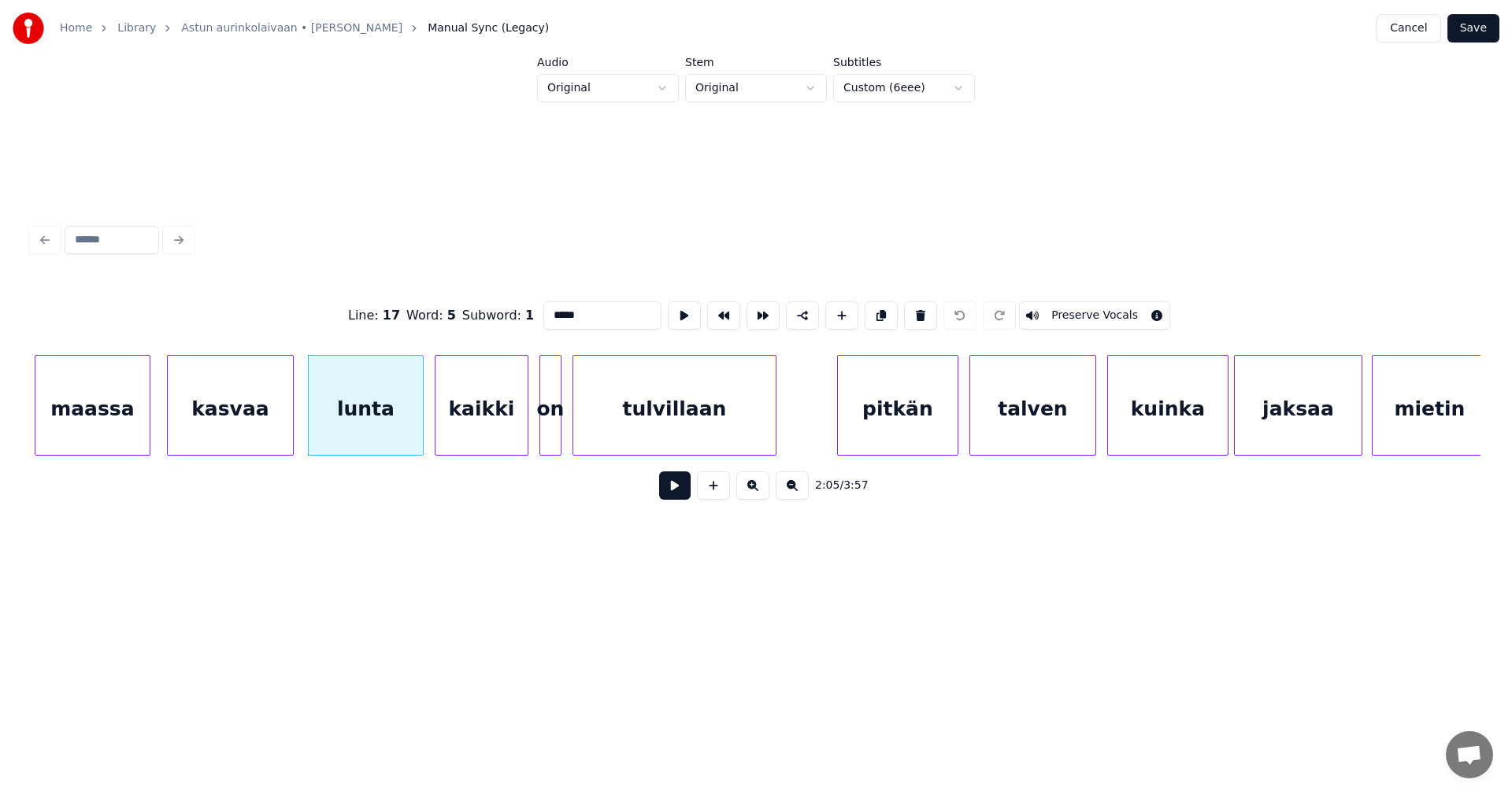
click at [680, 493] on button at bounding box center [674, 485] width 31 height 28
click at [411, 429] on div at bounding box center [413, 405] width 5 height 99
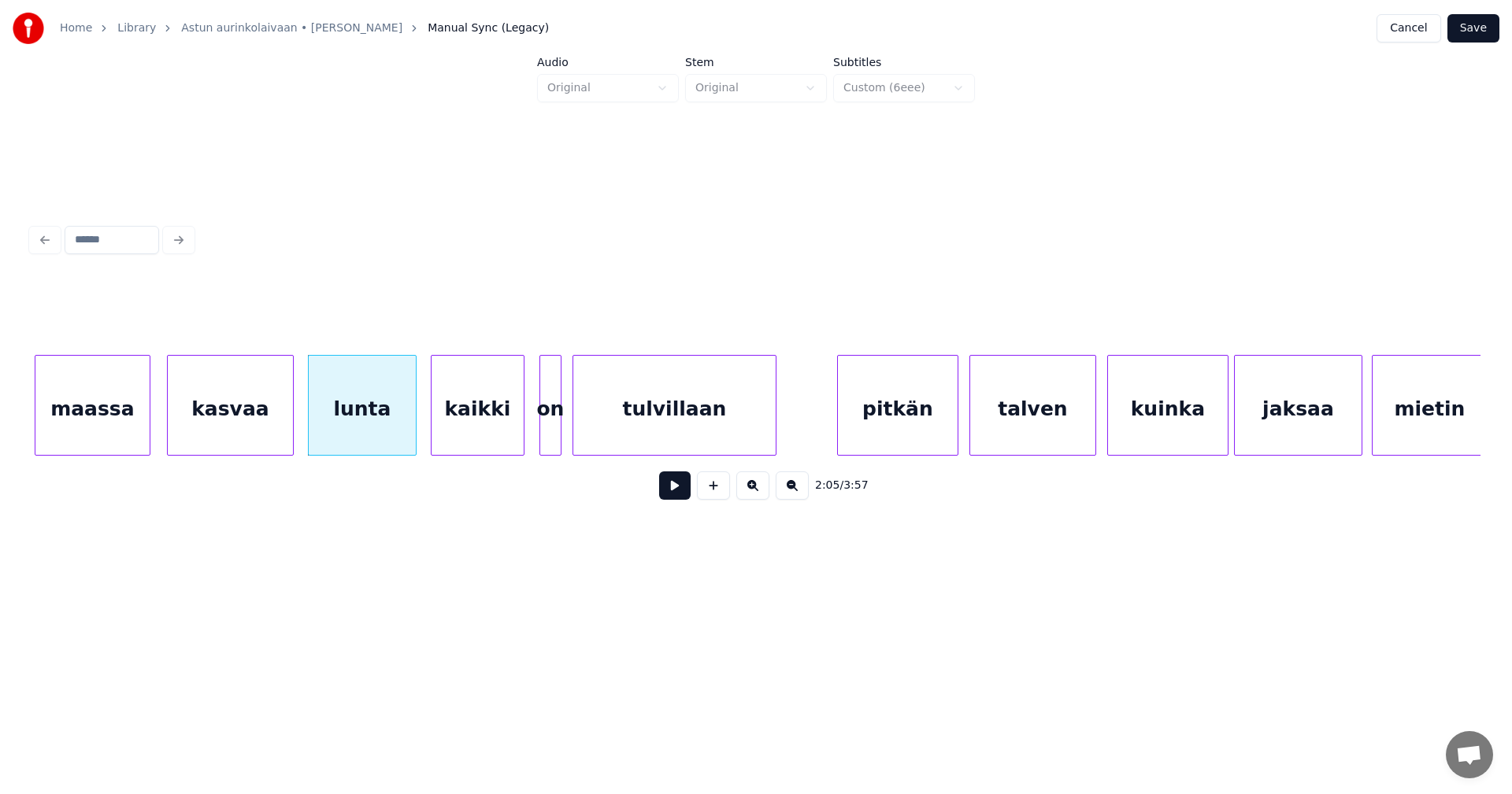
click at [476, 434] on div "kaikki" at bounding box center [477, 408] width 93 height 107
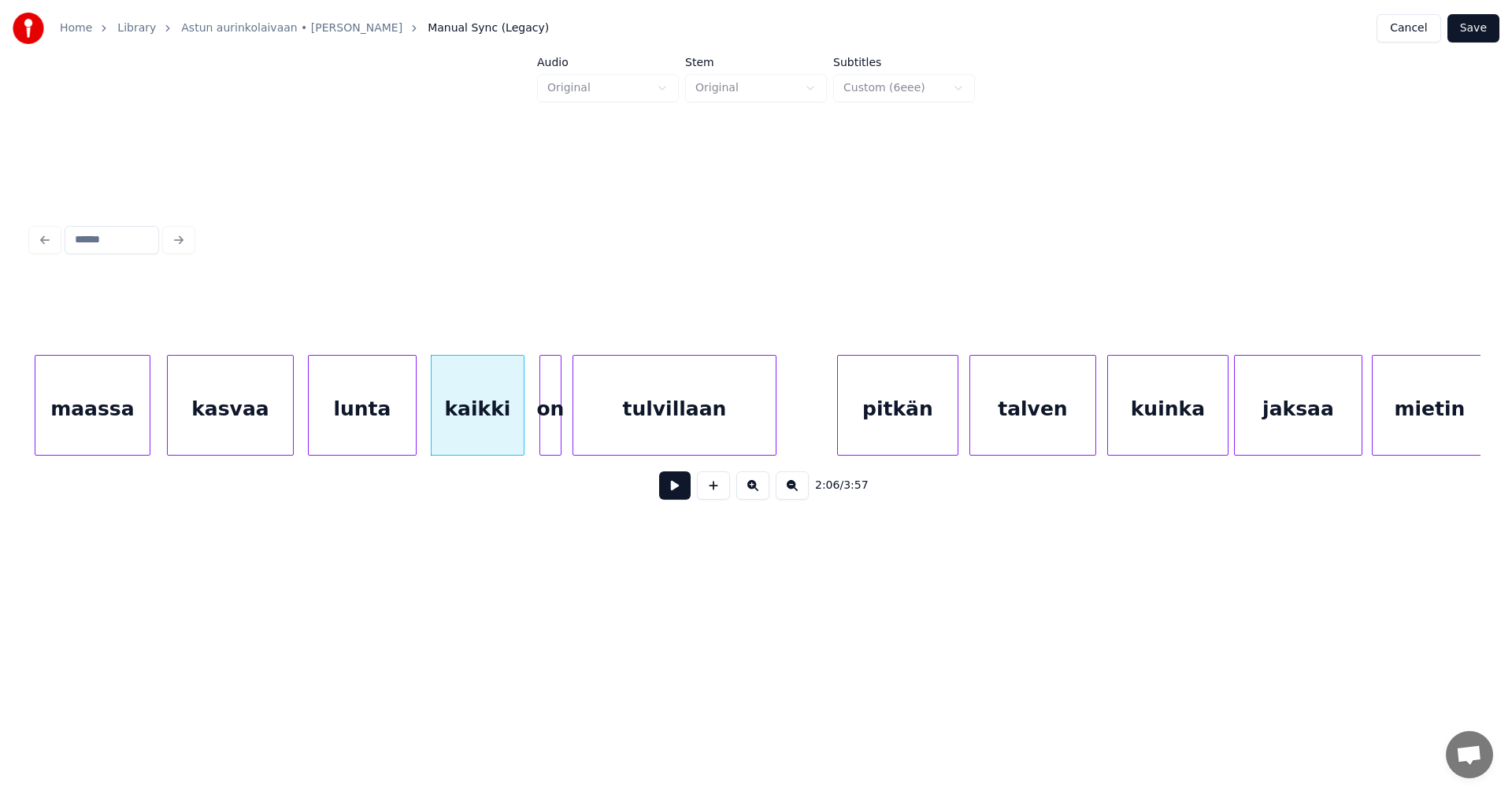
click at [502, 433] on div "kaikki" at bounding box center [477, 408] width 93 height 107
click at [676, 490] on button at bounding box center [674, 485] width 31 height 28
click at [514, 430] on div at bounding box center [513, 405] width 5 height 99
click at [537, 429] on div "on" at bounding box center [539, 408] width 20 height 107
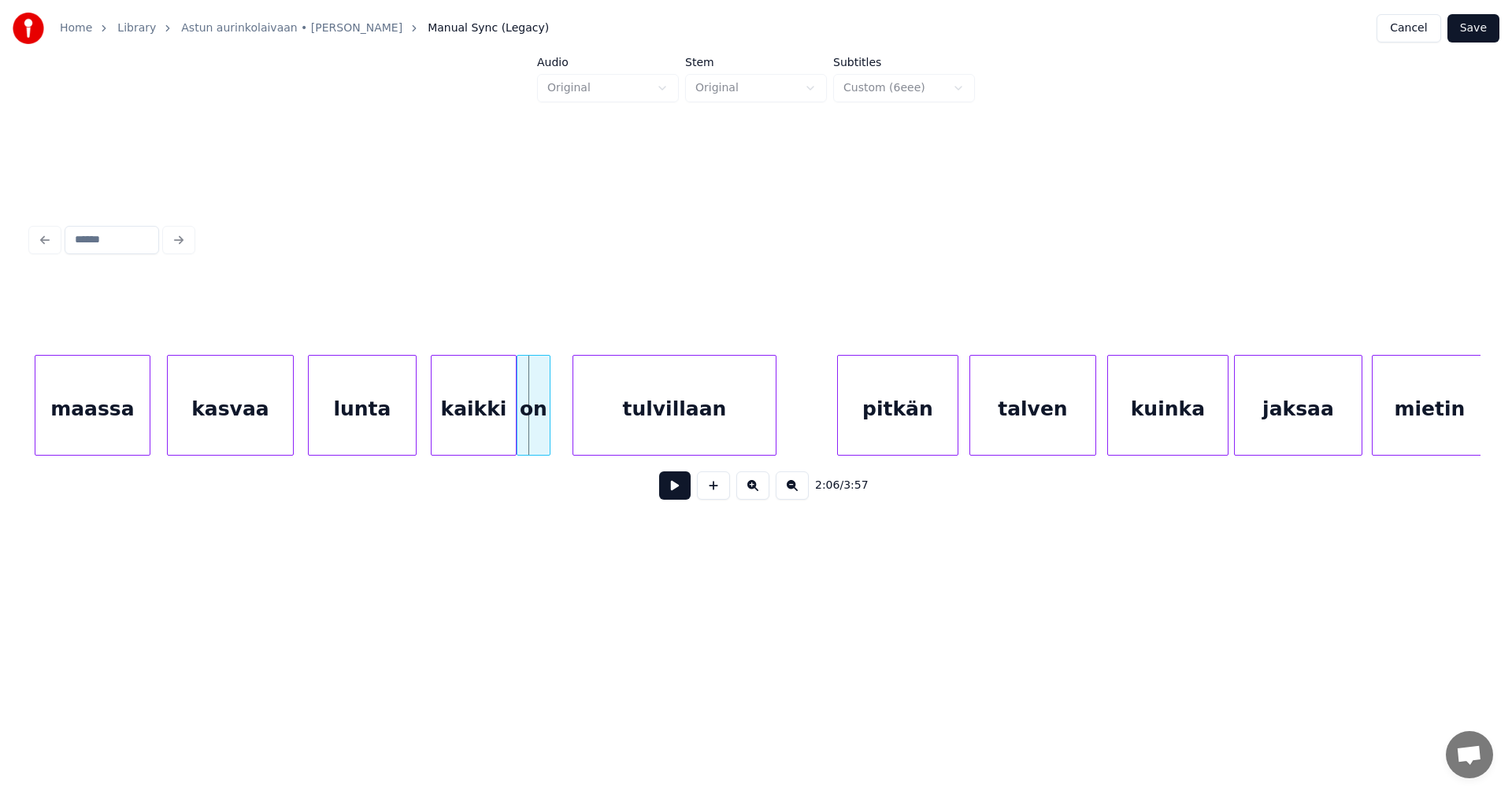
click at [518, 428] on div at bounding box center [520, 405] width 5 height 99
click at [667, 494] on button at bounding box center [674, 485] width 31 height 28
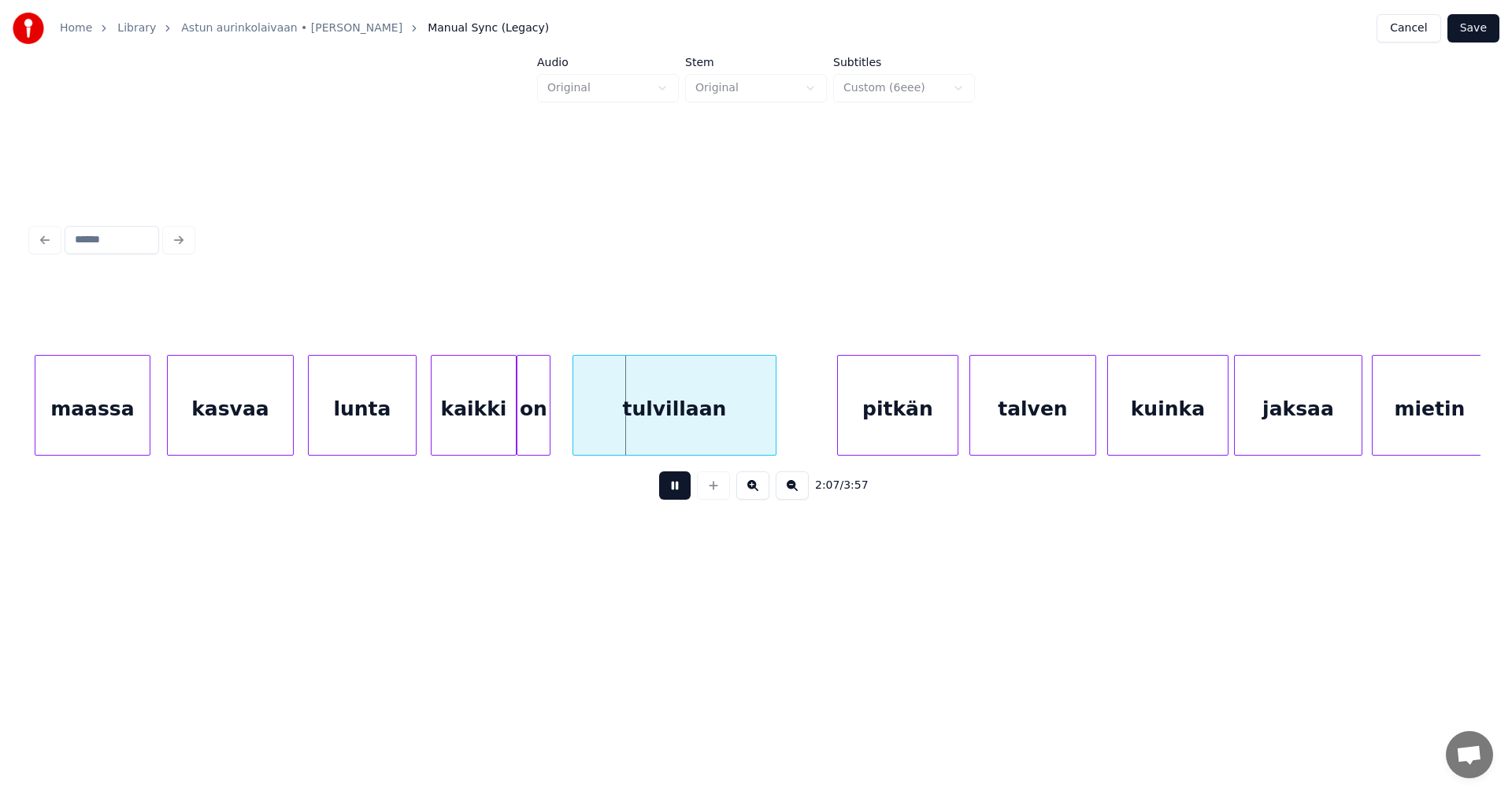
drag, startPoint x: 667, startPoint y: 494, endPoint x: 590, endPoint y: 473, distance: 79.8
click at [660, 491] on button at bounding box center [674, 485] width 31 height 28
click at [508, 430] on div at bounding box center [507, 405] width 5 height 99
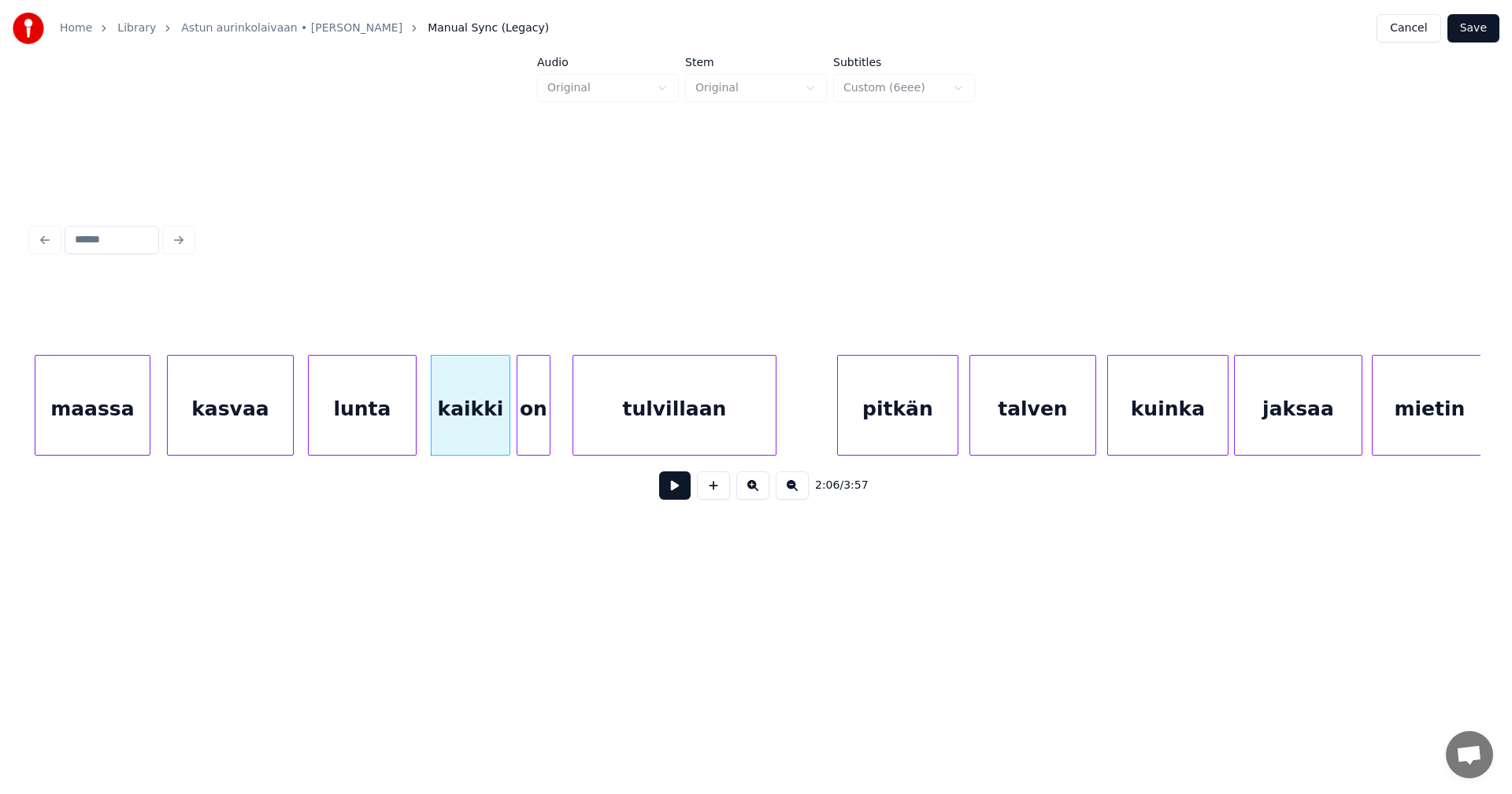
click at [670, 485] on button at bounding box center [674, 485] width 31 height 28
click at [669, 485] on button at bounding box center [674, 485] width 31 height 28
click at [668, 485] on button at bounding box center [674, 485] width 31 height 28
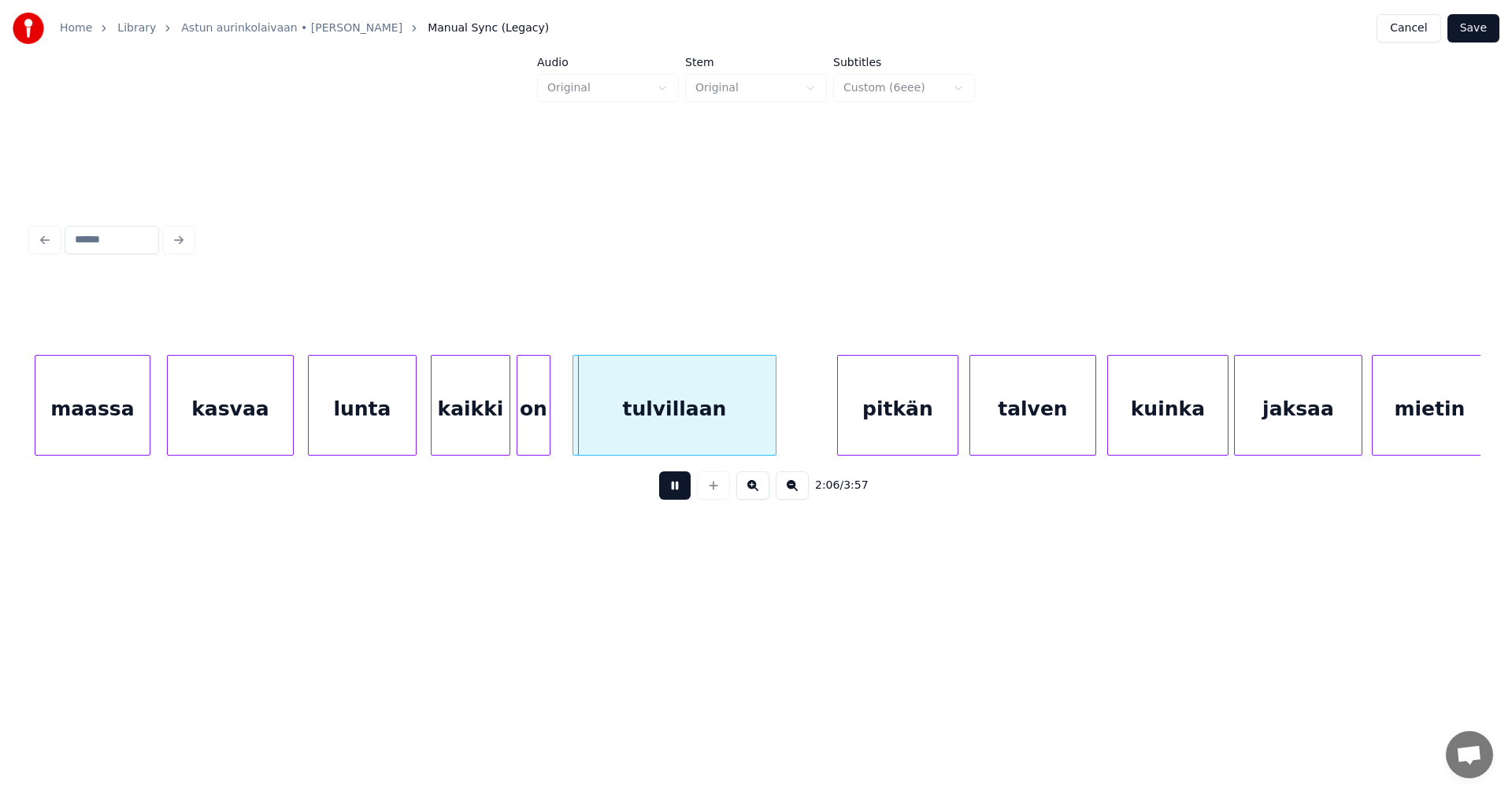
click at [668, 485] on button at bounding box center [674, 485] width 31 height 28
click at [545, 433] on div "on" at bounding box center [539, 408] width 32 height 107
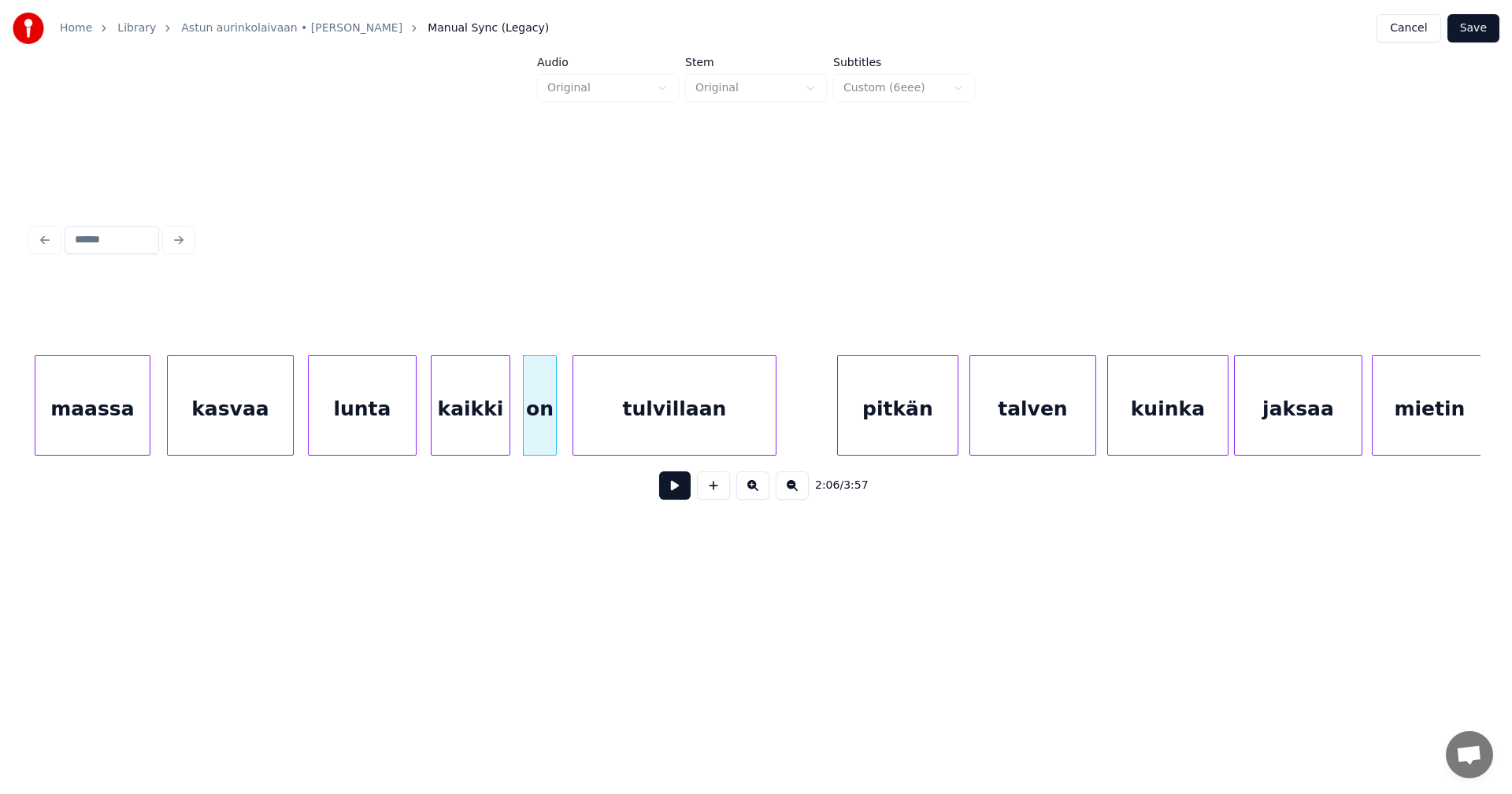
click at [477, 433] on div "kaikki" at bounding box center [470, 408] width 78 height 107
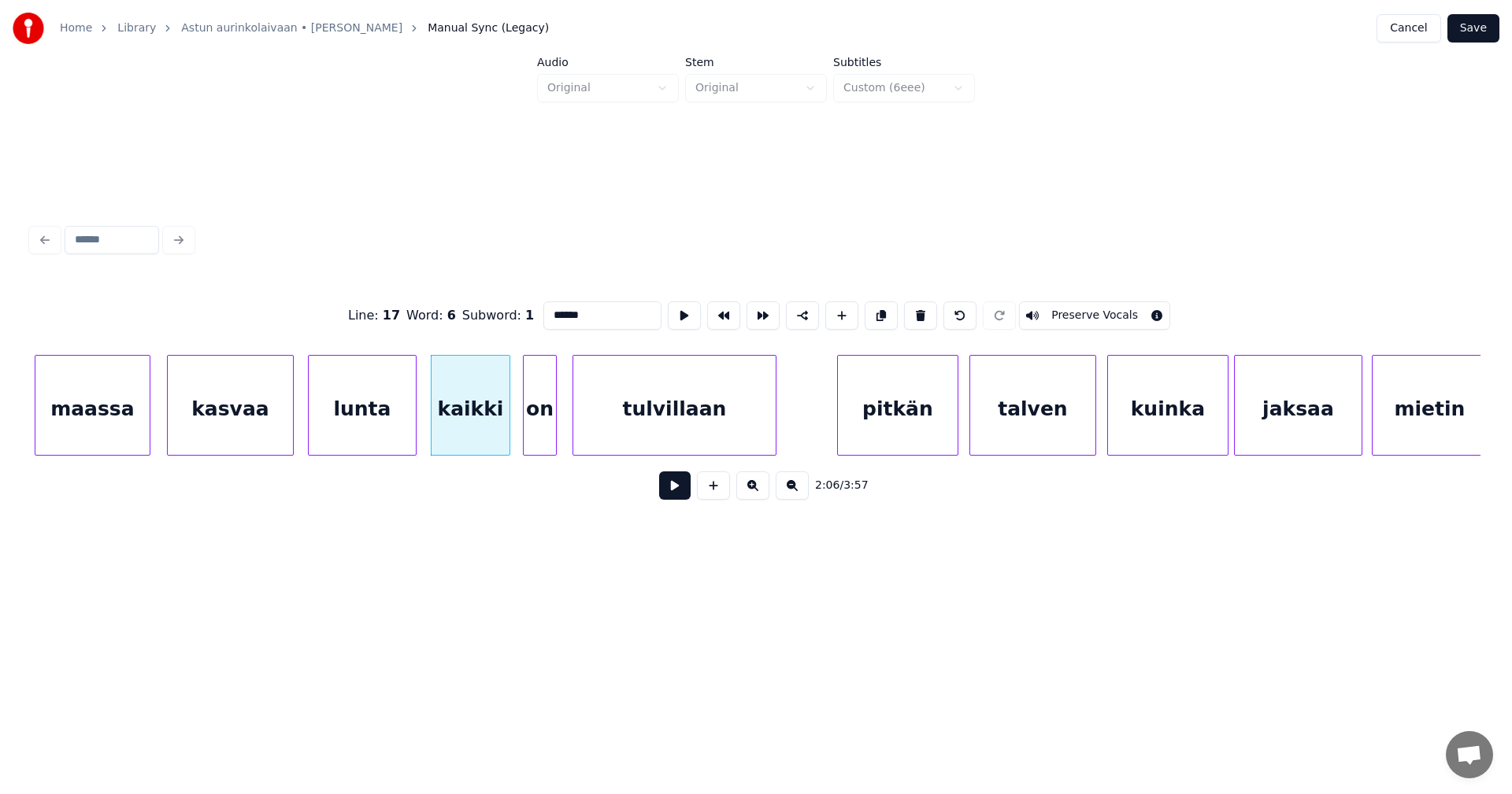
click at [680, 496] on button at bounding box center [674, 485] width 31 height 28
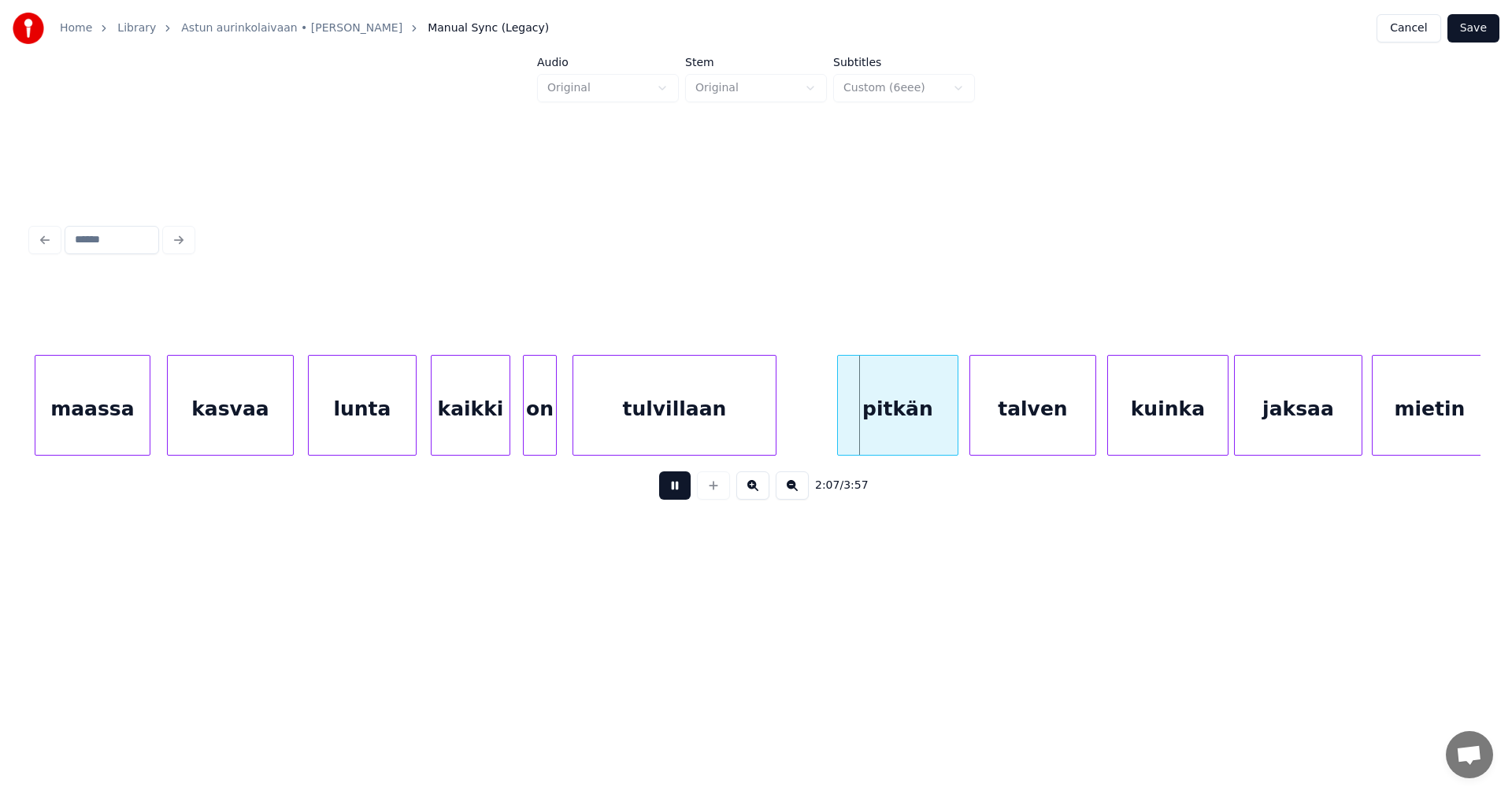
drag, startPoint x: 680, startPoint y: 496, endPoint x: 514, endPoint y: 448, distance: 172.8
click at [676, 495] on button at bounding box center [674, 485] width 31 height 28
click at [444, 427] on div "kaikki" at bounding box center [470, 408] width 78 height 107
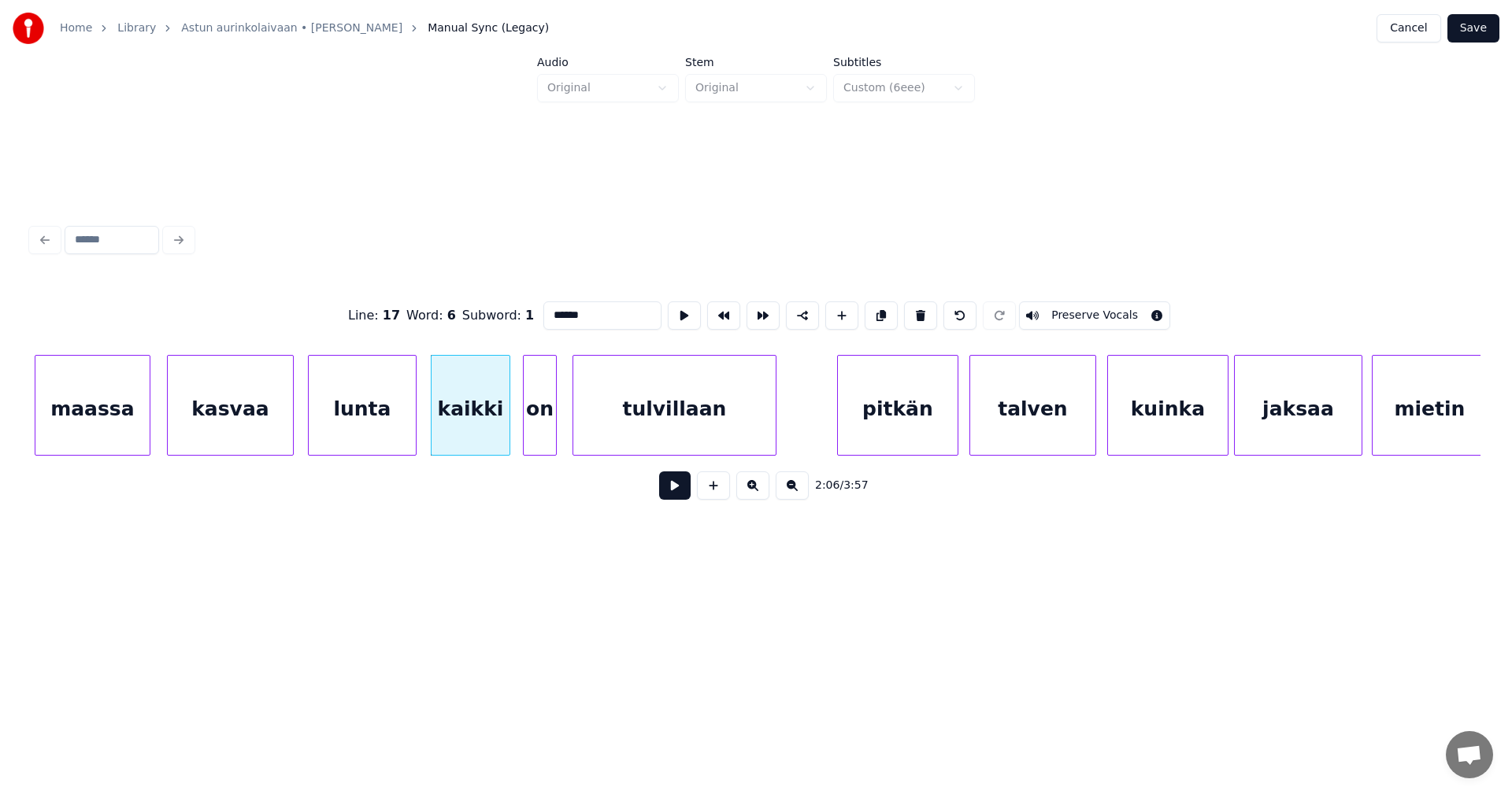
click at [672, 489] on button at bounding box center [674, 485] width 31 height 28
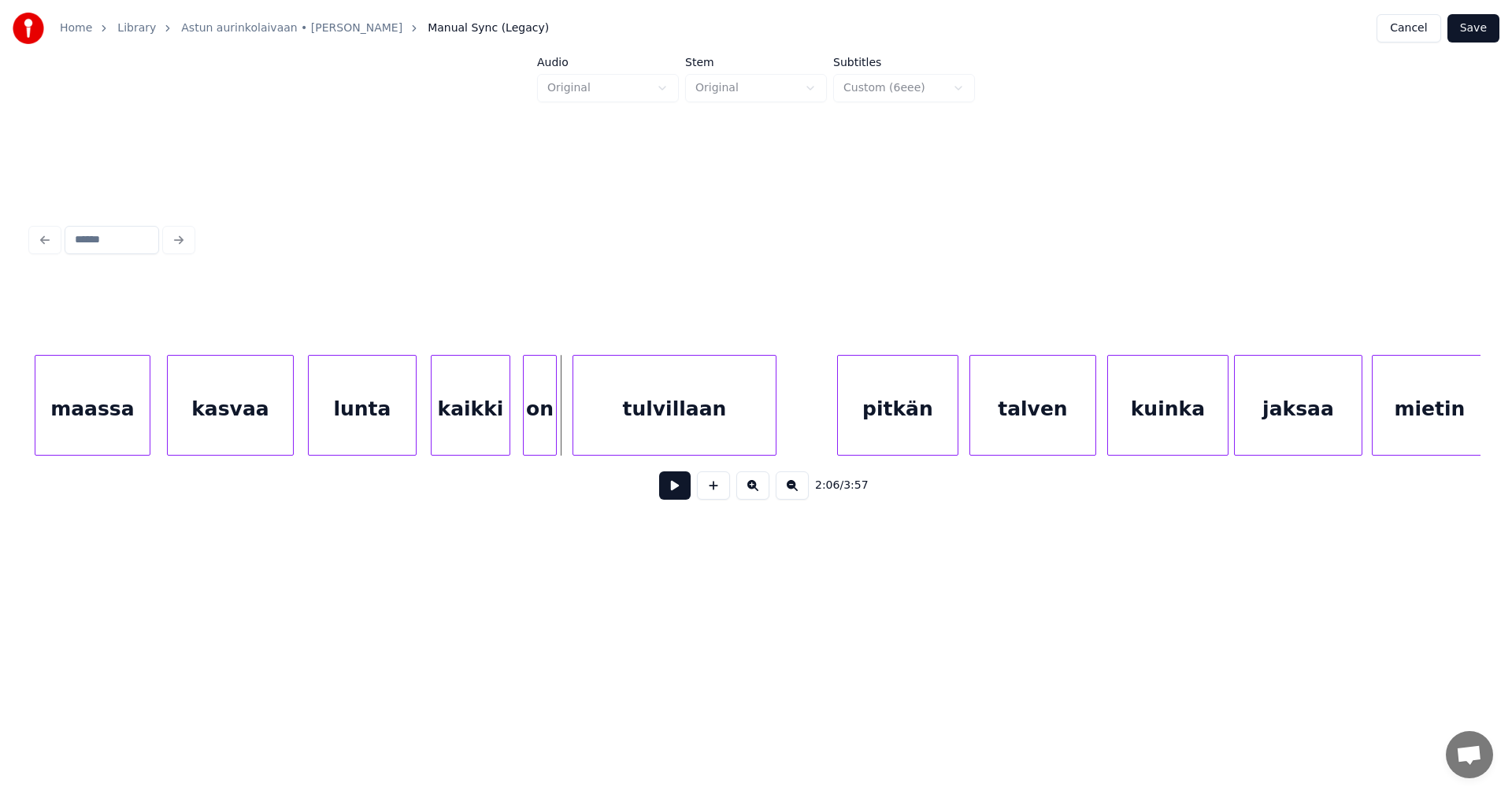
click at [451, 442] on div "kaikki" at bounding box center [470, 408] width 78 height 107
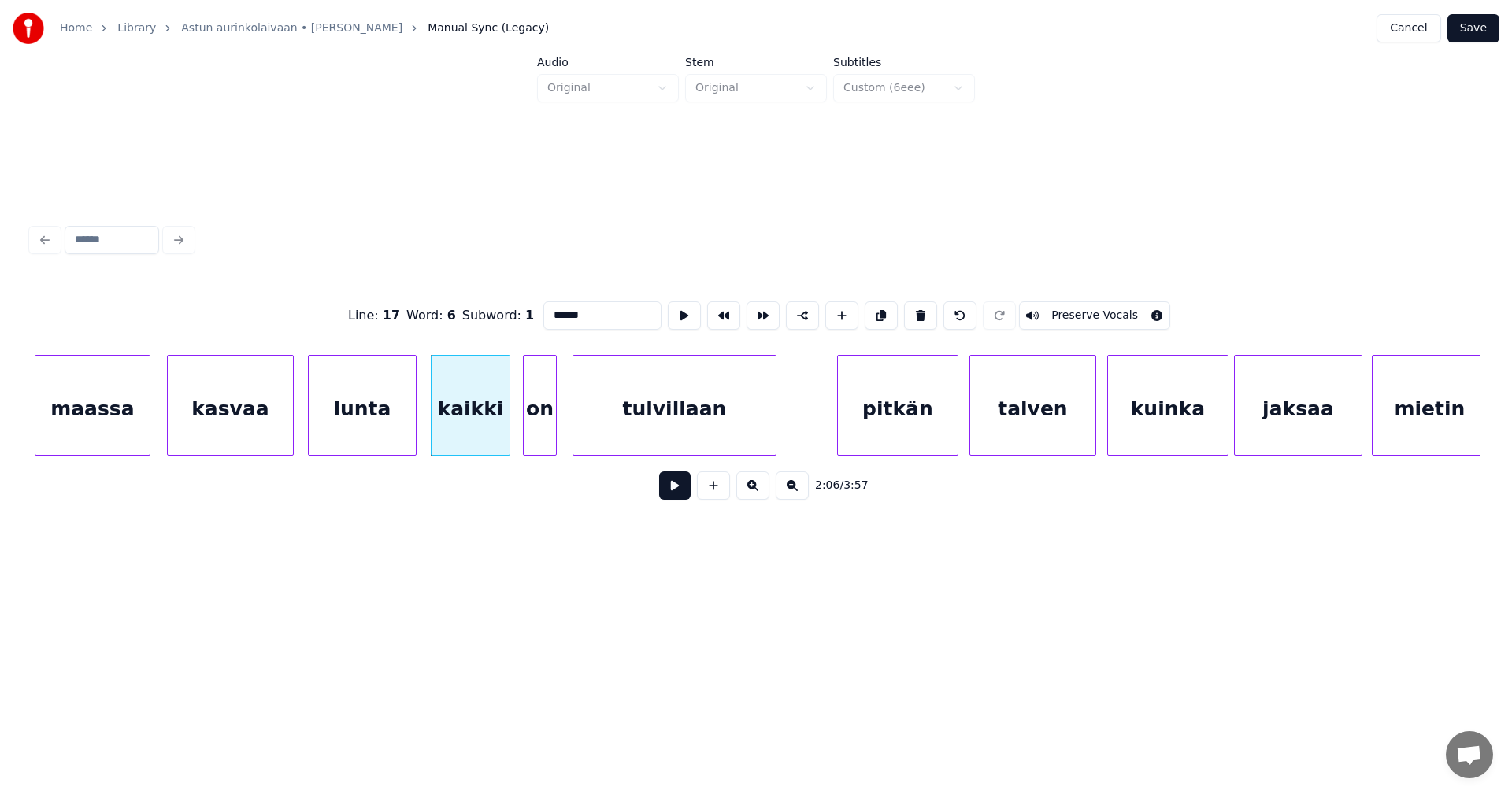
click at [663, 494] on button at bounding box center [674, 485] width 31 height 28
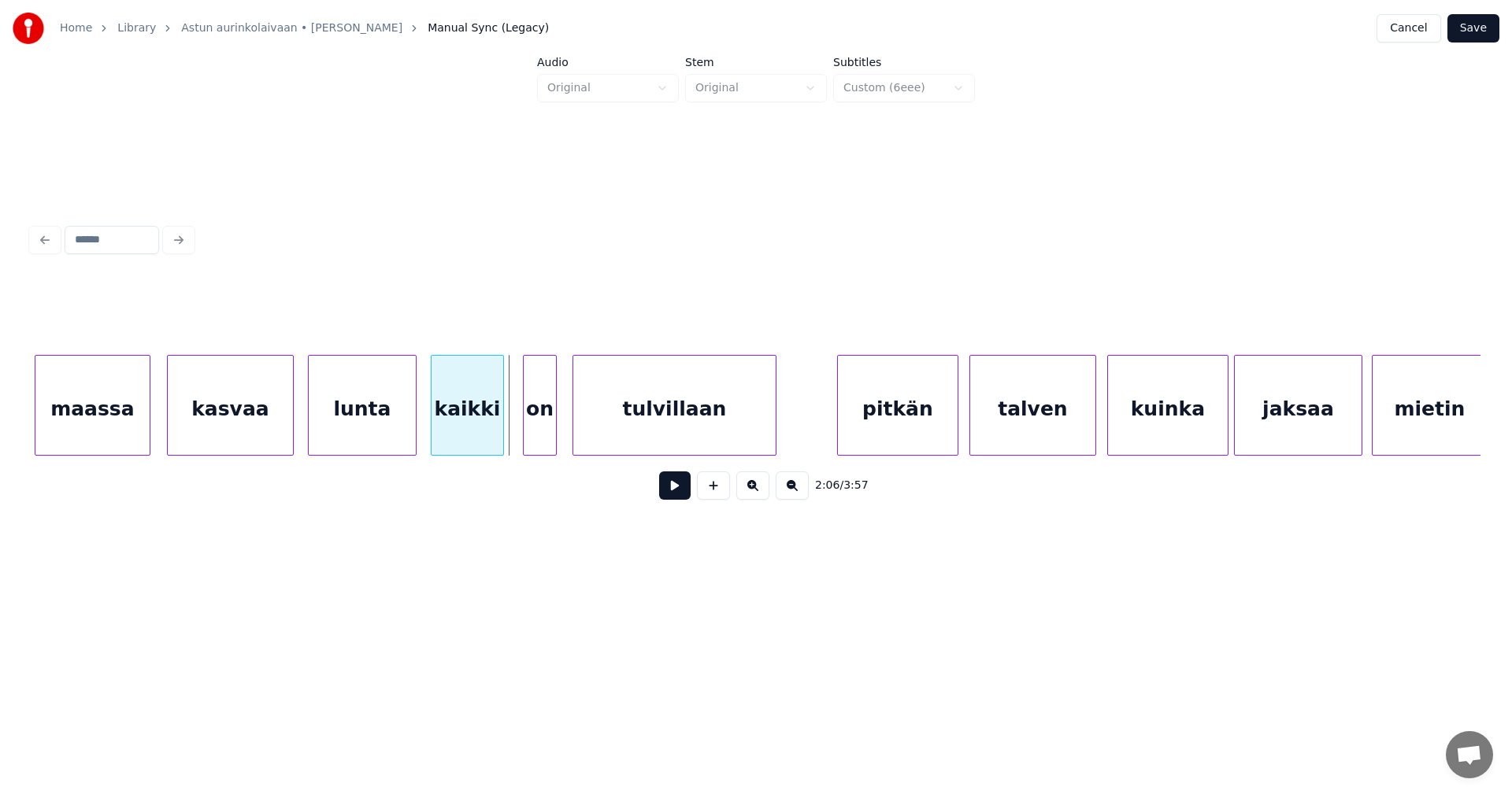
click at [499, 429] on div at bounding box center [500, 405] width 5 height 99
click at [517, 425] on div at bounding box center [519, 405] width 5 height 99
click at [685, 493] on button at bounding box center [674, 485] width 31 height 28
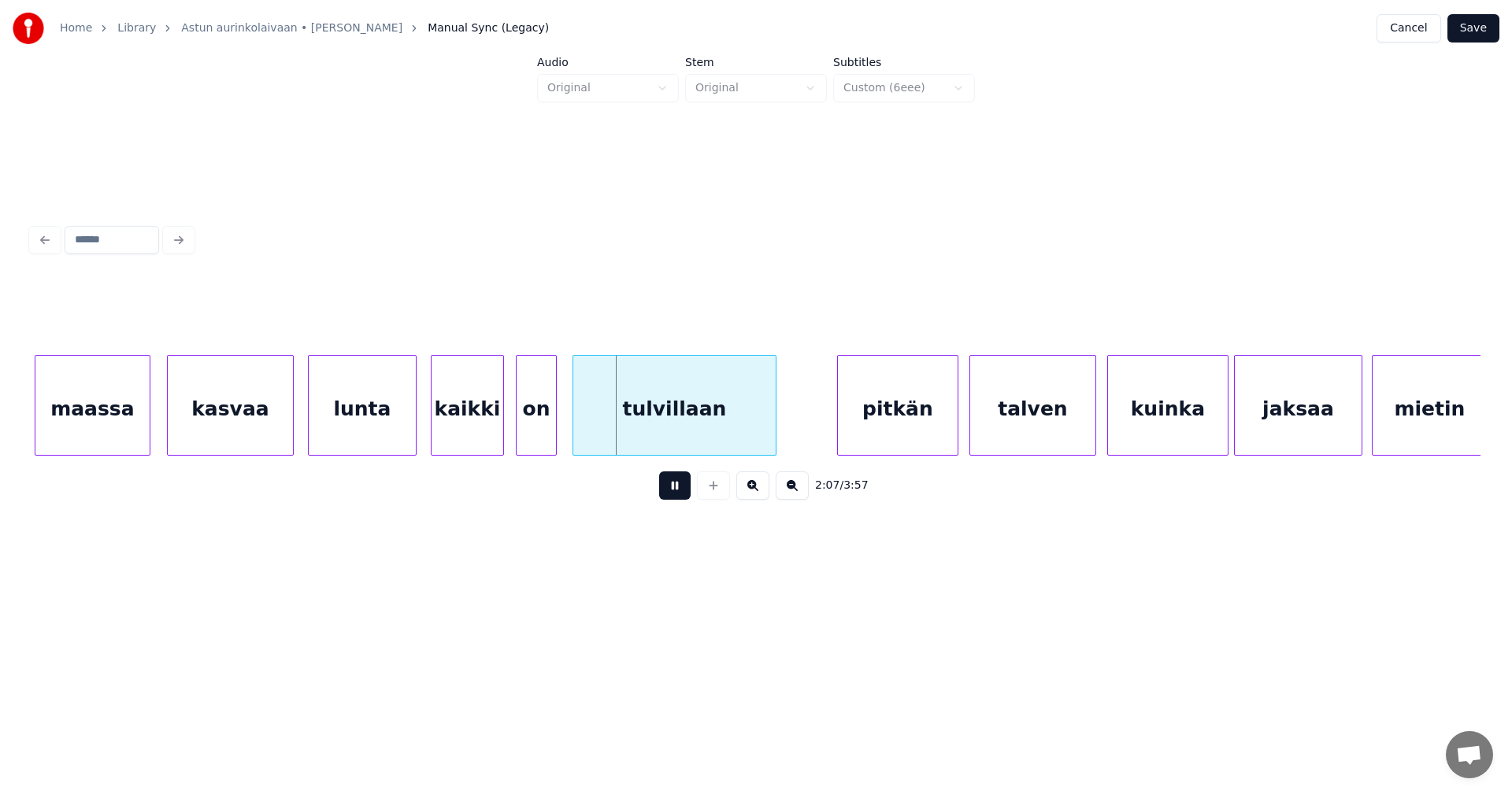
click at [685, 493] on button at bounding box center [674, 485] width 31 height 28
click at [494, 438] on div "kaikki" at bounding box center [467, 408] width 71 height 107
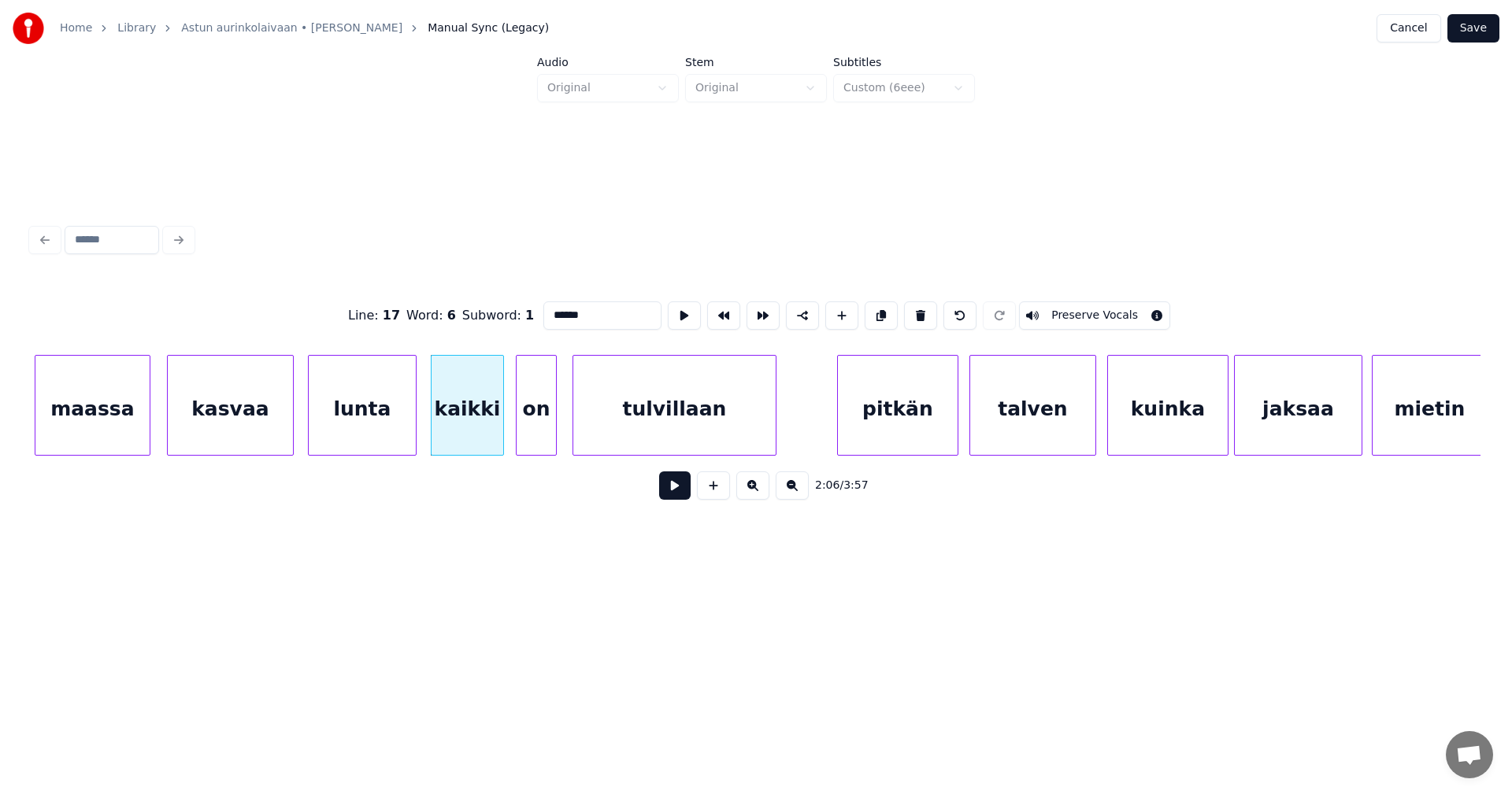
click at [680, 494] on button at bounding box center [674, 485] width 31 height 28
drag, startPoint x: 674, startPoint y: 494, endPoint x: 617, endPoint y: 479, distance: 58.9
click at [672, 492] on button at bounding box center [674, 485] width 31 height 28
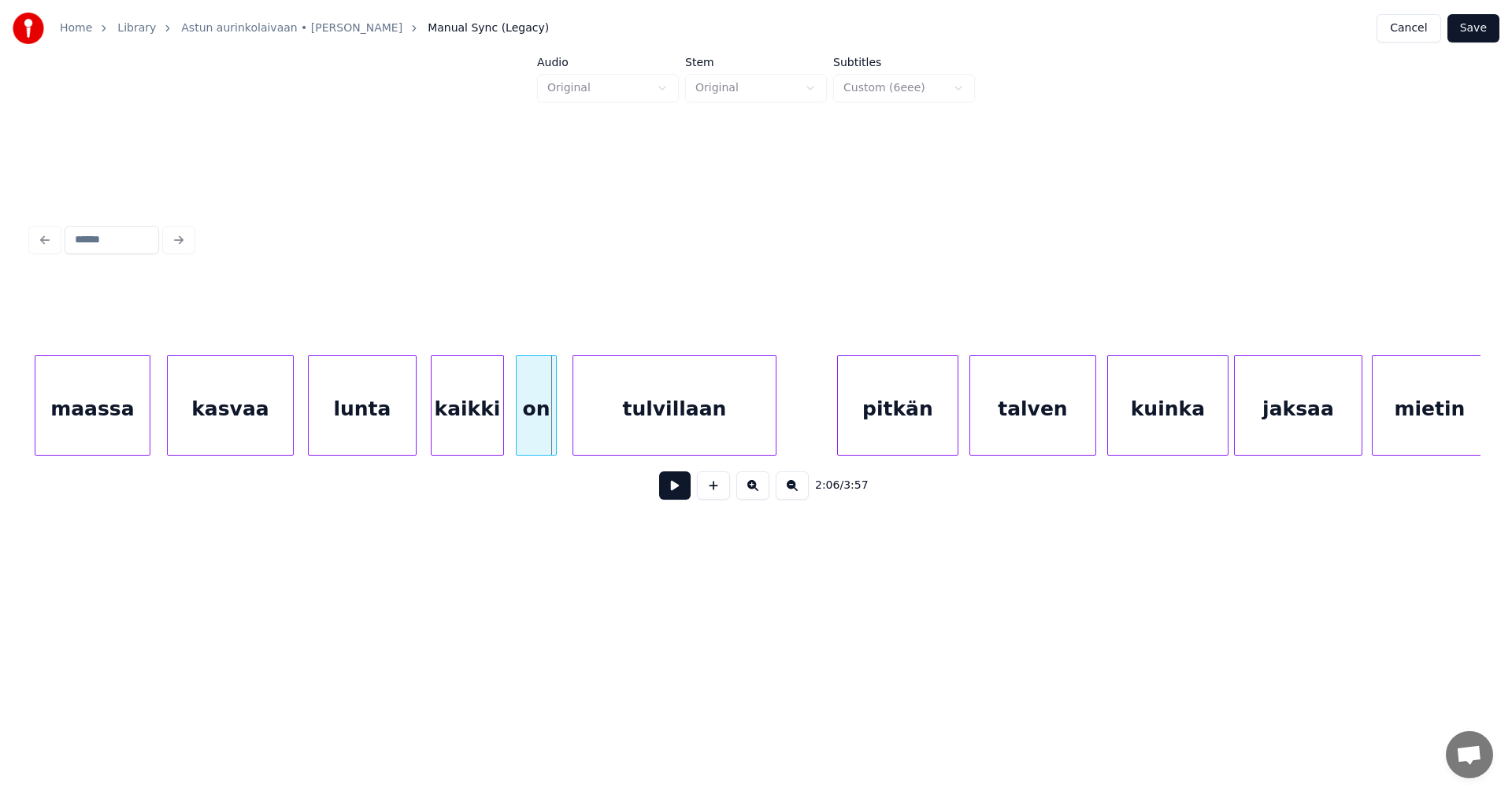
click at [495, 438] on div "kaikki" at bounding box center [467, 408] width 71 height 107
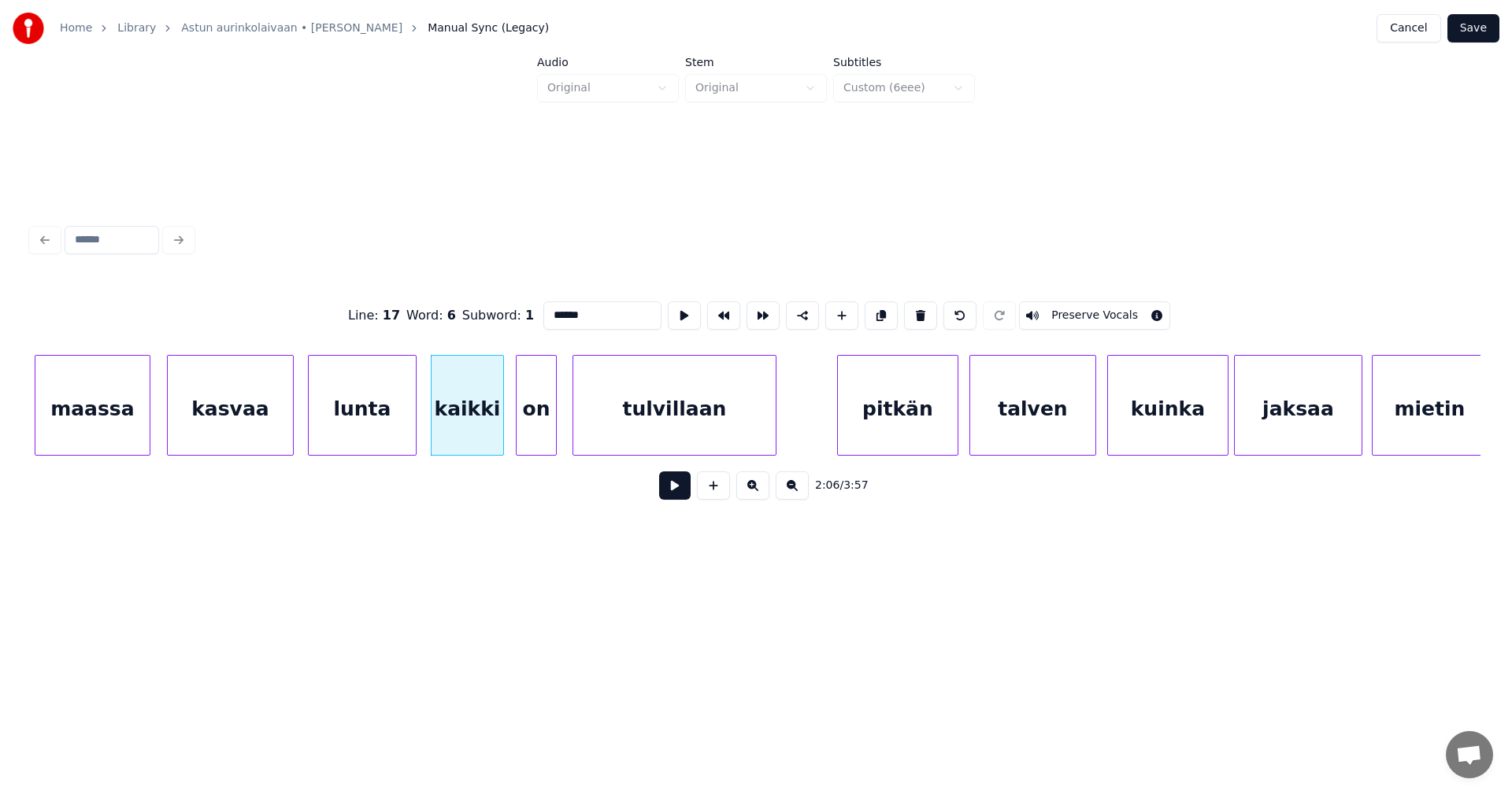
click at [669, 484] on button at bounding box center [674, 485] width 31 height 28
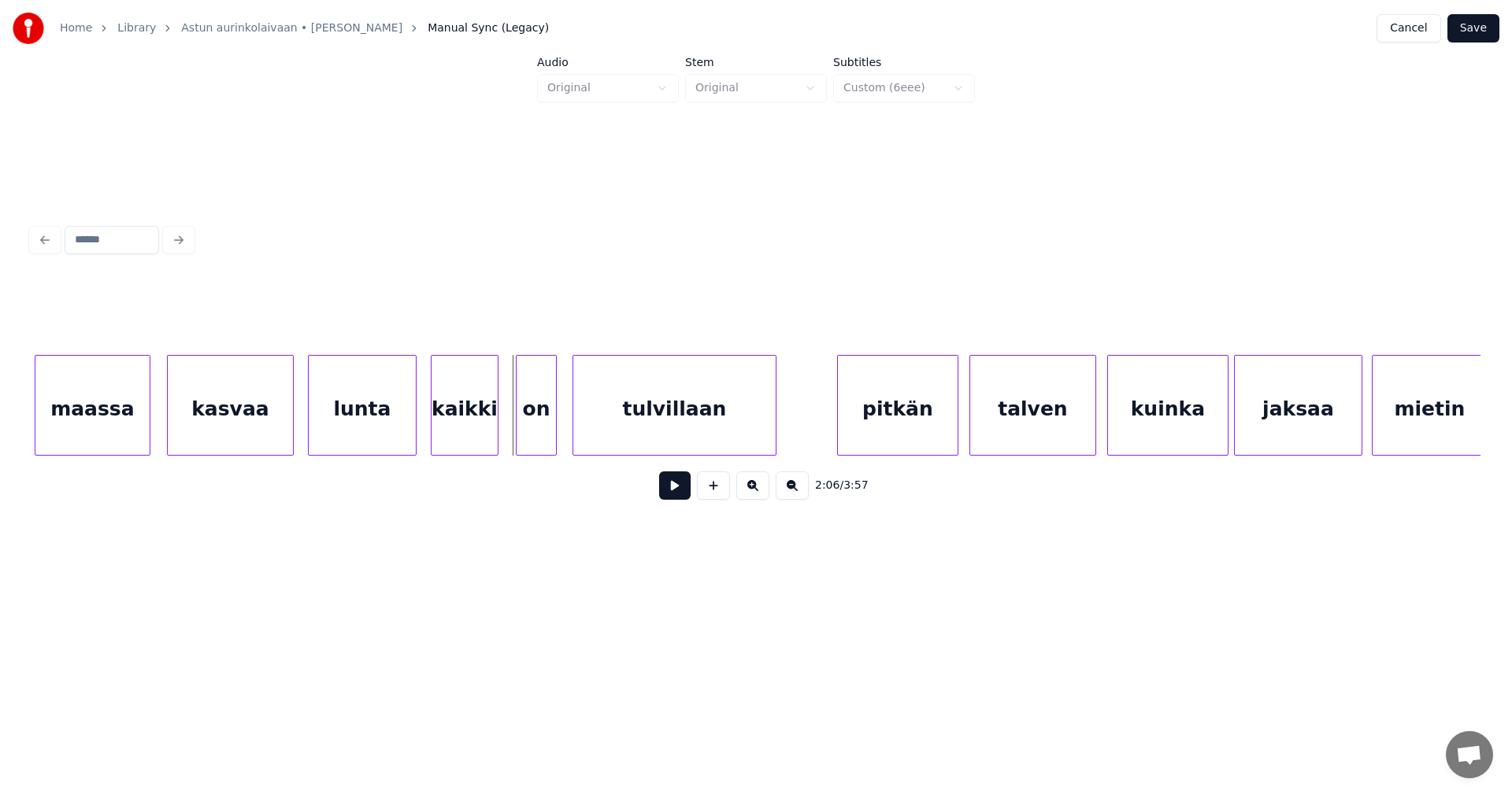
click at [493, 432] on div at bounding box center [495, 405] width 5 height 99
click at [511, 428] on div at bounding box center [513, 405] width 5 height 99
click at [685, 487] on button at bounding box center [674, 485] width 31 height 28
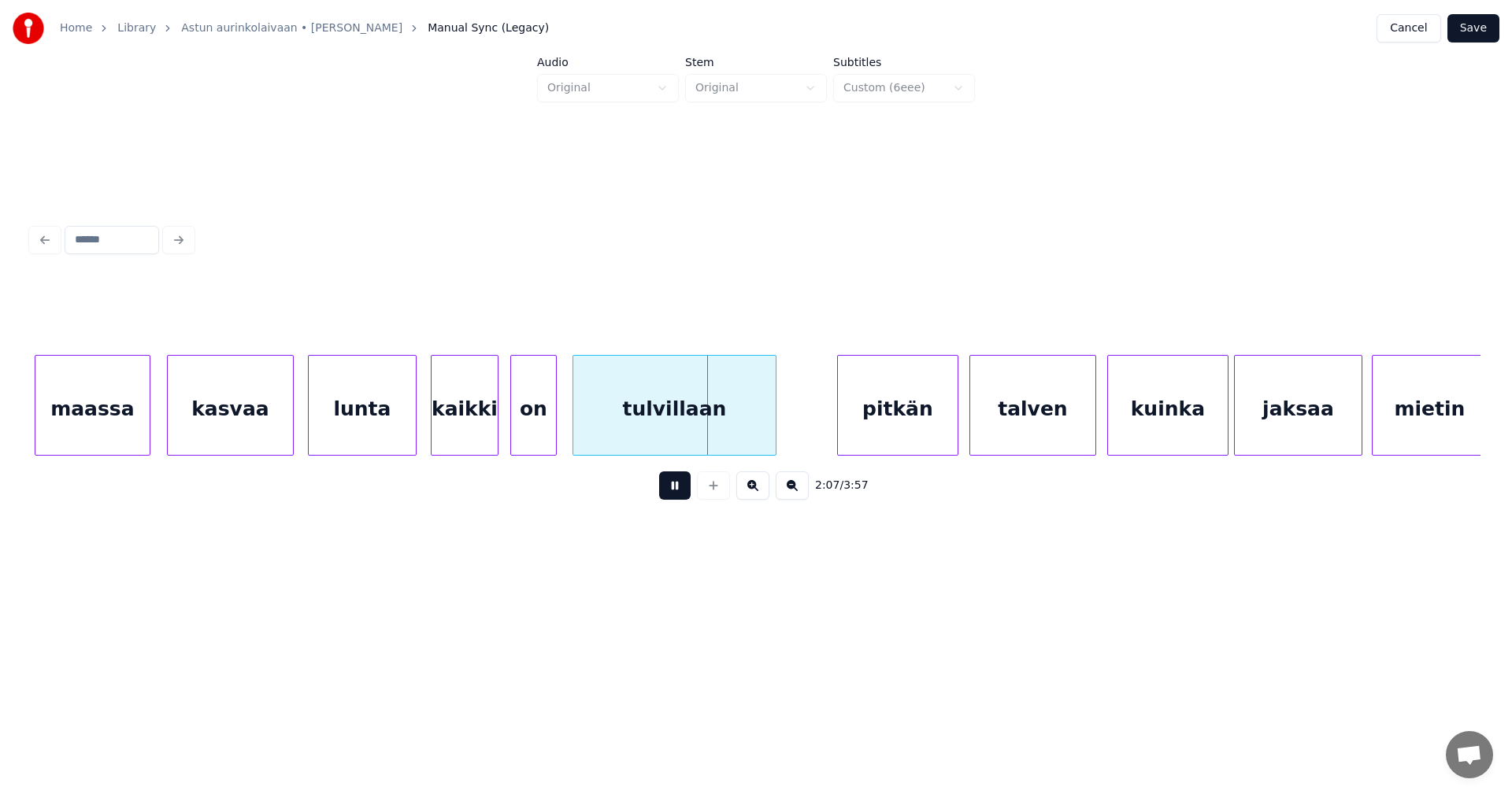
drag, startPoint x: 680, startPoint y: 493, endPoint x: 584, endPoint y: 453, distance: 104.0
click at [677, 492] on button at bounding box center [674, 485] width 31 height 28
click at [547, 438] on div "on" at bounding box center [533, 408] width 45 height 107
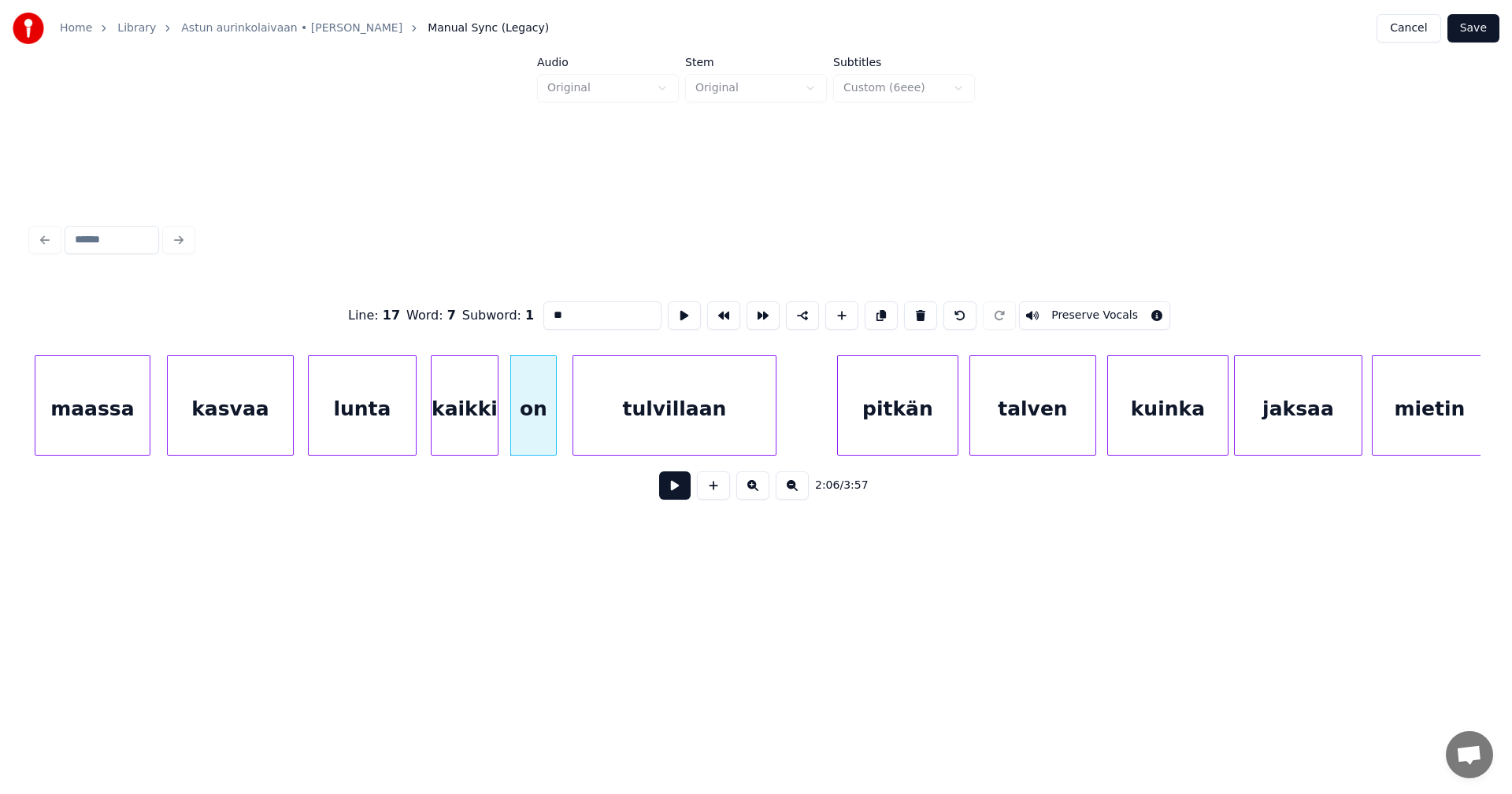
click at [682, 485] on button at bounding box center [674, 485] width 31 height 28
drag, startPoint x: 681, startPoint y: 485, endPoint x: 668, endPoint y: 484, distance: 13.0
click at [680, 485] on button at bounding box center [674, 485] width 31 height 28
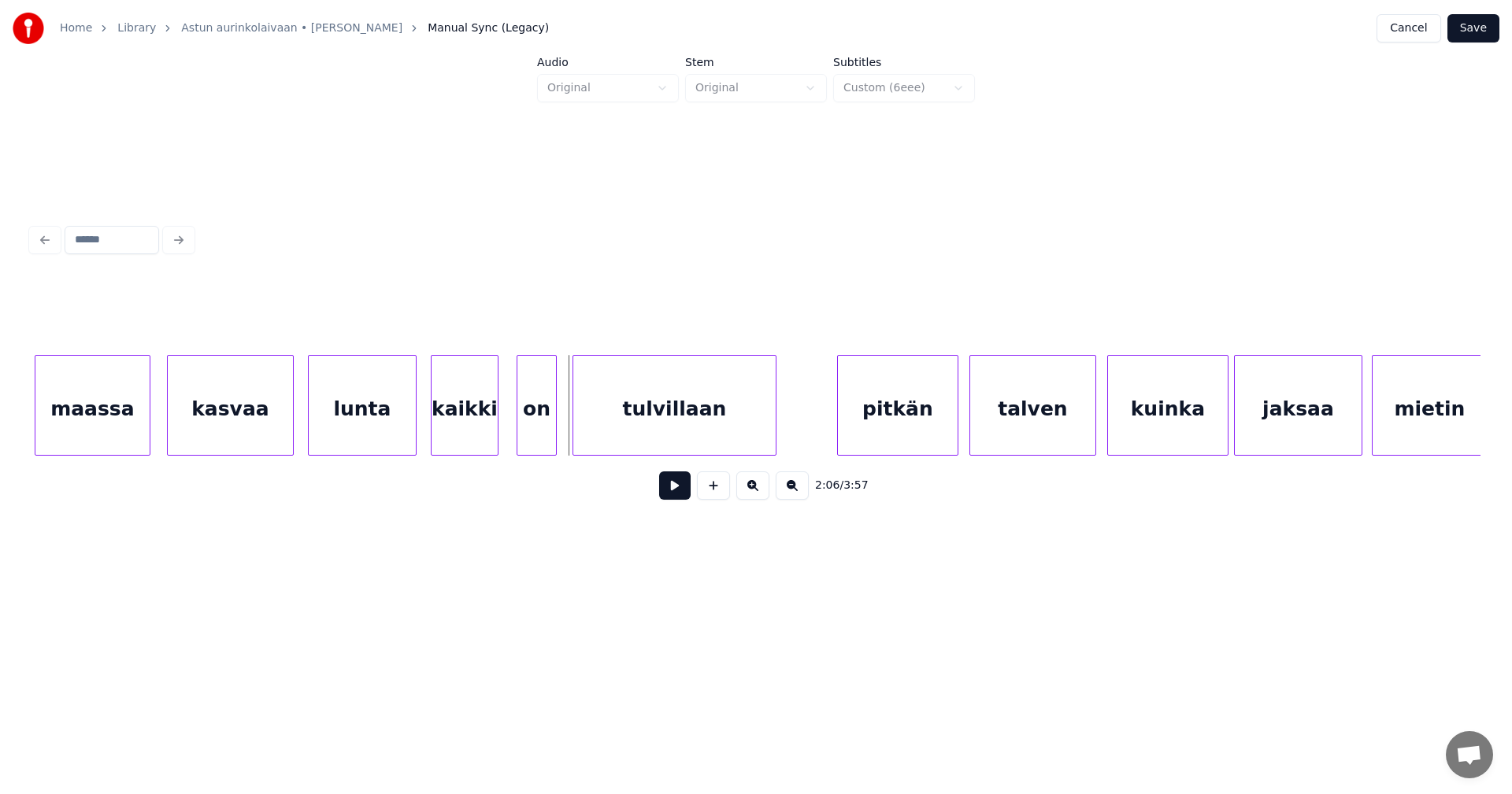
click at [519, 430] on div at bounding box center [520, 405] width 5 height 99
click at [499, 429] on div at bounding box center [497, 405] width 5 height 99
click at [668, 494] on button at bounding box center [674, 485] width 31 height 28
click at [524, 435] on div "on" at bounding box center [537, 408] width 38 height 107
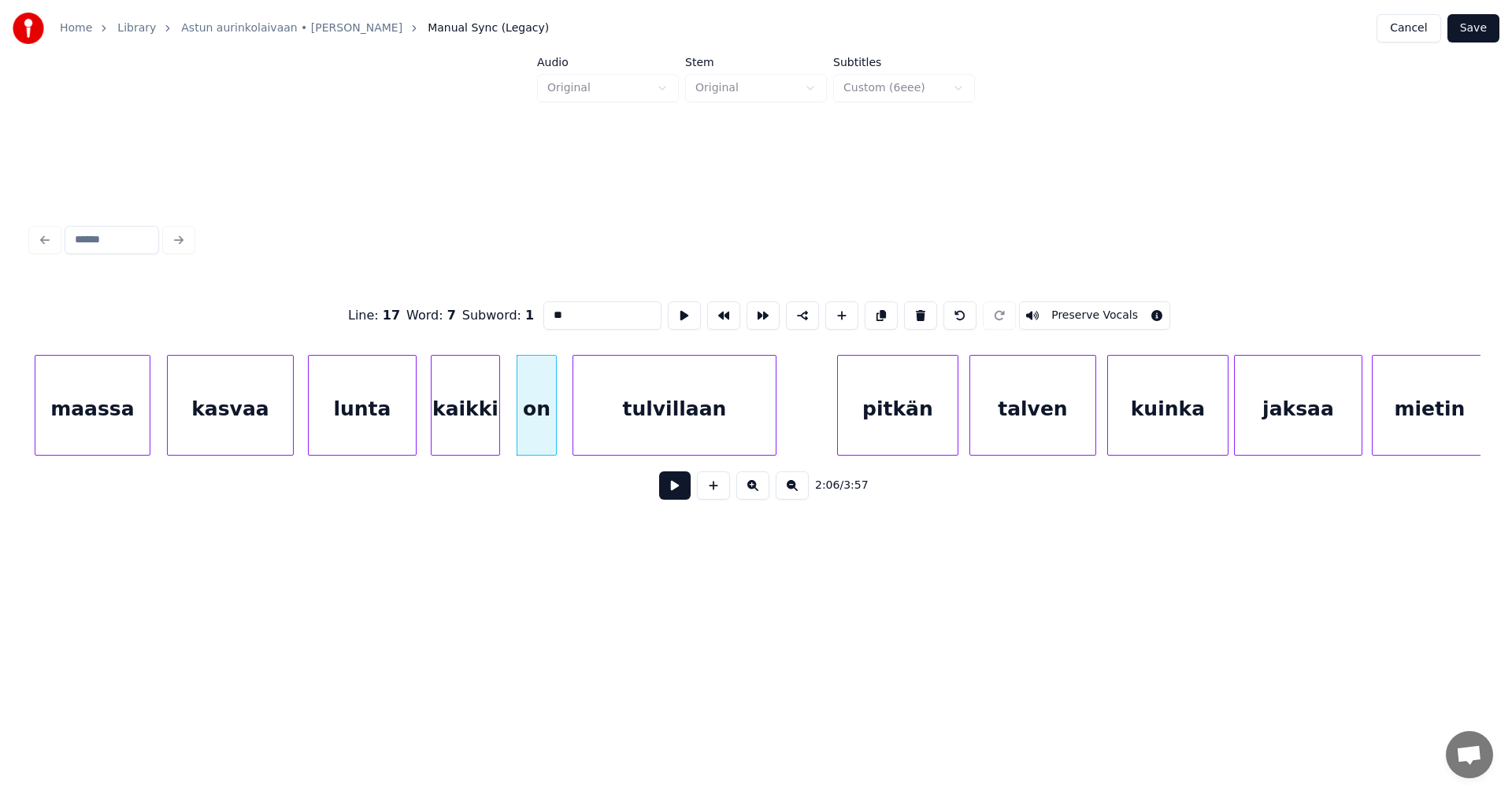
click at [664, 486] on button at bounding box center [674, 485] width 31 height 28
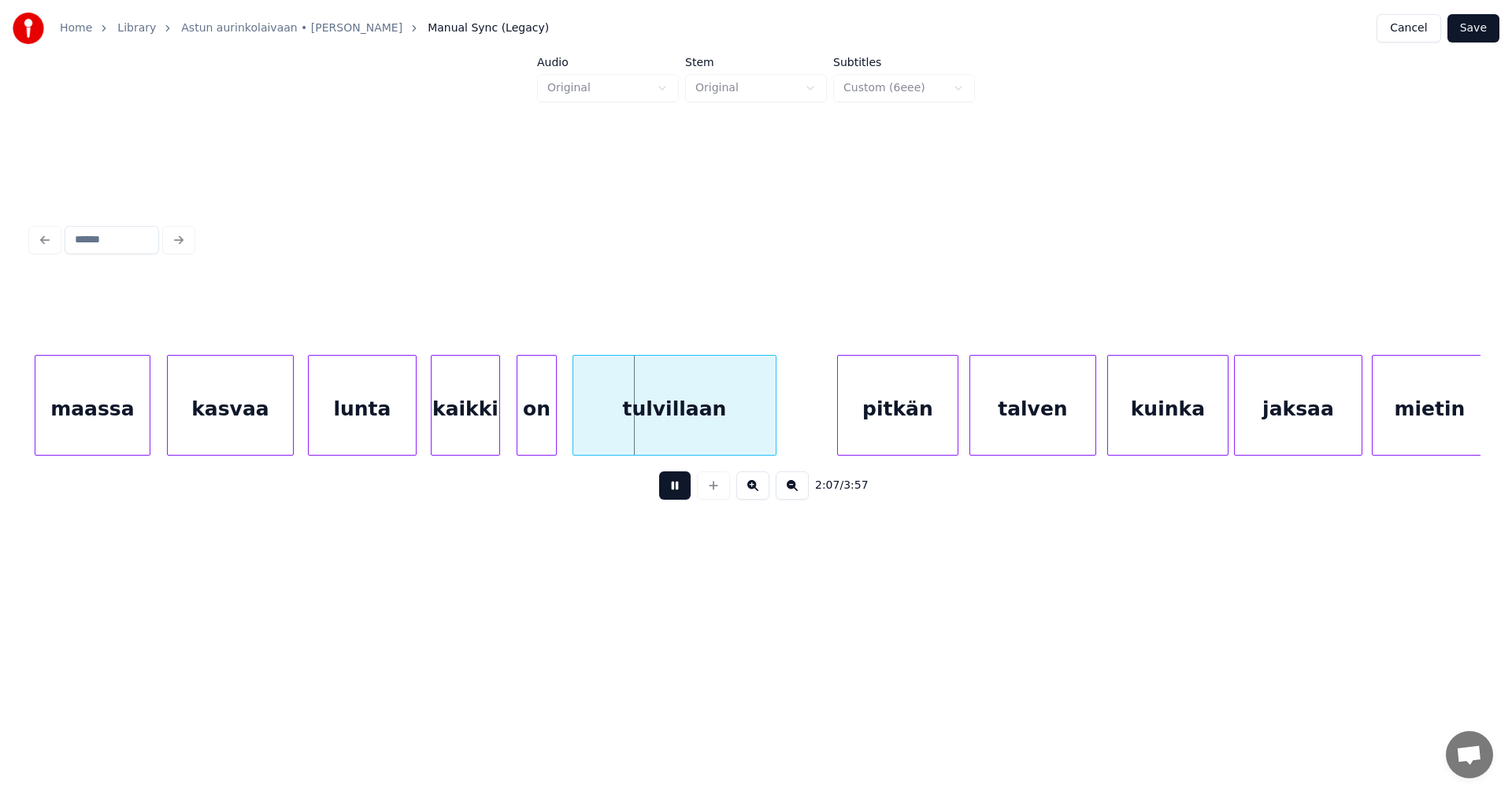
drag, startPoint x: 666, startPoint y: 486, endPoint x: 654, endPoint y: 478, distance: 14.4
click at [663, 484] on button at bounding box center [674, 485] width 31 height 28
click at [542, 420] on div "on" at bounding box center [541, 408] width 38 height 107
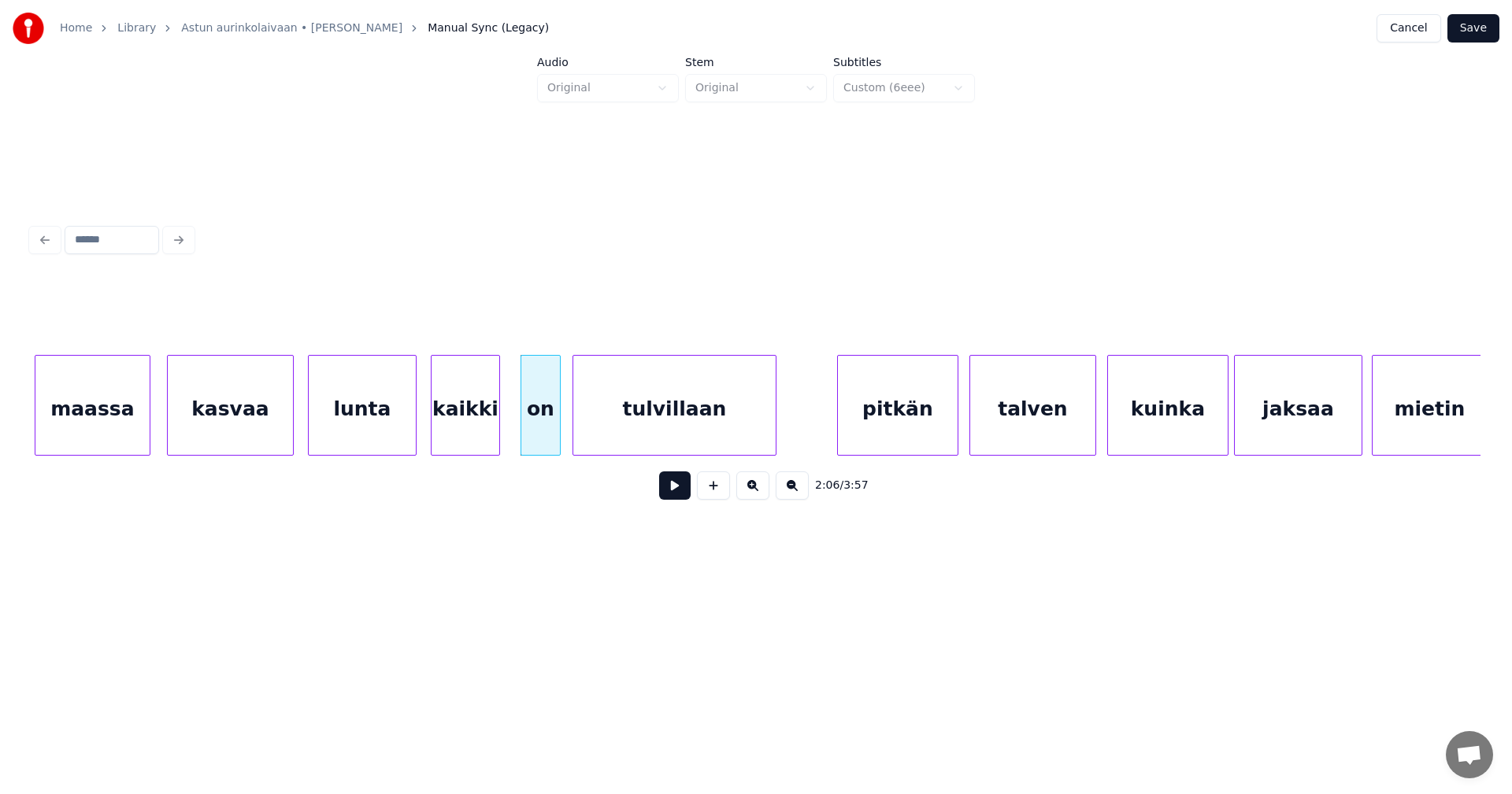
click at [678, 490] on button at bounding box center [674, 485] width 31 height 28
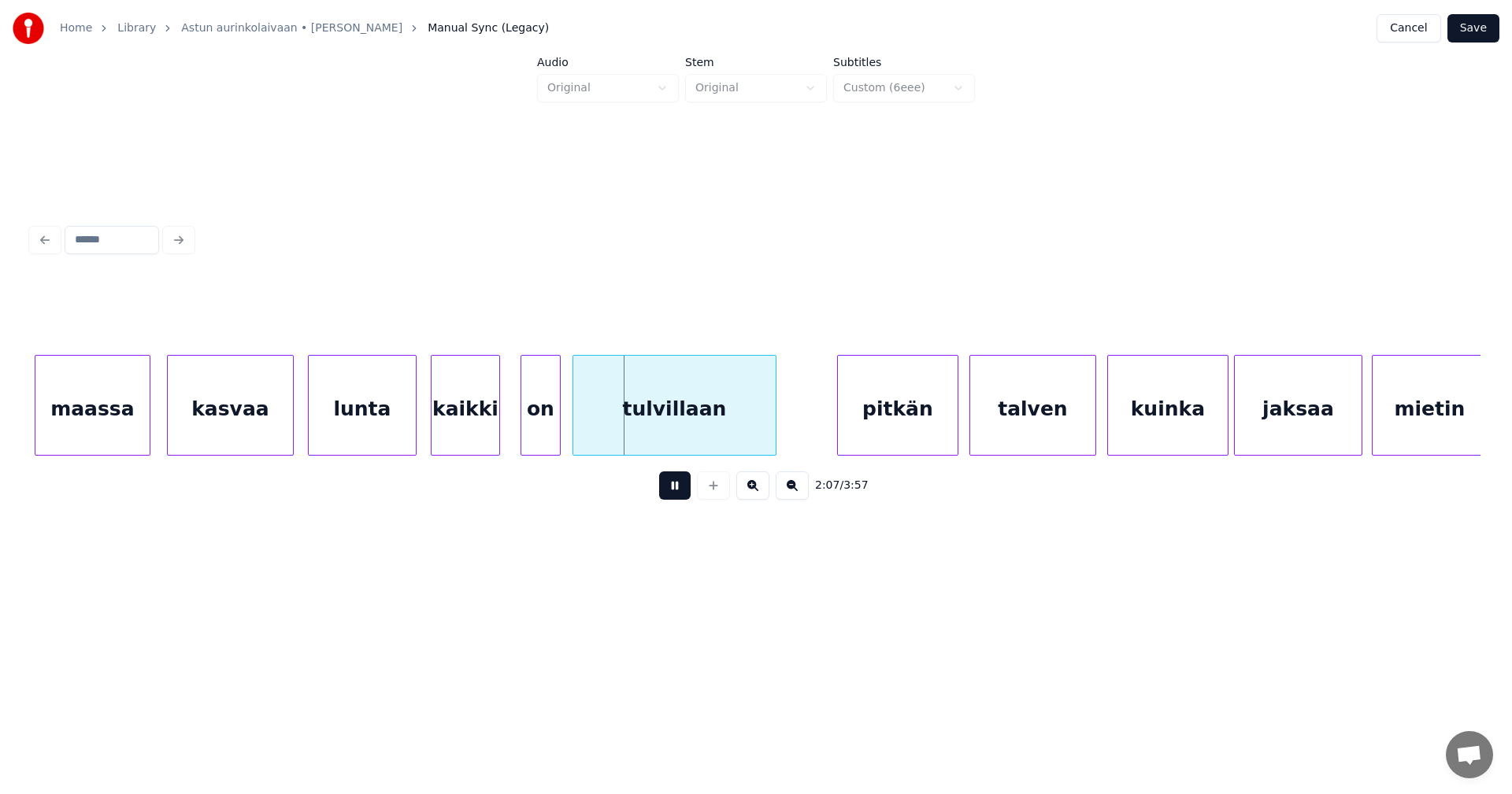
click at [678, 490] on button at bounding box center [674, 485] width 31 height 28
click at [584, 430] on div at bounding box center [582, 405] width 5 height 99
click at [676, 490] on button at bounding box center [674, 485] width 31 height 28
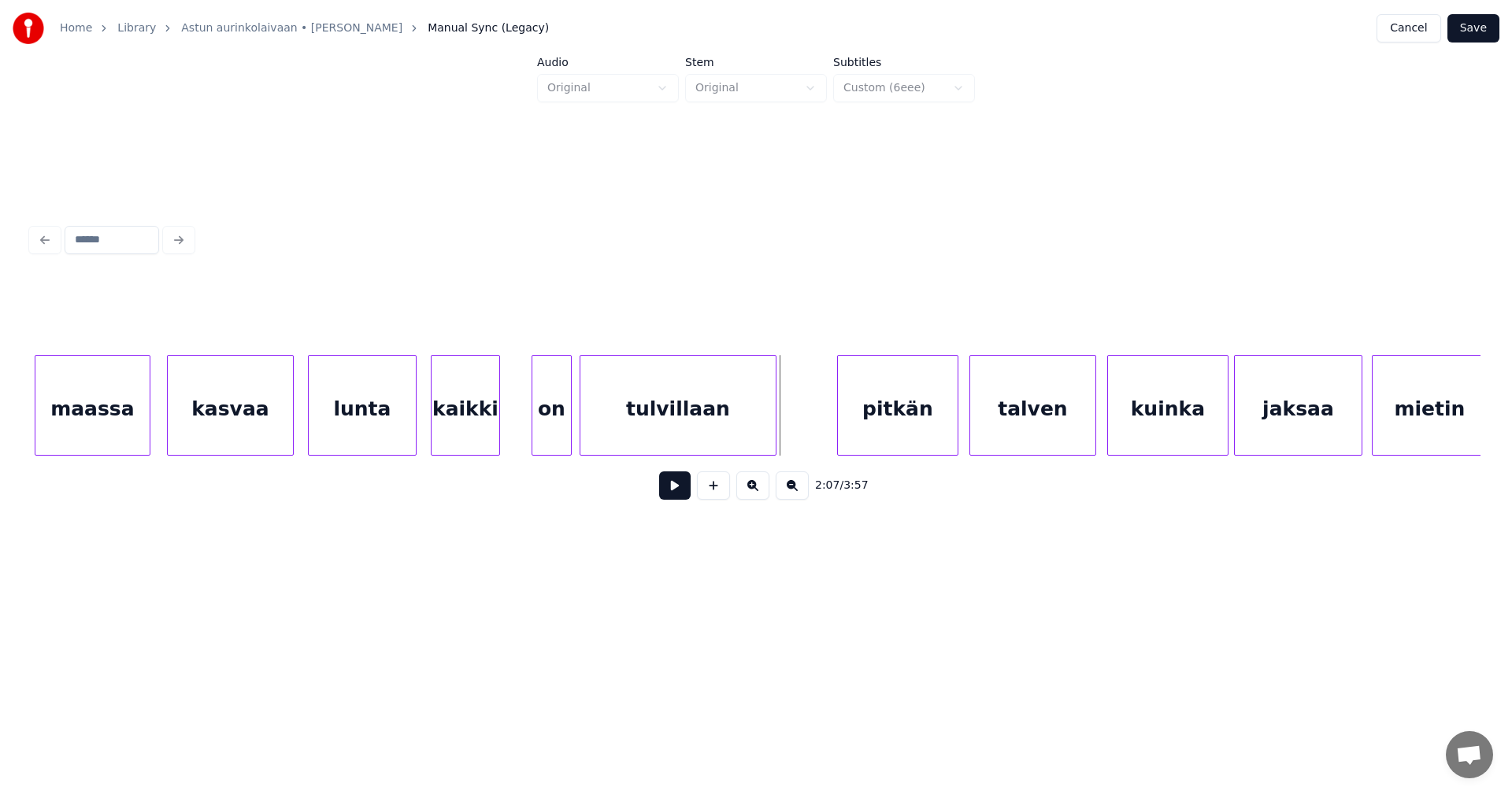
click at [553, 434] on div "on" at bounding box center [552, 408] width 38 height 107
click at [684, 493] on button at bounding box center [674, 485] width 31 height 28
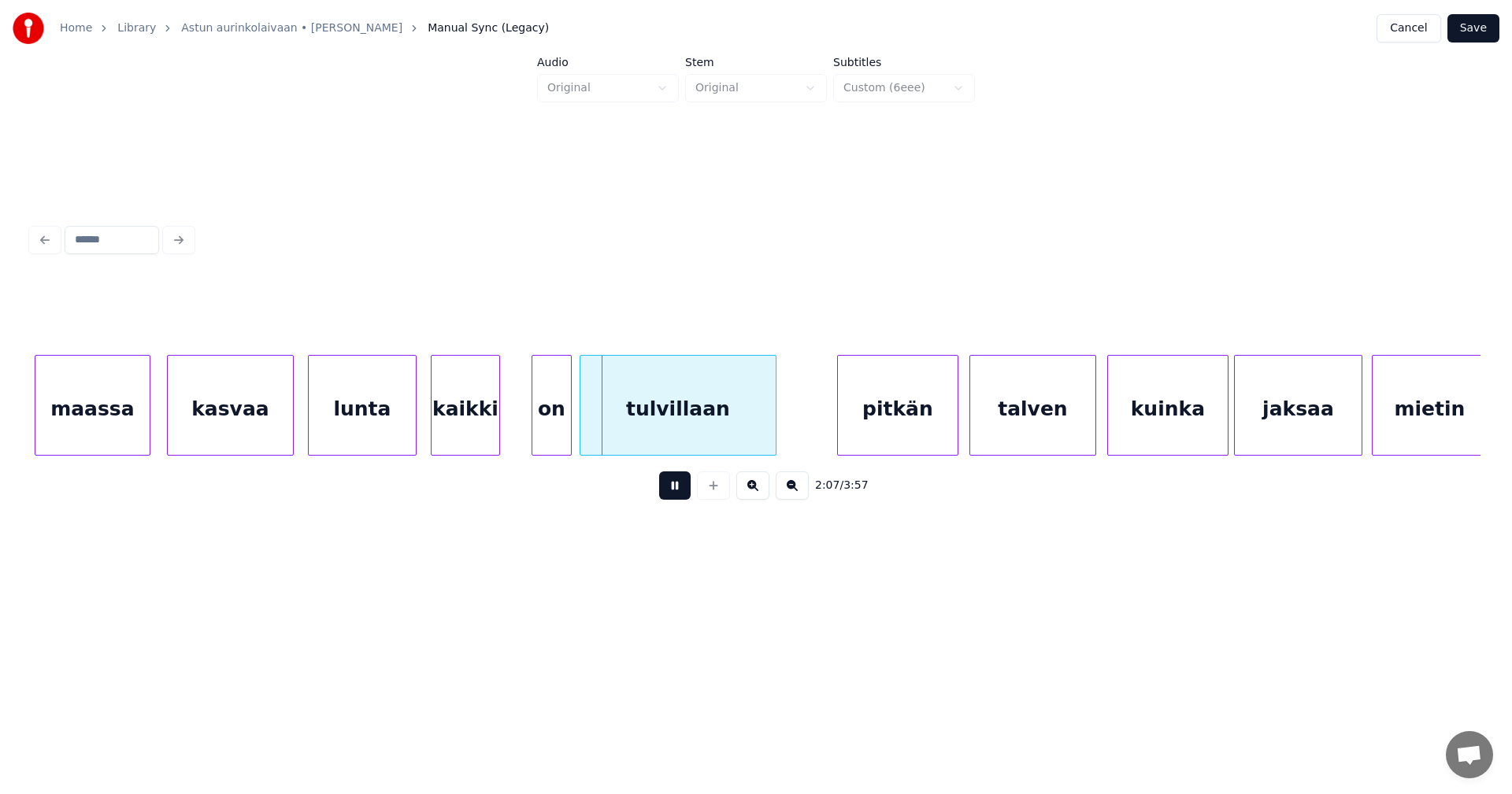
drag, startPoint x: 684, startPoint y: 493, endPoint x: 601, endPoint y: 460, distance: 89.3
click at [677, 490] on button at bounding box center [674, 485] width 31 height 28
click at [542, 434] on div "on" at bounding box center [542, 408] width 38 height 107
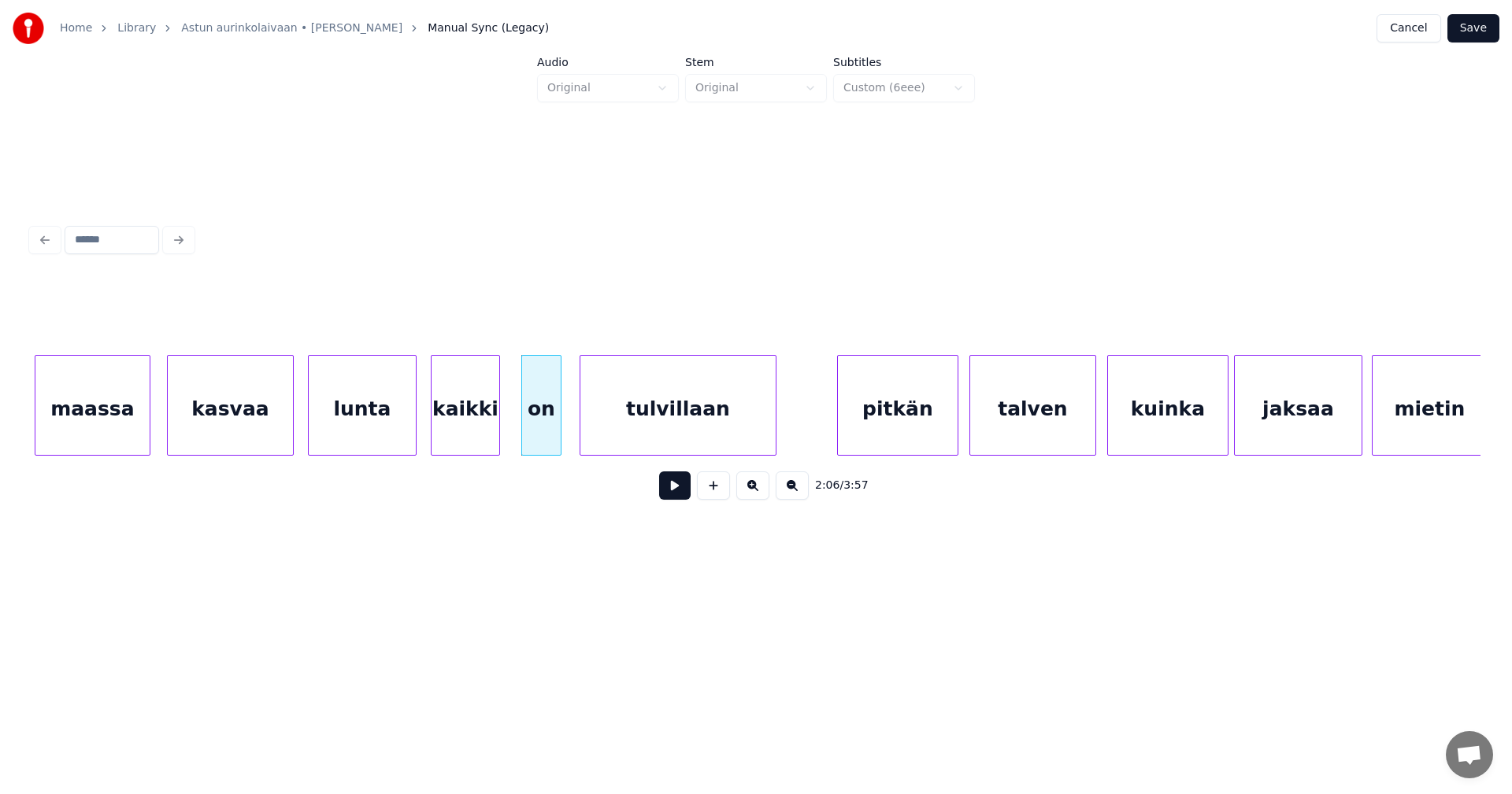
click at [523, 432] on div at bounding box center [524, 405] width 5 height 99
click at [508, 431] on div at bounding box center [507, 405] width 5 height 99
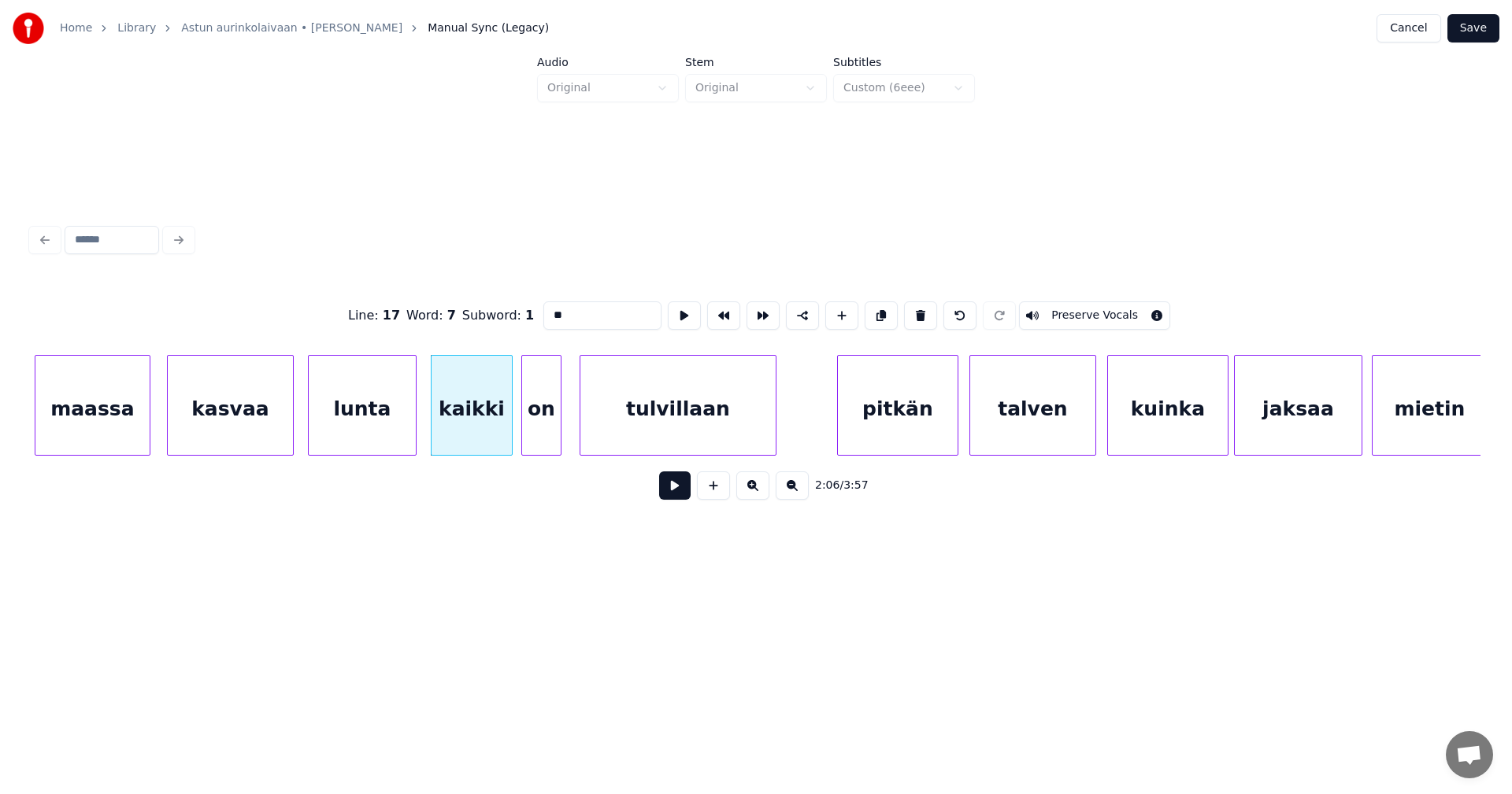
click at [678, 491] on button at bounding box center [674, 485] width 31 height 28
click at [674, 488] on button at bounding box center [674, 485] width 31 height 28
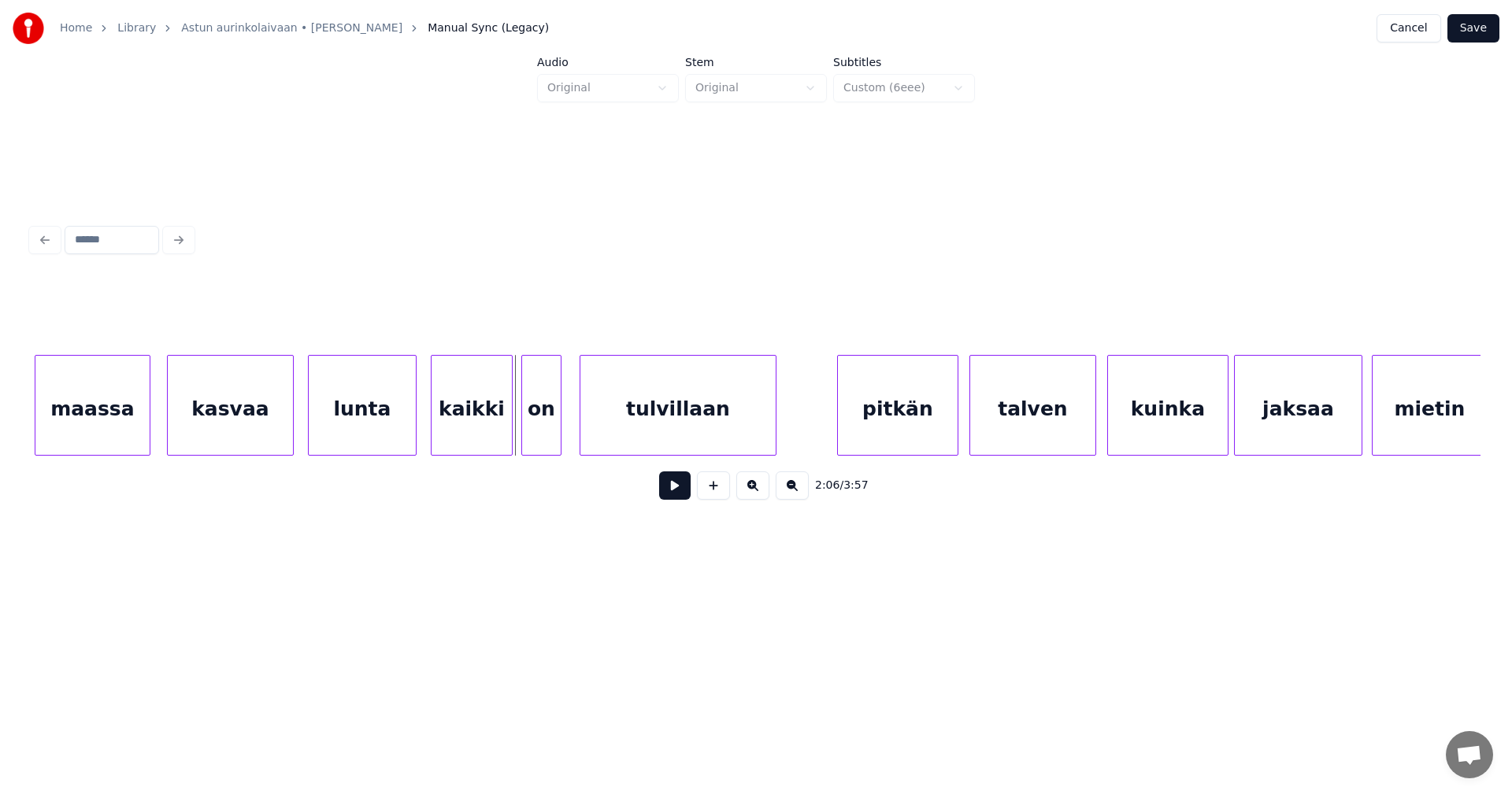
click at [674, 488] on button at bounding box center [674, 485] width 31 height 28
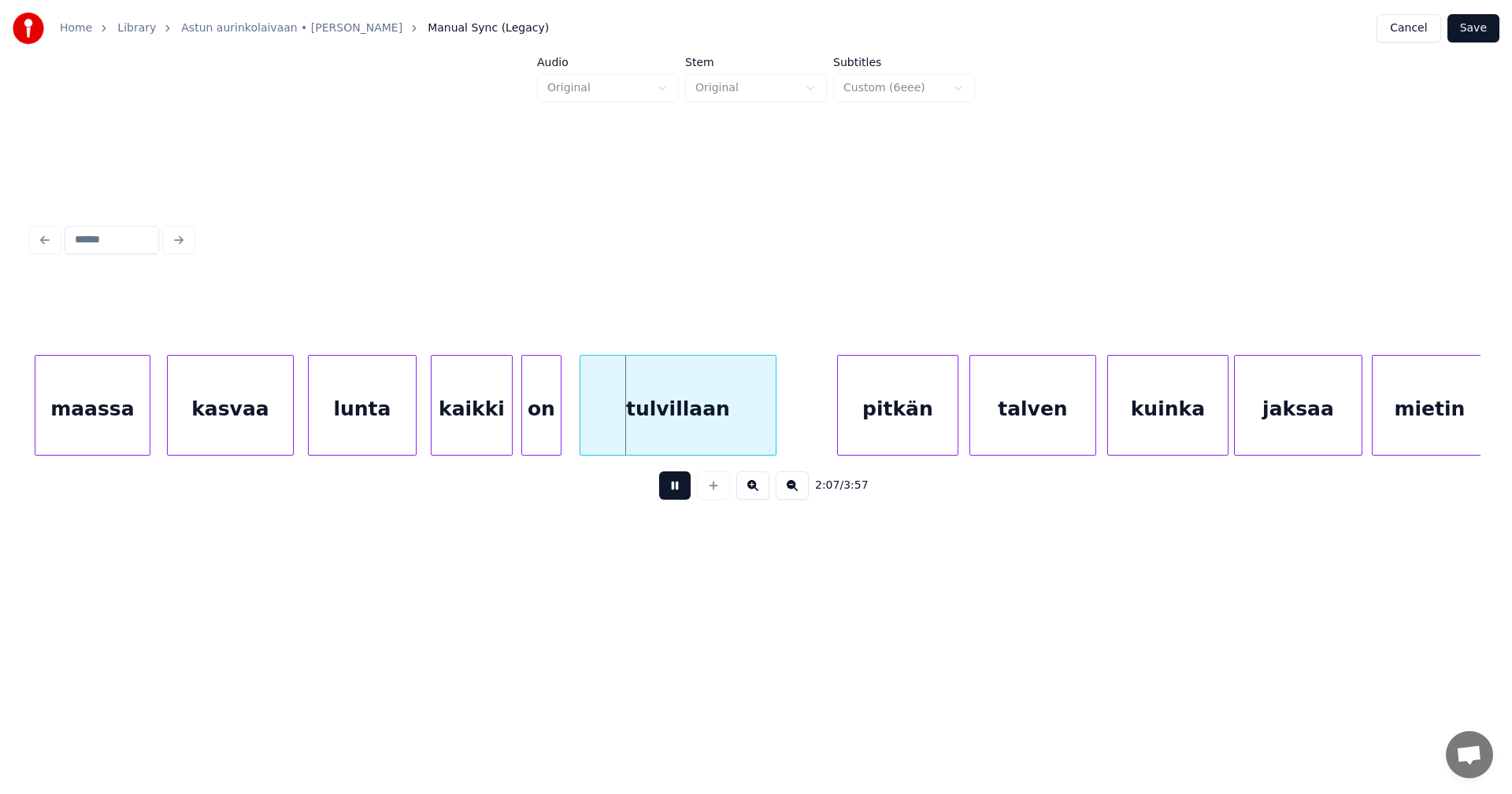
drag, startPoint x: 674, startPoint y: 488, endPoint x: 599, endPoint y: 445, distance: 86.5
click at [664, 484] on button at bounding box center [674, 485] width 31 height 28
click at [546, 428] on div "on" at bounding box center [542, 408] width 38 height 107
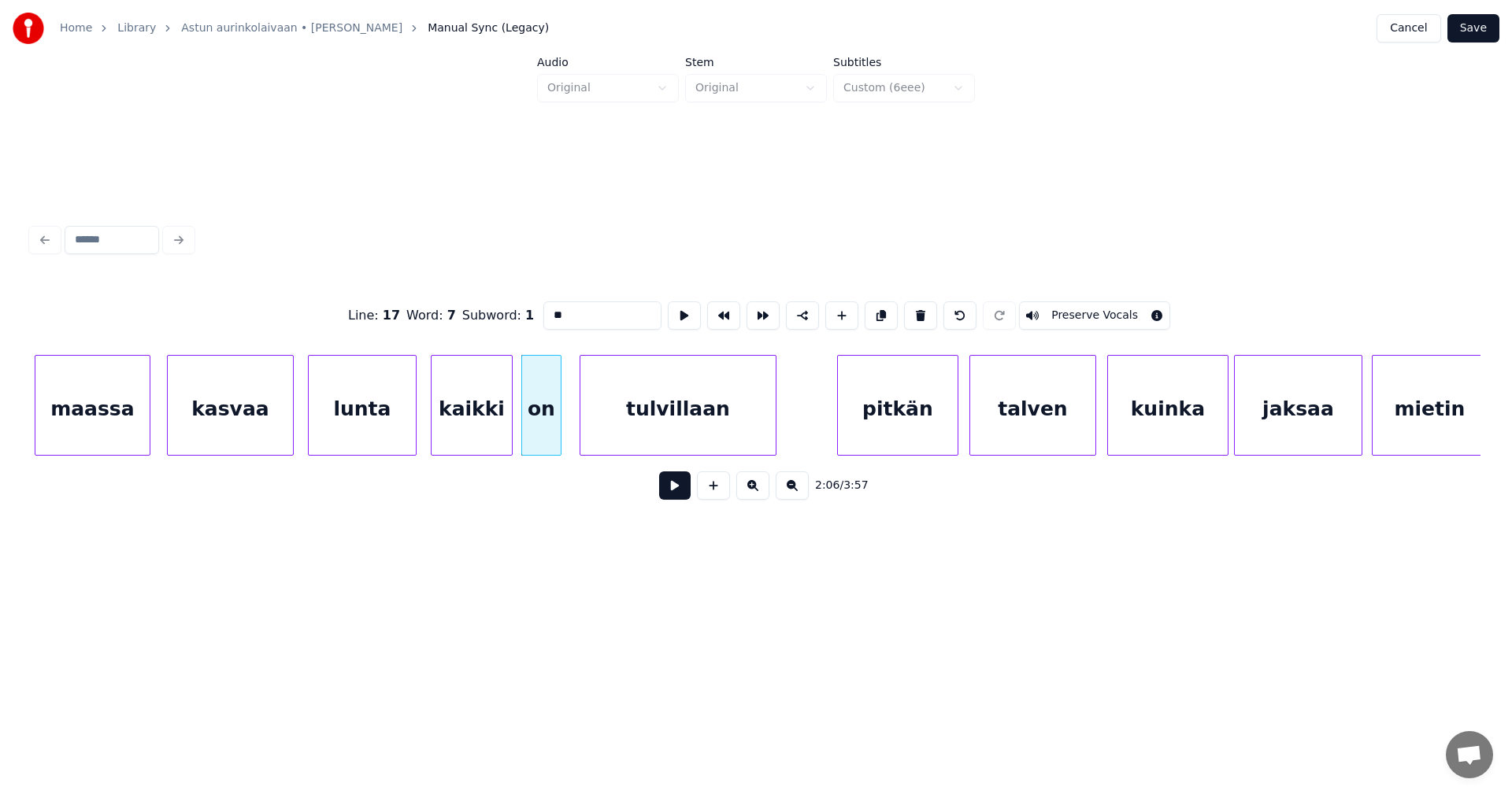
click at [668, 489] on button at bounding box center [674, 485] width 31 height 28
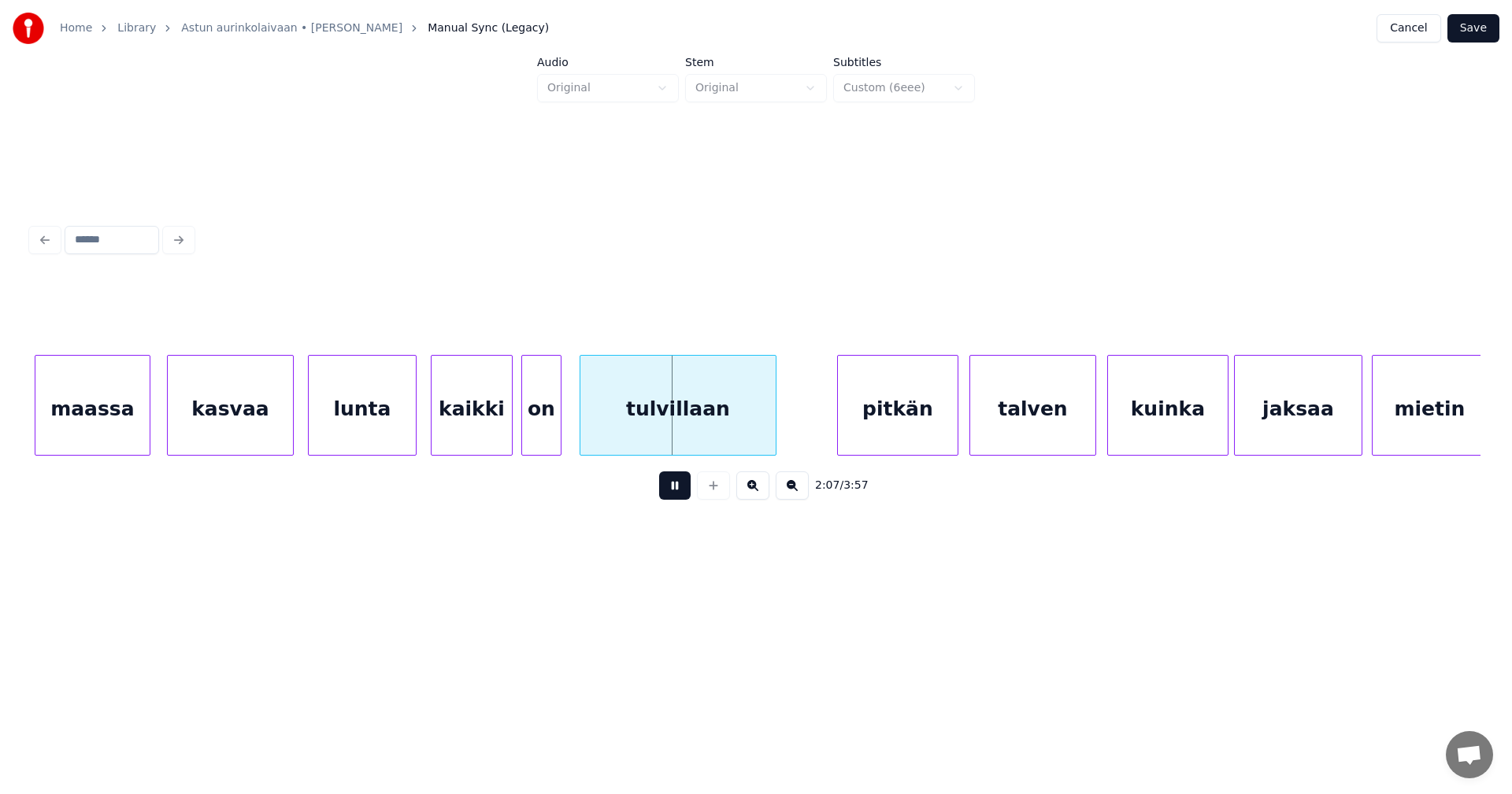
drag, startPoint x: 668, startPoint y: 489, endPoint x: 571, endPoint y: 450, distance: 104.5
click at [668, 489] on button at bounding box center [674, 485] width 31 height 28
click at [548, 437] on div "on" at bounding box center [542, 408] width 38 height 107
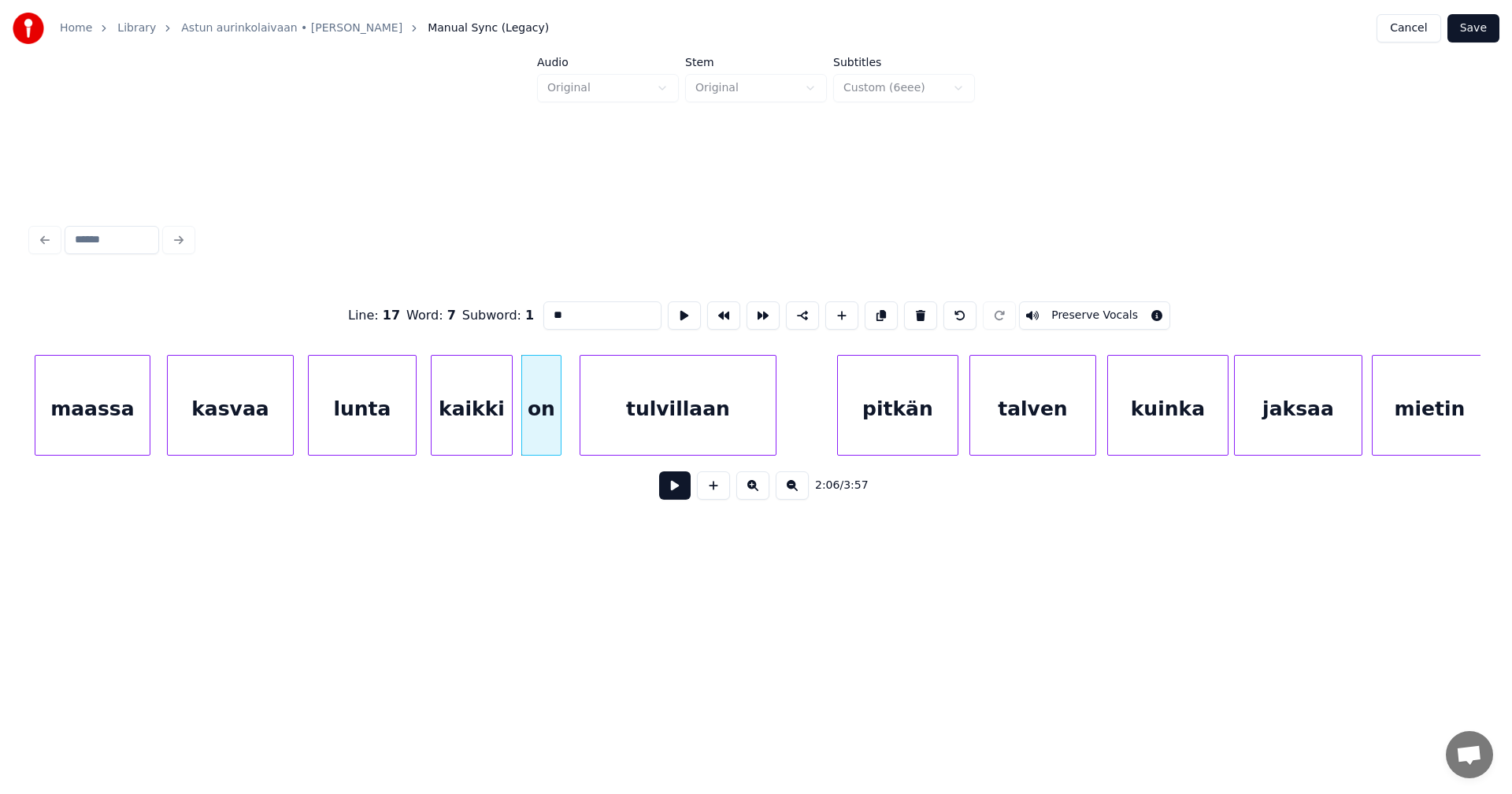
click at [668, 495] on button at bounding box center [674, 485] width 31 height 28
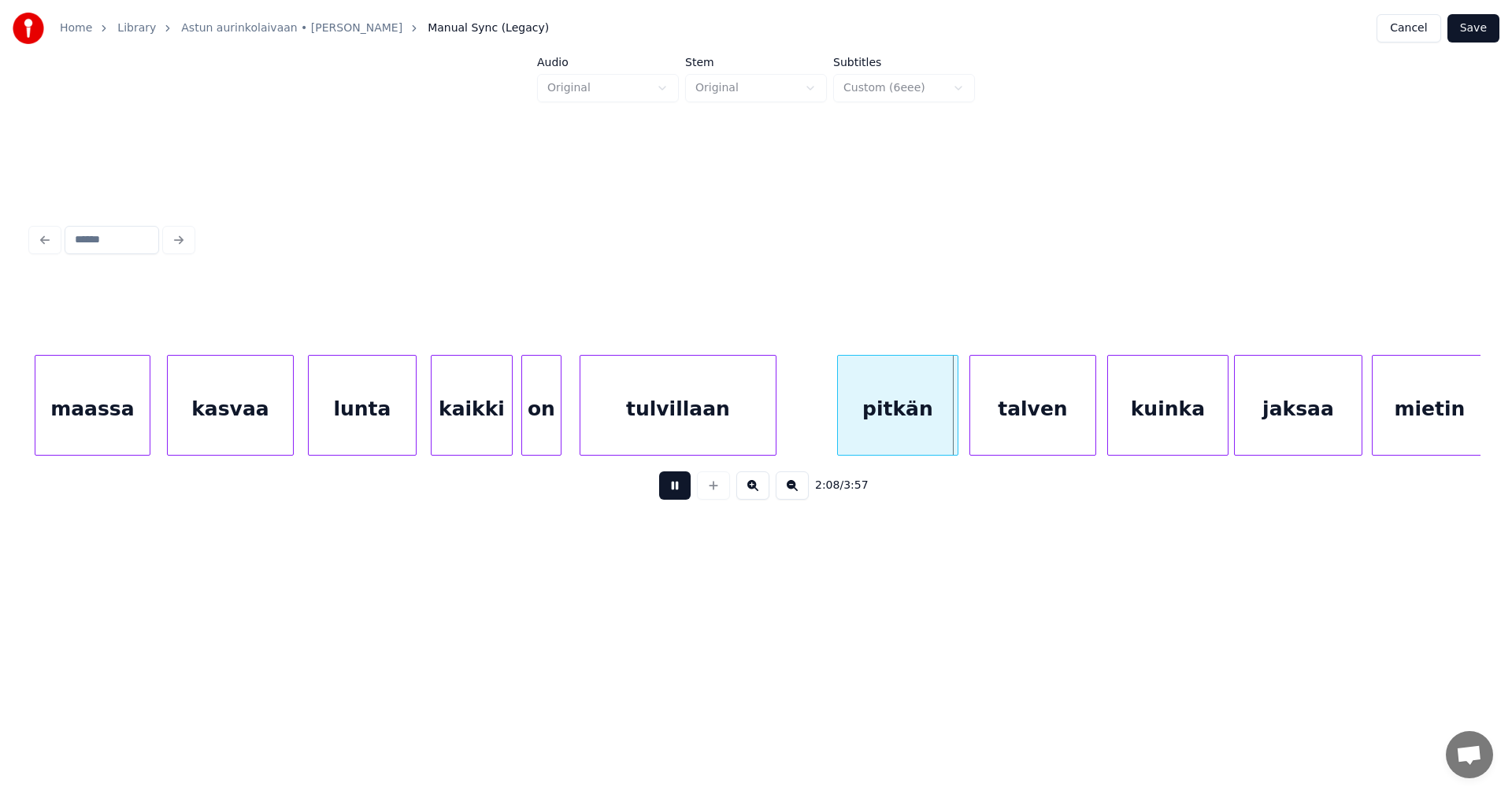
click at [668, 495] on button at bounding box center [674, 485] width 31 height 28
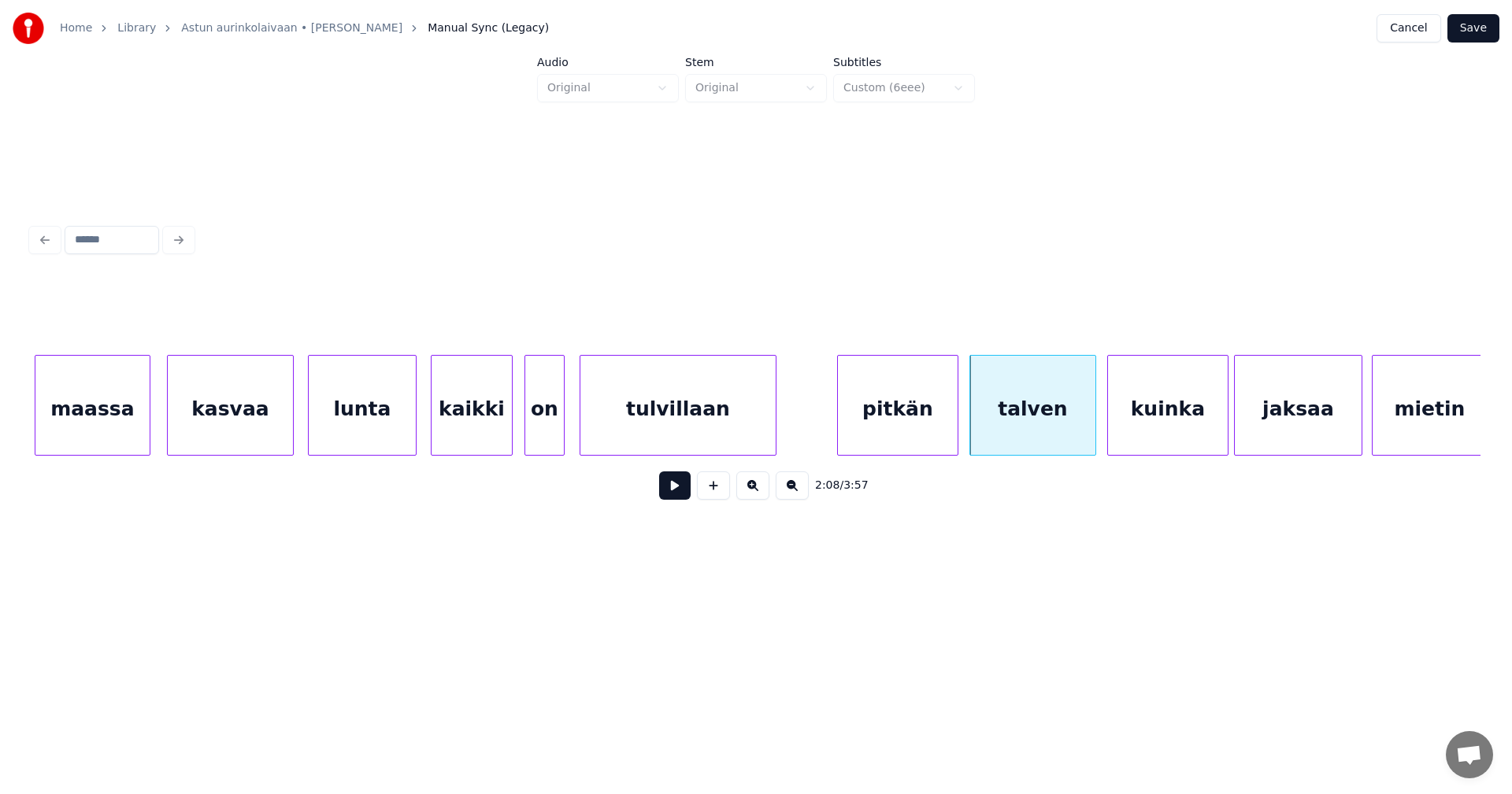
click at [545, 435] on div "on" at bounding box center [544, 408] width 38 height 107
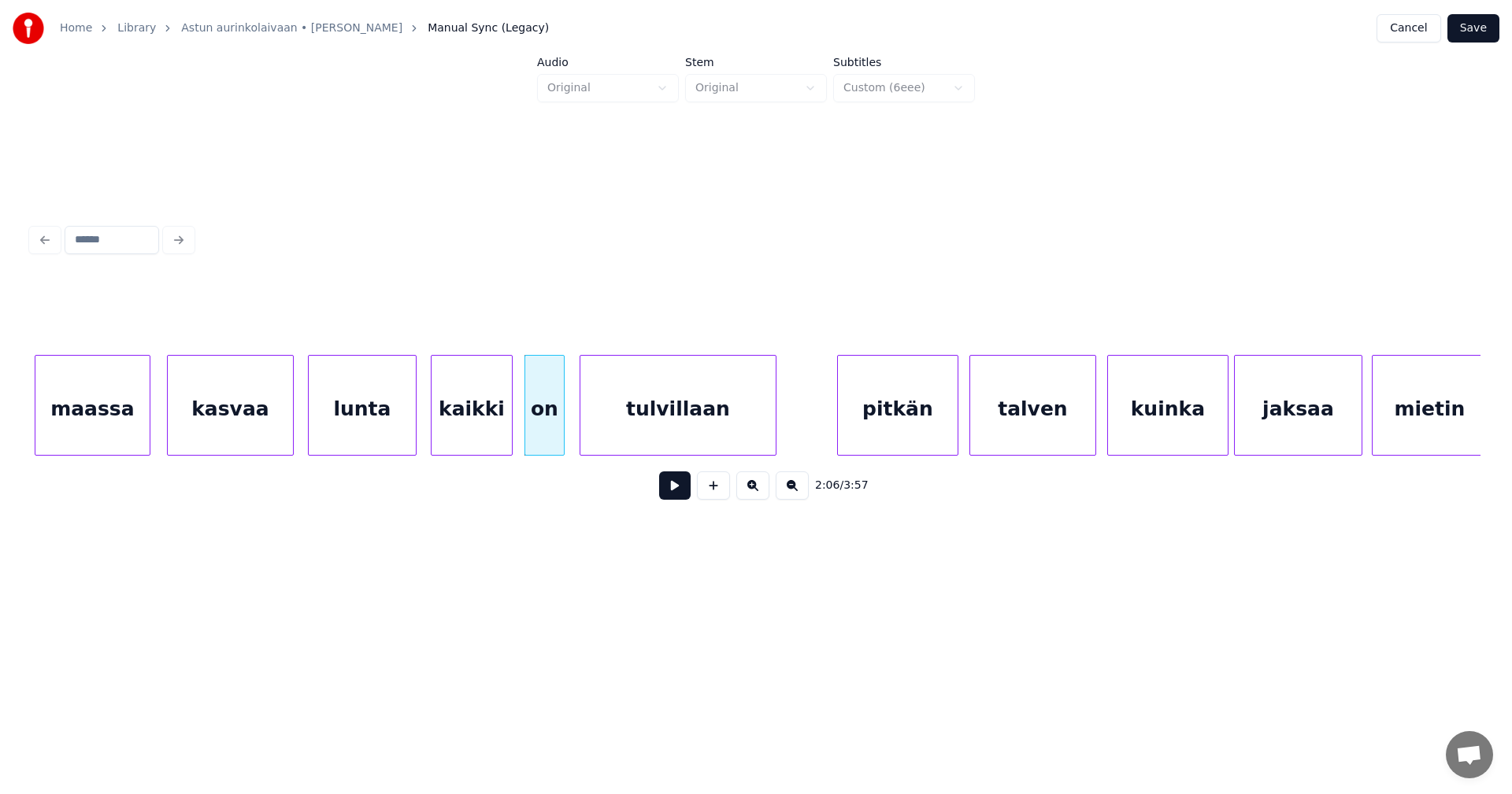
click at [666, 489] on button at bounding box center [674, 485] width 31 height 28
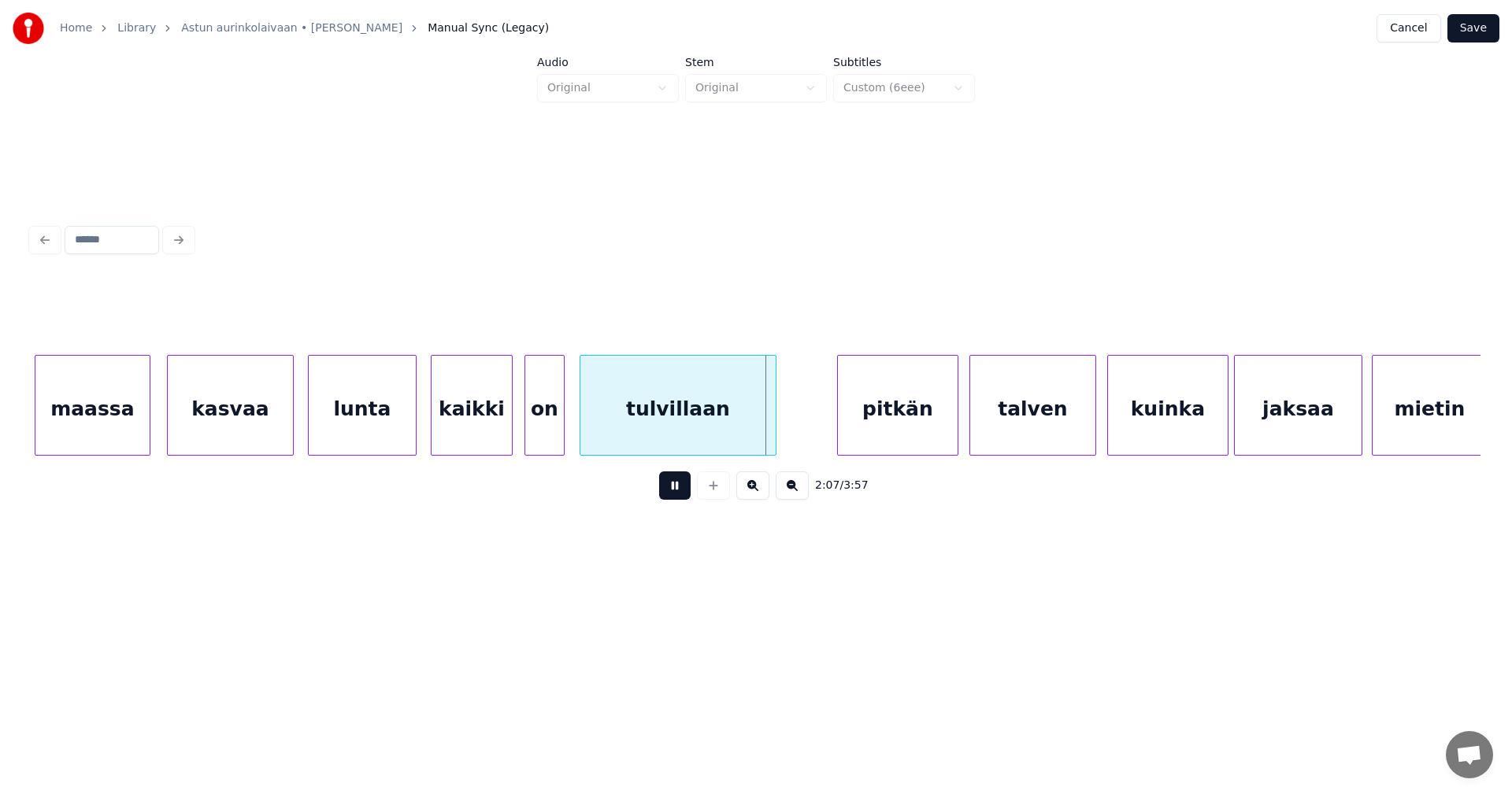
click at [666, 489] on button at bounding box center [674, 485] width 31 height 28
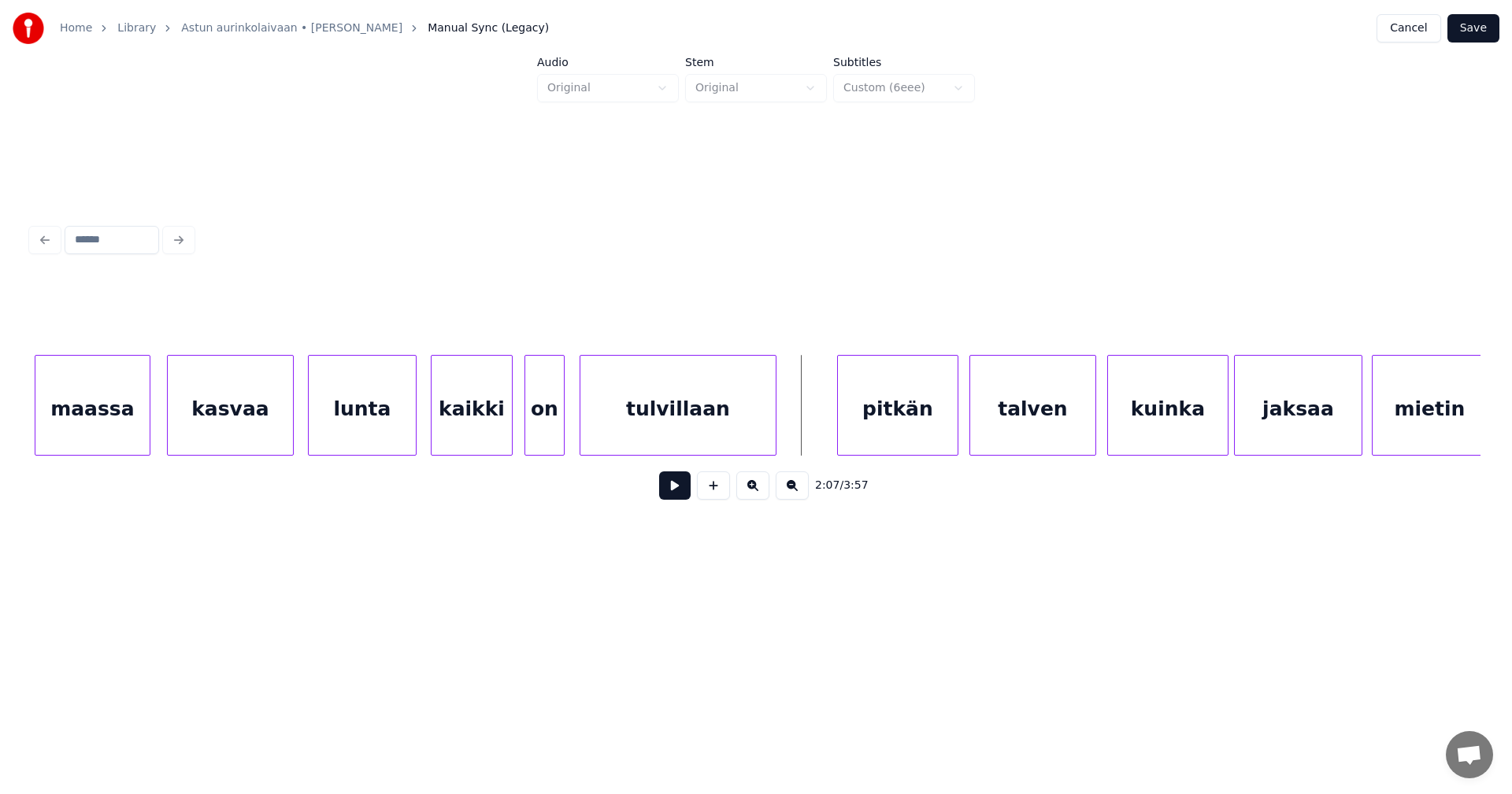
click at [623, 445] on div "tulvillaan" at bounding box center [677, 408] width 195 height 107
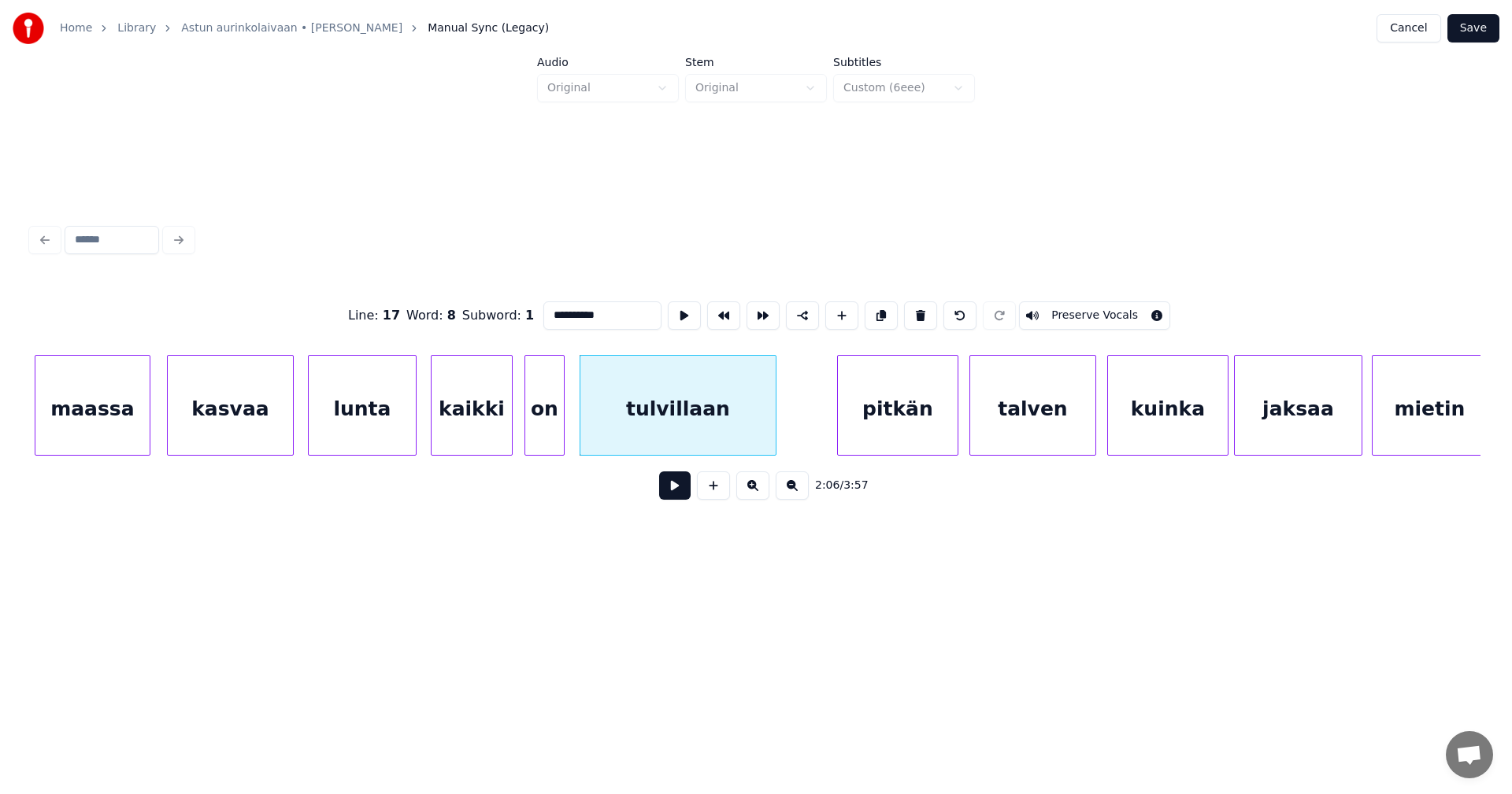
click at [671, 493] on button at bounding box center [674, 485] width 31 height 28
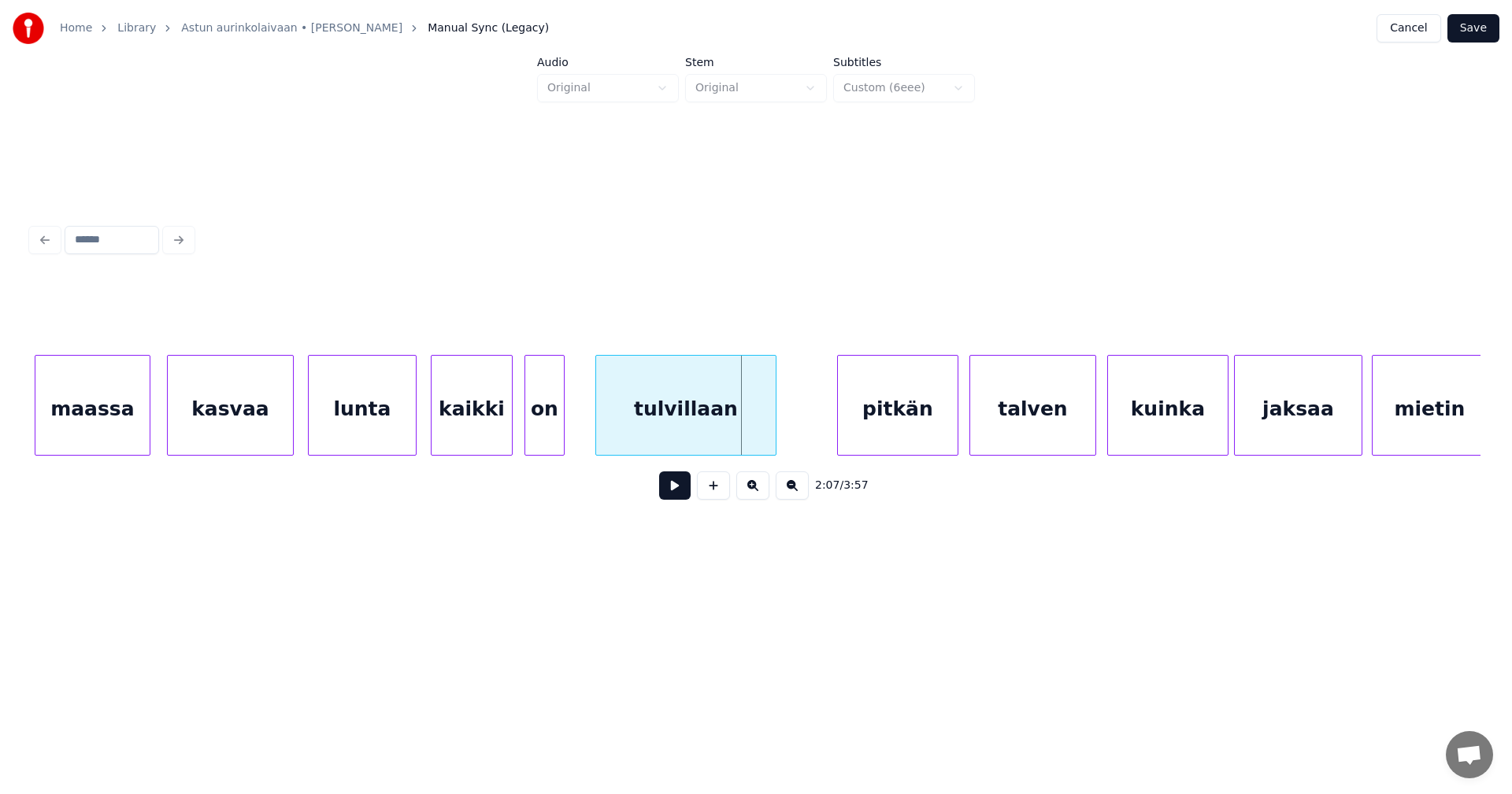
click at [598, 430] on div at bounding box center [597, 405] width 5 height 99
click at [680, 489] on button at bounding box center [674, 485] width 31 height 28
drag, startPoint x: 680, startPoint y: 489, endPoint x: 571, endPoint y: 447, distance: 116.8
click at [674, 489] on button at bounding box center [674, 485] width 31 height 28
click at [570, 441] on div at bounding box center [569, 405] width 5 height 99
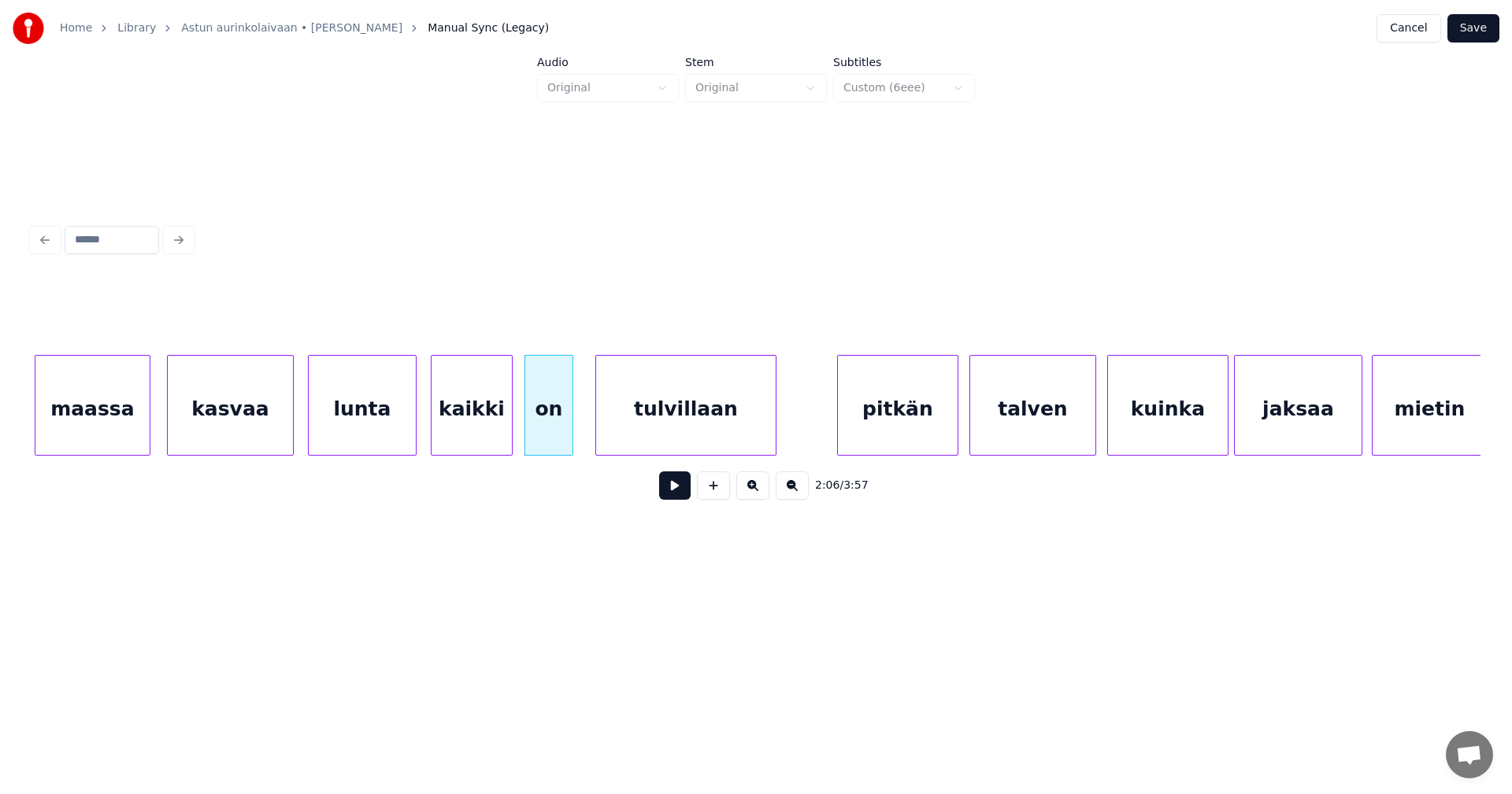
click at [674, 496] on button at bounding box center [674, 485] width 31 height 28
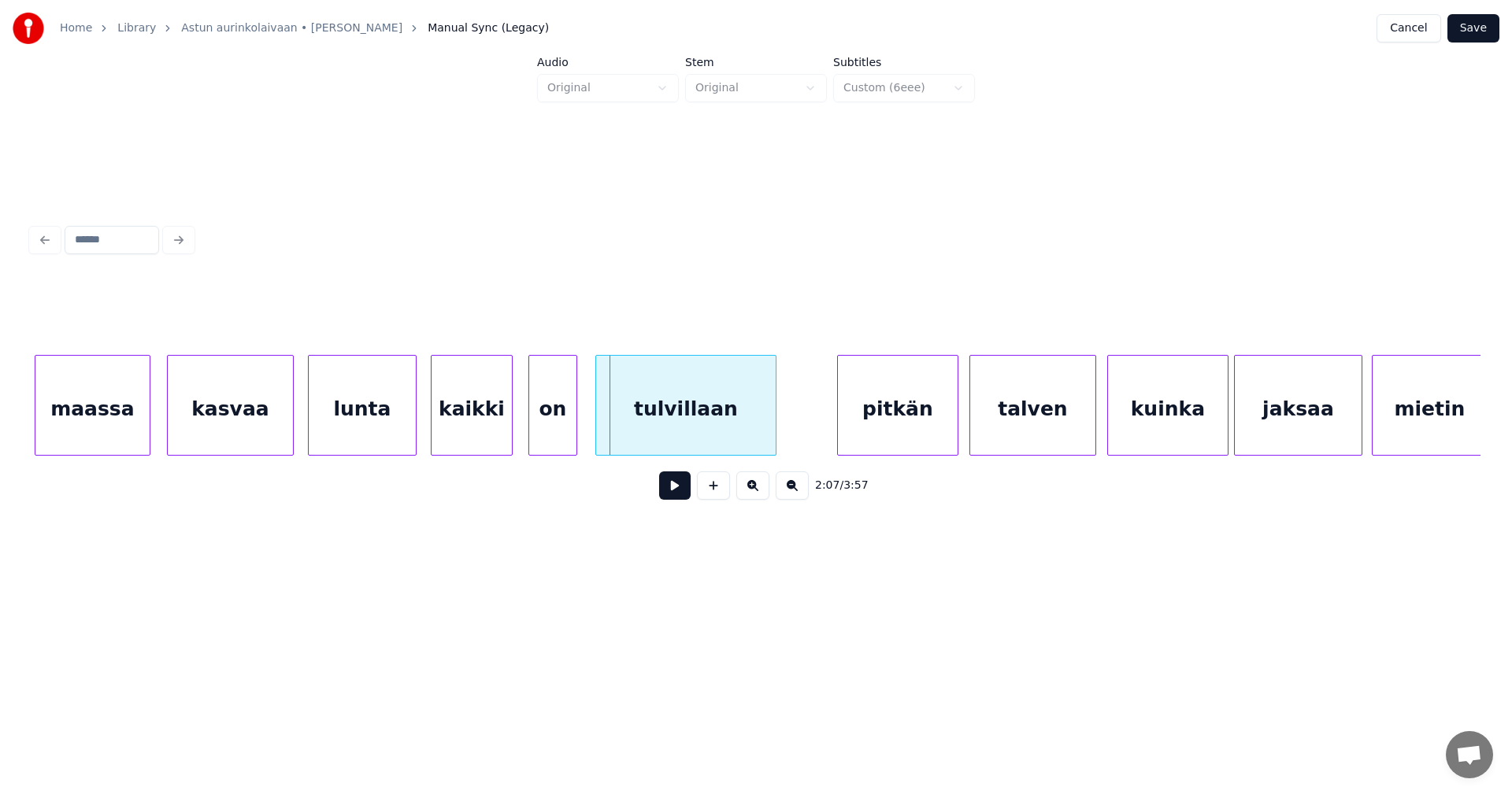
click at [552, 439] on div "on" at bounding box center [553, 408] width 48 height 107
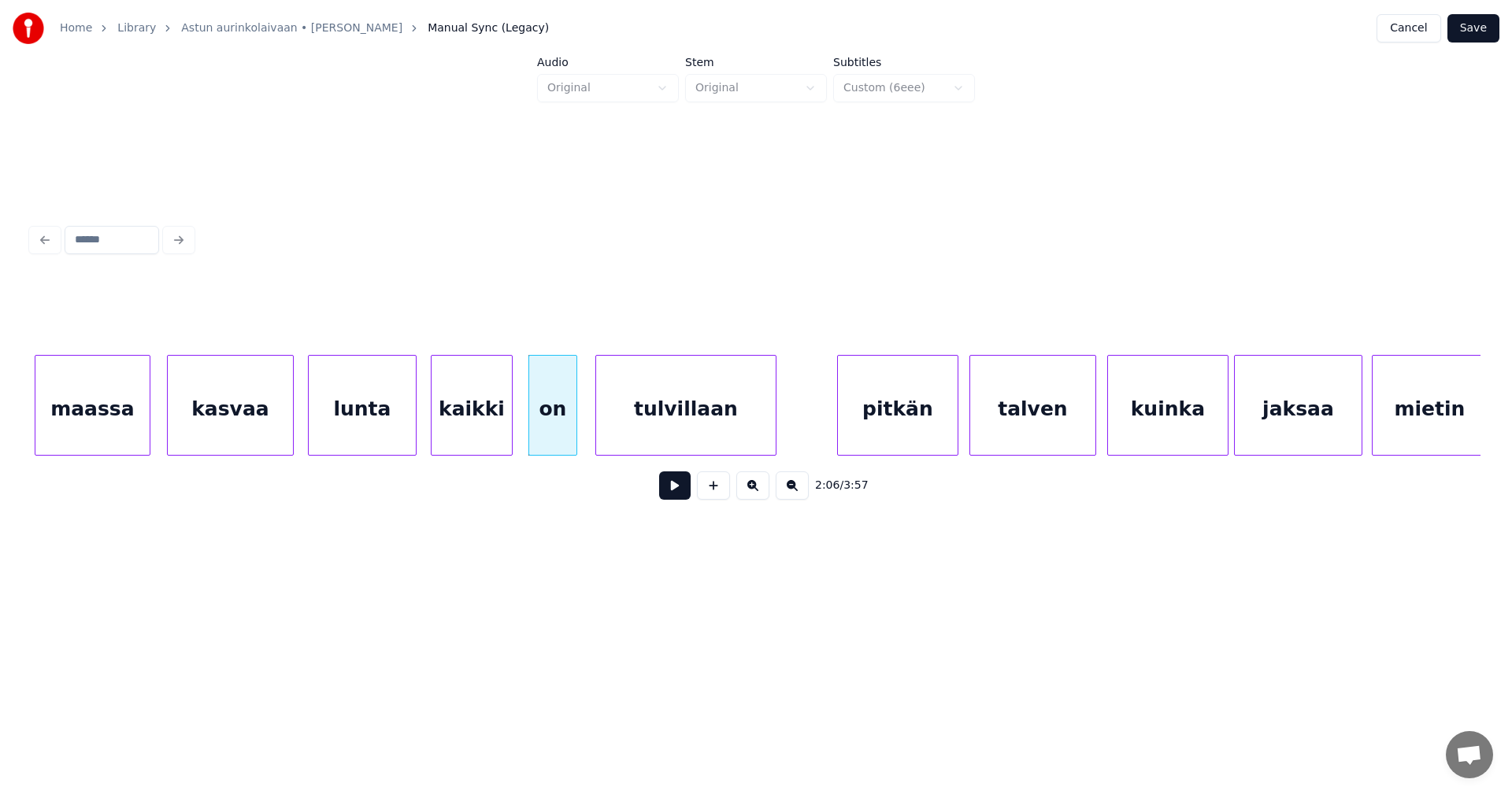
click at [674, 494] on button at bounding box center [674, 485] width 31 height 28
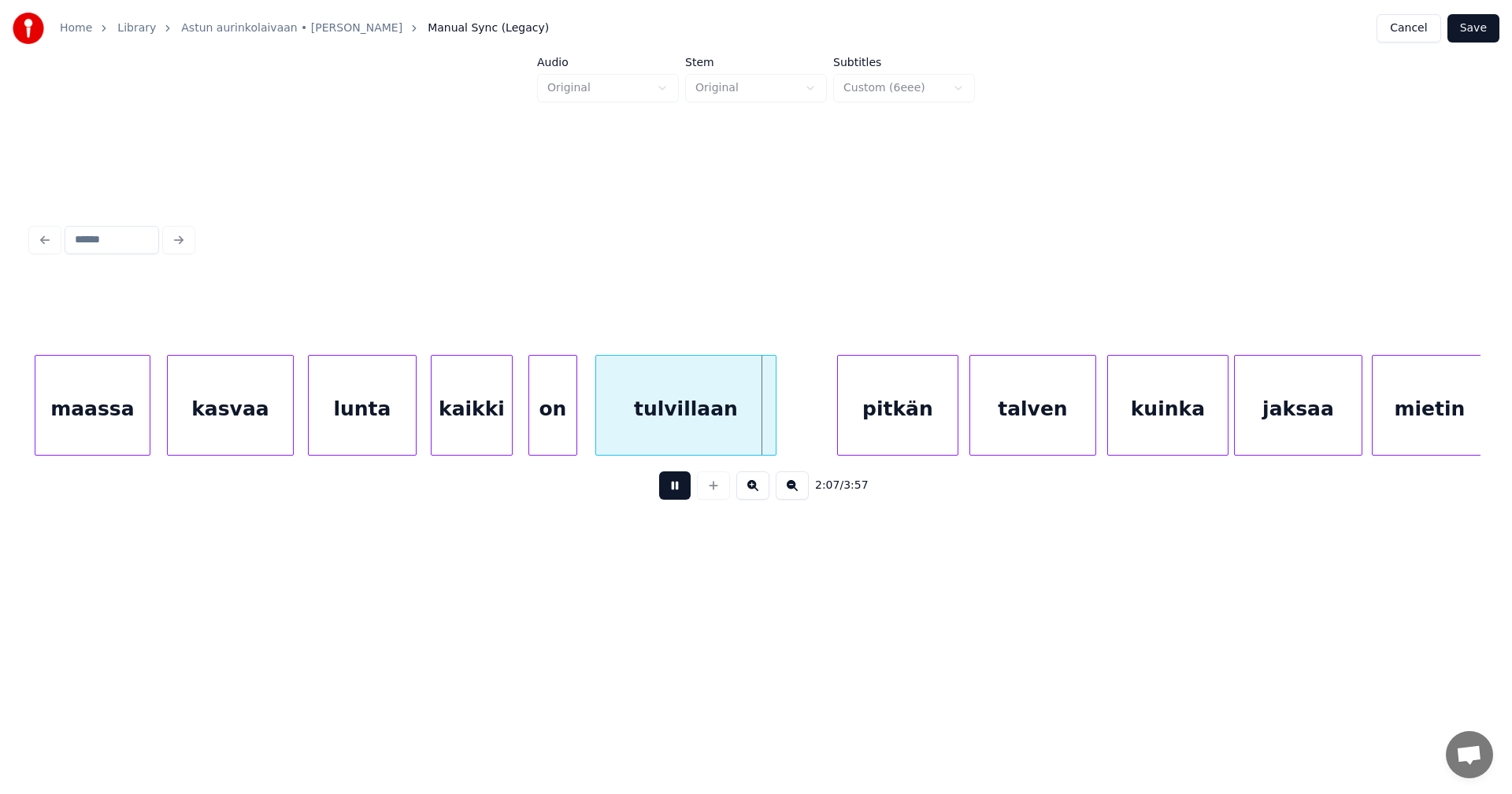
drag, startPoint x: 674, startPoint y: 494, endPoint x: 573, endPoint y: 456, distance: 107.9
click at [673, 494] on button at bounding box center [674, 485] width 31 height 28
click at [565, 437] on div "on" at bounding box center [563, 408] width 48 height 107
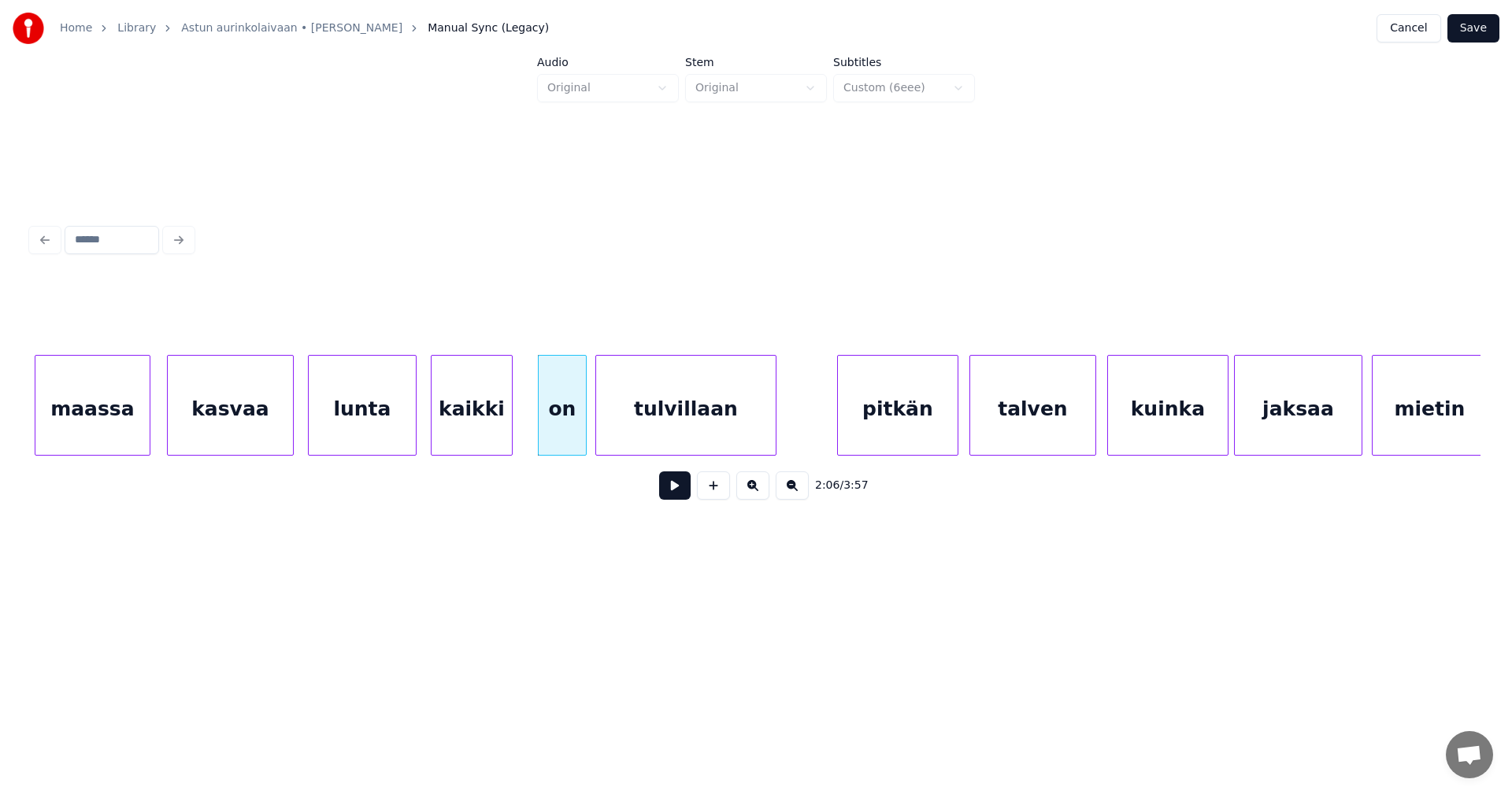
click at [674, 490] on button at bounding box center [674, 485] width 31 height 28
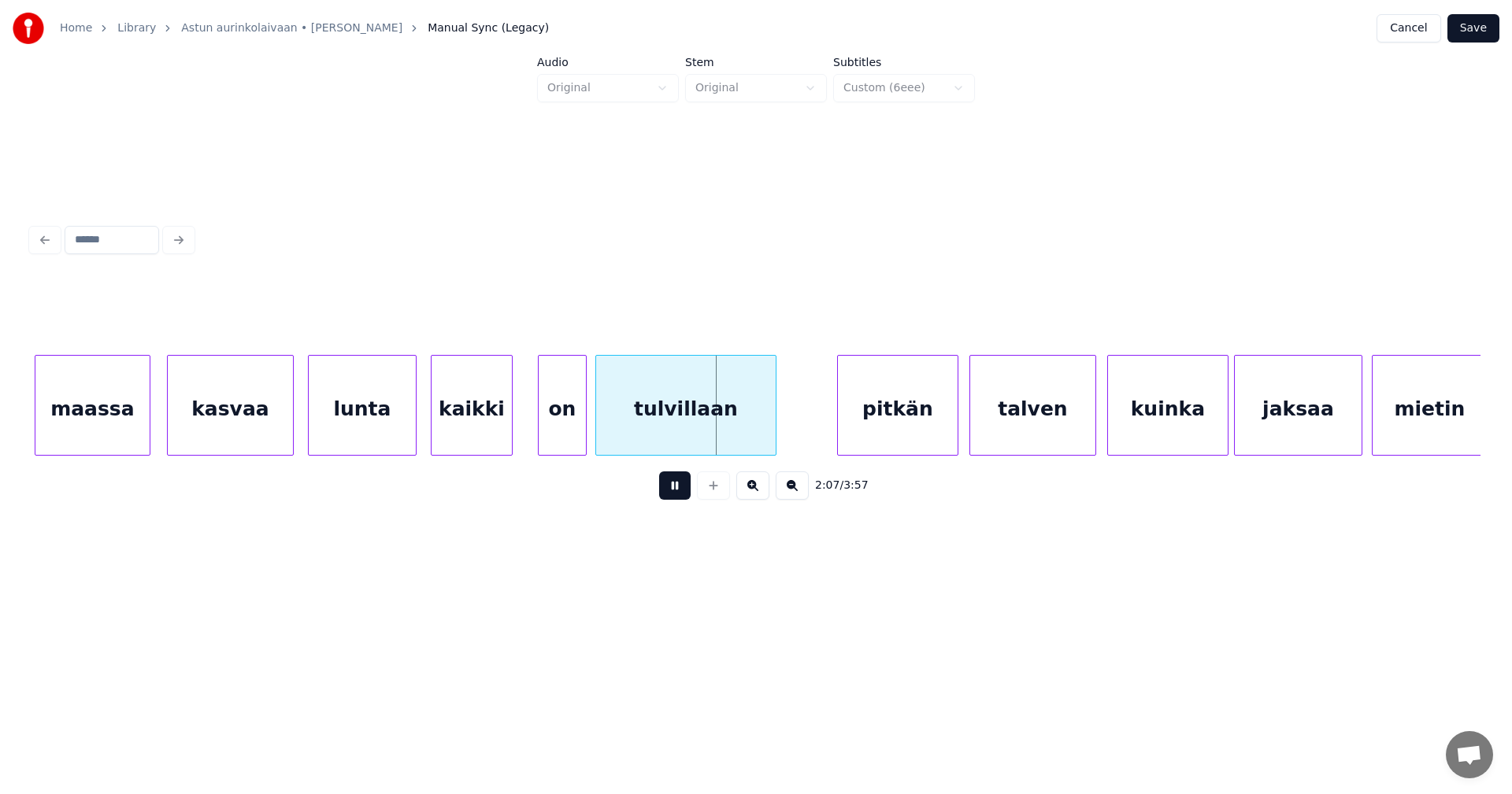
drag, startPoint x: 674, startPoint y: 490, endPoint x: 566, endPoint y: 464, distance: 111.1
click at [667, 489] on button at bounding box center [674, 485] width 31 height 28
click at [517, 444] on div at bounding box center [517, 405] width 5 height 99
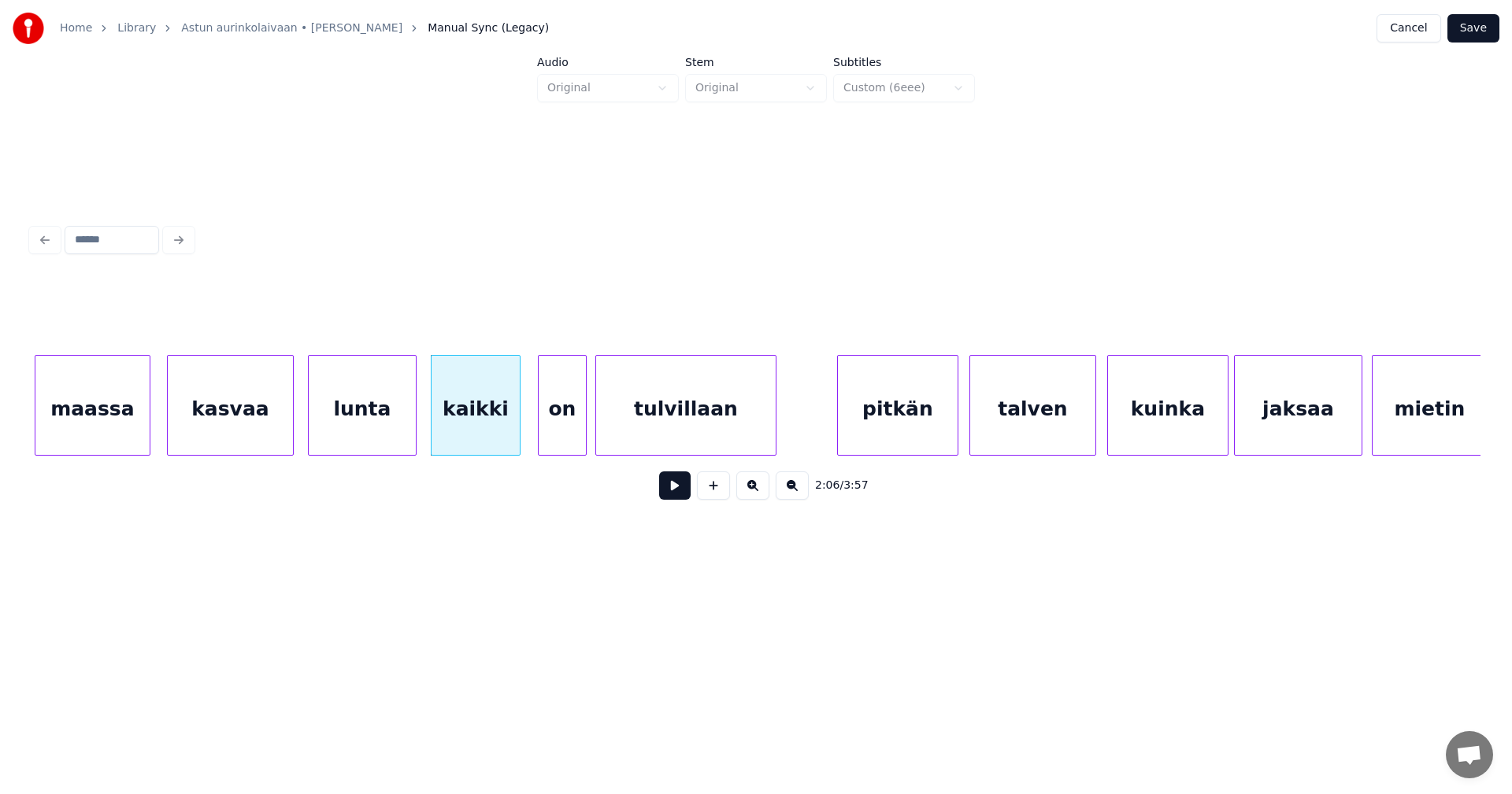
click at [668, 494] on button at bounding box center [674, 485] width 31 height 28
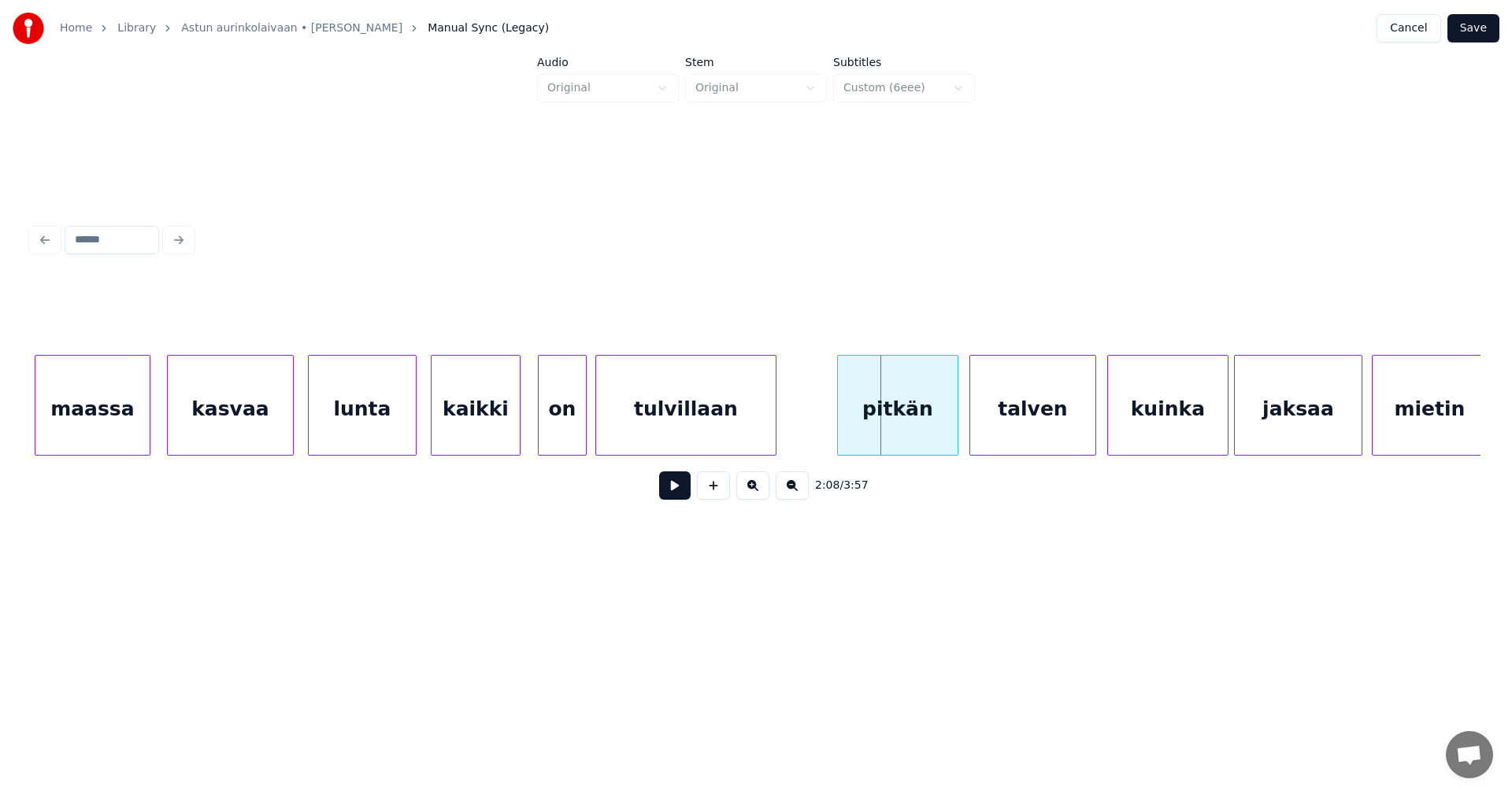
click at [687, 440] on div "tulvillaan" at bounding box center [685, 408] width 180 height 107
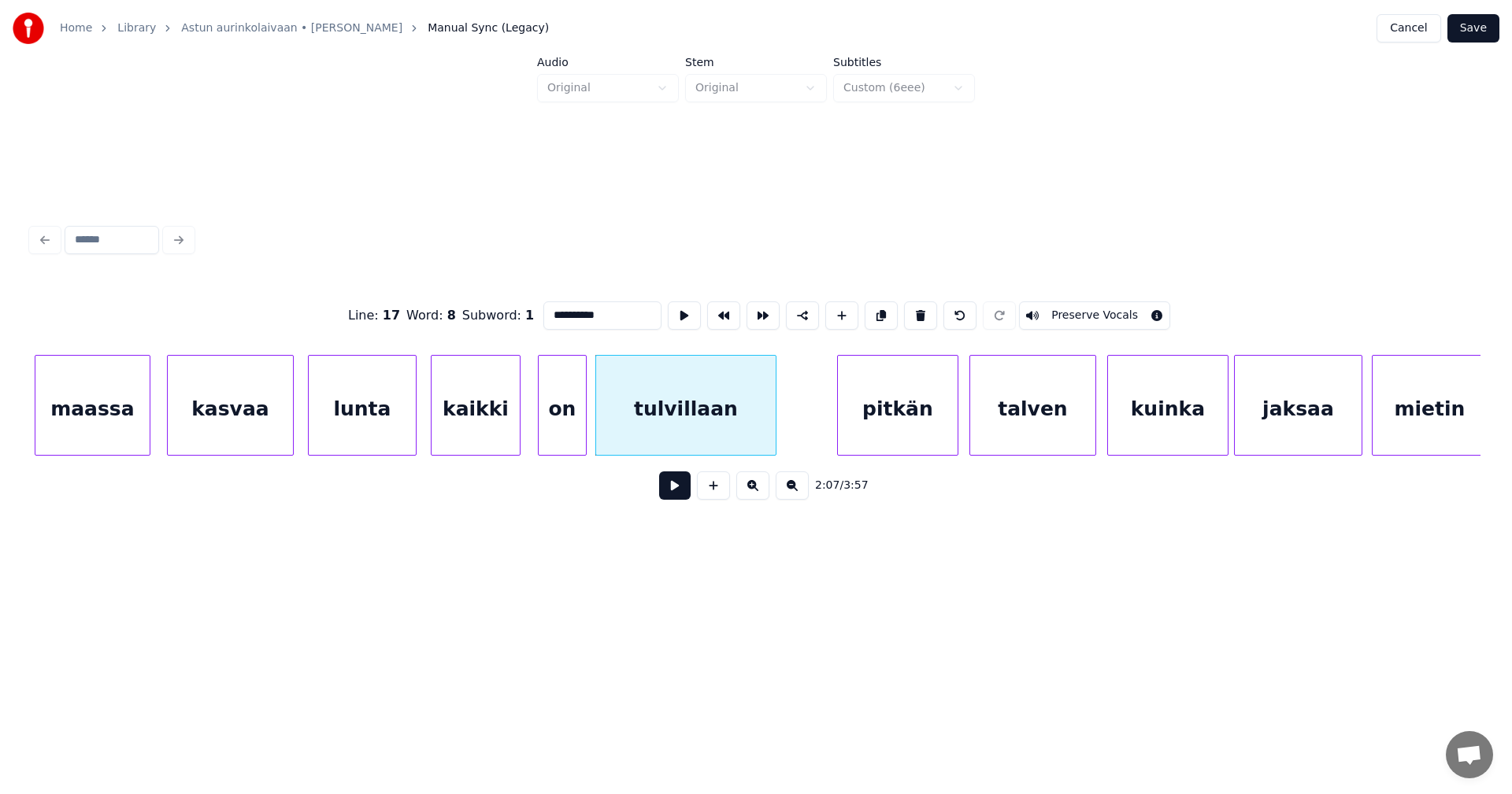
click at [668, 499] on button at bounding box center [674, 485] width 31 height 28
click at [669, 495] on button at bounding box center [674, 485] width 31 height 28
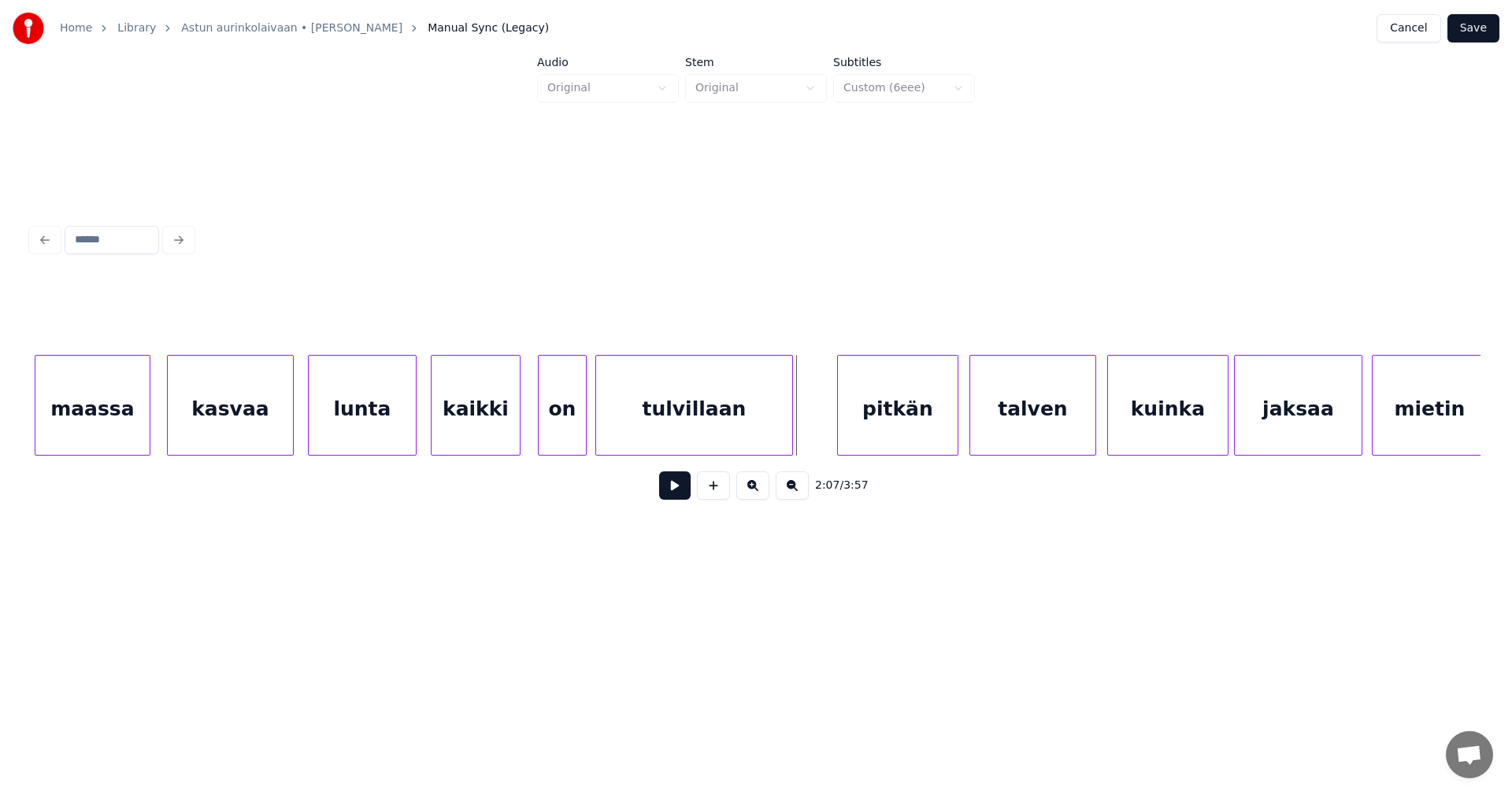
click at [791, 436] on div at bounding box center [789, 405] width 5 height 99
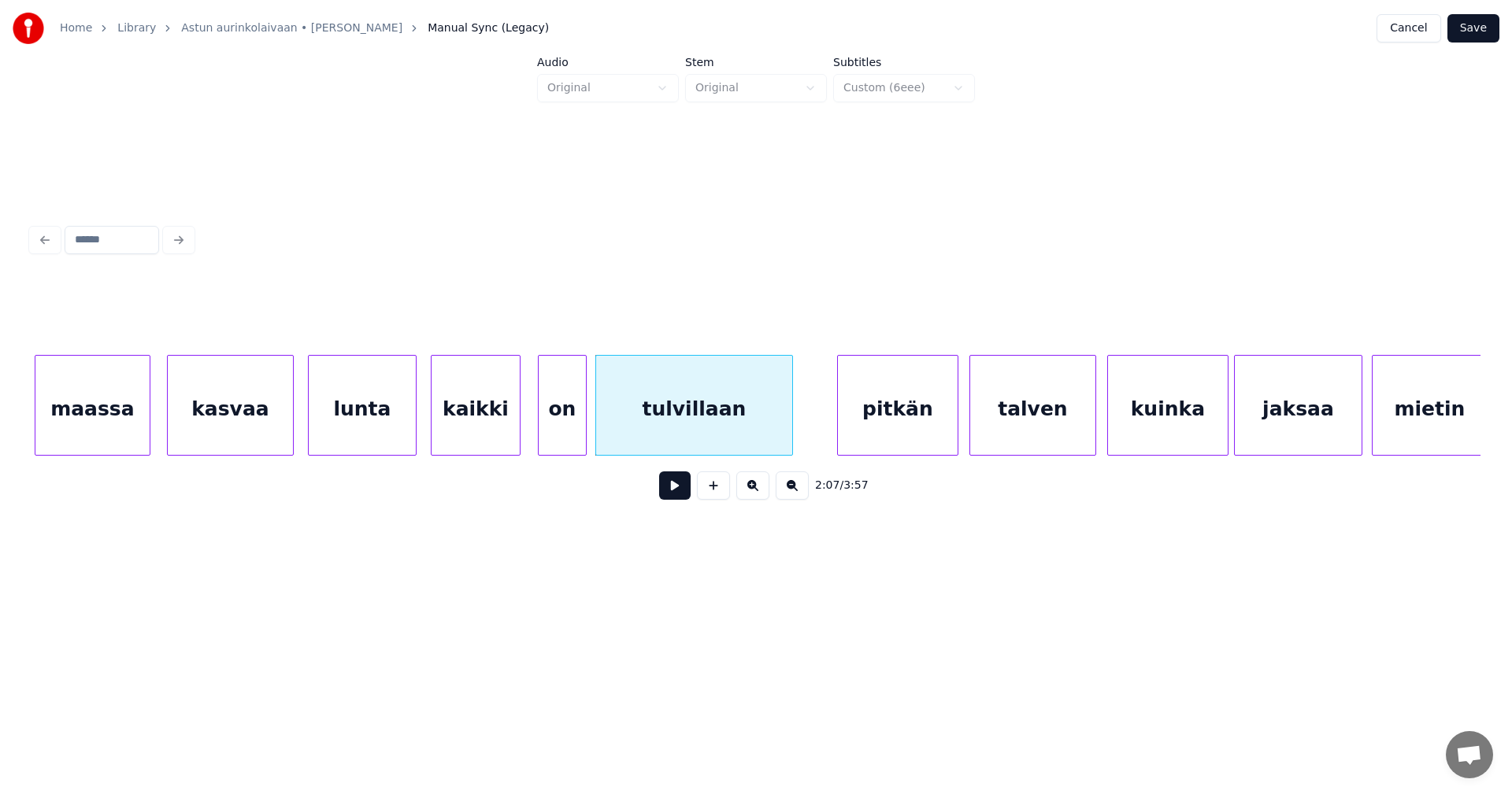
click at [670, 495] on button at bounding box center [674, 485] width 31 height 28
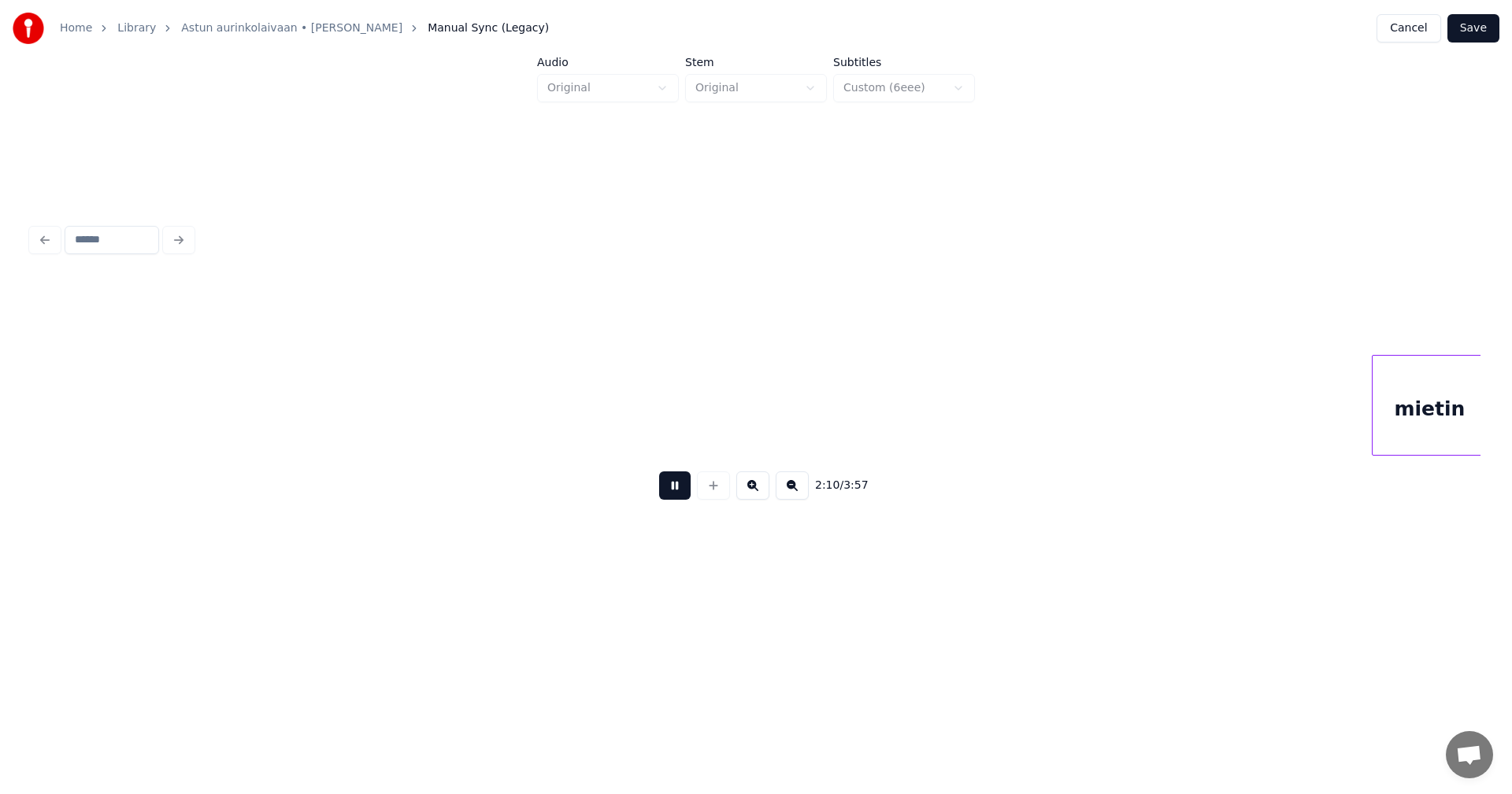
scroll to position [0, 35888]
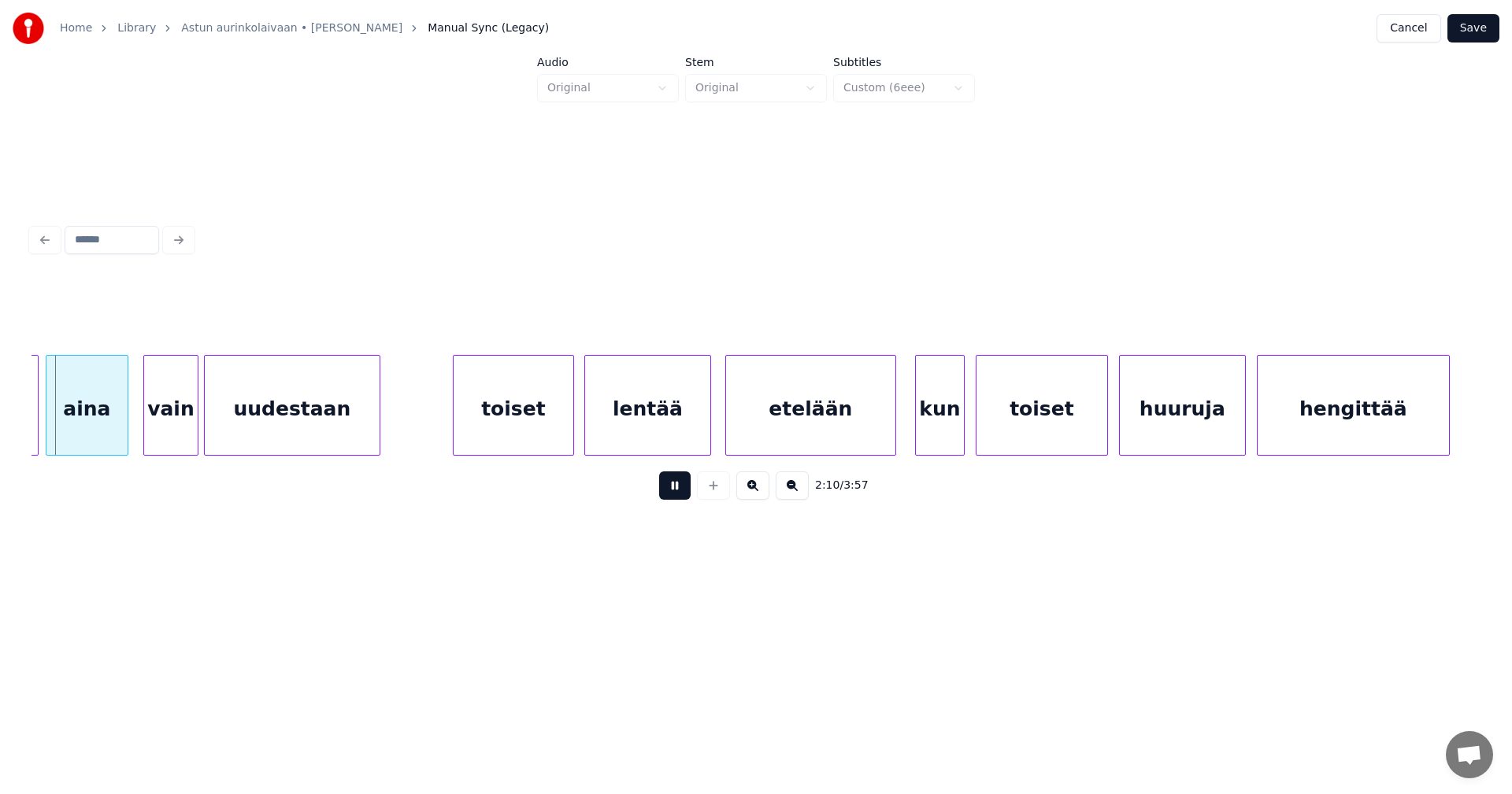
click at [670, 495] on button at bounding box center [674, 485] width 31 height 28
click at [1474, 27] on button "Save" at bounding box center [1473, 27] width 52 height 28
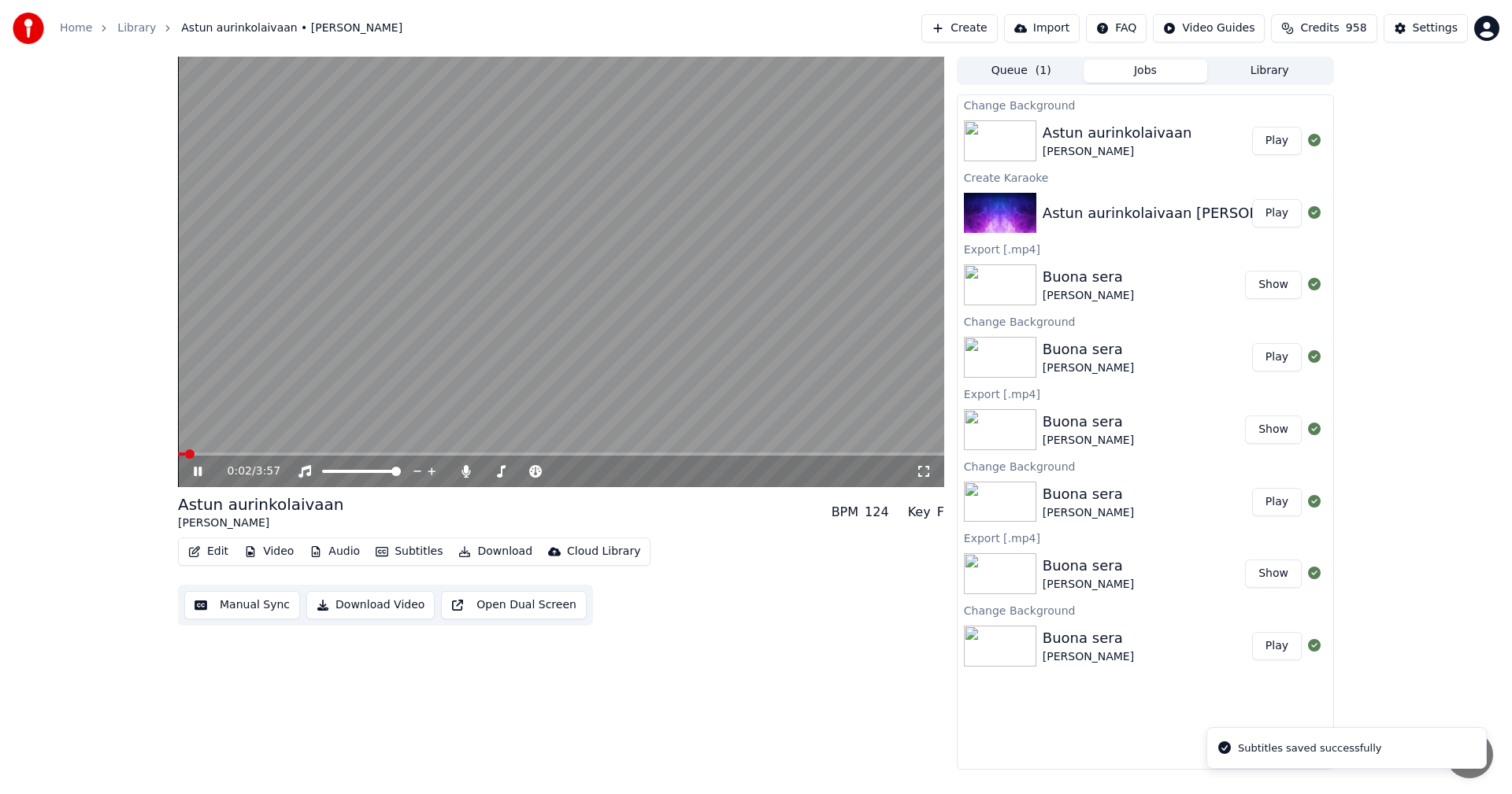
click at [243, 455] on span at bounding box center [561, 453] width 766 height 3
click at [266, 456] on div "0:20 / 3:57" at bounding box center [561, 471] width 766 height 31
click at [193, 473] on icon at bounding box center [209, 472] width 37 height 13
click at [214, 551] on button "Edit" at bounding box center [208, 551] width 53 height 22
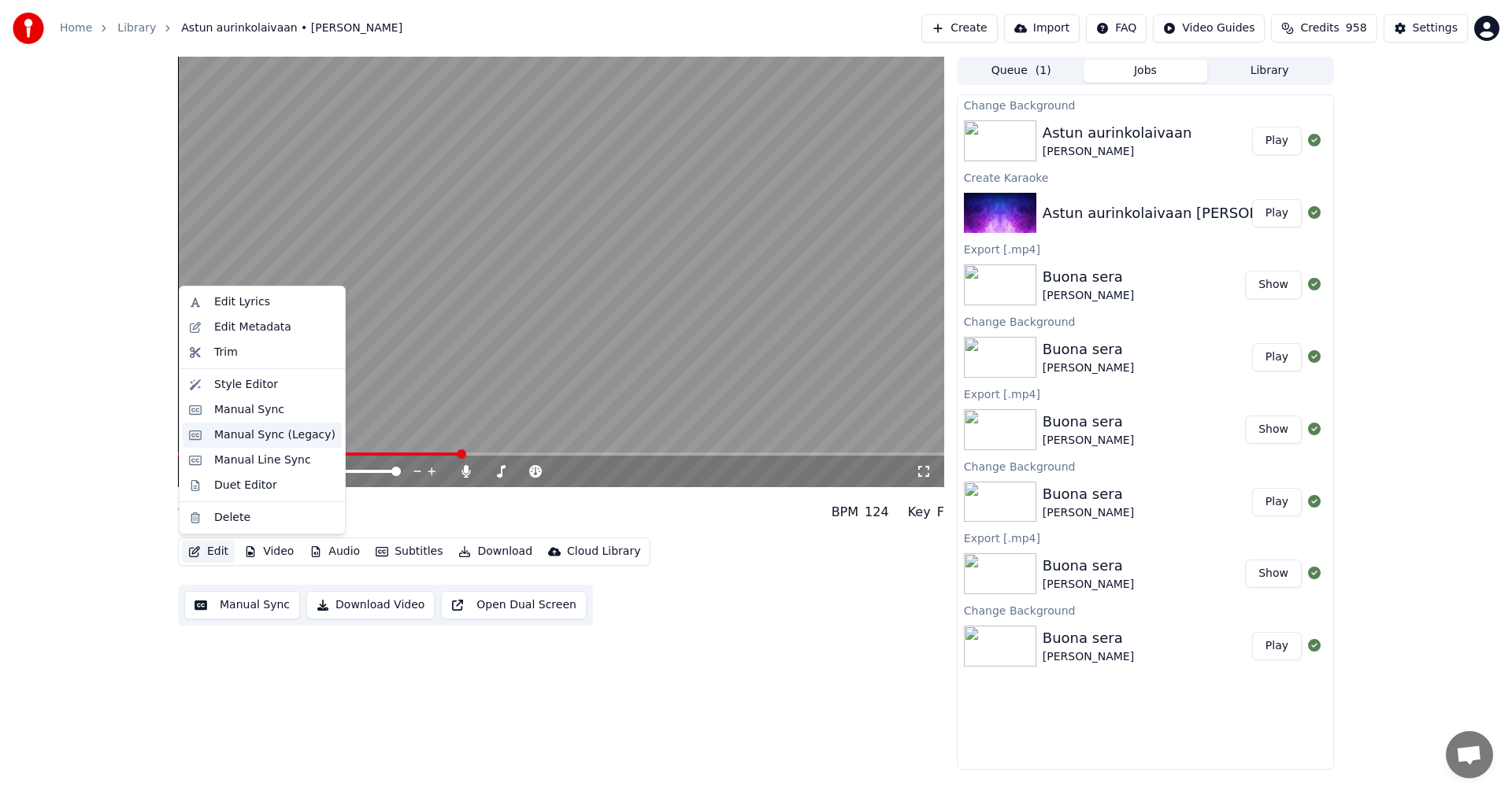
click at [243, 438] on div "Manual Sync (Legacy)" at bounding box center [275, 435] width 121 height 16
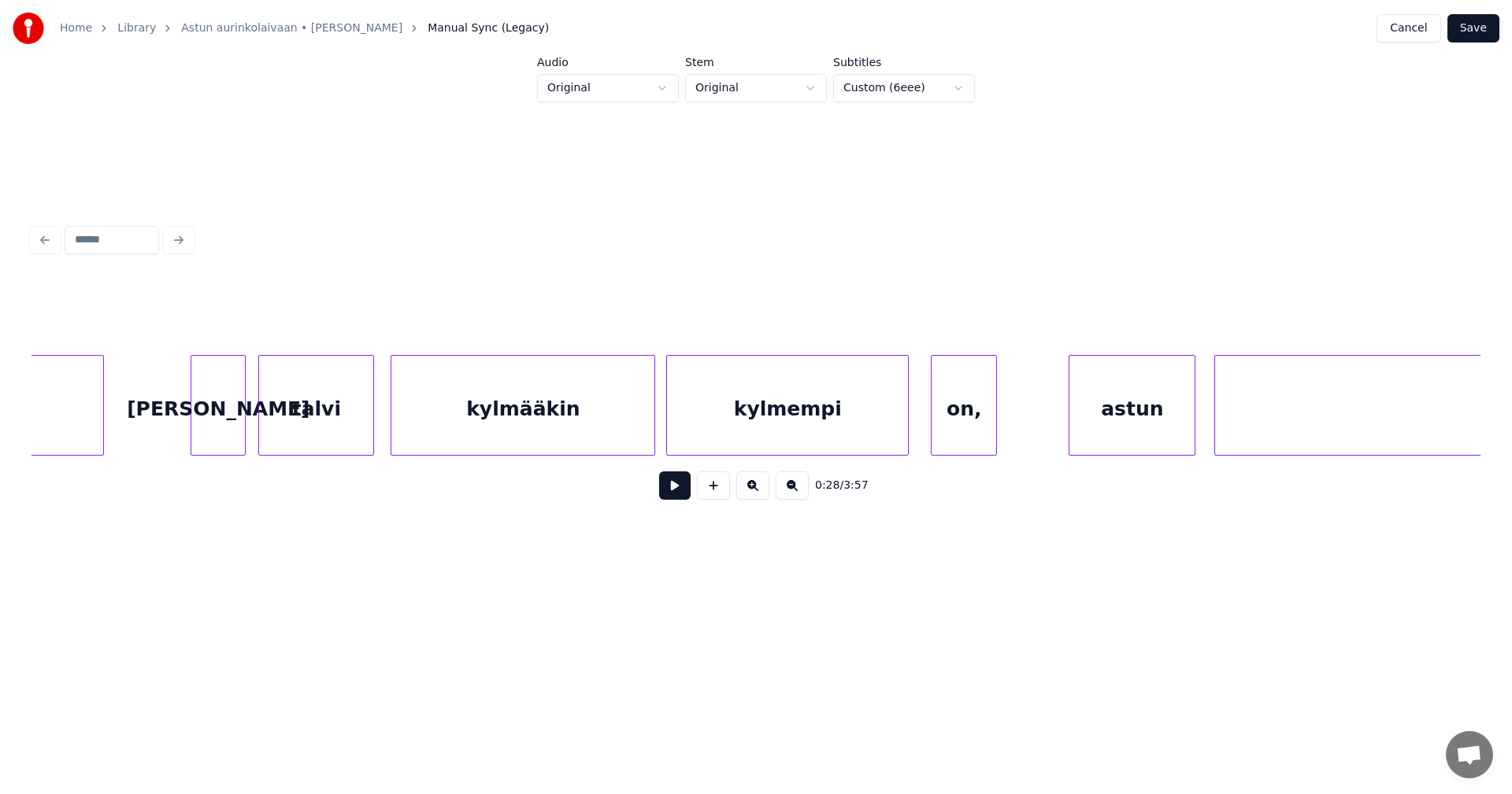
scroll to position [0, 21403]
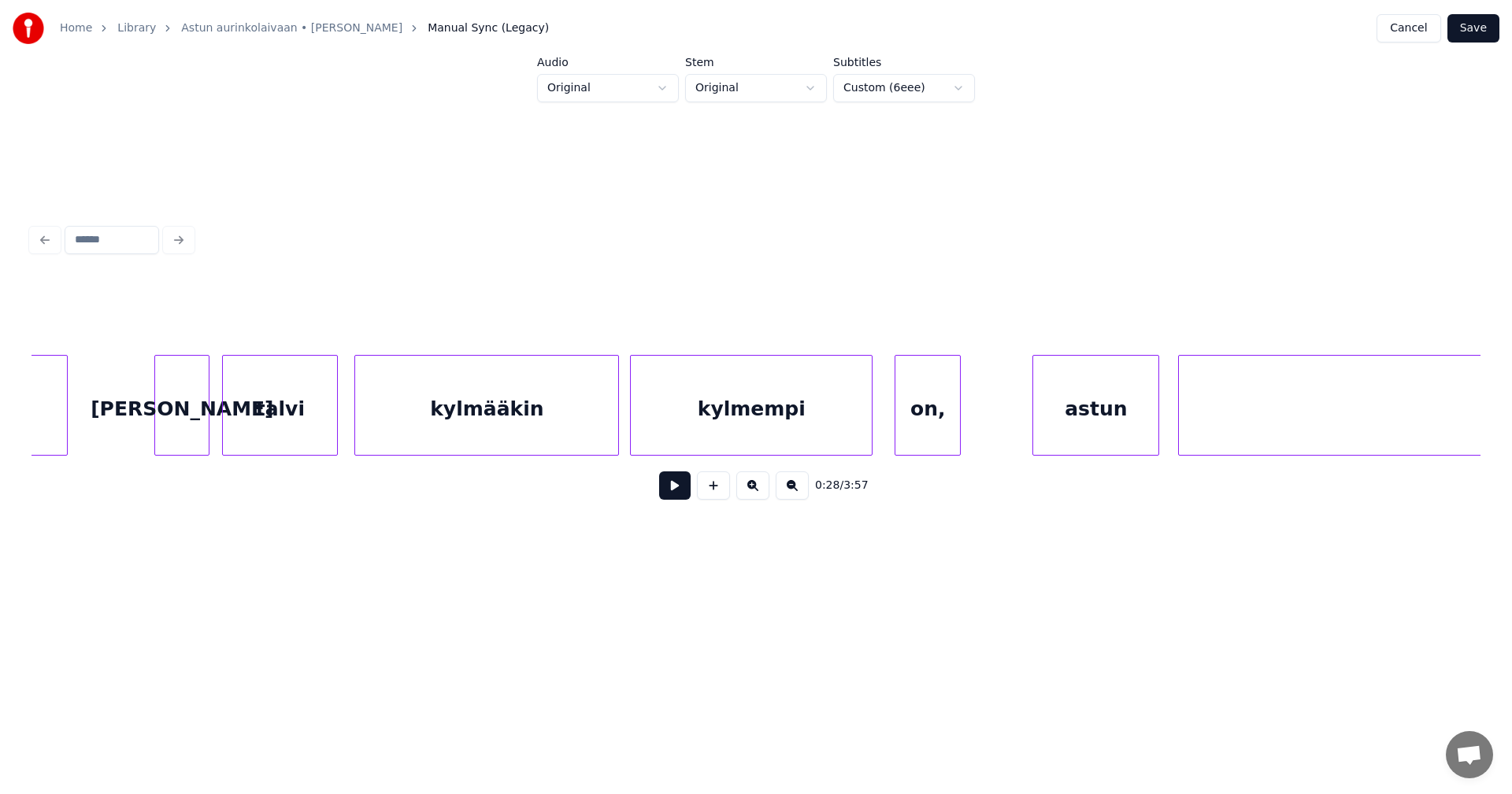
click at [698, 428] on div "kylmempi" at bounding box center [751, 408] width 241 height 107
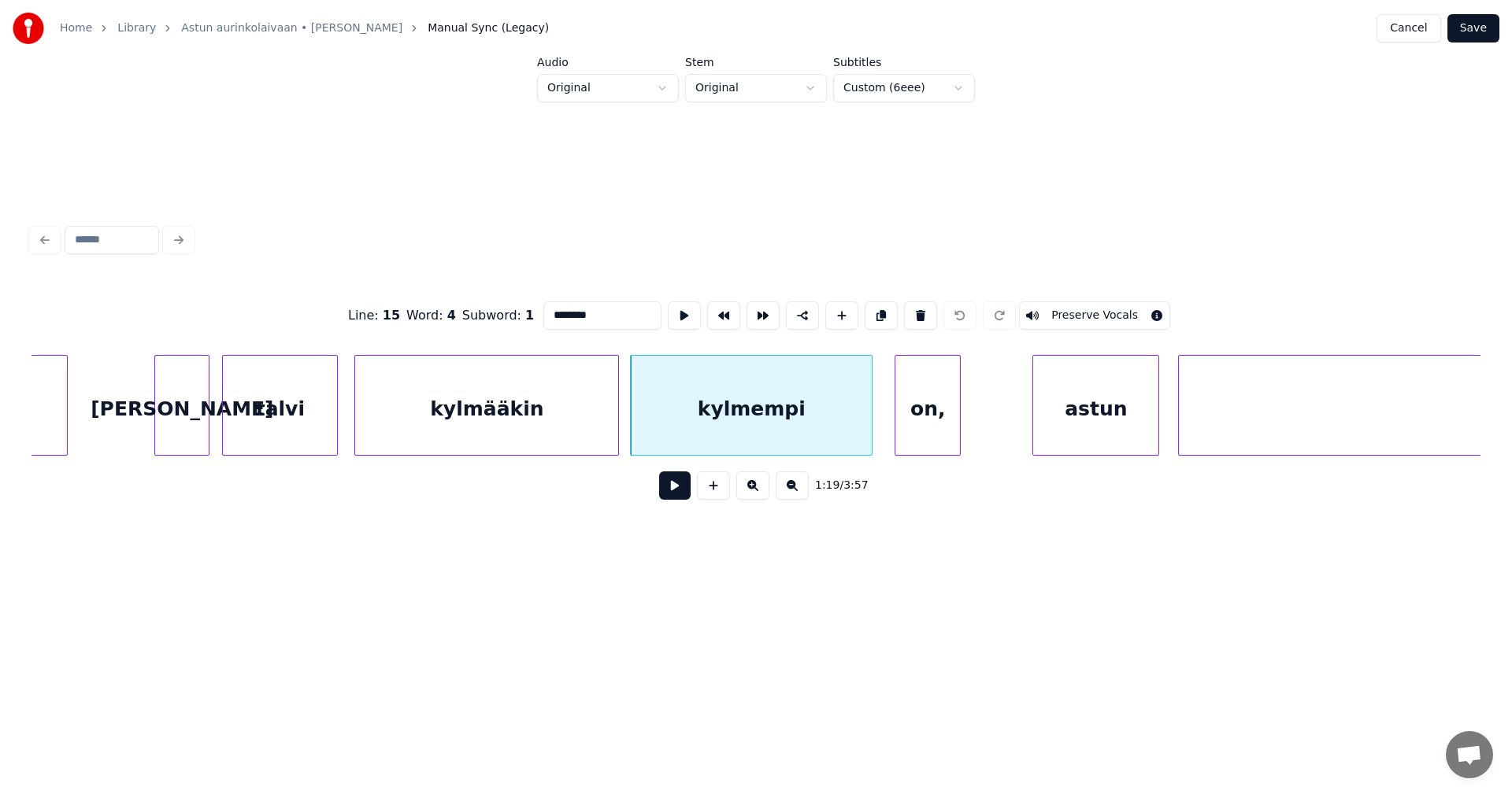
click at [912, 433] on div "on," at bounding box center [927, 408] width 64 height 107
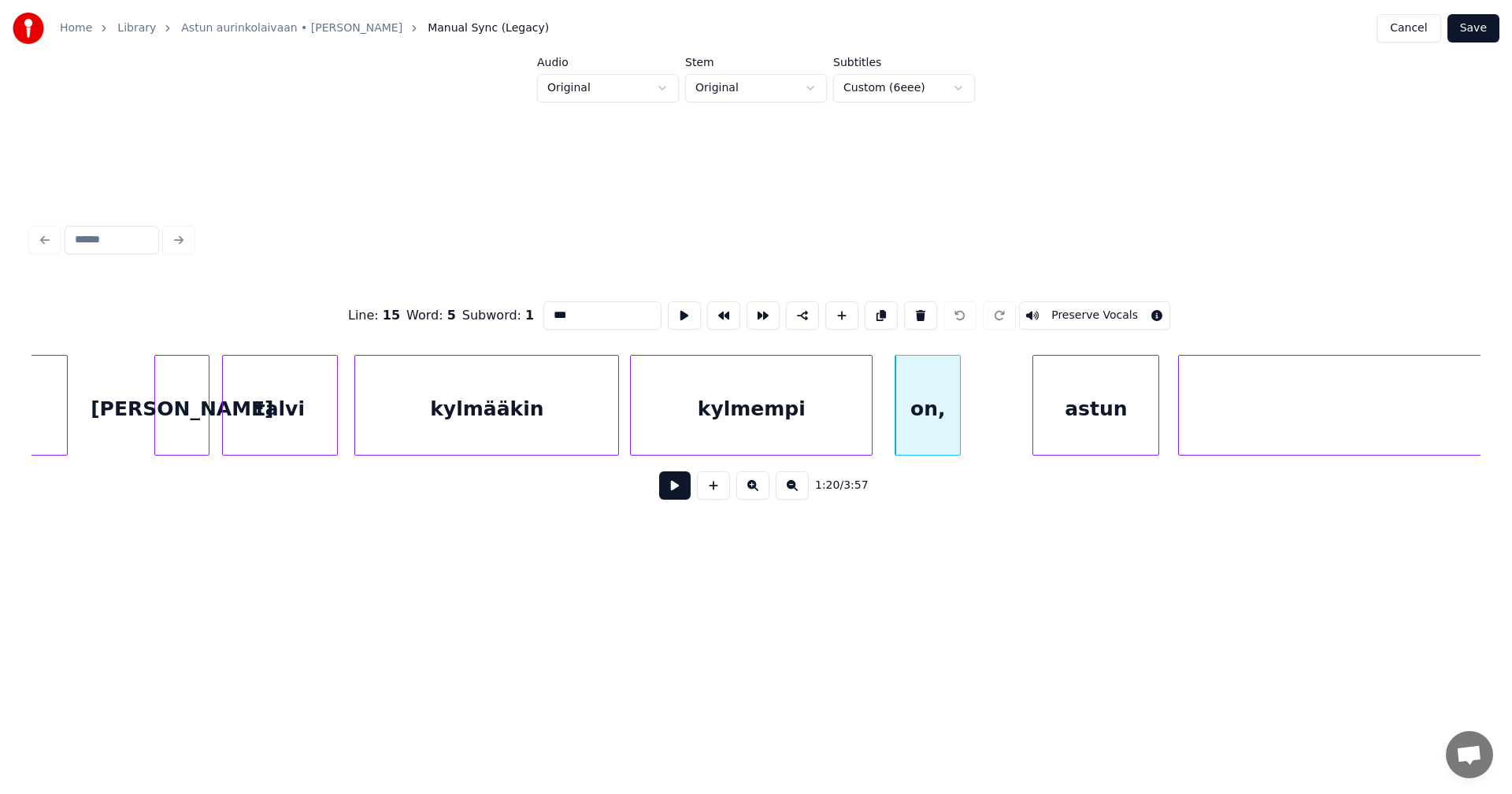
click at [1067, 439] on div "astun" at bounding box center [1095, 408] width 126 height 107
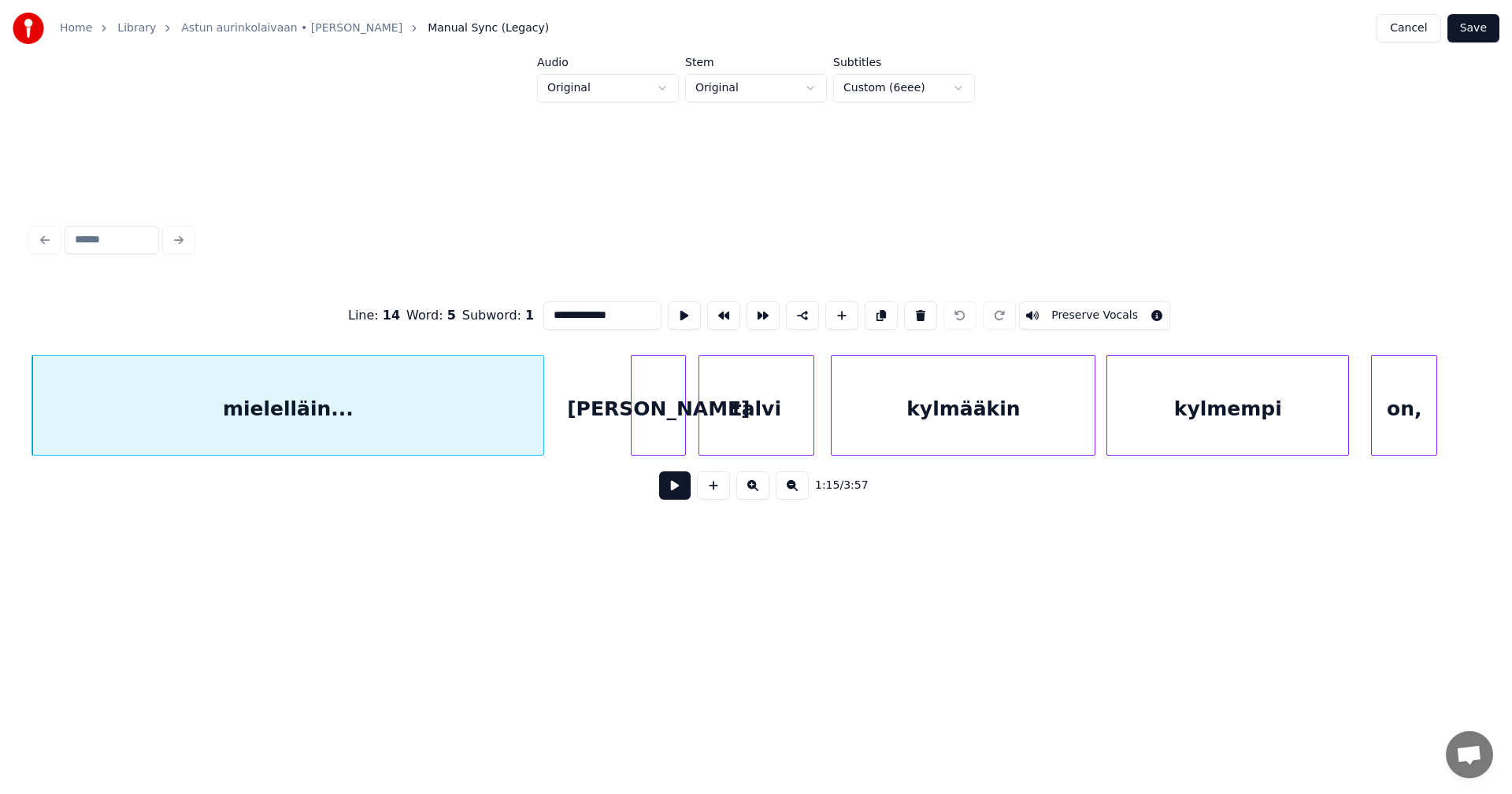
click at [671, 420] on div "[PERSON_NAME]" at bounding box center [658, 408] width 53 height 107
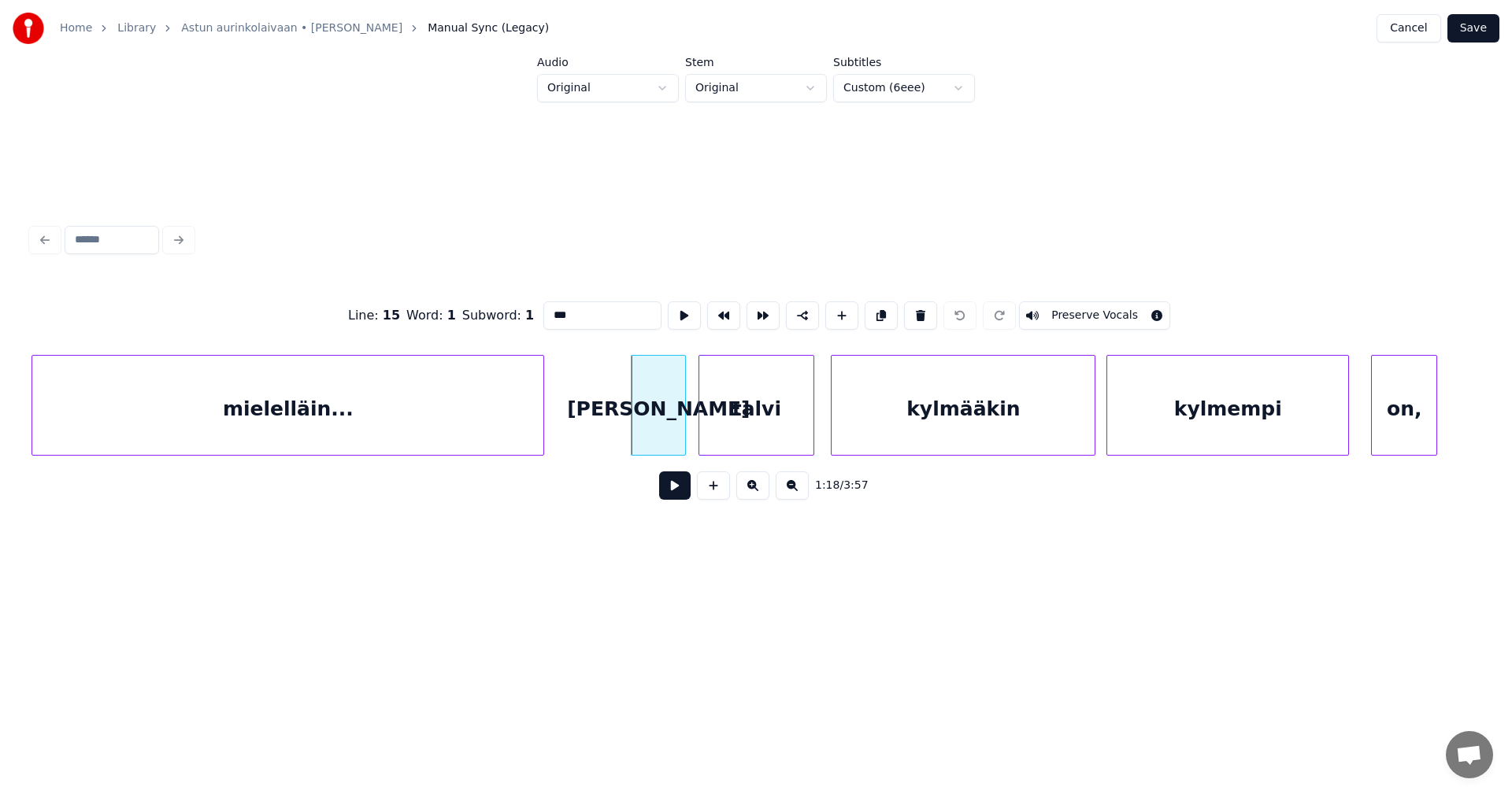
click at [769, 422] on div "talvi" at bounding box center [756, 408] width 115 height 107
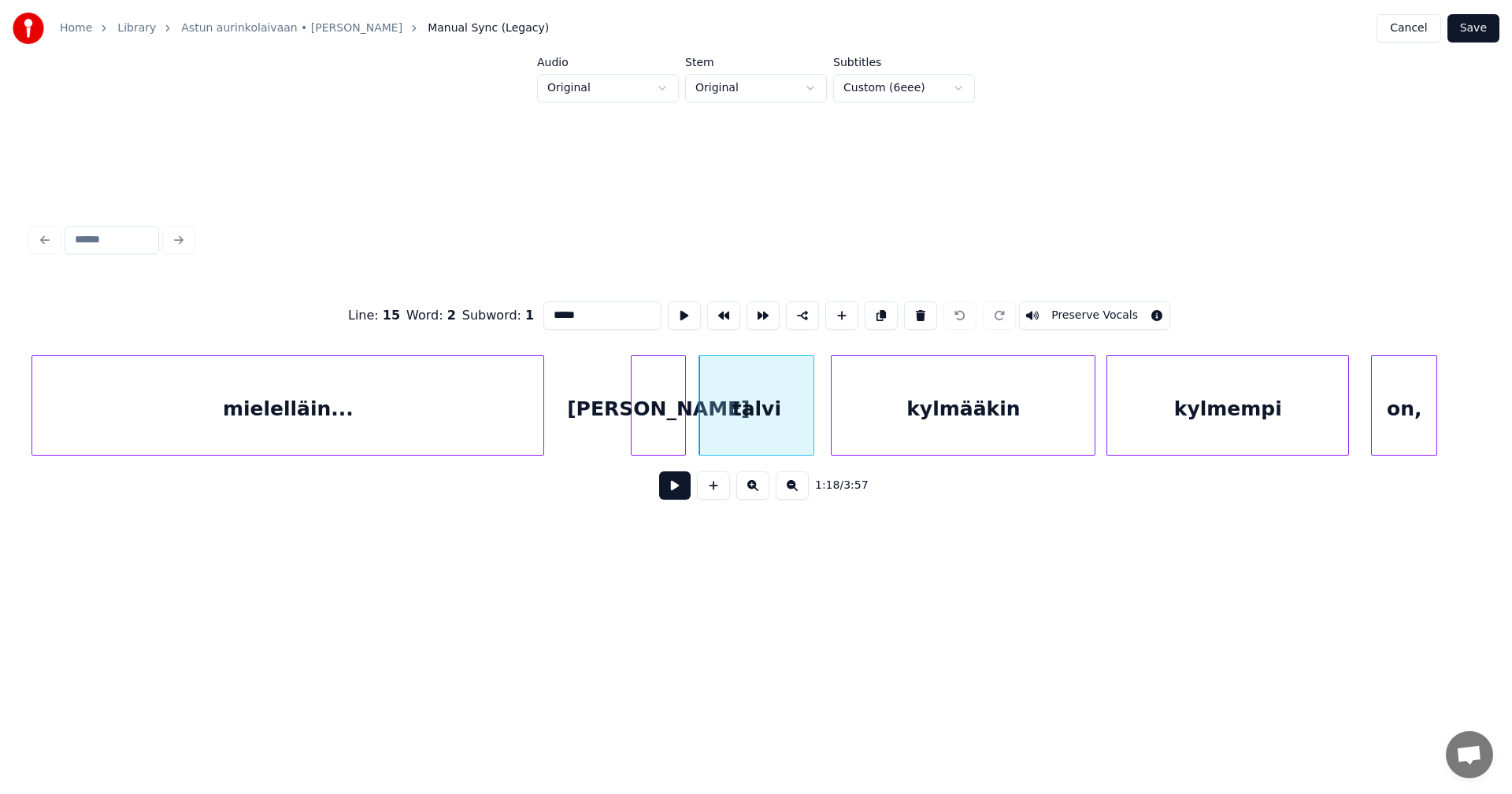
click at [920, 433] on div "kylmääkin" at bounding box center [962, 408] width 263 height 107
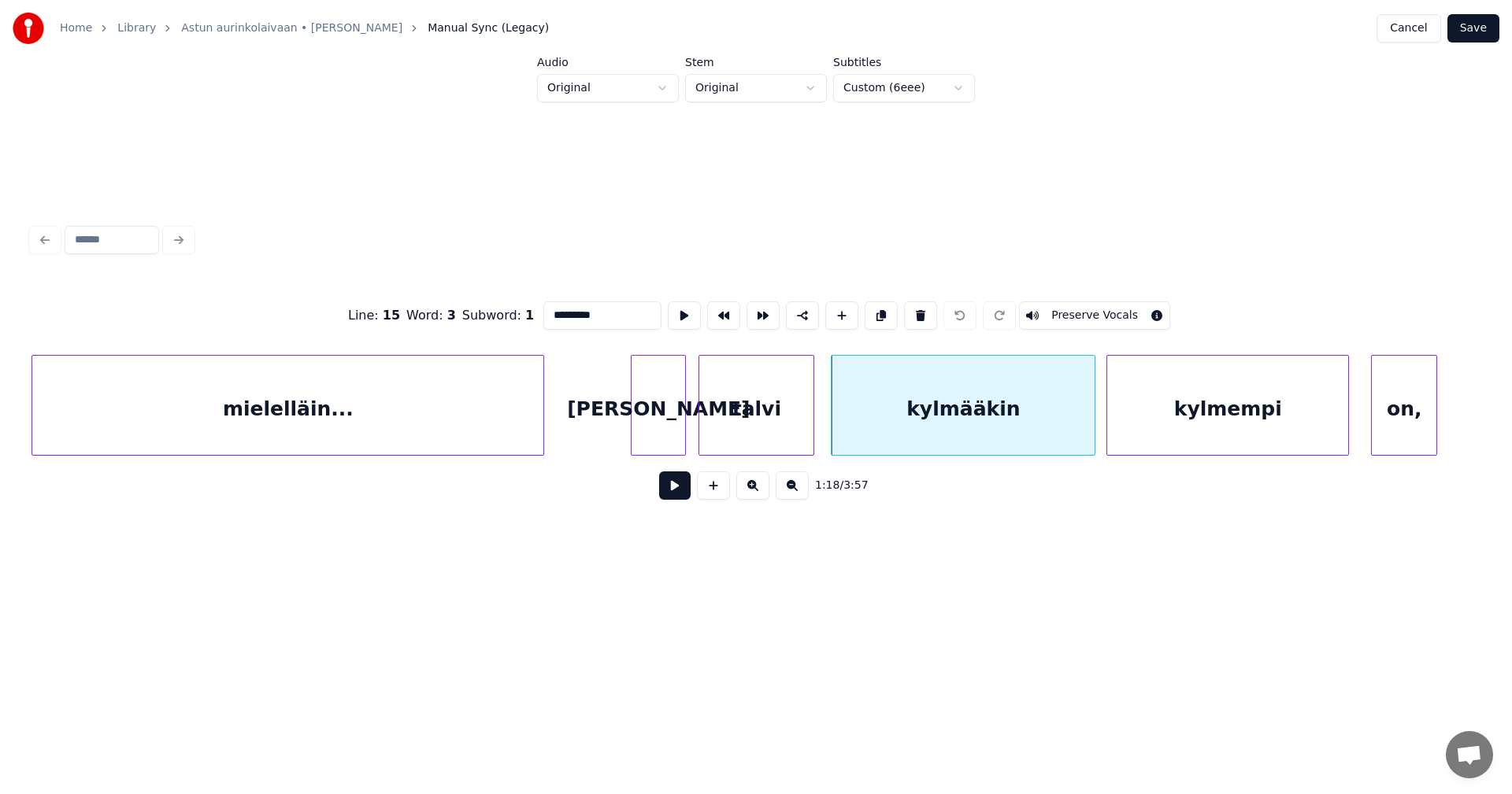
click at [1231, 428] on div "kylmempi" at bounding box center [1227, 408] width 241 height 107
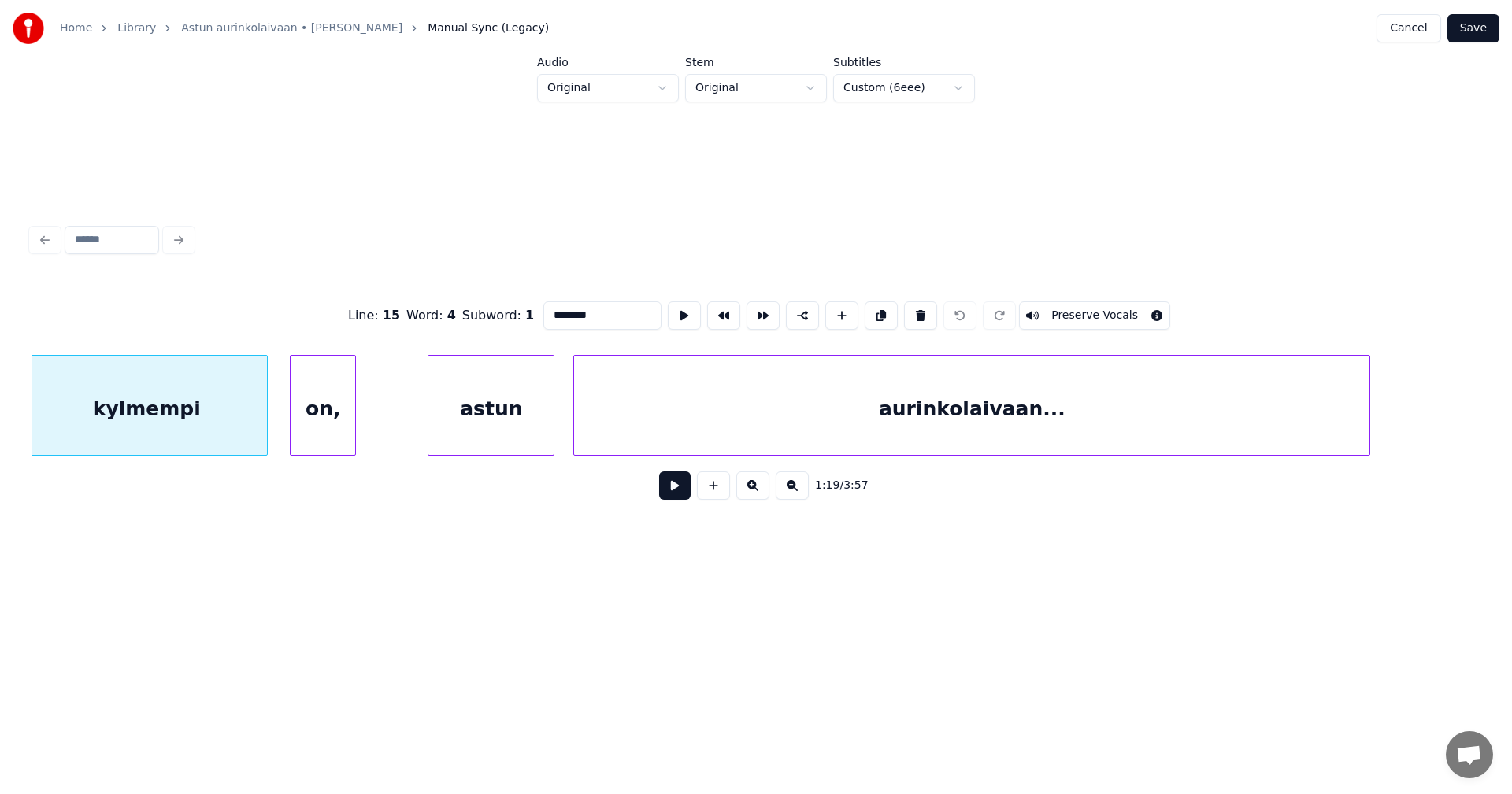
scroll to position [0, 22028]
click at [296, 401] on div "on," at bounding box center [301, 408] width 64 height 107
type input "***"
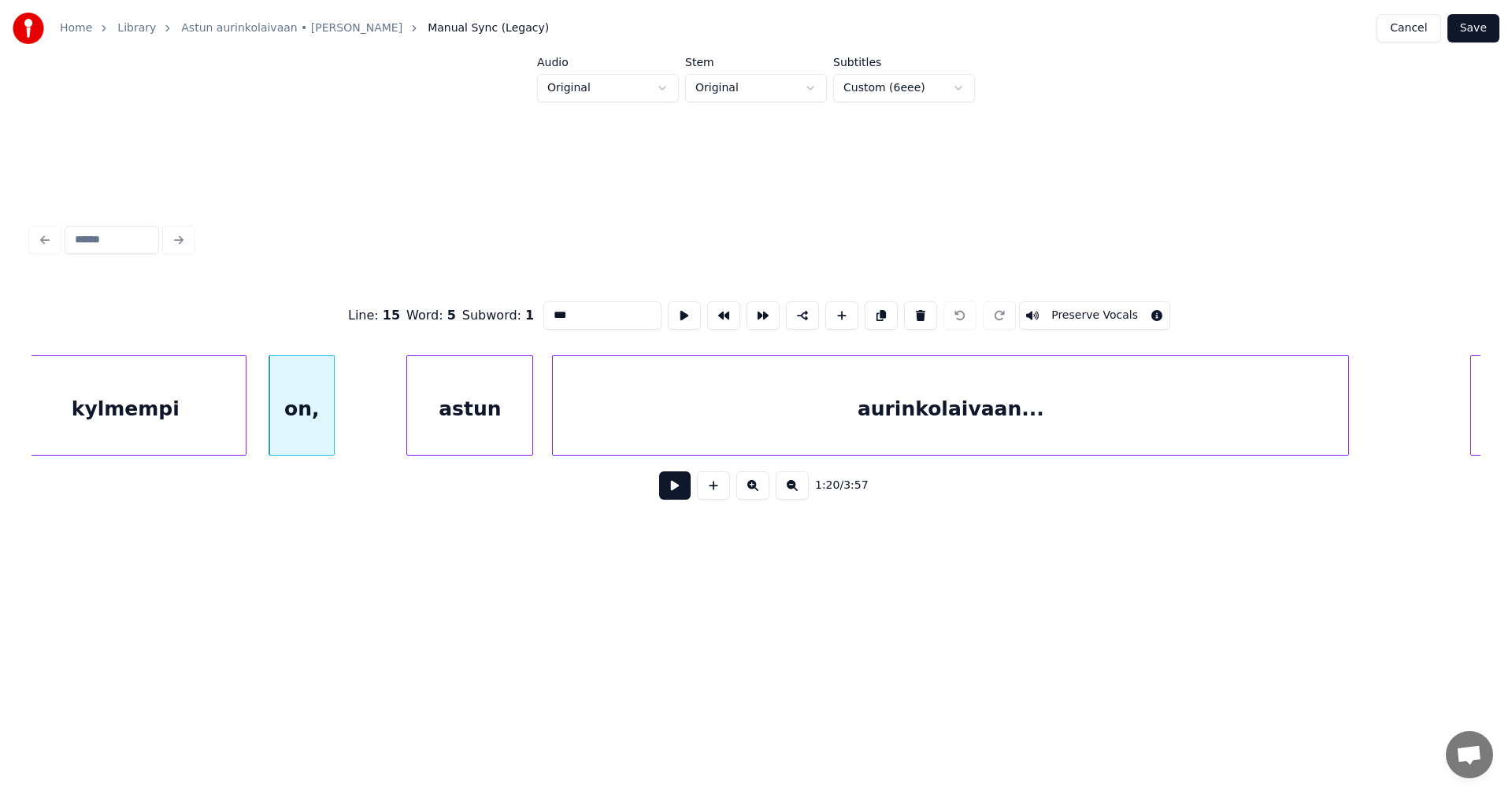
click at [681, 492] on button at bounding box center [674, 485] width 31 height 28
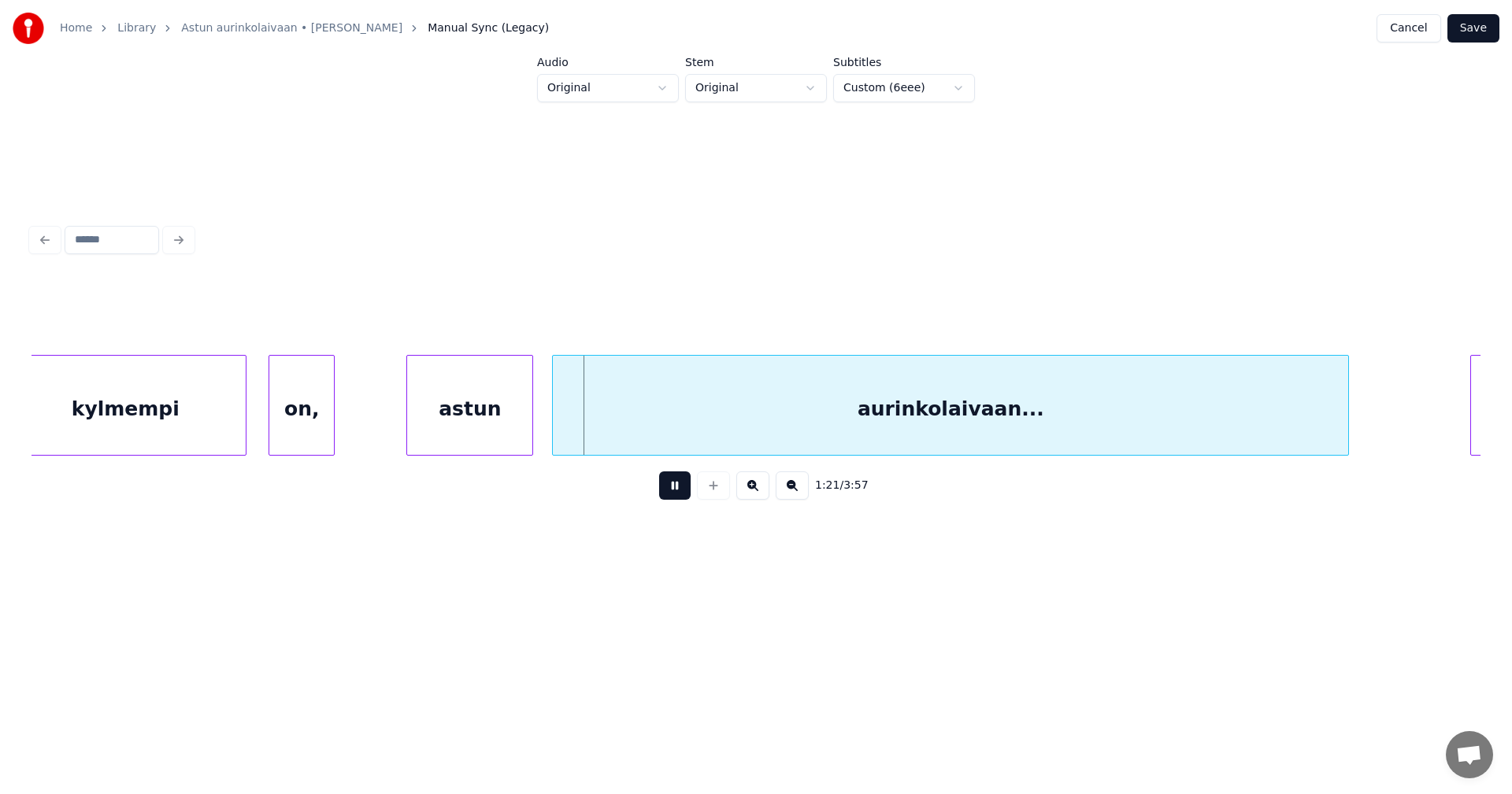
click at [678, 492] on button at bounding box center [674, 485] width 31 height 28
click at [1468, 34] on button "Save" at bounding box center [1473, 27] width 52 height 28
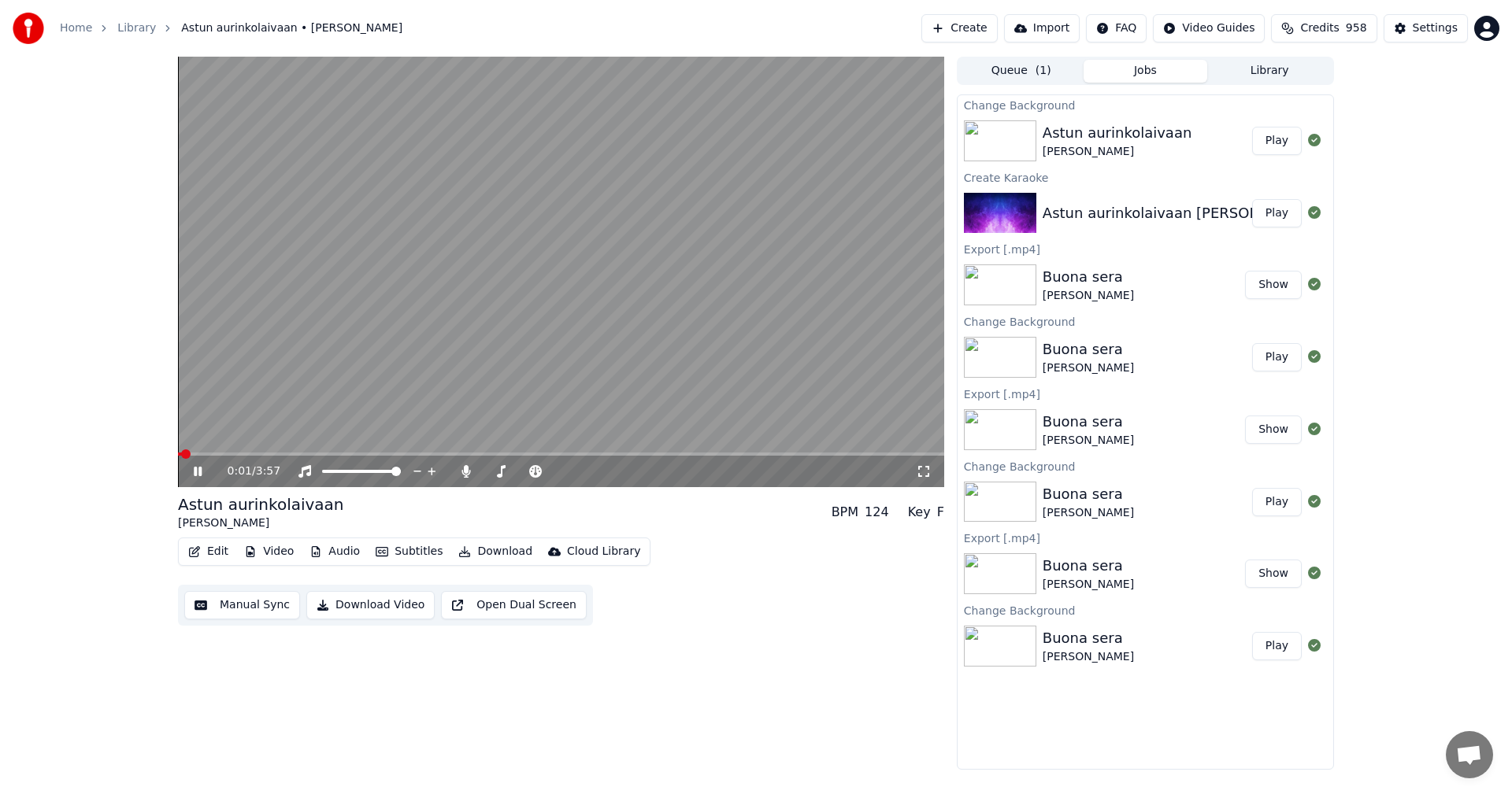
click at [381, 455] on span at bounding box center [561, 453] width 766 height 3
click at [420, 455] on span at bounding box center [561, 453] width 766 height 3
drag, startPoint x: 194, startPoint y: 473, endPoint x: 223, endPoint y: 499, distance: 38.9
click at [195, 473] on icon at bounding box center [197, 472] width 8 height 9
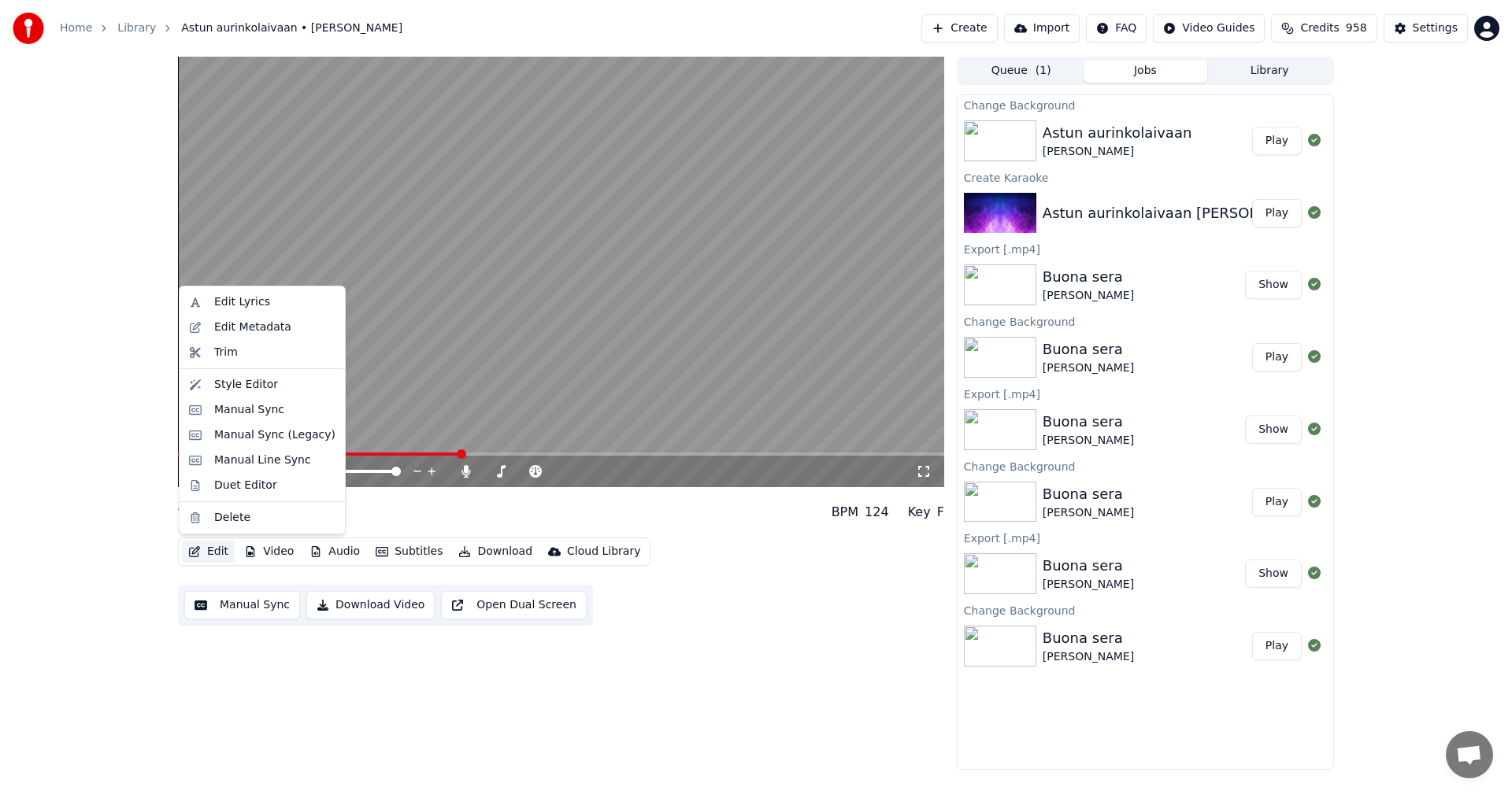
click at [222, 549] on button "Edit" at bounding box center [208, 551] width 53 height 22
click at [297, 440] on div "Manual Sync (Legacy)" at bounding box center [275, 435] width 121 height 16
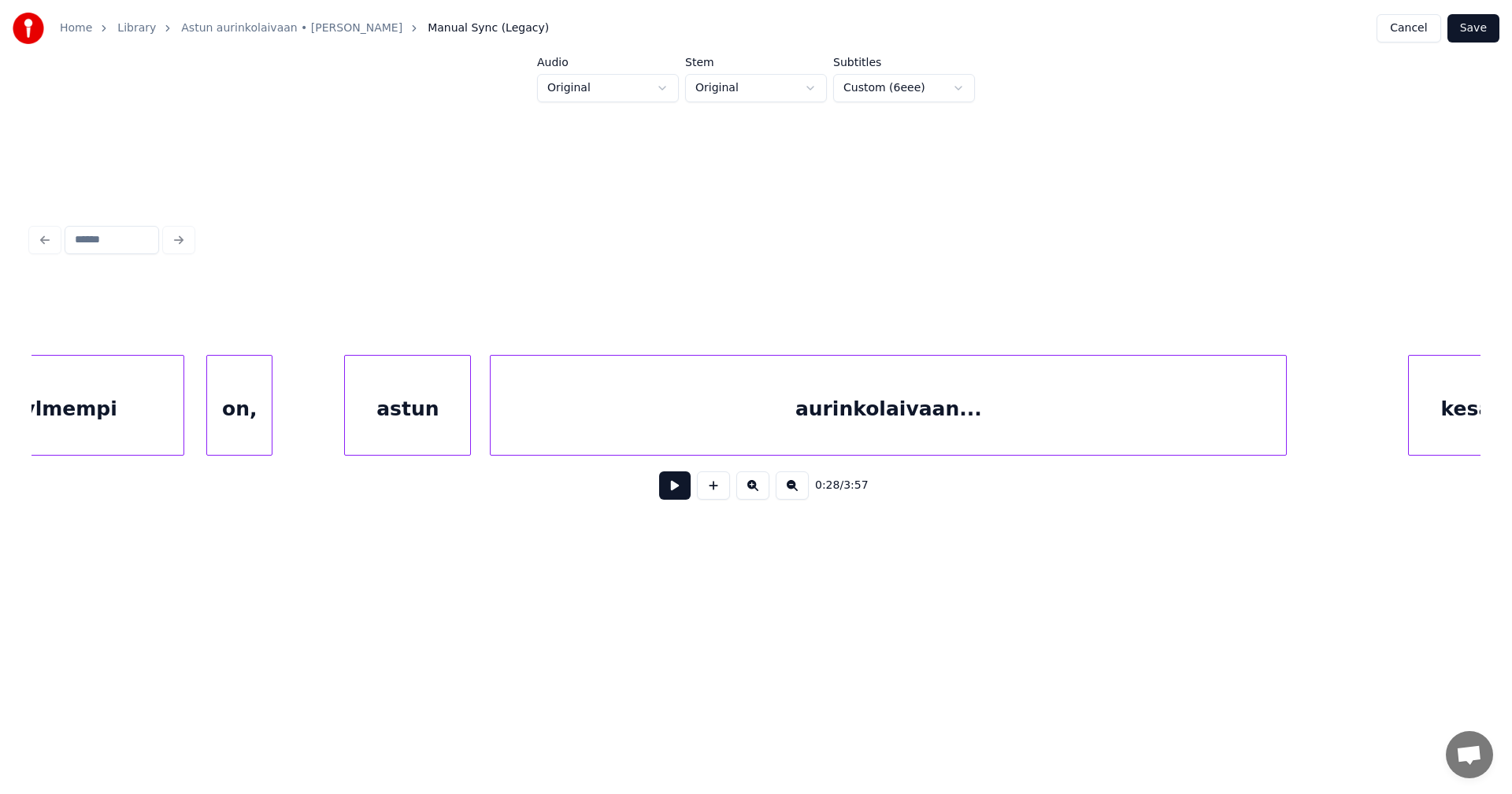
scroll to position [0, 22200]
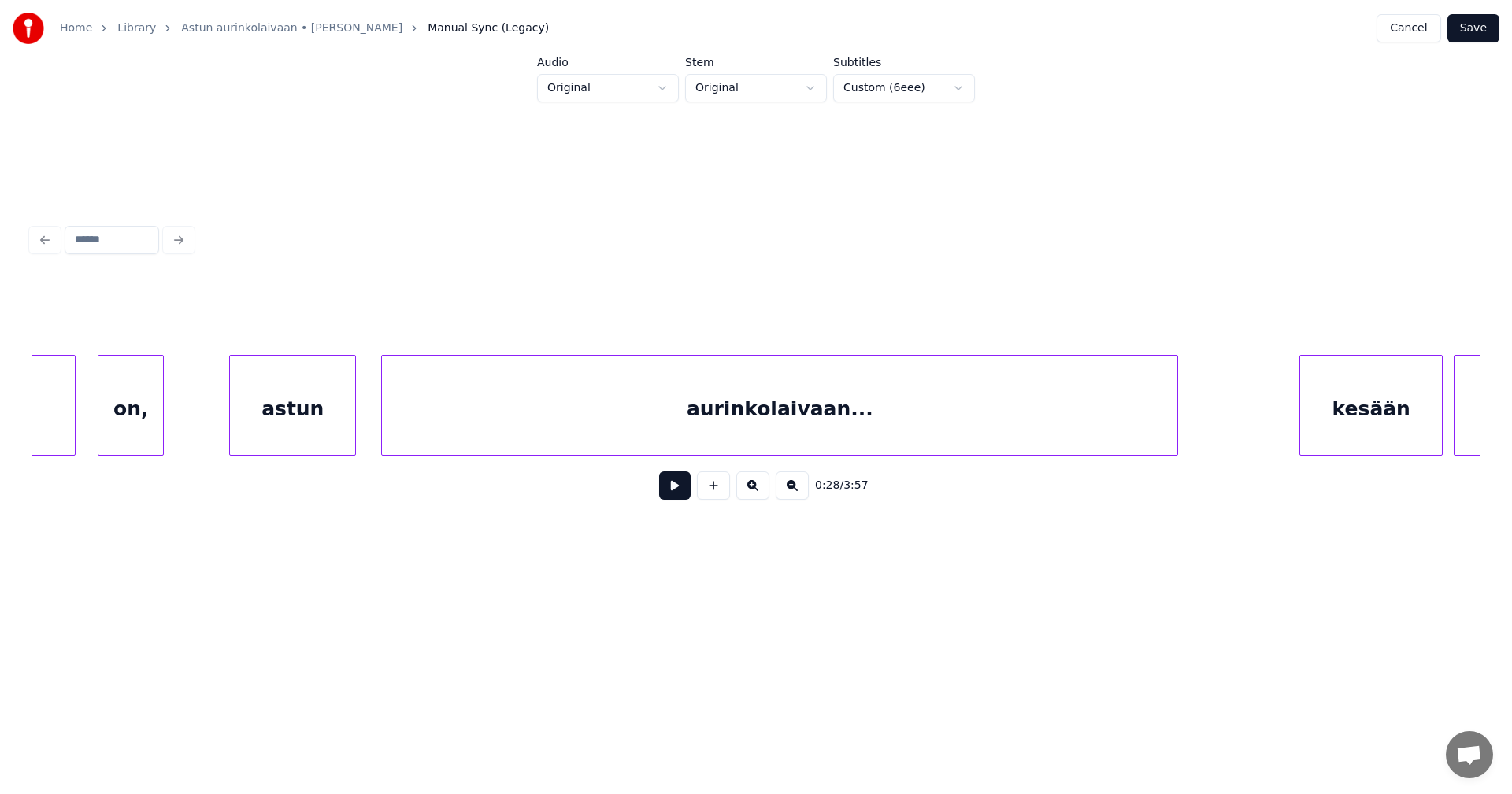
click at [277, 428] on div "astun" at bounding box center [292, 408] width 126 height 107
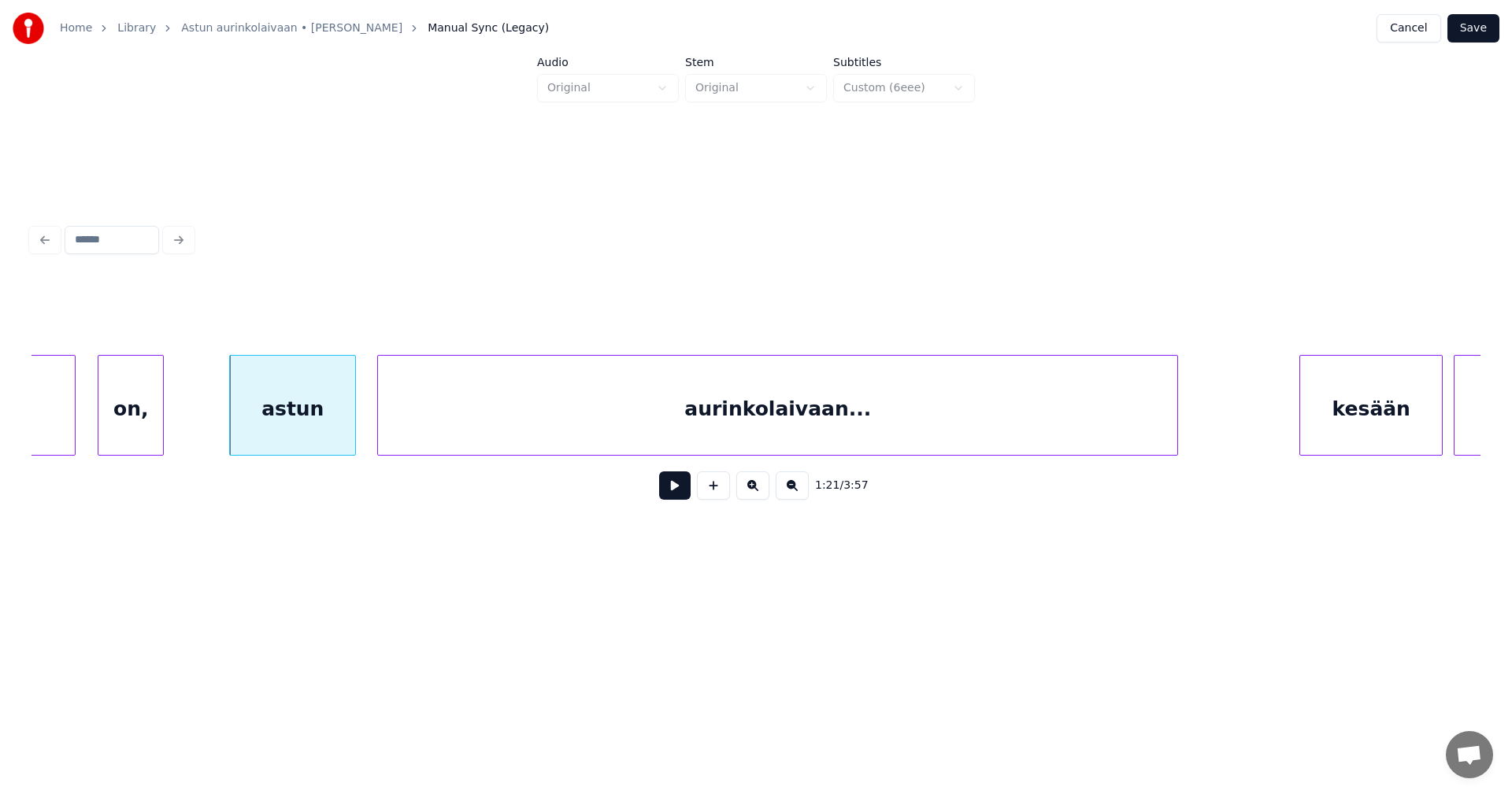
click at [380, 422] on div at bounding box center [379, 405] width 5 height 99
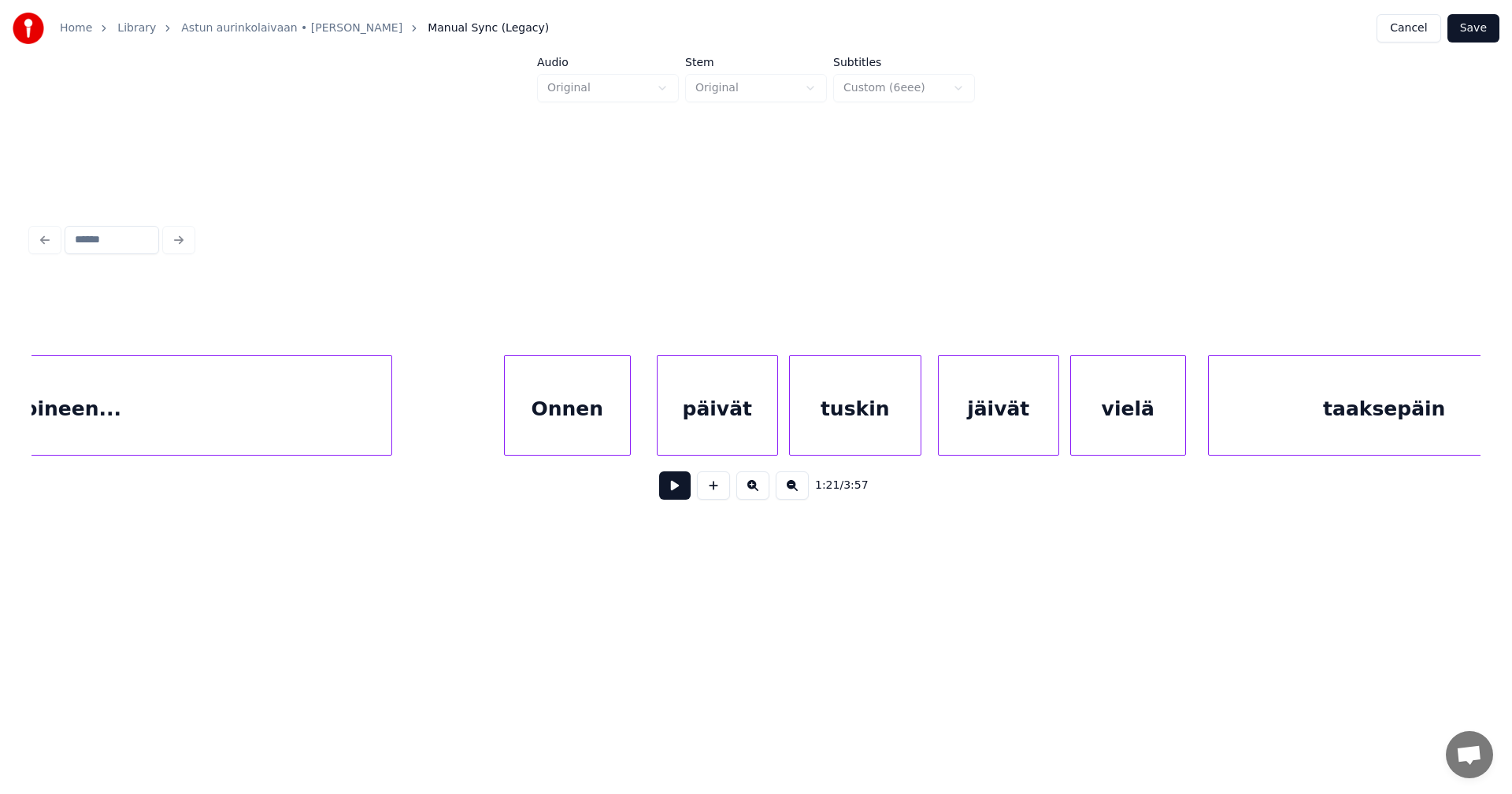
scroll to position [0, 41212]
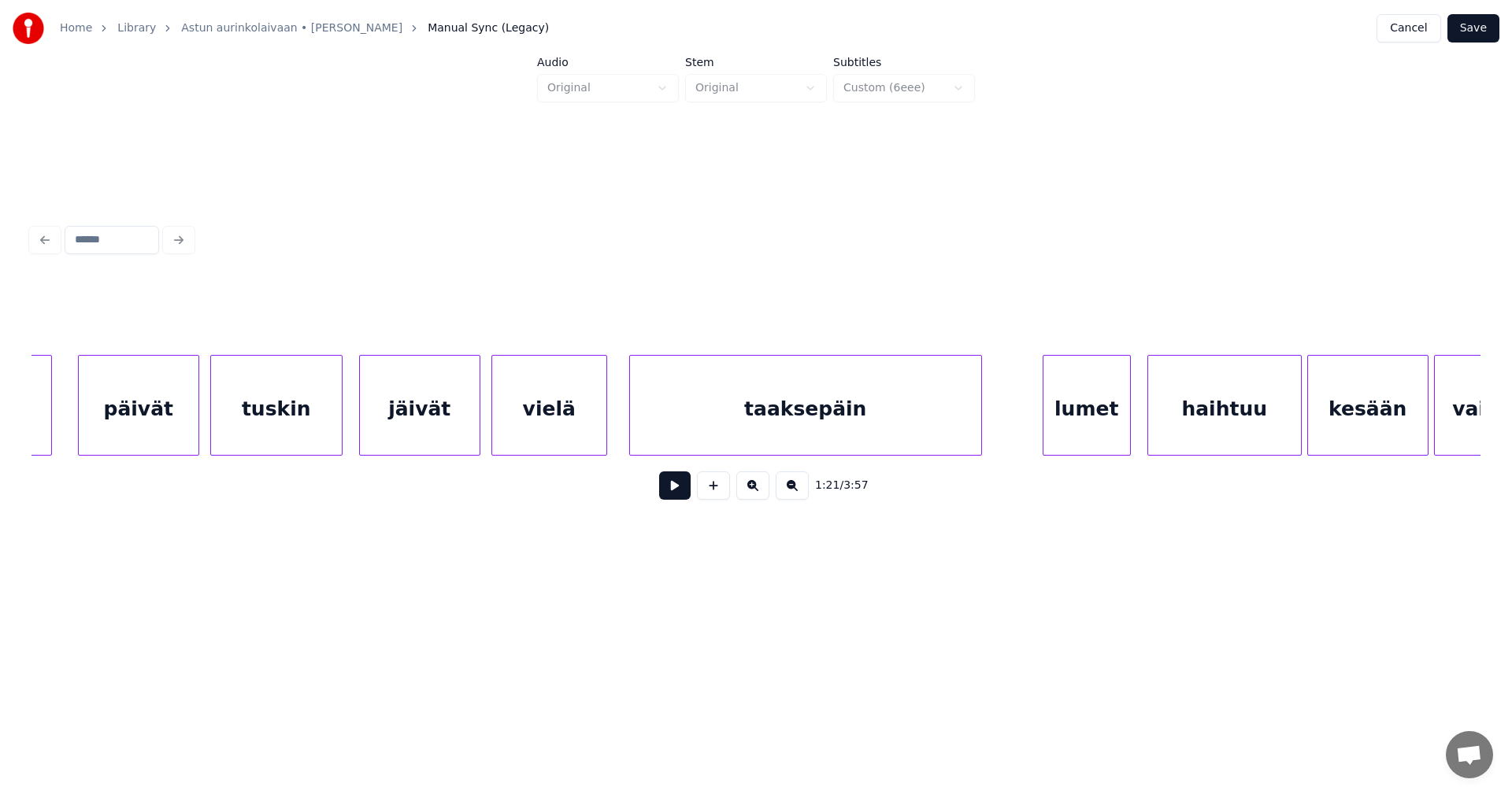
click at [1467, 30] on button "Save" at bounding box center [1473, 27] width 52 height 28
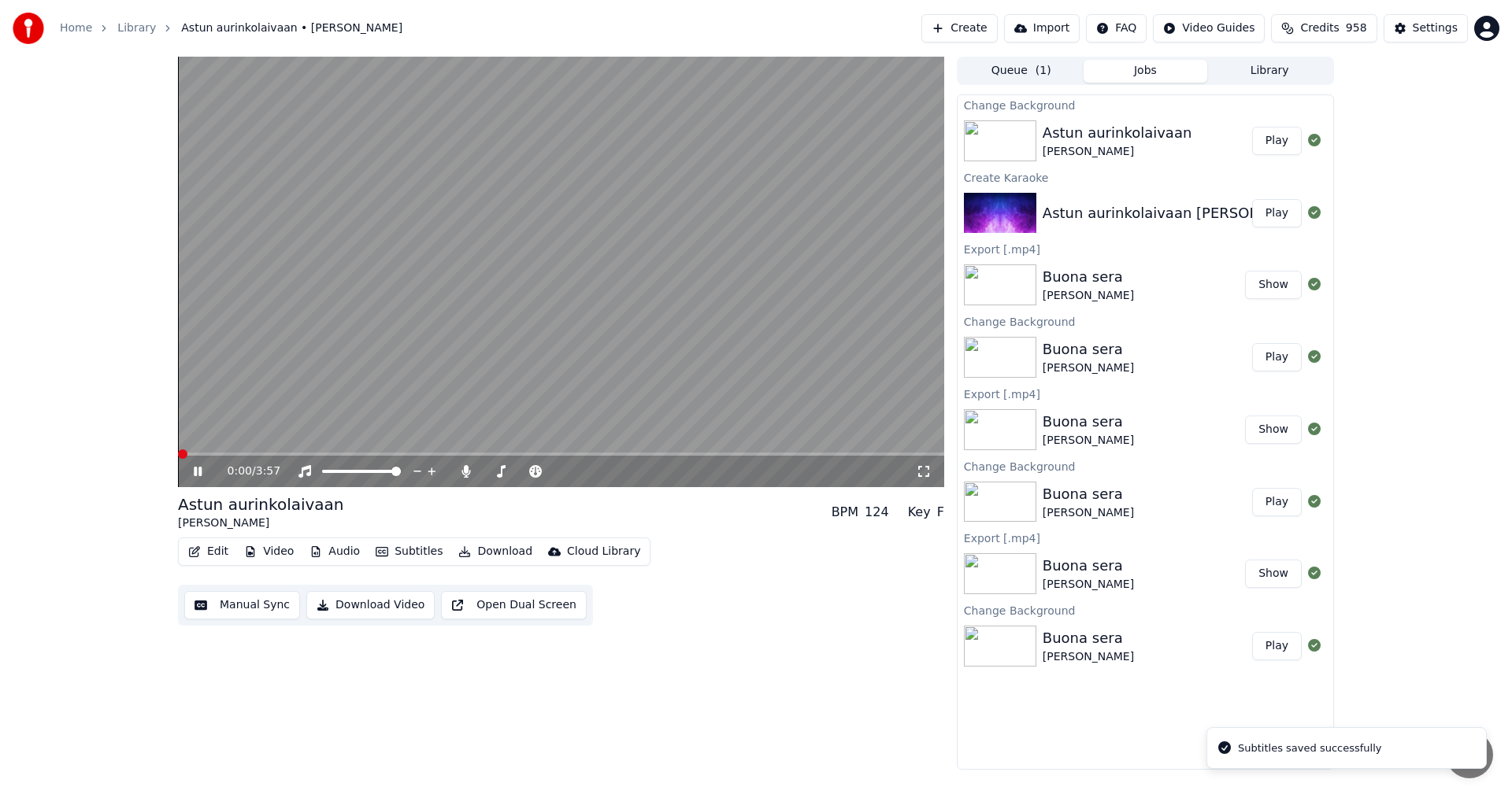
click at [582, 456] on div "0:00 / 3:57" at bounding box center [561, 471] width 766 height 31
click at [585, 451] on video at bounding box center [561, 272] width 766 height 430
click at [591, 453] on span at bounding box center [561, 453] width 766 height 3
click at [196, 477] on icon at bounding box center [209, 472] width 37 height 13
click at [632, 453] on span at bounding box center [561, 453] width 766 height 3
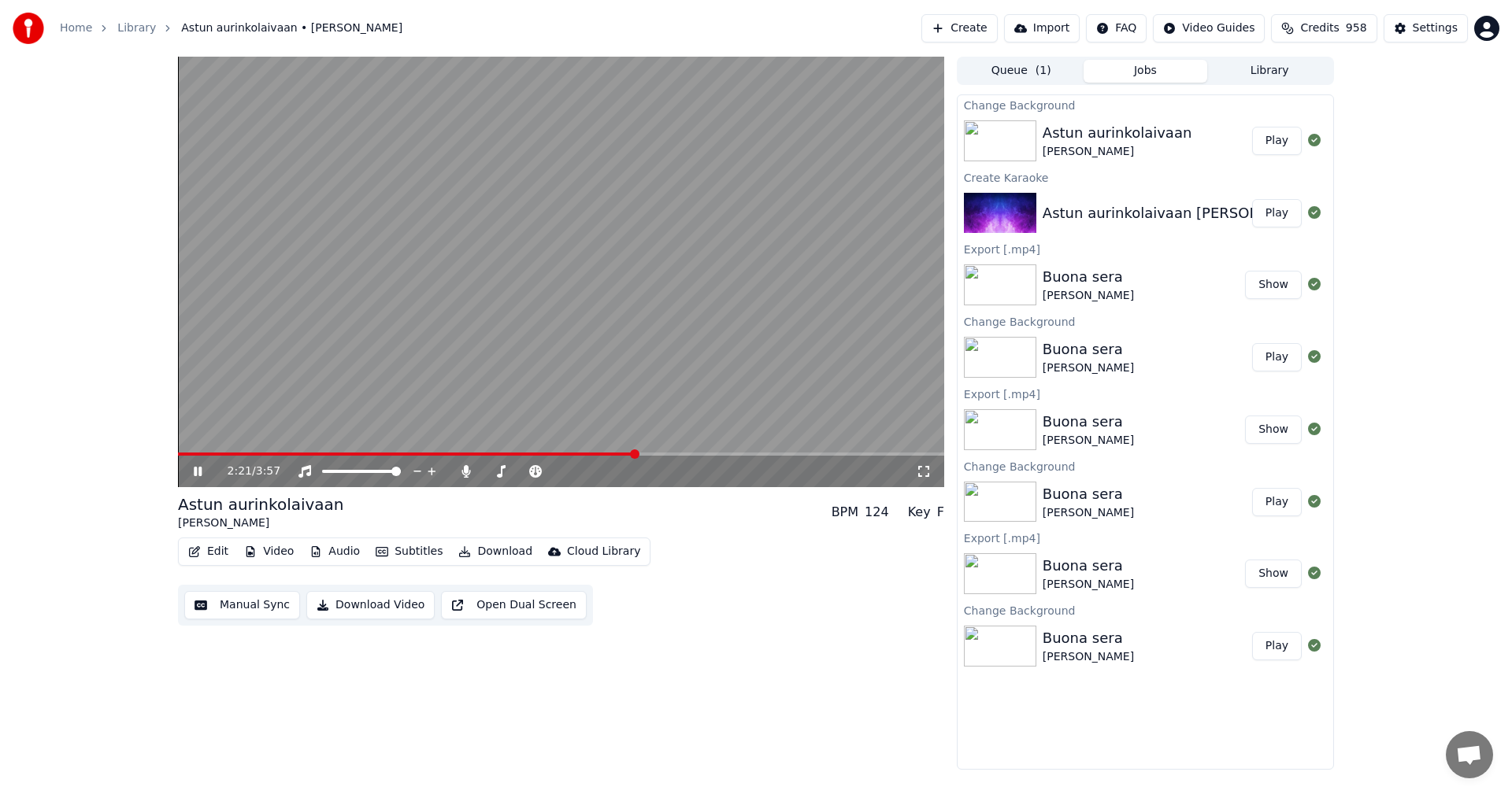
click at [674, 450] on video at bounding box center [561, 272] width 766 height 430
click at [685, 453] on span at bounding box center [561, 453] width 766 height 3
click at [201, 475] on icon at bounding box center [209, 472] width 37 height 13
click at [197, 469] on icon at bounding box center [197, 472] width 8 height 9
click at [237, 455] on div "3:00 / 3:57" at bounding box center [561, 470] width 766 height 35
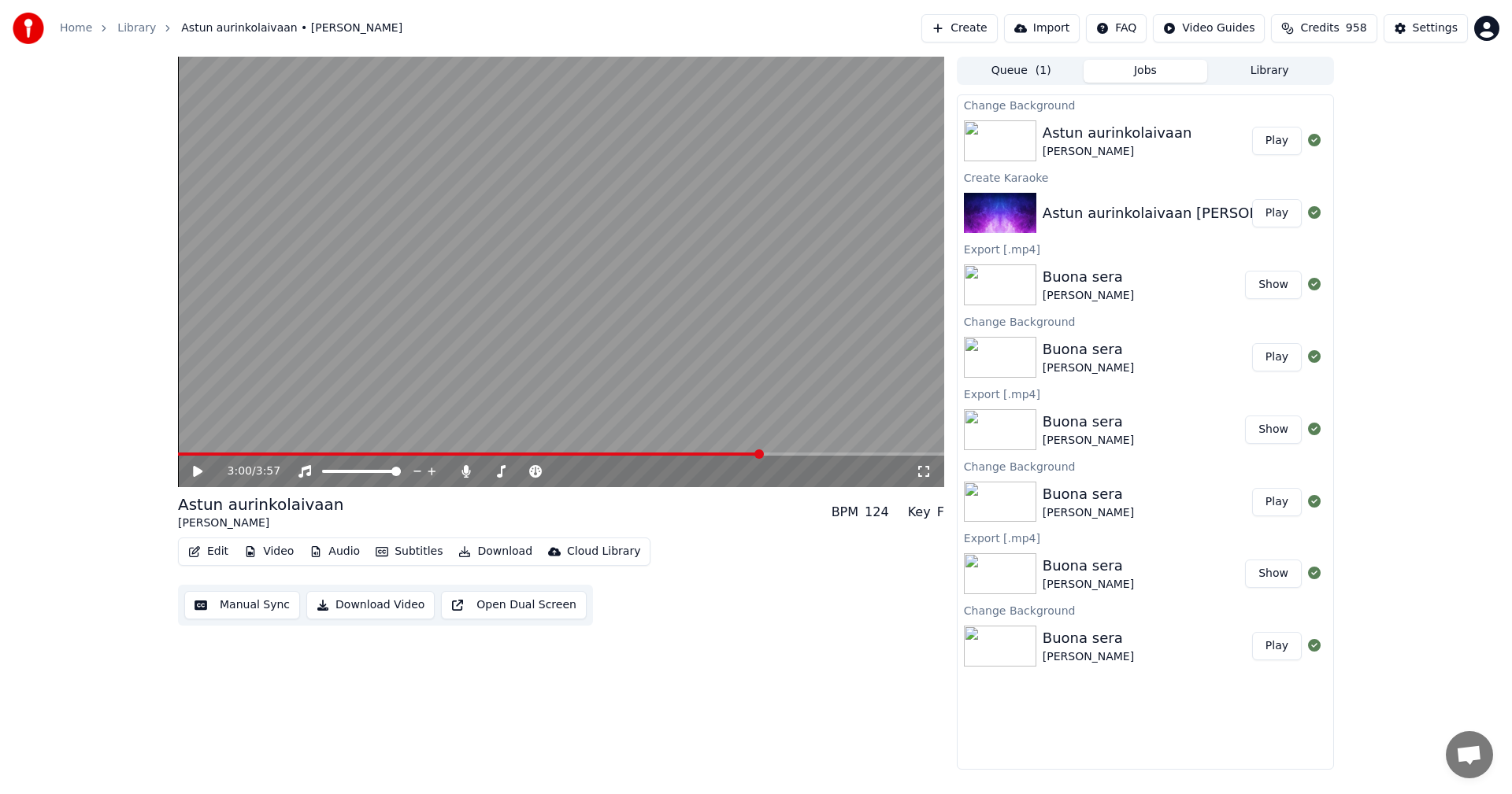
click at [225, 453] on span at bounding box center [469, 453] width 584 height 3
click at [201, 473] on icon at bounding box center [209, 472] width 37 height 13
click at [298, 455] on span at bounding box center [561, 453] width 766 height 3
click at [260, 455] on span at bounding box center [220, 453] width 84 height 3
click at [556, 453] on span at bounding box center [561, 453] width 766 height 3
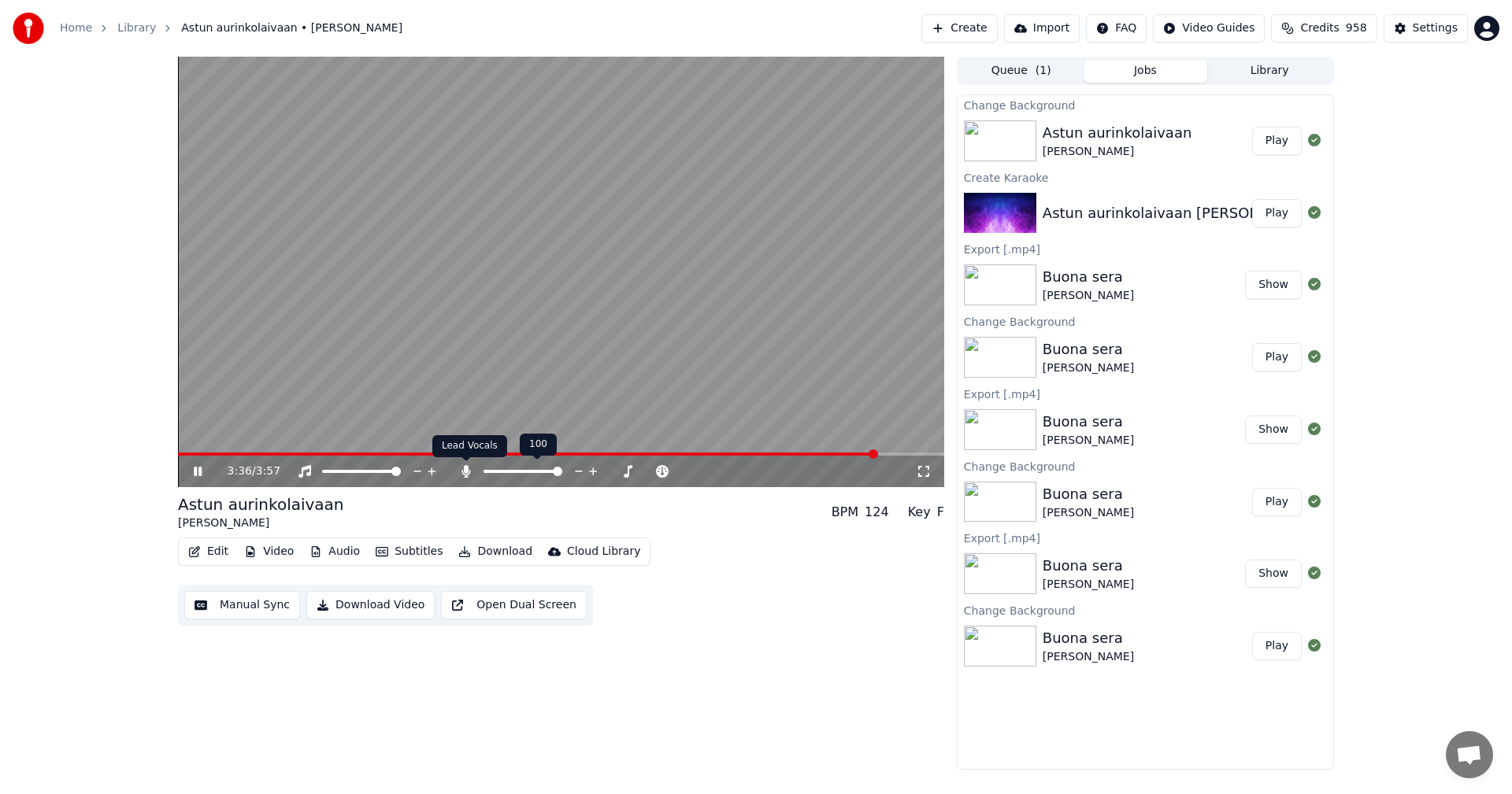
click at [466, 473] on icon at bounding box center [466, 472] width 8 height 13
click at [466, 473] on icon at bounding box center [466, 472] width 16 height 13
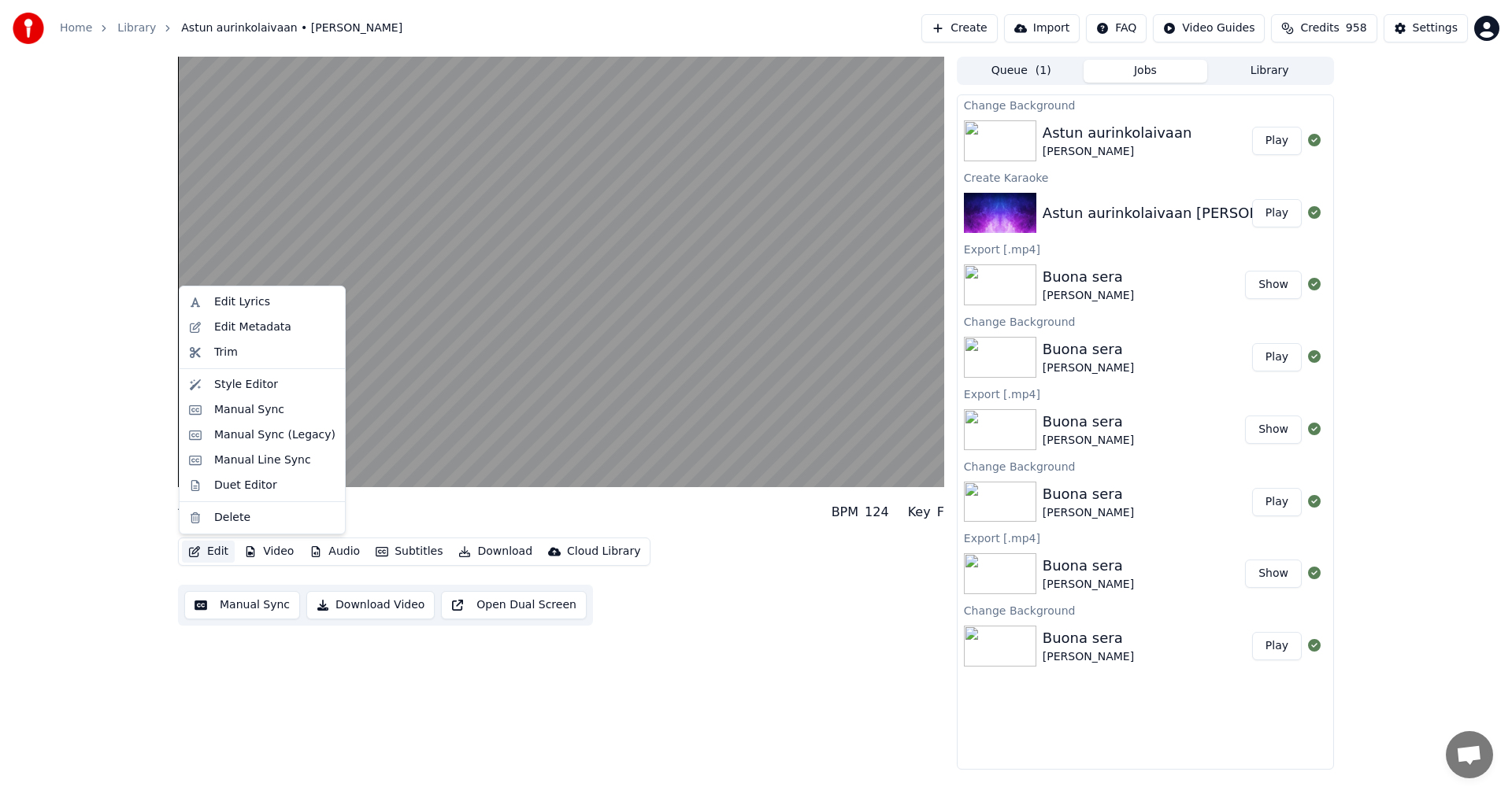
click at [228, 550] on button "Edit" at bounding box center [208, 551] width 53 height 22
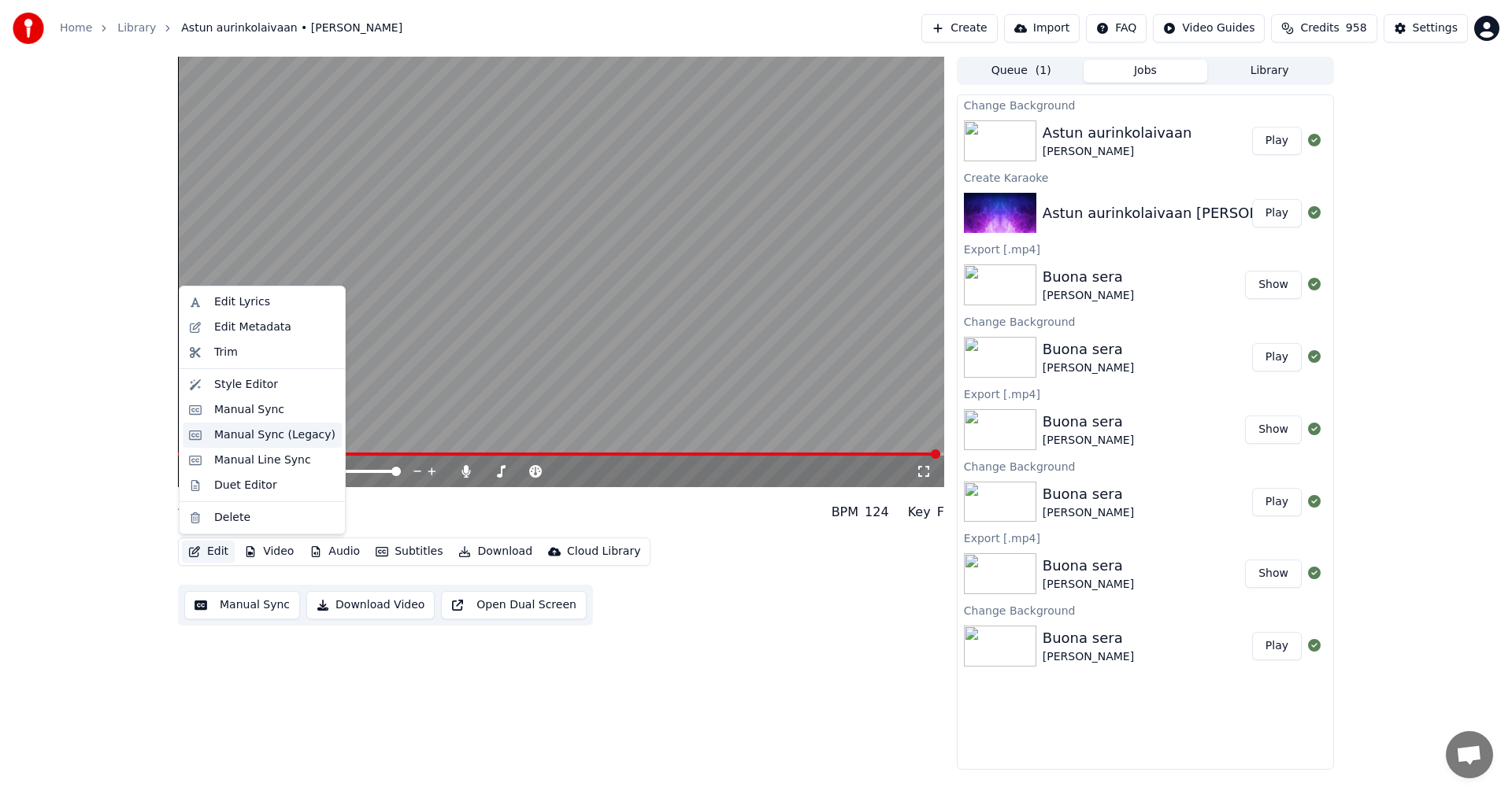
click at [247, 436] on div "Manual Sync (Legacy)" at bounding box center [275, 435] width 121 height 16
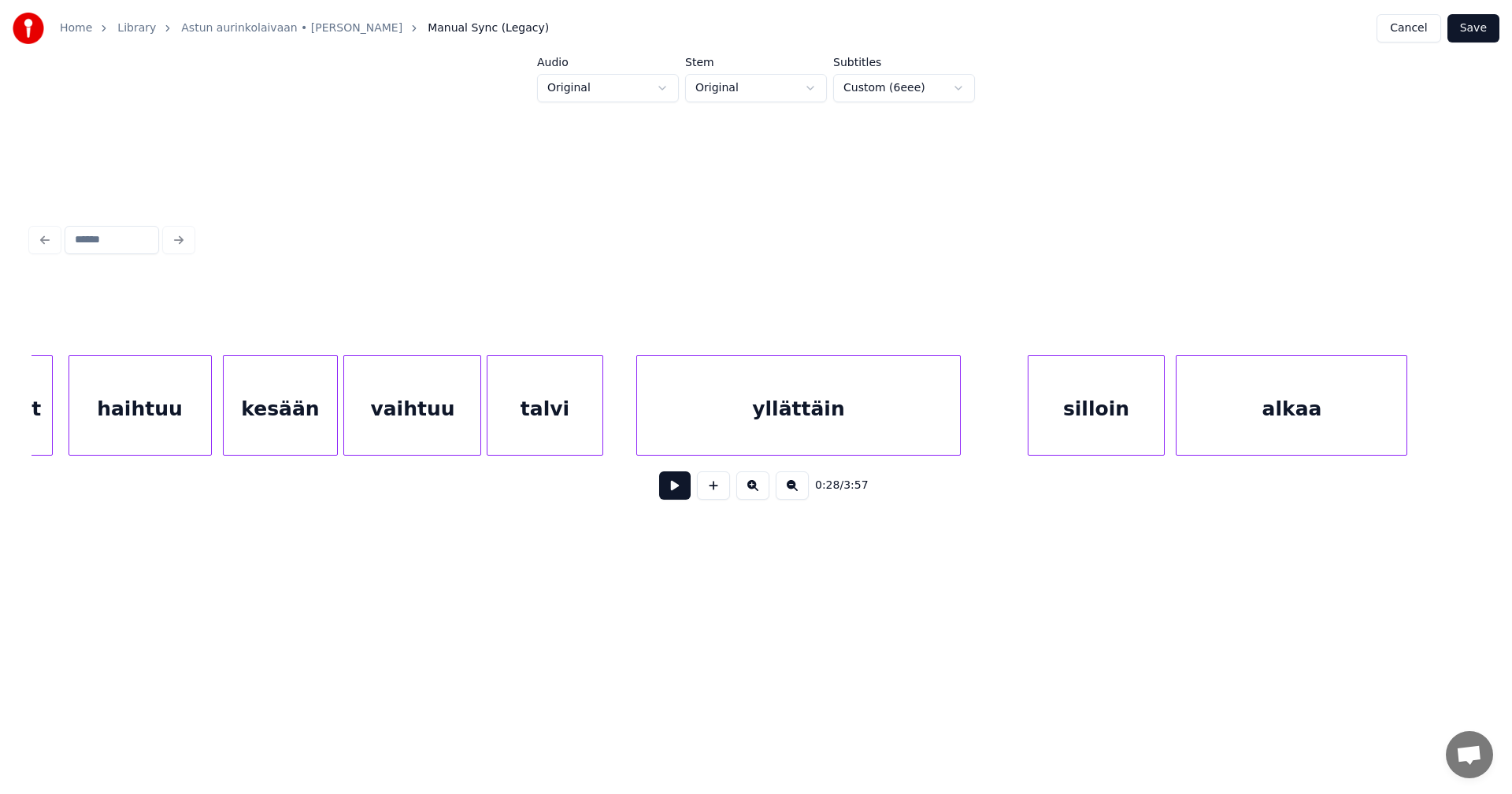
scroll to position [0, 16116]
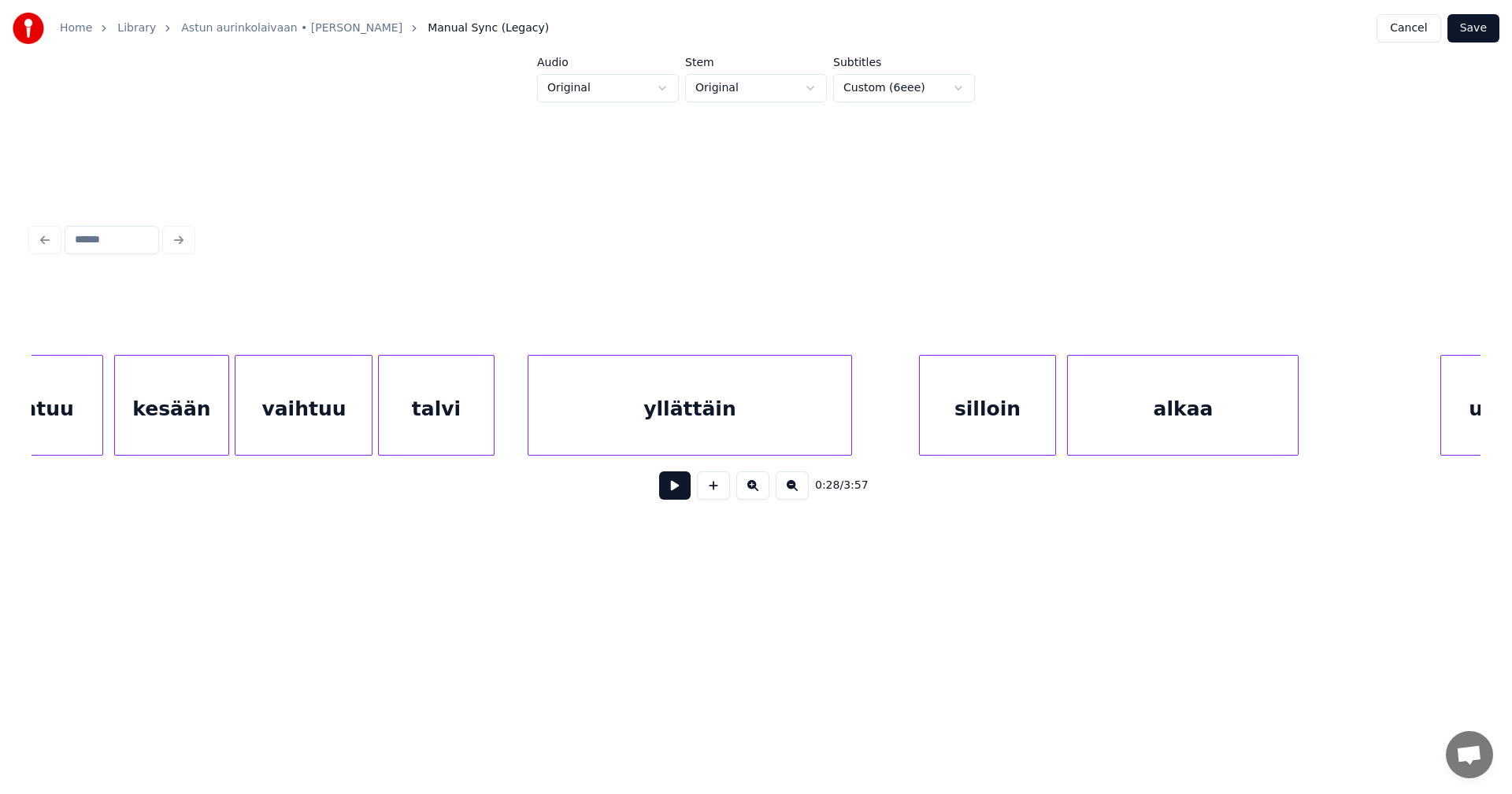
click at [435, 443] on div "talvi" at bounding box center [435, 408] width 115 height 107
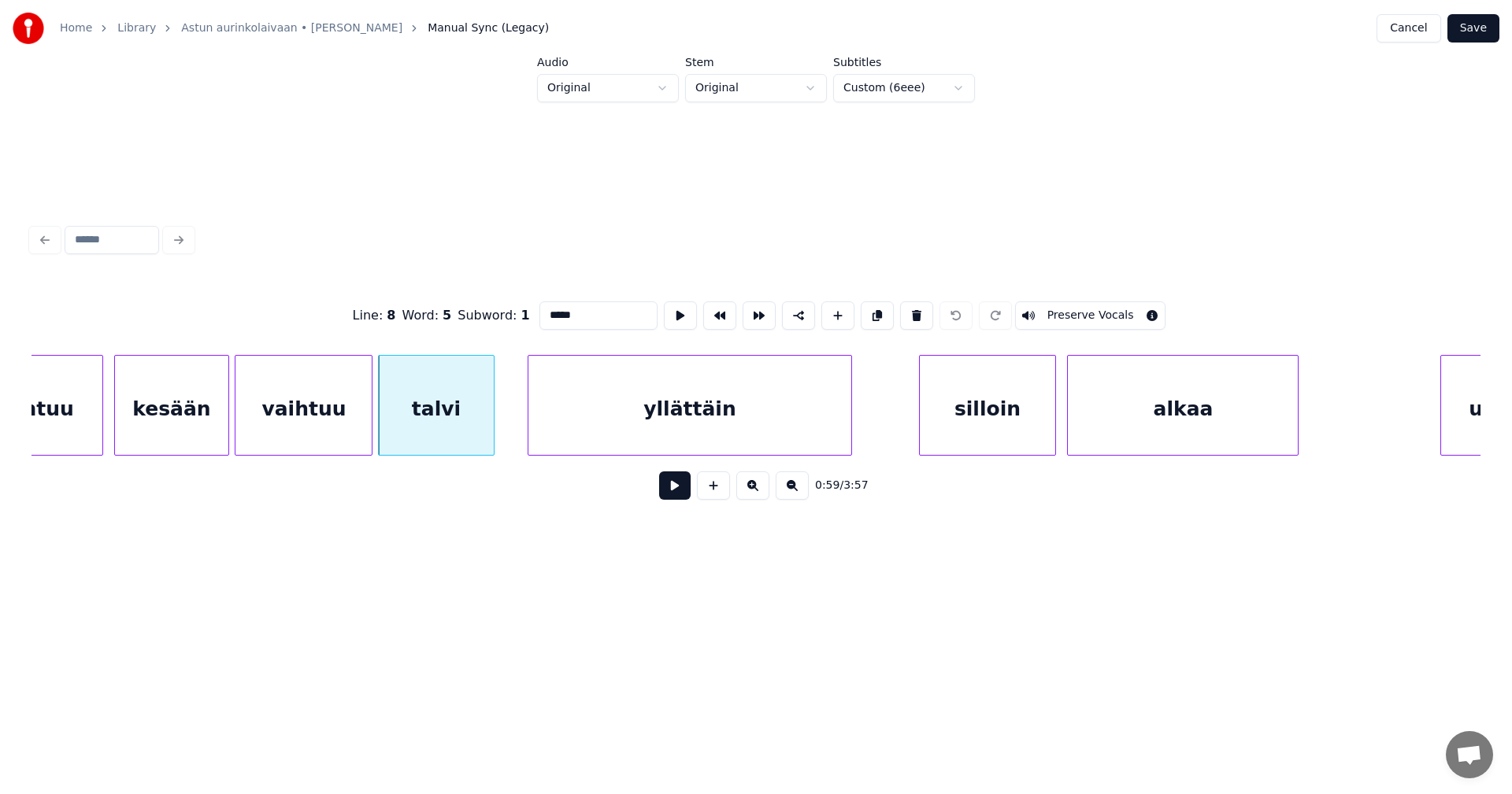
click at [674, 500] on button at bounding box center [674, 485] width 31 height 28
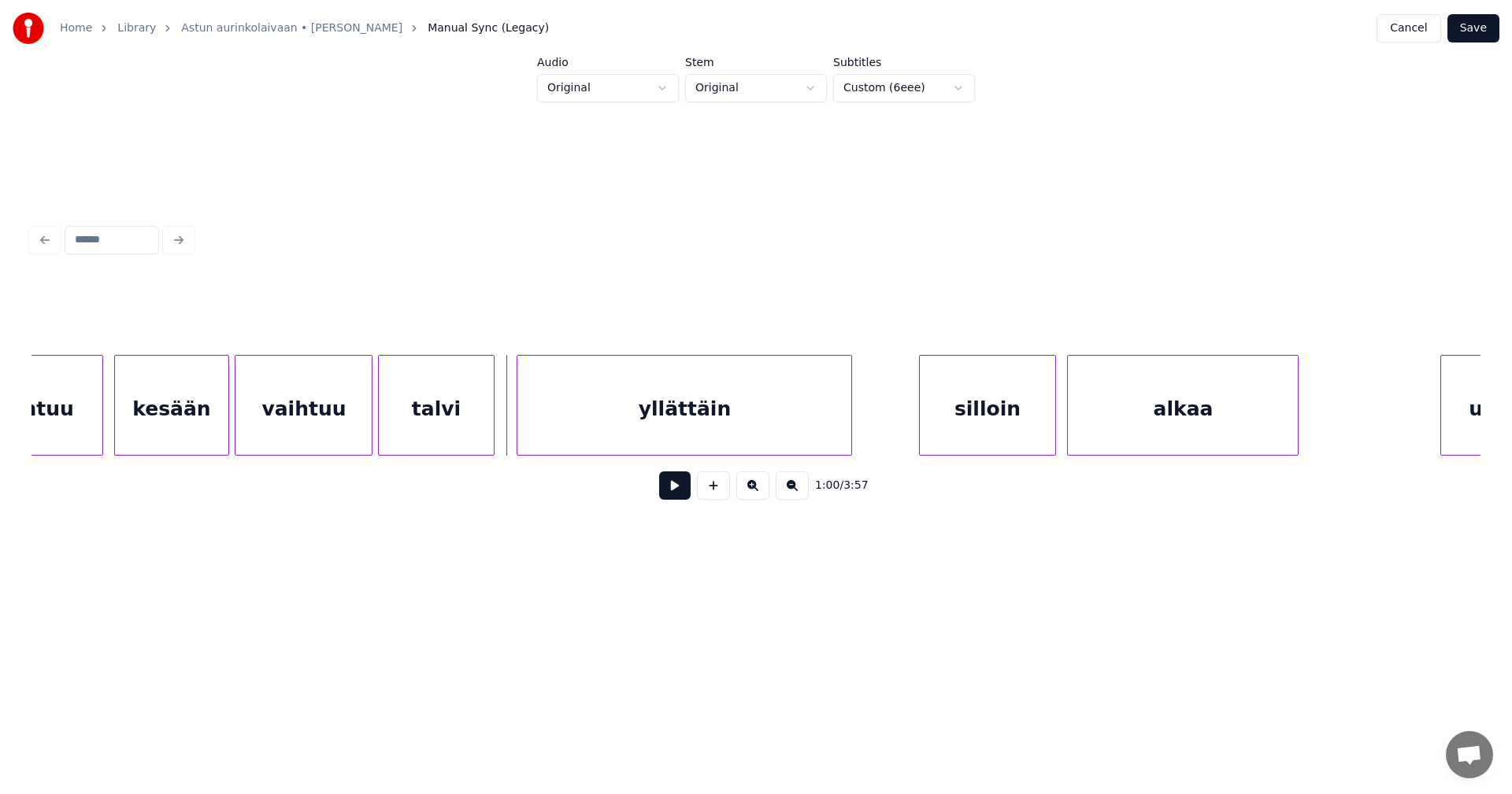
click at [518, 430] on div at bounding box center [520, 405] width 5 height 99
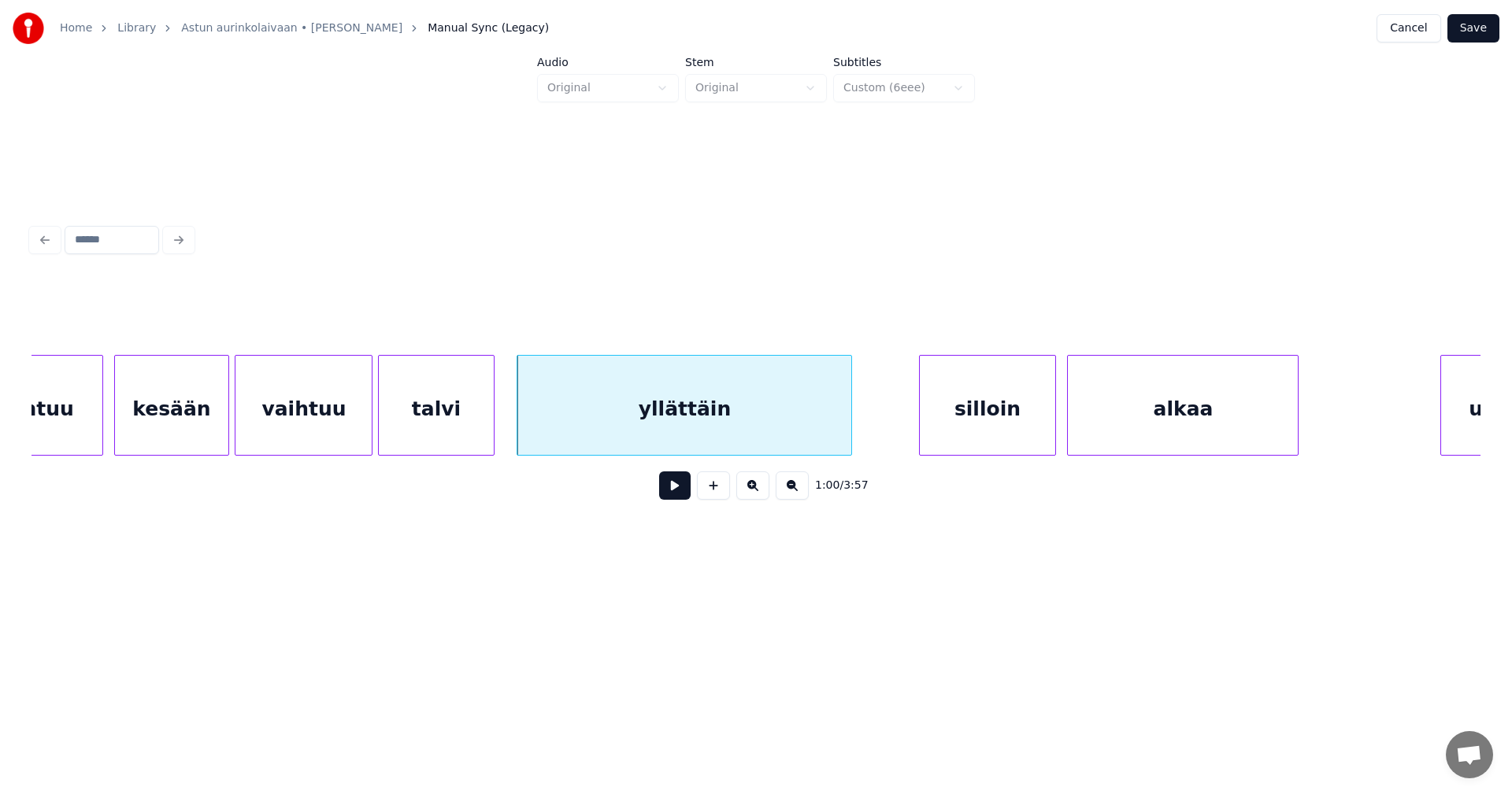
click at [678, 490] on button at bounding box center [674, 485] width 31 height 28
click at [677, 492] on button at bounding box center [674, 485] width 31 height 28
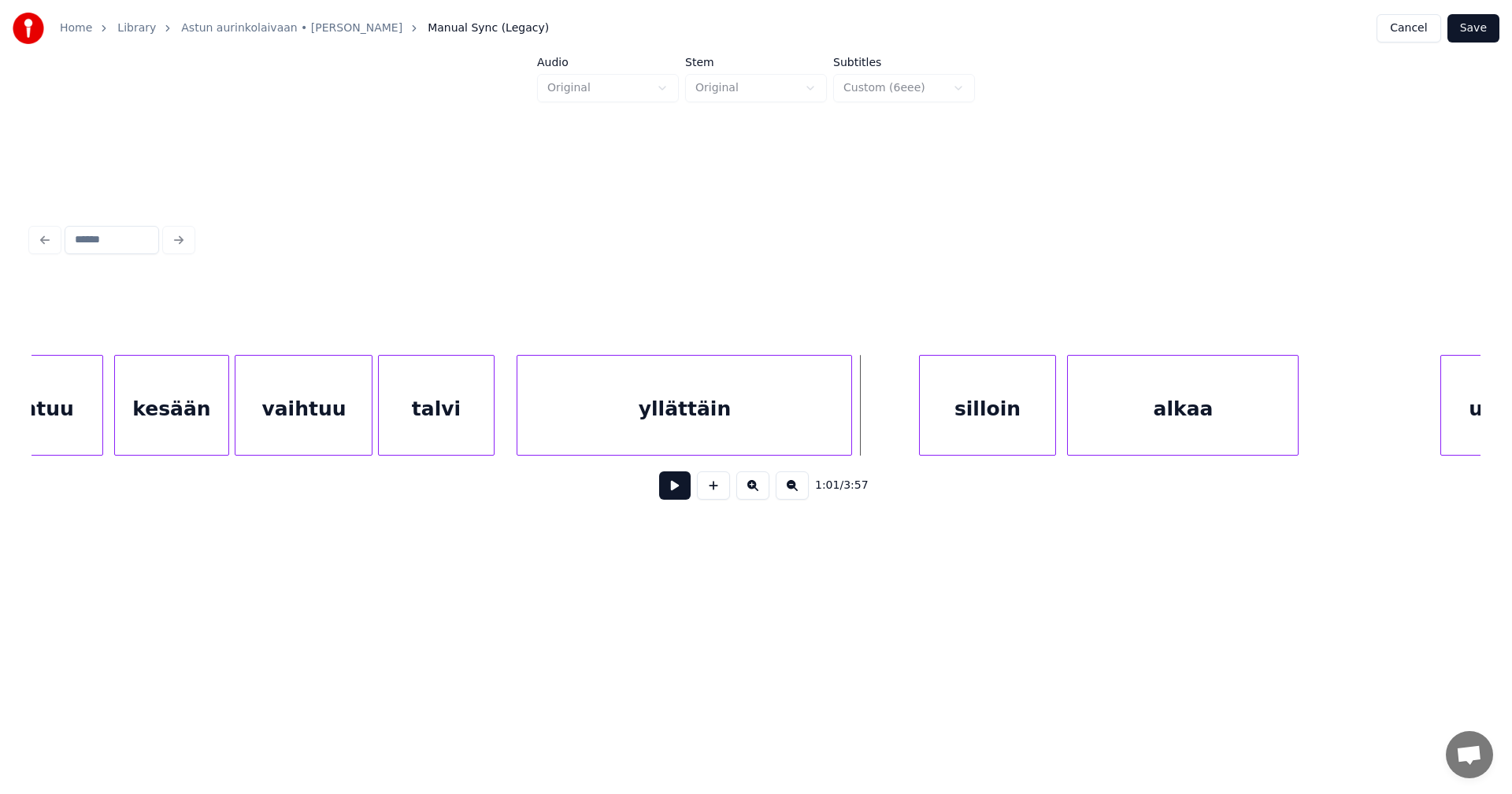
click at [1491, 28] on button "Save" at bounding box center [1473, 27] width 52 height 28
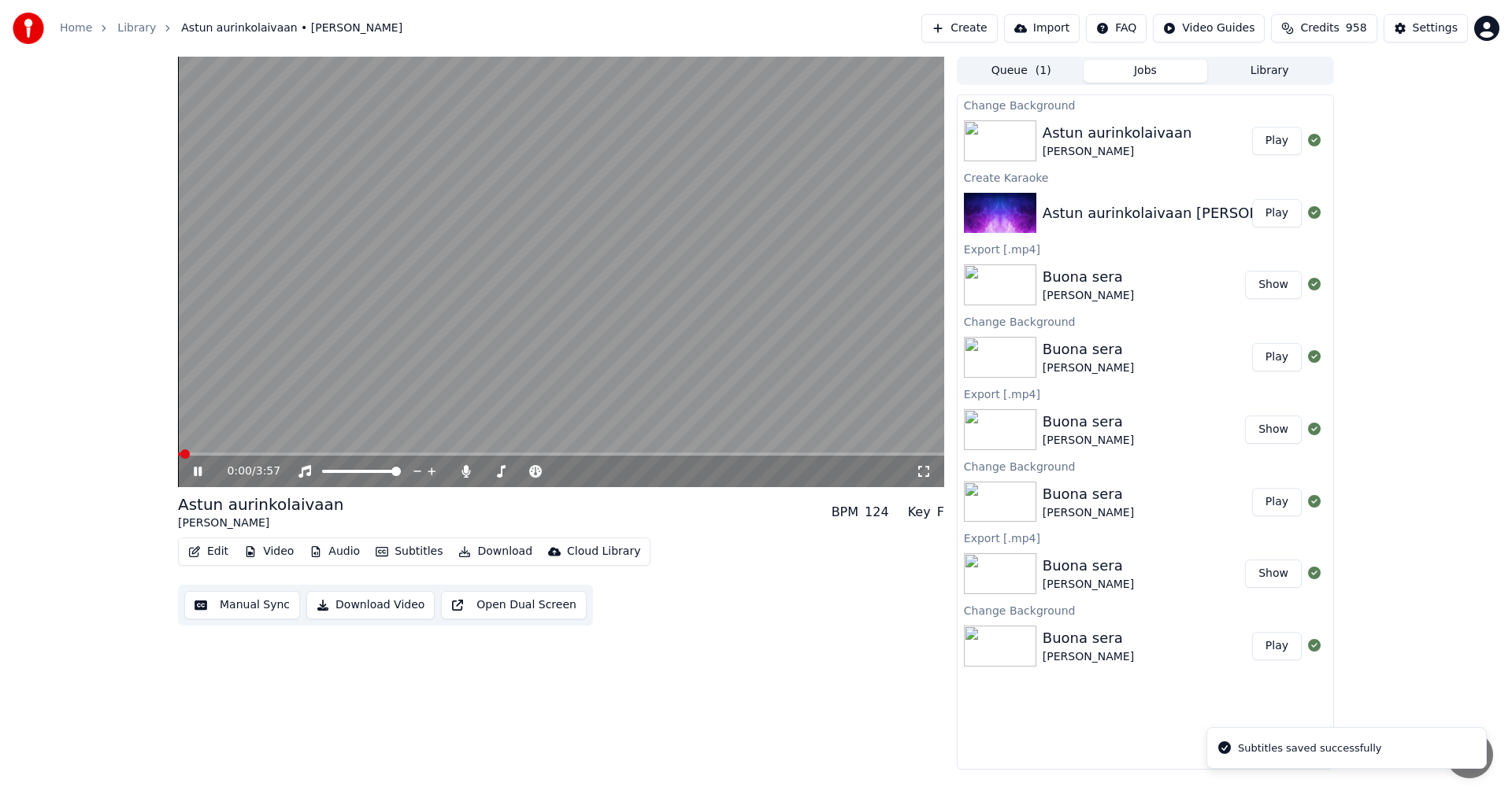
drag, startPoint x: 199, startPoint y: 478, endPoint x: 207, endPoint y: 486, distance: 11.3
click at [199, 477] on icon at bounding box center [209, 472] width 37 height 13
click at [339, 551] on button "Audio" at bounding box center [334, 551] width 63 height 22
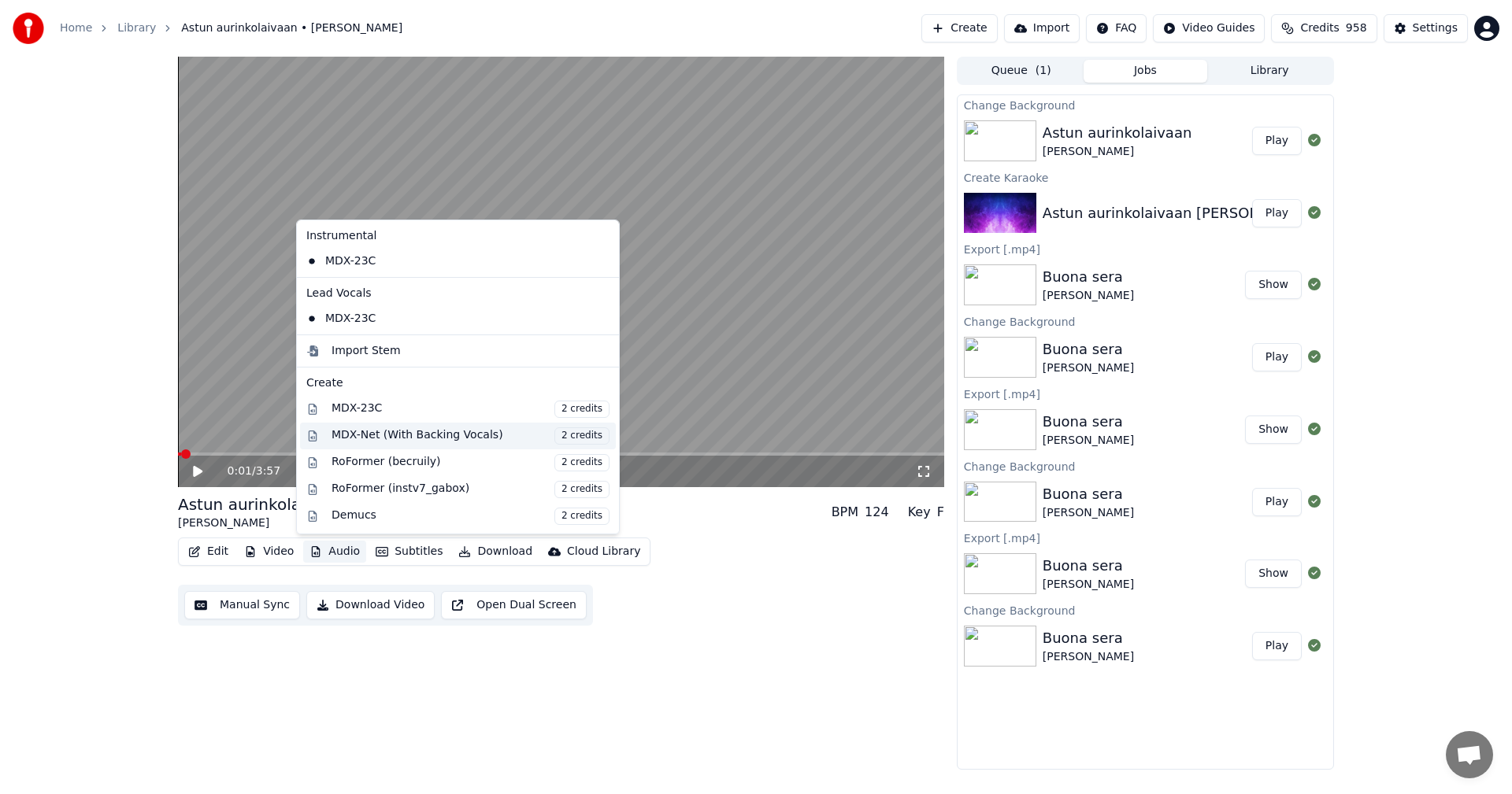
click at [385, 433] on div "MDX-Net (With Backing Vocals) 2 credits" at bounding box center [470, 436] width 278 height 17
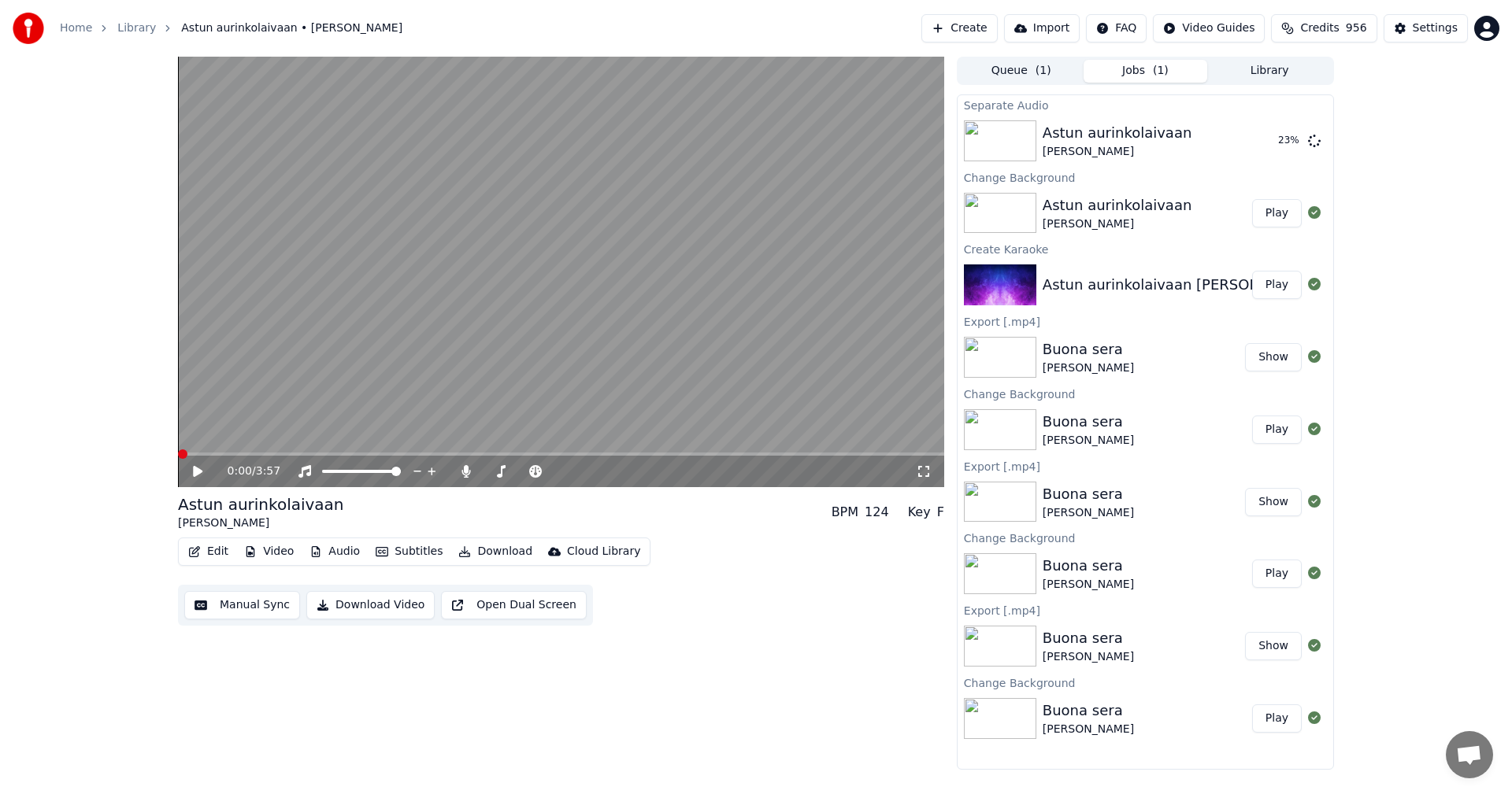
click at [178, 455] on span at bounding box center [182, 454] width 9 height 9
click at [467, 469] on icon at bounding box center [466, 472] width 8 height 13
click at [769, 454] on span at bounding box center [561, 453] width 766 height 3
click at [836, 457] on div "3:12 / 3:57" at bounding box center [561, 471] width 766 height 31
click at [836, 455] on span at bounding box center [561, 453] width 766 height 3
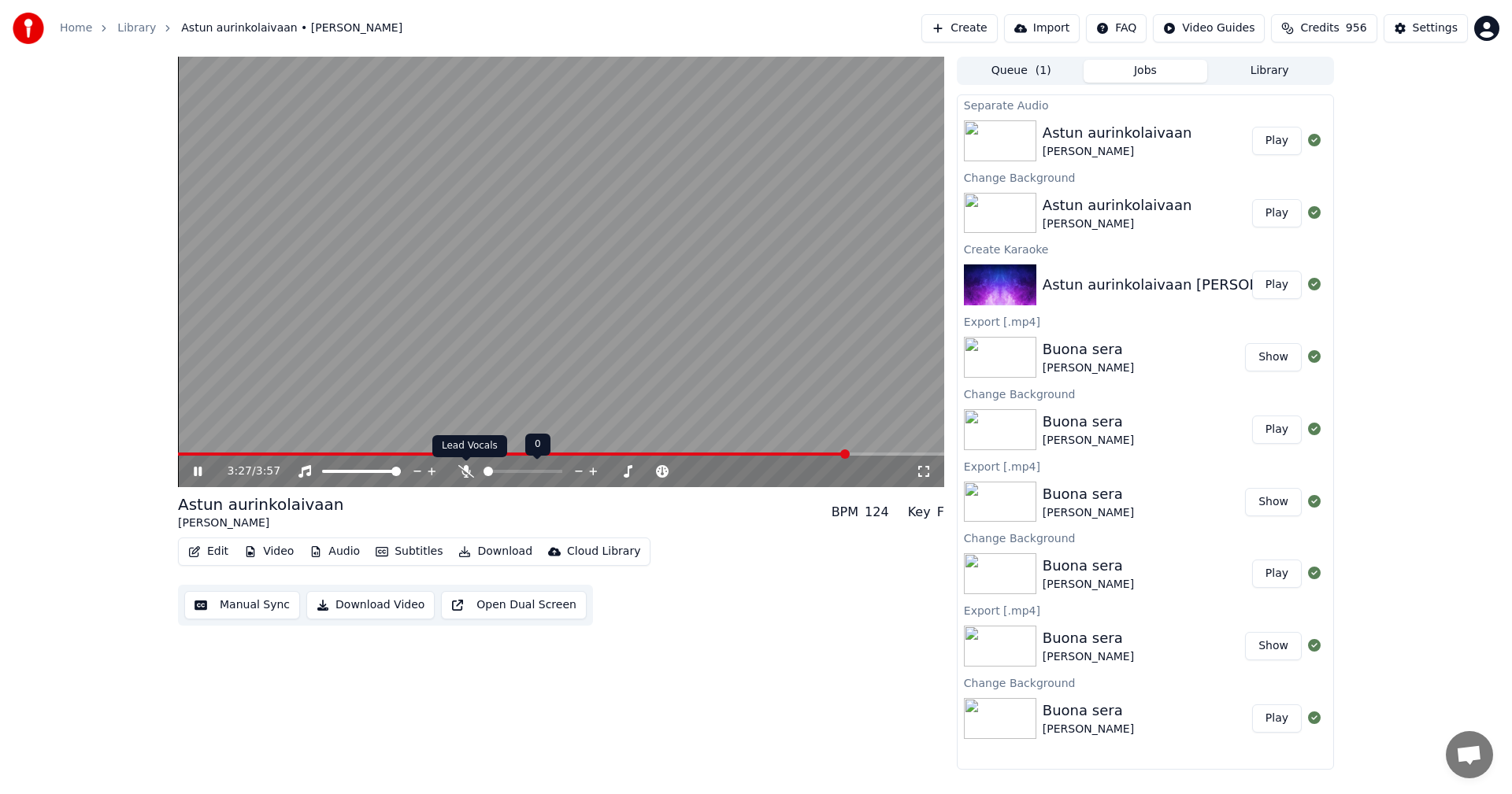
click at [470, 473] on icon at bounding box center [466, 472] width 16 height 13
click at [235, 452] on span at bounding box center [207, 453] width 59 height 3
click at [349, 454] on span at bounding box center [561, 453] width 766 height 3
click at [429, 452] on span at bounding box center [303, 453] width 252 height 3
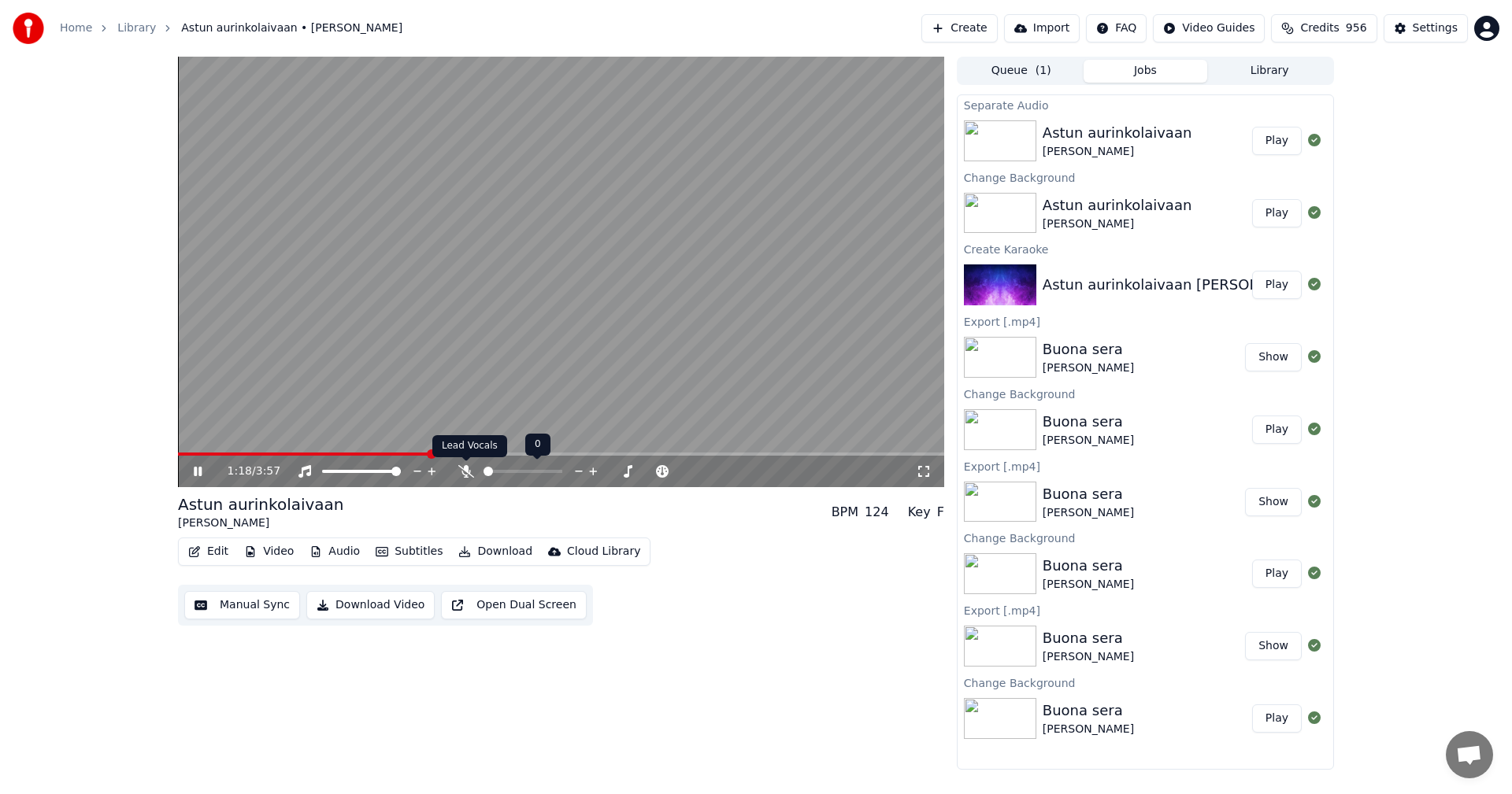
click at [466, 477] on icon at bounding box center [466, 472] width 16 height 13
click at [467, 475] on icon at bounding box center [466, 472] width 8 height 13
click at [467, 475] on icon at bounding box center [466, 472] width 16 height 13
click at [467, 475] on icon at bounding box center [466, 472] width 8 height 13
click at [467, 475] on icon at bounding box center [466, 472] width 16 height 13
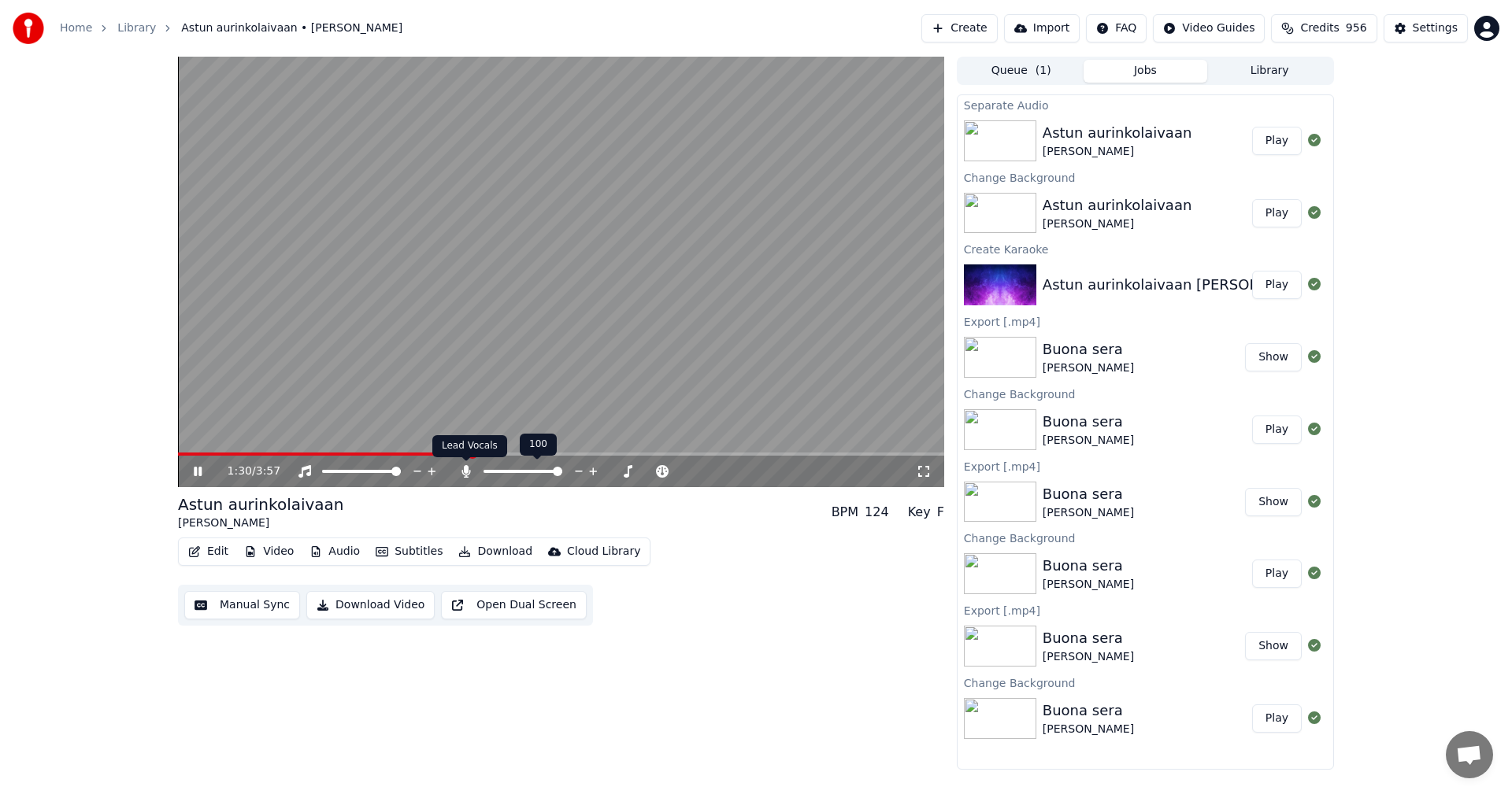
click at [466, 473] on icon at bounding box center [466, 472] width 8 height 13
click at [619, 455] on span at bounding box center [561, 453] width 766 height 3
click at [590, 451] on video at bounding box center [561, 272] width 766 height 430
click at [586, 454] on span at bounding box center [401, 453] width 448 height 3
click at [465, 473] on icon at bounding box center [466, 472] width 16 height 13
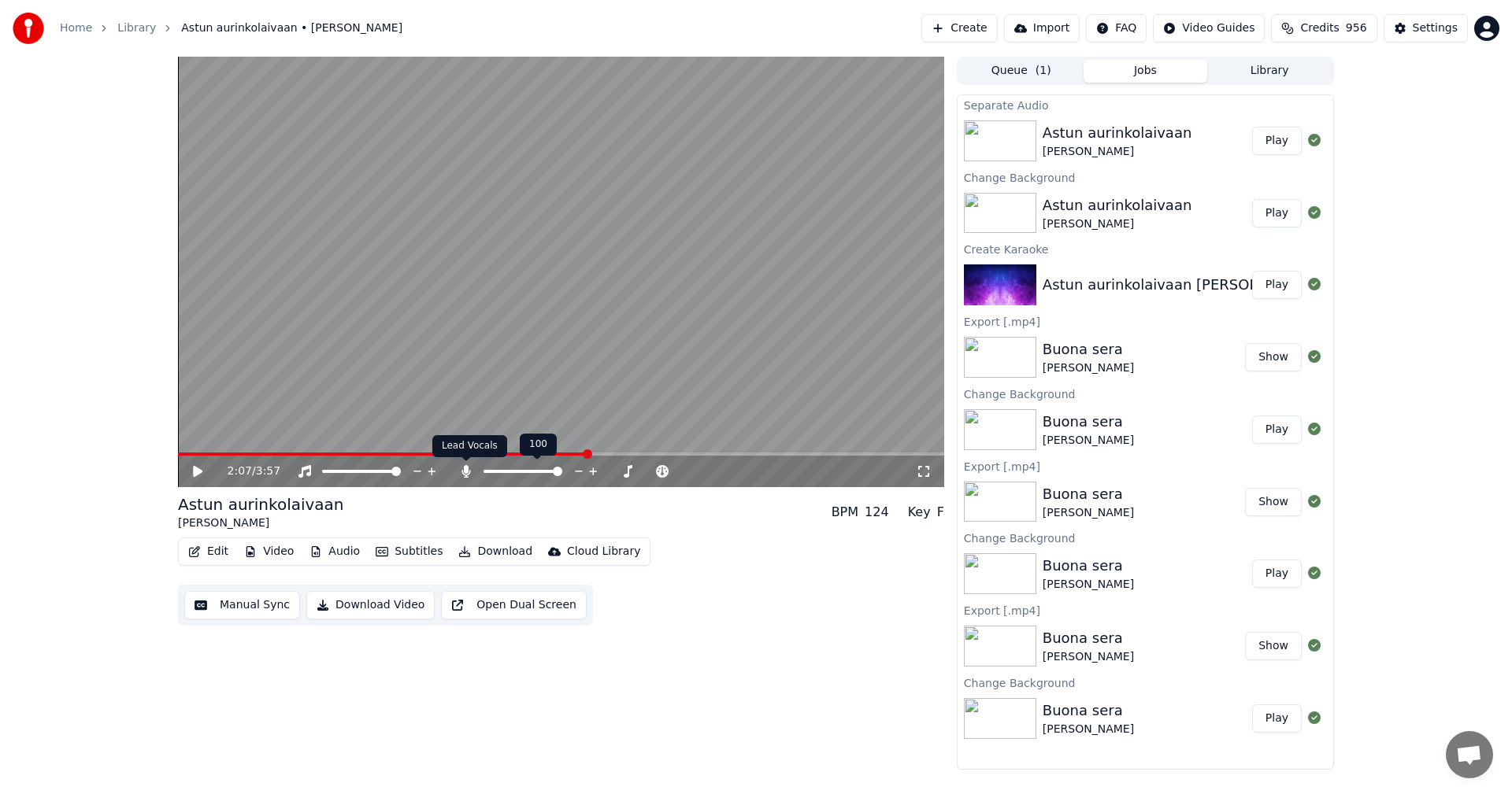
click at [468, 473] on icon at bounding box center [466, 472] width 8 height 13
click at [199, 467] on icon at bounding box center [209, 472] width 37 height 13
click at [551, 455] on span at bounding box center [365, 453] width 375 height 3
click at [199, 473] on icon at bounding box center [197, 472] width 8 height 9
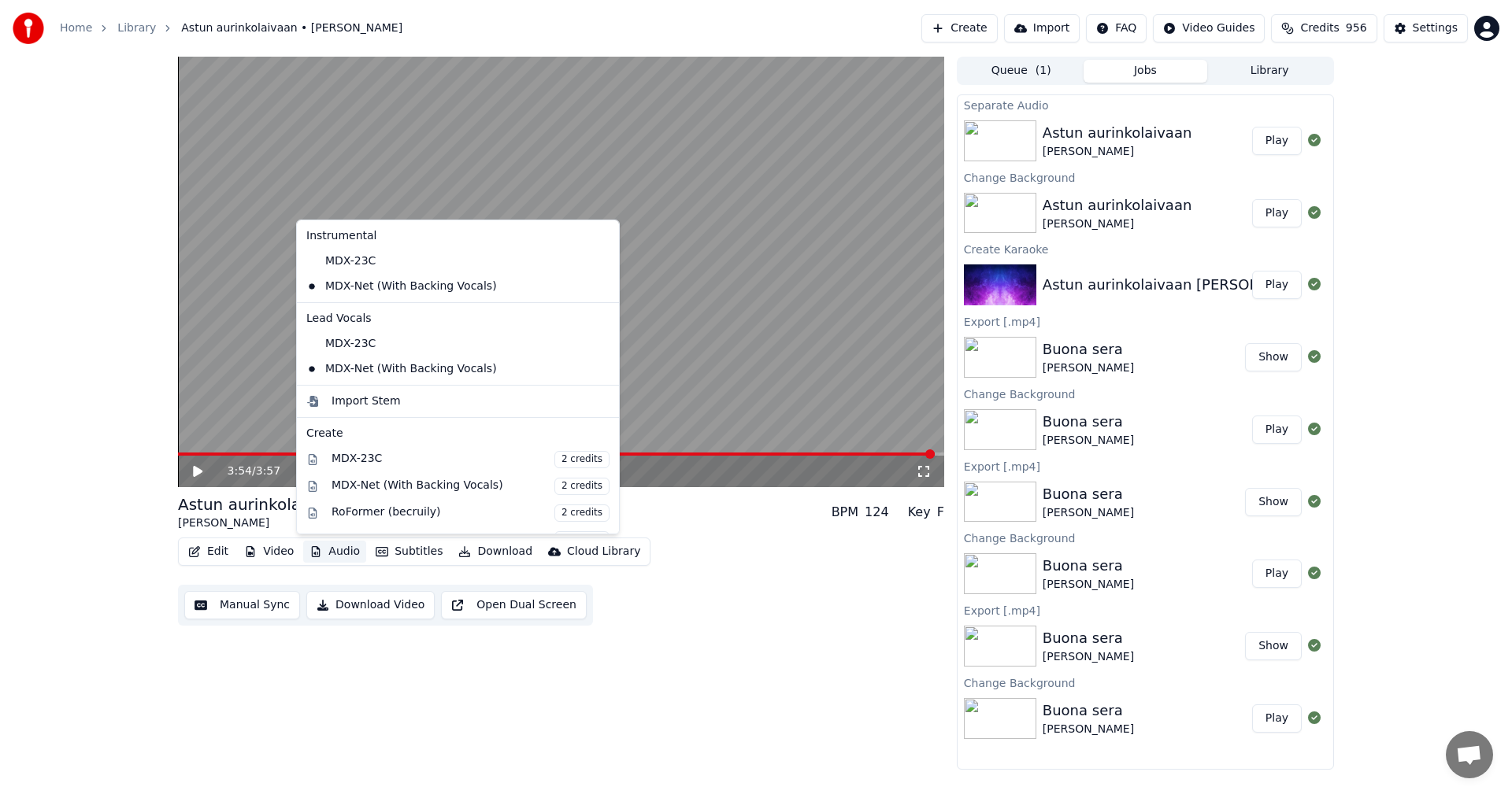
click at [321, 549] on button "Audio" at bounding box center [334, 551] width 63 height 22
click at [356, 259] on div "MDX-23C" at bounding box center [445, 261] width 292 height 25
click at [331, 559] on button "Audio" at bounding box center [334, 551] width 63 height 22
click at [343, 343] on div "MDX-23C" at bounding box center [445, 343] width 292 height 25
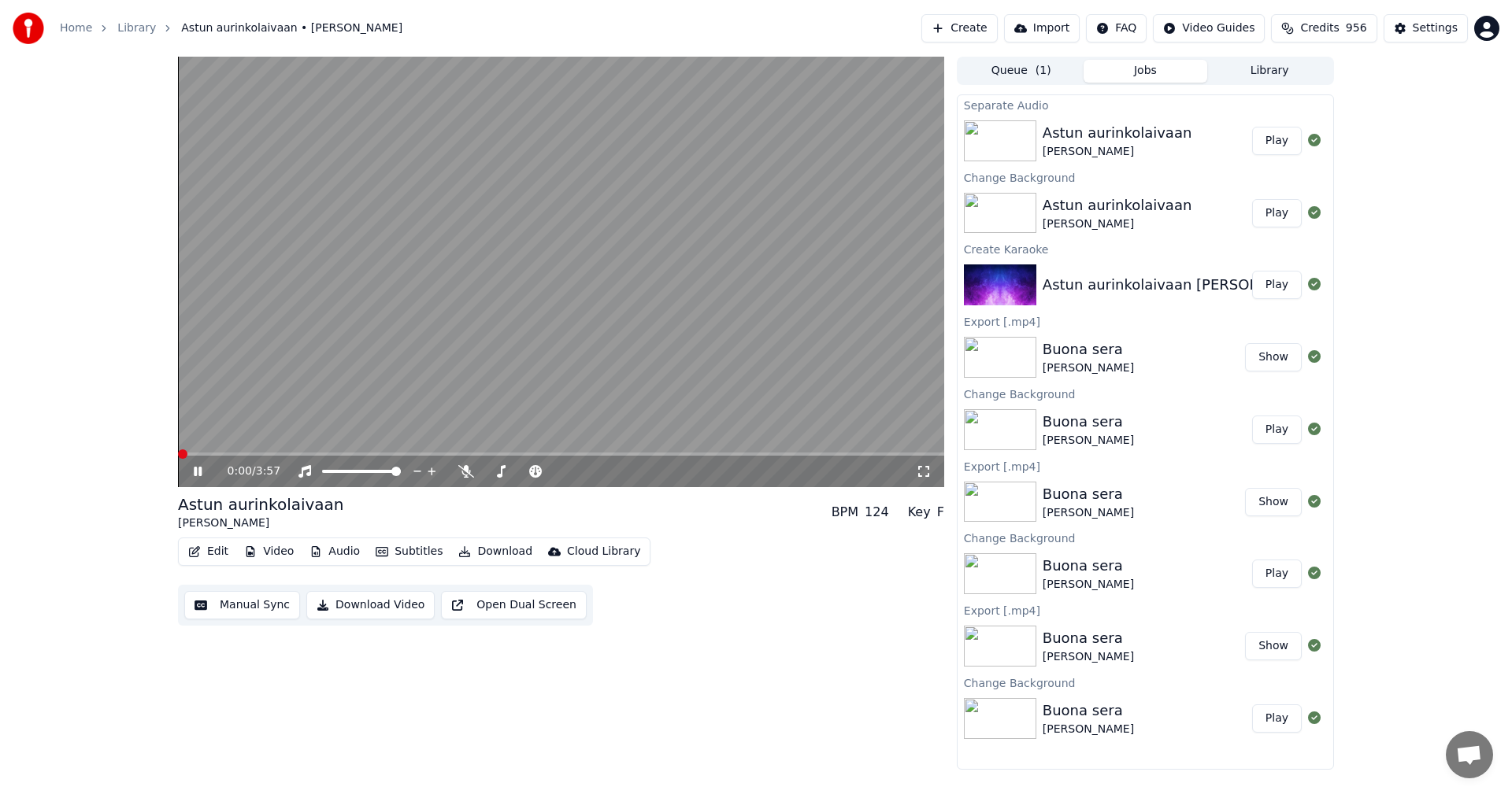
click at [344, 555] on button "Audio" at bounding box center [334, 551] width 63 height 22
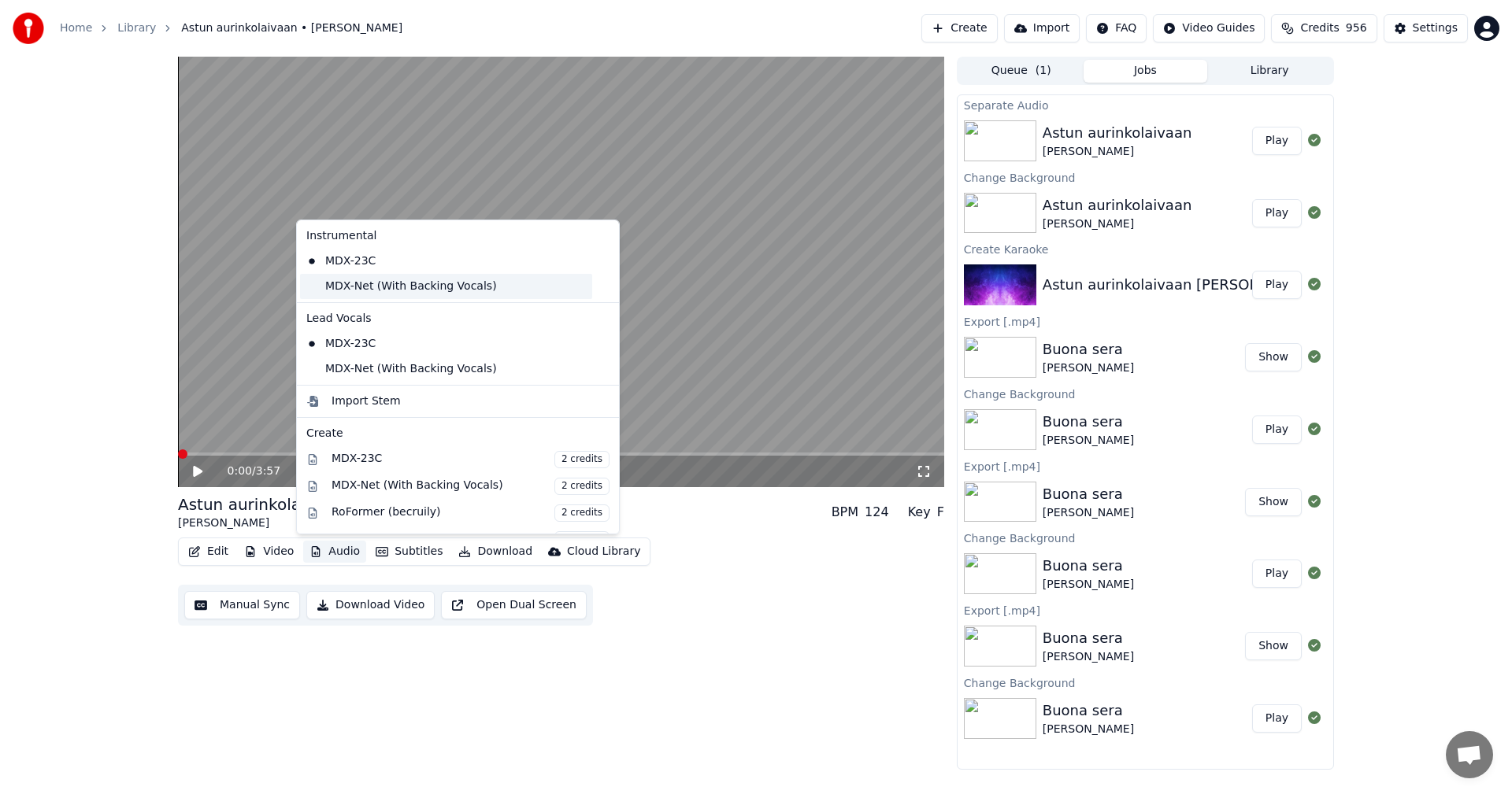
click at [358, 292] on div "MDX-Net (With Backing Vocals)" at bounding box center [445, 286] width 292 height 25
click at [345, 556] on button "Audio" at bounding box center [334, 551] width 63 height 22
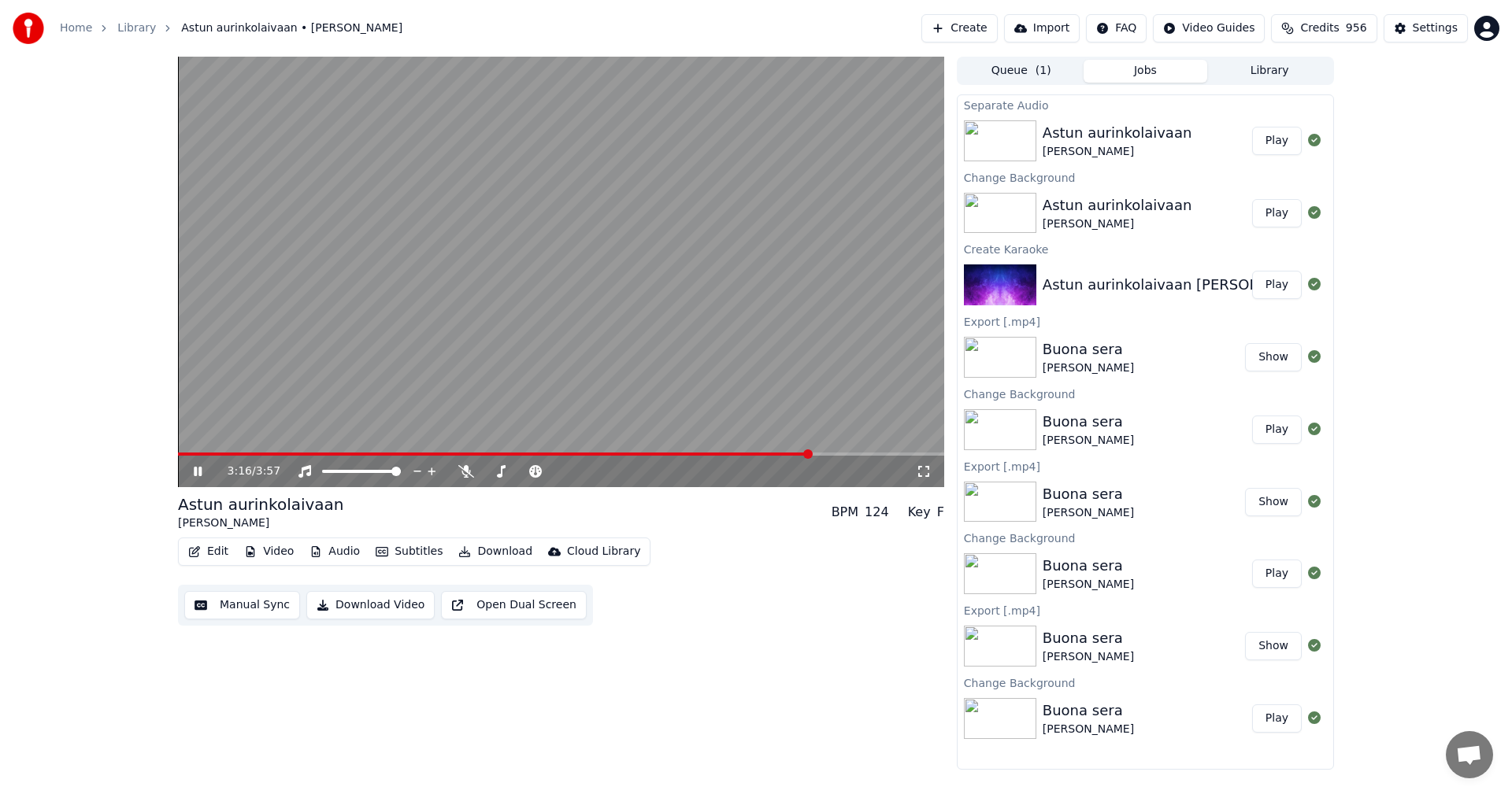
click at [812, 454] on span at bounding box center [561, 453] width 766 height 3
click at [853, 455] on span at bounding box center [561, 453] width 766 height 3
click at [296, 453] on span at bounding box center [237, 453] width 120 height 3
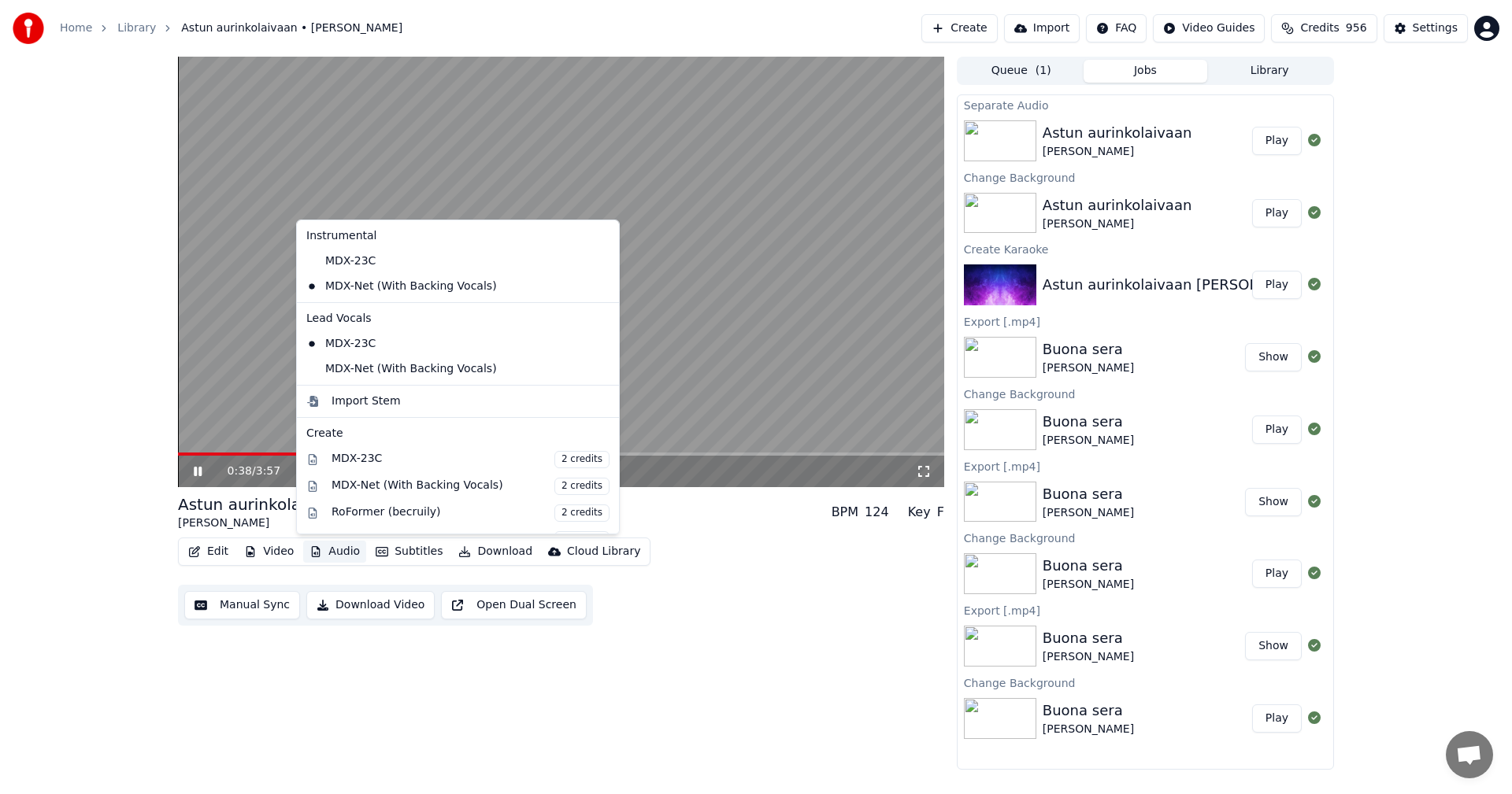
click at [348, 552] on button "Audio" at bounding box center [334, 551] width 63 height 22
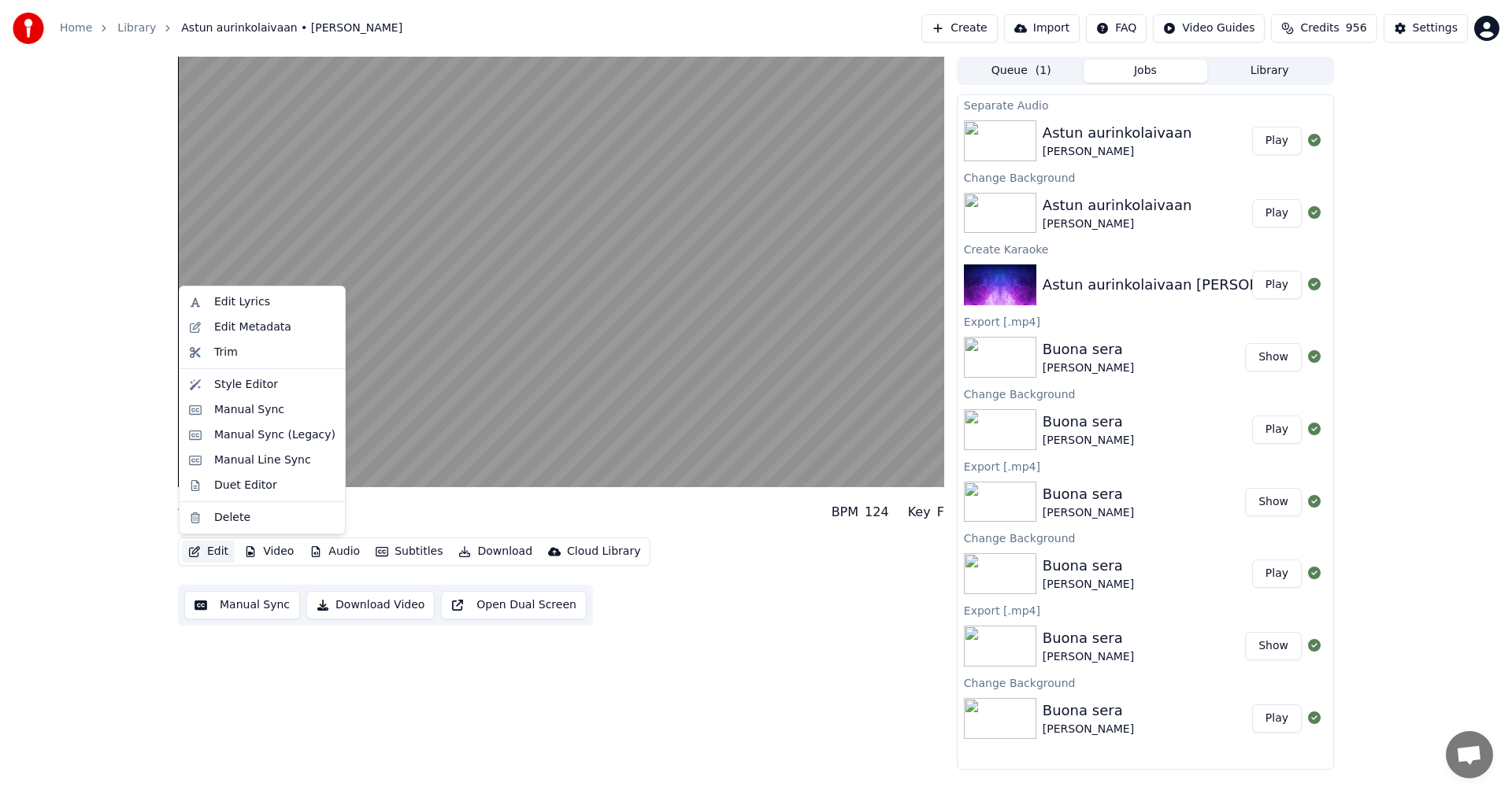
click at [82, 539] on div "Astun aurinkolaivaan [PERSON_NAME] BPM 124 Key F Edit Video Audio Subtitles Dow…" at bounding box center [756, 413] width 1512 height 712
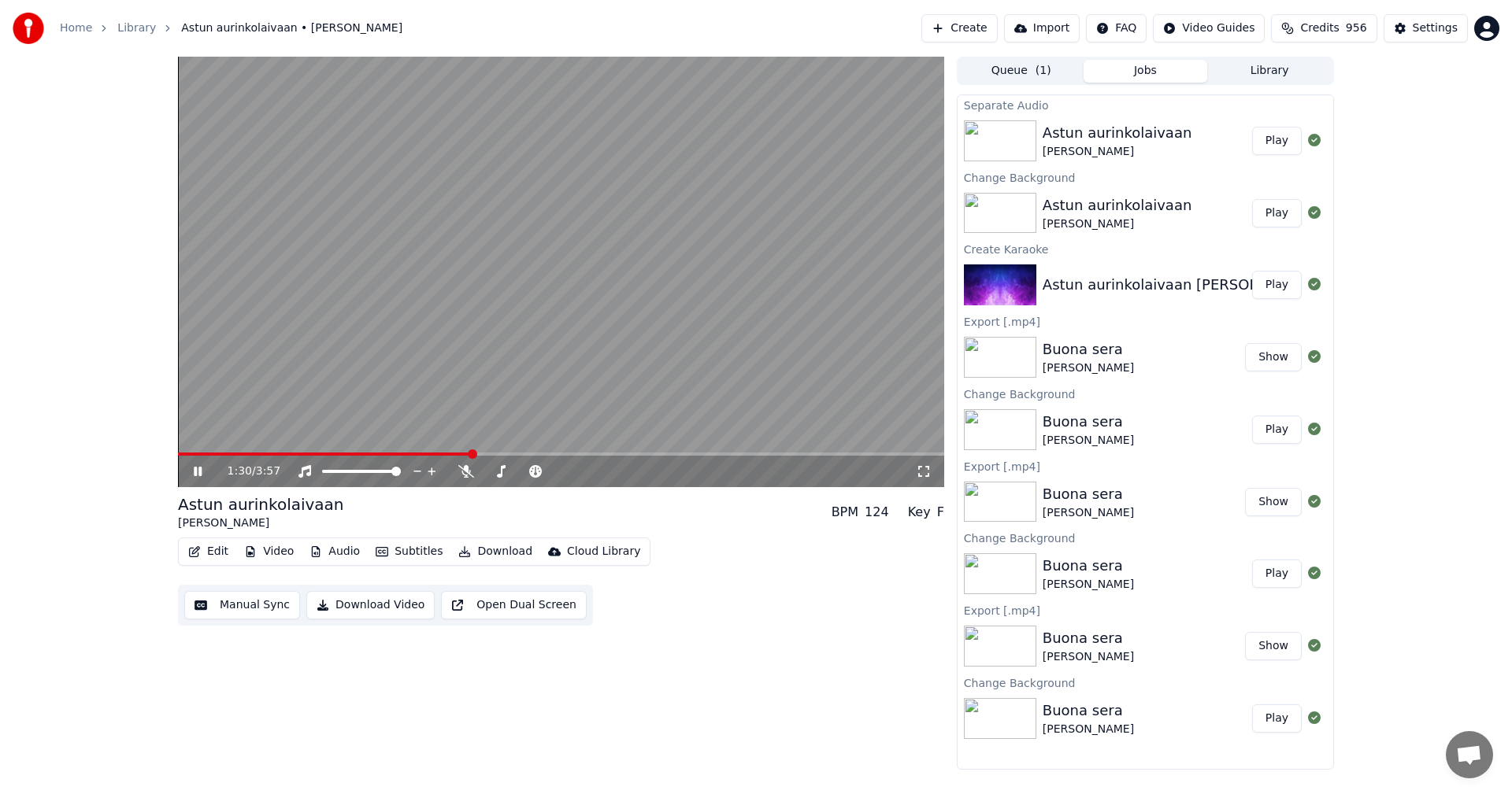
click at [618, 455] on span at bounding box center [561, 453] width 766 height 3
click at [752, 455] on span at bounding box center [465, 453] width 575 height 3
click at [193, 470] on icon at bounding box center [209, 472] width 37 height 13
click at [215, 553] on button "Edit" at bounding box center [208, 551] width 53 height 22
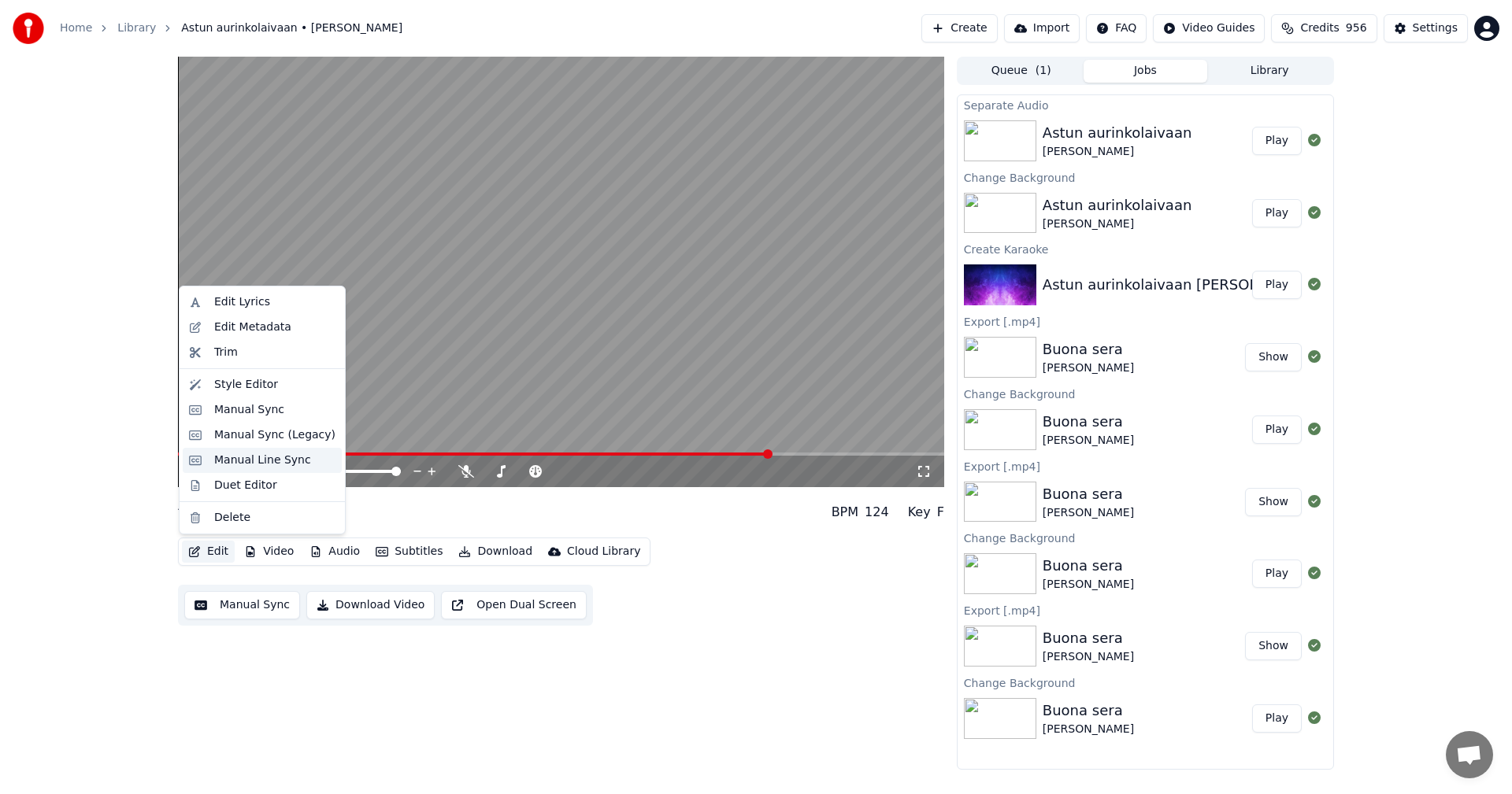
click at [250, 463] on div "Manual Line Sync" at bounding box center [263, 460] width 97 height 16
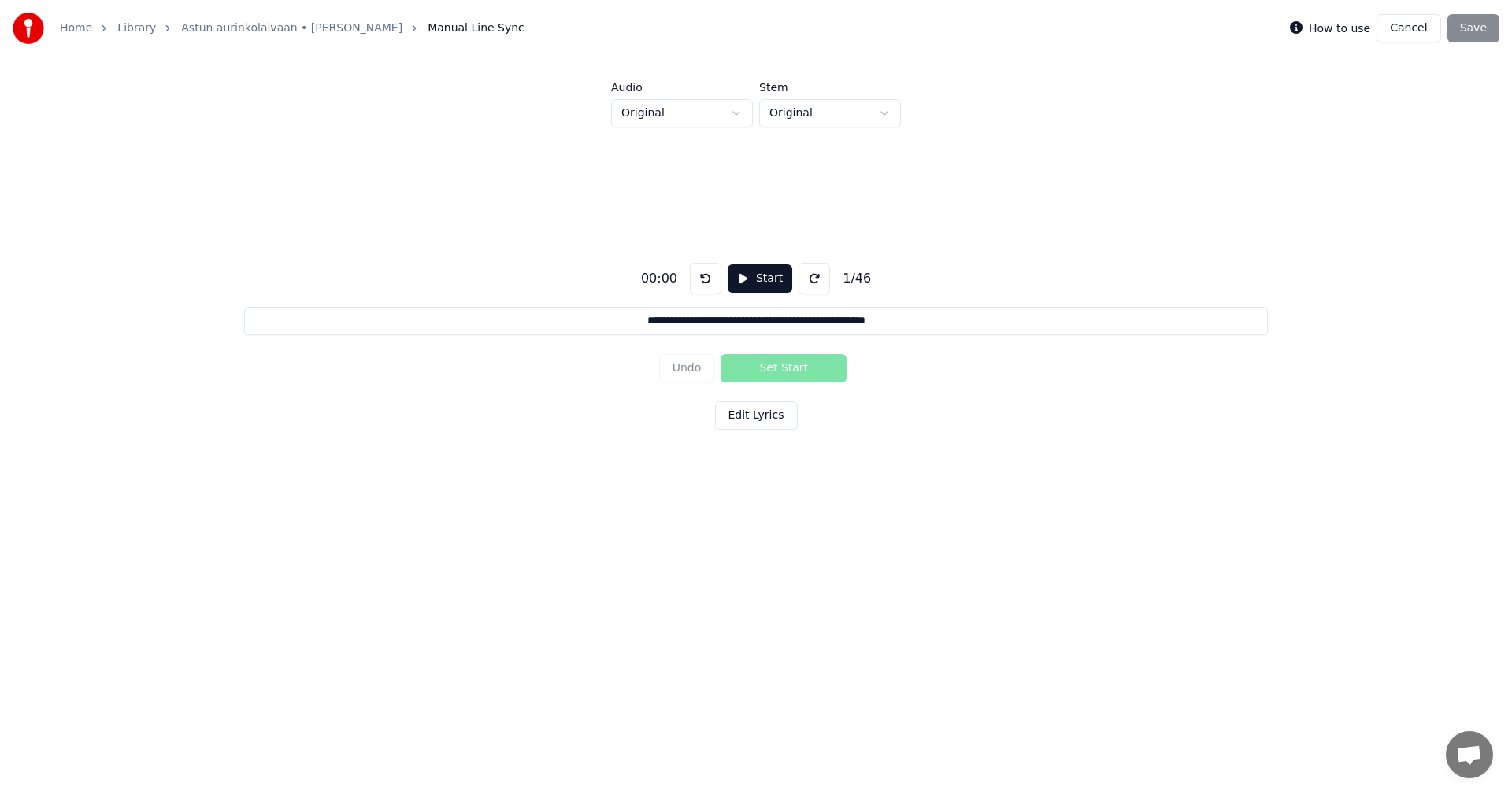
click at [1425, 26] on button "Cancel" at bounding box center [1408, 27] width 64 height 28
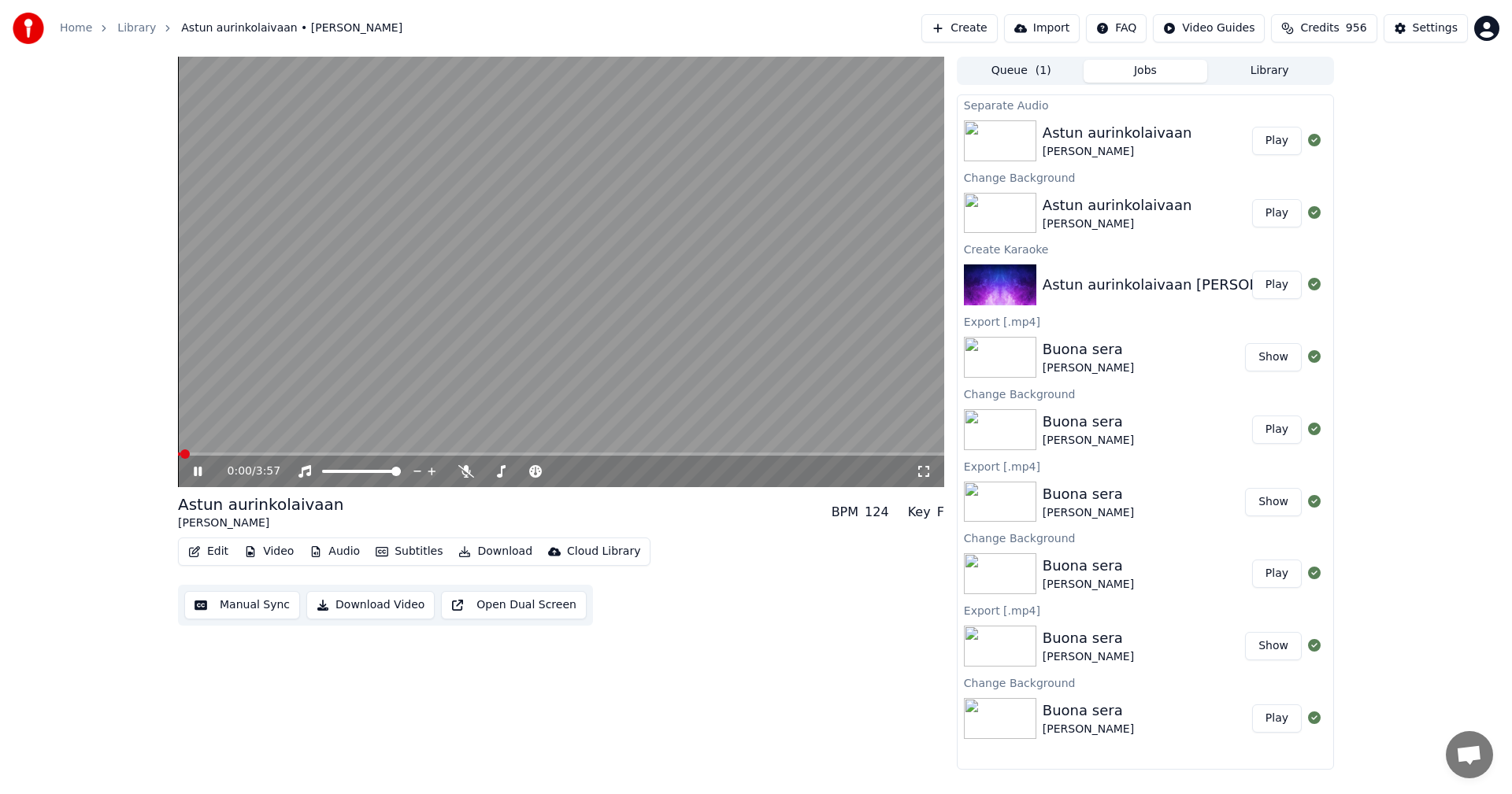
click at [219, 548] on button "Edit" at bounding box center [208, 551] width 53 height 22
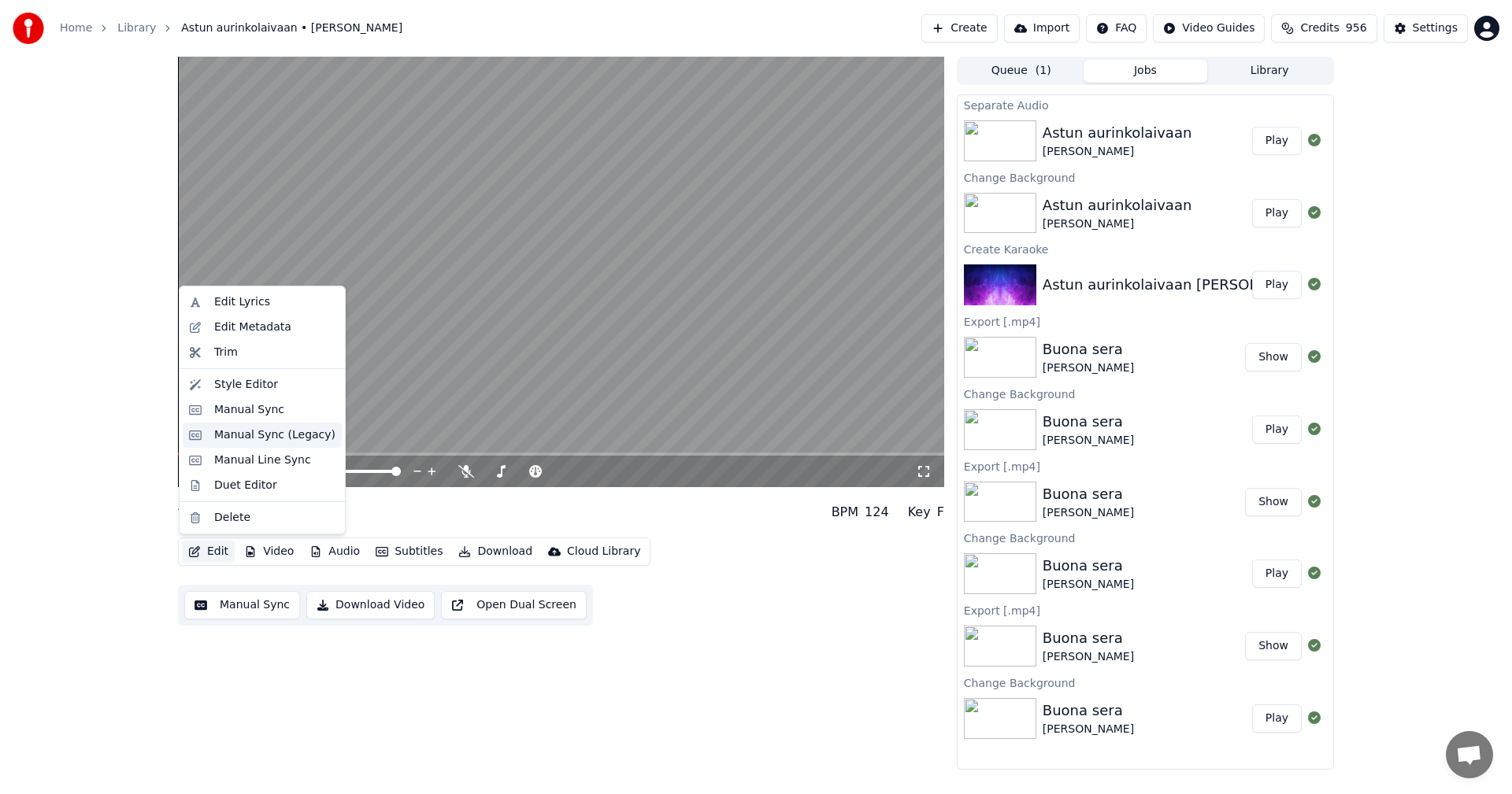
click at [247, 439] on div "Manual Sync (Legacy)" at bounding box center [275, 435] width 121 height 16
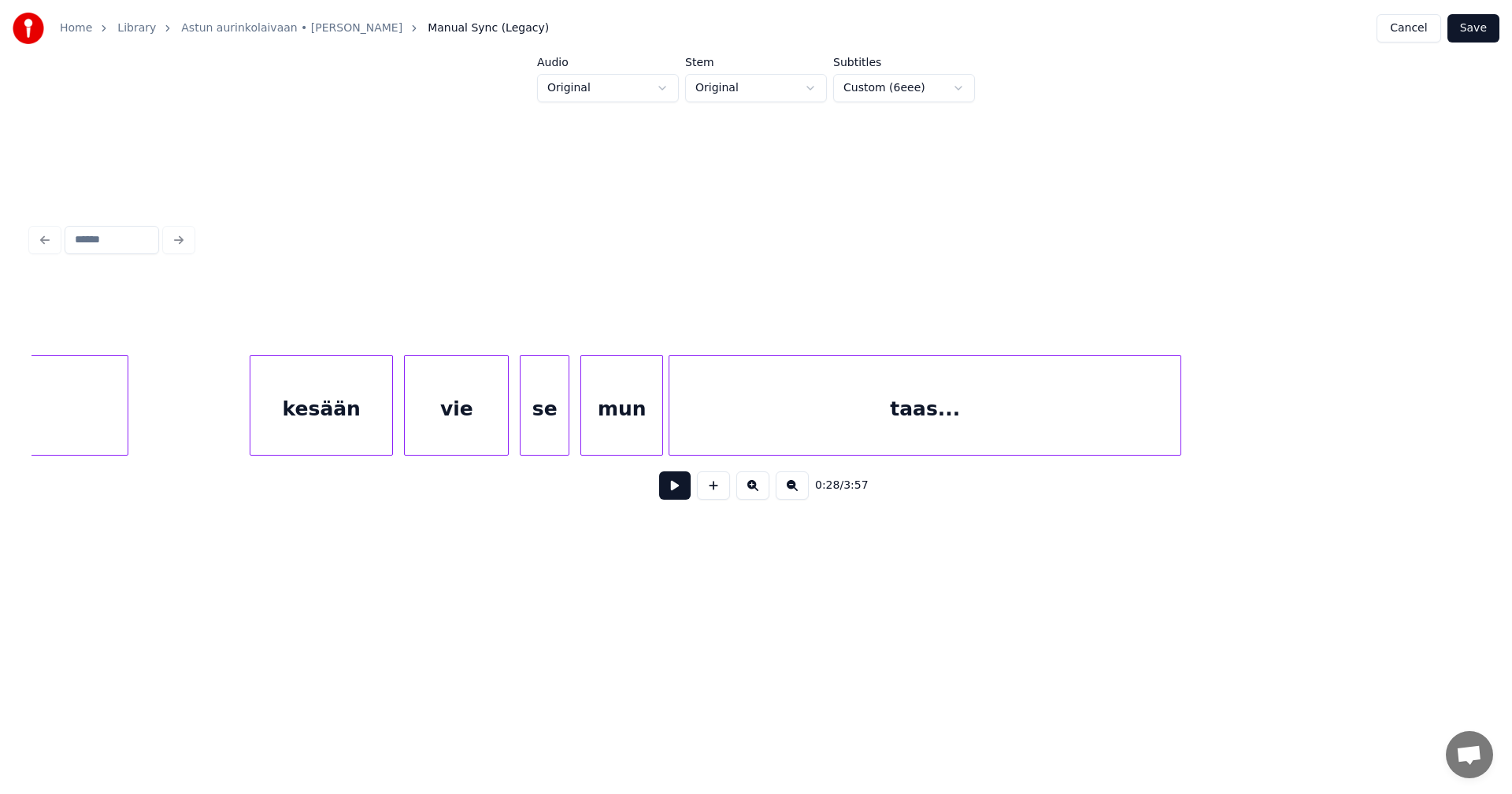
scroll to position [0, 23287]
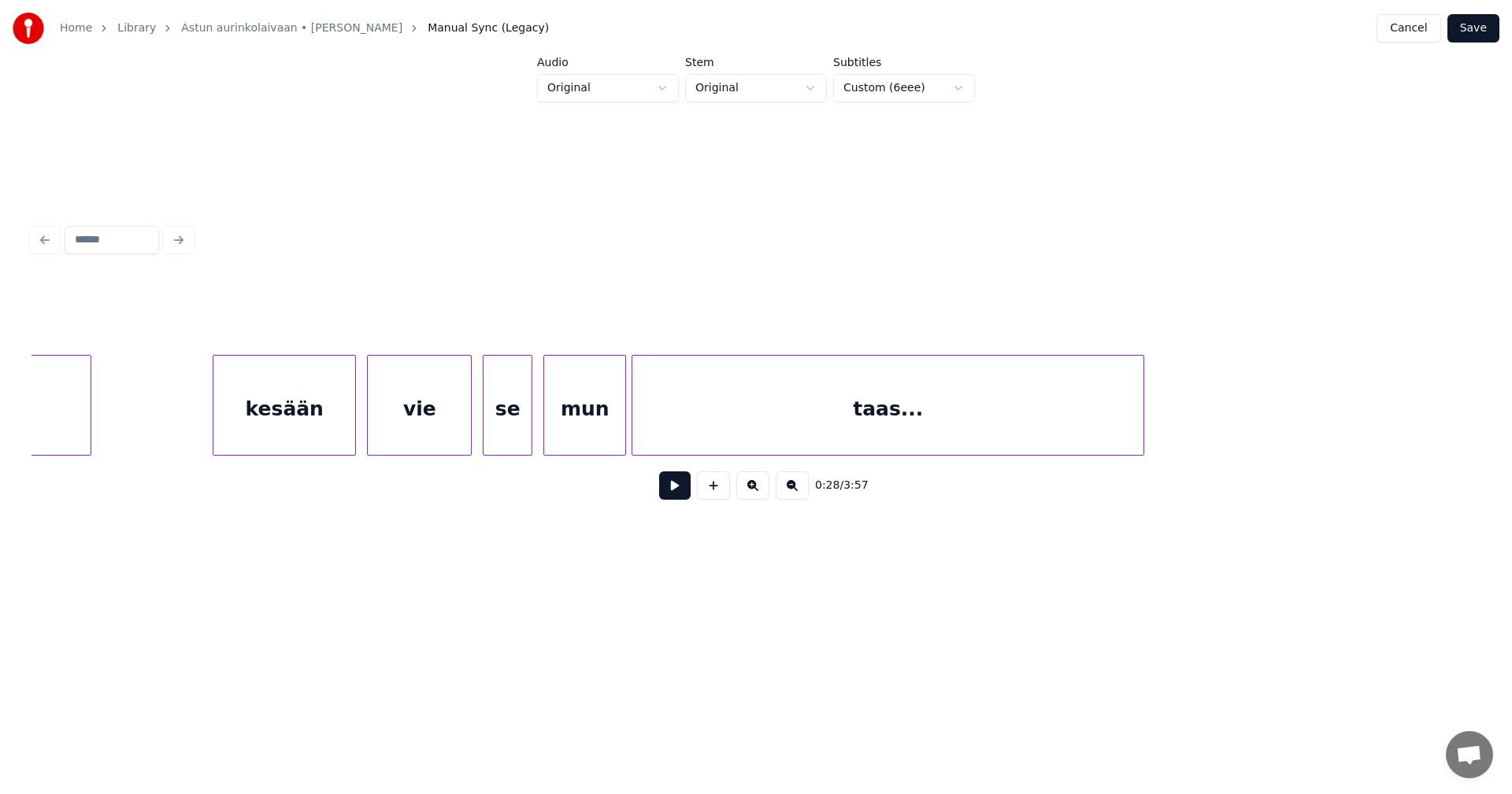
click at [692, 414] on div "taas..." at bounding box center [888, 408] width 511 height 107
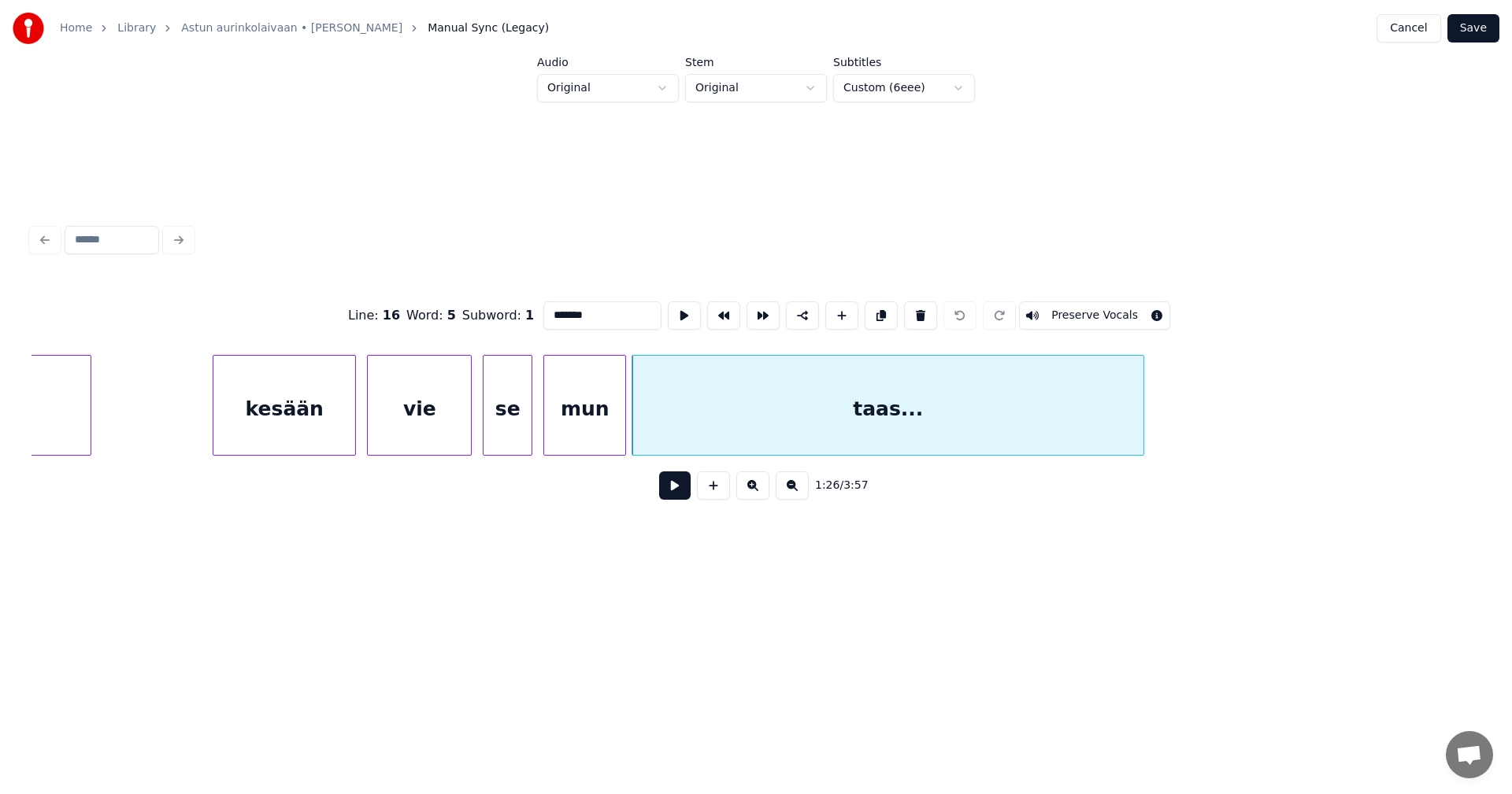
click at [680, 490] on button at bounding box center [674, 485] width 31 height 28
drag, startPoint x: 680, startPoint y: 491, endPoint x: 629, endPoint y: 485, distance: 51.4
click at [680, 491] on button at bounding box center [674, 485] width 31 height 28
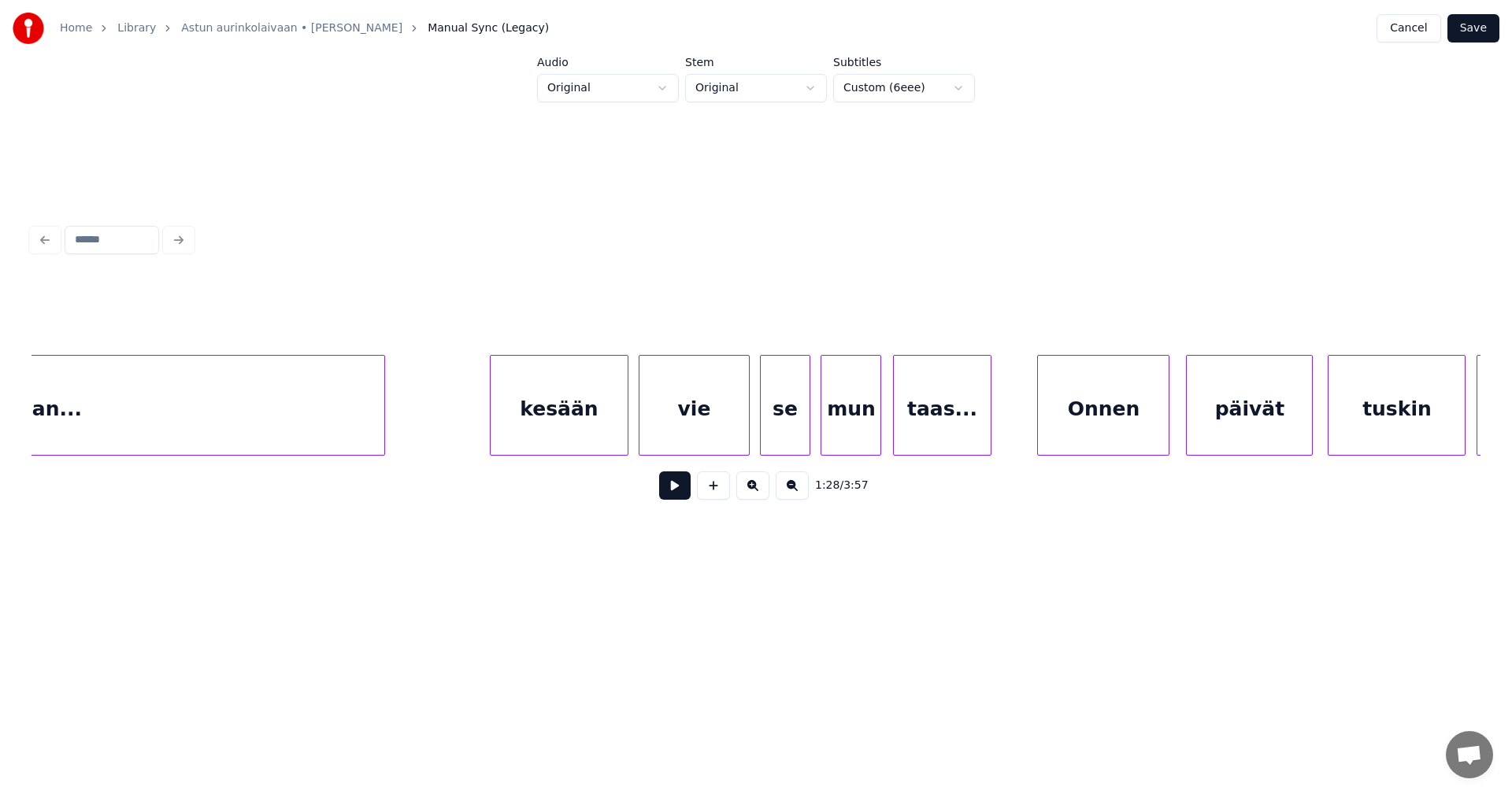
scroll to position [0, 49288]
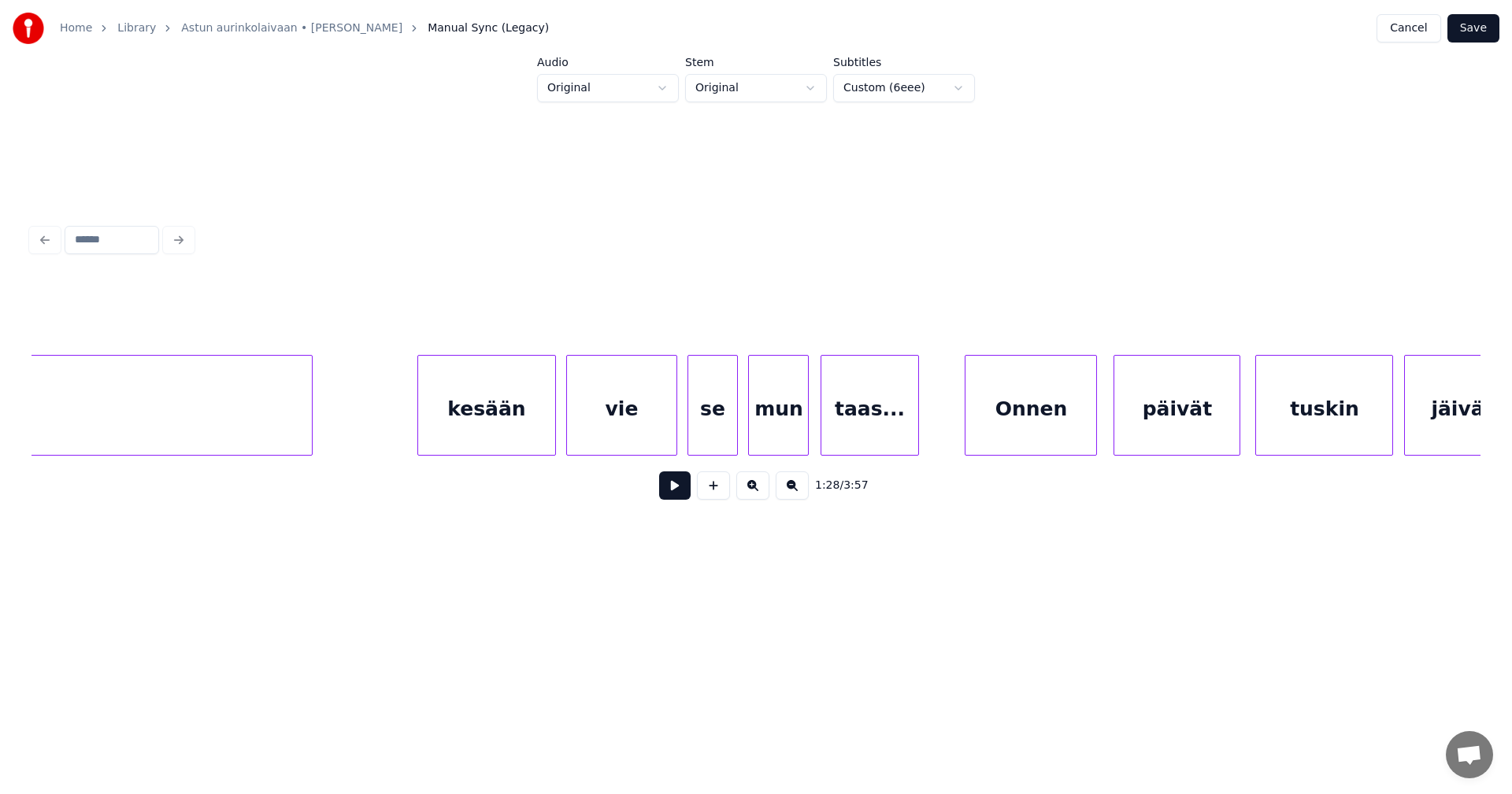
click at [879, 421] on div "taas..." at bounding box center [870, 408] width 98 height 107
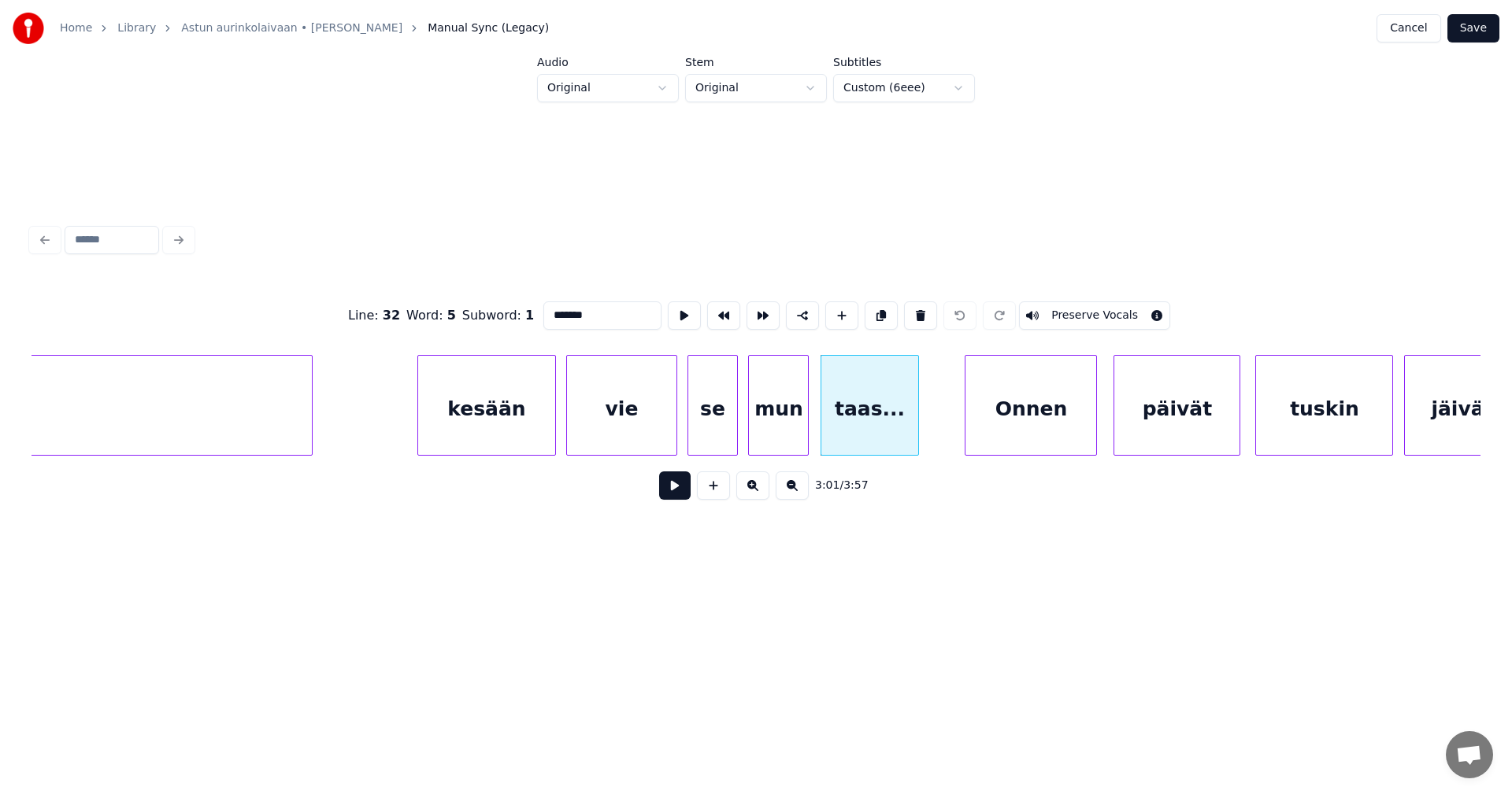
click at [590, 314] on input "*******" at bounding box center [602, 315] width 118 height 28
click at [851, 411] on div "taas" at bounding box center [870, 408] width 98 height 107
click at [998, 429] on div "Onnen" at bounding box center [1030, 408] width 131 height 107
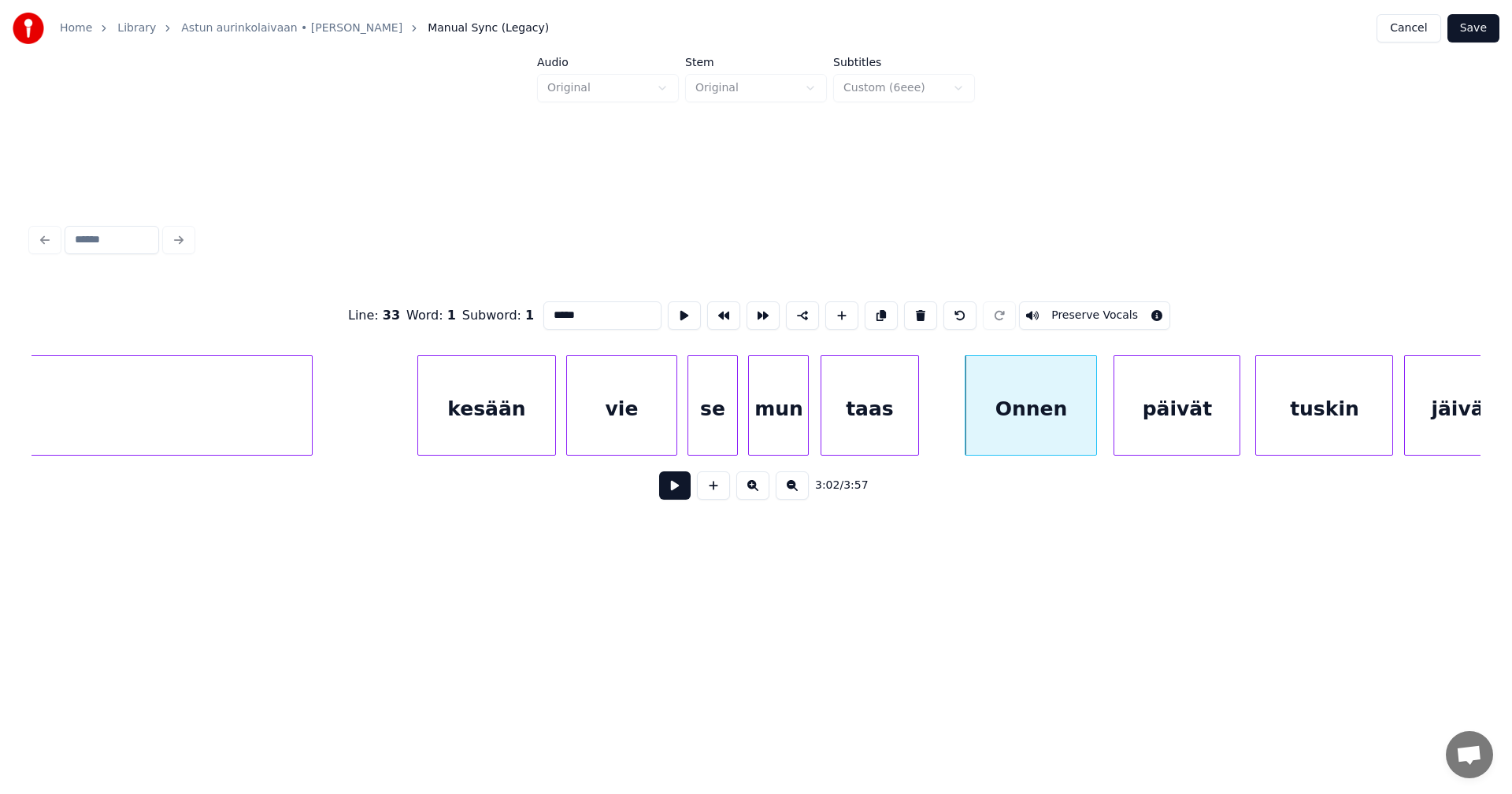
scroll to position [0, 49397]
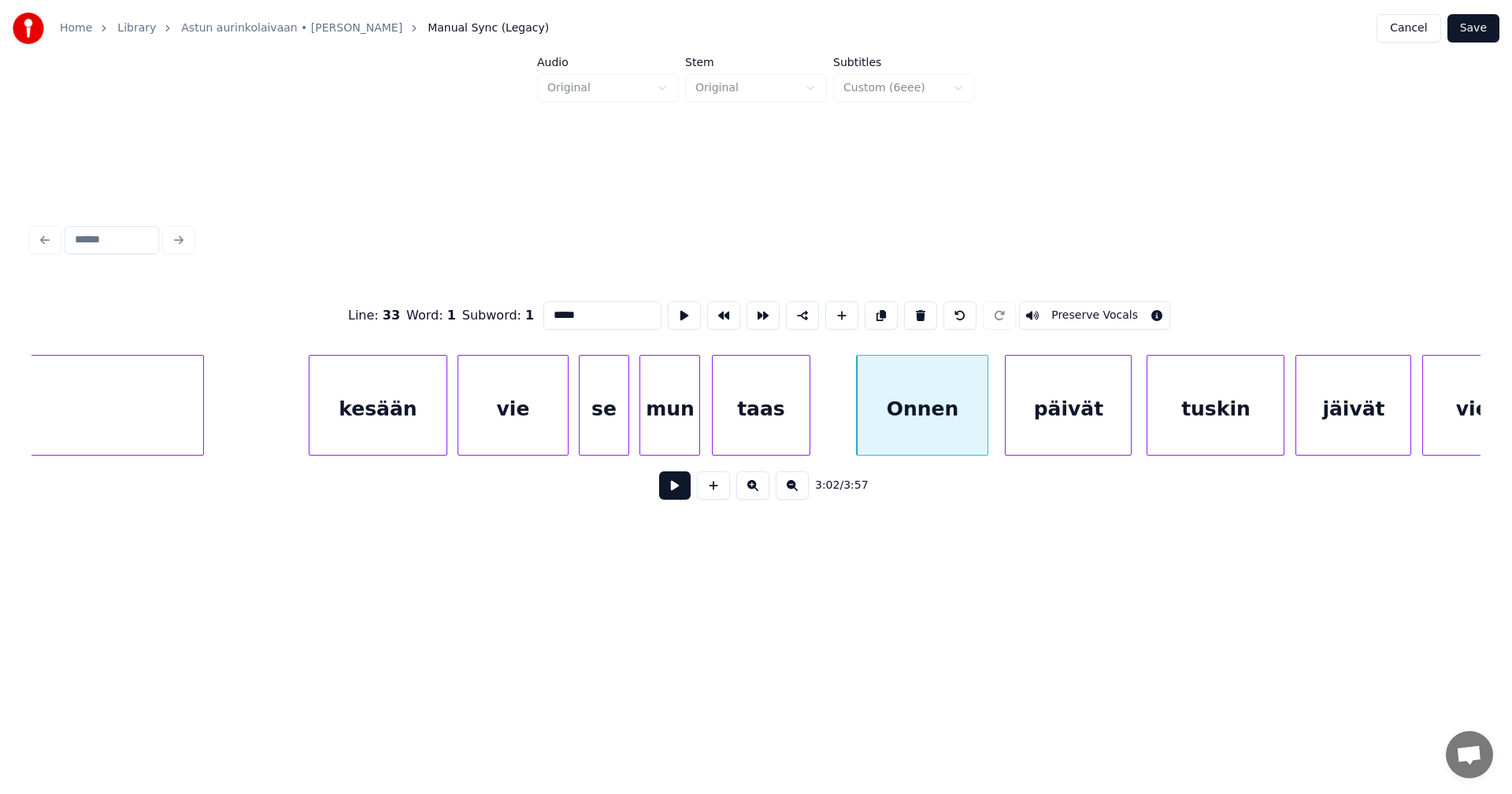
click at [770, 428] on div "taas" at bounding box center [761, 408] width 98 height 107
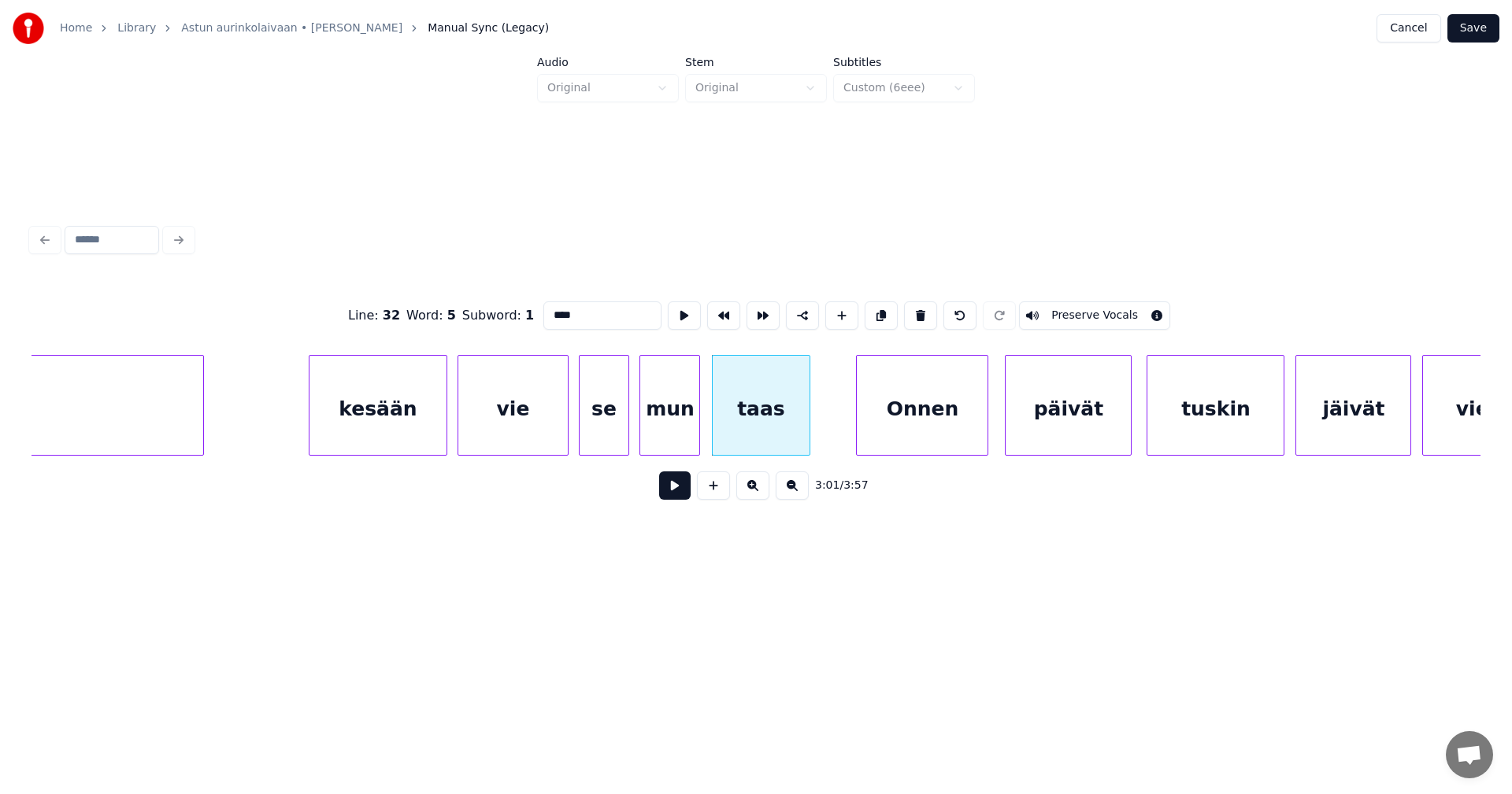
click at [928, 428] on div "Onnen" at bounding box center [922, 408] width 131 height 107
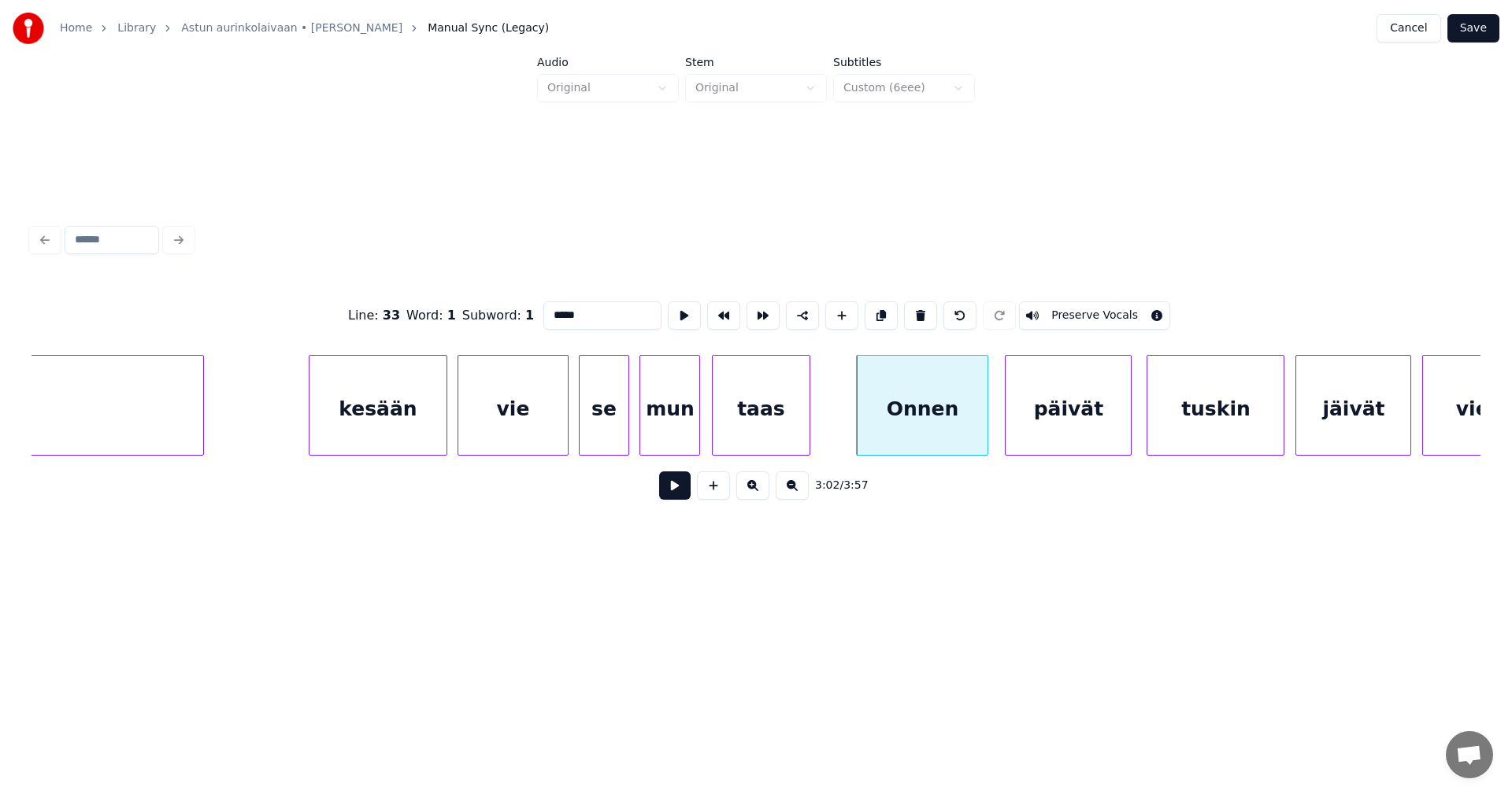
drag, startPoint x: 553, startPoint y: 310, endPoint x: 570, endPoint y: 334, distance: 29.4
click at [553, 310] on input "*****" at bounding box center [602, 315] width 118 height 28
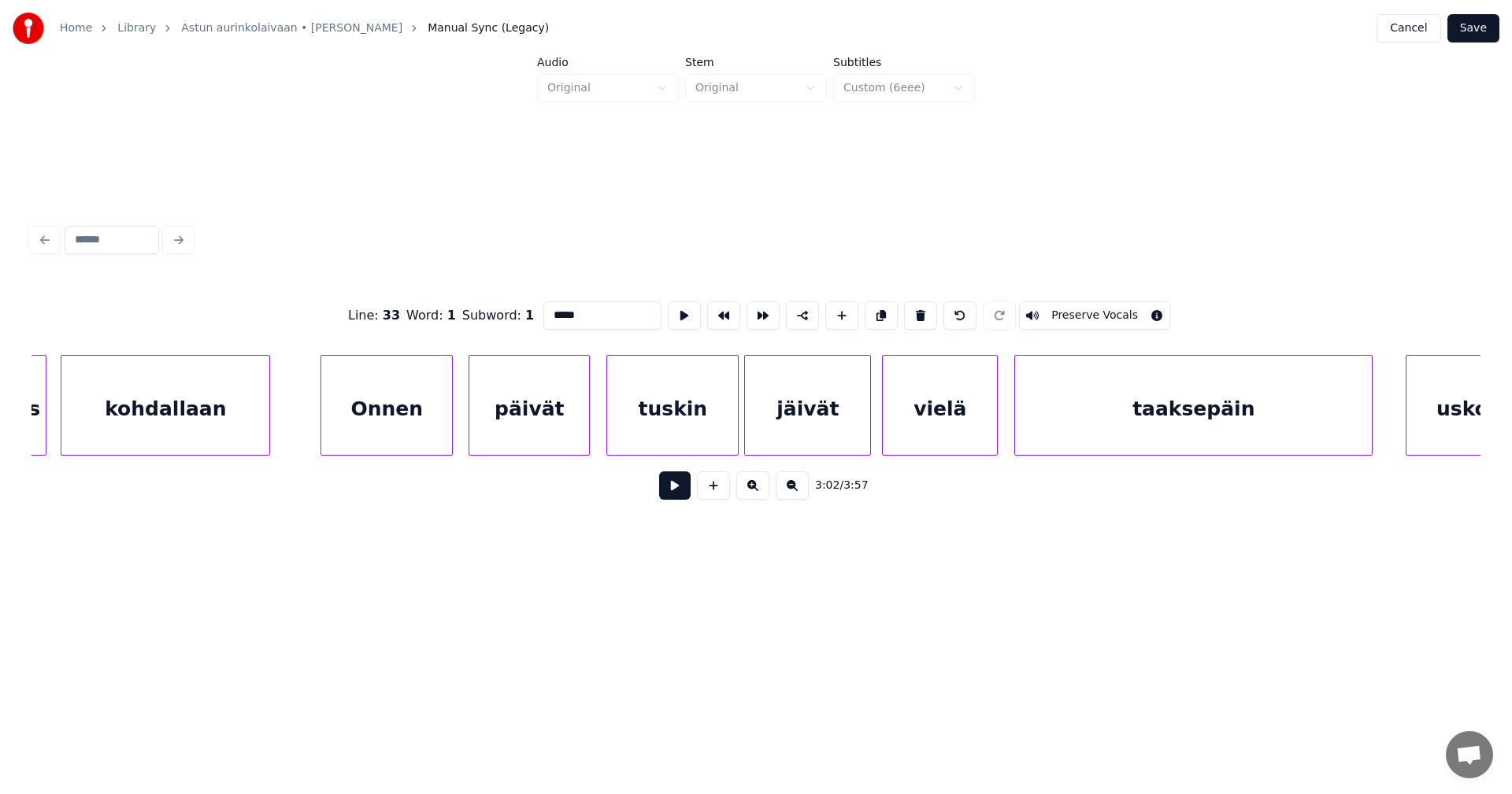
scroll to position [0, 54286]
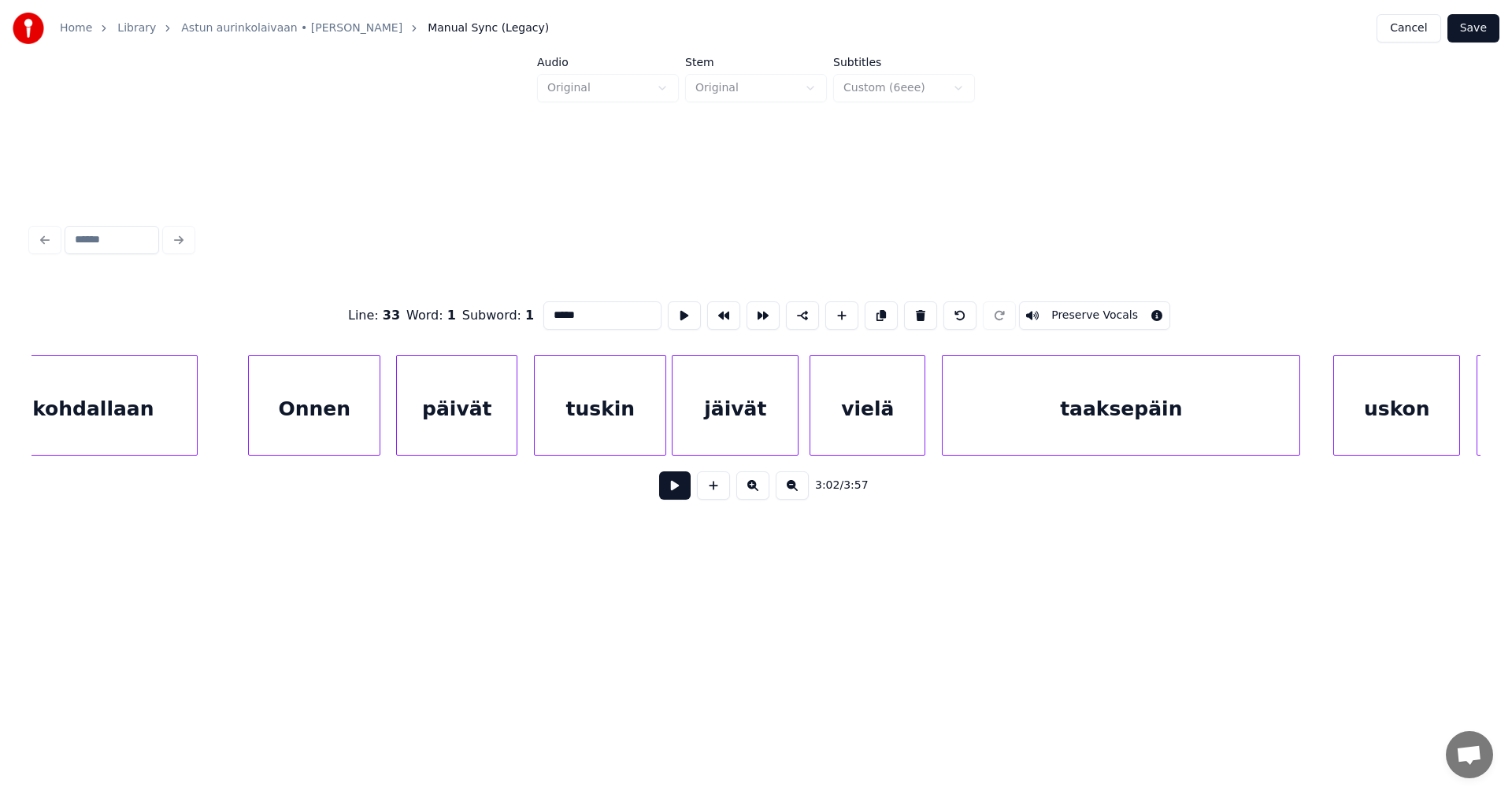
click at [298, 431] on div "Onnen" at bounding box center [314, 408] width 131 height 107
click at [553, 310] on input "*****" at bounding box center [602, 315] width 118 height 28
click at [130, 399] on div "kohdallaan" at bounding box center [93, 408] width 208 height 107
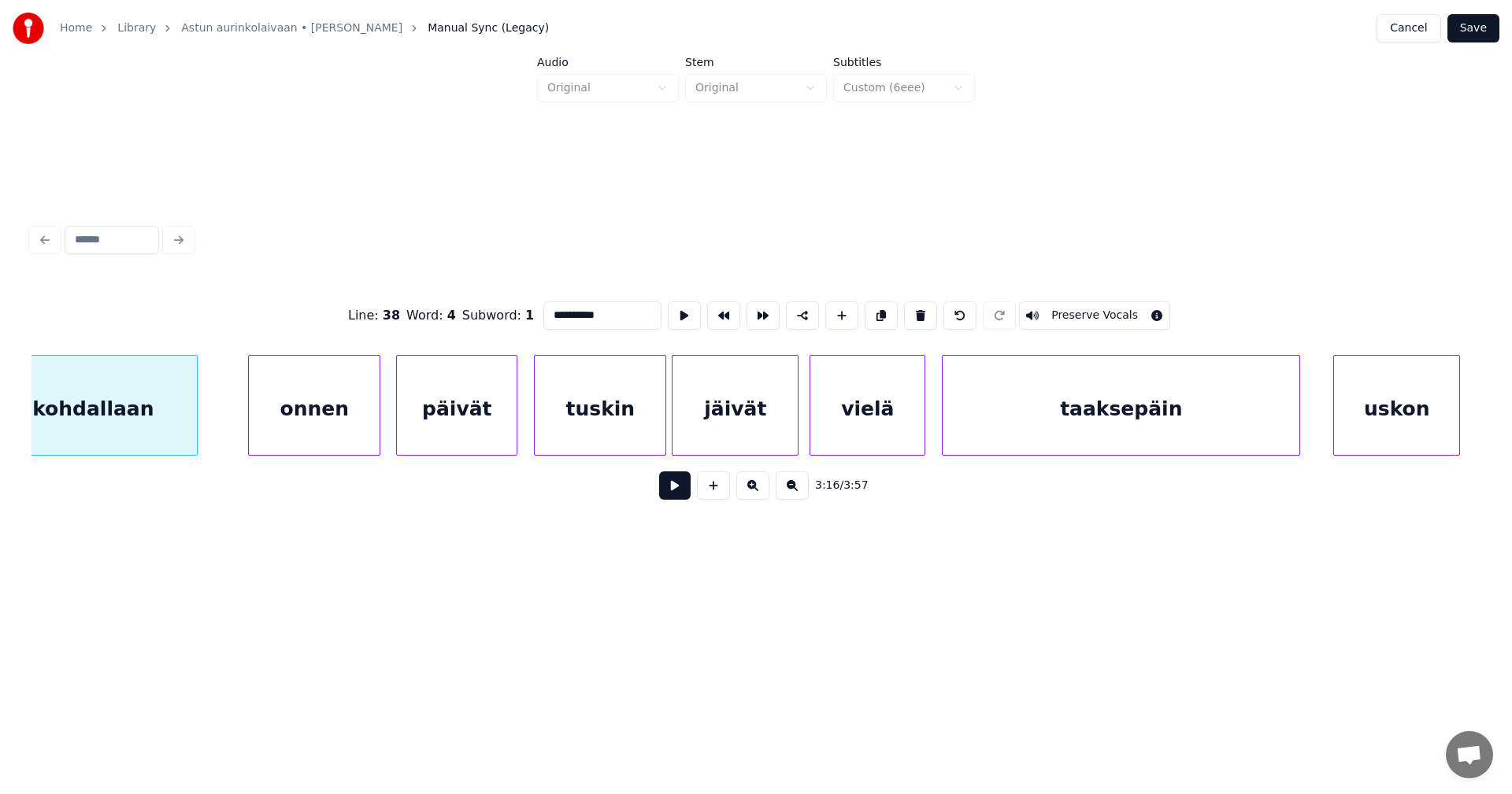
scroll to position [0, 54243]
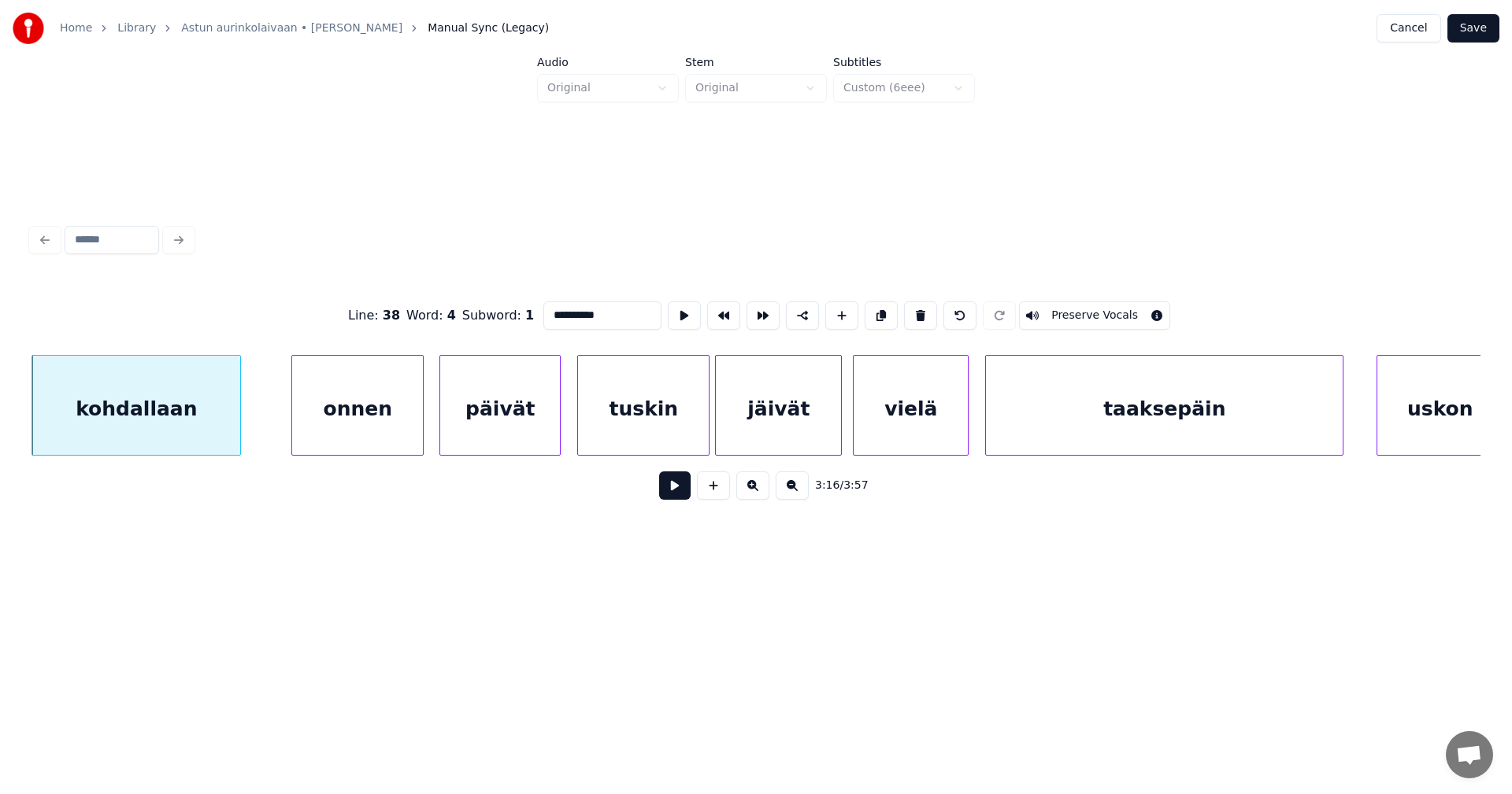
click at [337, 417] on div "onnen" at bounding box center [357, 408] width 131 height 107
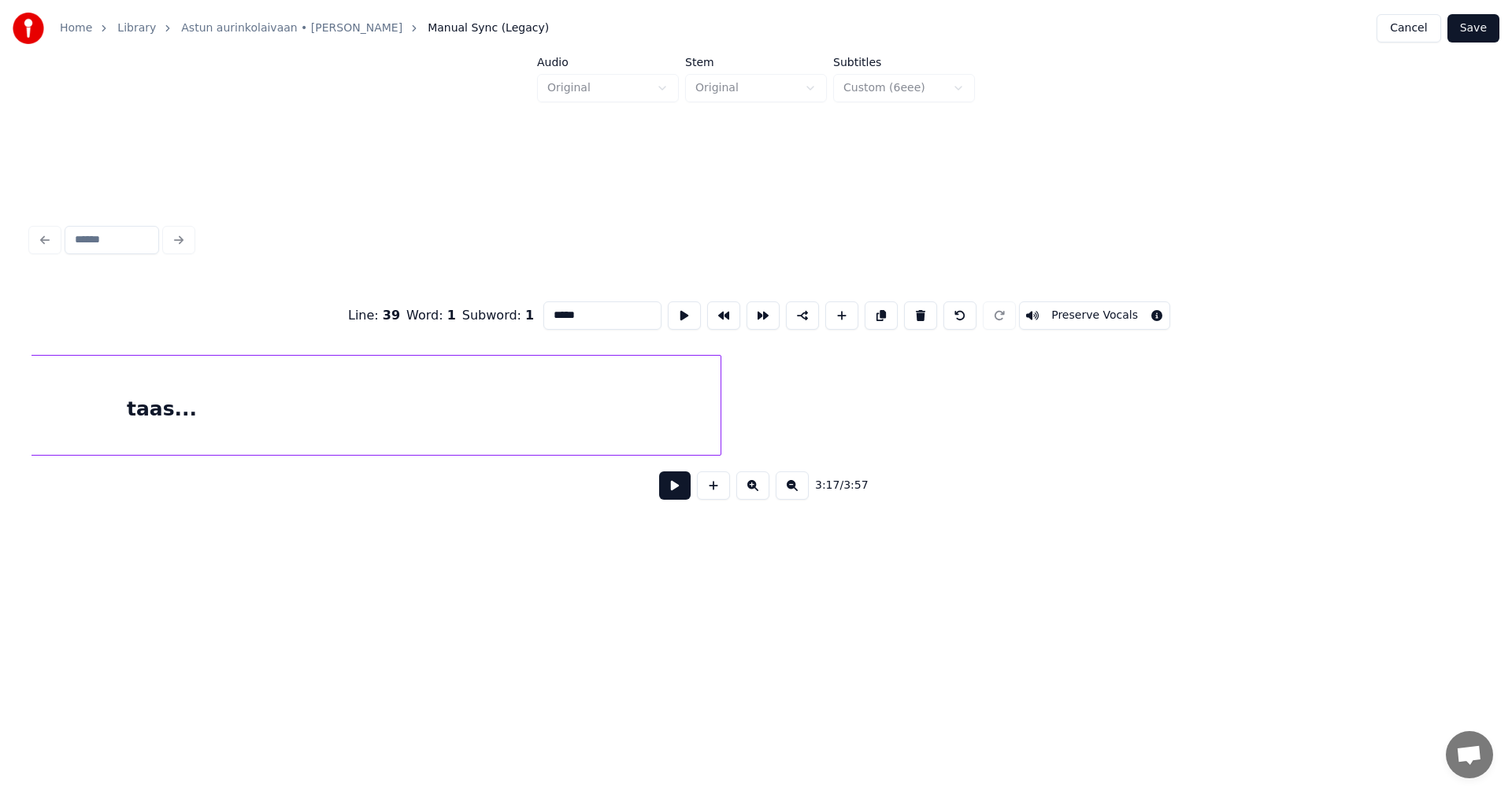
scroll to position [0, 63955]
type input "*****"
click at [1485, 29] on button "Save" at bounding box center [1473, 27] width 52 height 28
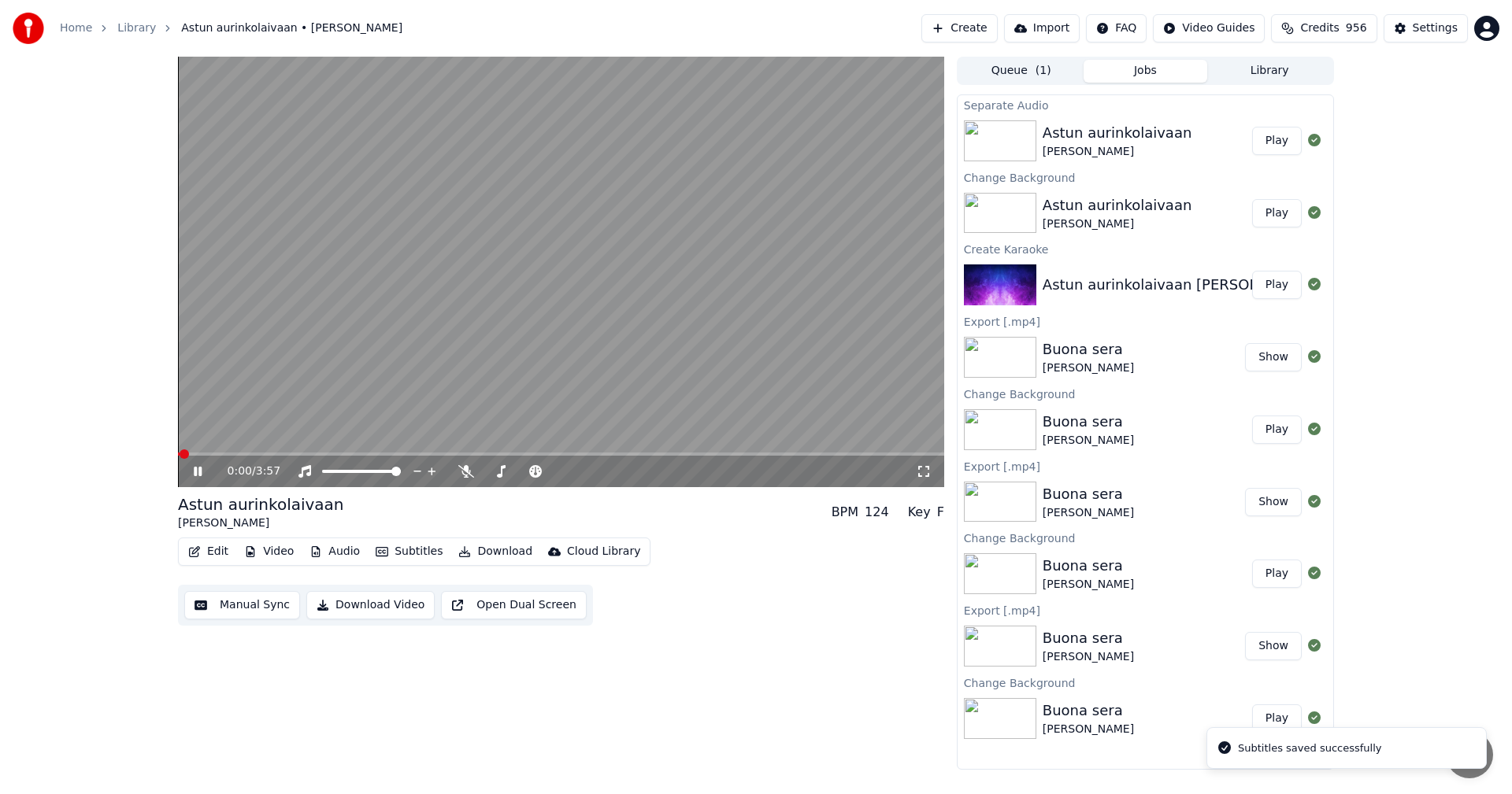
click at [578, 454] on span at bounding box center [561, 453] width 766 height 3
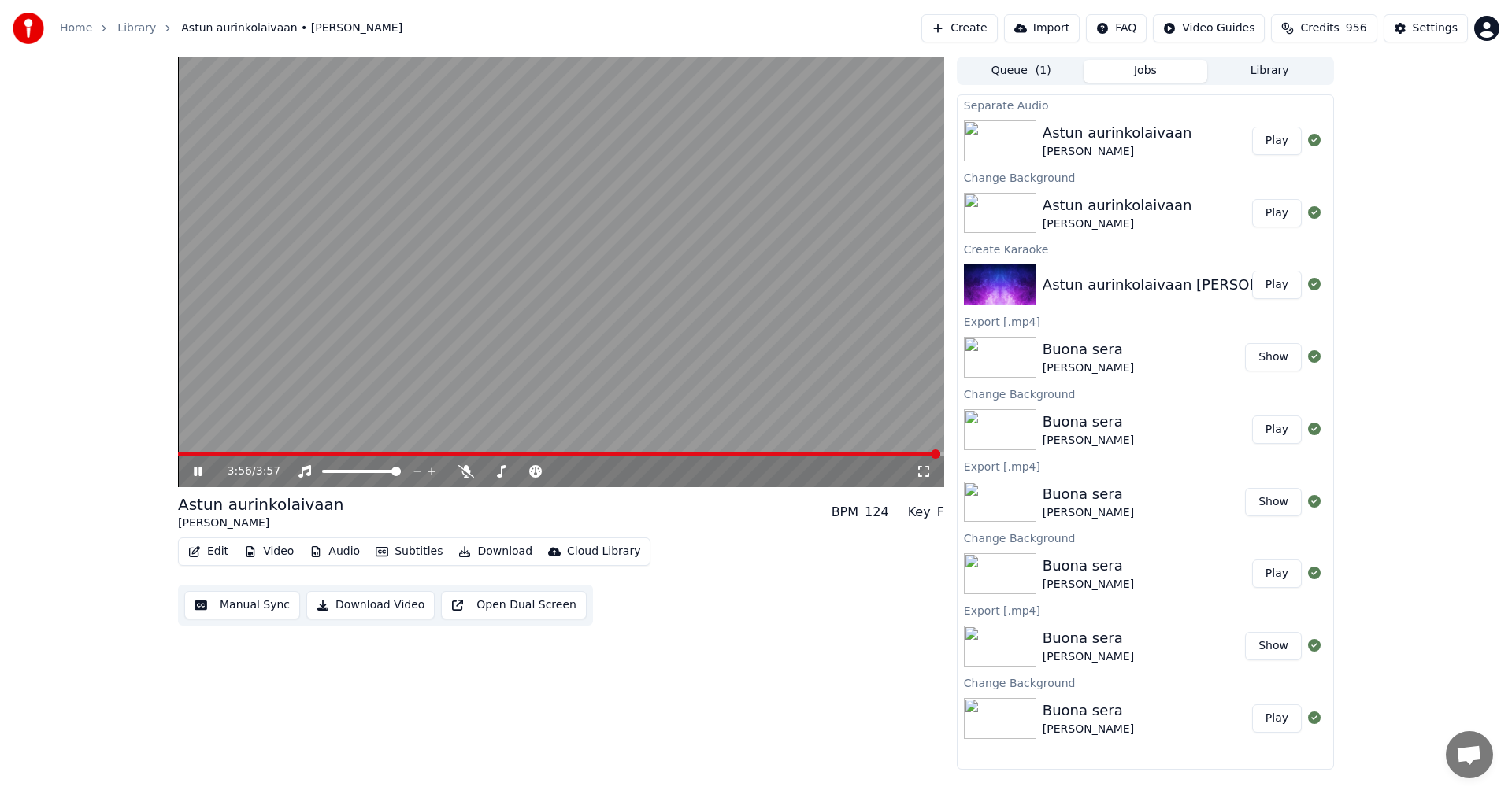
click at [204, 454] on span at bounding box center [559, 453] width 762 height 3
click at [216, 548] on button "Edit" at bounding box center [208, 551] width 53 height 22
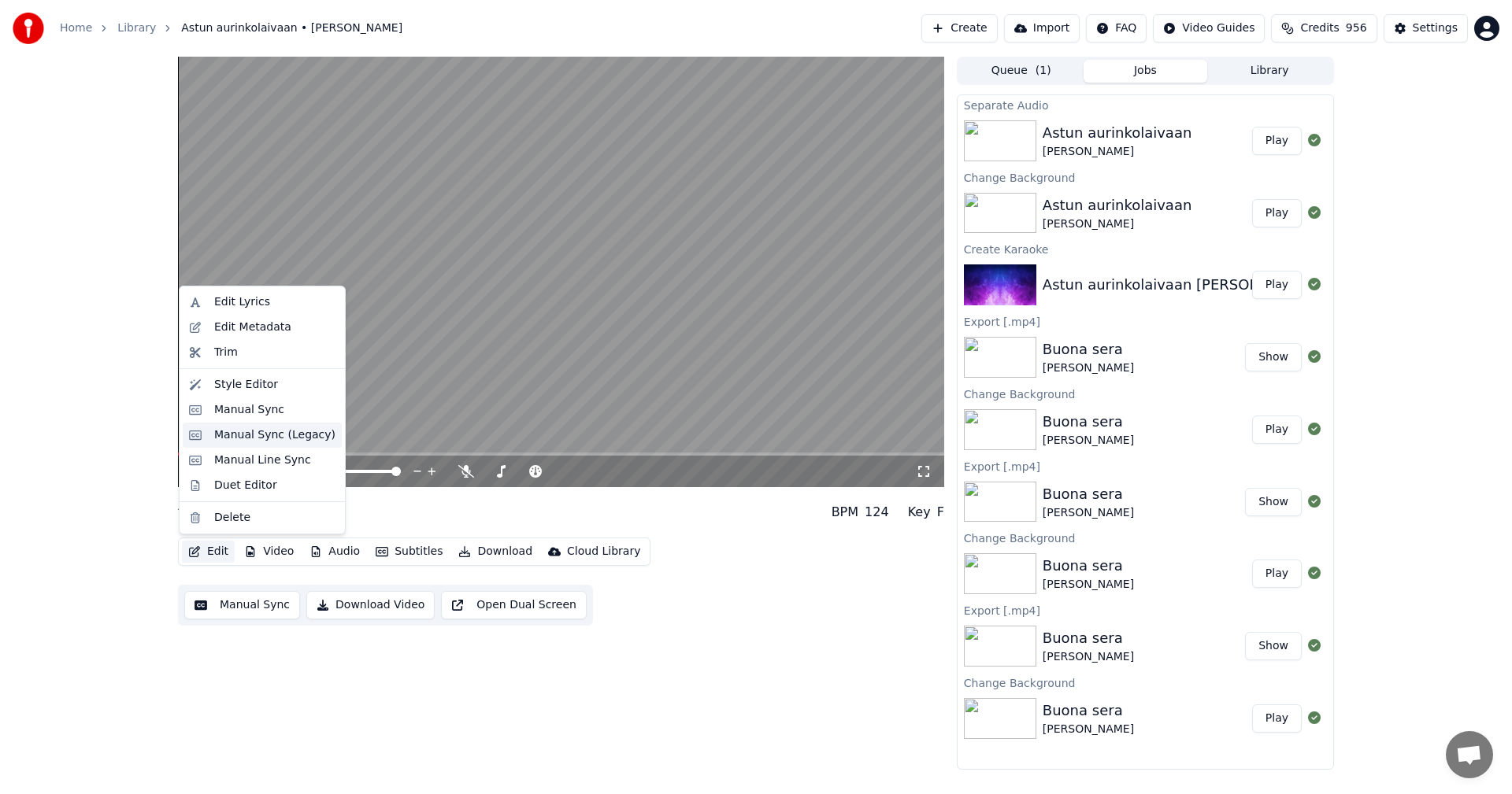
click at [249, 439] on div "Manual Sync (Legacy)" at bounding box center [275, 435] width 121 height 16
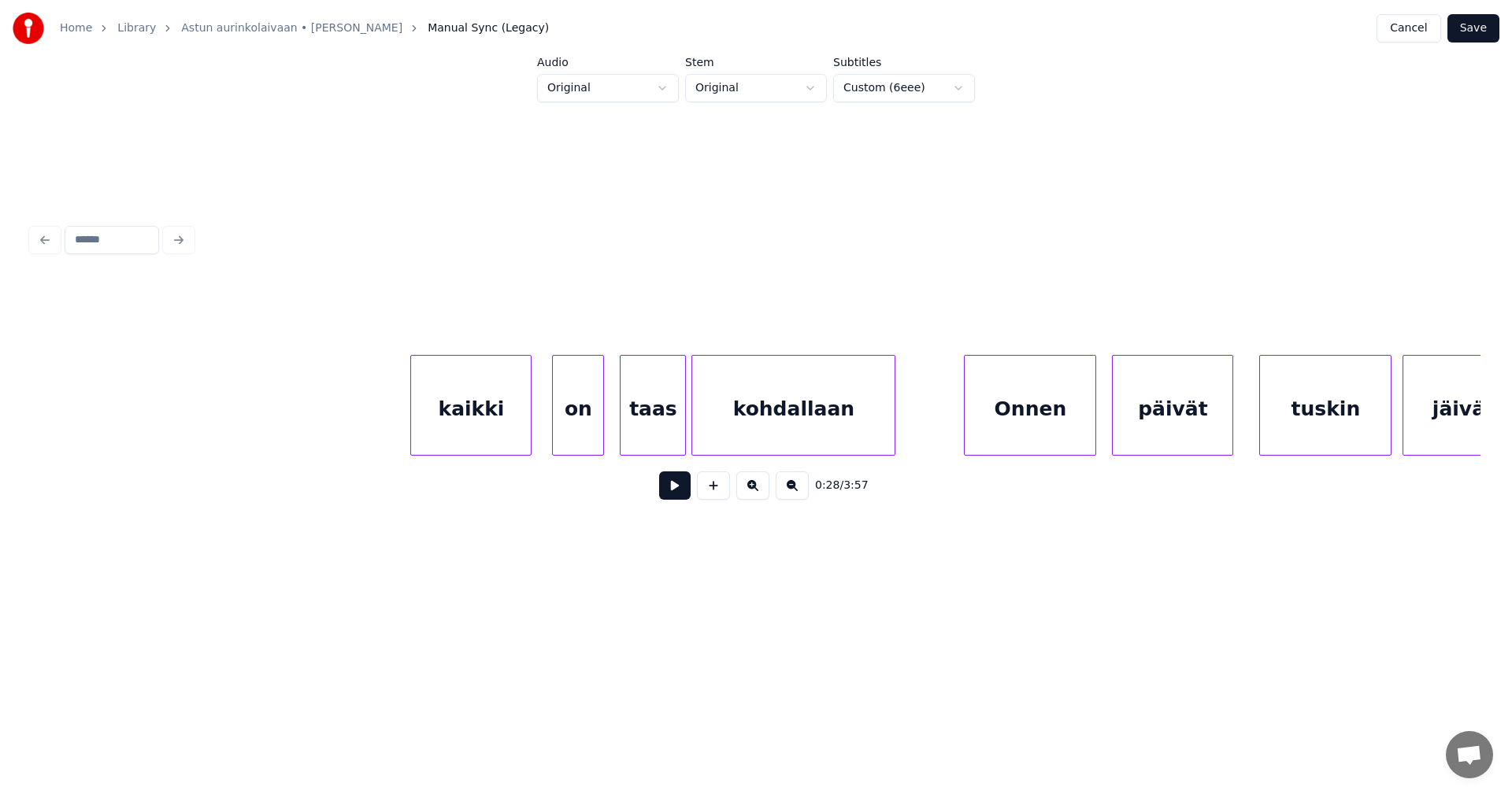
scroll to position [0, 18650]
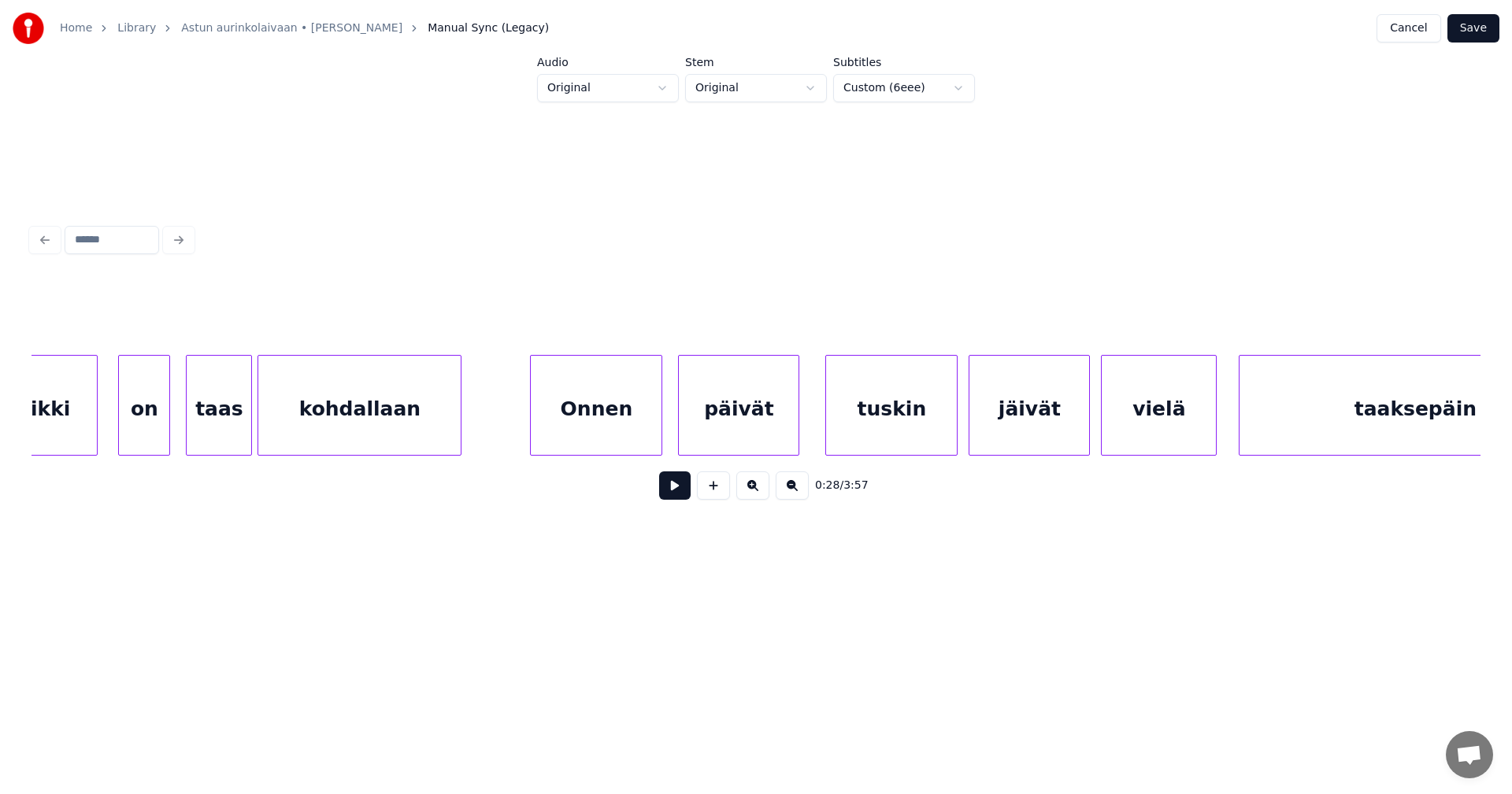
click at [440, 435] on div "kohdallaan" at bounding box center [359, 408] width 203 height 107
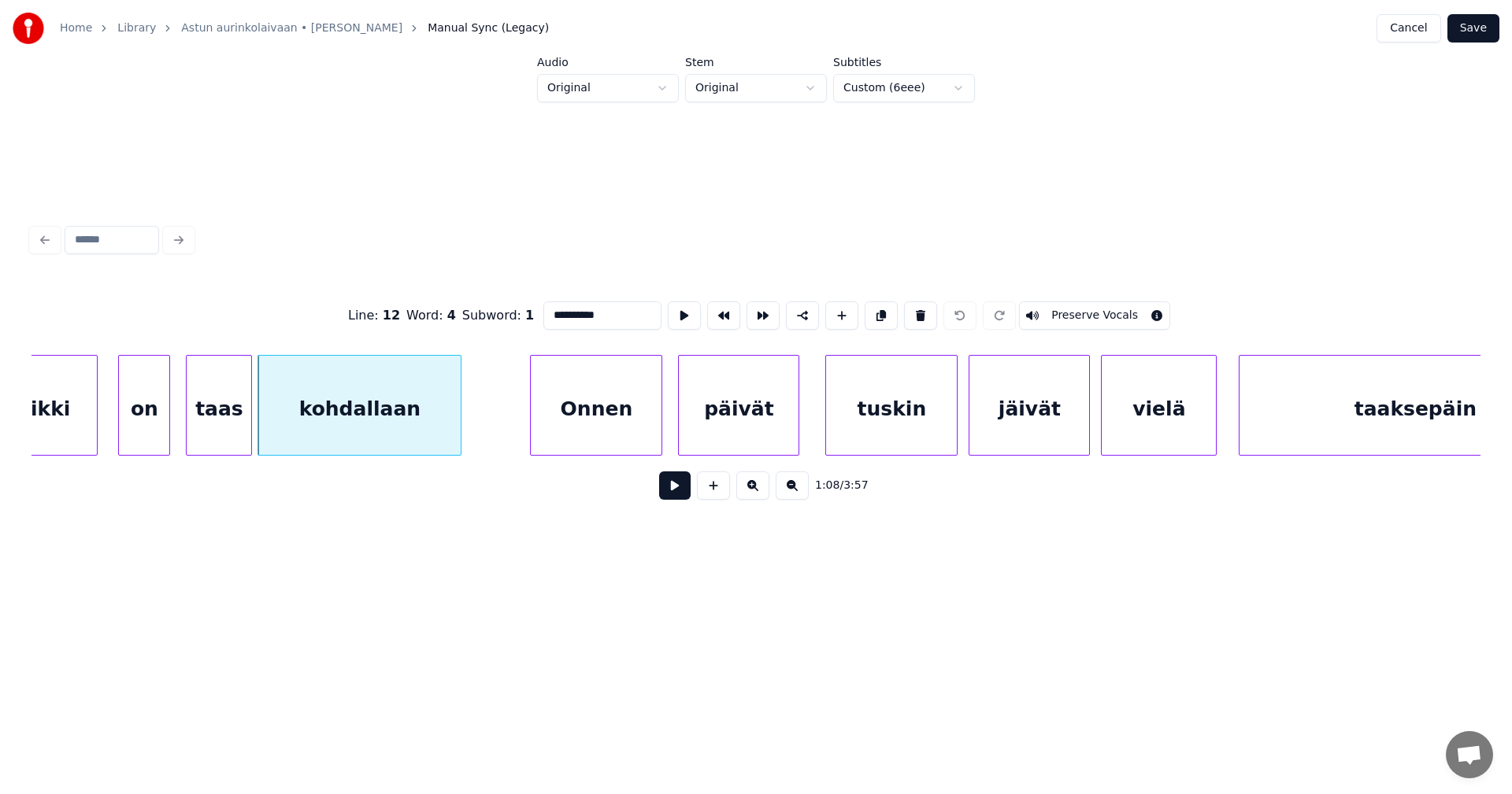
click at [678, 500] on button at bounding box center [674, 485] width 31 height 28
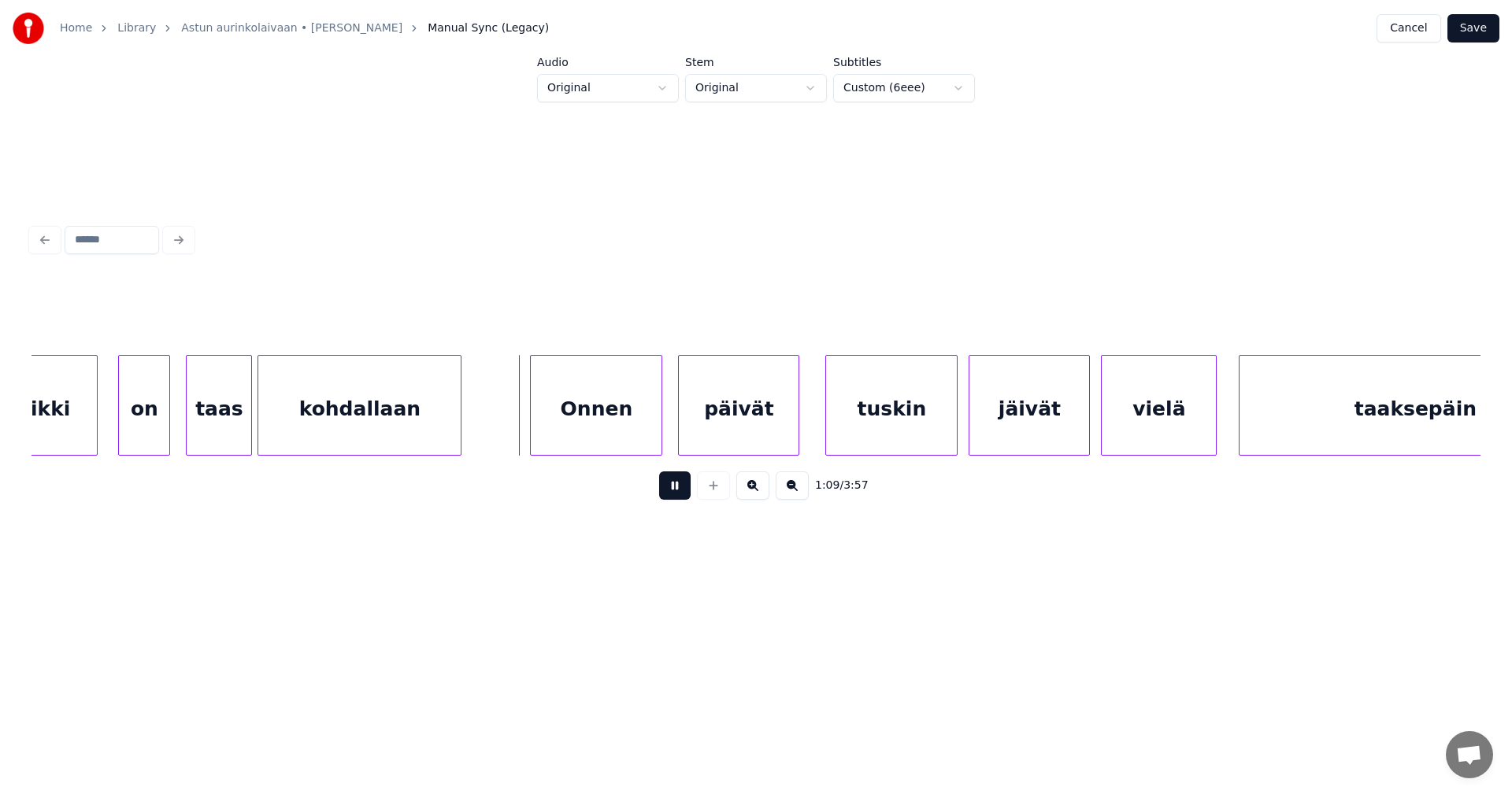
drag, startPoint x: 678, startPoint y: 499, endPoint x: 648, endPoint y: 458, distance: 50.8
click at [674, 492] on button at bounding box center [674, 485] width 31 height 28
click at [641, 401] on div "Onnen" at bounding box center [596, 408] width 131 height 107
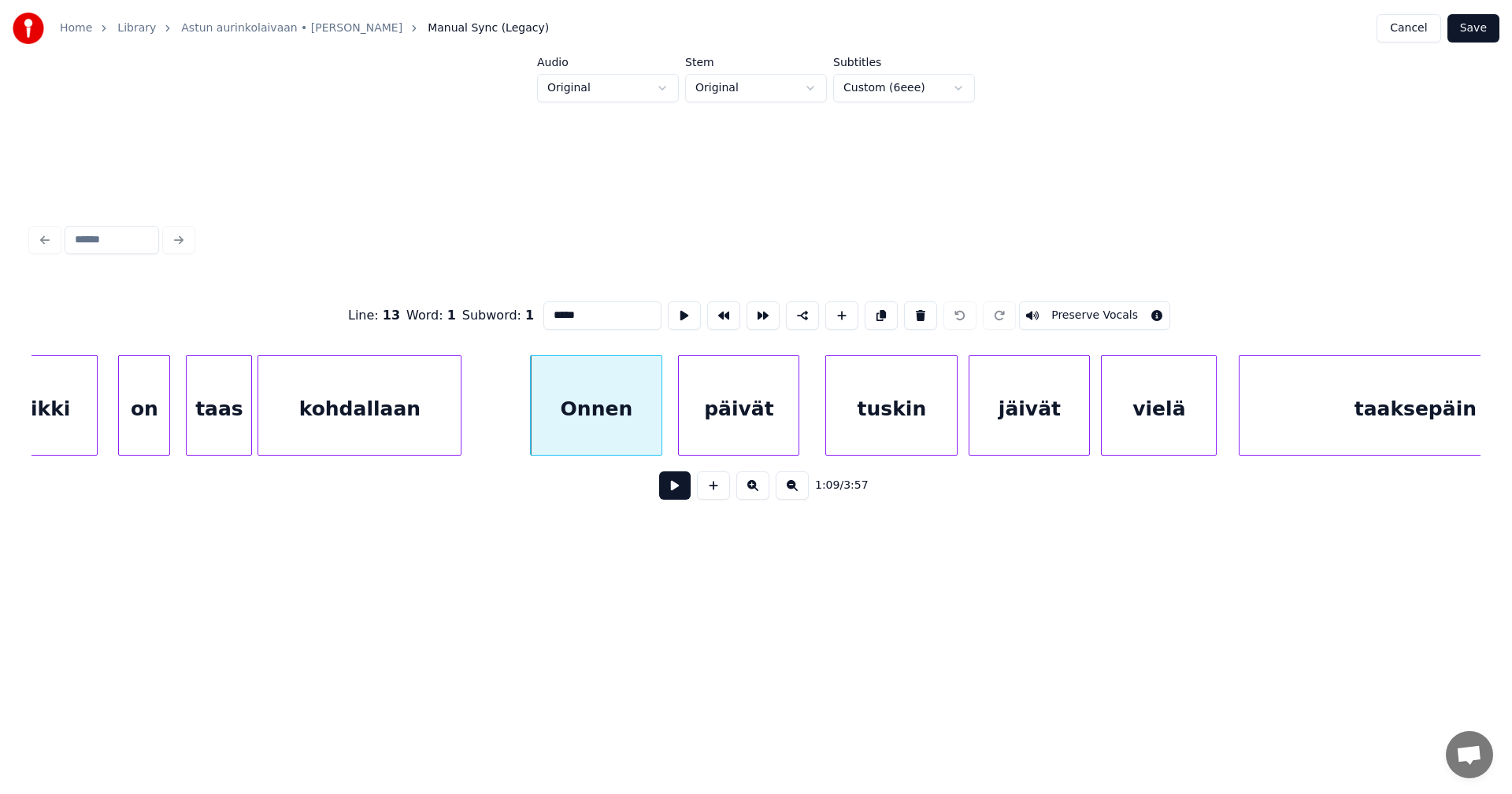
click at [551, 307] on input "*****" at bounding box center [602, 315] width 118 height 28
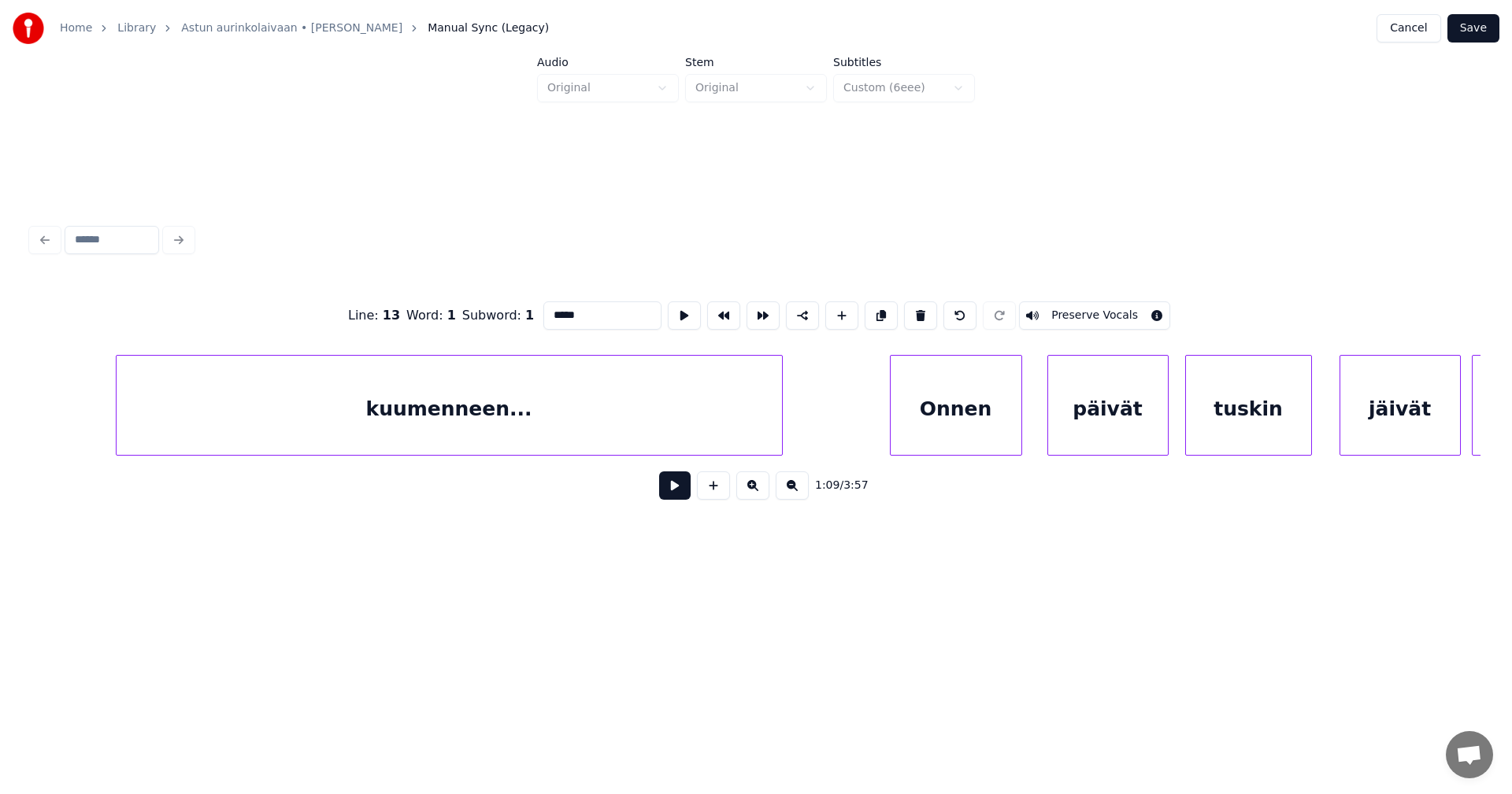
scroll to position [0, 14052]
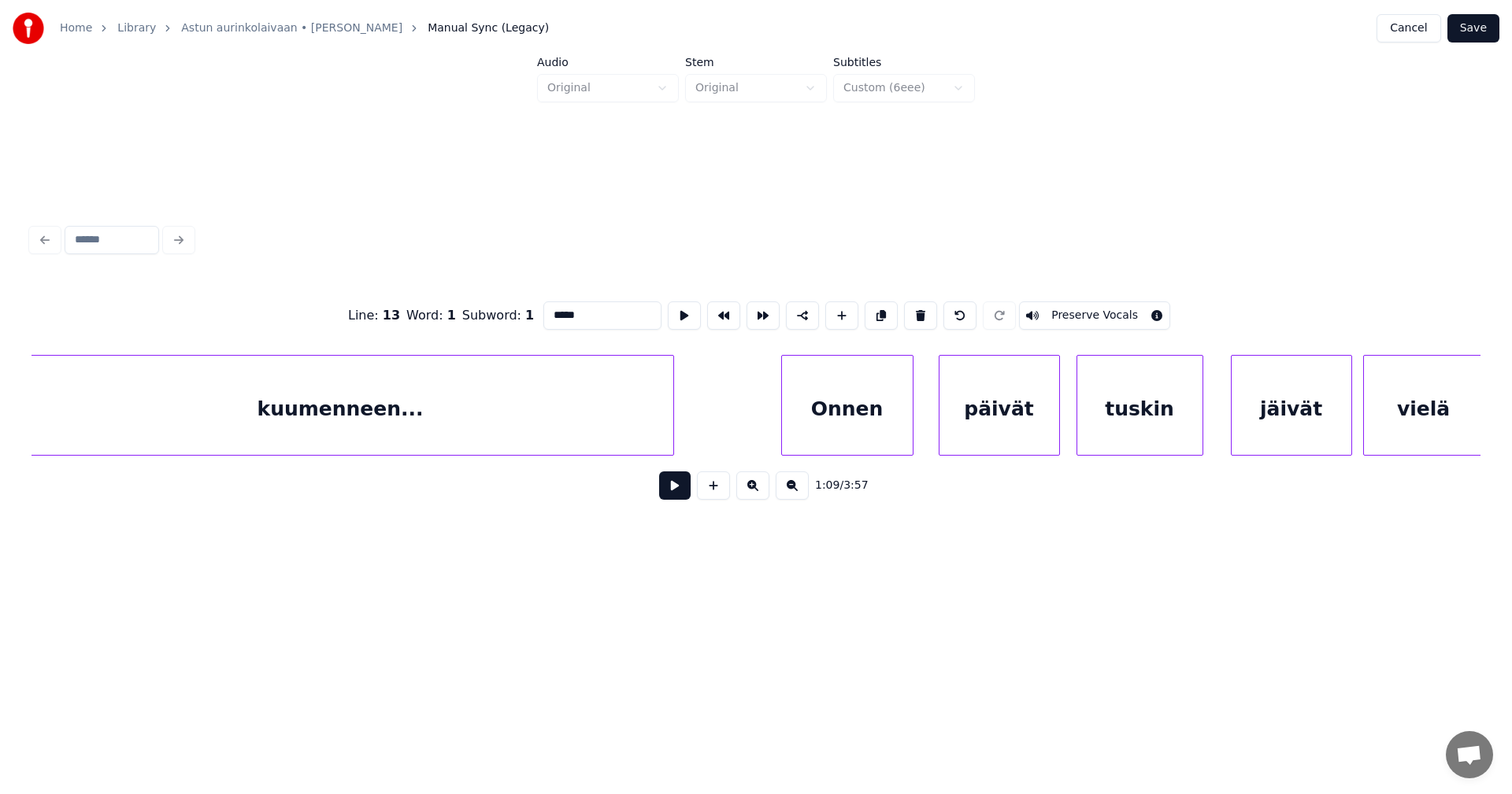
click at [428, 410] on div "kuumenneen..." at bounding box center [341, 408] width 665 height 107
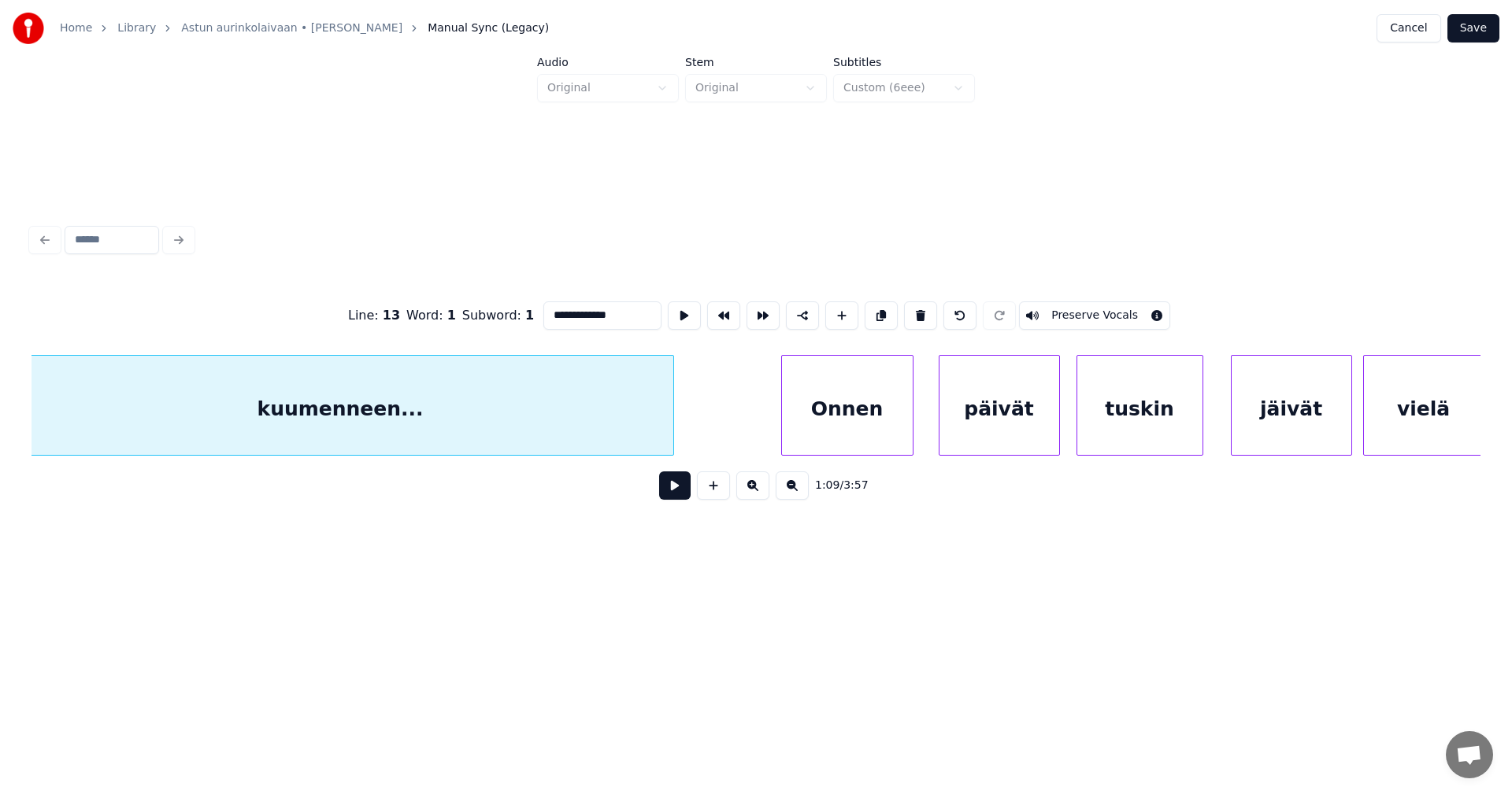
scroll to position [0, 14026]
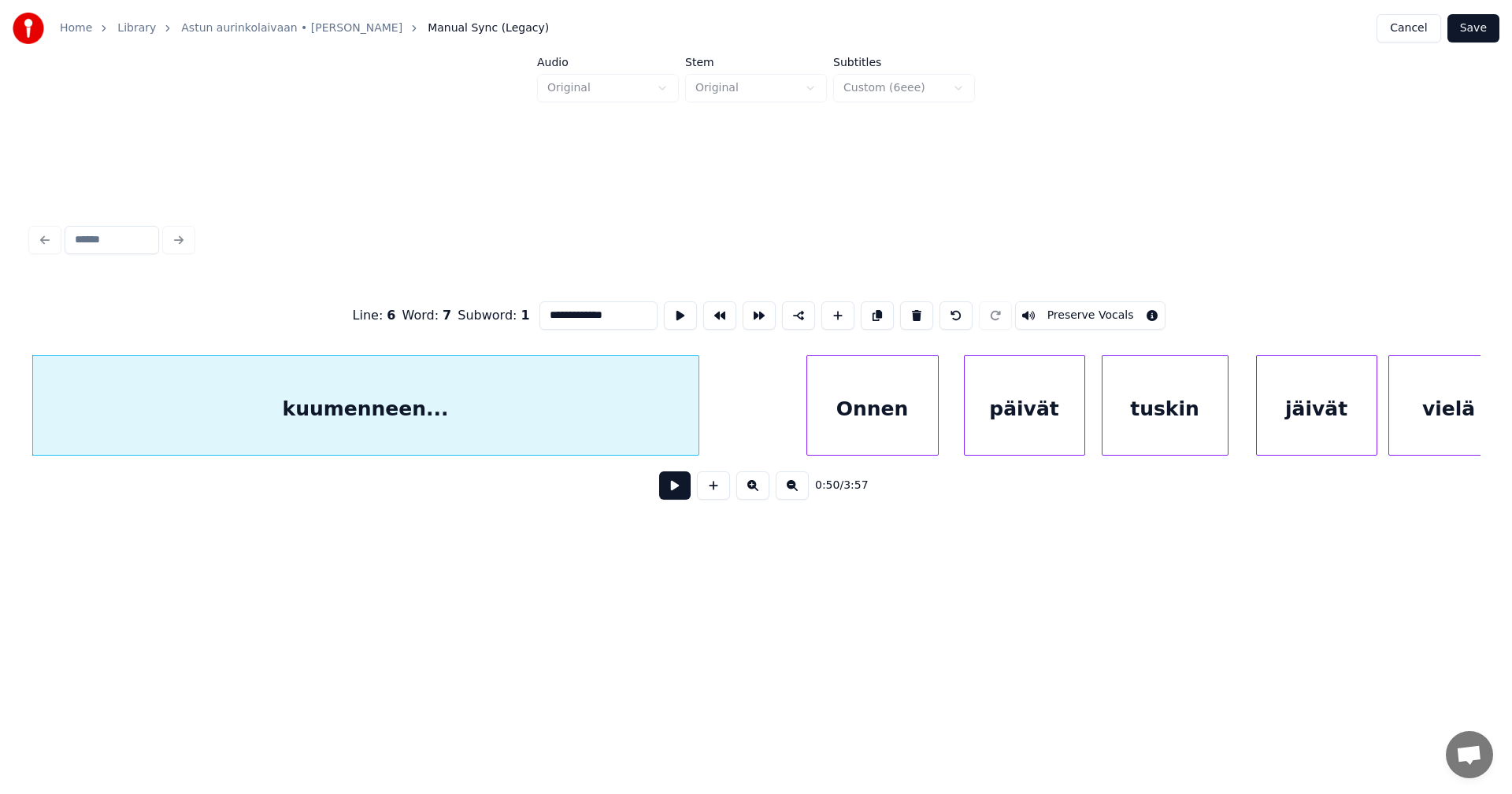
type input "**********"
click at [674, 492] on button at bounding box center [674, 485] width 31 height 28
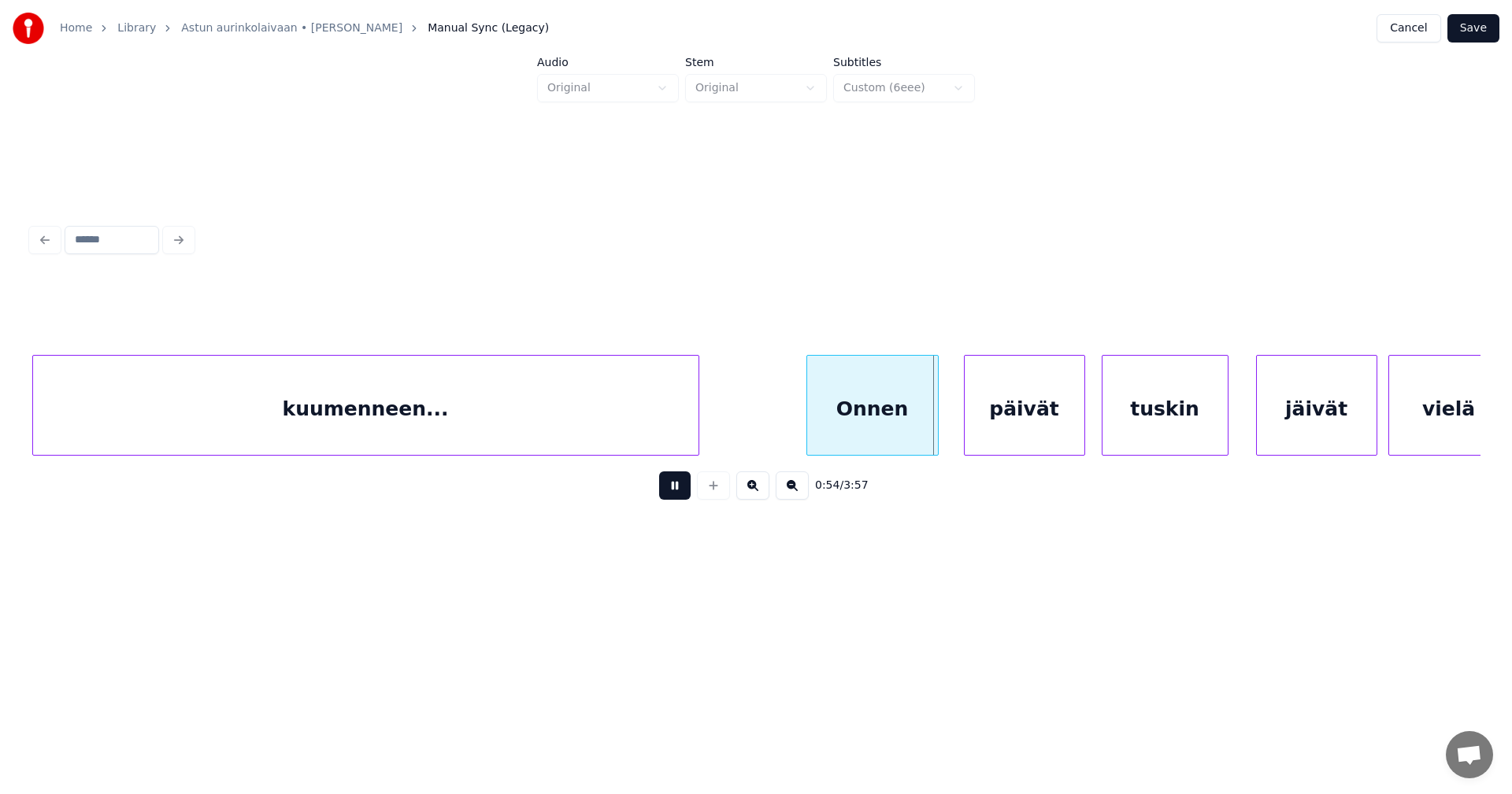
click at [669, 494] on button at bounding box center [674, 485] width 31 height 28
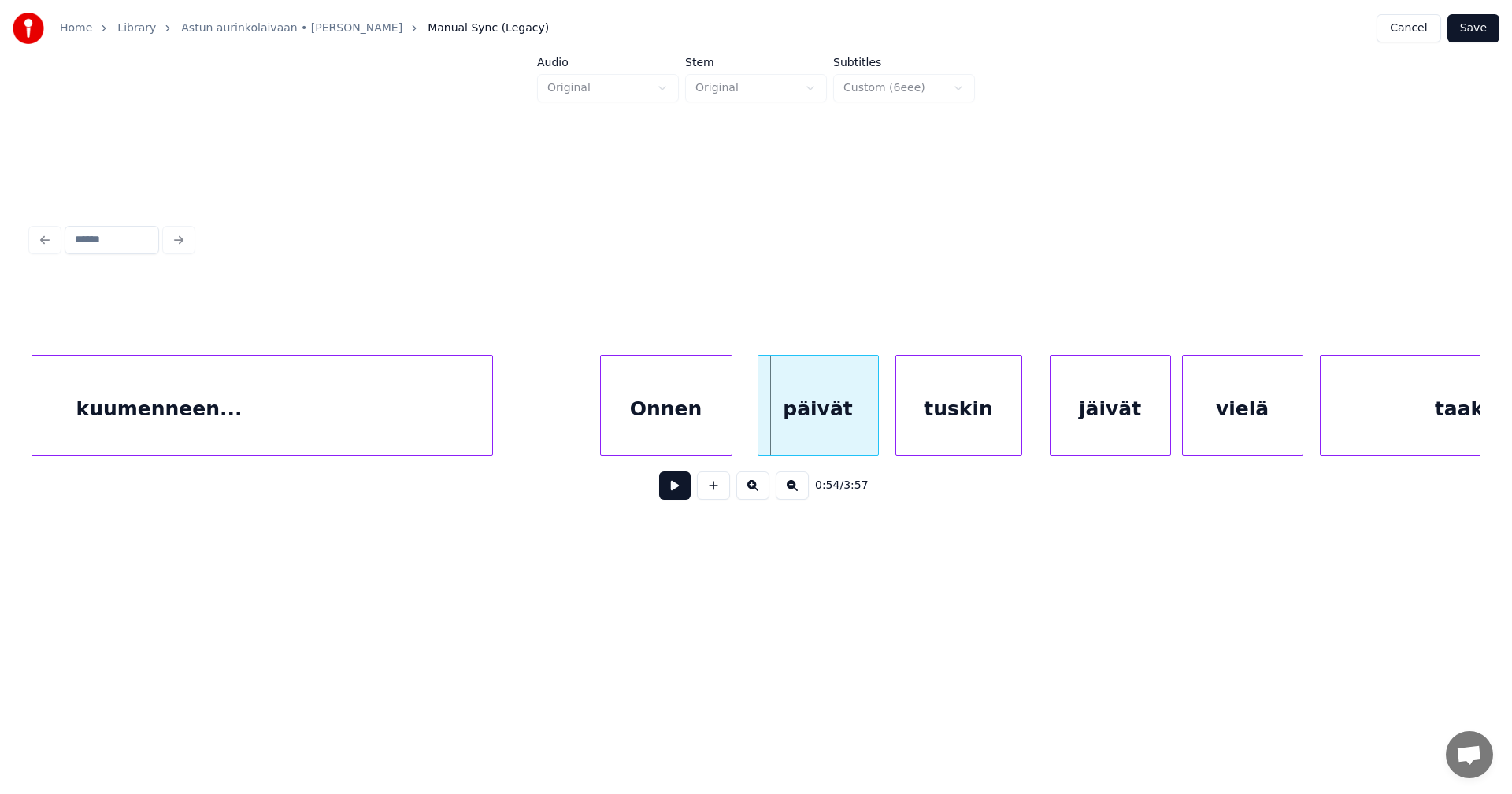
scroll to position [0, 14304]
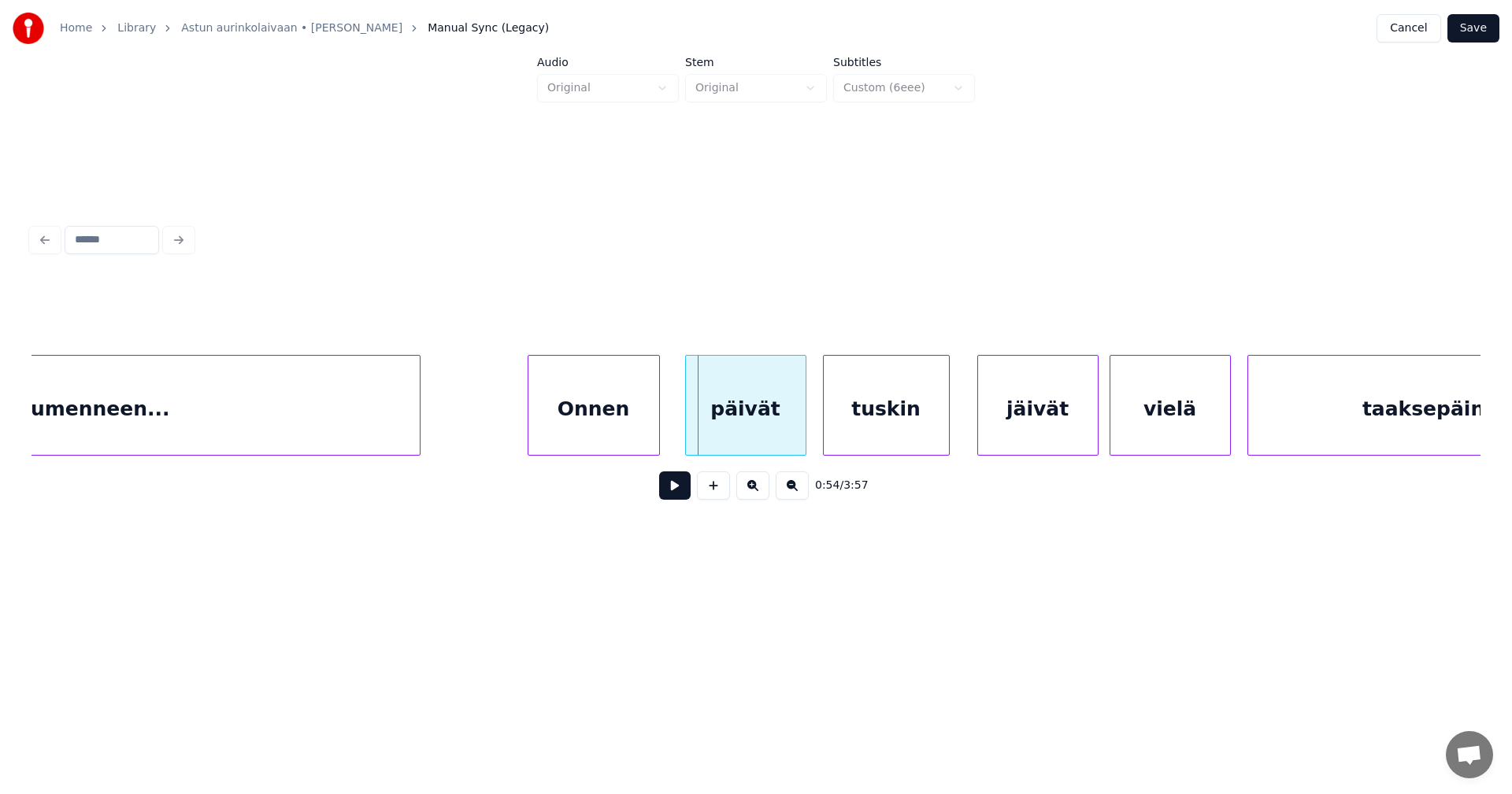
click at [557, 419] on div "Onnen" at bounding box center [594, 408] width 131 height 107
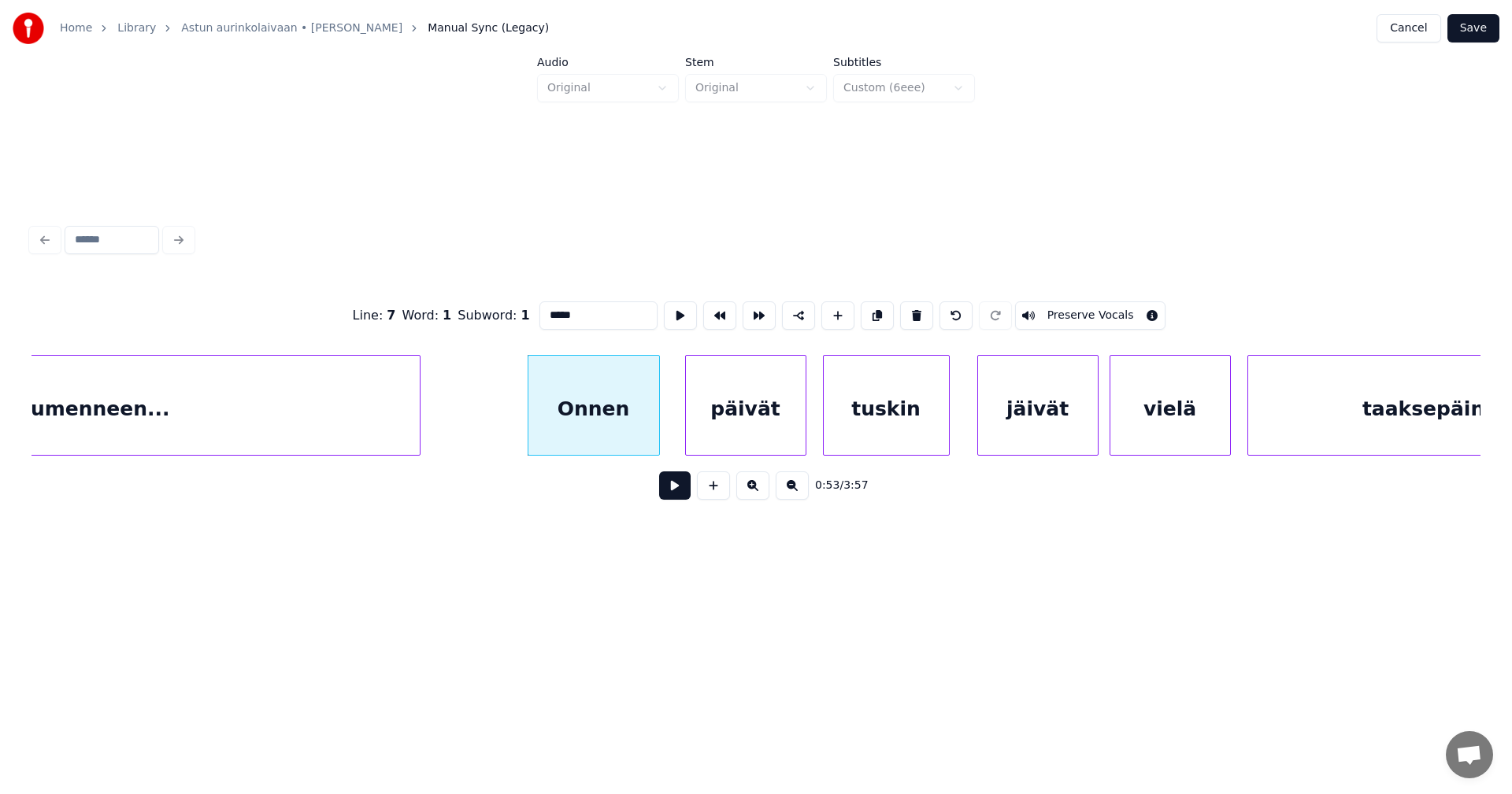
click at [551, 310] on input "*****" at bounding box center [598, 315] width 118 height 28
click at [727, 422] on div "päivät" at bounding box center [741, 408] width 120 height 107
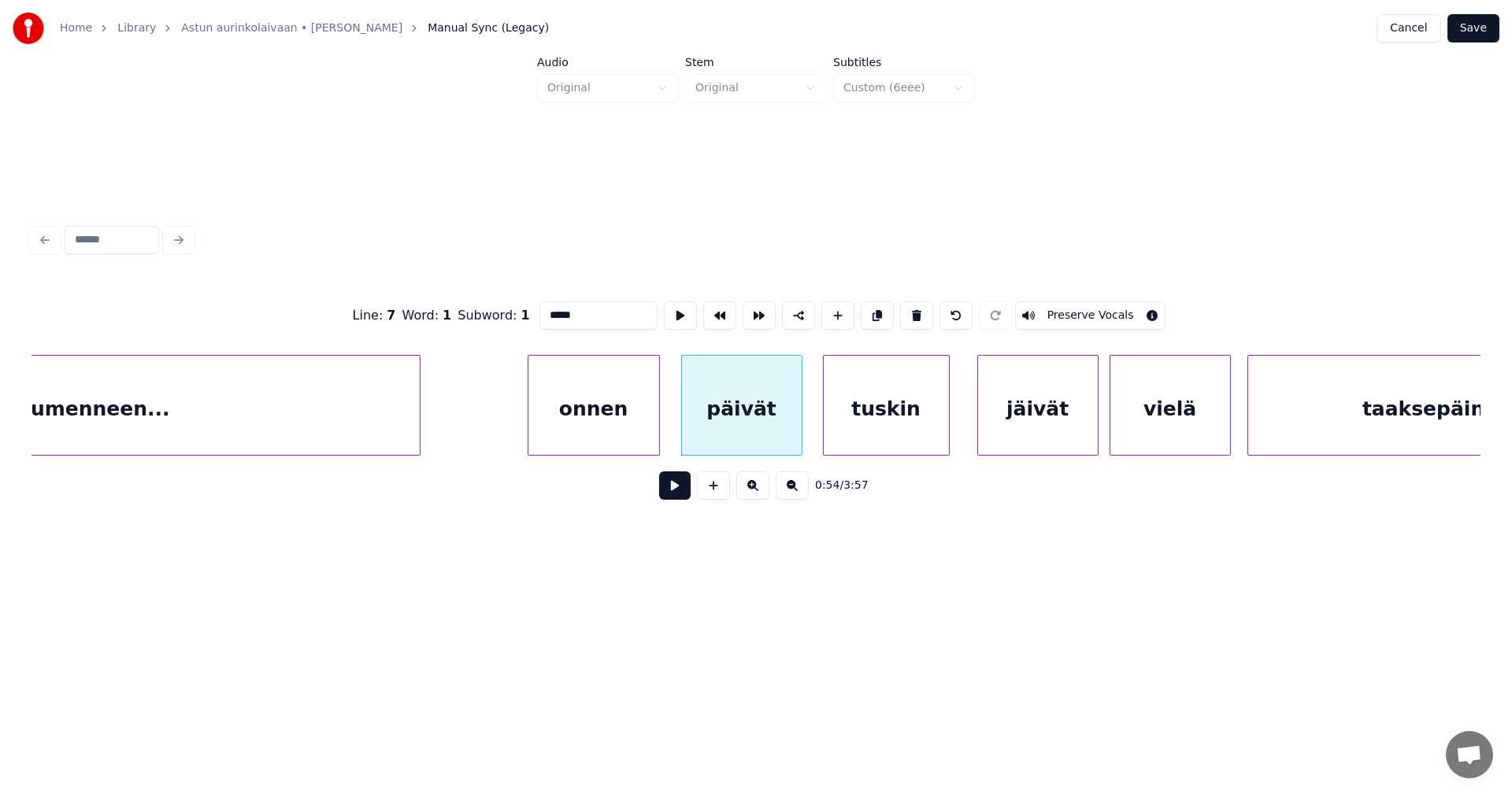
type input "*****"
click at [681, 484] on button at bounding box center [674, 485] width 31 height 28
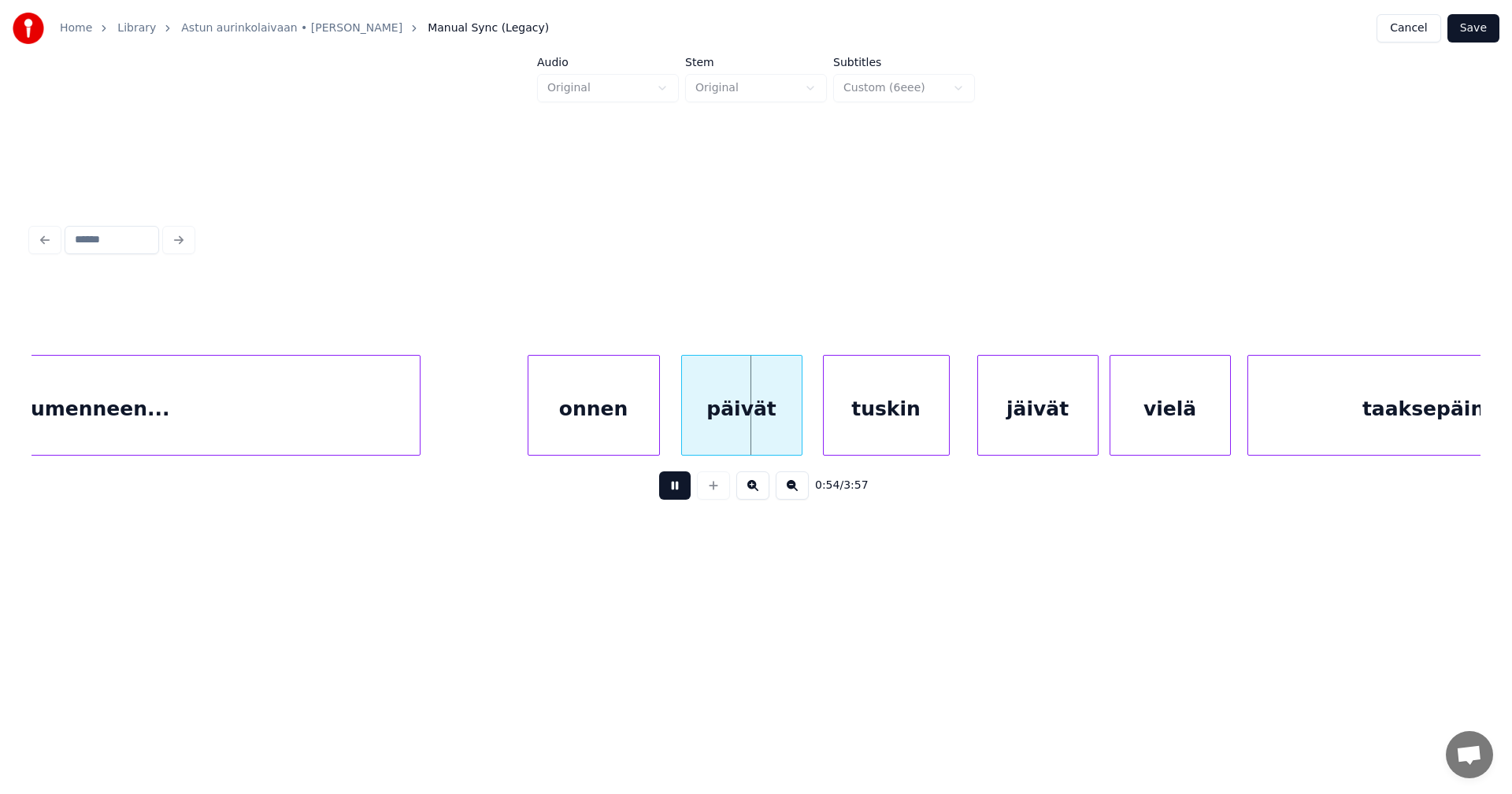
click at [681, 484] on button at bounding box center [674, 485] width 31 height 28
click at [789, 433] on div at bounding box center [788, 405] width 5 height 99
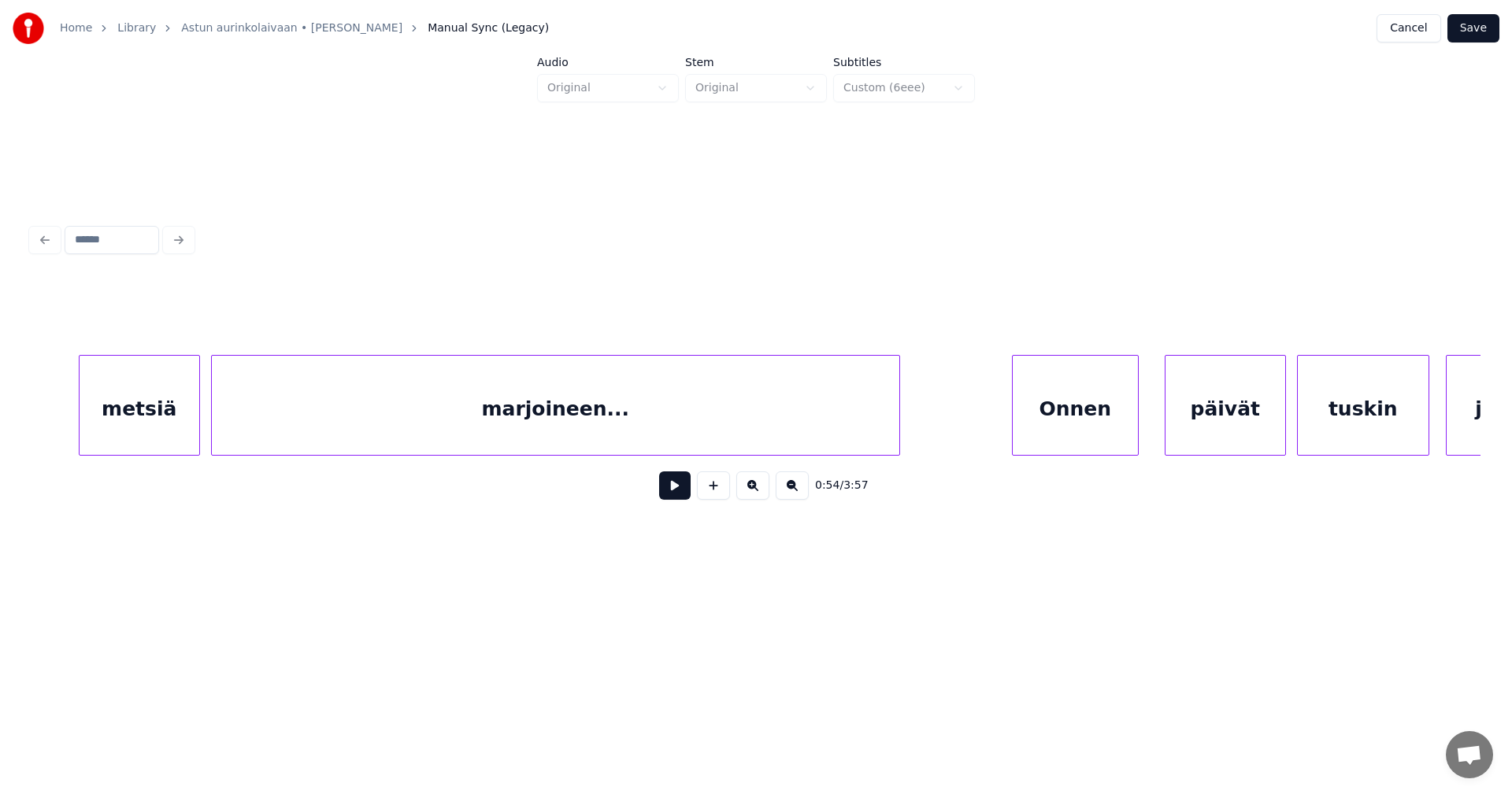
scroll to position [0, 40415]
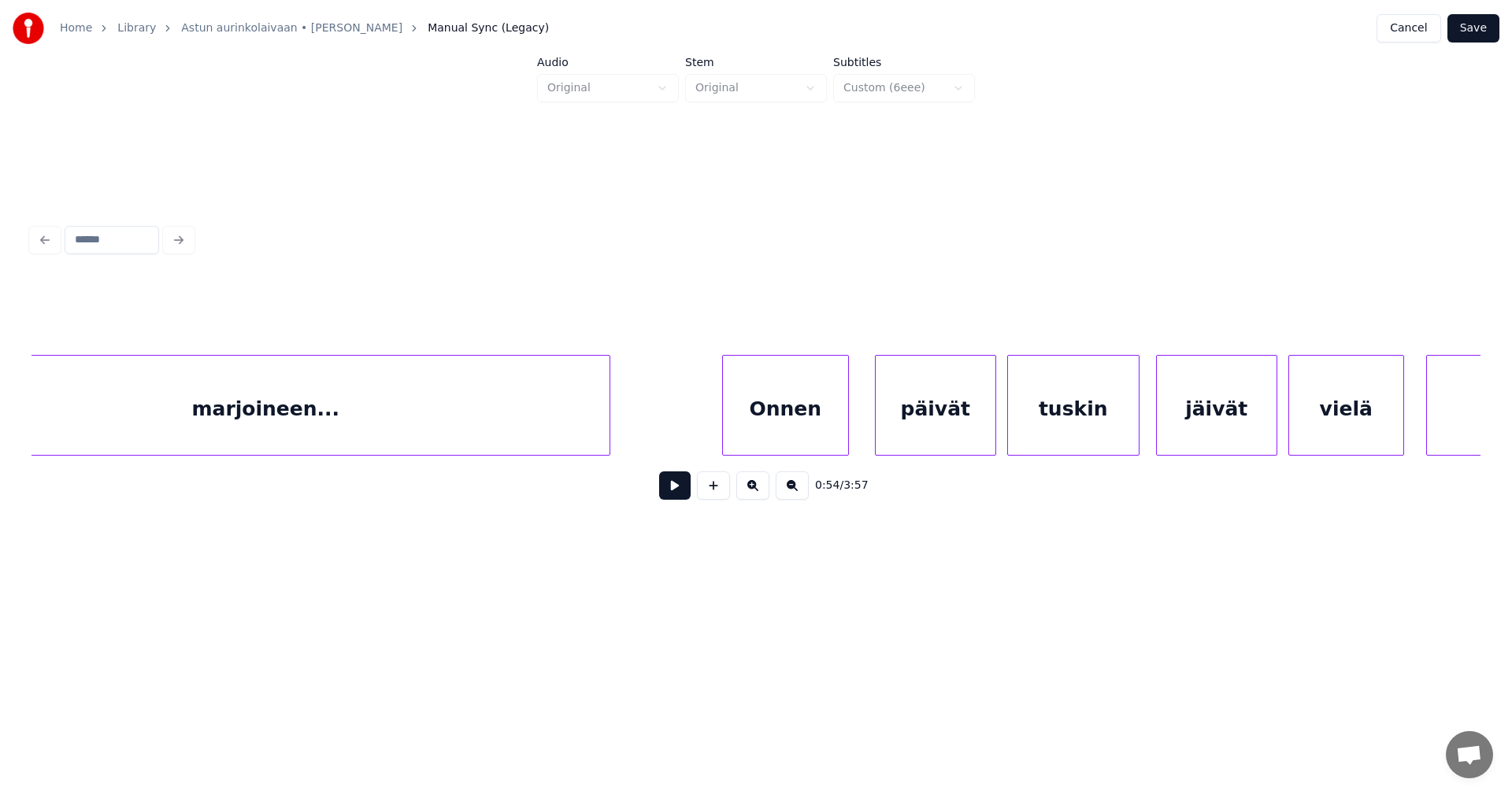
click at [585, 397] on div "marjoineen..." at bounding box center [266, 408] width 687 height 107
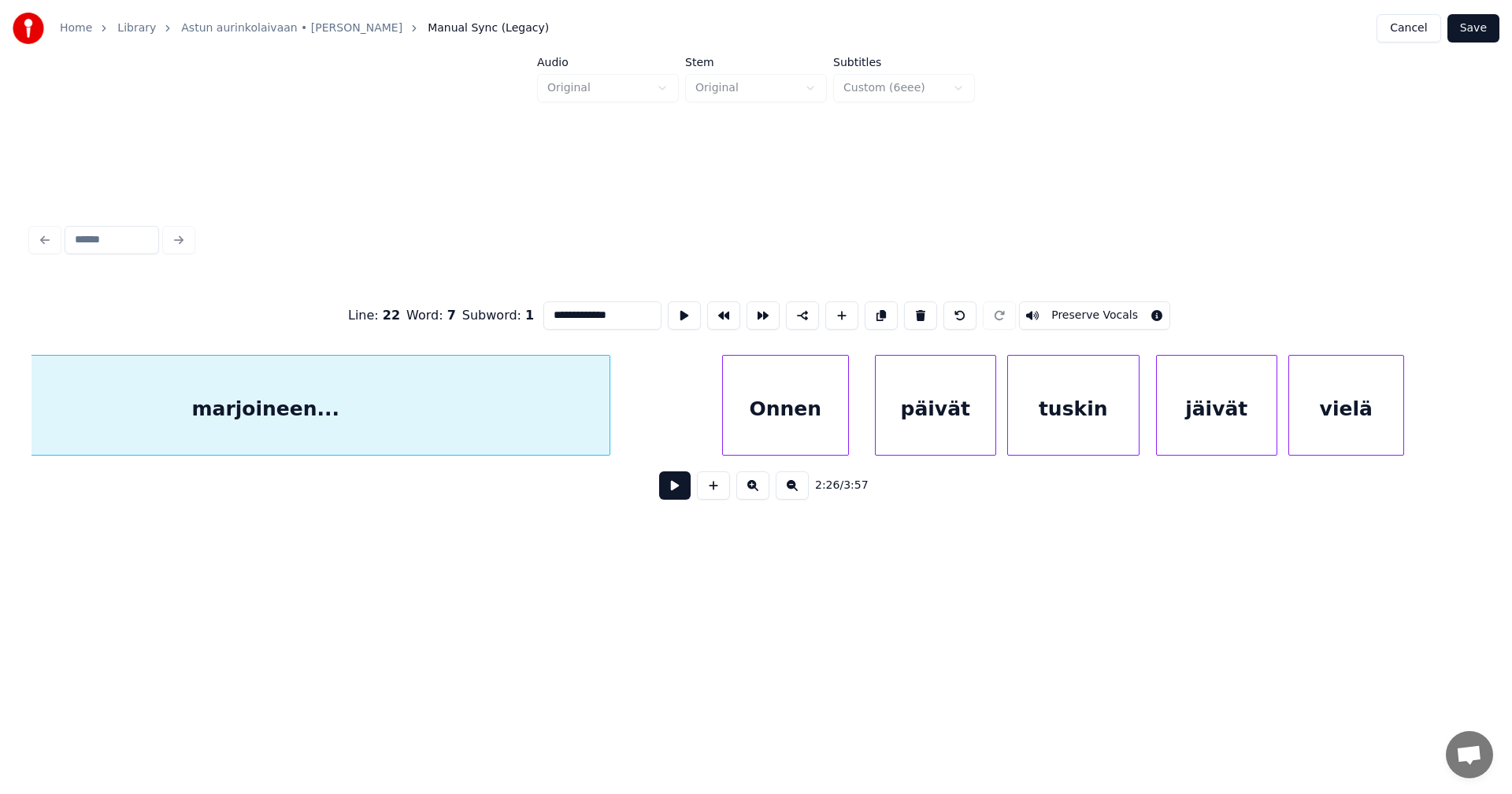
scroll to position [0, 40305]
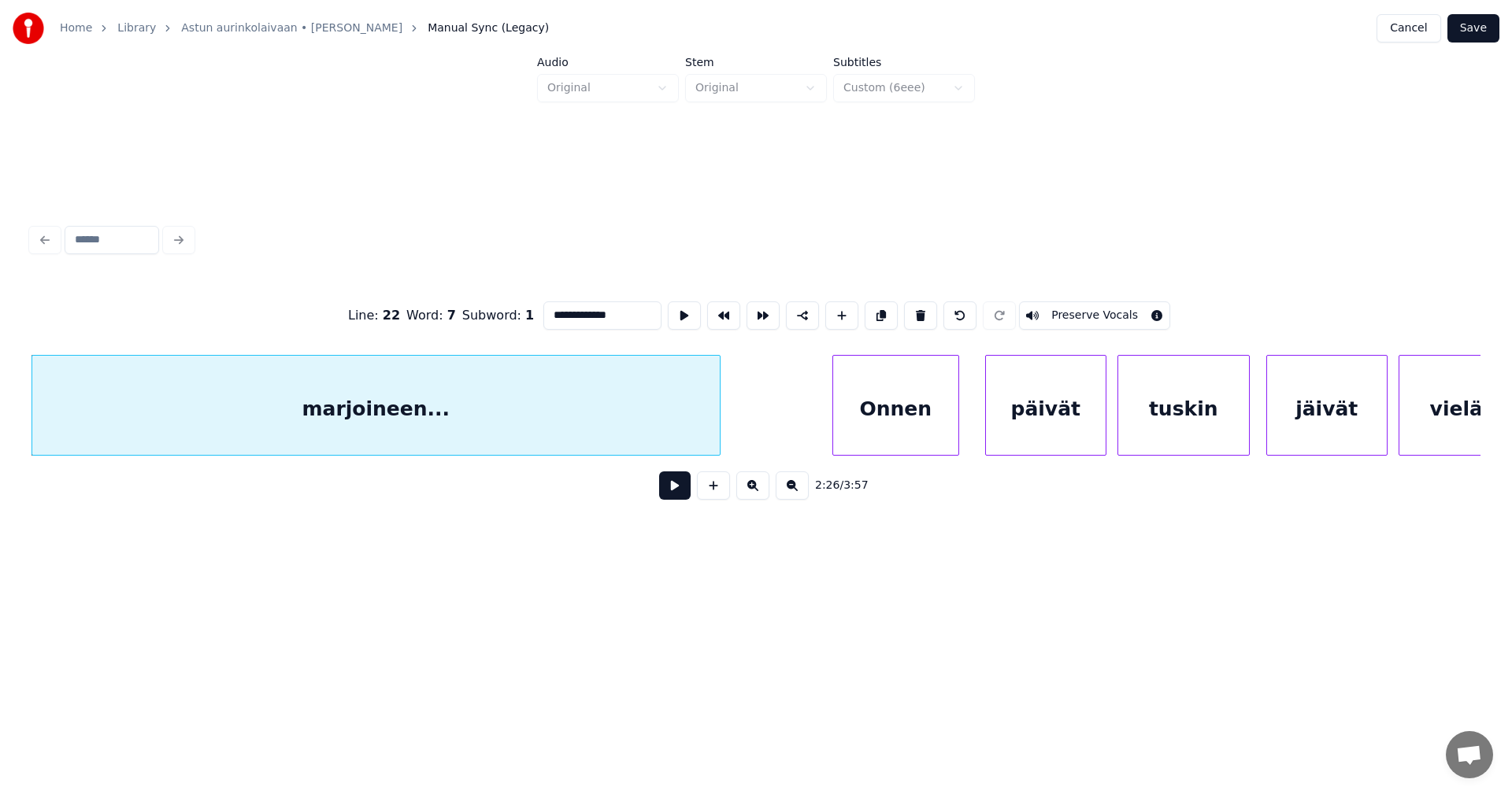
click at [866, 408] on div "Onnen" at bounding box center [895, 408] width 126 height 107
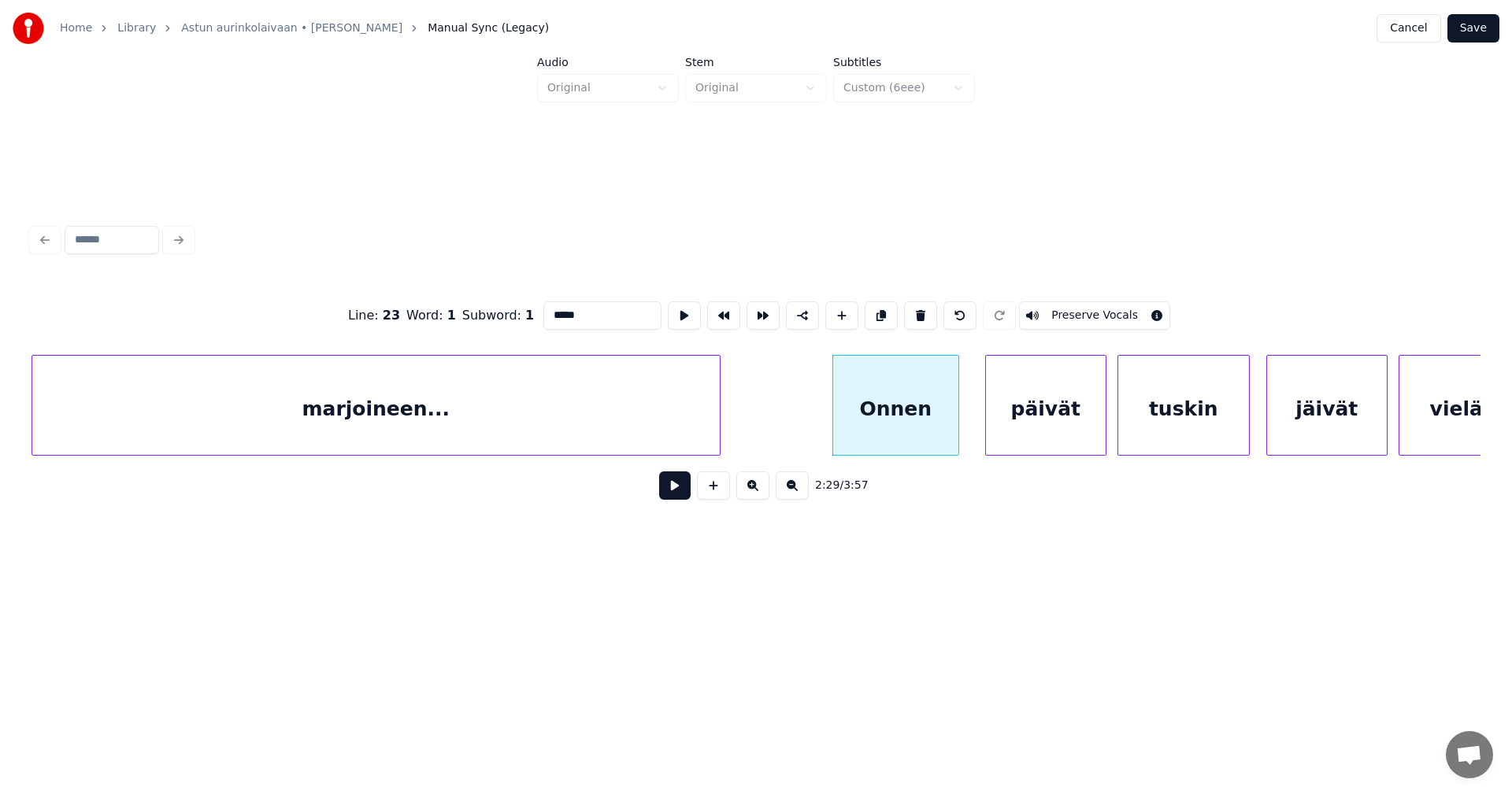
click at [553, 309] on input "*****" at bounding box center [602, 315] width 118 height 28
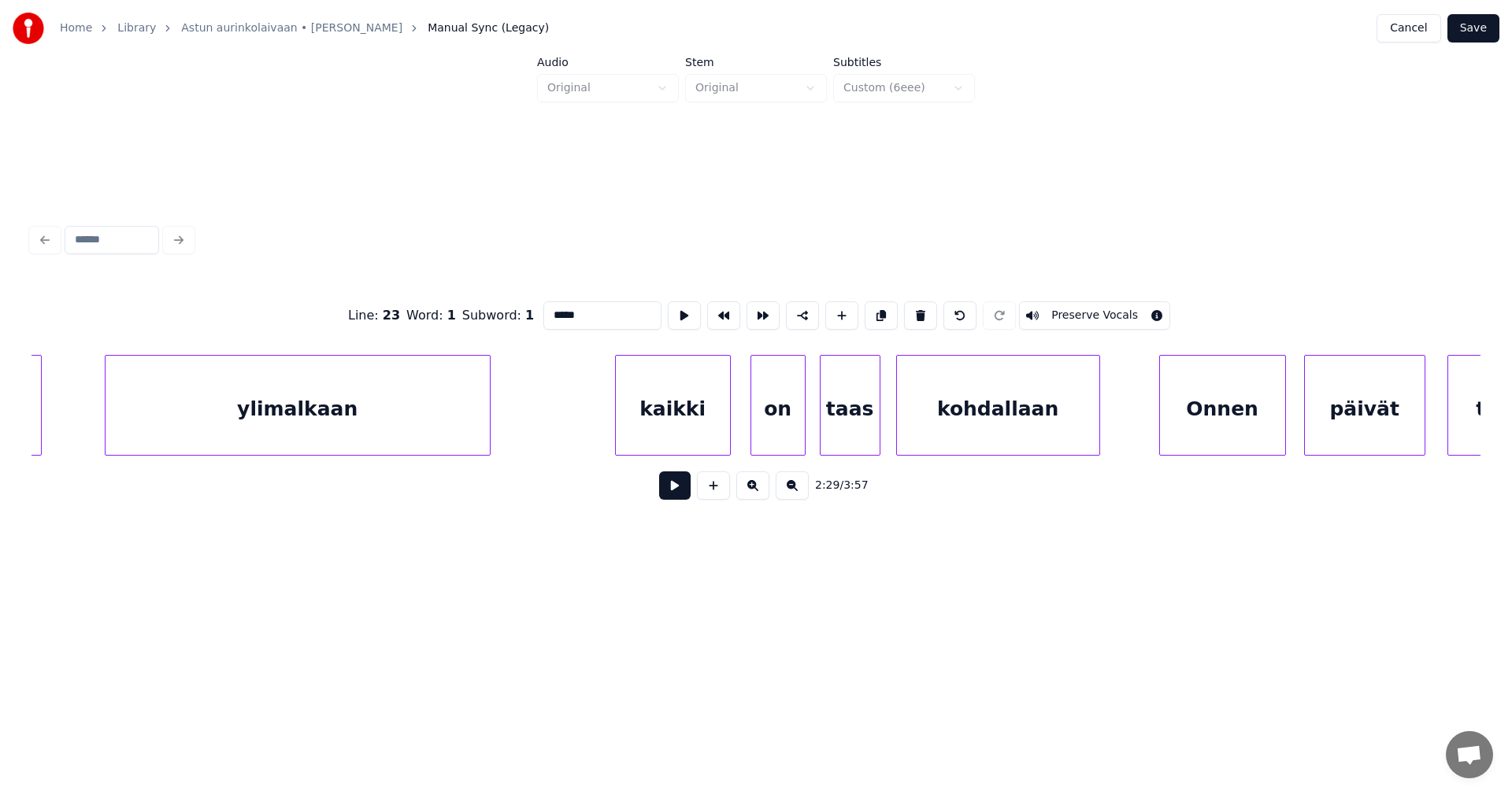
scroll to position [0, 44652]
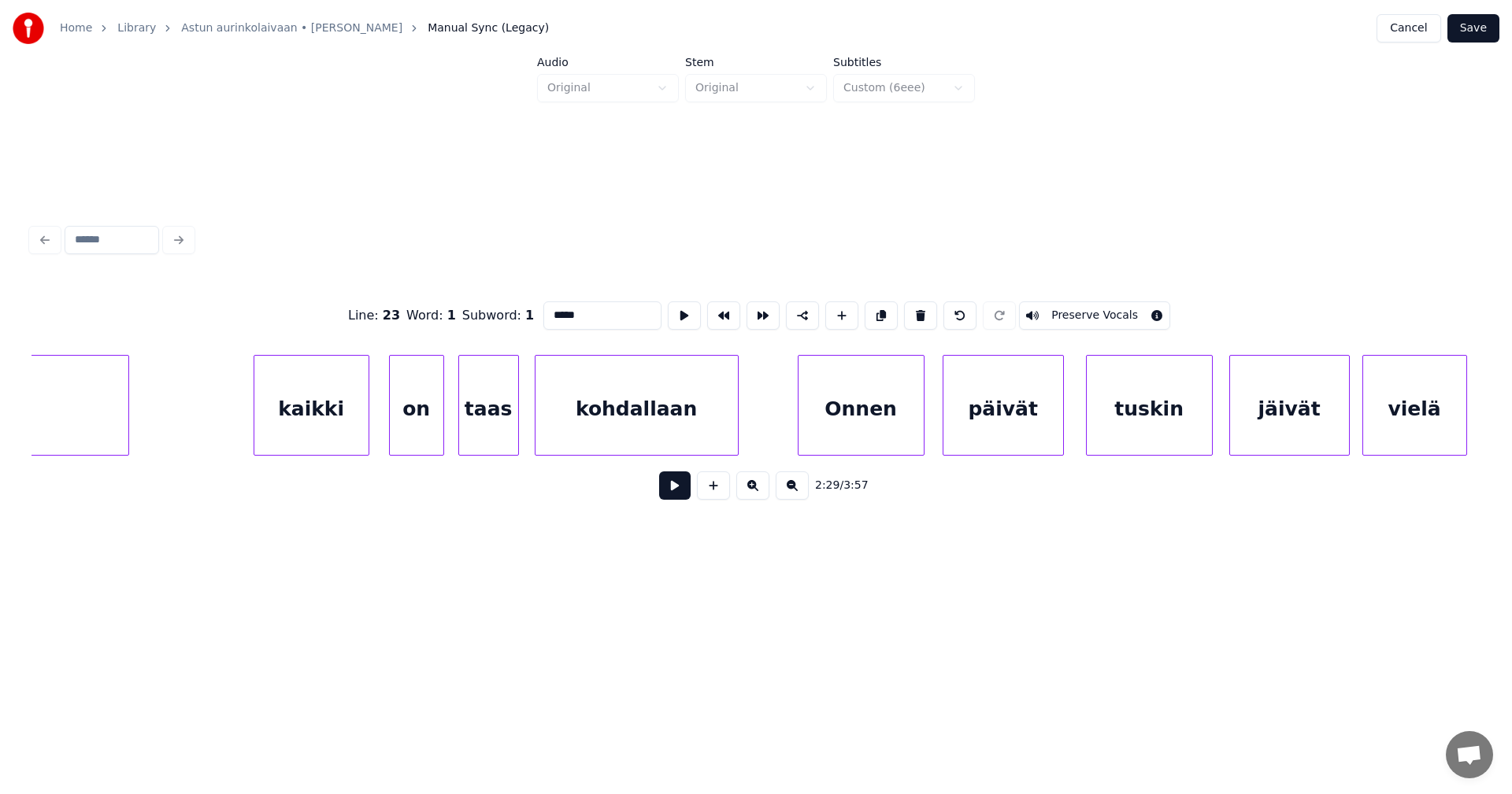
click at [896, 409] on div "Onnen" at bounding box center [860, 408] width 126 height 107
drag, startPoint x: 556, startPoint y: 311, endPoint x: 564, endPoint y: 327, distance: 17.9
click at [556, 310] on input "*****" at bounding box center [602, 315] width 118 height 28
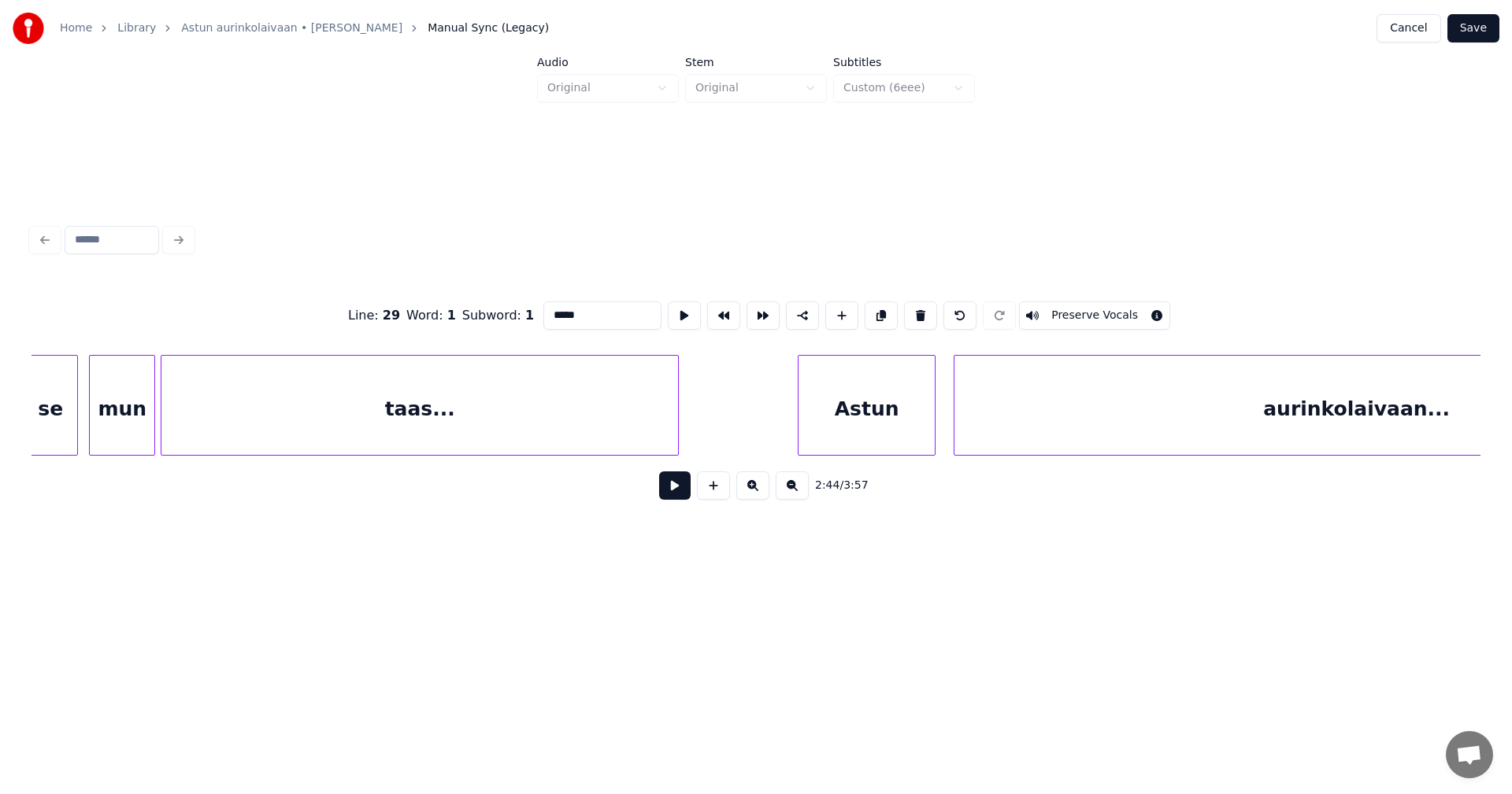
scroll to position [0, 59065]
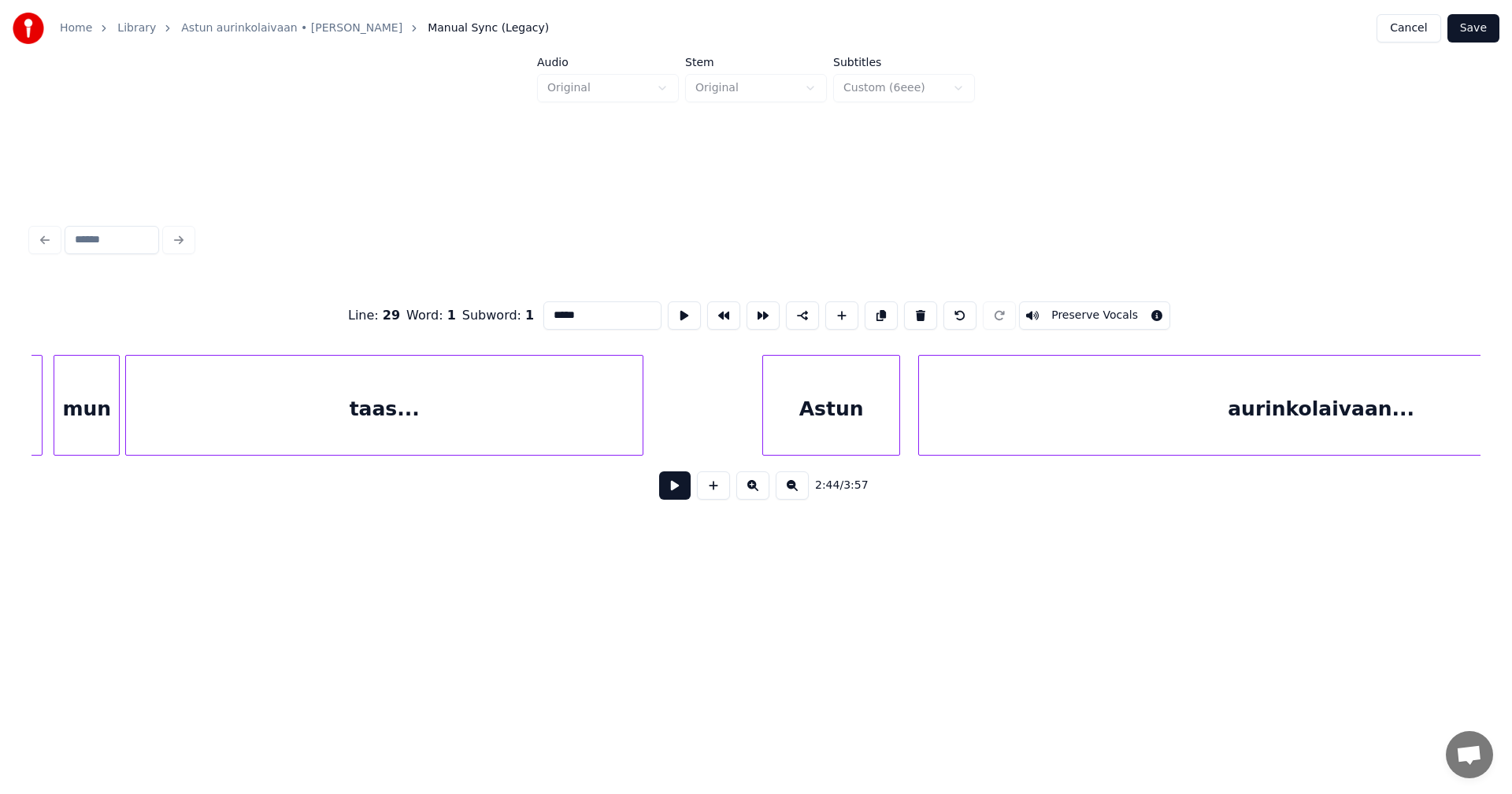
click at [615, 384] on div "taas..." at bounding box center [384, 408] width 517 height 107
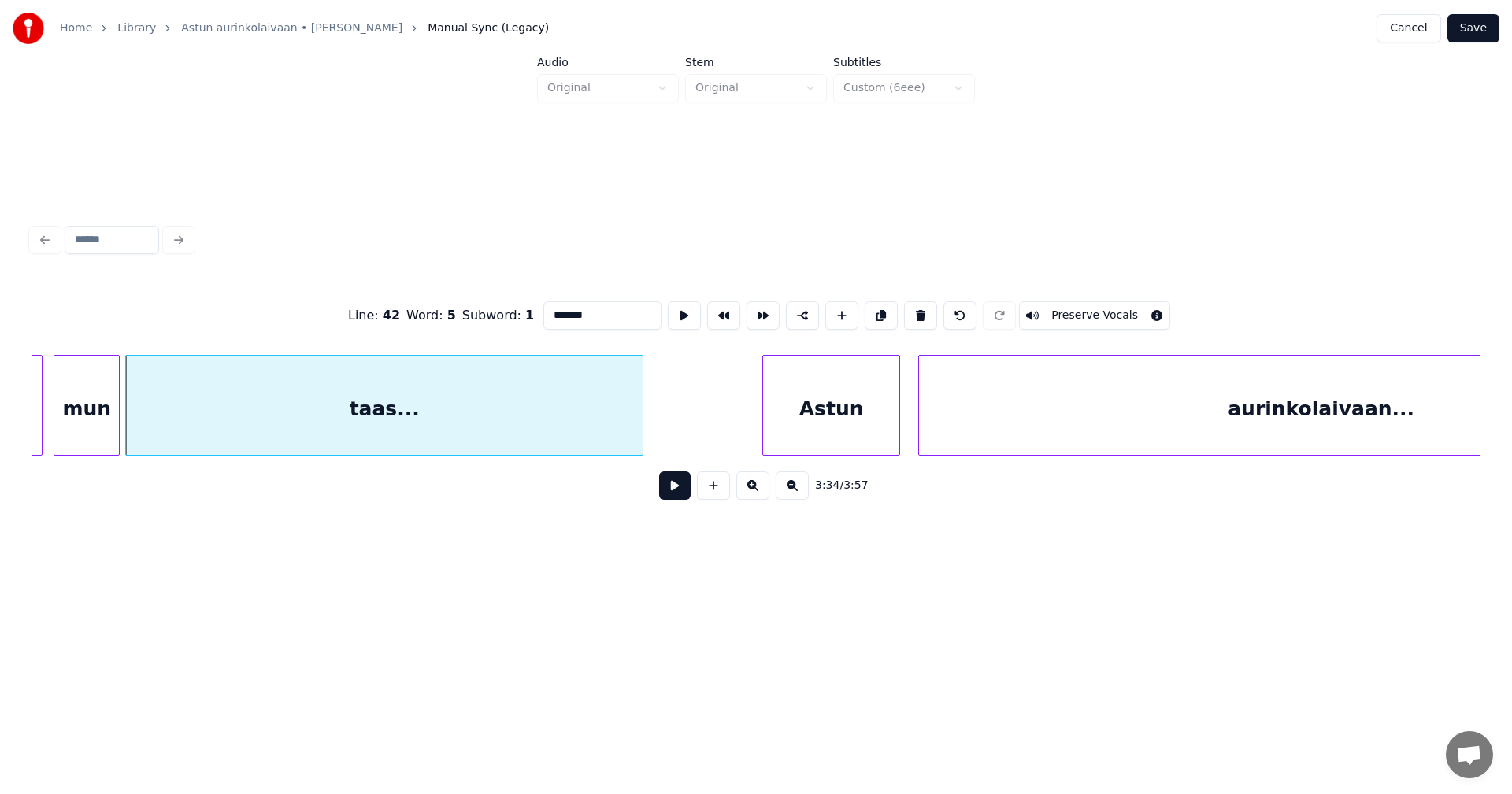
type input "*******"
click at [673, 492] on button at bounding box center [674, 485] width 31 height 28
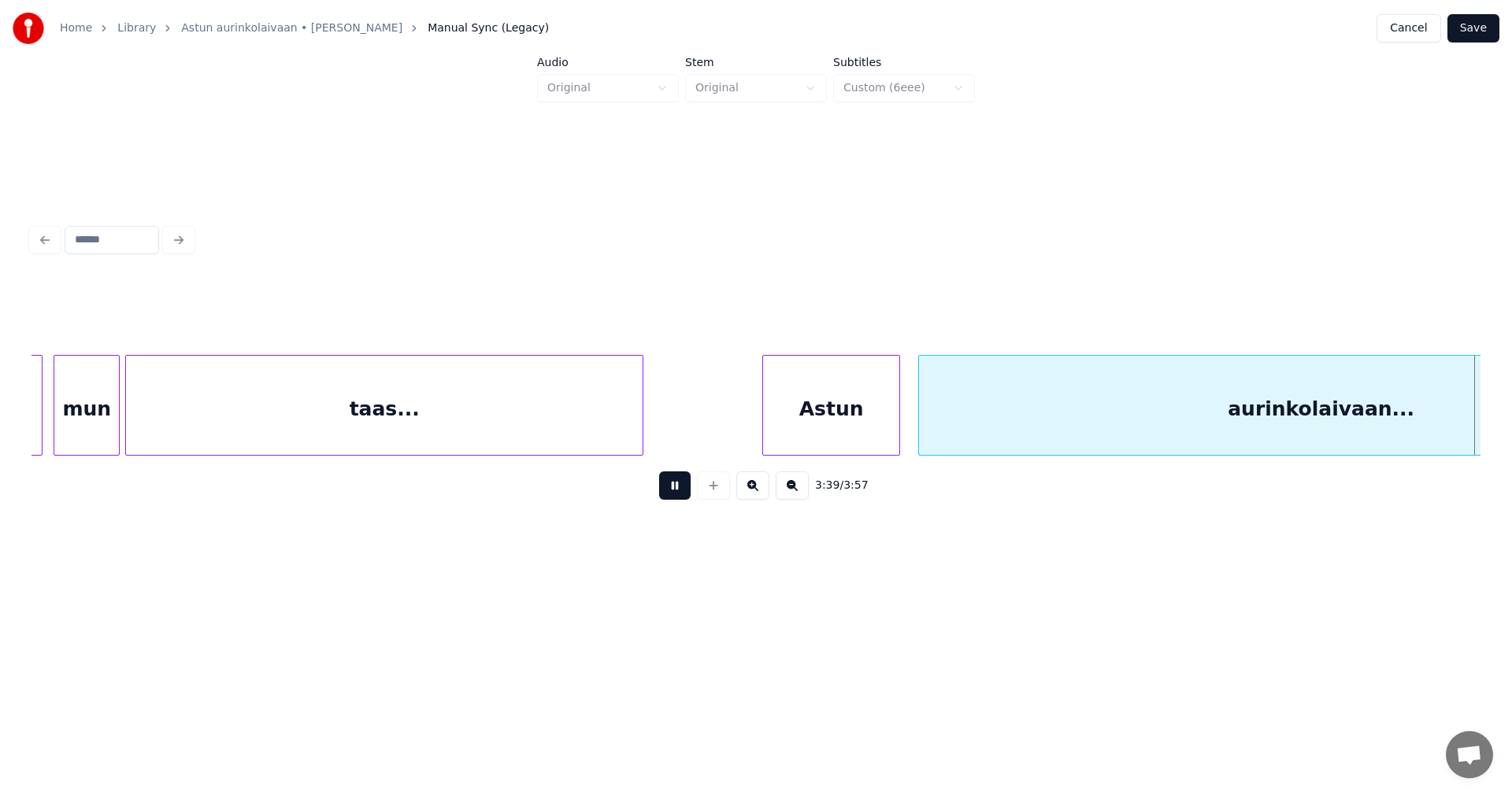
scroll to position [0, 60517]
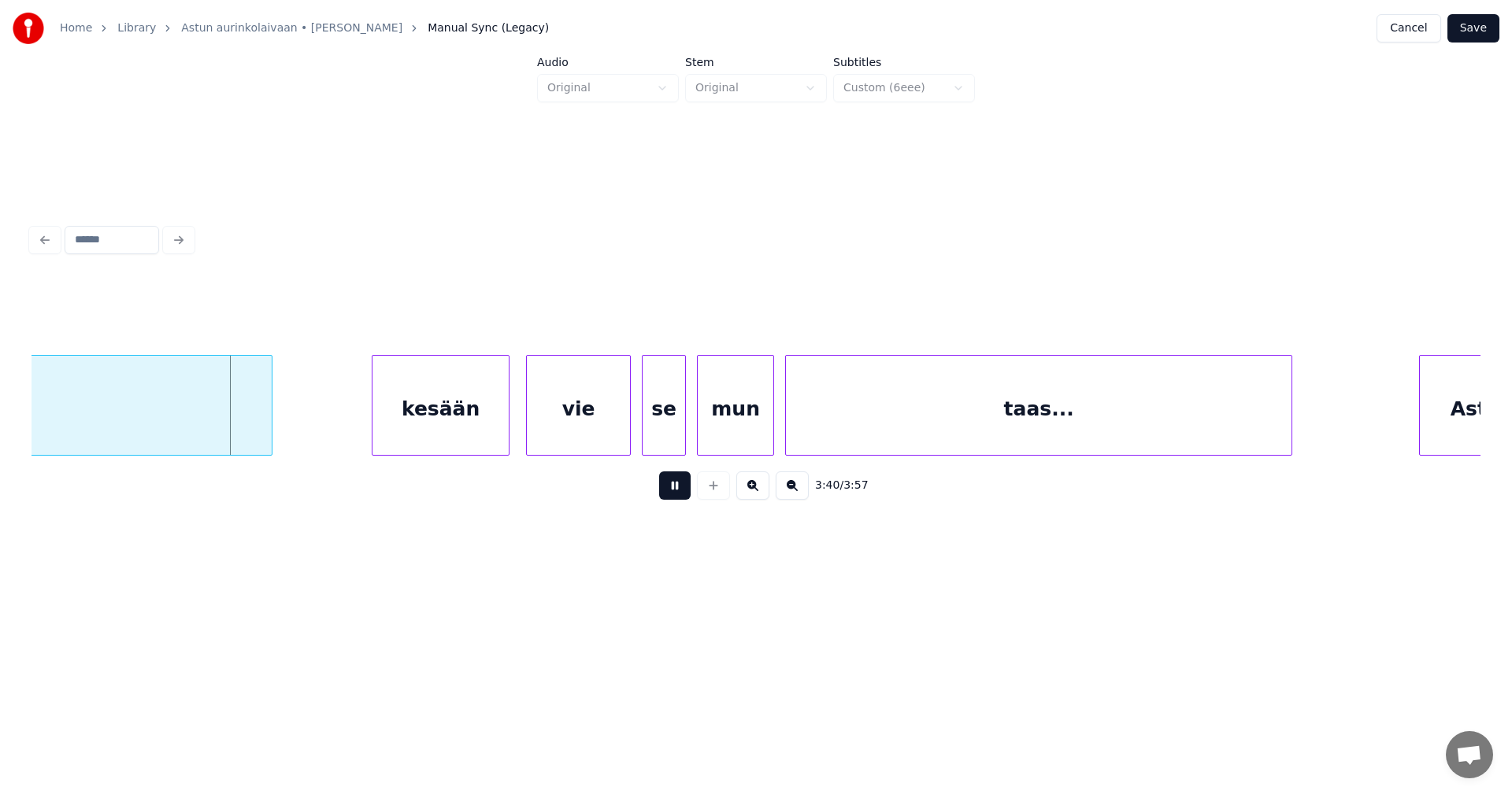
click at [674, 492] on button at bounding box center [674, 485] width 31 height 28
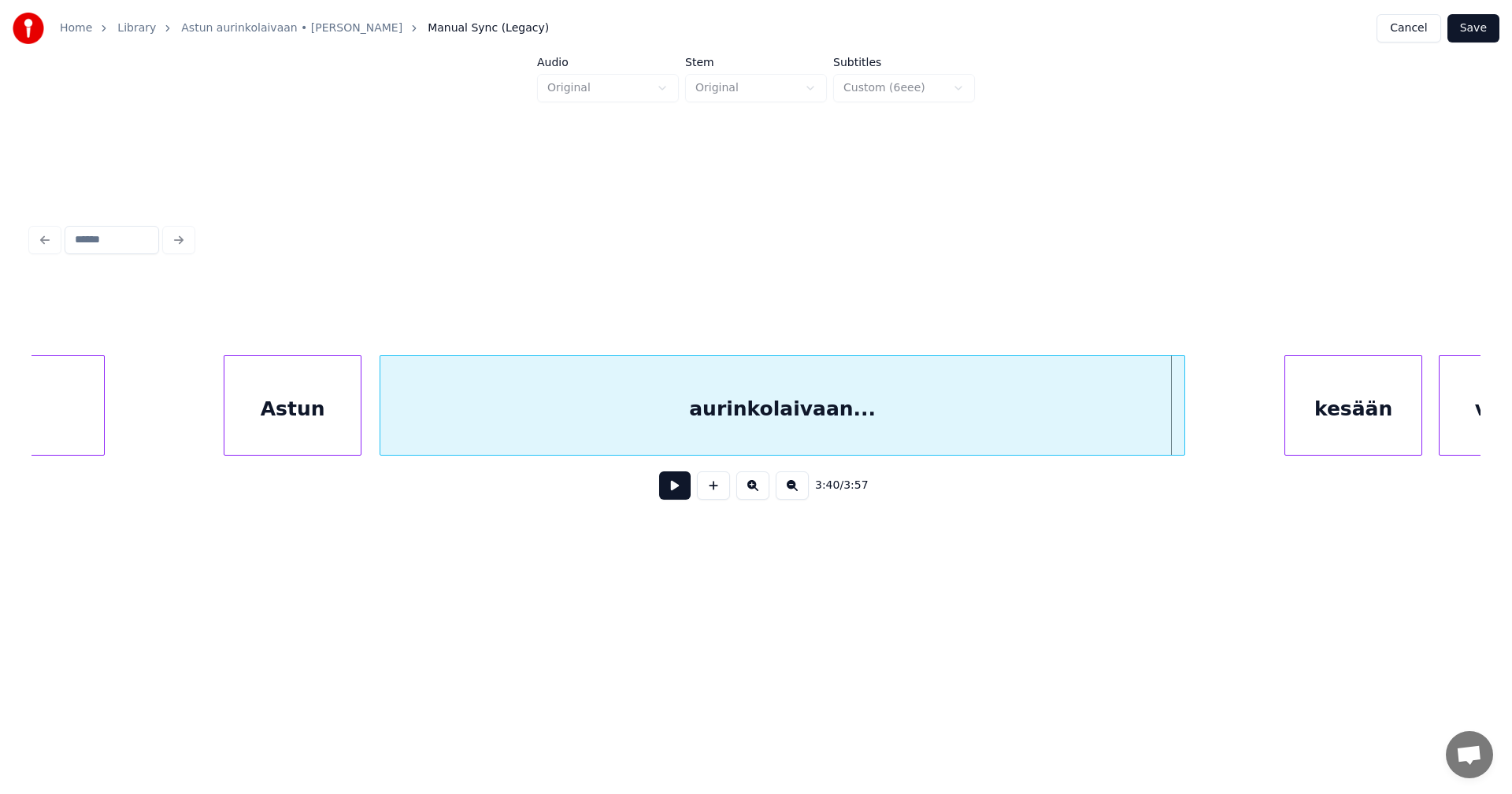
scroll to position [0, 59603]
click at [294, 441] on div "Astun" at bounding box center [293, 408] width 137 height 107
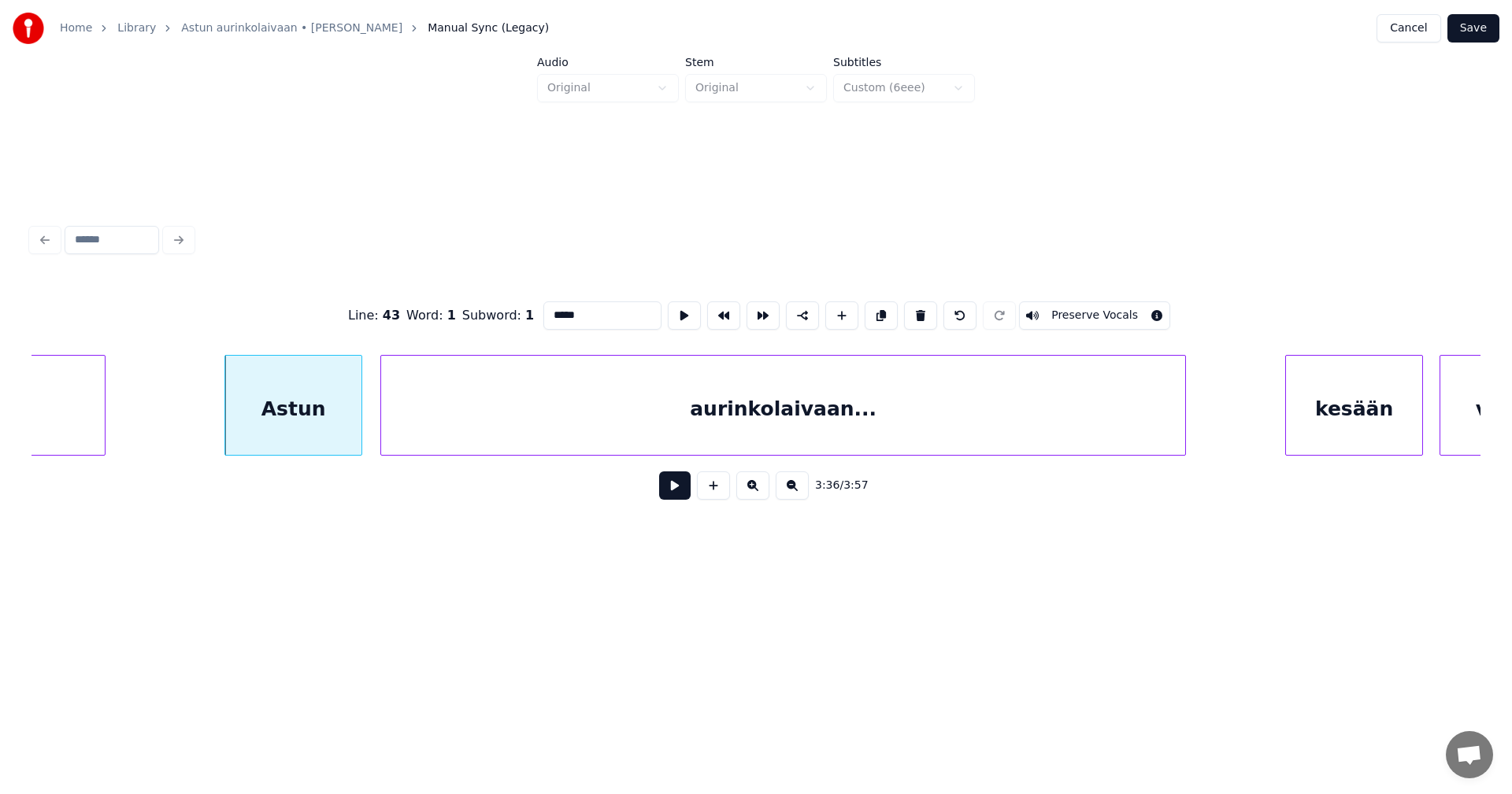
click at [554, 310] on input "*****" at bounding box center [602, 315] width 118 height 28
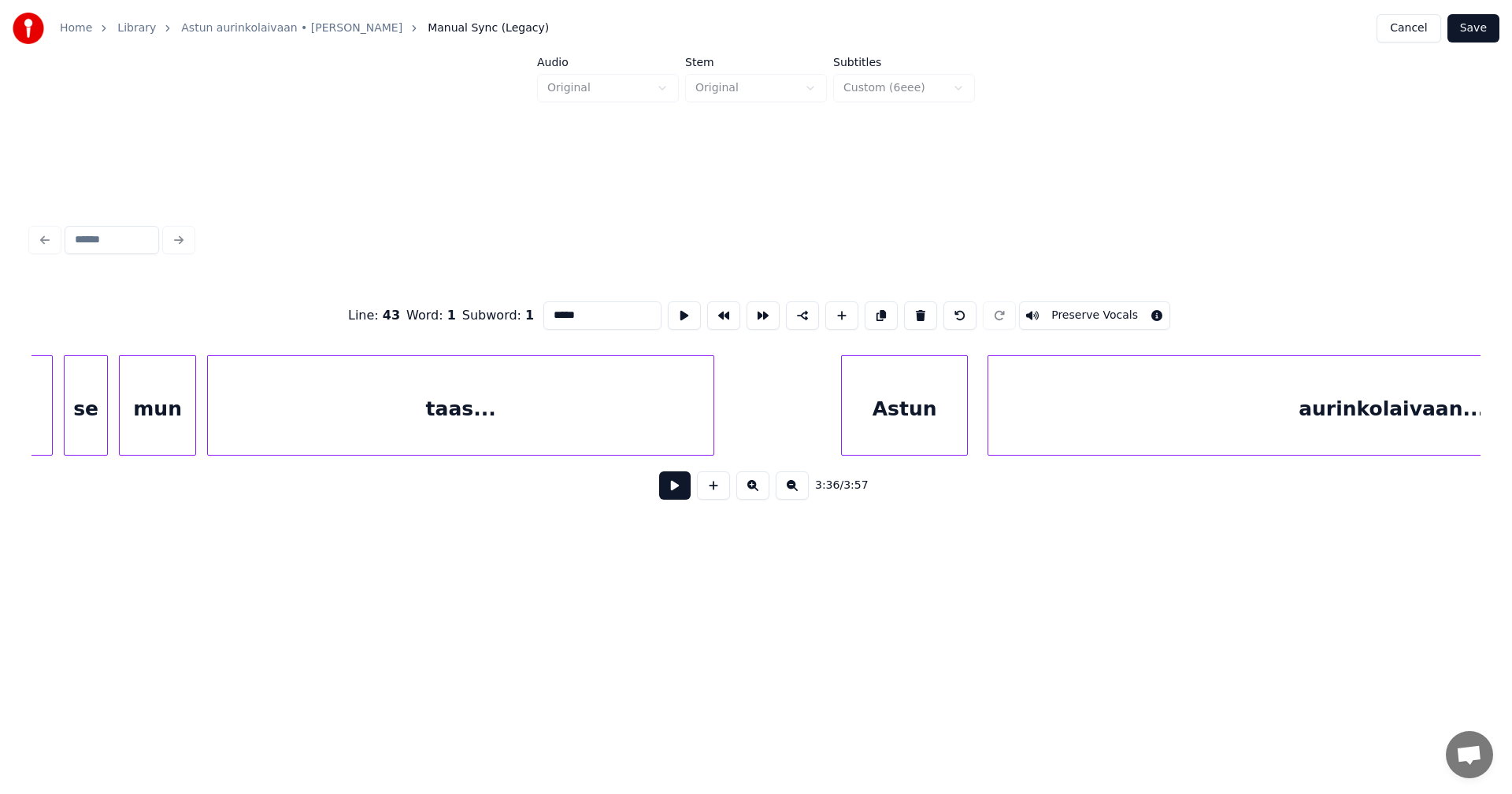
scroll to position [0, 61130]
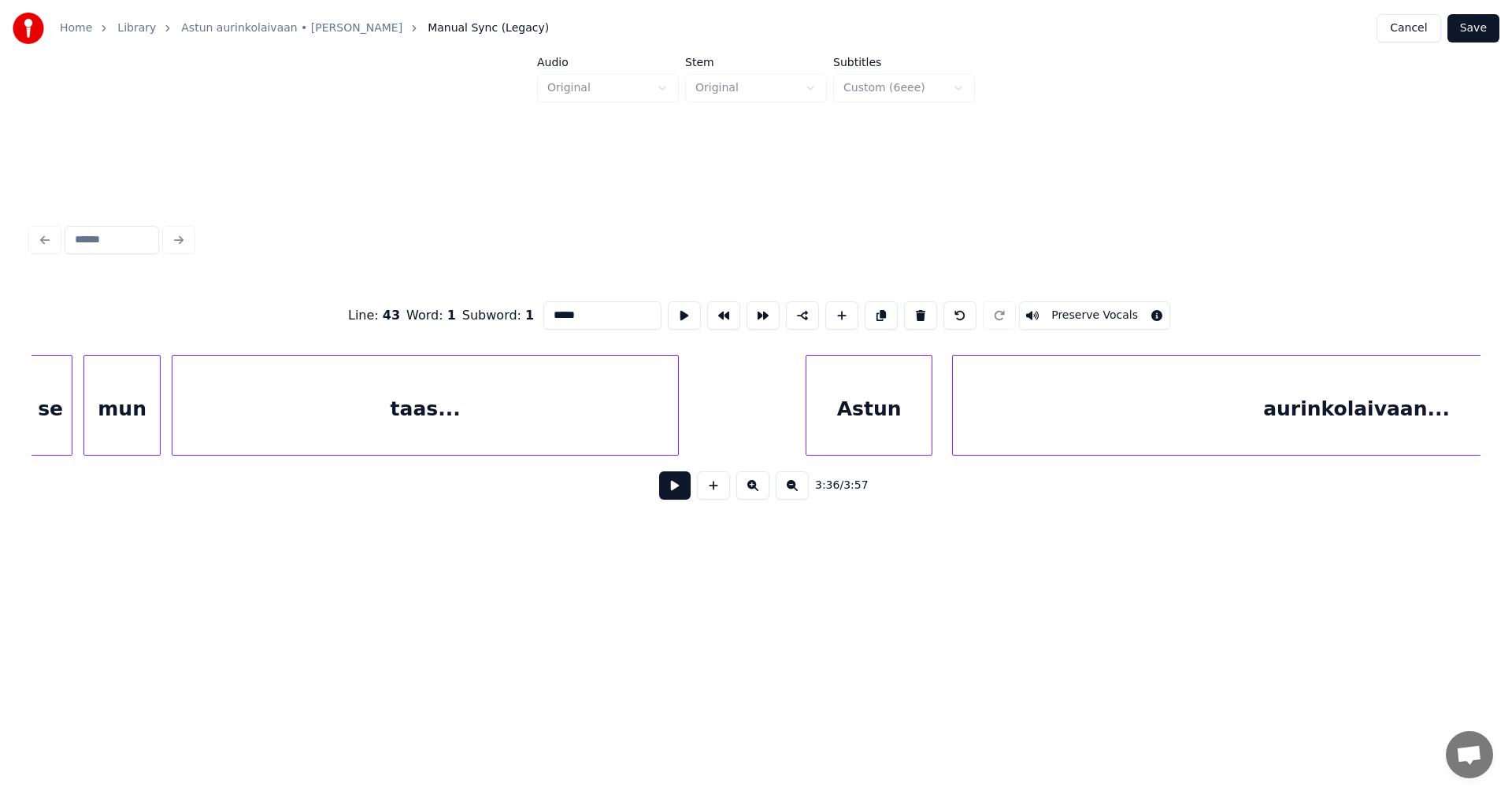
click at [868, 414] on div "Astun" at bounding box center [869, 408] width 126 height 107
click at [552, 308] on input "*****" at bounding box center [602, 315] width 118 height 28
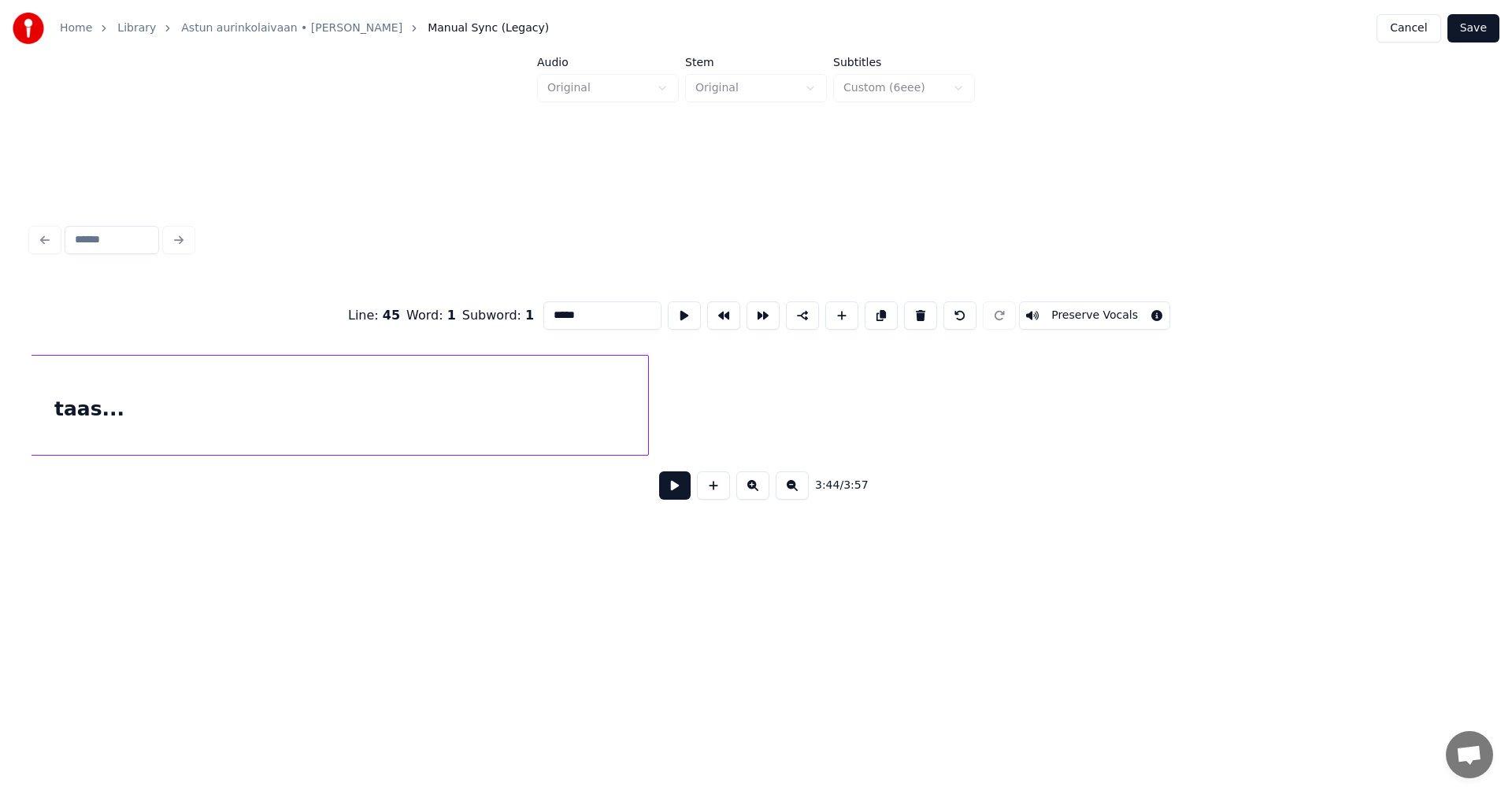
scroll to position [0, 63955]
type input "*****"
click at [1491, 30] on button "Save" at bounding box center [1473, 27] width 52 height 28
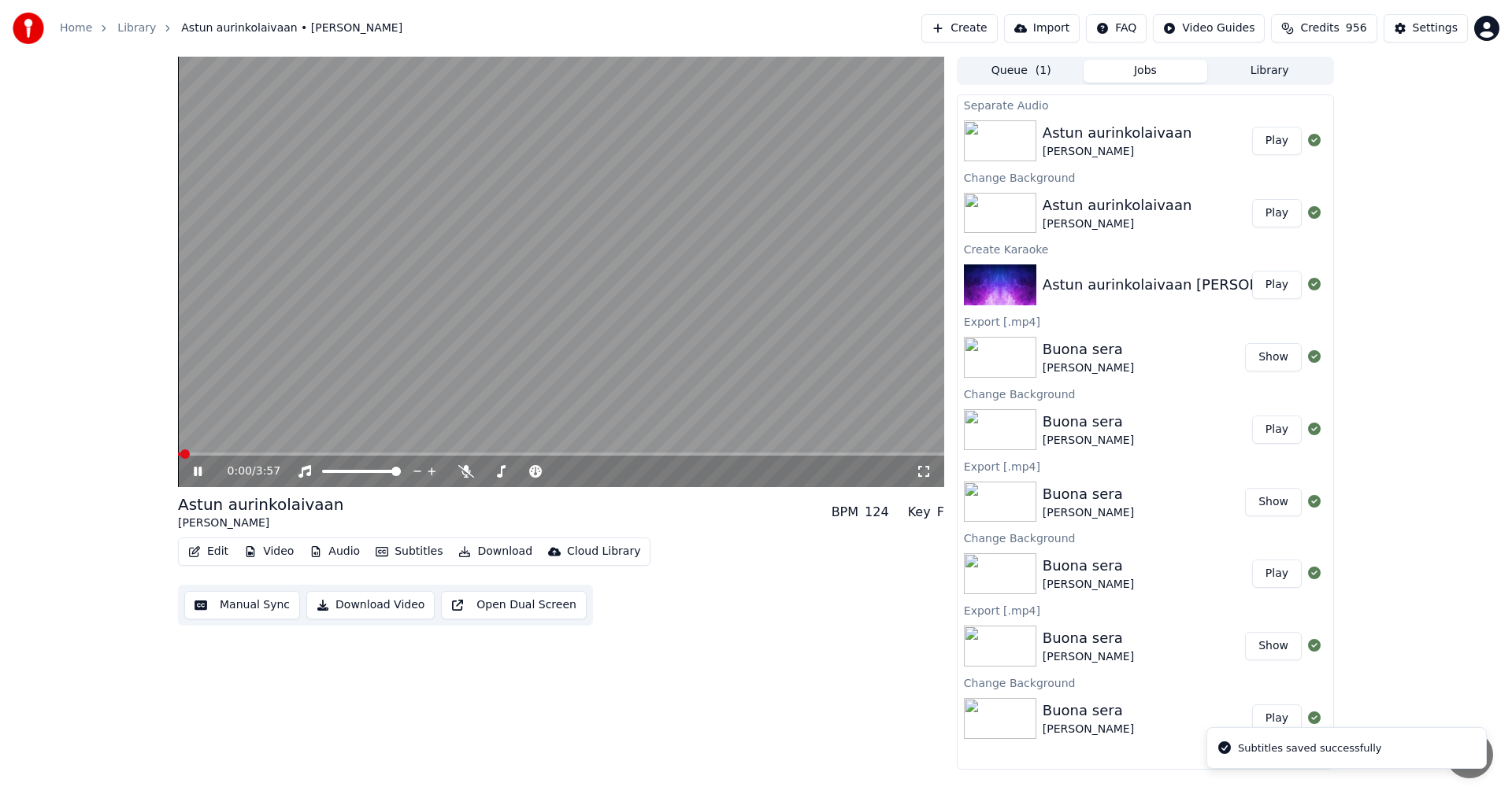
click at [243, 455] on span at bounding box center [561, 453] width 766 height 3
click at [575, 455] on span at bounding box center [561, 453] width 766 height 3
click at [569, 455] on span at bounding box center [382, 453] width 410 height 3
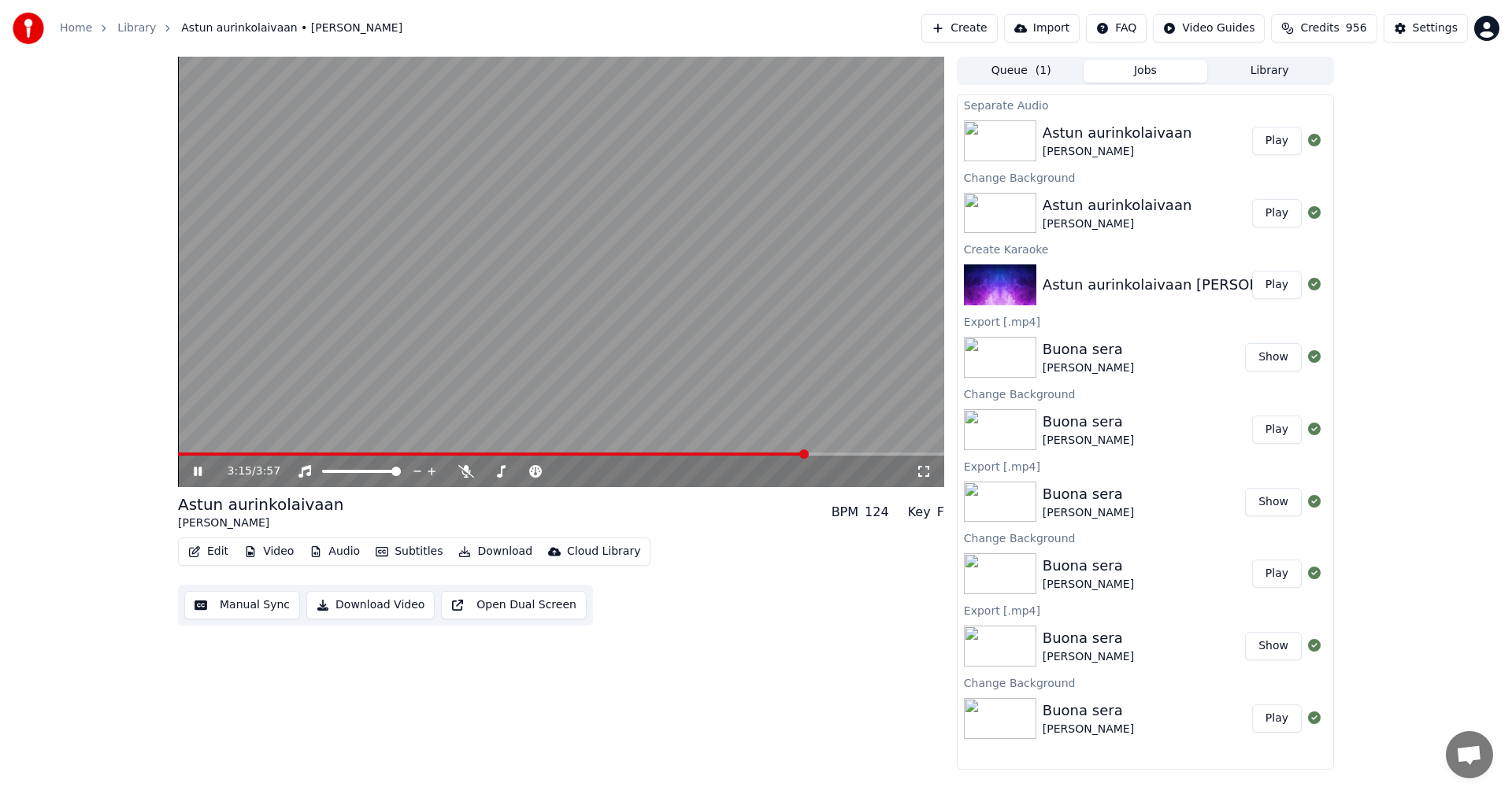
click at [807, 452] on span at bounding box center [492, 453] width 630 height 3
click at [830, 455] on span at bounding box center [561, 453] width 766 height 3
click at [196, 475] on icon at bounding box center [197, 472] width 8 height 9
click at [270, 552] on button "Video" at bounding box center [268, 551] width 62 height 22
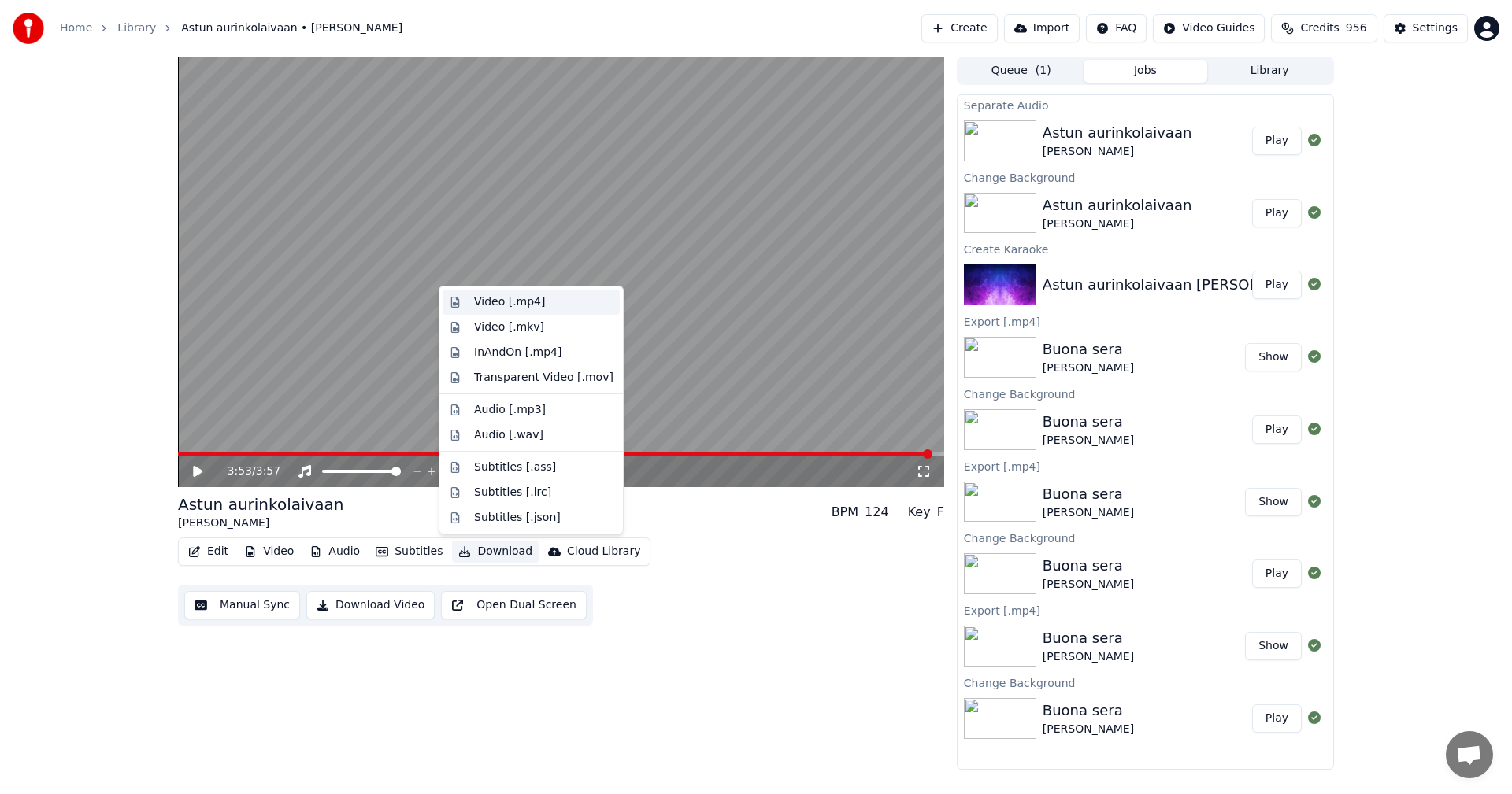
click at [521, 305] on div "Video [.mp4]" at bounding box center [509, 301] width 71 height 16
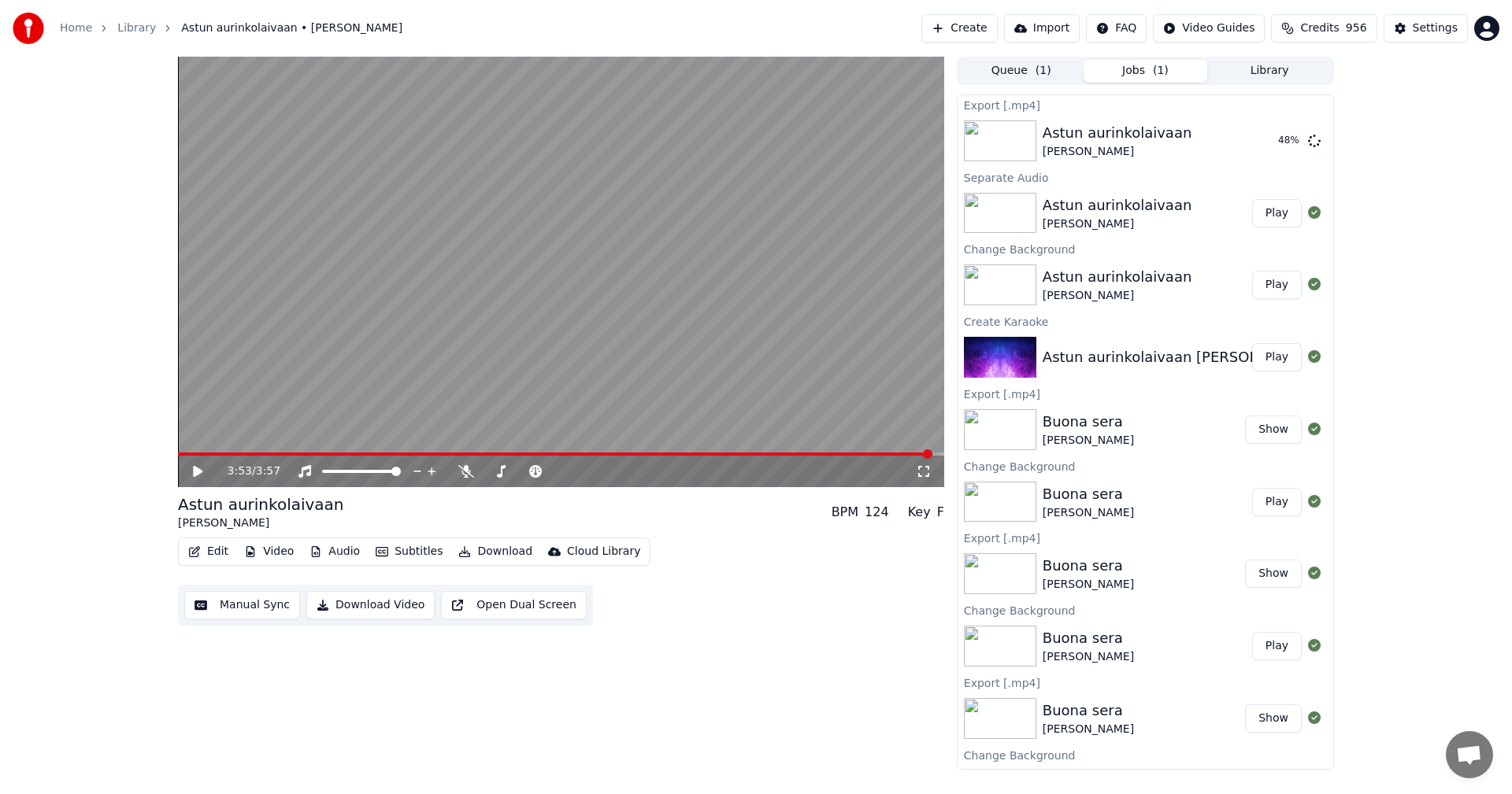
click at [1264, 425] on button "Show" at bounding box center [1273, 430] width 57 height 28
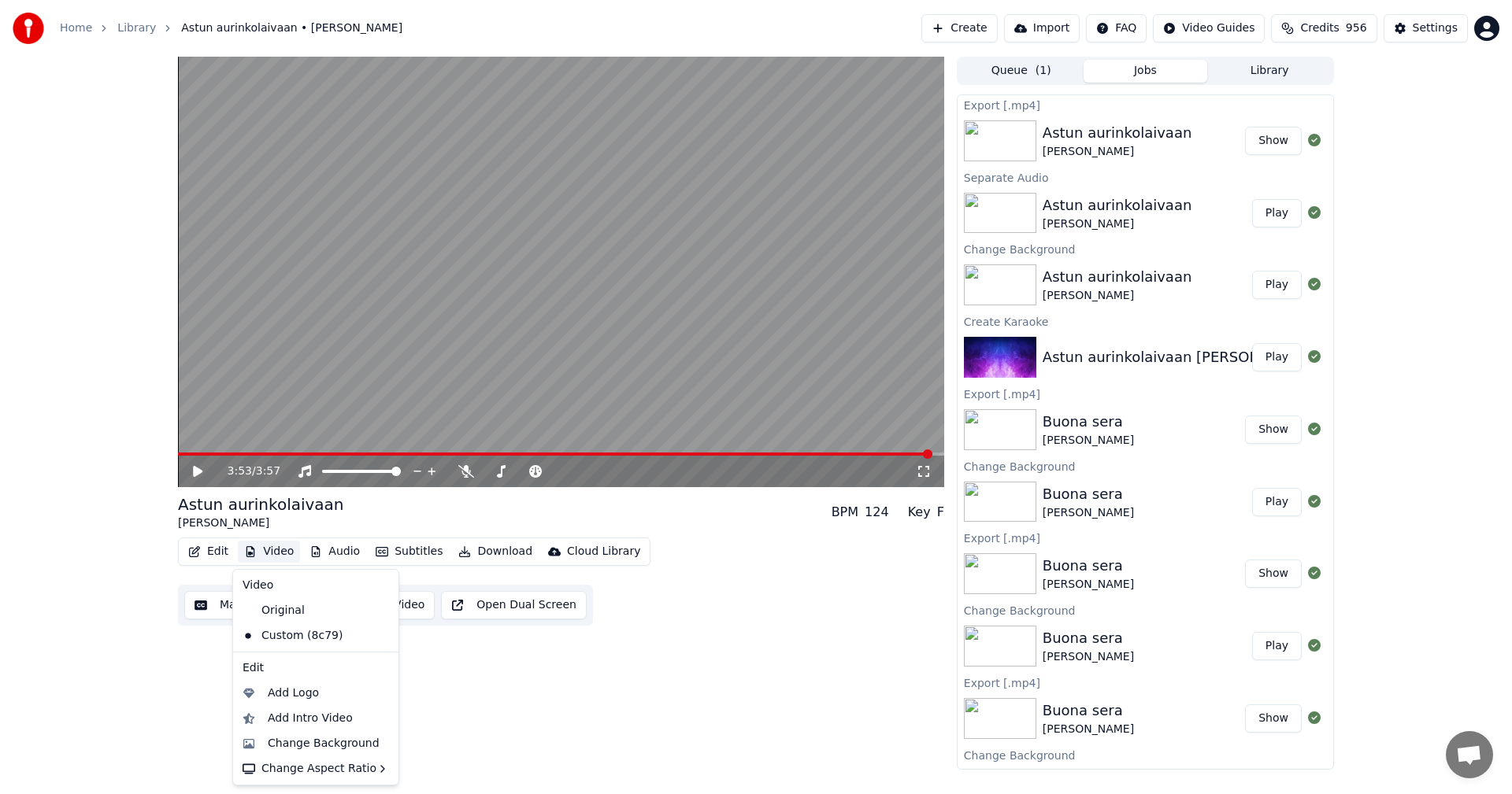
click at [264, 554] on button "Video" at bounding box center [268, 551] width 62 height 22
click at [299, 745] on div "Change Background" at bounding box center [323, 743] width 112 height 16
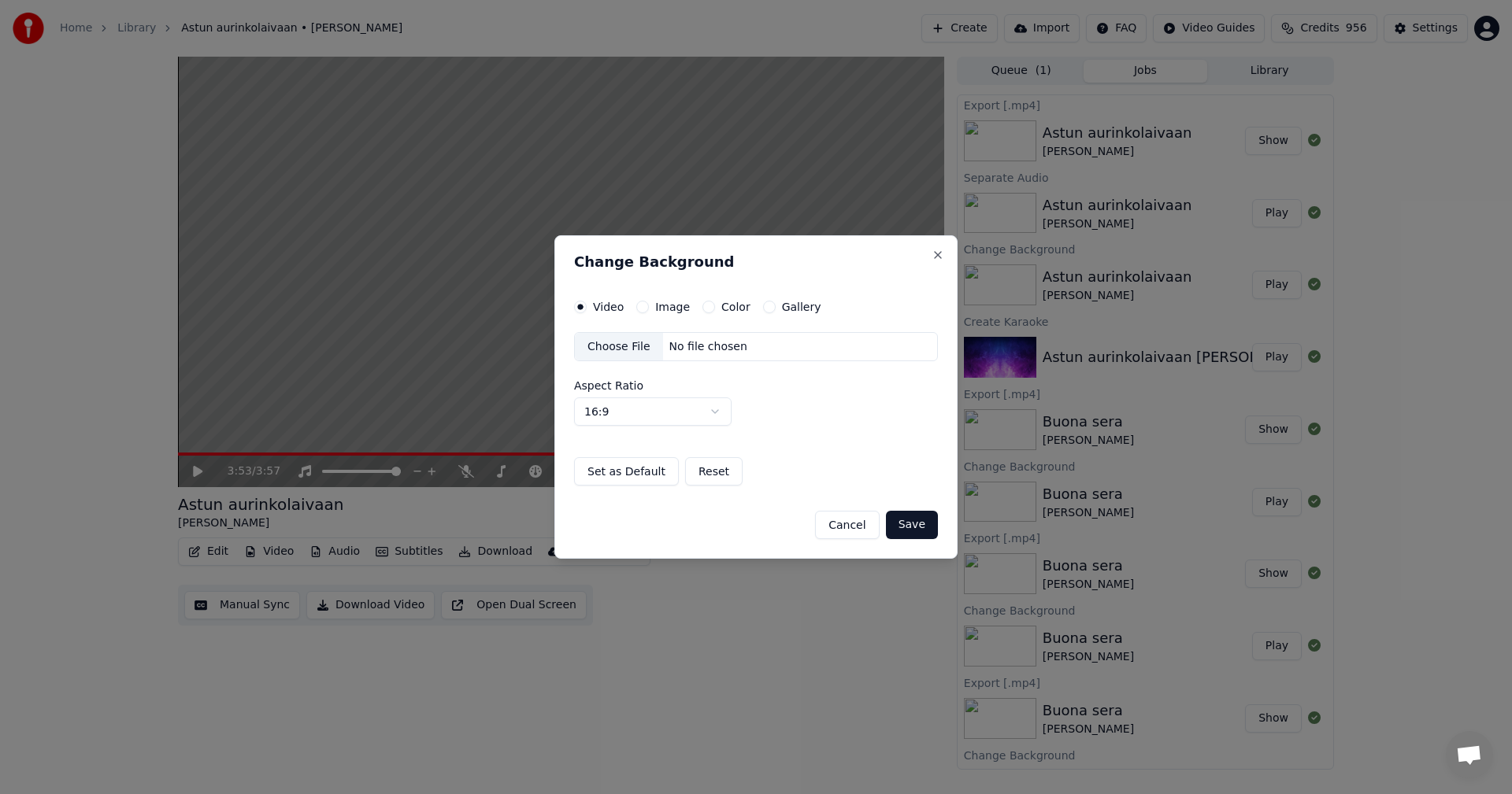
click at [639, 307] on button "Image" at bounding box center [642, 307] width 13 height 13
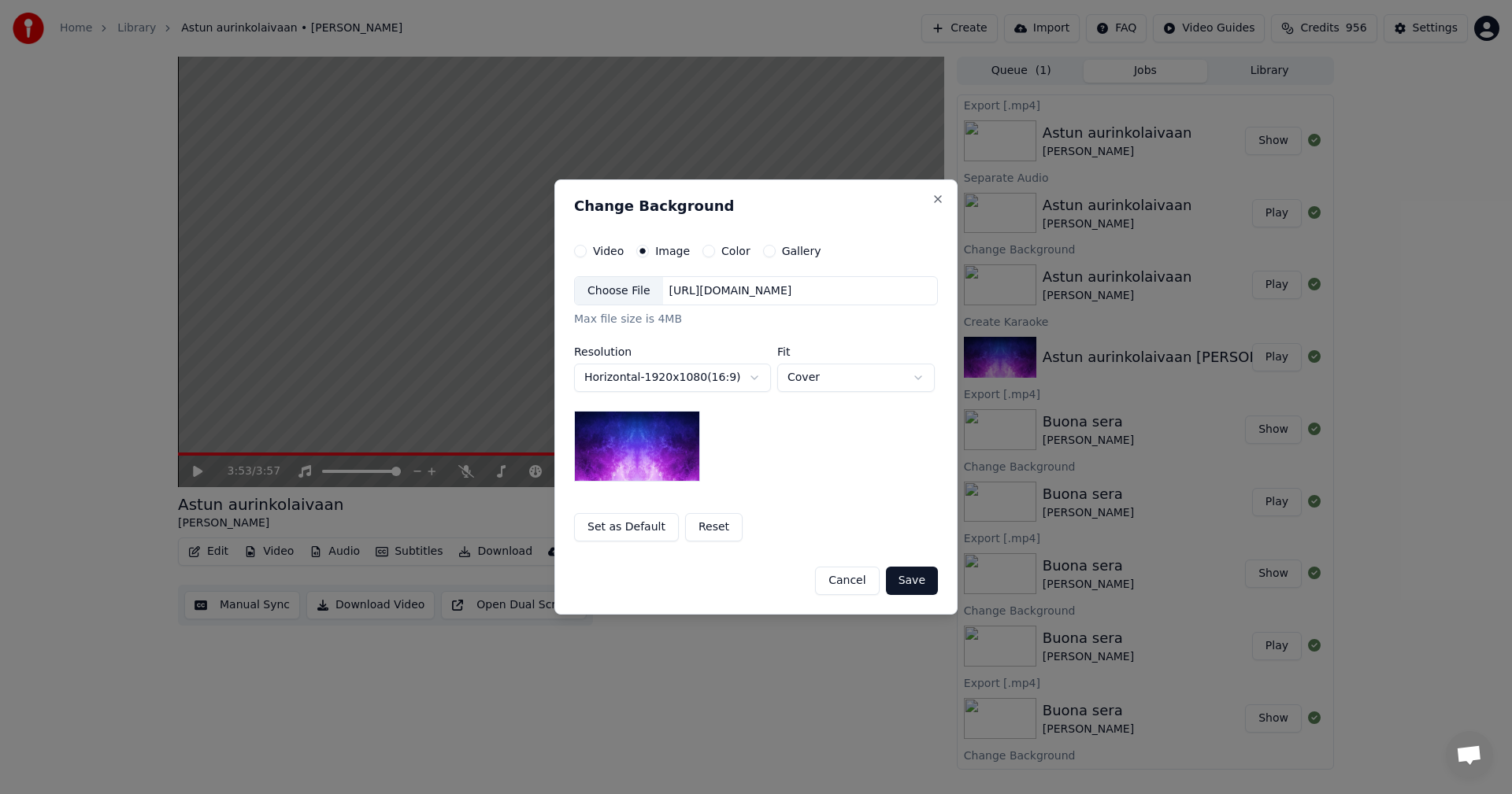
click at [639, 295] on div "Choose File" at bounding box center [619, 290] width 88 height 28
click at [915, 590] on button "Save" at bounding box center [912, 581] width 52 height 28
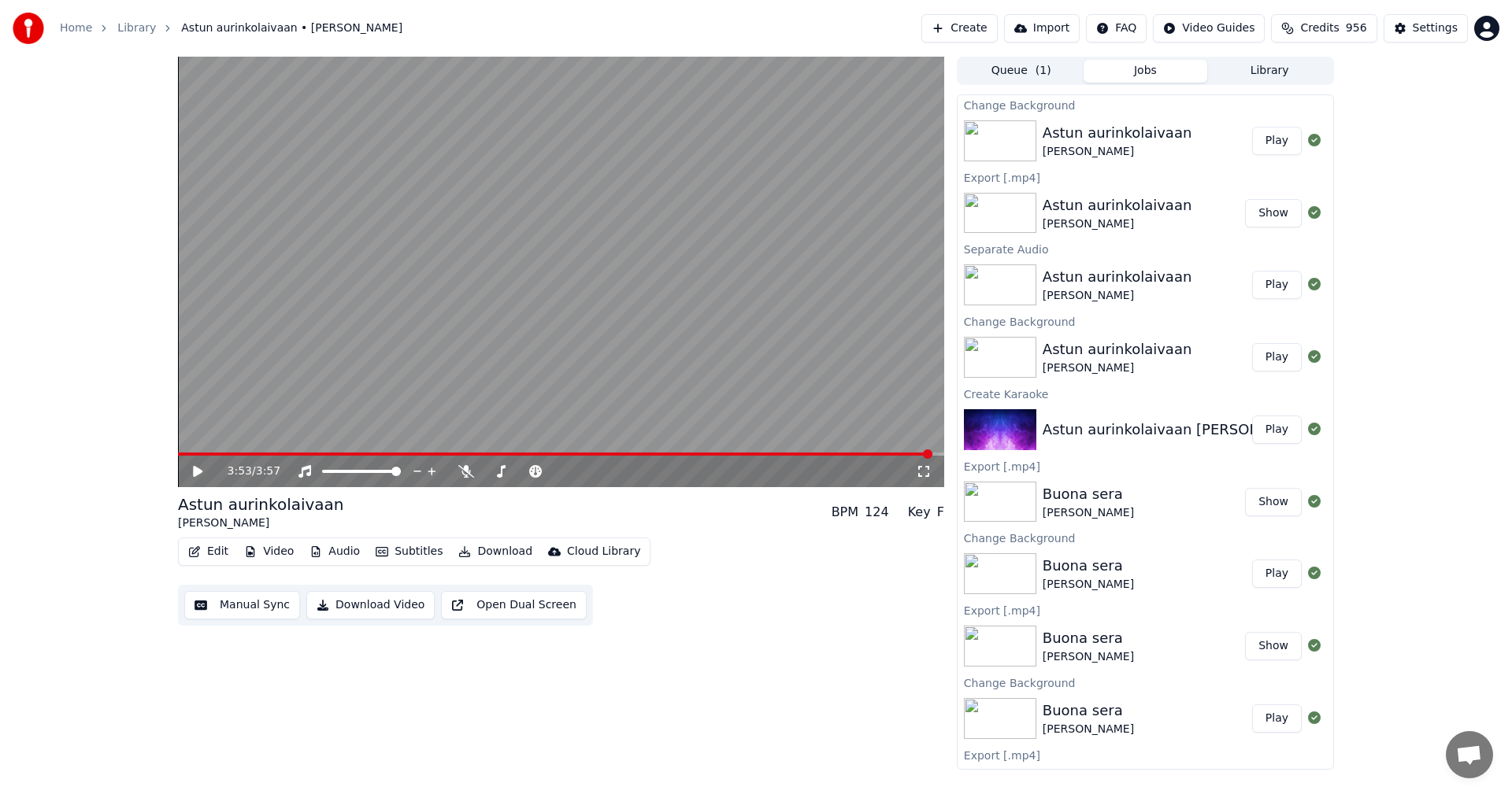
click at [1276, 136] on button "Play" at bounding box center [1276, 140] width 49 height 28
click at [203, 471] on icon at bounding box center [209, 472] width 37 height 13
click at [499, 551] on button "Download" at bounding box center [495, 551] width 87 height 22
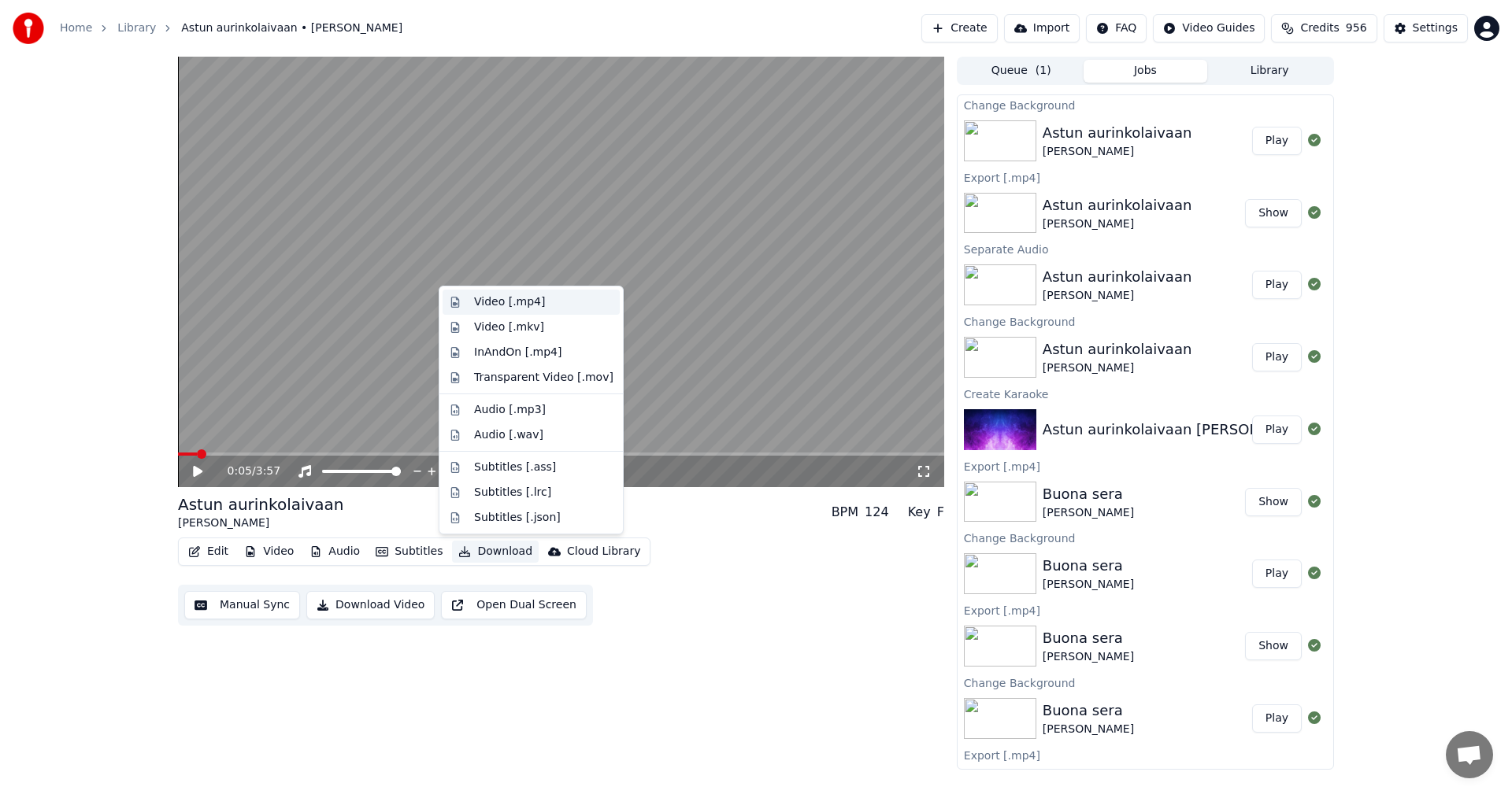
click at [556, 310] on div "Video [.mp4]" at bounding box center [543, 301] width 139 height 16
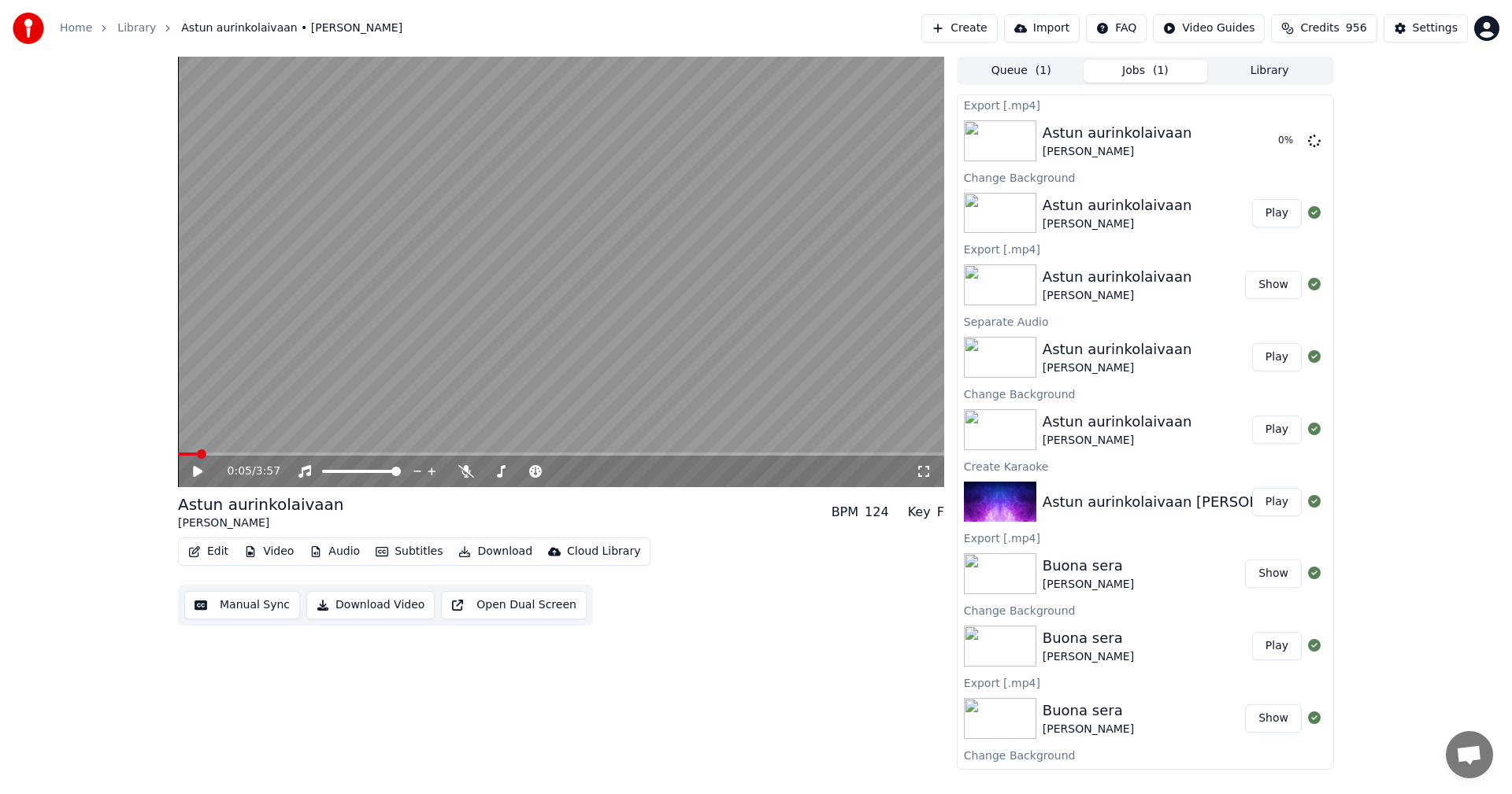
click at [1398, 299] on div "0:05 / 3:57 Astun aurinkolaivaan [PERSON_NAME] BPM 124 Key F Edit Video Audio S…" at bounding box center [756, 413] width 1512 height 712
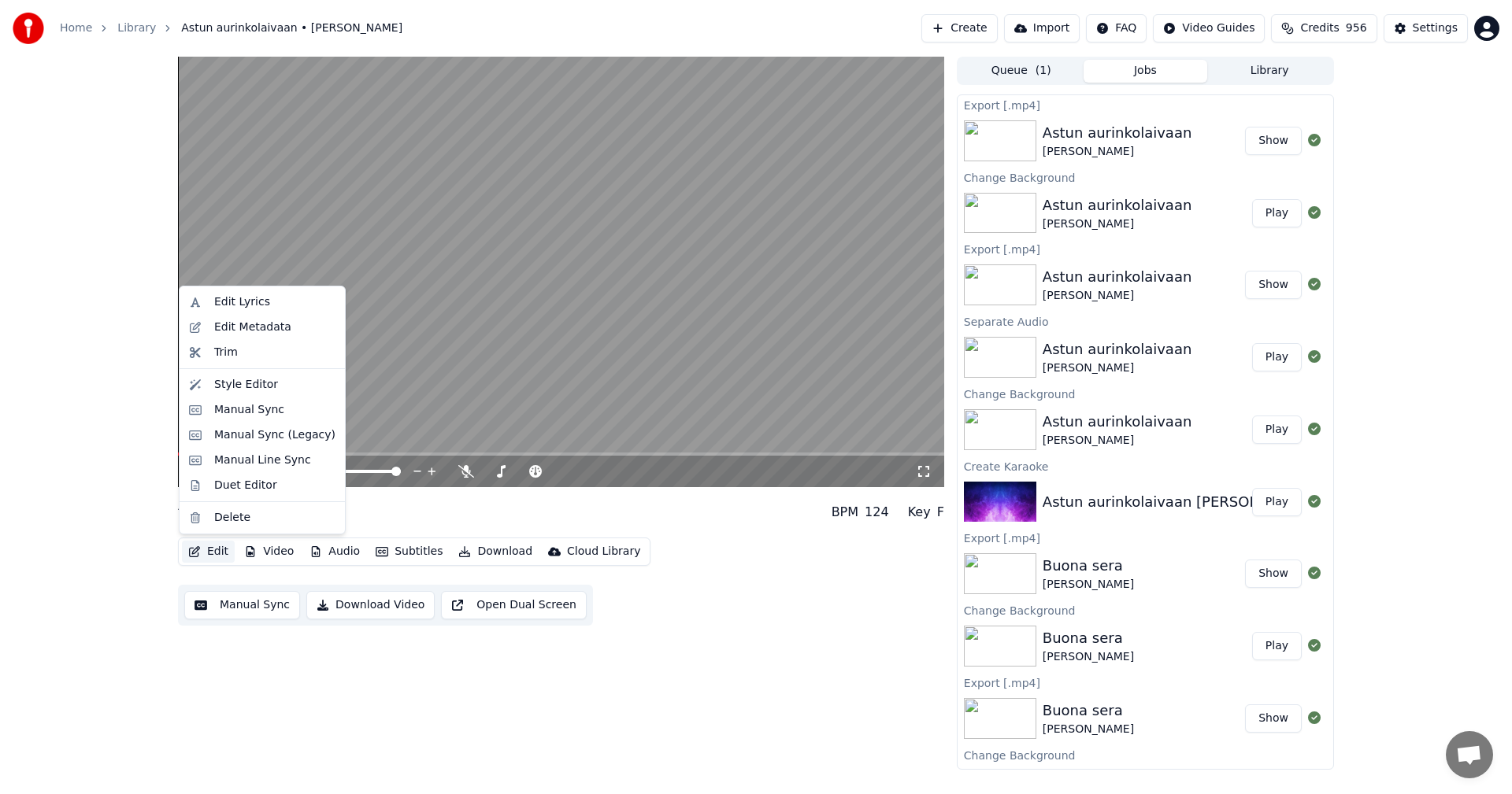
click at [222, 556] on button "Edit" at bounding box center [208, 551] width 53 height 22
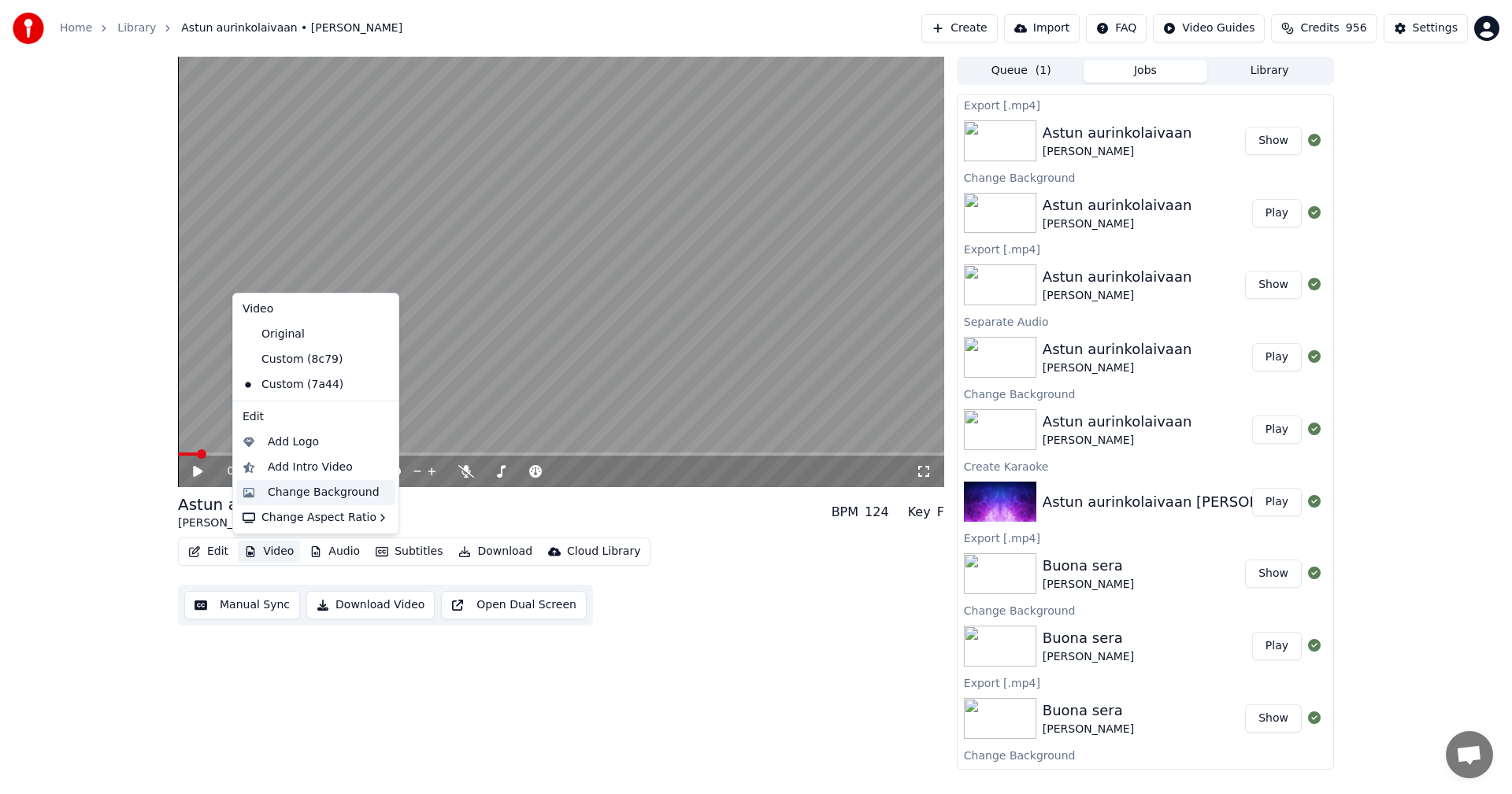
click at [325, 486] on div "Change Background" at bounding box center [323, 492] width 112 height 16
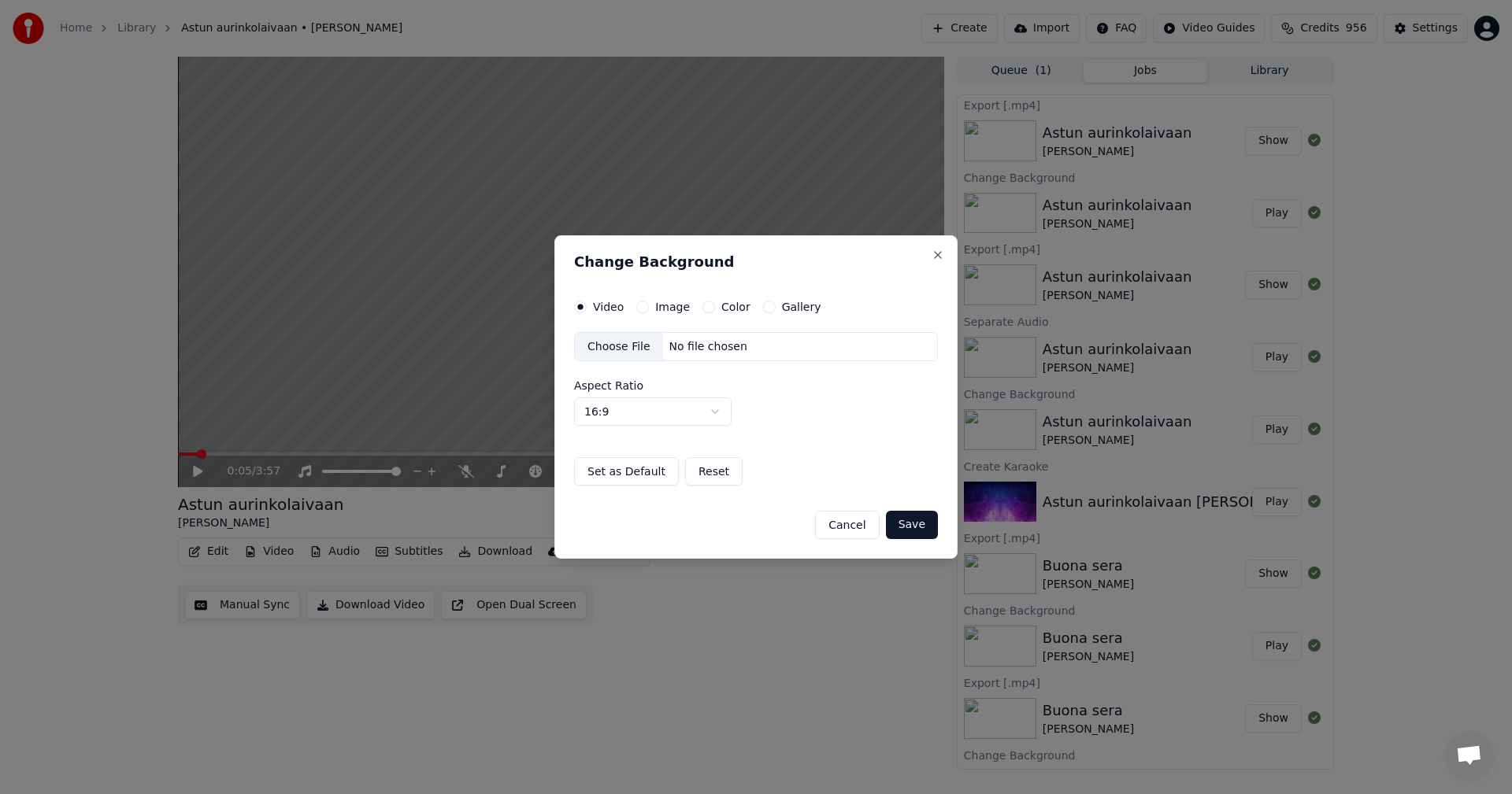
click at [642, 303] on button "Image" at bounding box center [642, 307] width 13 height 13
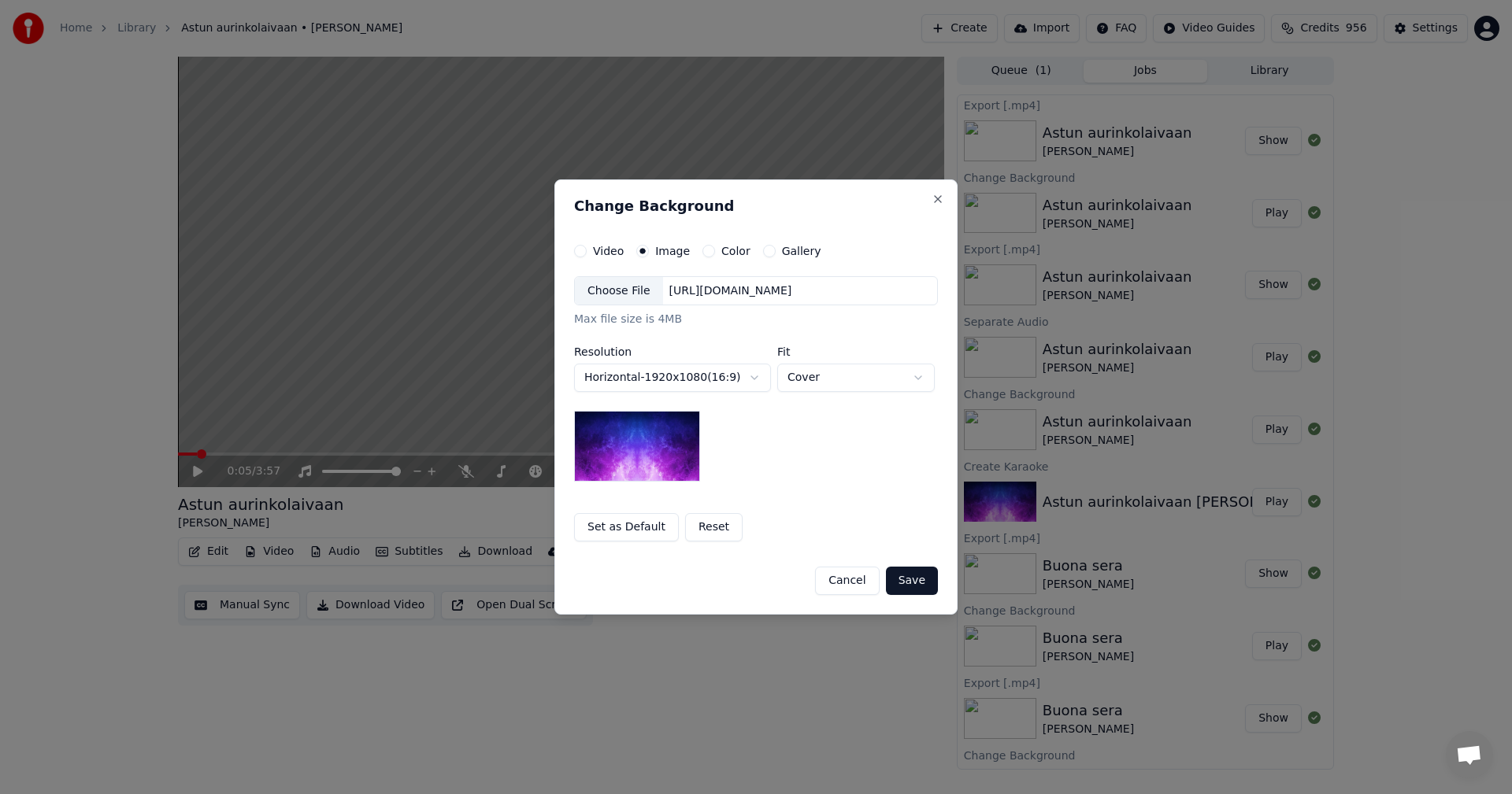
click at [630, 303] on div "Choose File" at bounding box center [619, 290] width 88 height 28
click at [923, 582] on button "Save" at bounding box center [912, 581] width 52 height 28
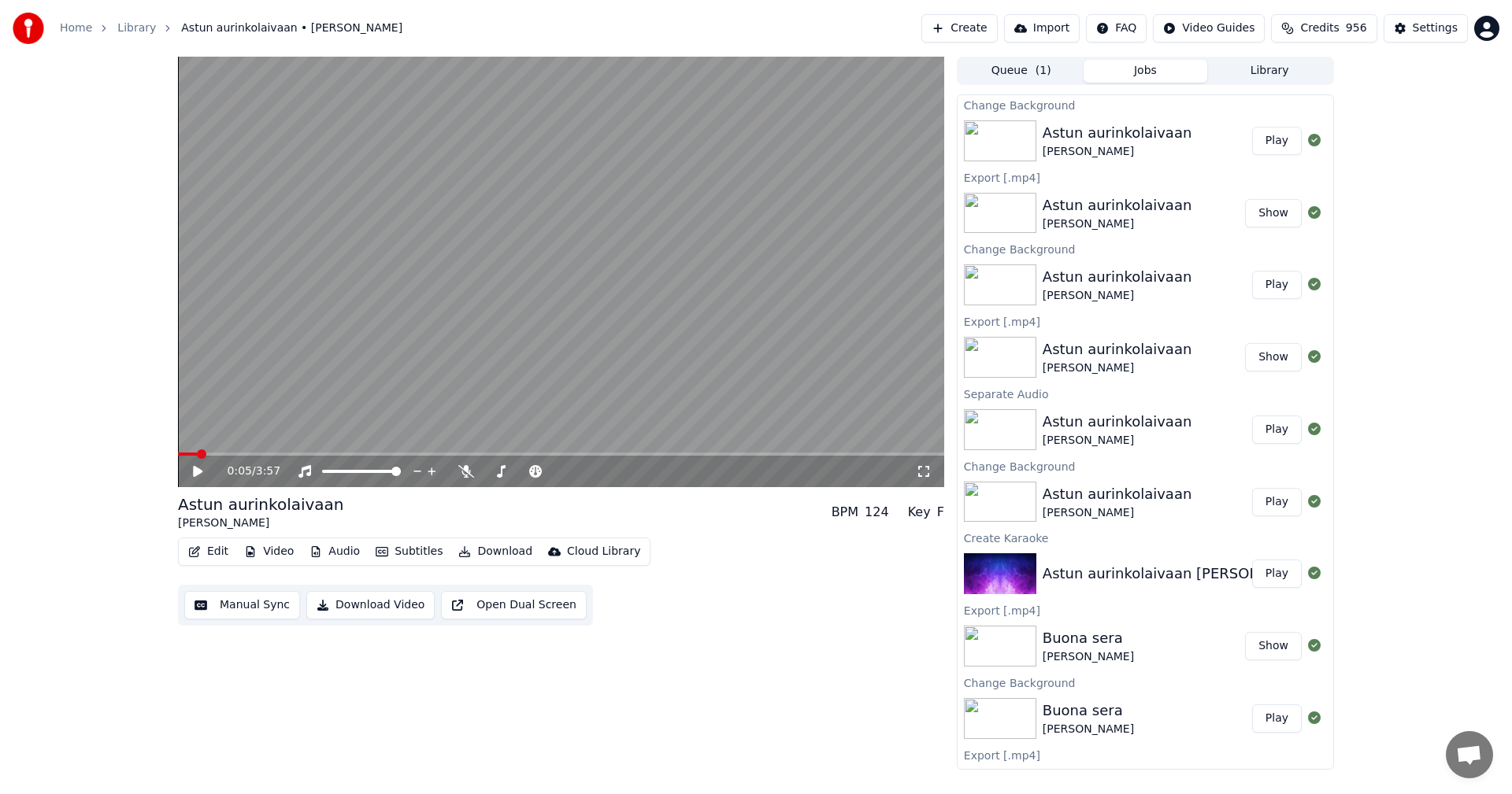
click at [1264, 143] on button "Play" at bounding box center [1276, 140] width 49 height 28
click at [199, 471] on icon at bounding box center [209, 472] width 37 height 13
click at [499, 550] on button "Download" at bounding box center [495, 551] width 87 height 22
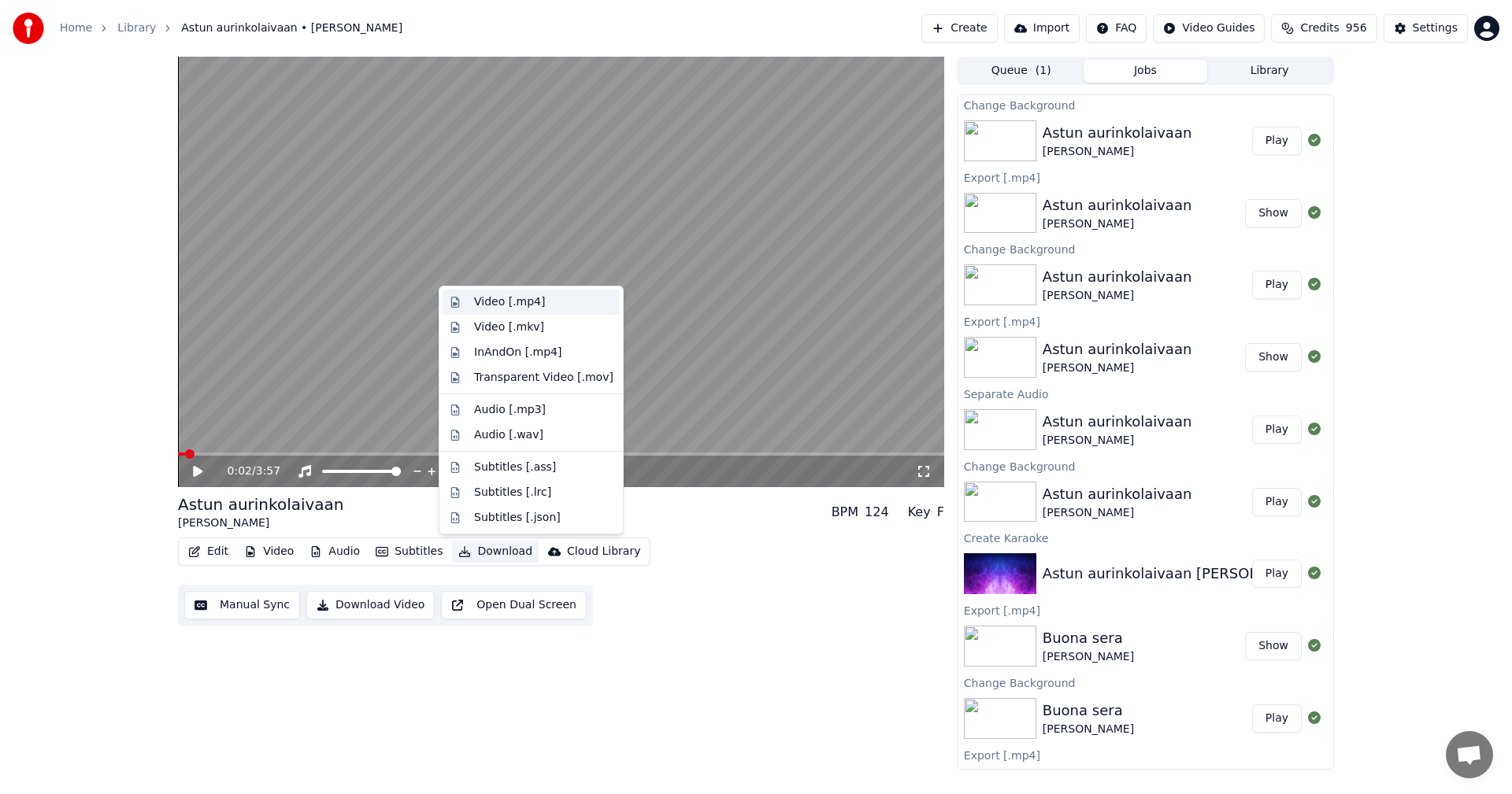
click at [512, 300] on div "Video [.mp4]" at bounding box center [509, 301] width 71 height 16
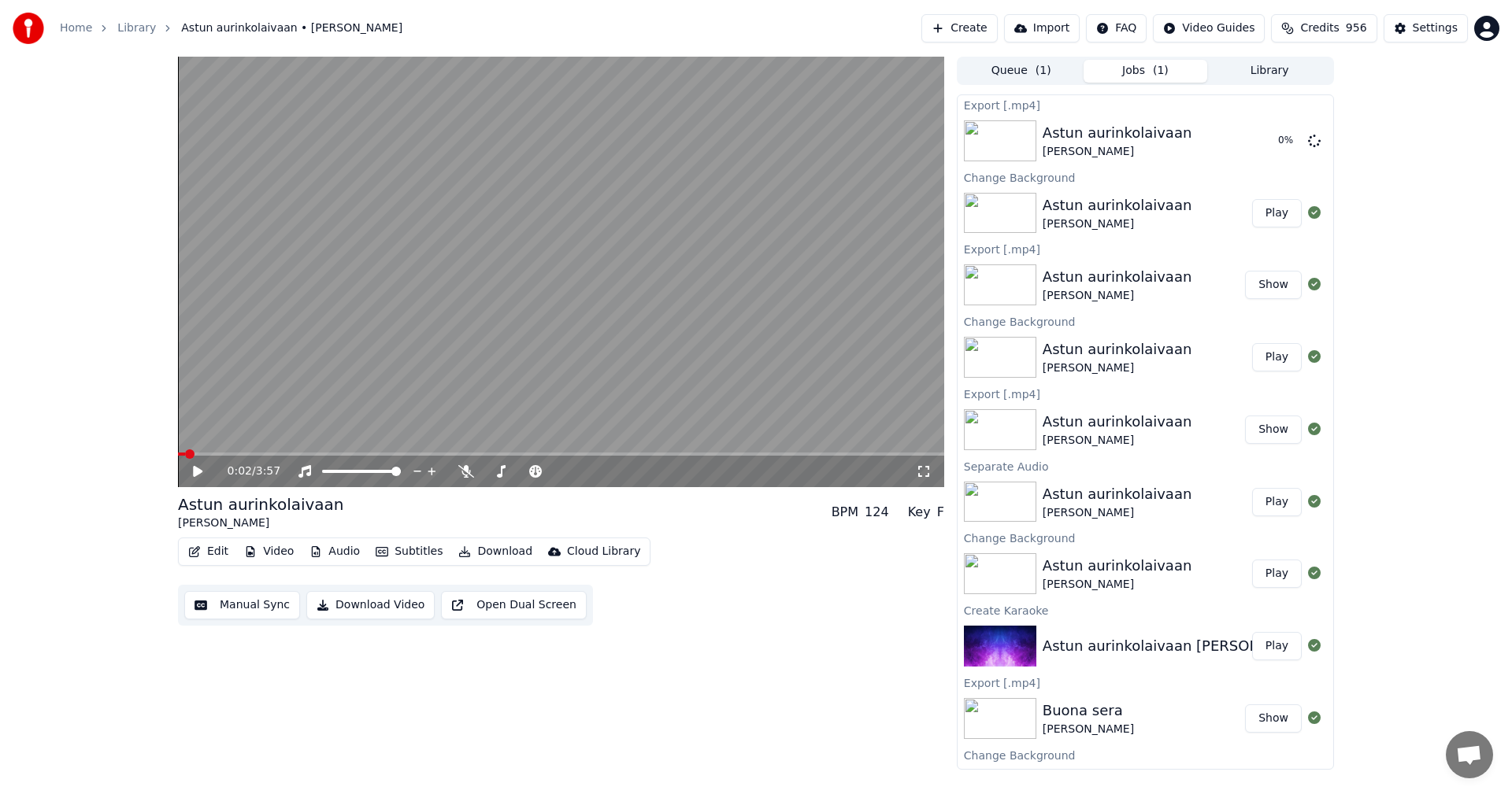
click at [928, 474] on icon at bounding box center [924, 472] width 11 height 11
click at [349, 455] on span at bounding box center [561, 453] width 766 height 3
click at [271, 550] on button "Video" at bounding box center [268, 551] width 62 height 22
click at [1489, 217] on div "0:53 / 3:57 Astun aurinkolaivaan [PERSON_NAME] BPM 124 Key F Edit Video Audio S…" at bounding box center [756, 413] width 1512 height 712
click at [1424, 28] on div "Settings" at bounding box center [1434, 27] width 45 height 16
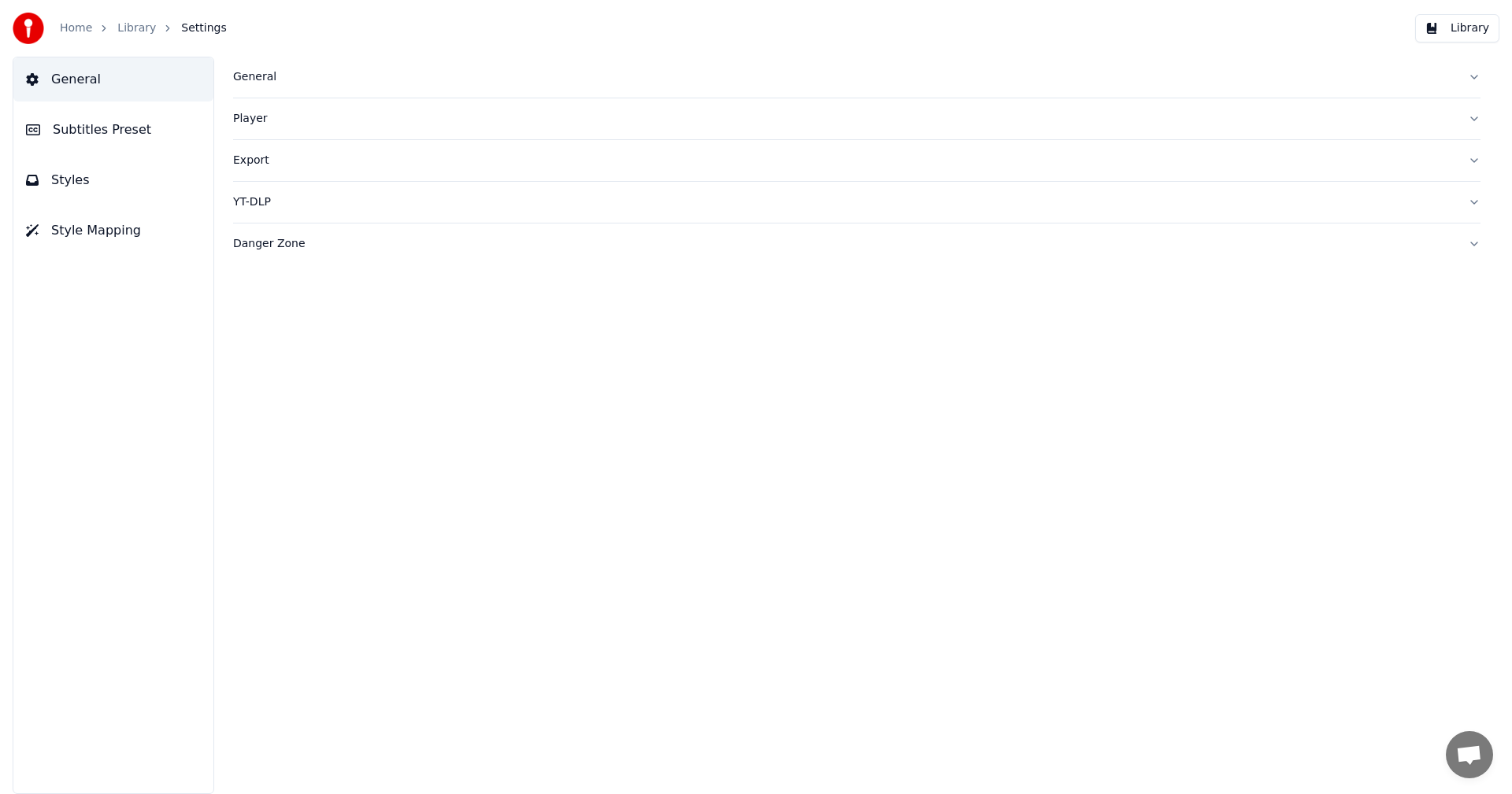
click at [252, 81] on div "General" at bounding box center [844, 77] width 1222 height 16
click at [856, 308] on div "MDX-23C" at bounding box center [856, 312] width 1247 height 28
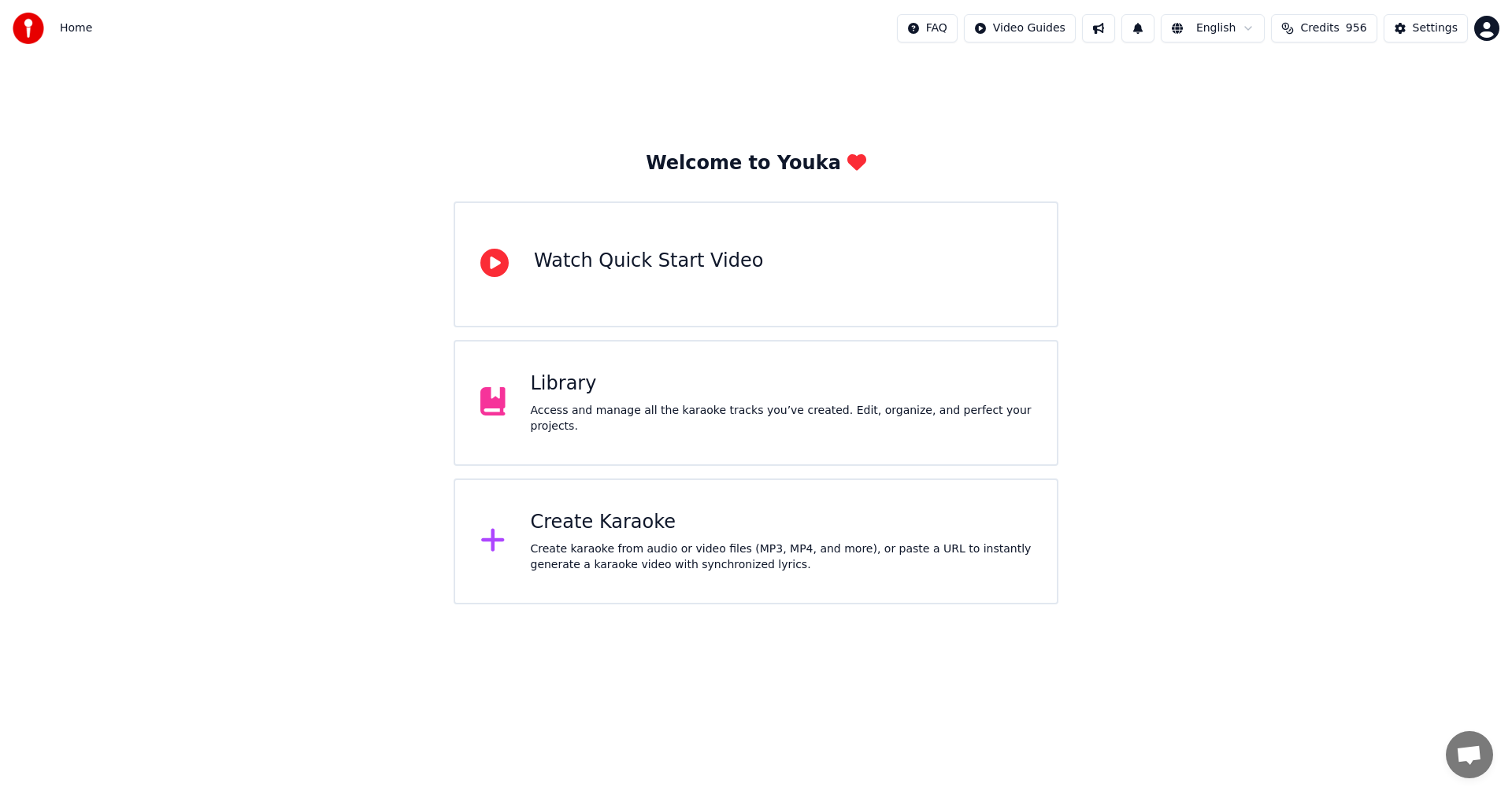
click at [591, 531] on div "Create Karaoke" at bounding box center [781, 522] width 501 height 25
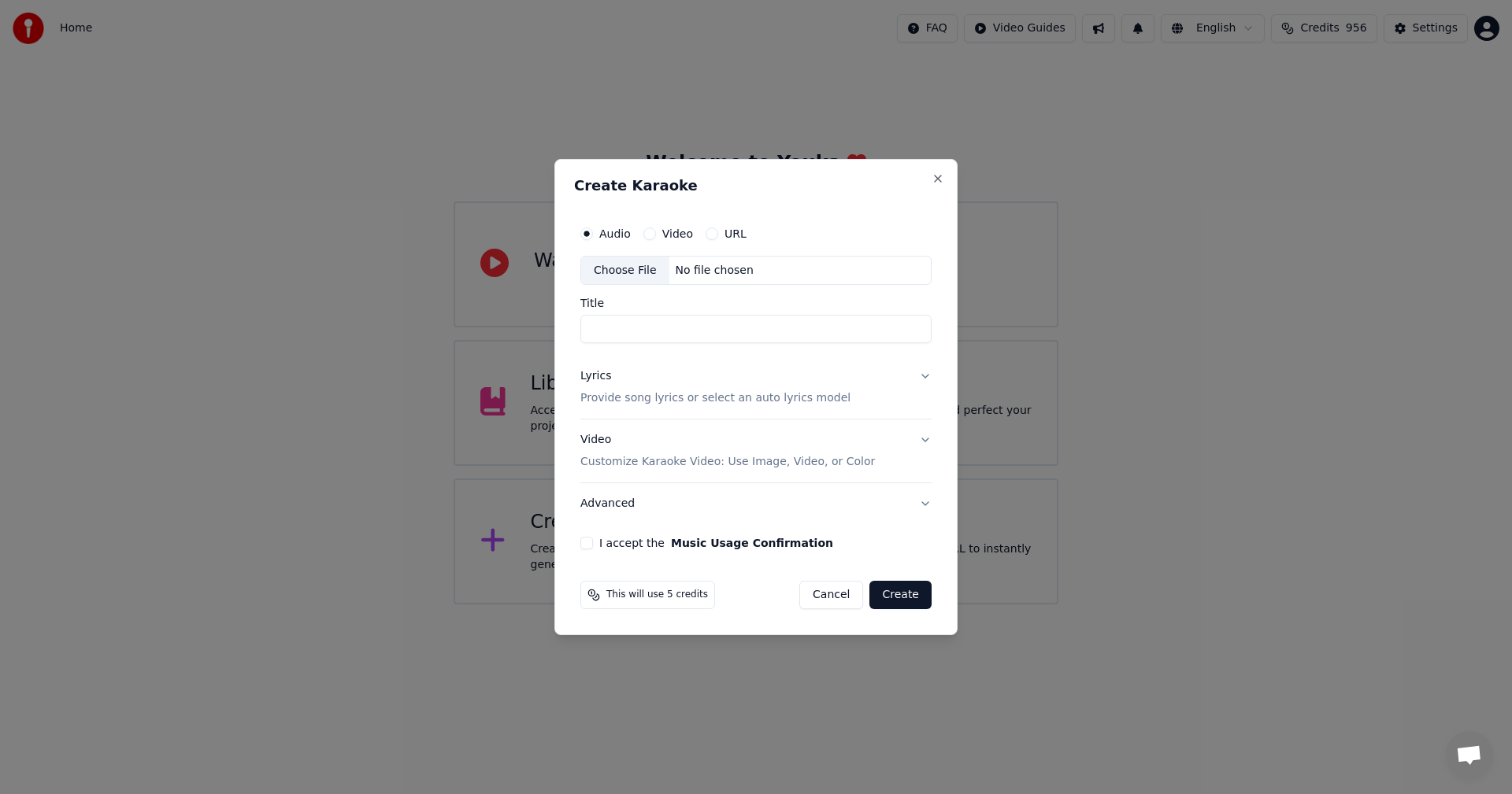
click at [585, 541] on button "I accept the Music Usage Confirmation" at bounding box center [586, 543] width 13 height 13
click at [624, 274] on div "Choose File" at bounding box center [625, 270] width 88 height 28
type input "**********"
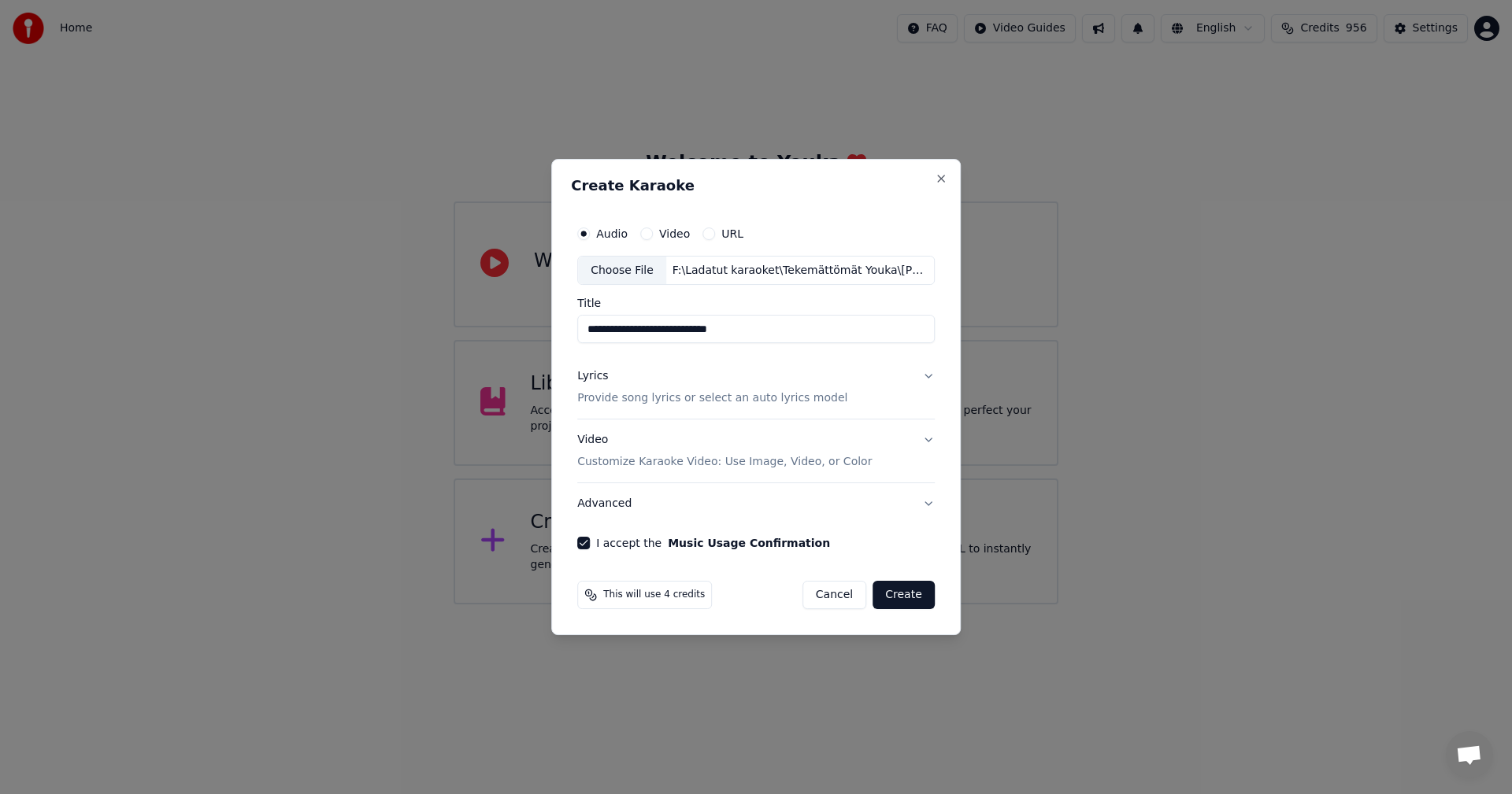
click at [926, 375] on button "Lyrics Provide song lyrics or select an auto lyrics model" at bounding box center [756, 387] width 357 height 63
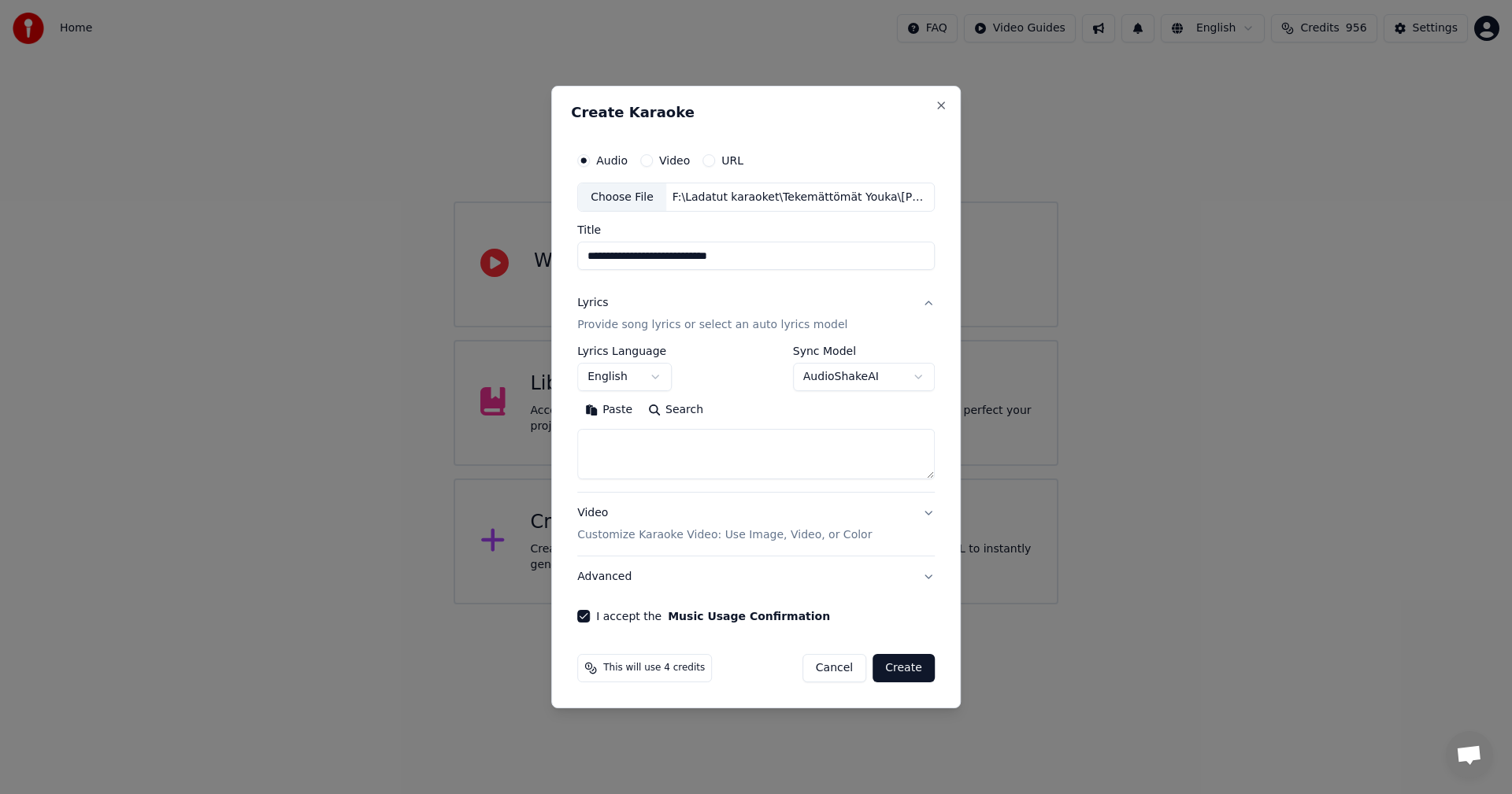
click at [618, 412] on button "Paste" at bounding box center [608, 410] width 63 height 25
click at [648, 373] on body "**********" at bounding box center [756, 302] width 1512 height 604
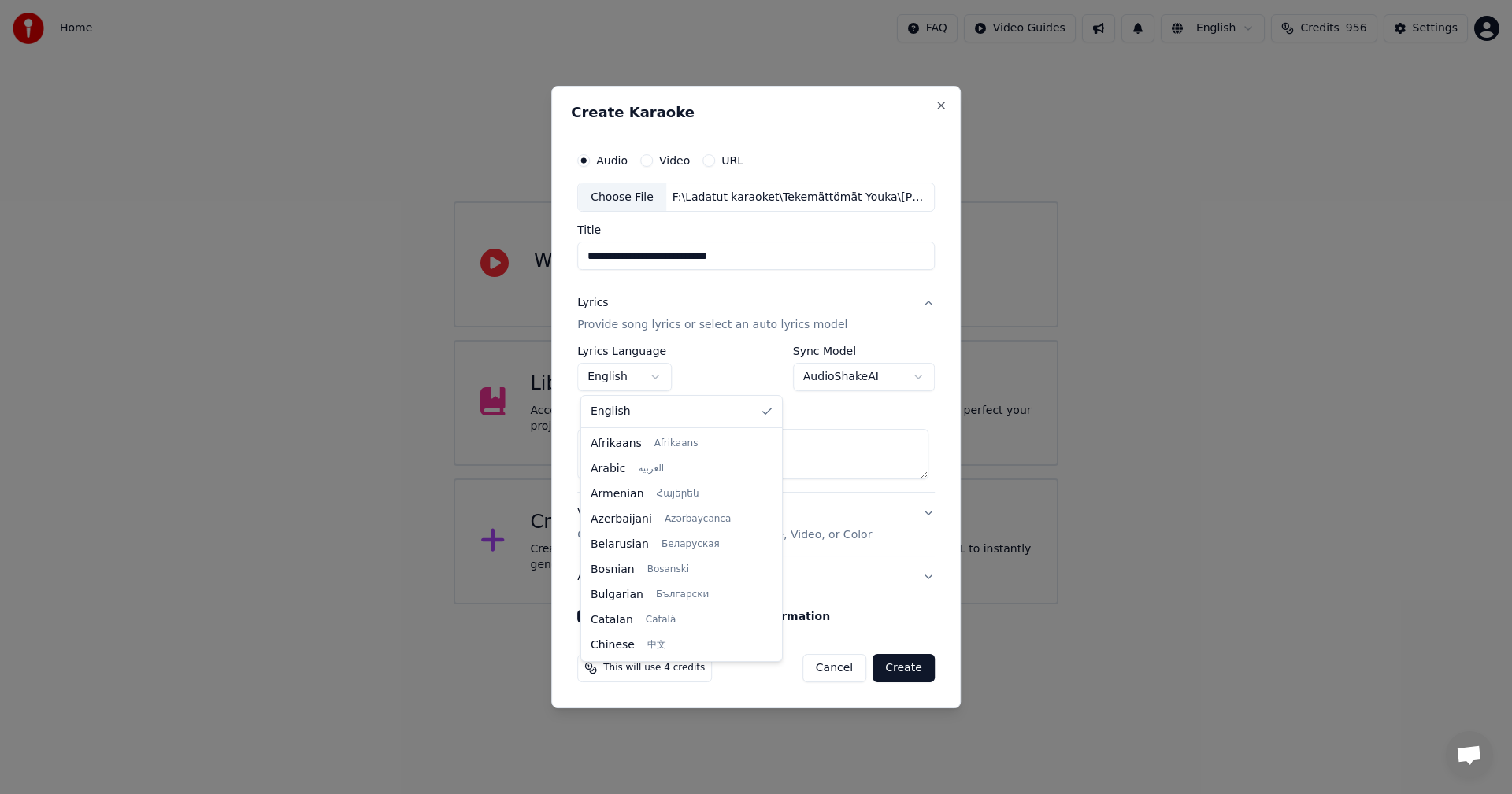
scroll to position [252, 0]
type textarea "**********"
select select "**"
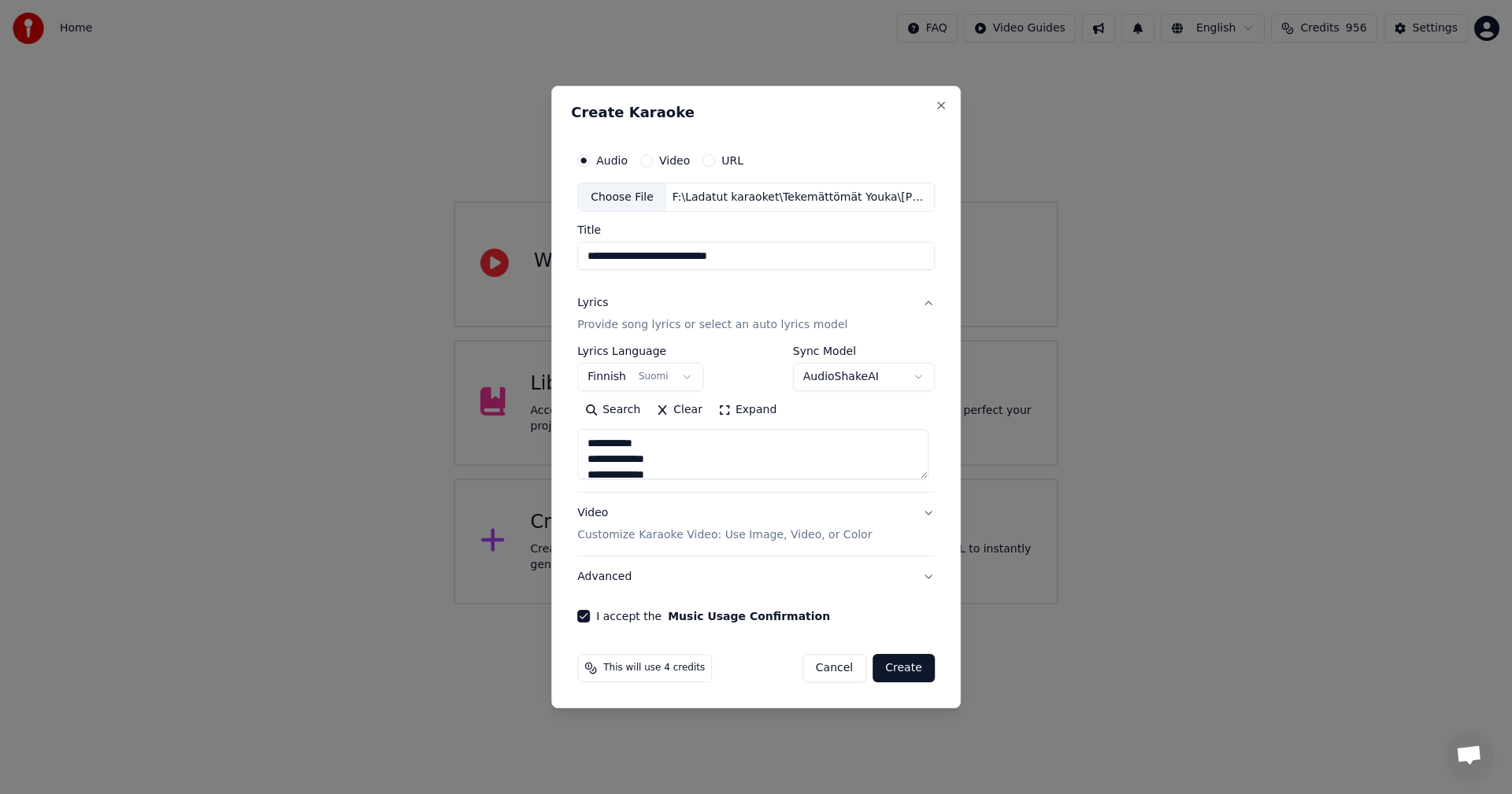
click at [919, 669] on button "Create" at bounding box center [904, 668] width 62 height 28
type textarea "**********"
